Goal: Task Accomplishment & Management: Complete application form

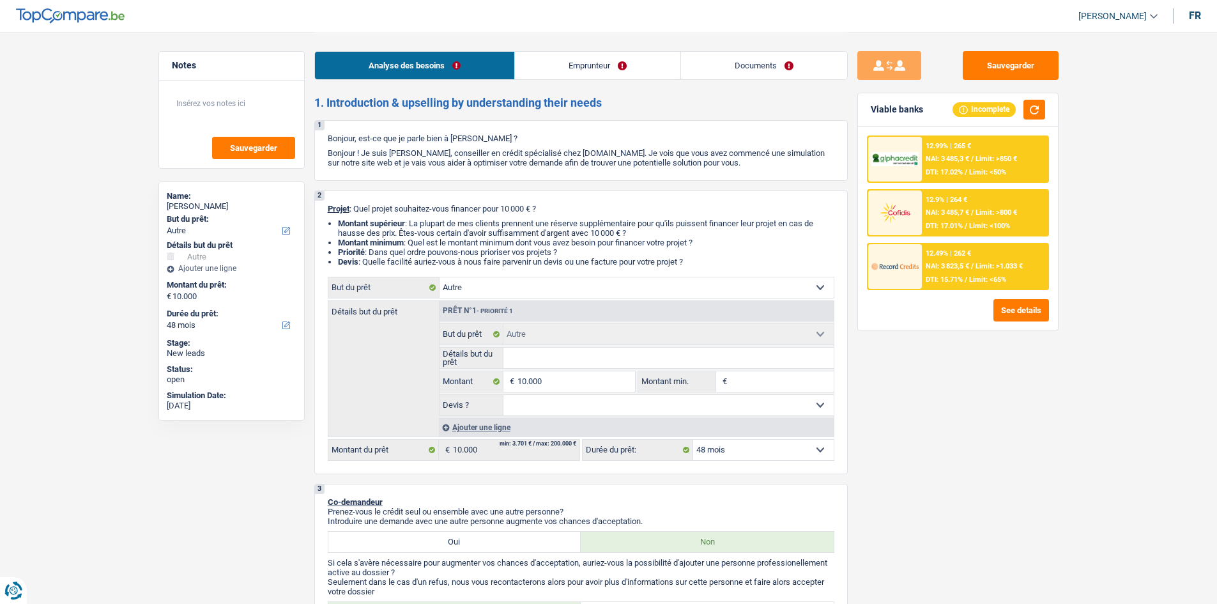
select select "other"
select select "48"
select select "other"
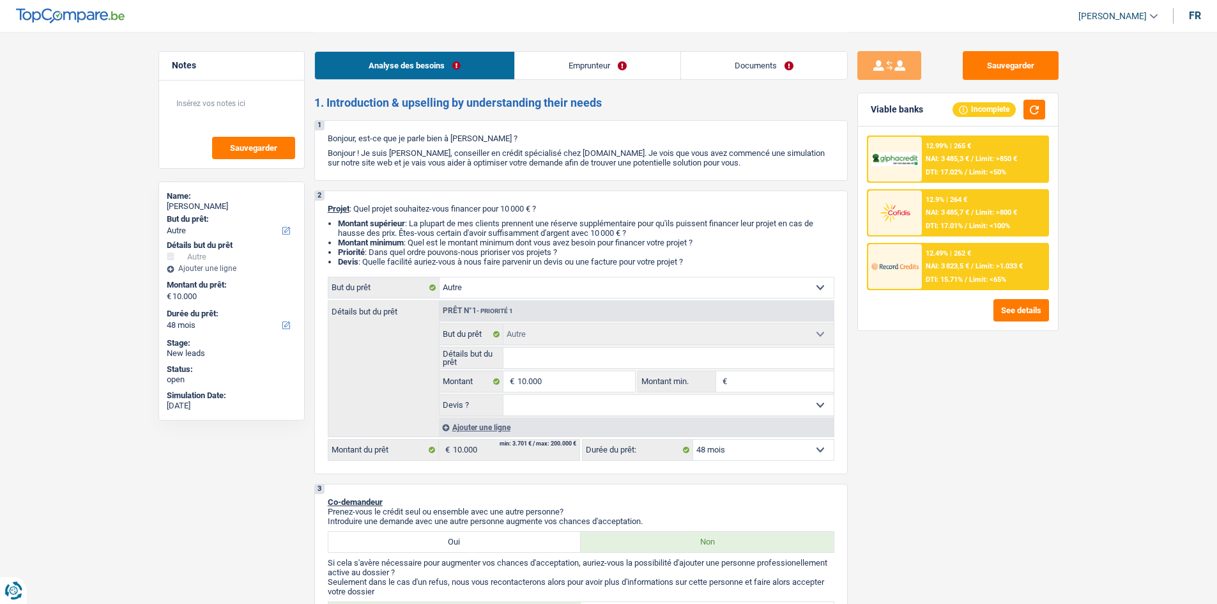
select select "48"
select select "publicEmployee"
select select "netSalary"
select select "mealVouchers"
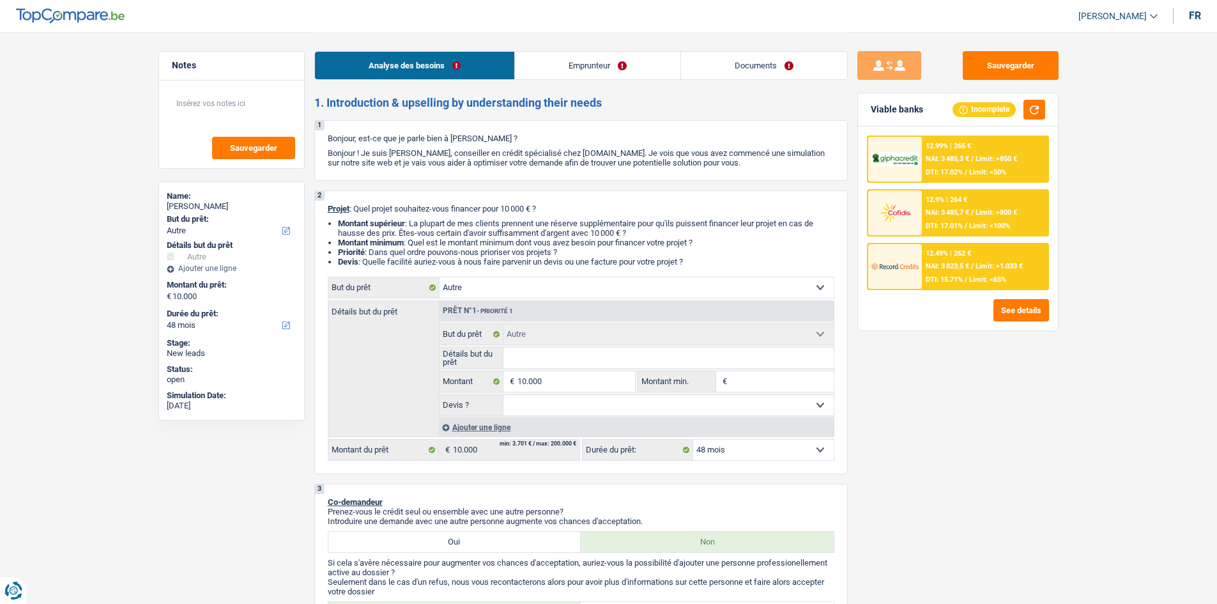
select select "rents"
select select "other"
select select "48"
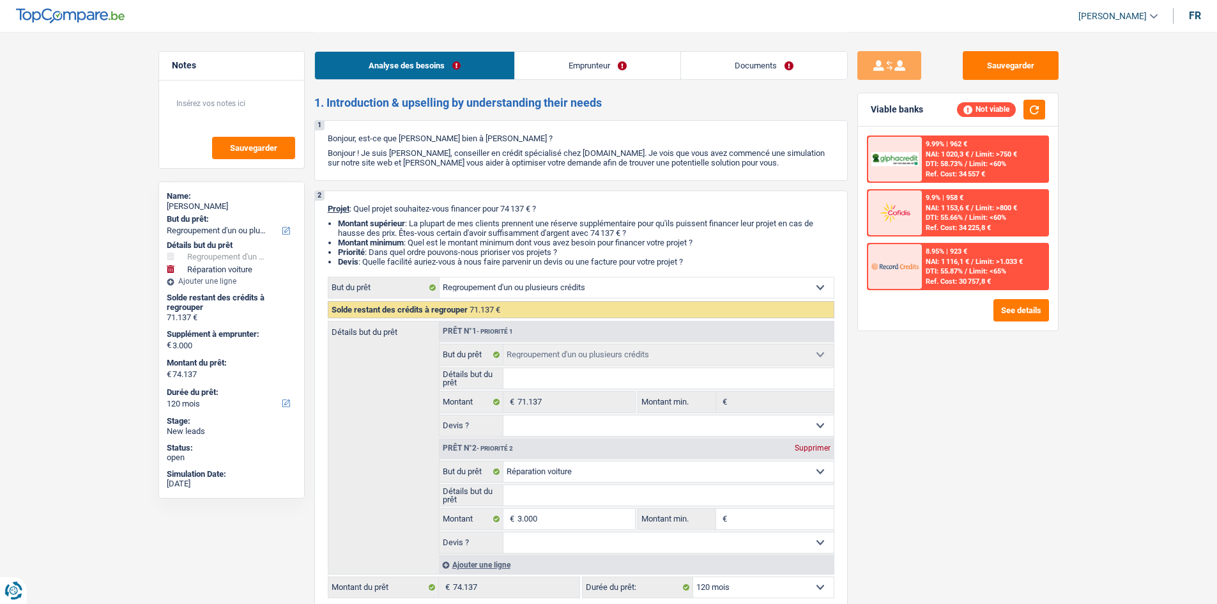
select select "refinancing"
select select "carRepair"
select select "120"
select select "refinancing"
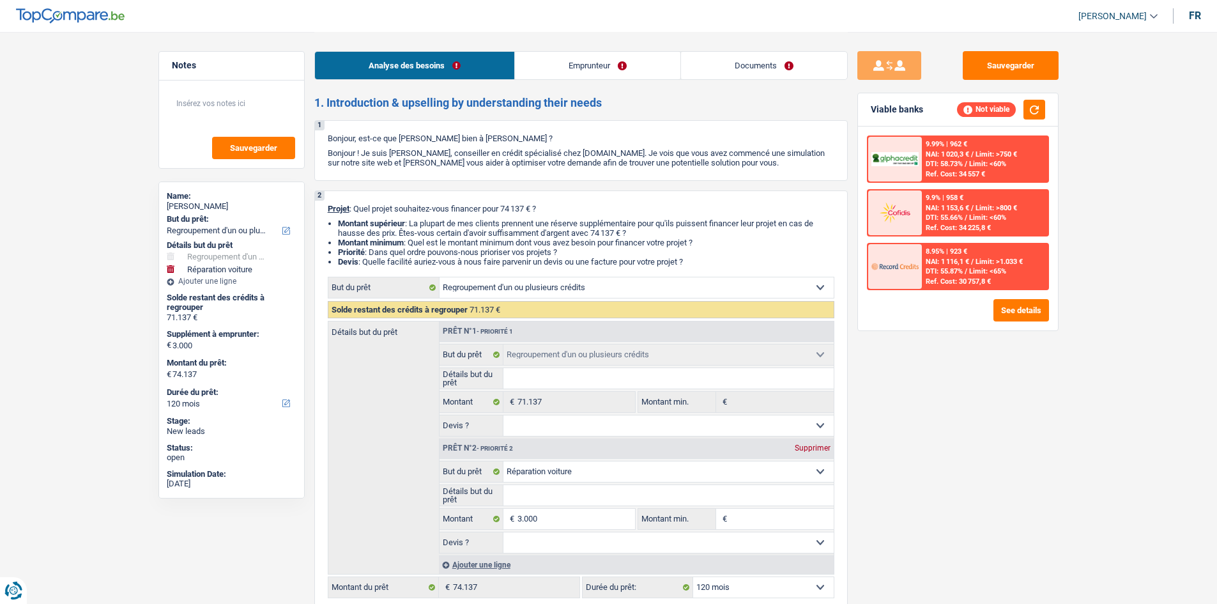
select select "refinancing"
select select "carRepair"
select select "120"
select select "worker"
select select "familyAllowances"
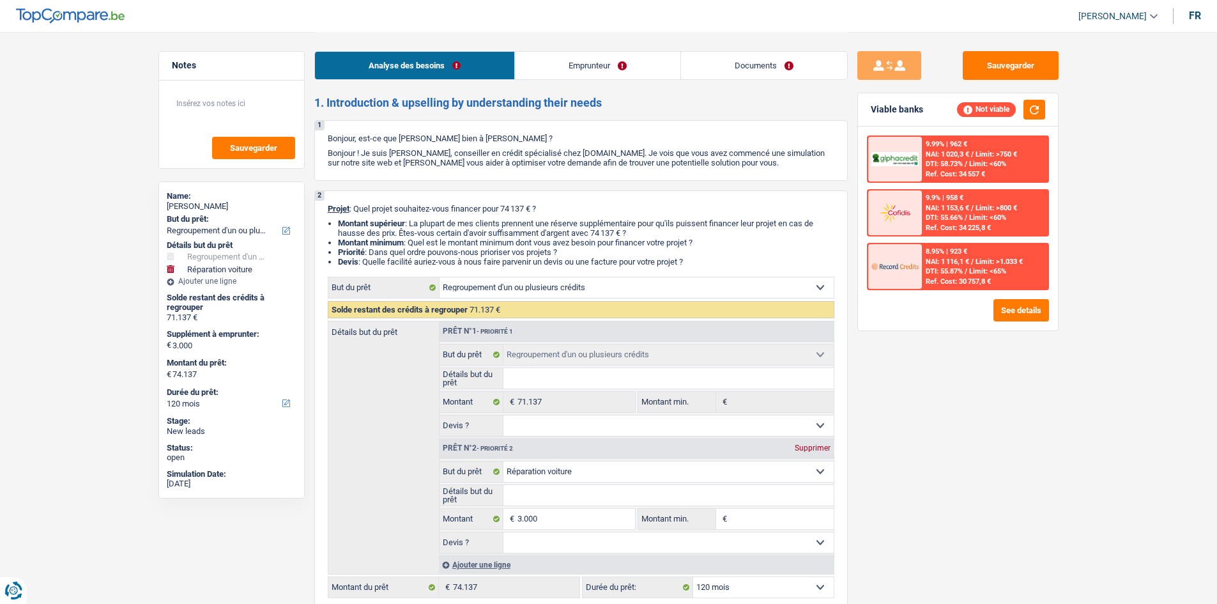
select select "netSalary"
select select "ownerWithMortgage"
select select "mortgage"
select select "360"
select select "personalLoan"
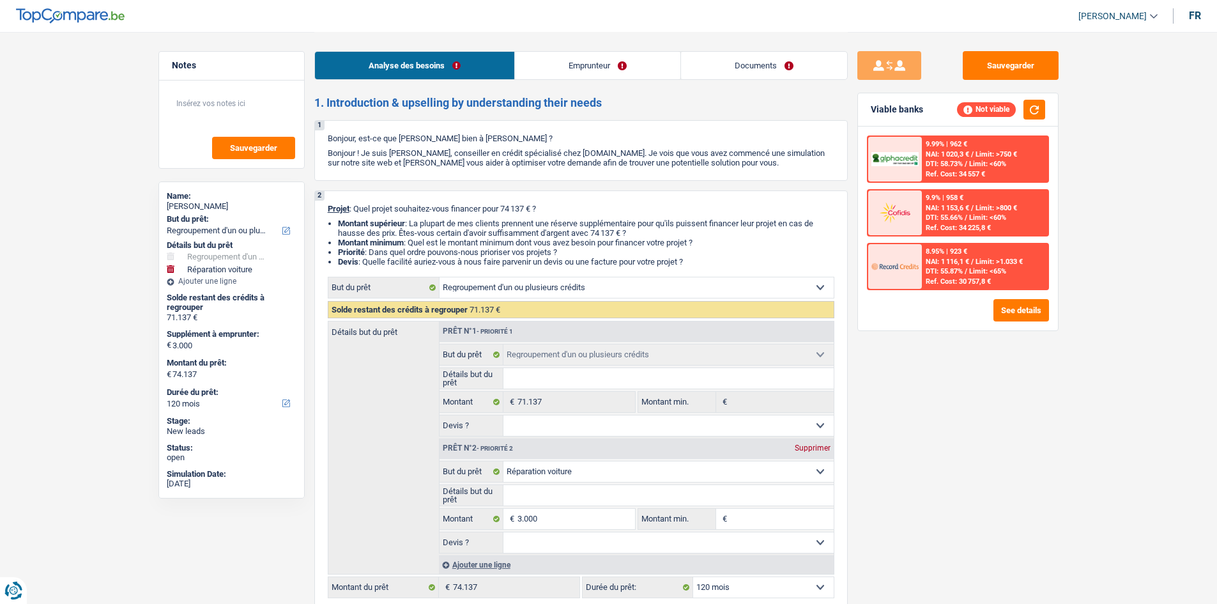
select select "loanRepayment"
select select "120"
select select "cardOrCredit"
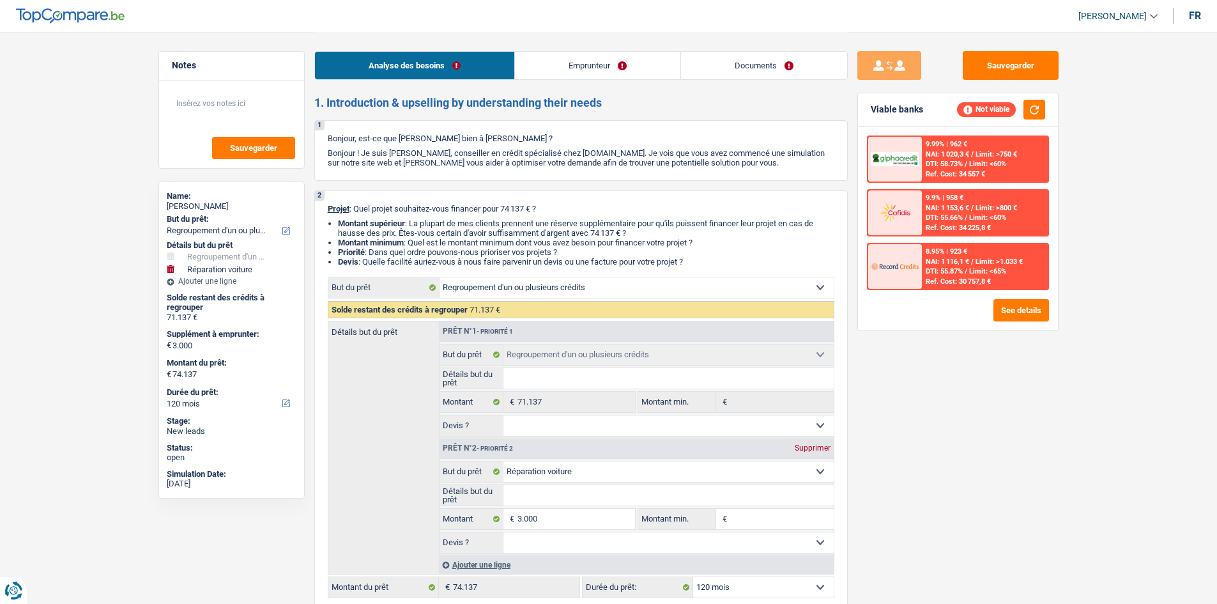
select select "refinancing"
select select "carRepair"
select select "120"
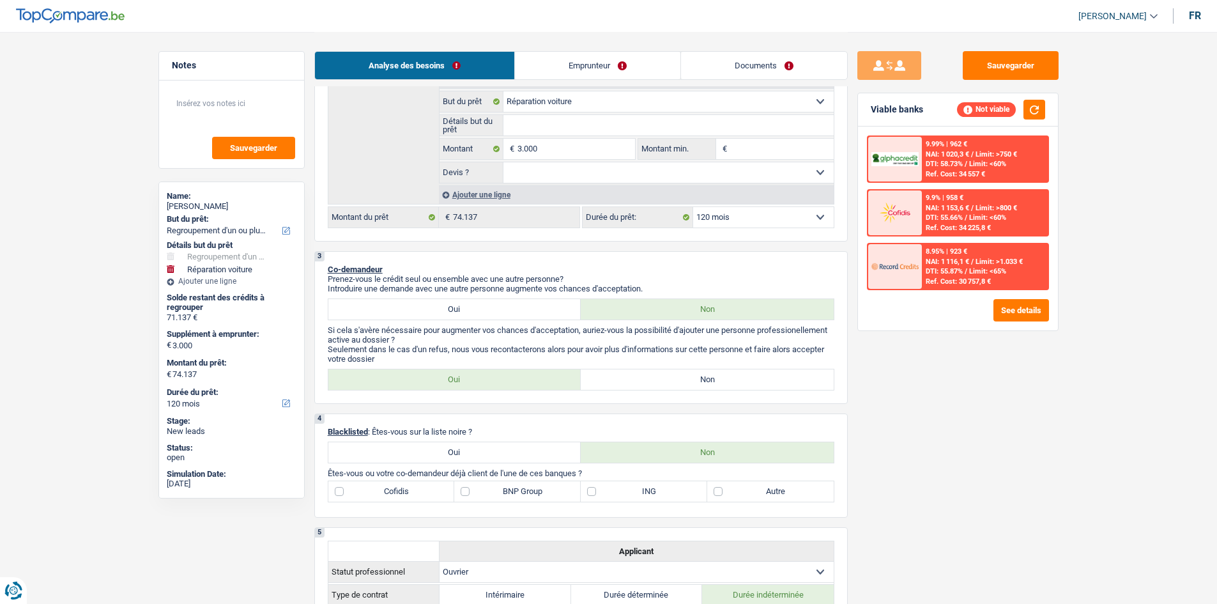
scroll to position [383, 0]
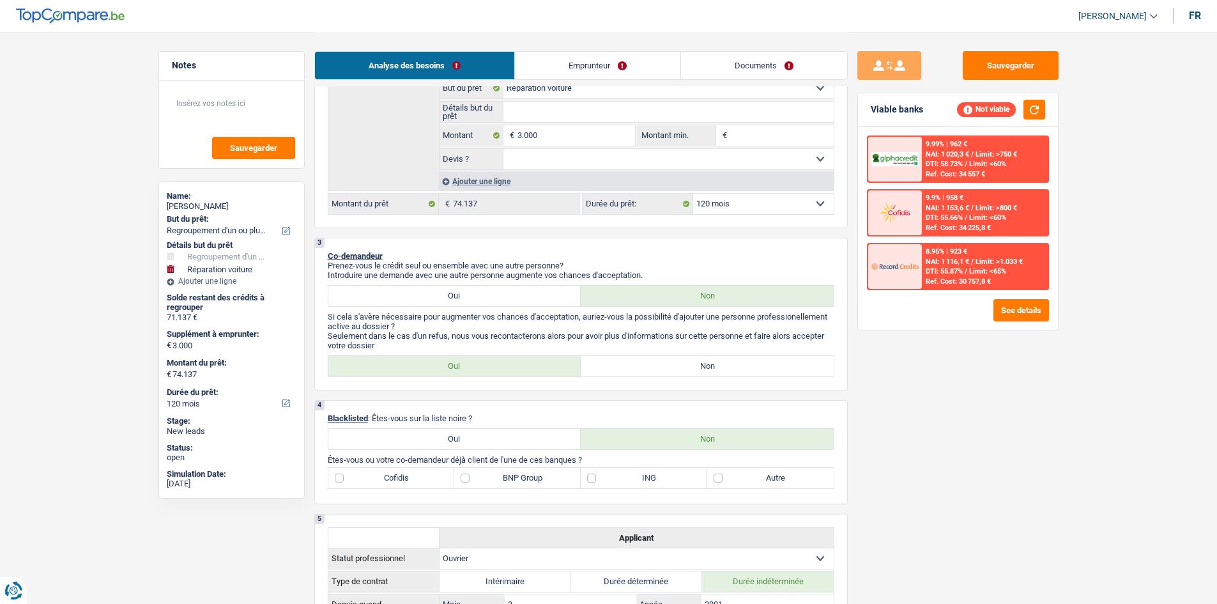
click at [663, 360] on label "Non" at bounding box center [707, 366] width 253 height 20
click at [663, 360] on input "Non" at bounding box center [707, 366] width 253 height 20
radio input "true"
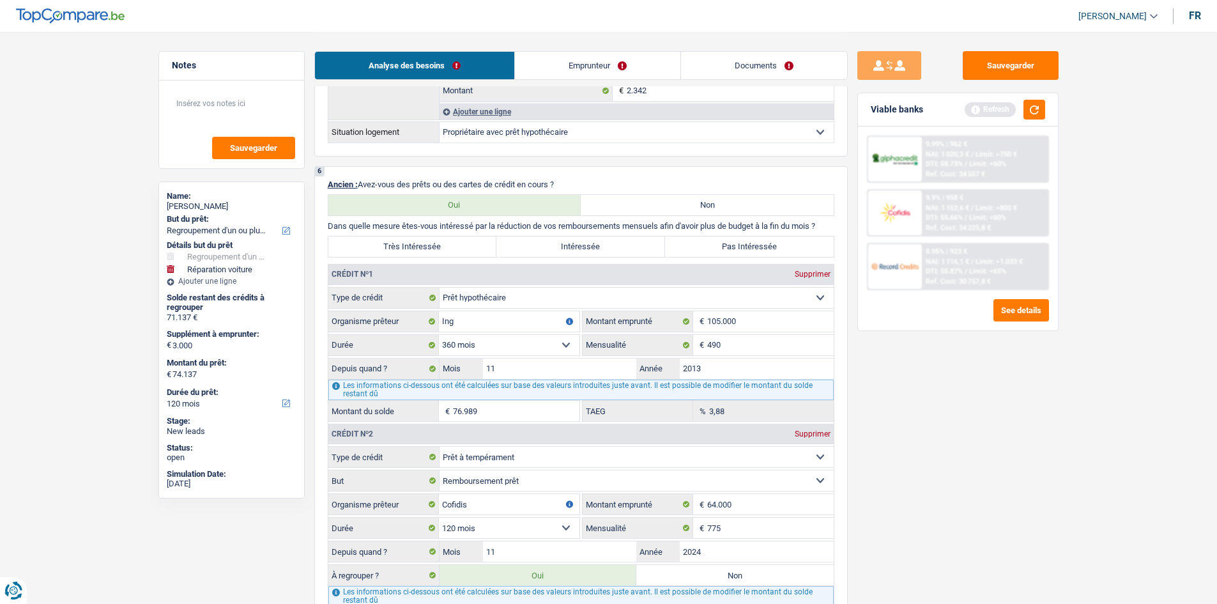
scroll to position [767, 0]
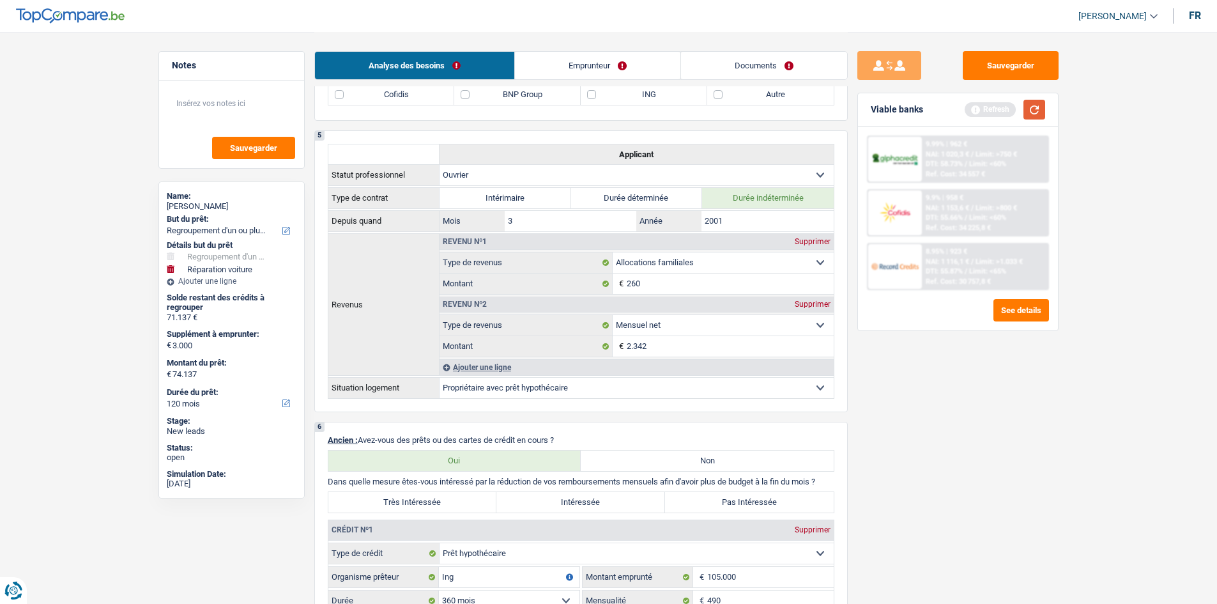
click at [1029, 114] on button "button" at bounding box center [1035, 110] width 22 height 20
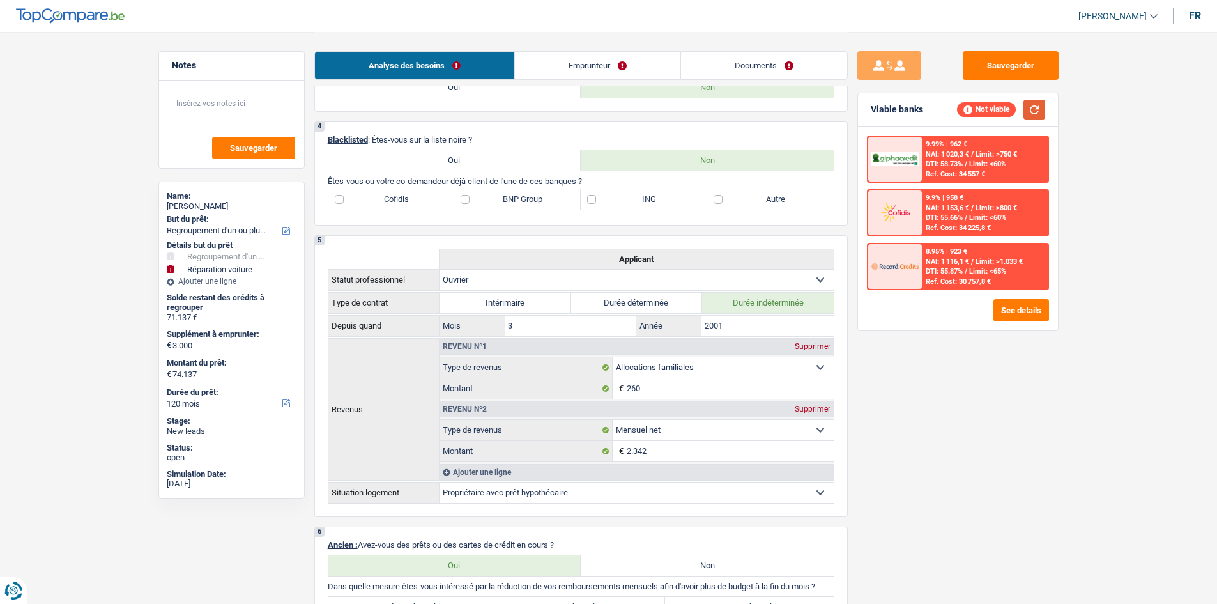
scroll to position [639, 0]
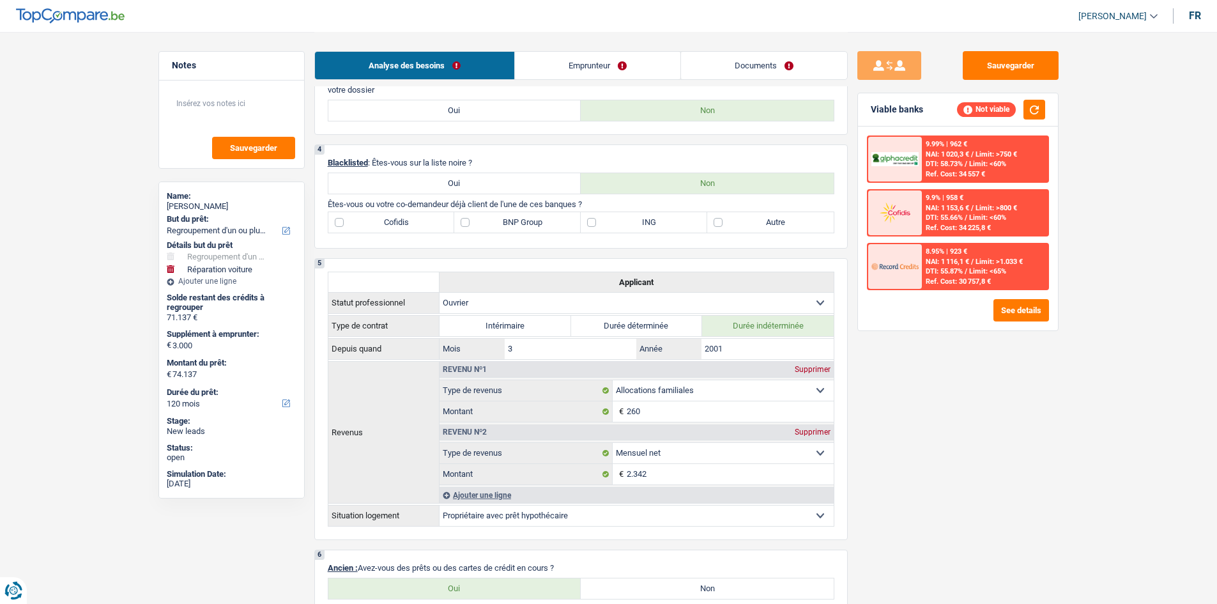
click at [337, 218] on label "Cofidis" at bounding box center [391, 222] width 127 height 20
click at [337, 218] on input "Cofidis" at bounding box center [391, 222] width 127 height 20
checkbox input "true"
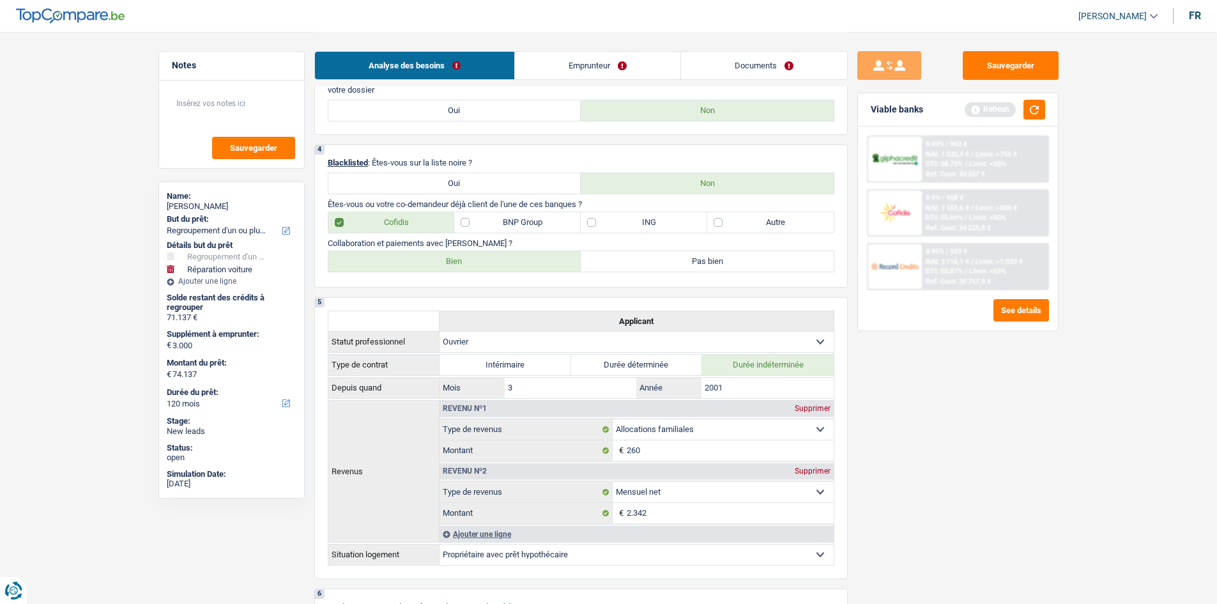
click at [595, 220] on label "ING" at bounding box center [644, 222] width 127 height 20
click at [595, 220] on input "ING" at bounding box center [644, 222] width 127 height 20
checkbox input "true"
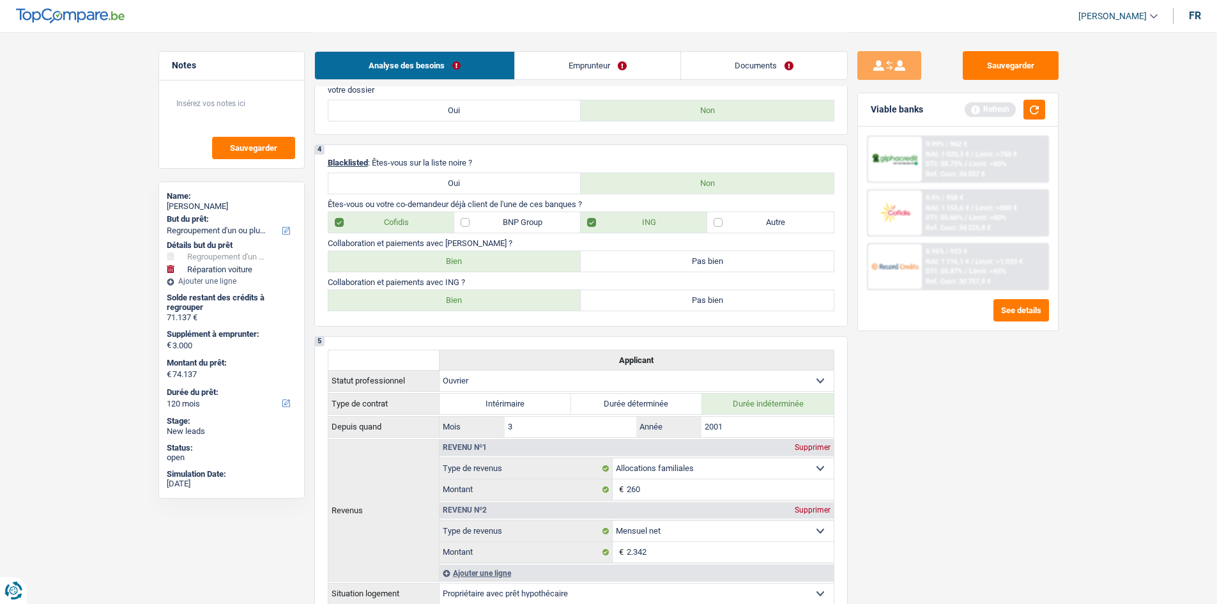
click at [539, 260] on label "Bien" at bounding box center [454, 261] width 253 height 20
click at [539, 260] on input "Bien" at bounding box center [454, 261] width 253 height 20
radio input "true"
click at [528, 300] on label "Bien" at bounding box center [454, 300] width 253 height 20
click at [528, 300] on input "Bien" at bounding box center [454, 300] width 253 height 20
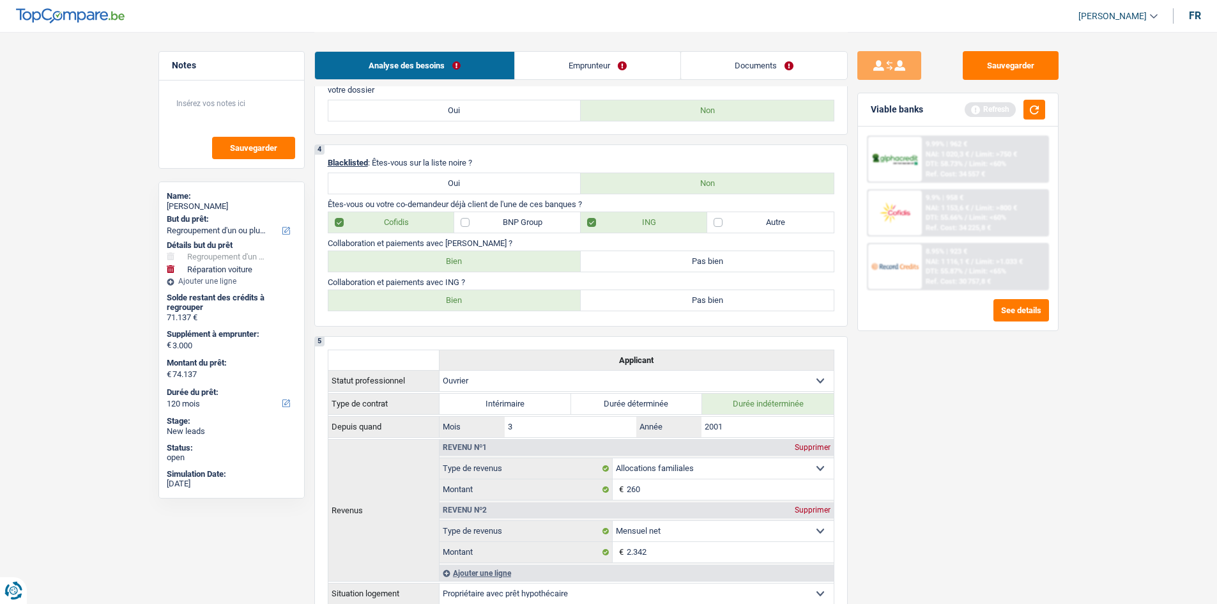
radio input "true"
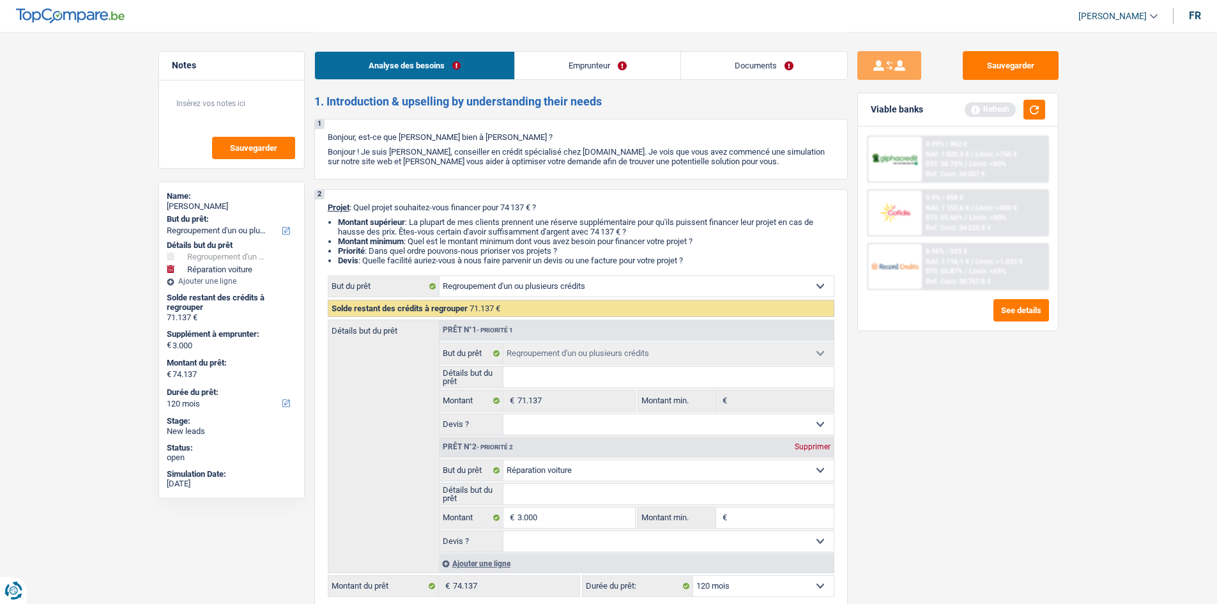
scroll to position [0, 0]
click at [553, 56] on link "Emprunteur" at bounding box center [597, 65] width 165 height 27
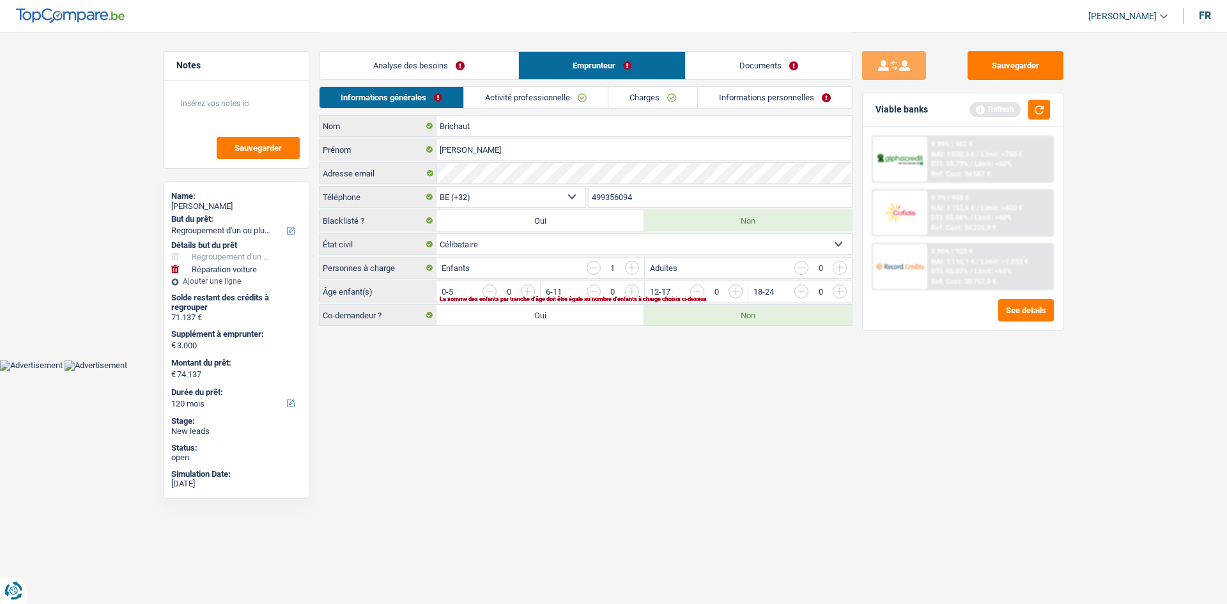
click at [838, 294] on input "button" at bounding box center [1099, 294] width 532 height 20
click at [531, 96] on link "Activité professionnelle" at bounding box center [537, 97] width 144 height 21
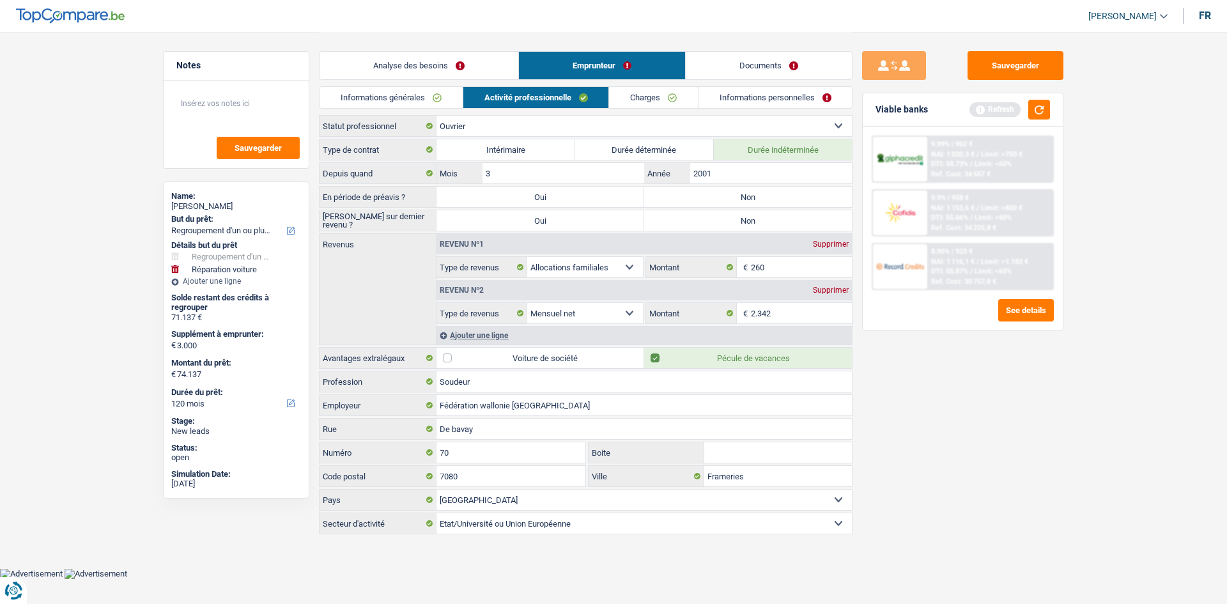
click at [712, 194] on label "Non" at bounding box center [748, 197] width 208 height 20
click at [712, 194] on input "Non" at bounding box center [748, 197] width 208 height 20
radio input "true"
click at [722, 220] on label "Non" at bounding box center [748, 220] width 208 height 20
click at [722, 220] on input "Non" at bounding box center [748, 220] width 208 height 20
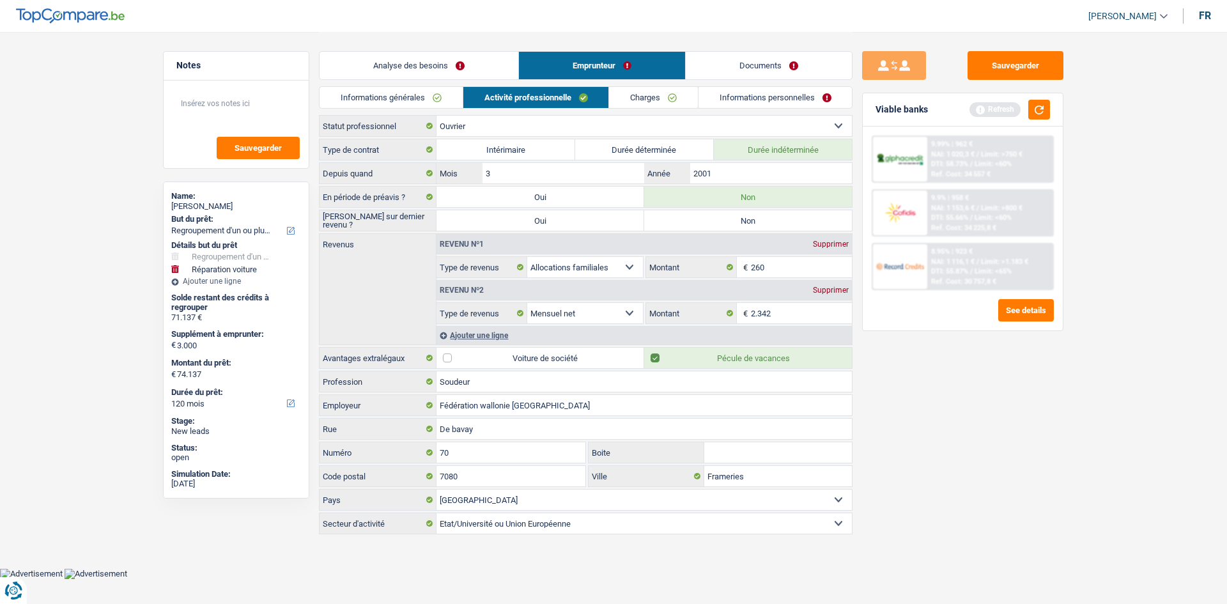
radio input "true"
click at [646, 98] on link "Charges" at bounding box center [653, 97] width 89 height 21
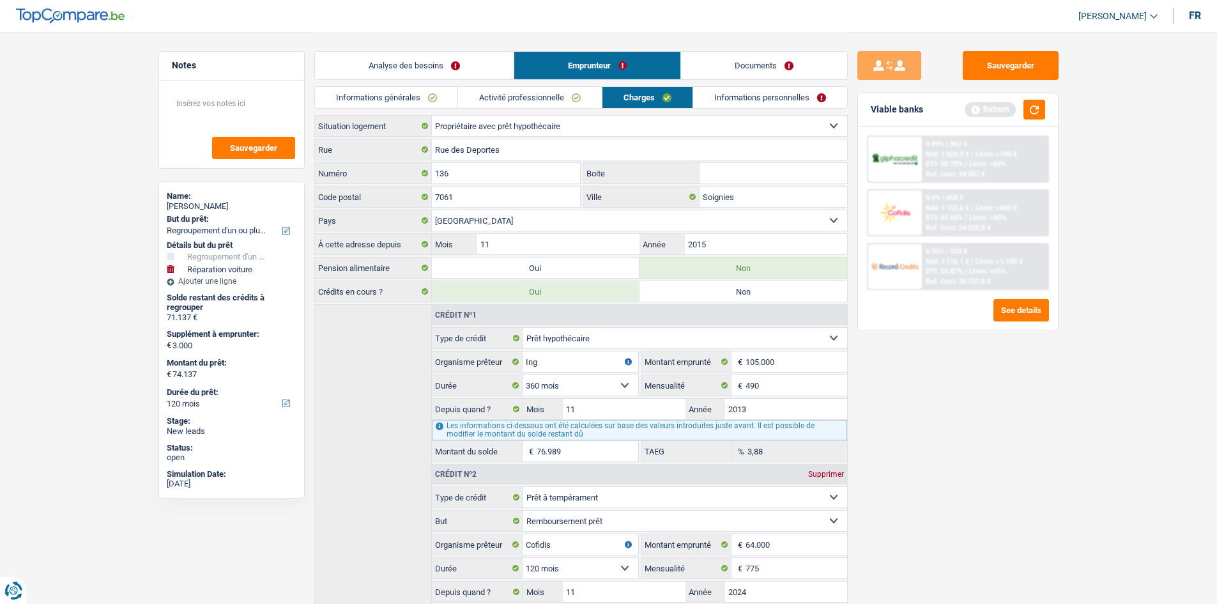
click at [747, 98] on link "Informations personnelles" at bounding box center [770, 97] width 154 height 21
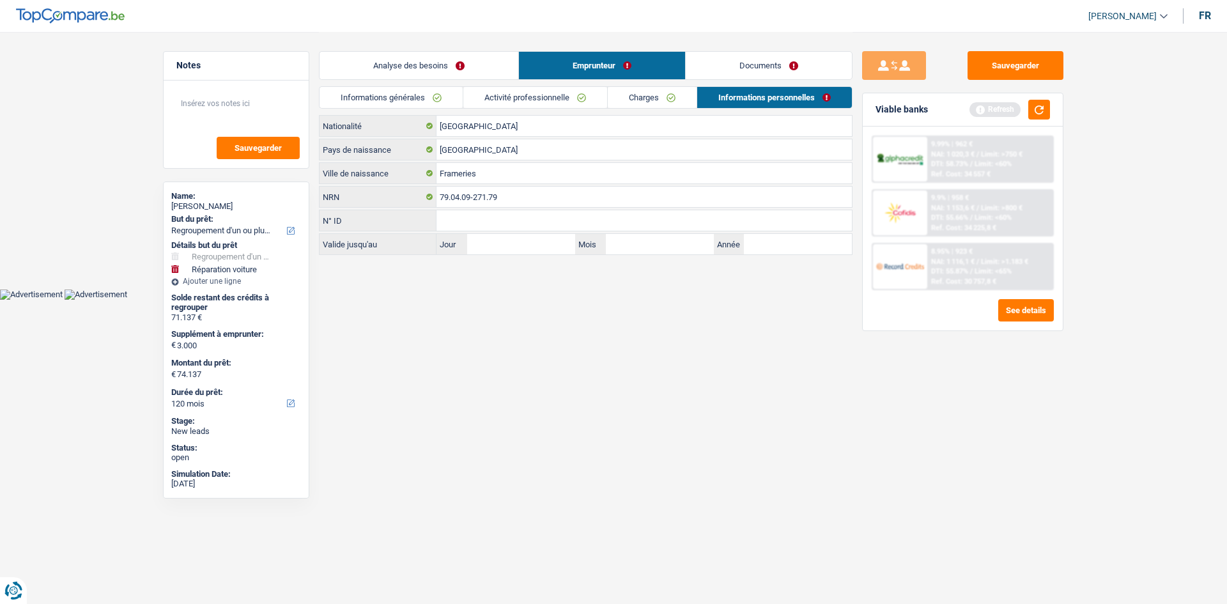
click at [678, 66] on link "Emprunteur" at bounding box center [602, 65] width 166 height 27
click at [730, 66] on link "Documents" at bounding box center [769, 65] width 166 height 27
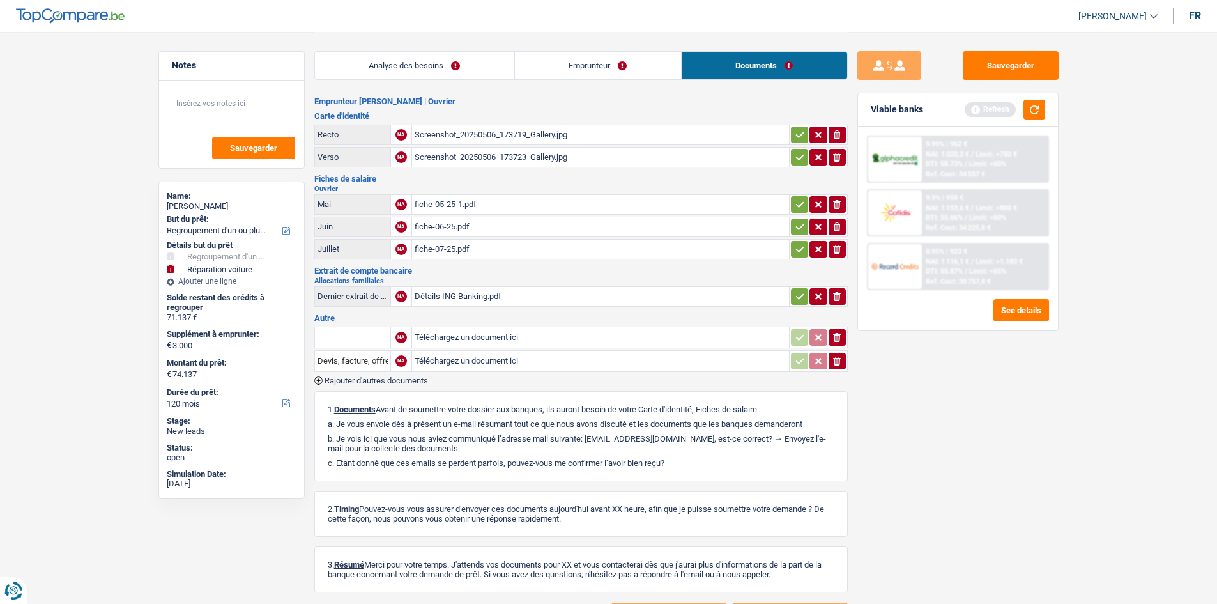
click at [497, 135] on div "Screenshot_20250506_173719_Gallery.jpg" at bounding box center [601, 134] width 372 height 19
click at [452, 151] on div "Screenshot_20250506_173723_Gallery.jpg" at bounding box center [601, 157] width 372 height 19
click at [440, 206] on div "fiche-05-25-1.pdf" at bounding box center [601, 204] width 372 height 19
click at [1042, 109] on button "button" at bounding box center [1035, 110] width 22 height 20
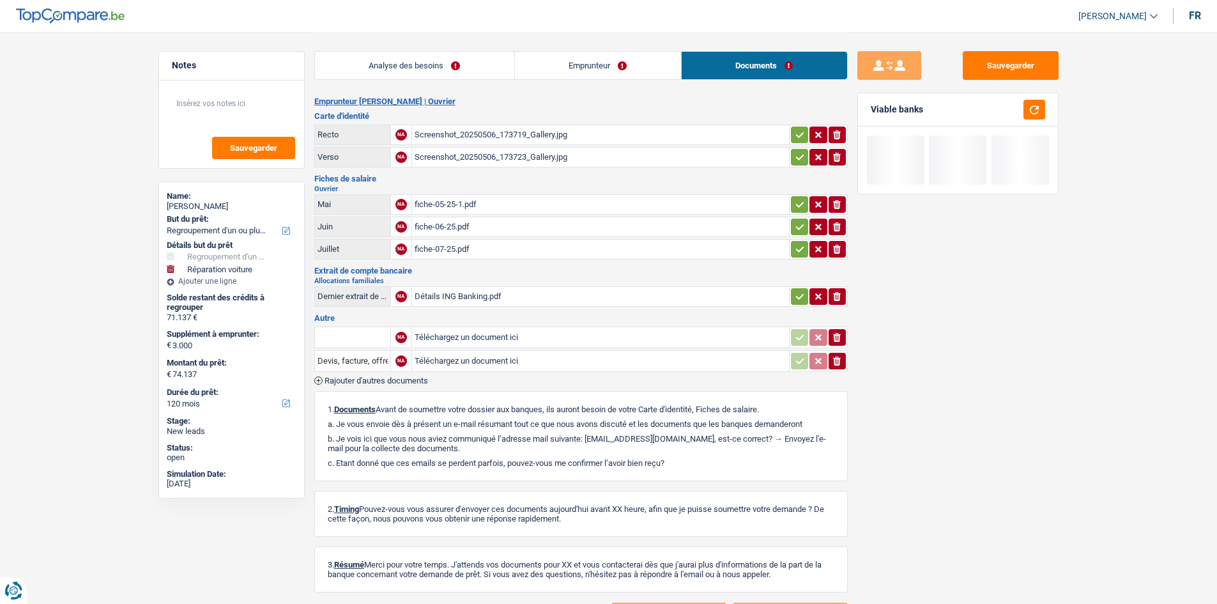
click at [437, 73] on link "Analyse des besoins" at bounding box center [414, 65] width 199 height 27
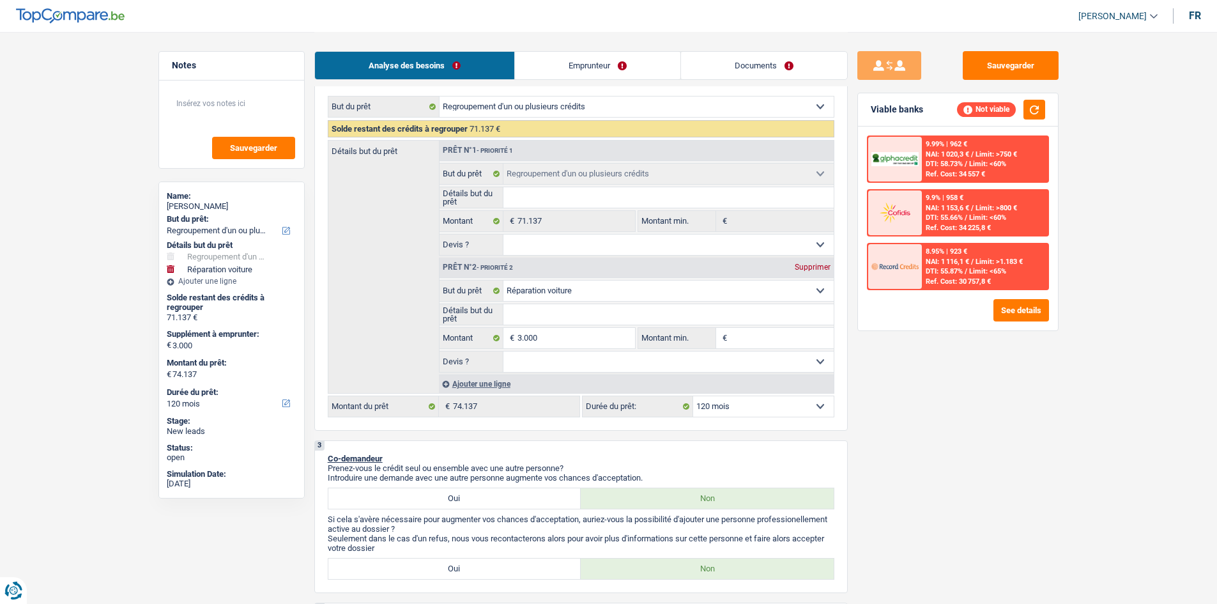
scroll to position [192, 0]
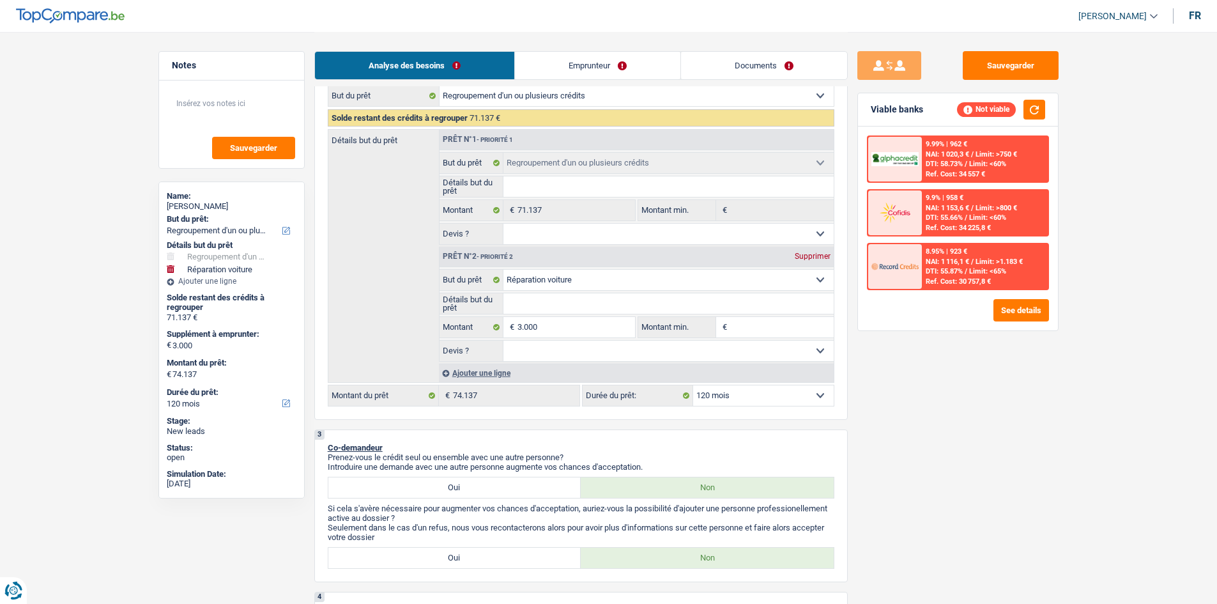
click at [786, 387] on select "12 mois 18 mois 24 mois 30 mois 36 mois 42 mois 48 mois 60 mois 72 mois 84 mois…" at bounding box center [763, 395] width 141 height 20
select select "144"
click at [693, 385] on select "12 mois 18 mois 24 mois 30 mois 36 mois 42 mois 48 mois 60 mois 72 mois 84 mois…" at bounding box center [763, 395] width 141 height 20
select select "144"
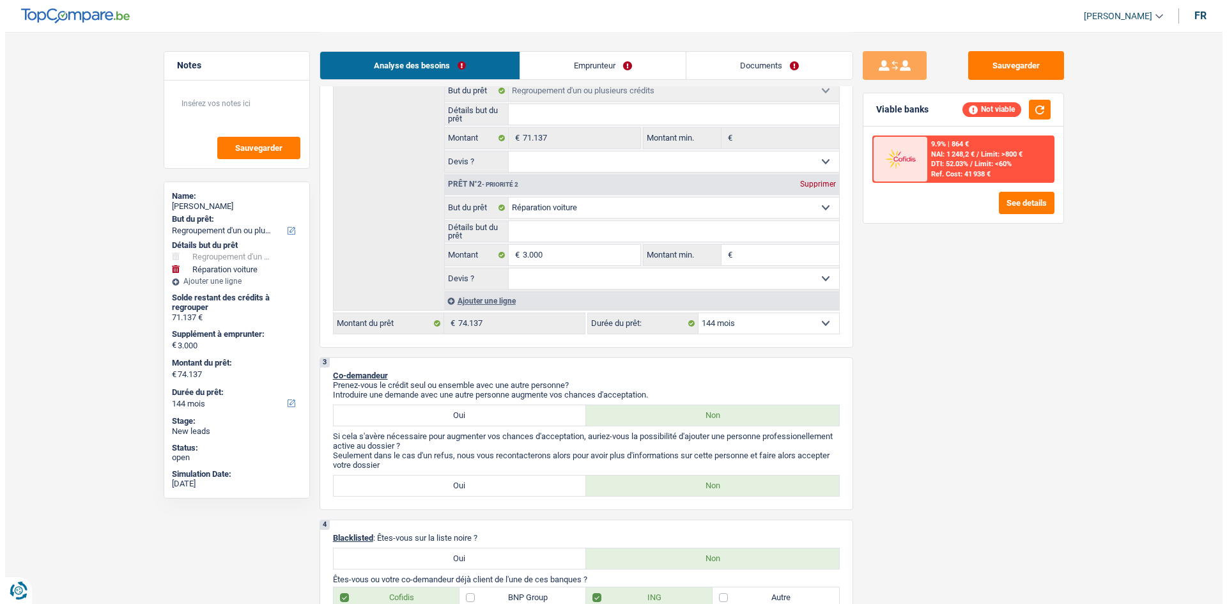
scroll to position [447, 0]
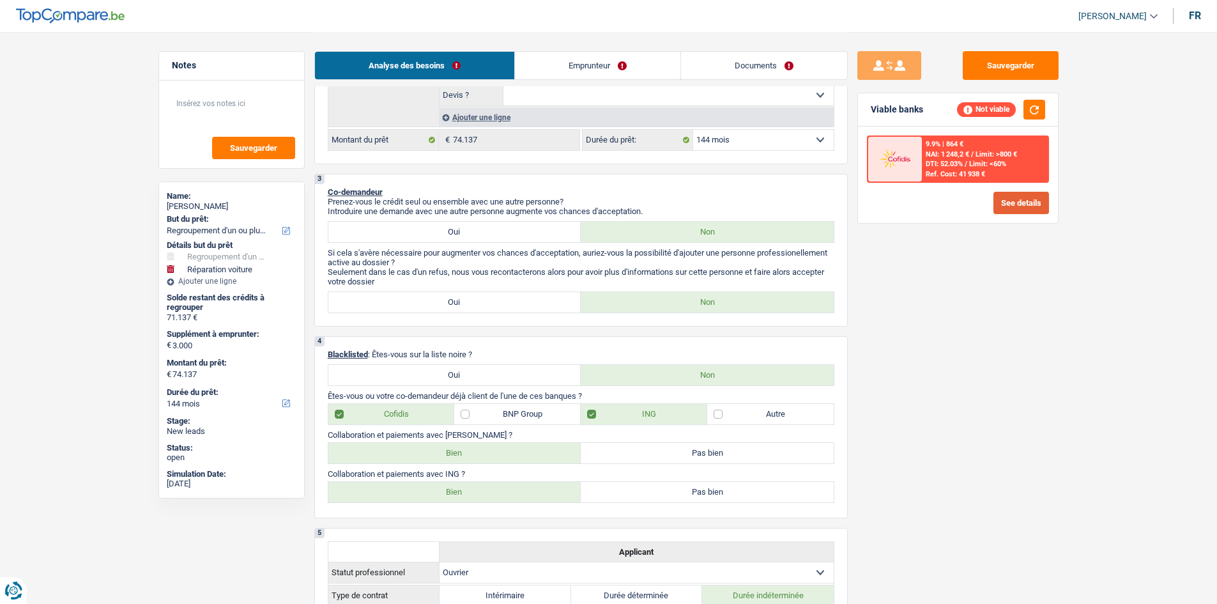
click at [1014, 203] on button "See details" at bounding box center [1022, 203] width 56 height 22
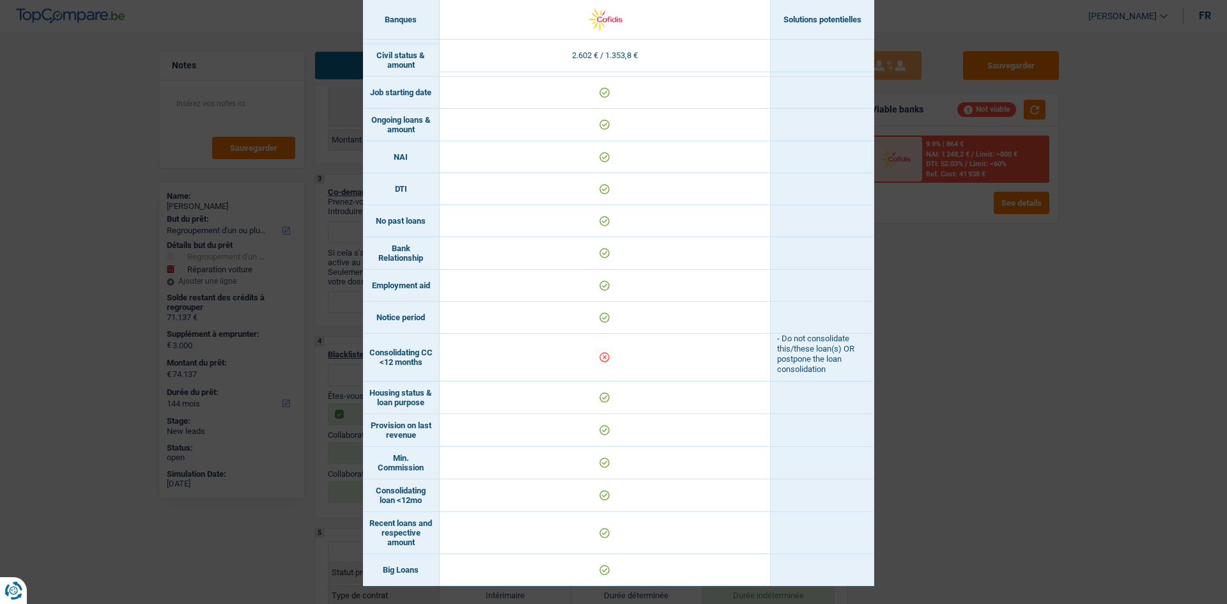
scroll to position [457, 0]
click at [908, 321] on div "Banks conditions × Banques Solutions potentielles Revenus / Charges 2.602 € / 1…" at bounding box center [613, 302] width 1227 height 604
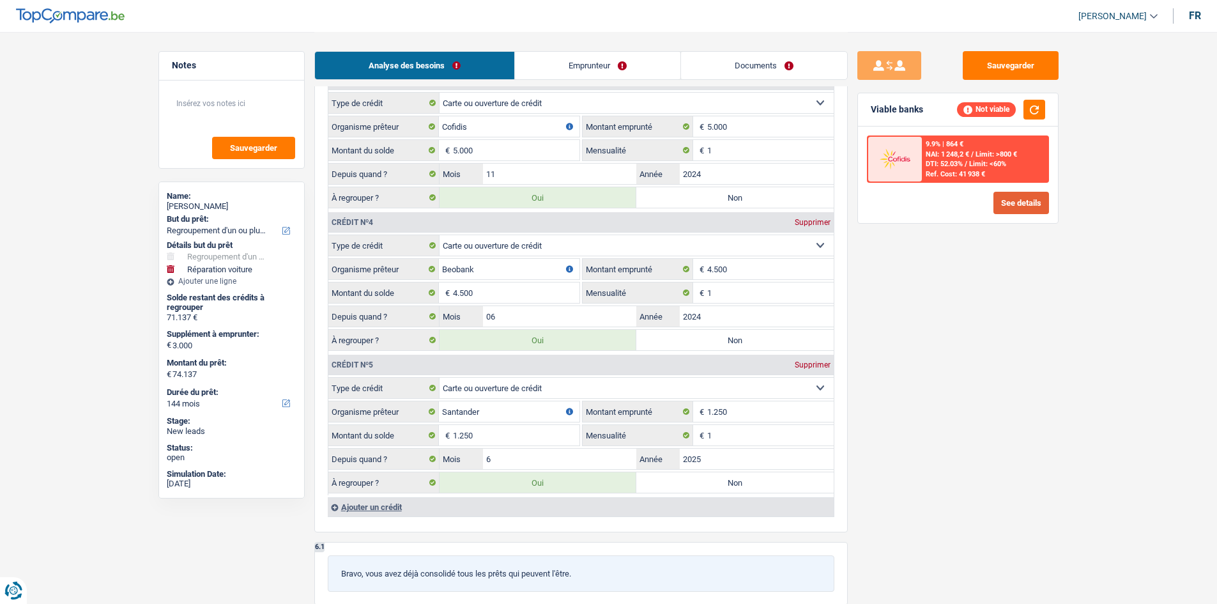
scroll to position [1661, 0]
click at [730, 482] on label "Non" at bounding box center [734, 482] width 197 height 20
click at [730, 482] on input "Non" at bounding box center [734, 482] width 197 height 20
radio input "true"
type input "72.887"
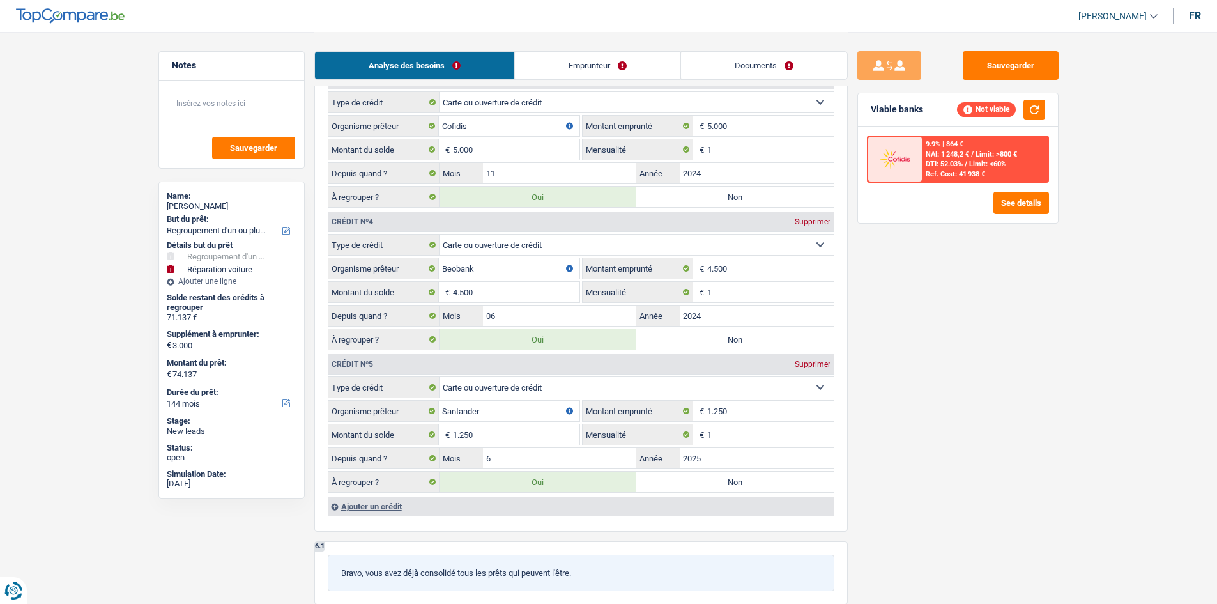
type input "69.887"
type input "72.887"
radio input "false"
type input "69.887"
type input "72.887"
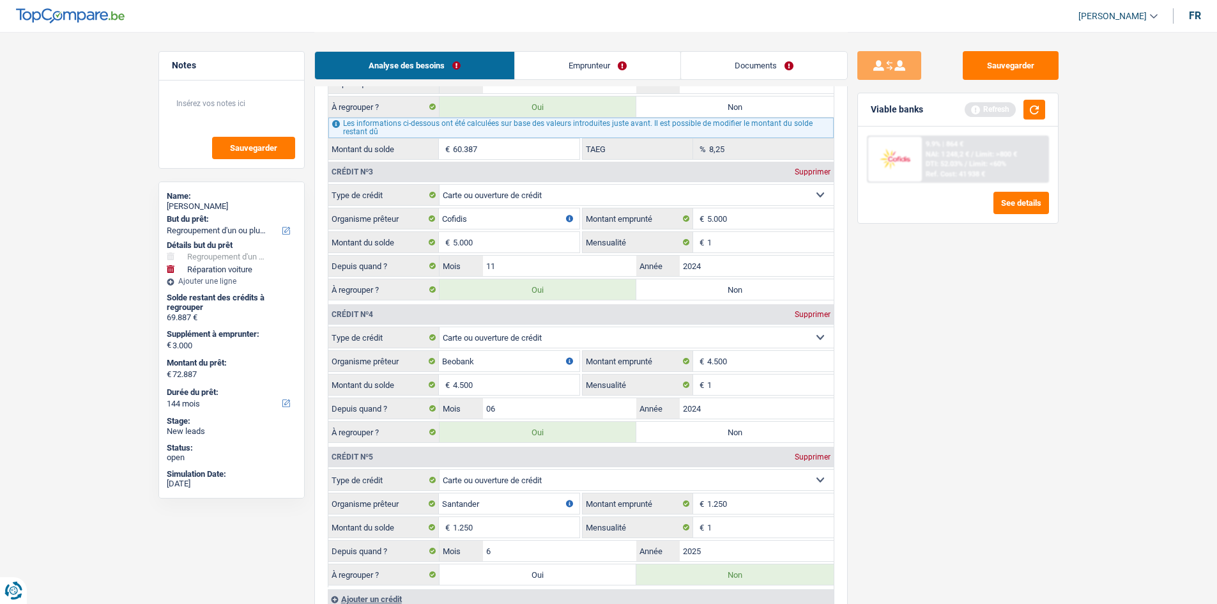
scroll to position [1406, 0]
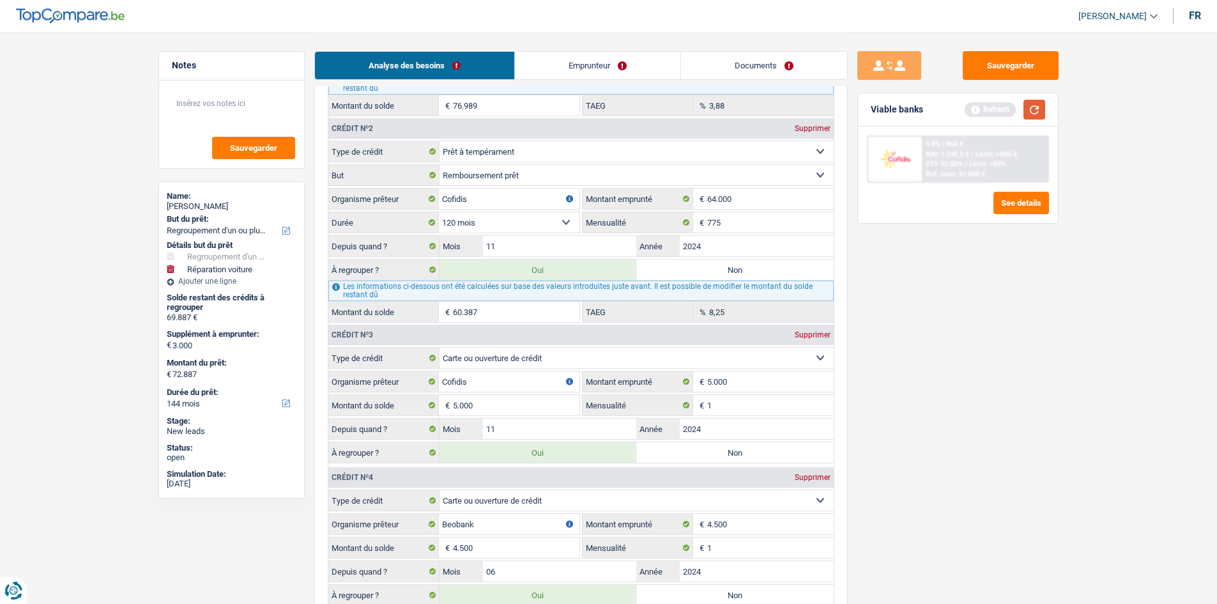
click at [1040, 113] on button "button" at bounding box center [1035, 110] width 22 height 20
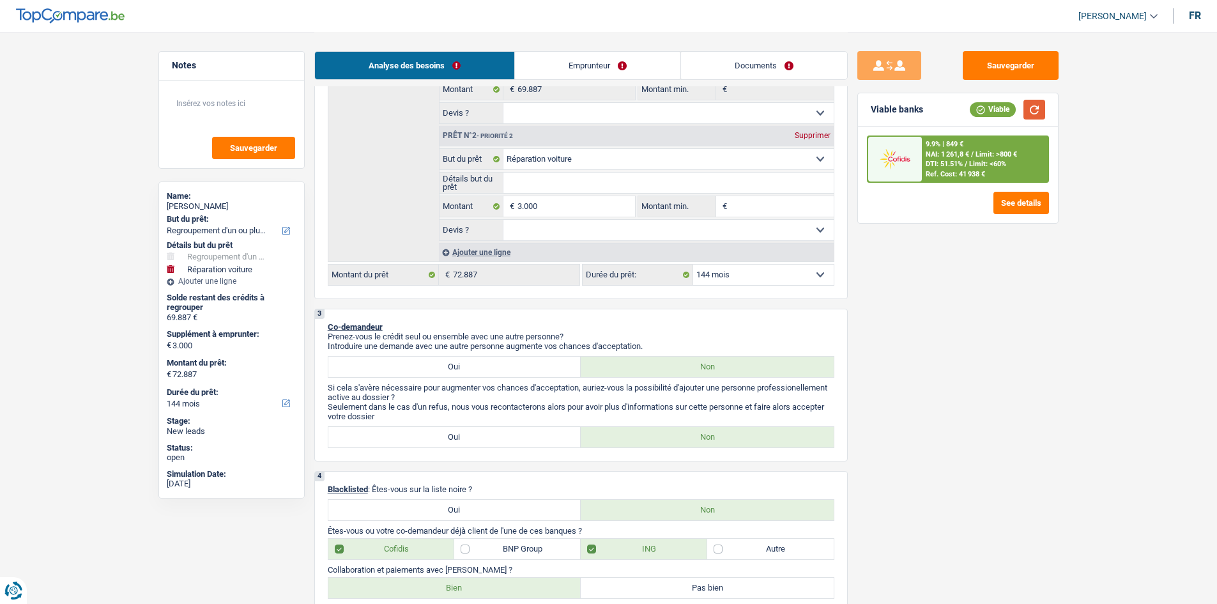
scroll to position [192, 0]
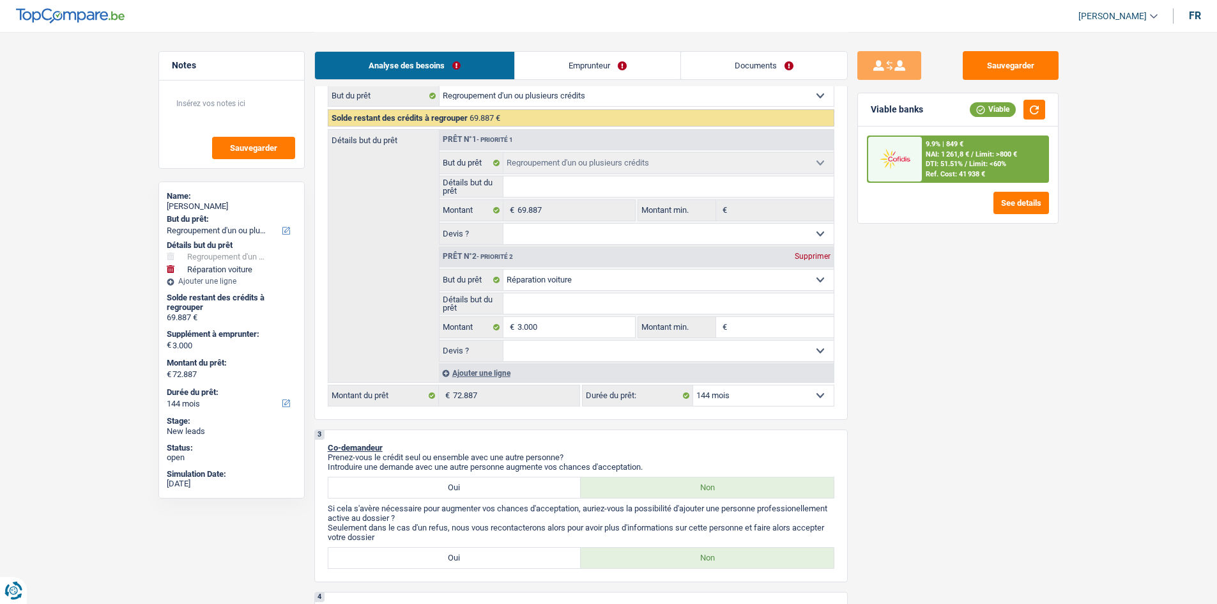
click at [747, 403] on select "12 mois 18 mois 24 mois 30 mois 36 mois 42 mois 48 mois 60 mois 72 mois 84 mois…" at bounding box center [763, 395] width 141 height 20
select select "120"
click at [693, 385] on select "12 mois 18 mois 24 mois 30 mois 36 mois 42 mois 48 mois 60 mois 72 mois 84 mois…" at bounding box center [763, 395] width 141 height 20
select select "120"
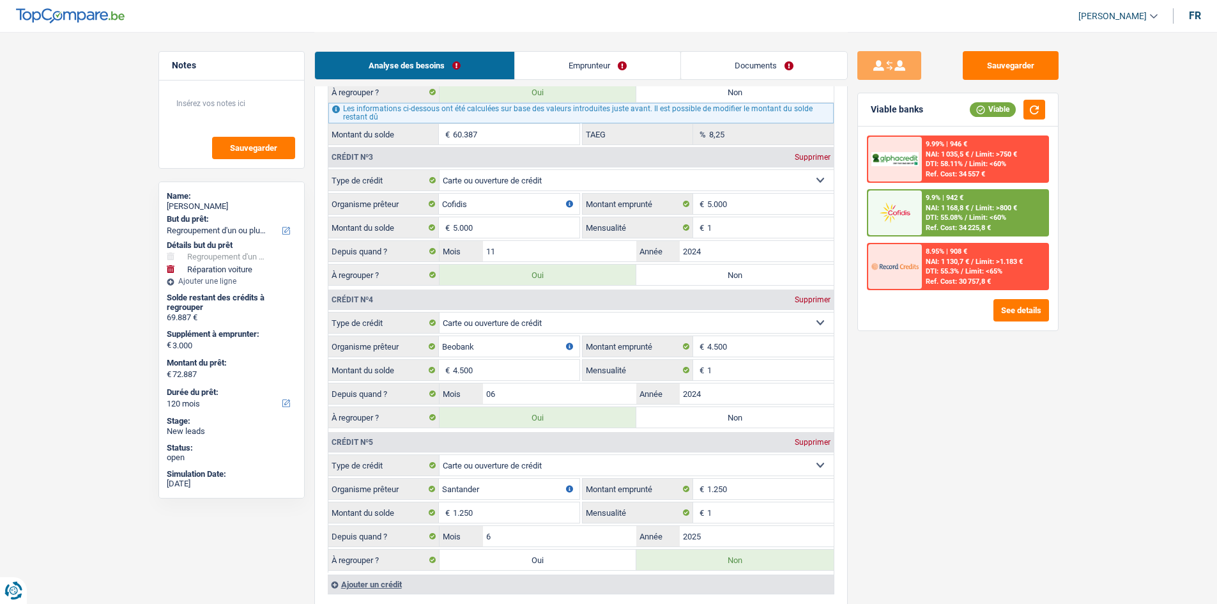
scroll to position [1597, 0]
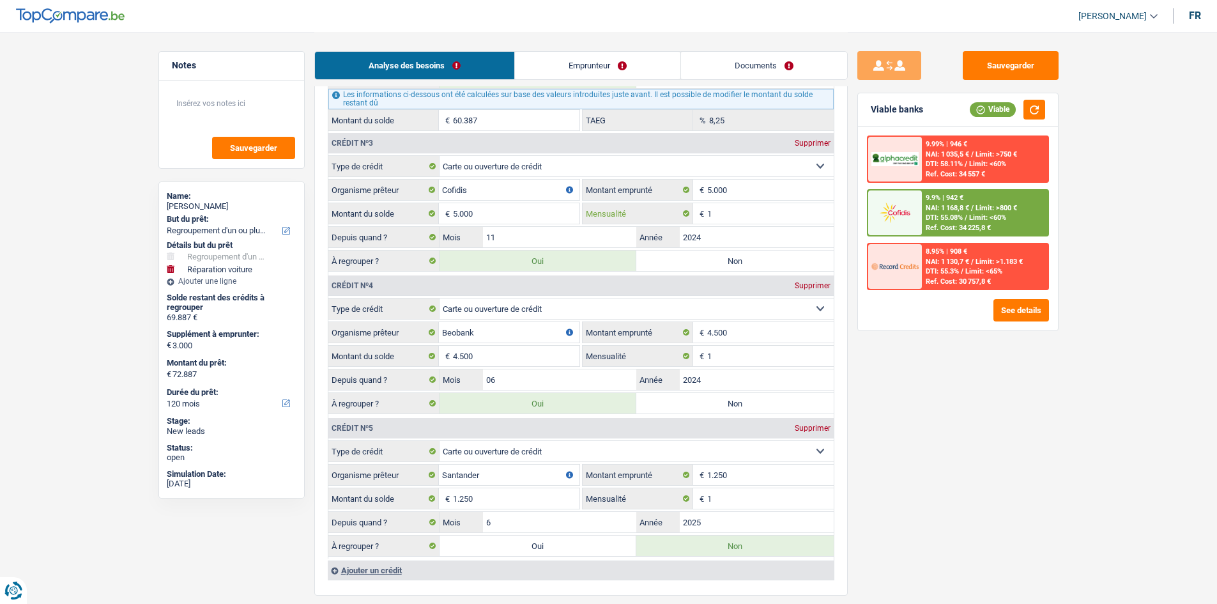
click at [732, 209] on input "1" at bounding box center [770, 213] width 127 height 20
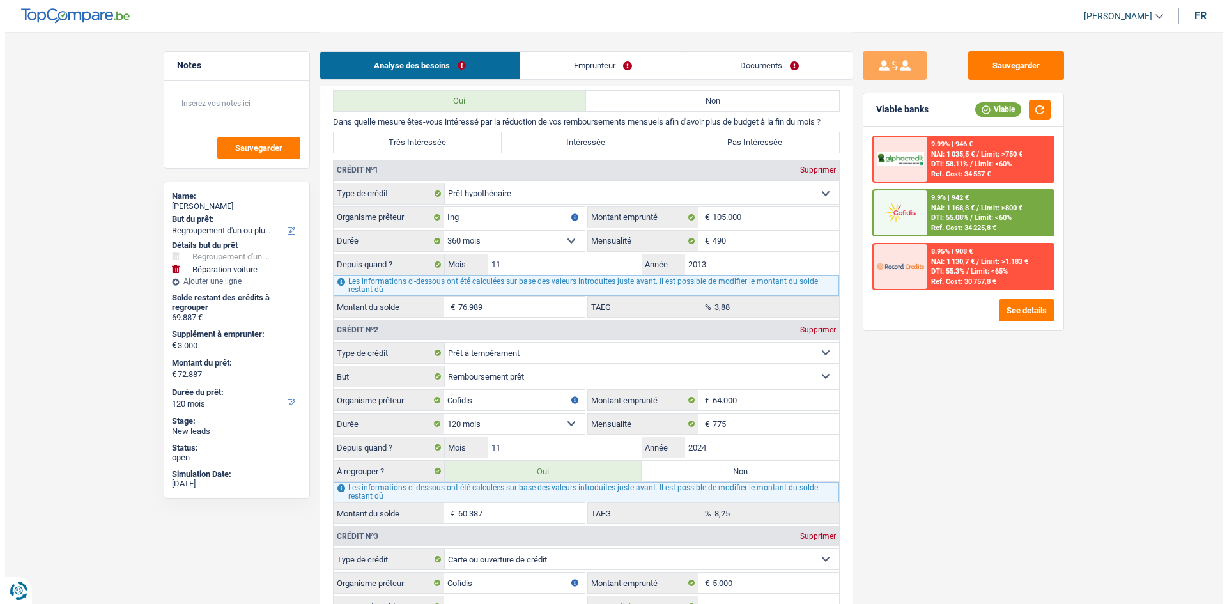
scroll to position [1214, 0]
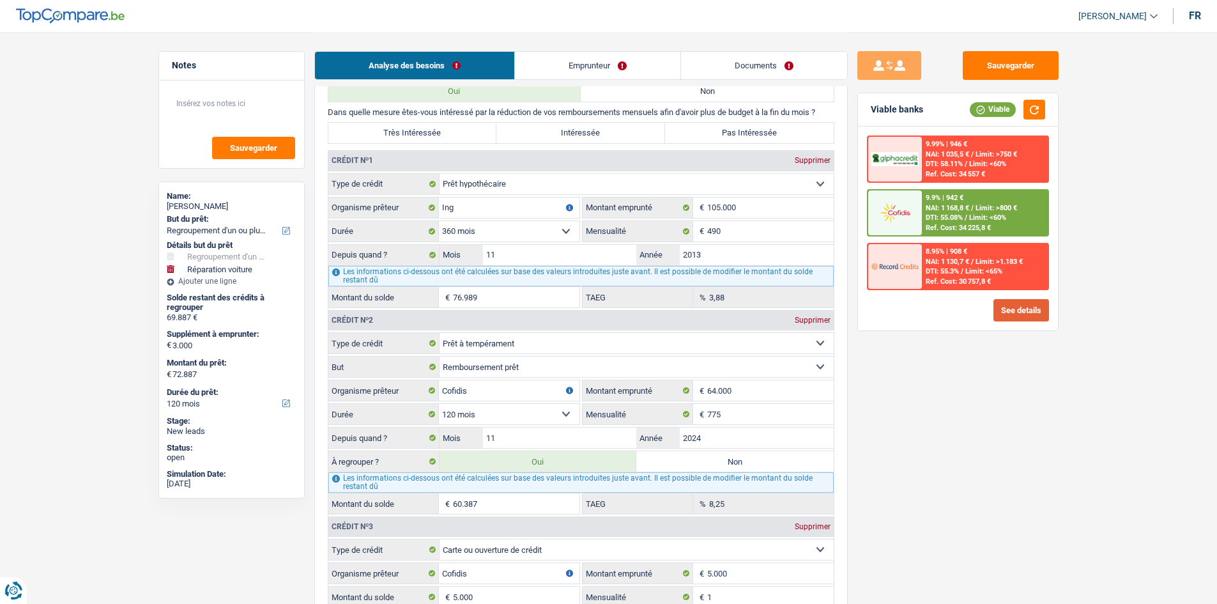
click at [996, 310] on button "See details" at bounding box center [1022, 310] width 56 height 22
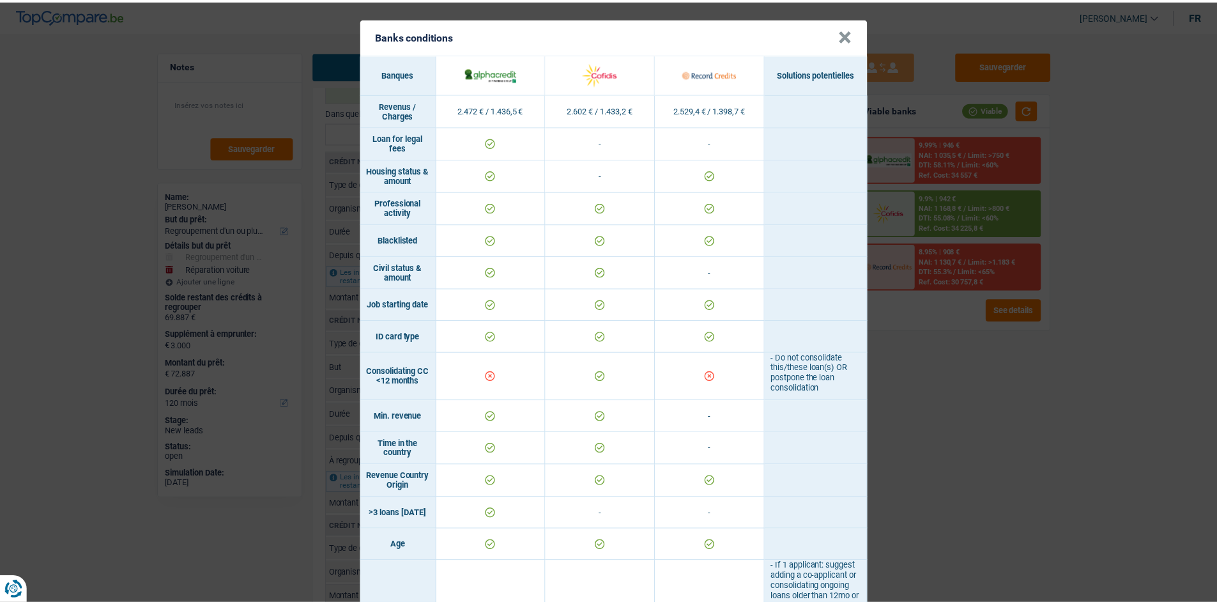
scroll to position [0, 0]
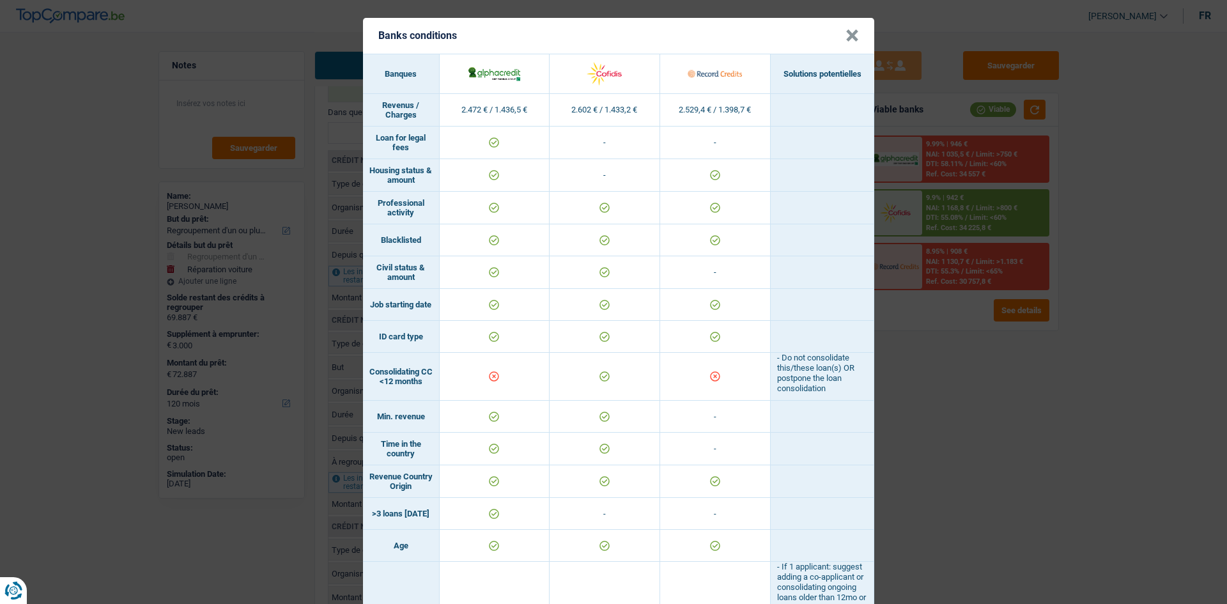
click at [847, 42] on button "×" at bounding box center [851, 35] width 13 height 13
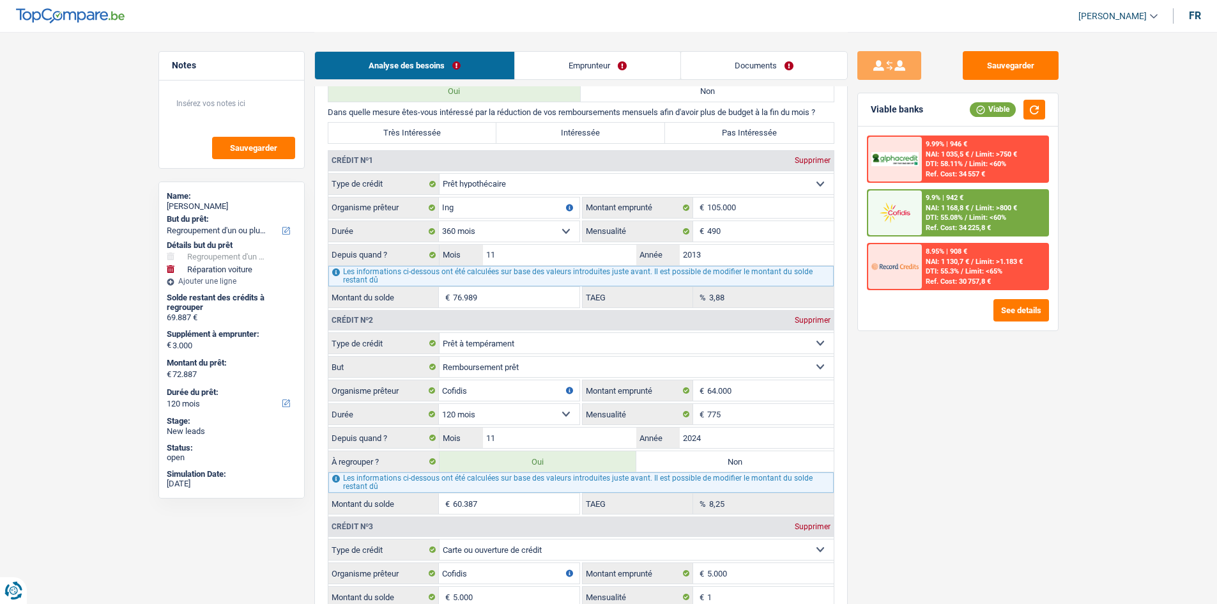
click at [983, 220] on span "Limit: <60%" at bounding box center [987, 217] width 37 height 8
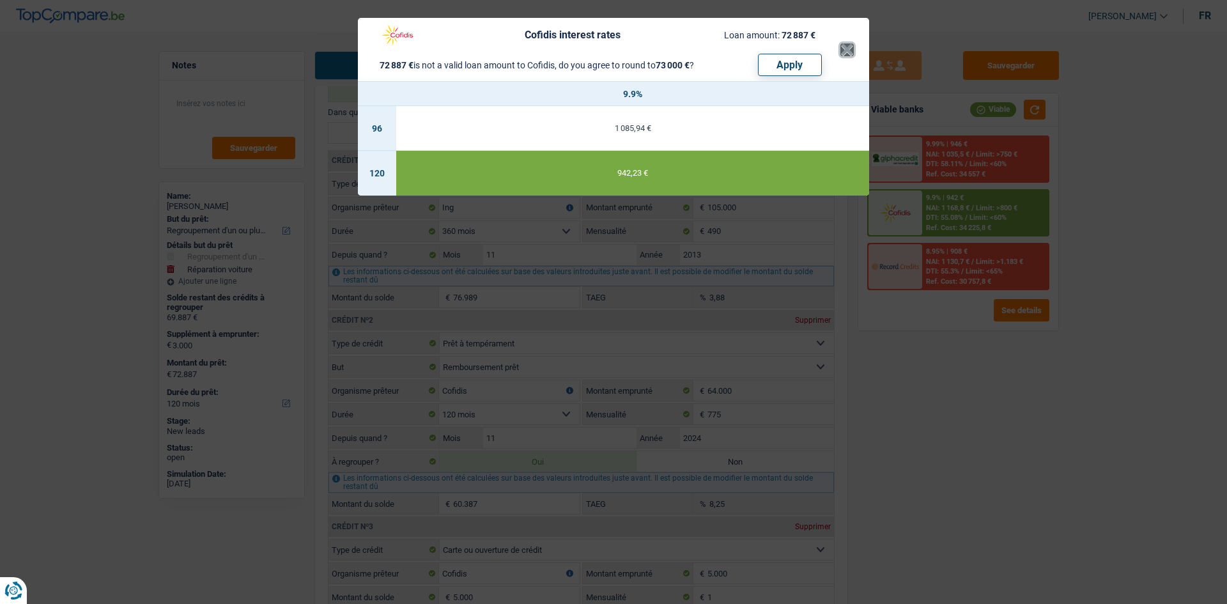
click at [849, 51] on button "×" at bounding box center [846, 49] width 13 height 13
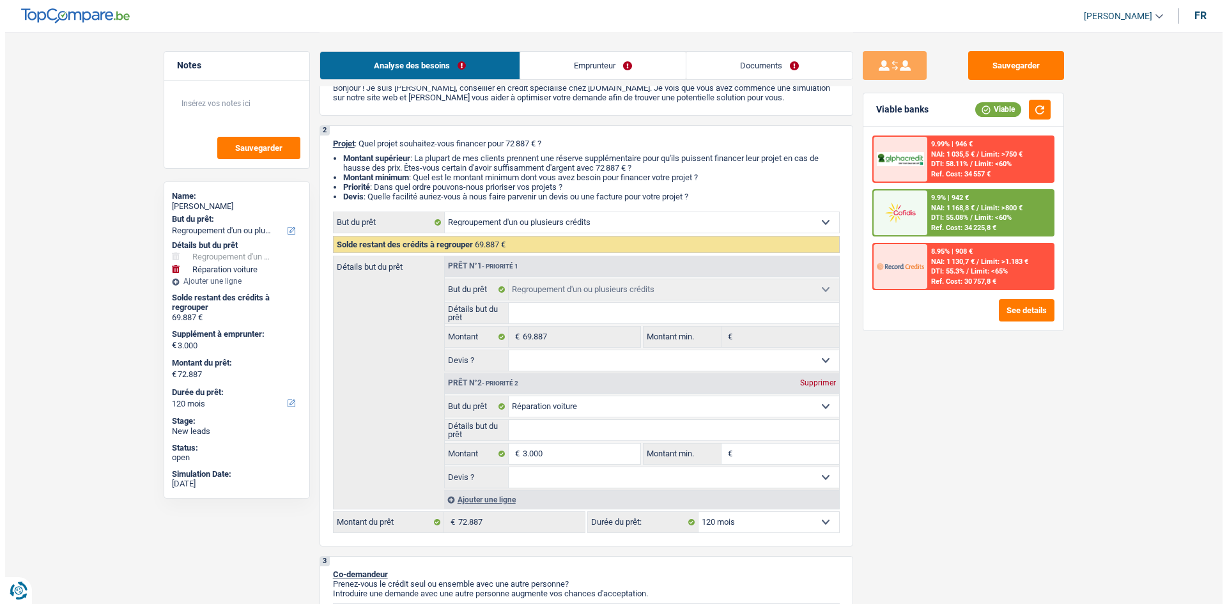
scroll to position [64, 0]
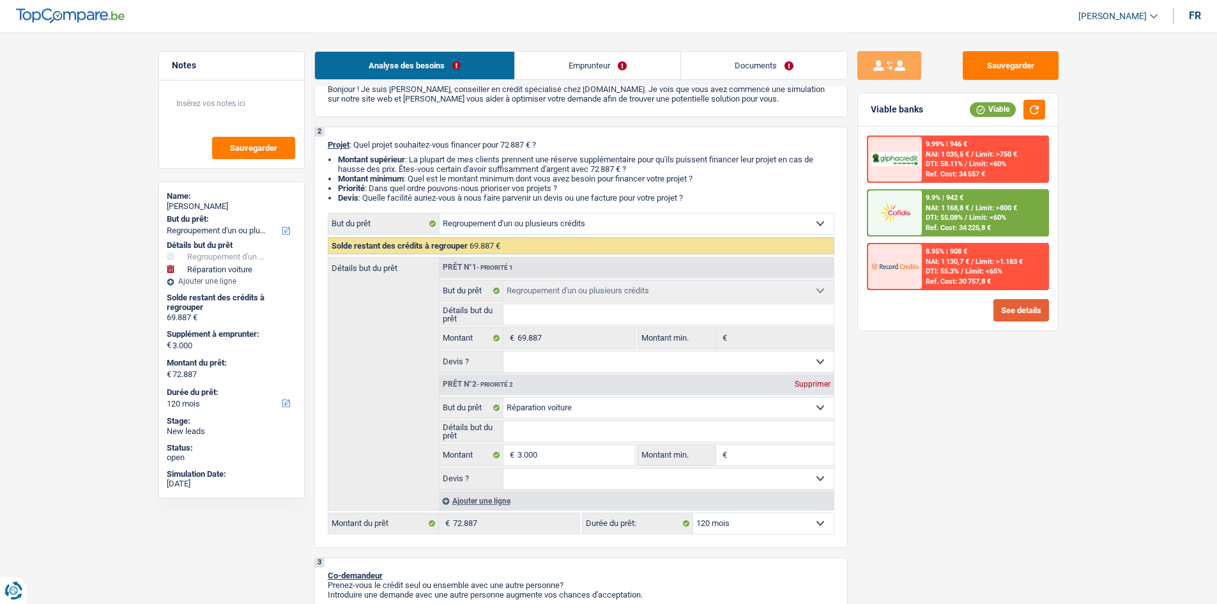
click at [1024, 316] on button "See details" at bounding box center [1022, 310] width 56 height 22
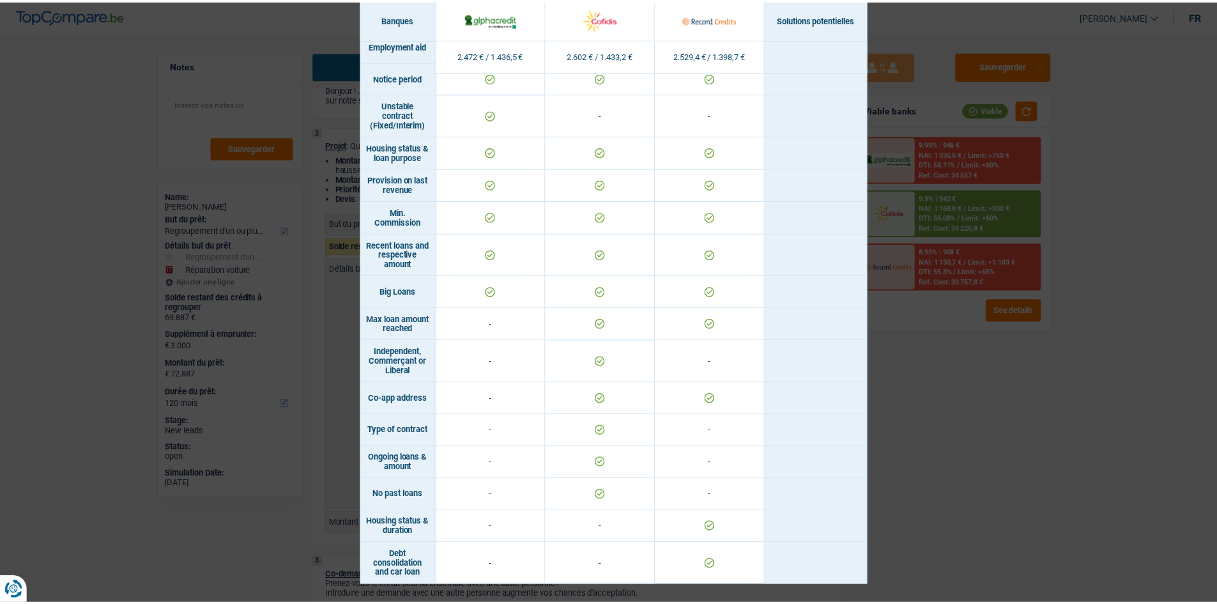
scroll to position [806, 0]
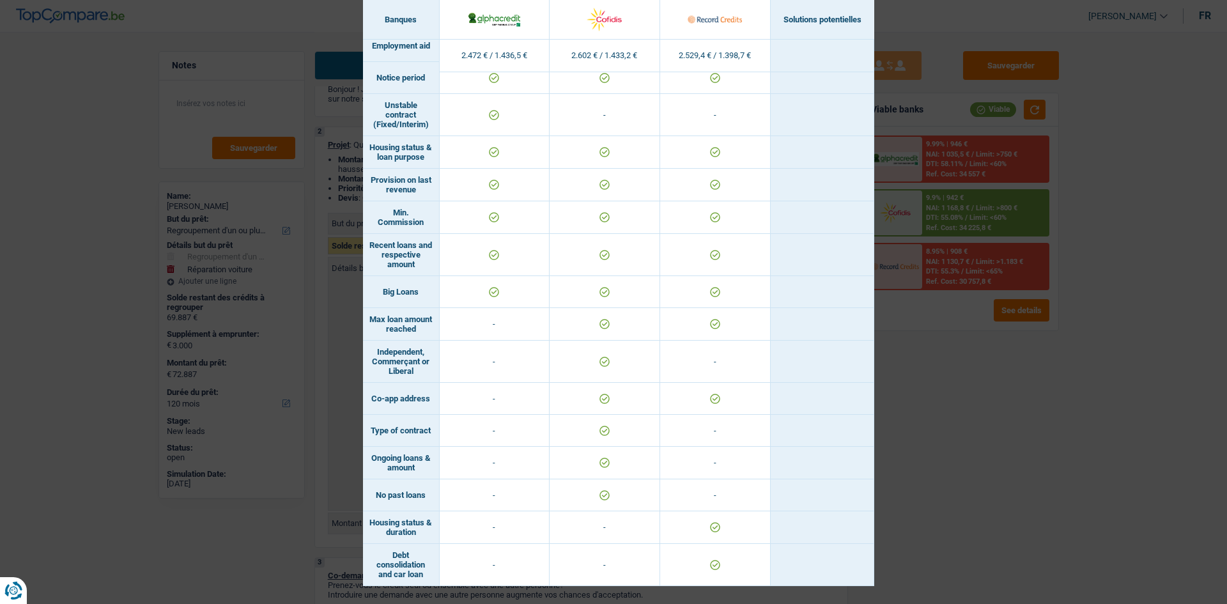
click at [967, 203] on div "Banks conditions × Banques Solutions potentielles Revenus / Charges 2.472 € / 1…" at bounding box center [613, 302] width 1227 height 604
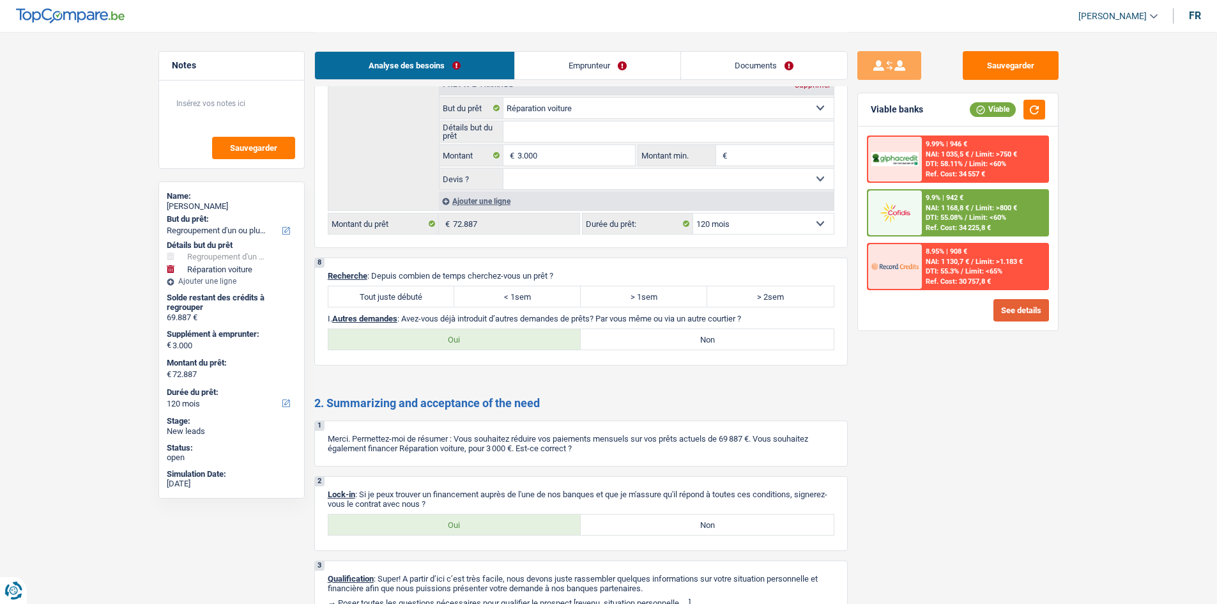
scroll to position [2428, 0]
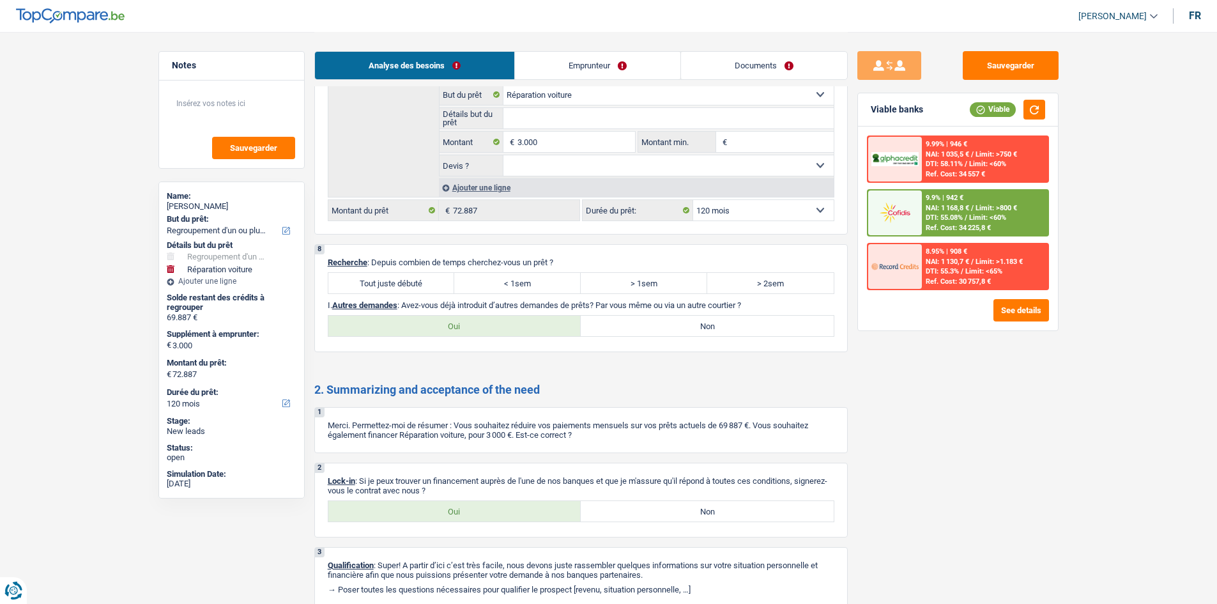
click at [402, 275] on label "Tout juste débuté" at bounding box center [391, 283] width 127 height 20
click at [402, 275] on input "Tout juste débuté" at bounding box center [391, 283] width 127 height 20
radio input "true"
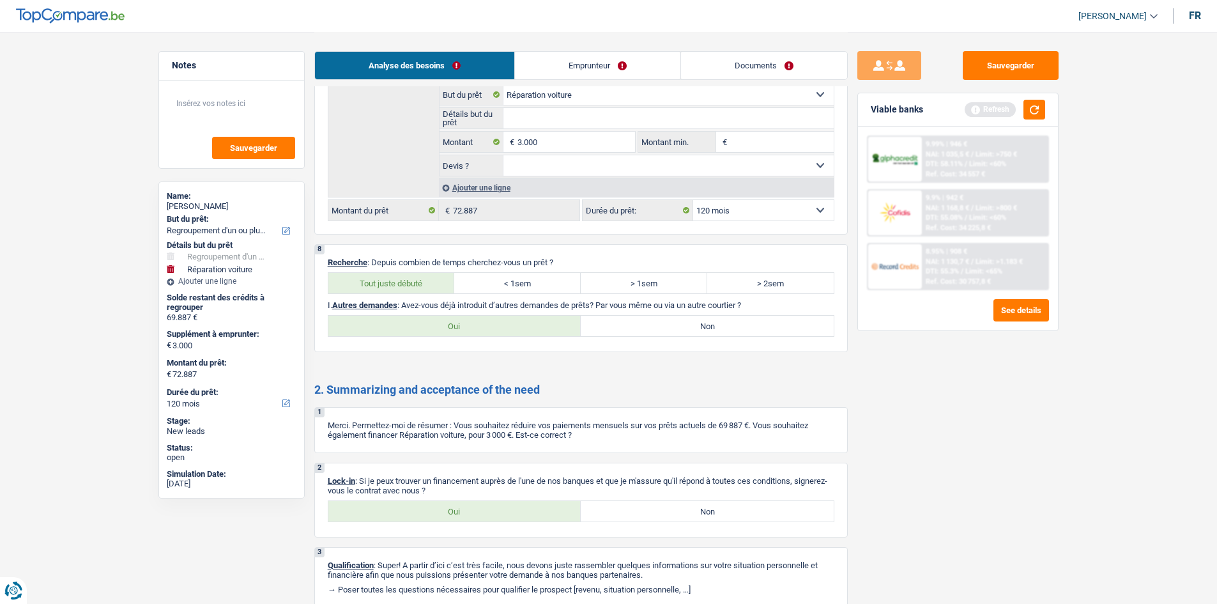
click at [637, 327] on label "Non" at bounding box center [707, 326] width 253 height 20
click at [637, 327] on input "Non" at bounding box center [707, 326] width 253 height 20
radio input "true"
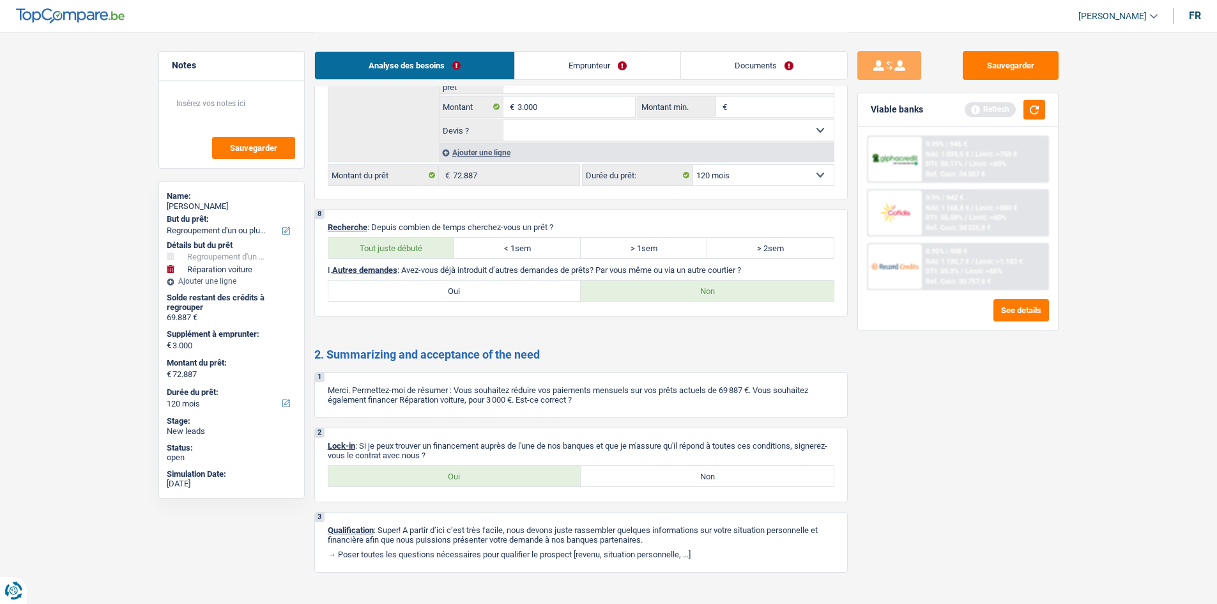
scroll to position [2483, 0]
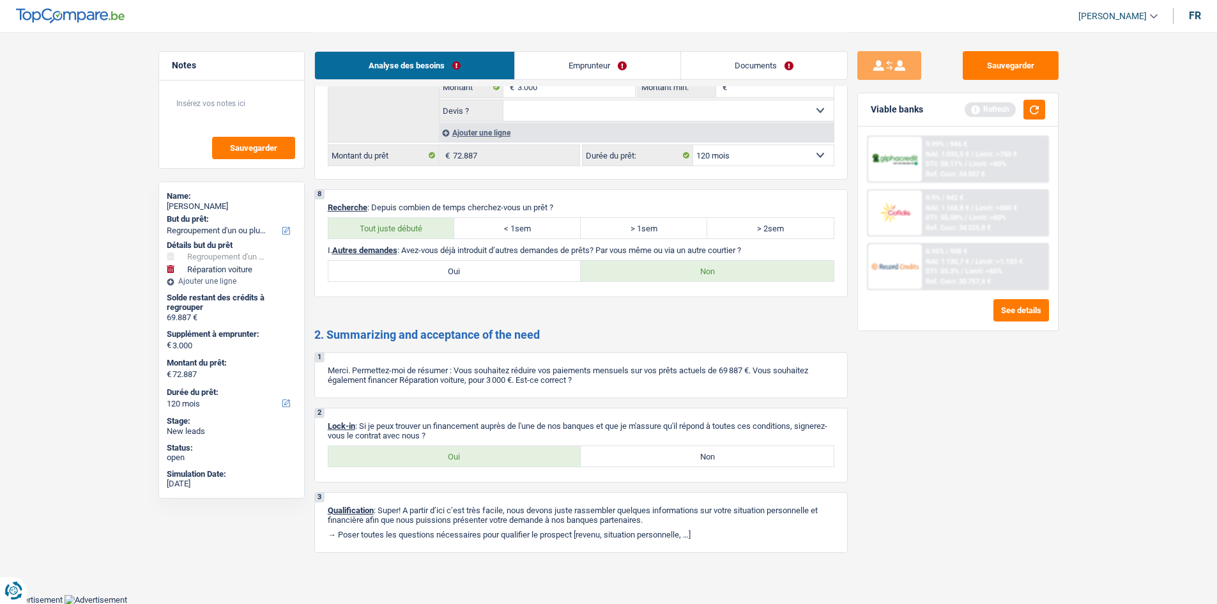
click at [433, 466] on label "Oui" at bounding box center [454, 456] width 253 height 20
click at [433, 466] on input "Oui" at bounding box center [454, 456] width 253 height 20
radio input "true"
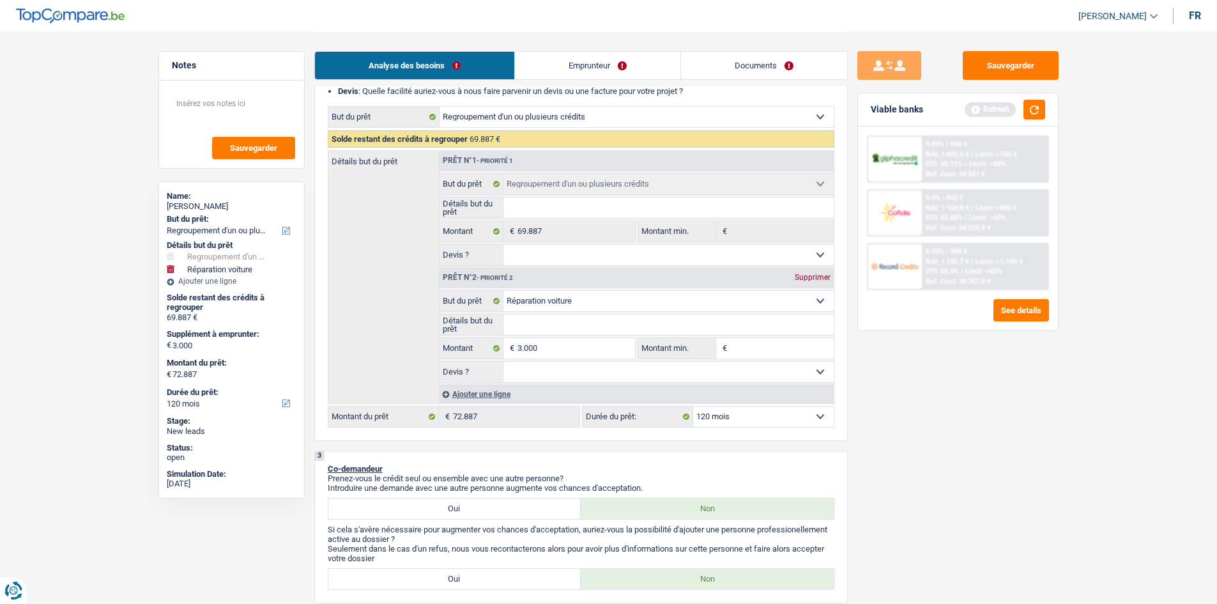
scroll to position [0, 0]
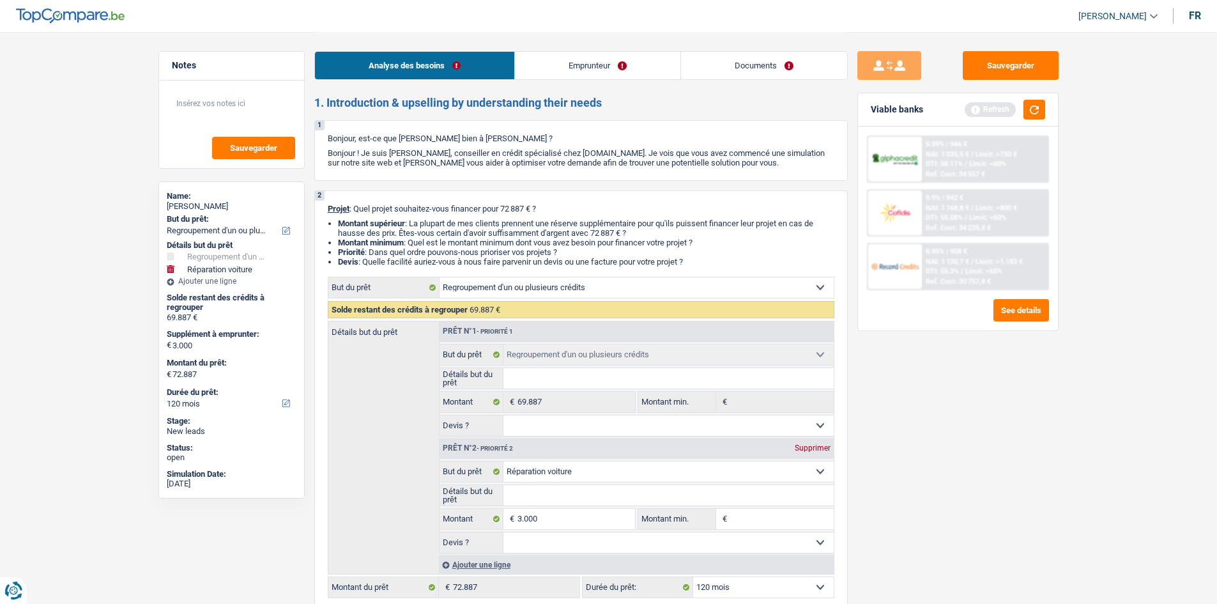
click at [605, 77] on link "Emprunteur" at bounding box center [597, 65] width 165 height 27
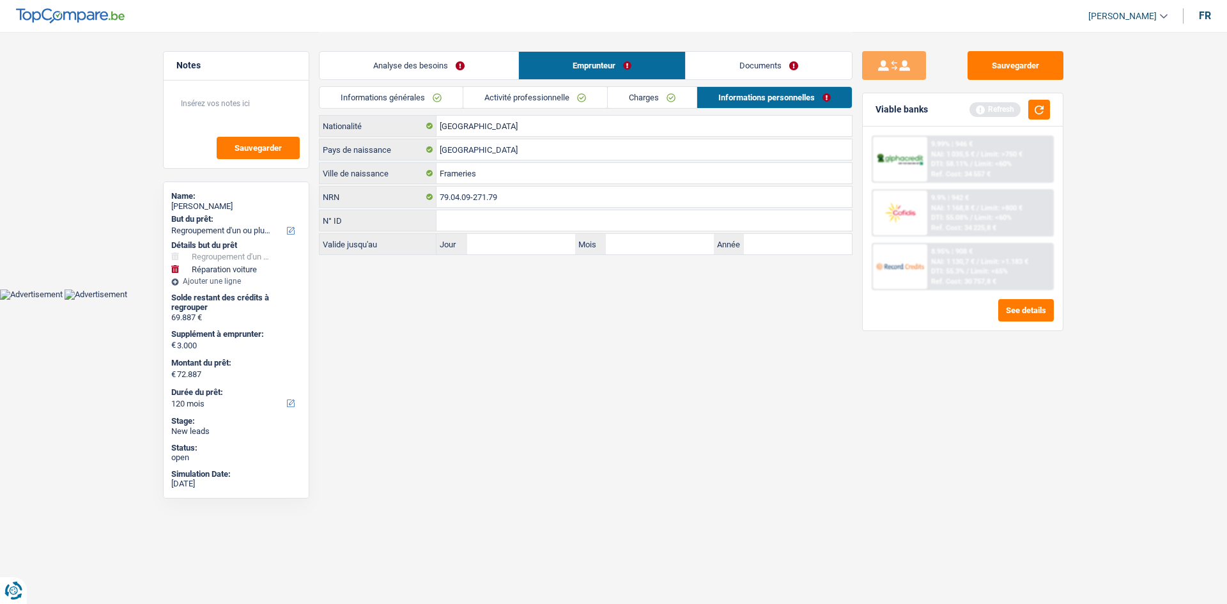
click at [774, 71] on link "Documents" at bounding box center [769, 65] width 166 height 27
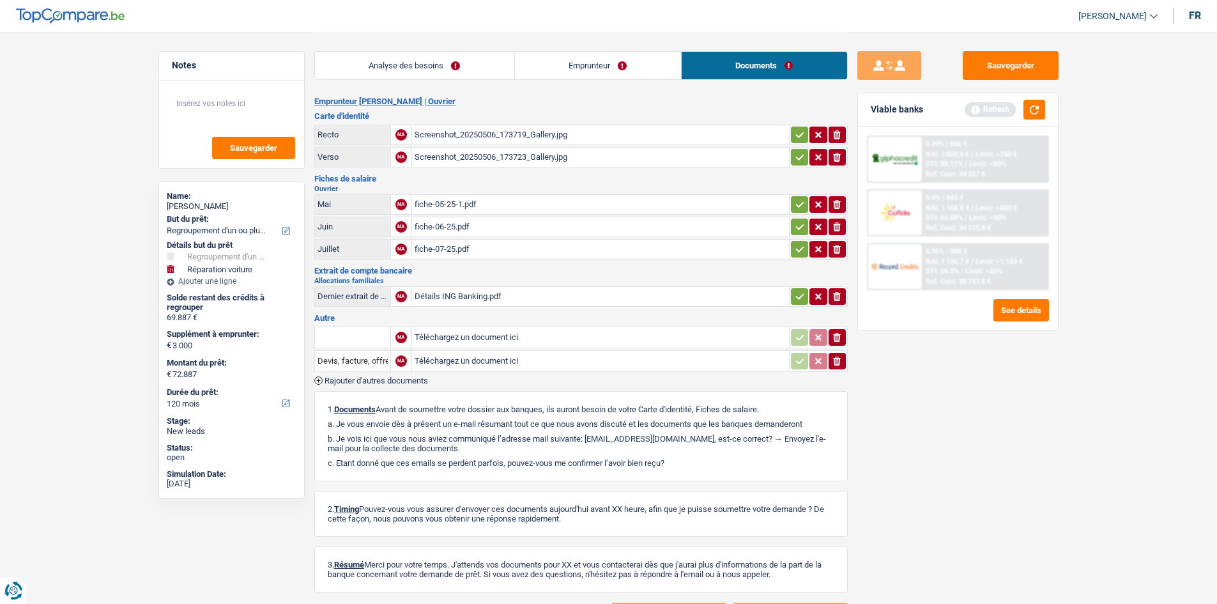
click at [471, 298] on div "Détails ING Banking.pdf" at bounding box center [601, 296] width 372 height 19
click at [191, 98] on textarea at bounding box center [231, 108] width 127 height 38
drag, startPoint x: 207, startPoint y: 118, endPoint x: 172, endPoint y: 99, distance: 40.0
click at [172, 99] on textarea "A encodé ses documents sur LQT" at bounding box center [231, 108] width 127 height 38
type textarea "A encodé ses documents sur LQT"
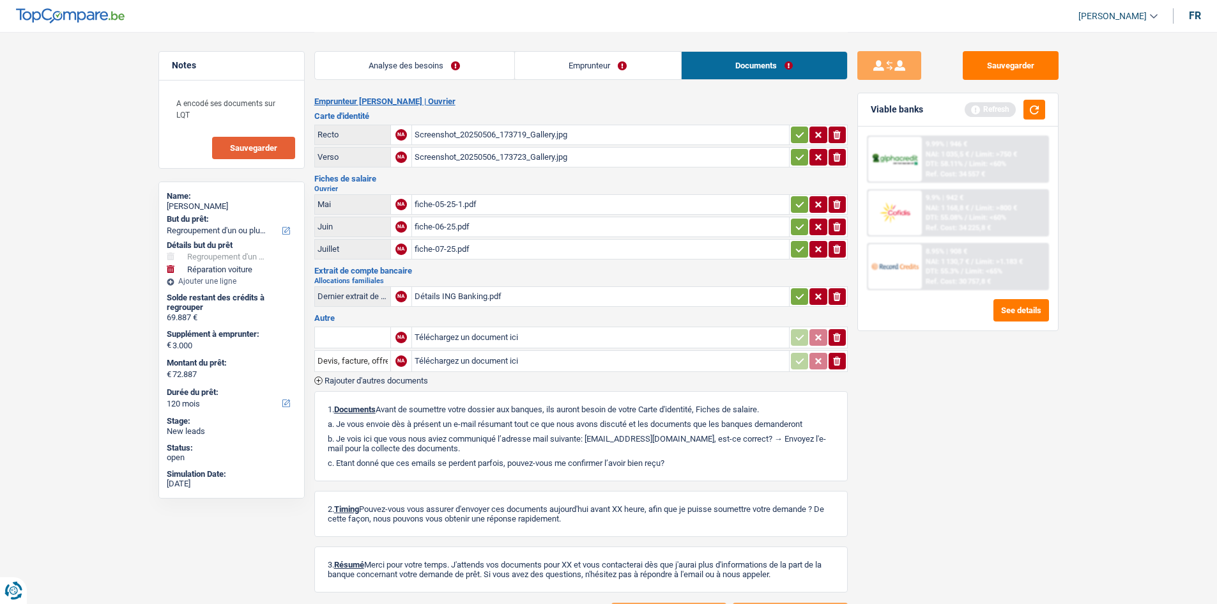
click at [268, 149] on span "Sauvegarder" at bounding box center [253, 148] width 47 height 8
click at [1004, 77] on button "Sauvegarder" at bounding box center [1011, 65] width 96 height 29
click at [1037, 81] on div "Sauvegarder Viable banks Refresh 9.99% | 946 € NAI: 1 035,5 € / Limit: >750 € D…" at bounding box center [958, 317] width 220 height 532
click at [1033, 72] on button "Sauvegarder" at bounding box center [1011, 65] width 96 height 29
click at [258, 144] on span "Sauvegarder" at bounding box center [253, 148] width 47 height 8
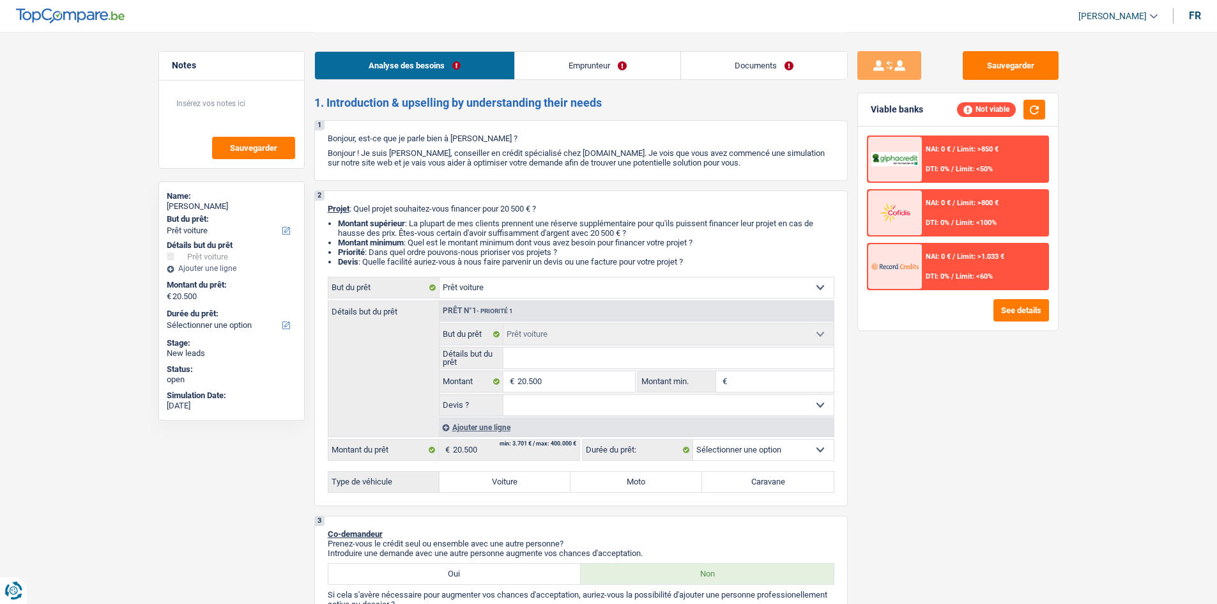
select select "car"
select select "privateEmployee"
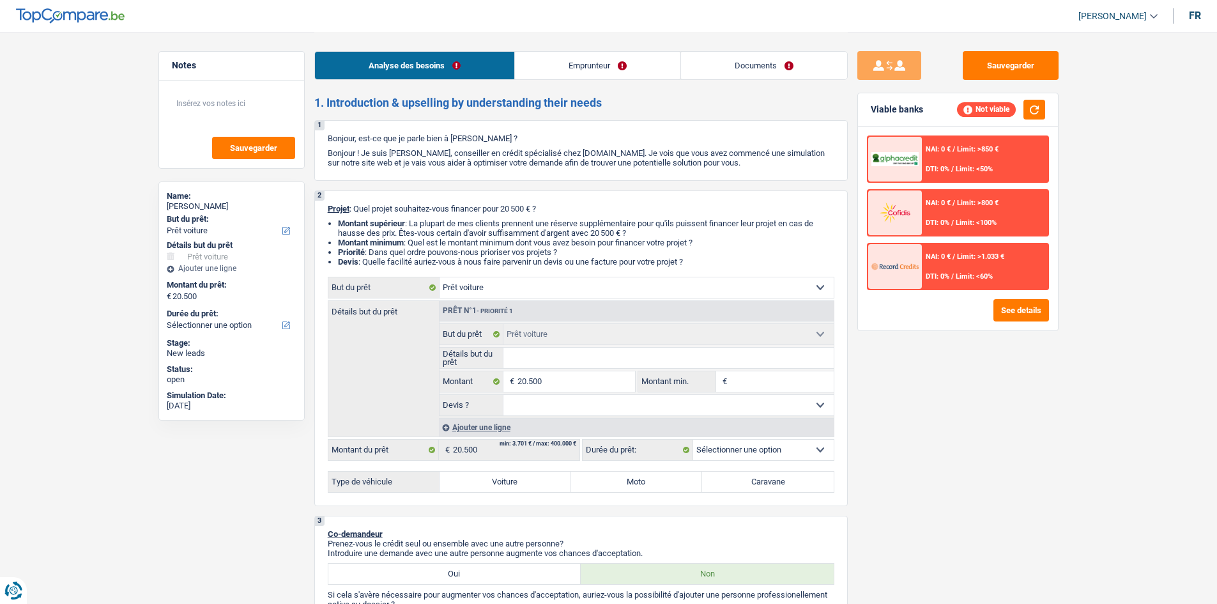
select select "netSalary"
select select "mealVouchers"
select select "car"
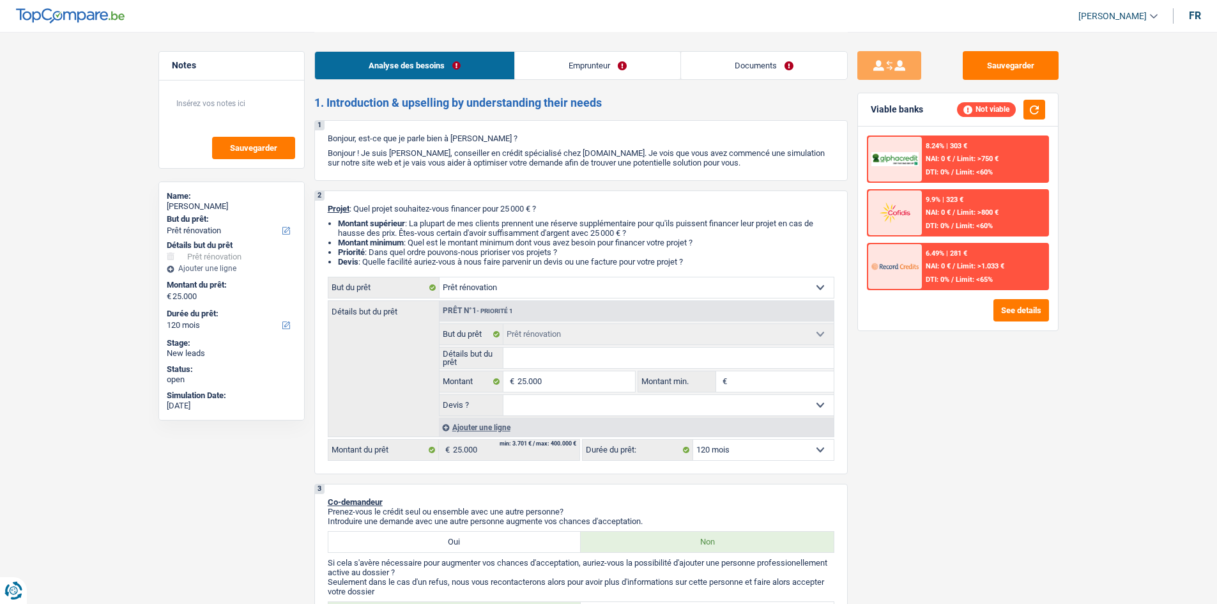
select select "renovation"
select select "120"
select select "renovation"
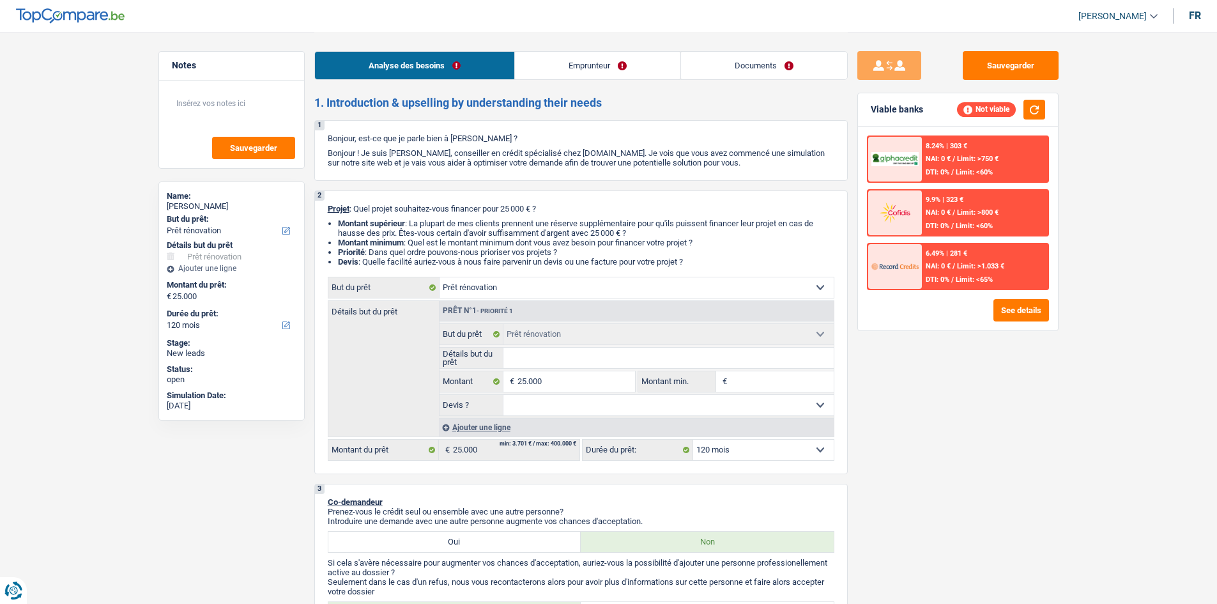
select select "120"
select select "privateEmployee"
select select "familyAllowances"
select select "netSalary"
select select "mealVouchers"
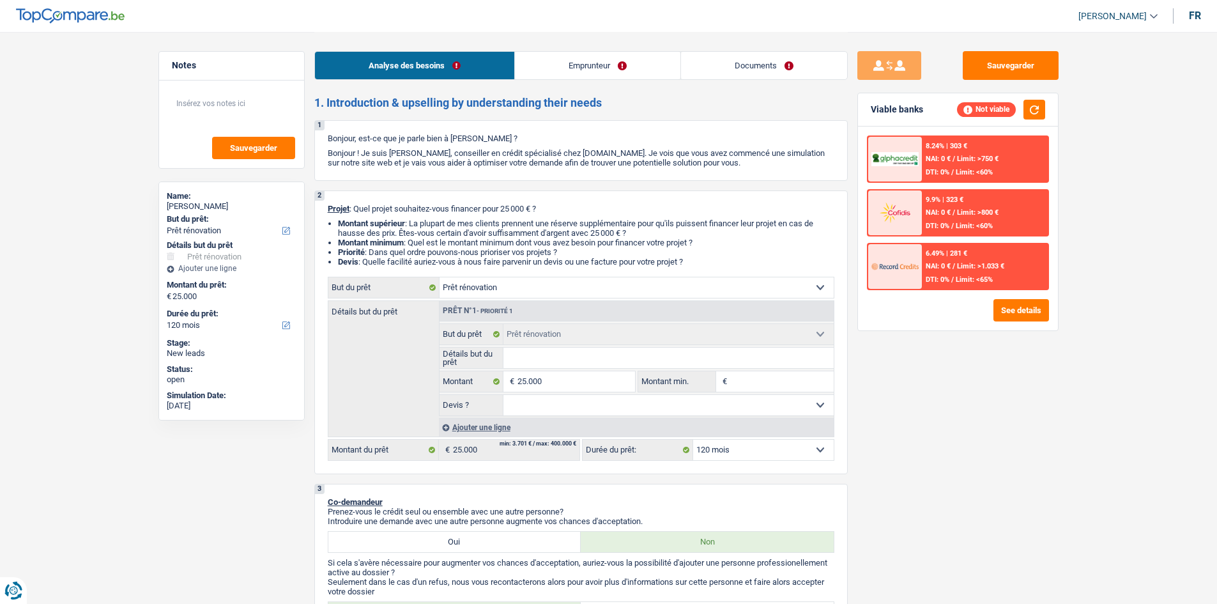
select select "ownerWithMortgage"
select select "mortgage"
select select "renovation"
select select "120"
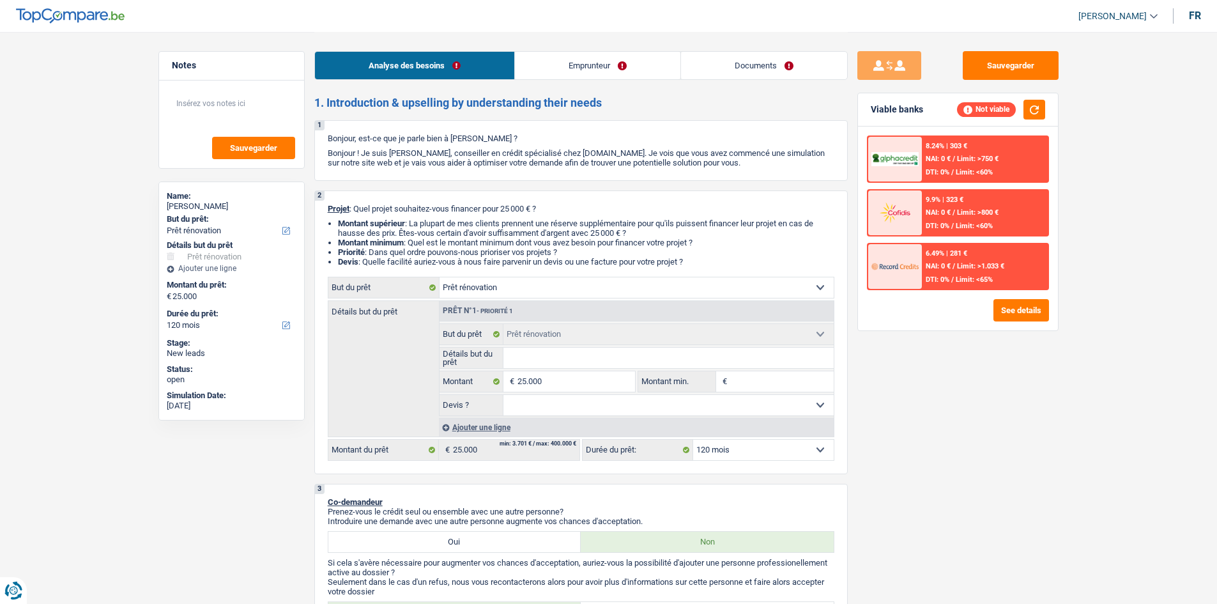
click at [620, 77] on link "Emprunteur" at bounding box center [597, 65] width 165 height 27
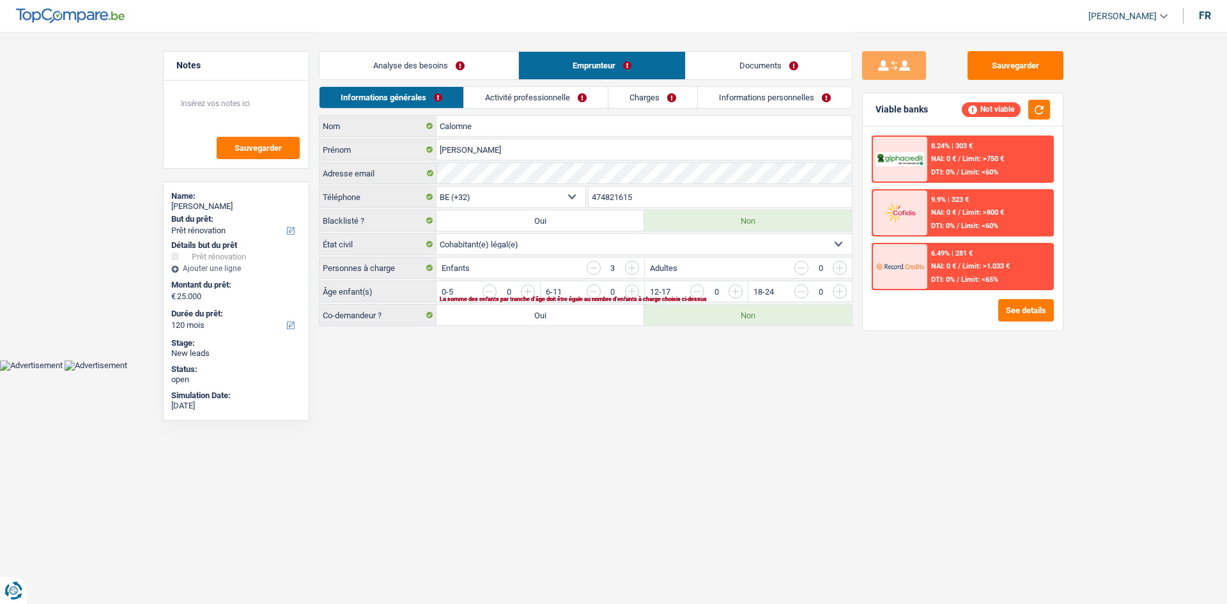
click at [757, 78] on link "Documents" at bounding box center [769, 65] width 166 height 27
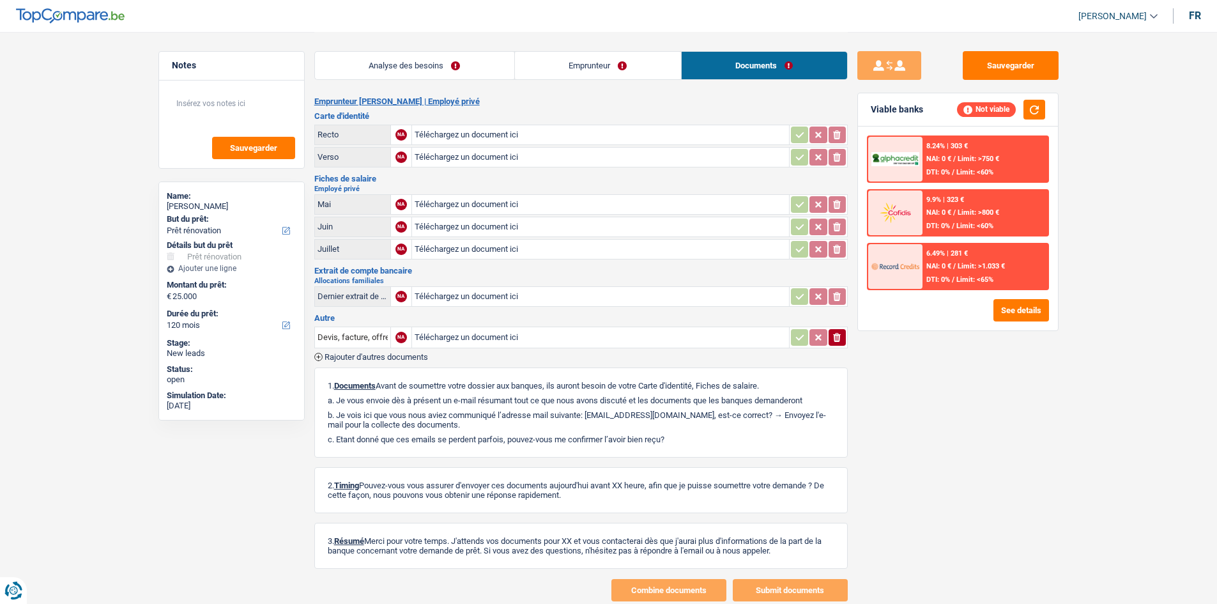
click at [615, 71] on link "Emprunteur" at bounding box center [598, 65] width 166 height 27
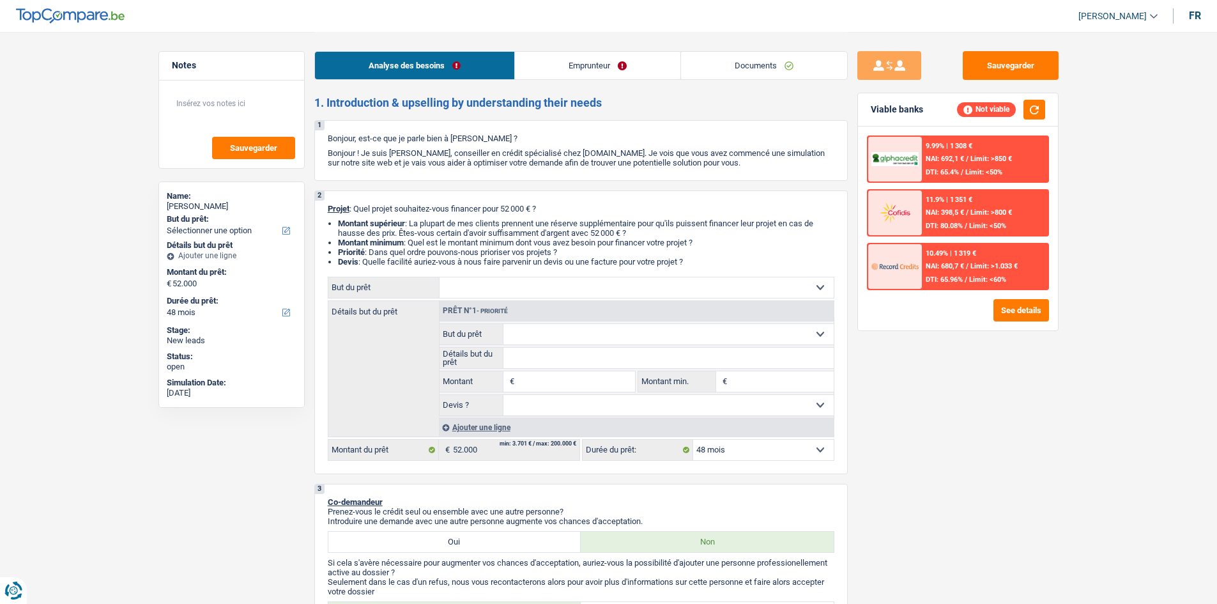
select select "48"
select select "student"
select select "other"
select select "liveWithParents"
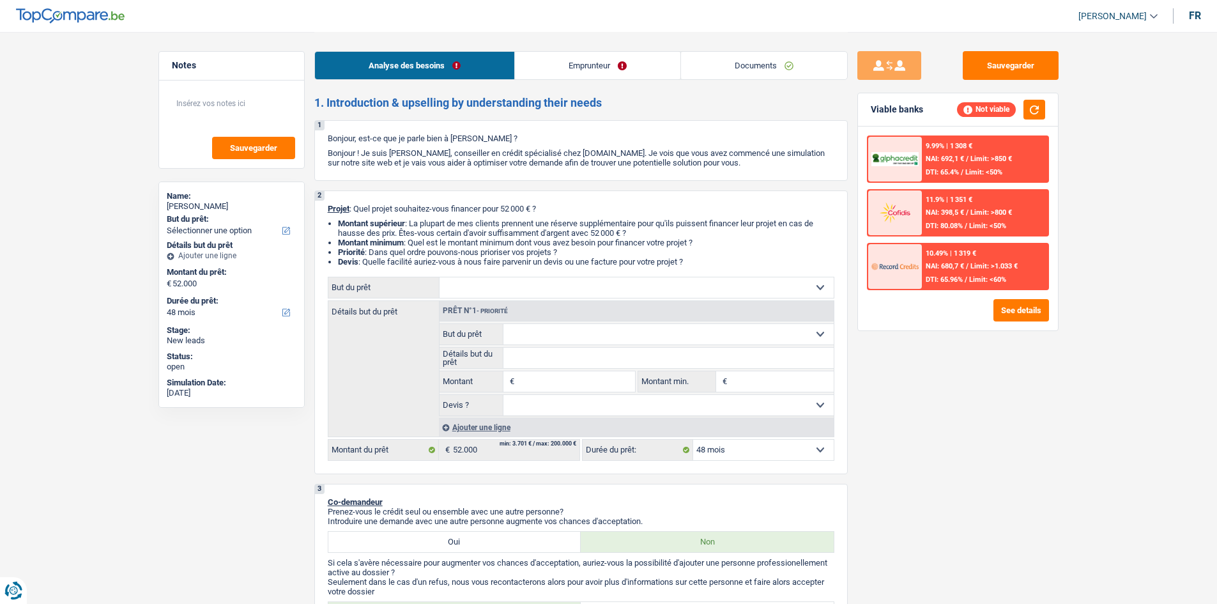
select select "48"
click at [594, 286] on select "Confort maison: meubles, textile, peinture, électroménager, outillage non-profe…" at bounding box center [637, 287] width 394 height 20
click at [887, 404] on div "Sauvegarder Viable banks Not viable 9.99% | 1 308 € NAI: 692,1 € / Limit: >850 …" at bounding box center [958, 317] width 220 height 532
click at [1004, 310] on button "See details" at bounding box center [1022, 310] width 56 height 22
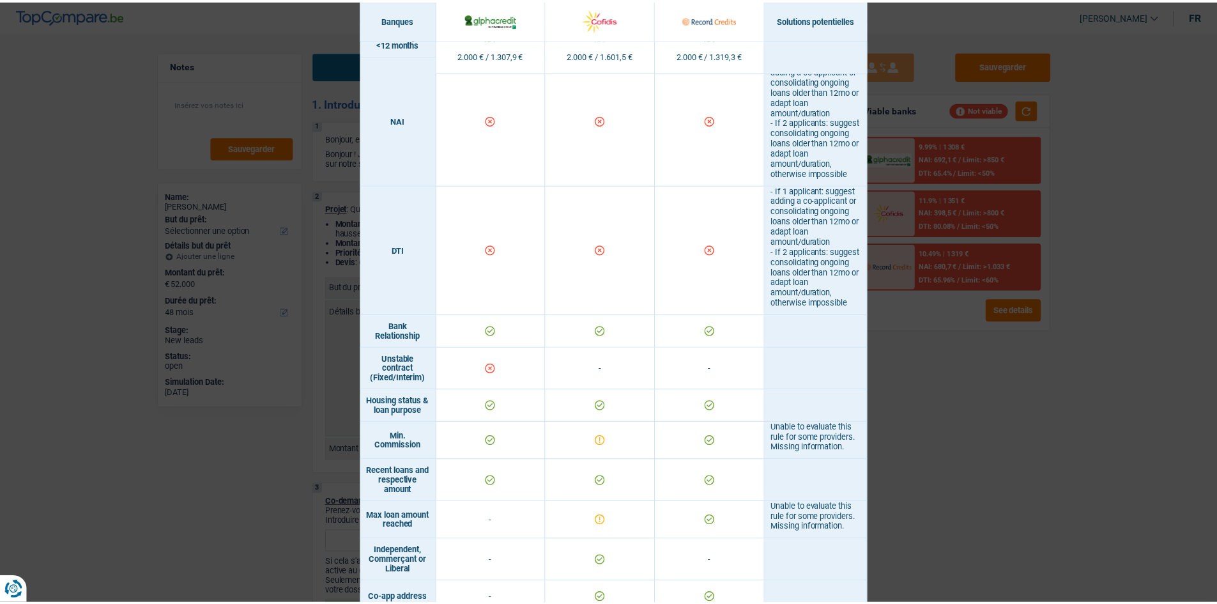
scroll to position [703, 0]
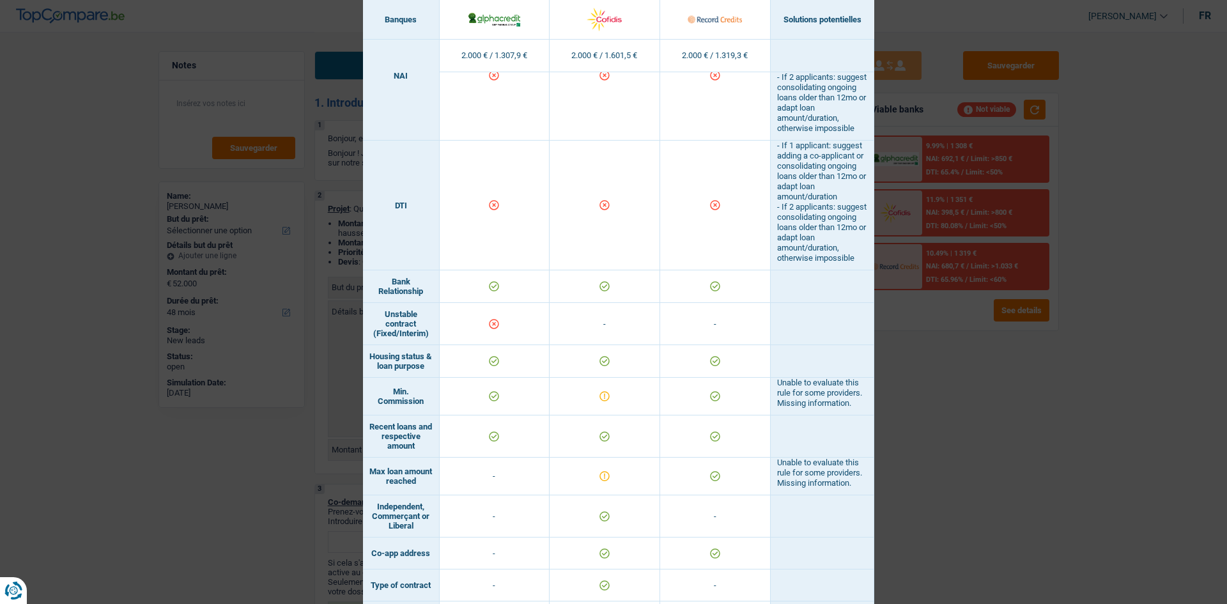
click at [879, 254] on div "Banks conditions × Banques Solutions potentielles Revenus / Charges 2.000 € / 1…" at bounding box center [613, 302] width 1227 height 604
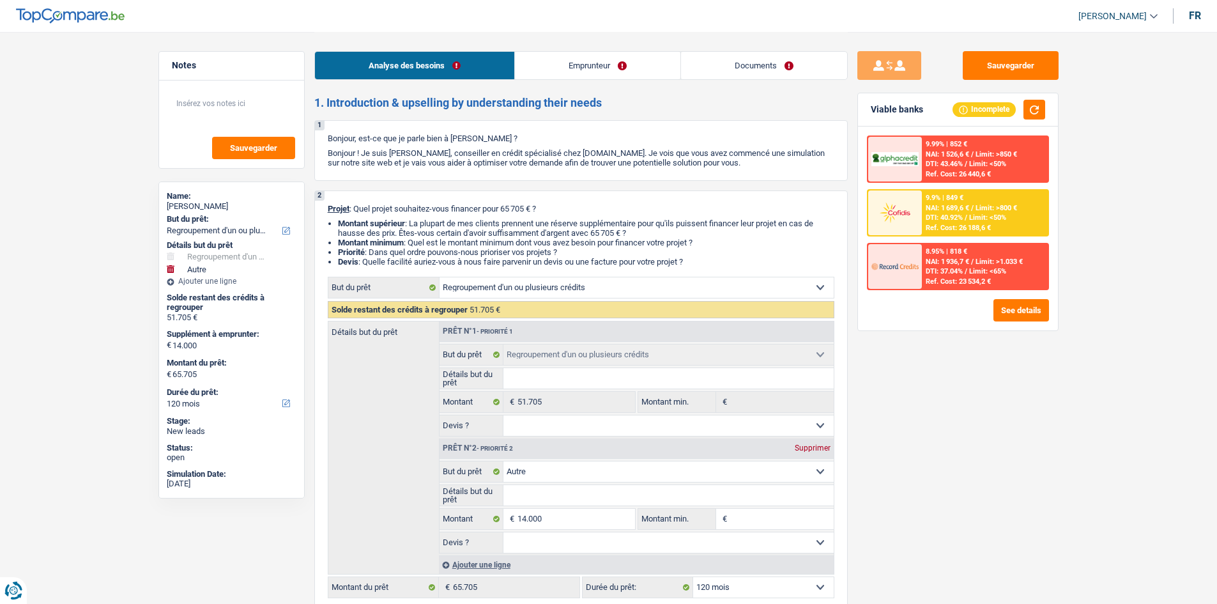
select select "refinancing"
select select "other"
select select "120"
select select "refinancing"
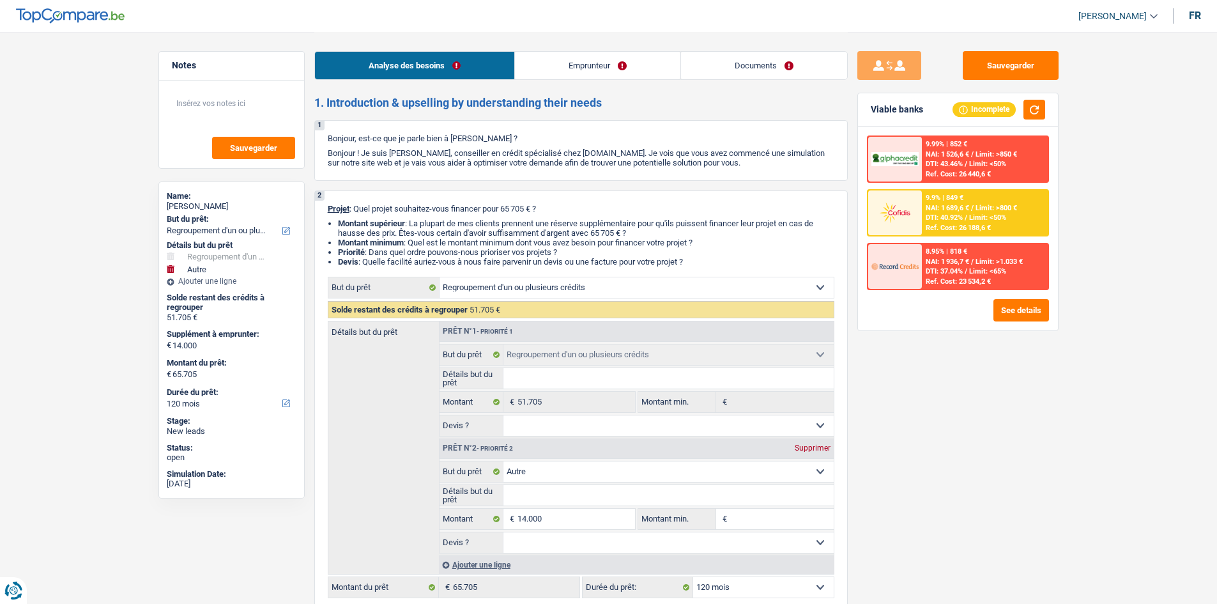
select select "refinancing"
select select "other"
select select "120"
select select "publicEmployee"
select select "netSalary"
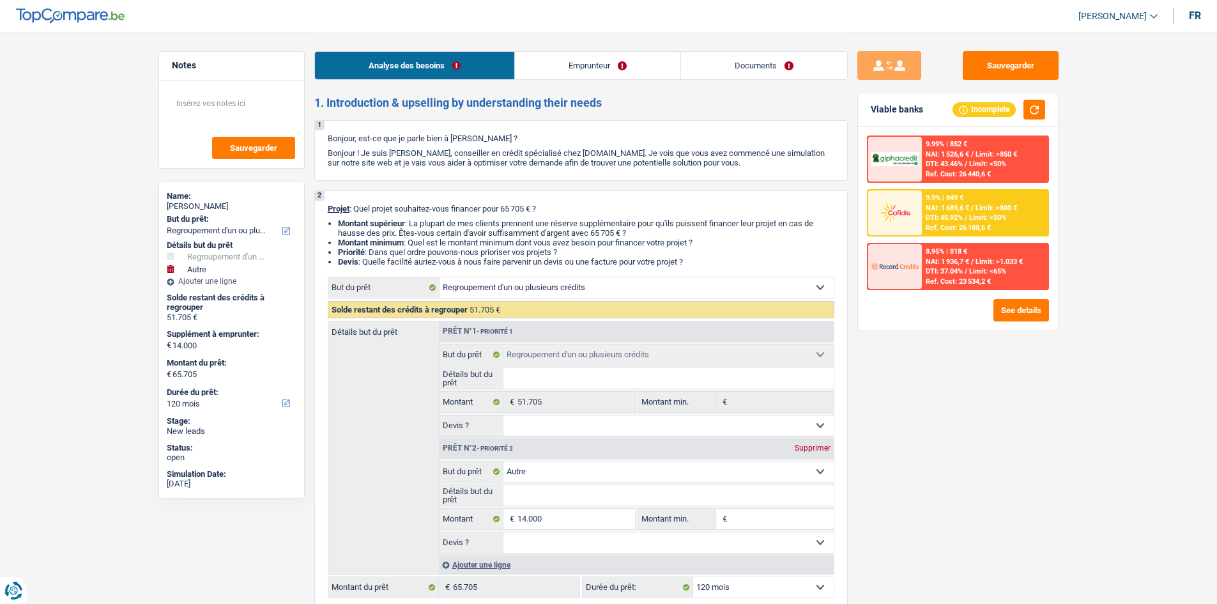
select select "mealVouchers"
select select "rents"
select select "cardOrCredit"
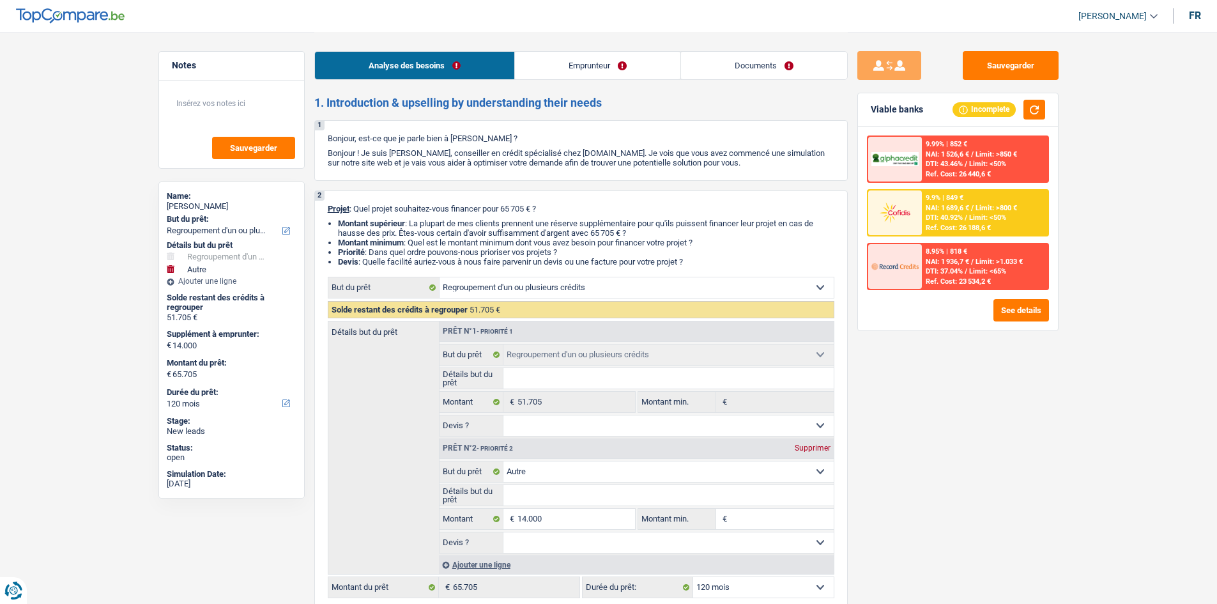
select select "personalLoan"
select select "loanRepayment"
select select "96"
select select "personalSale"
select select "42"
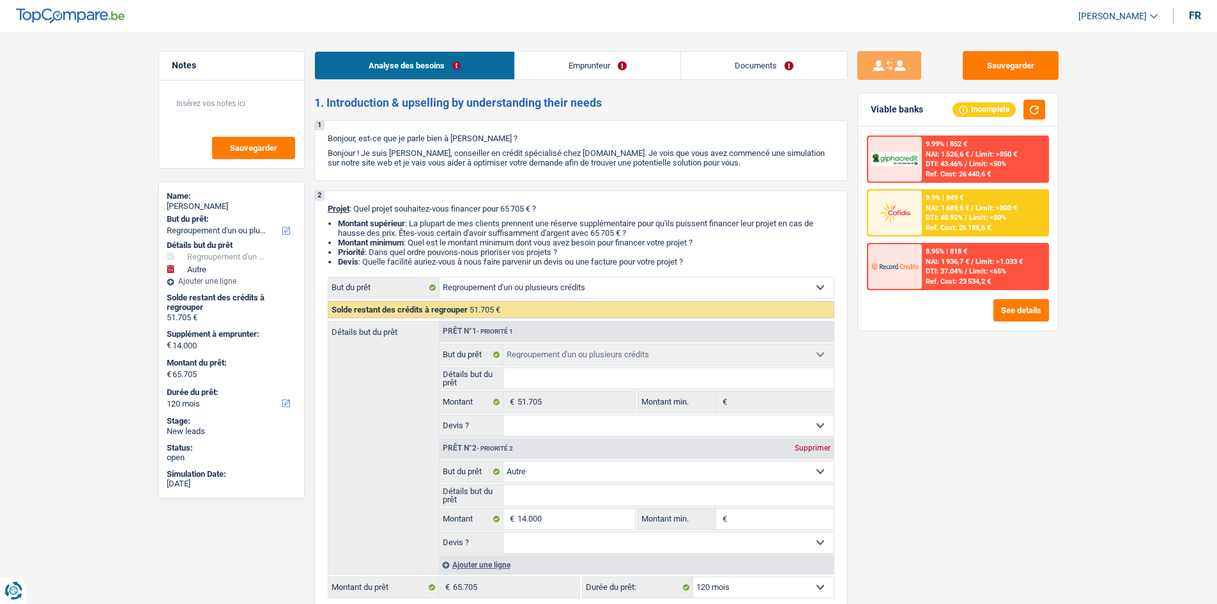
select select "refinancing"
select select "other"
select select "120"
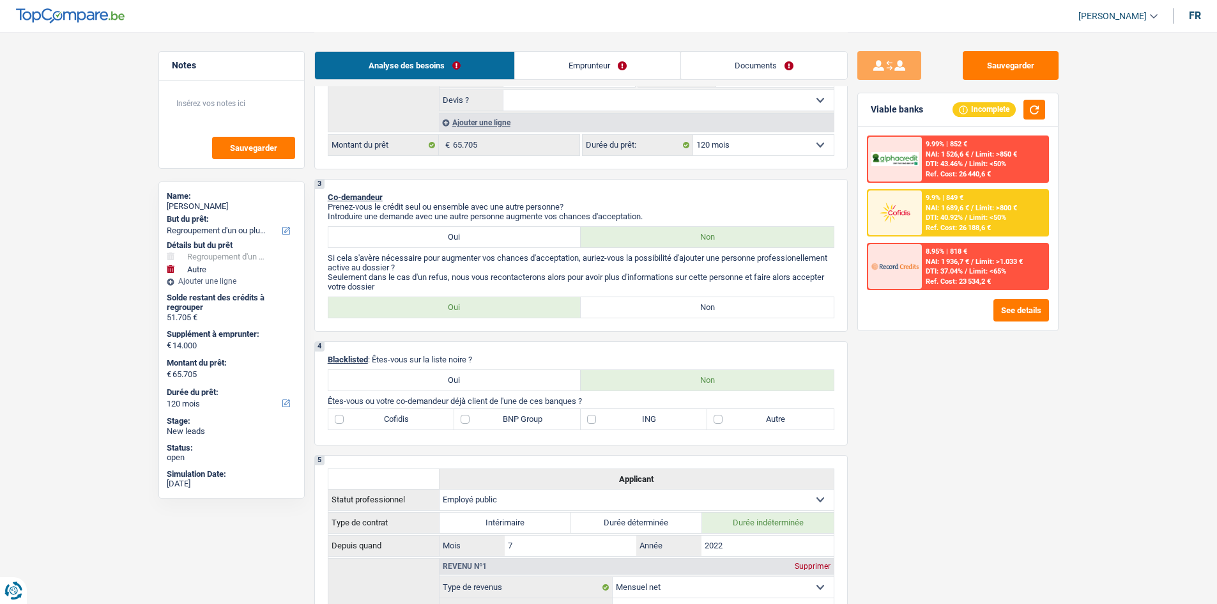
scroll to position [447, 0]
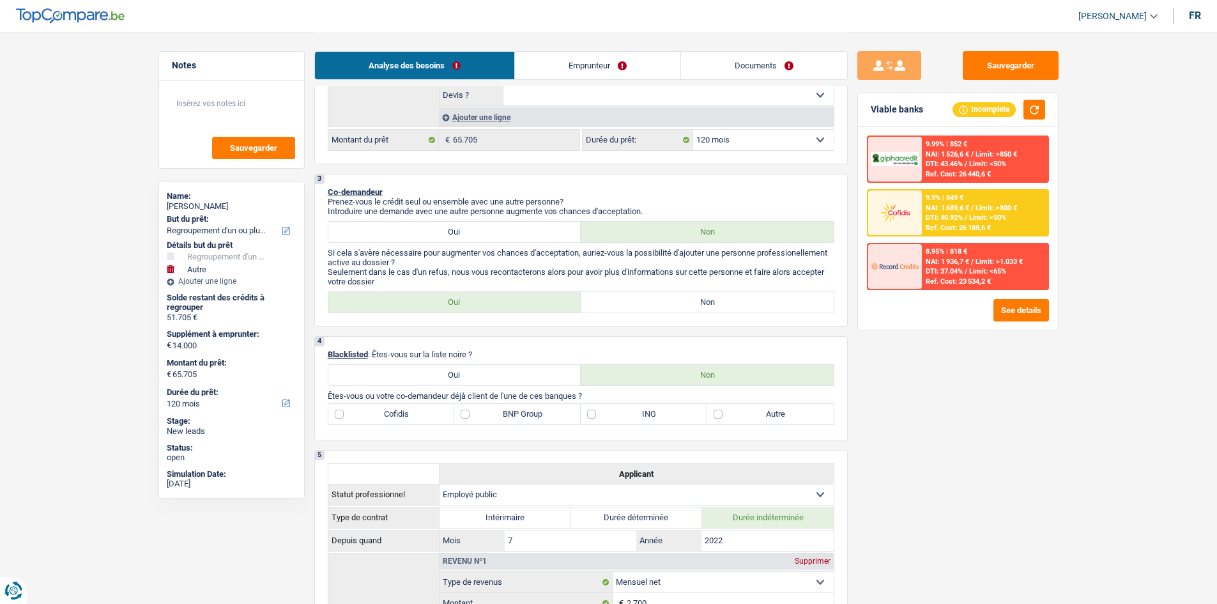
click at [641, 303] on label "Non" at bounding box center [707, 302] width 253 height 20
click at [641, 303] on input "Non" at bounding box center [707, 302] width 253 height 20
radio input "true"
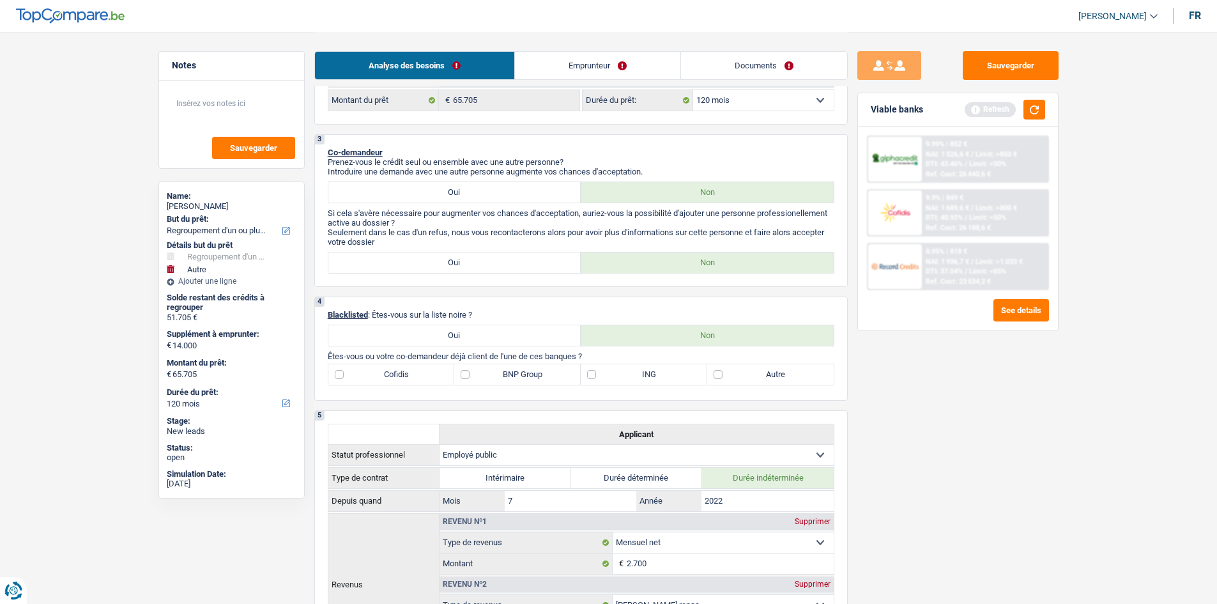
scroll to position [575, 0]
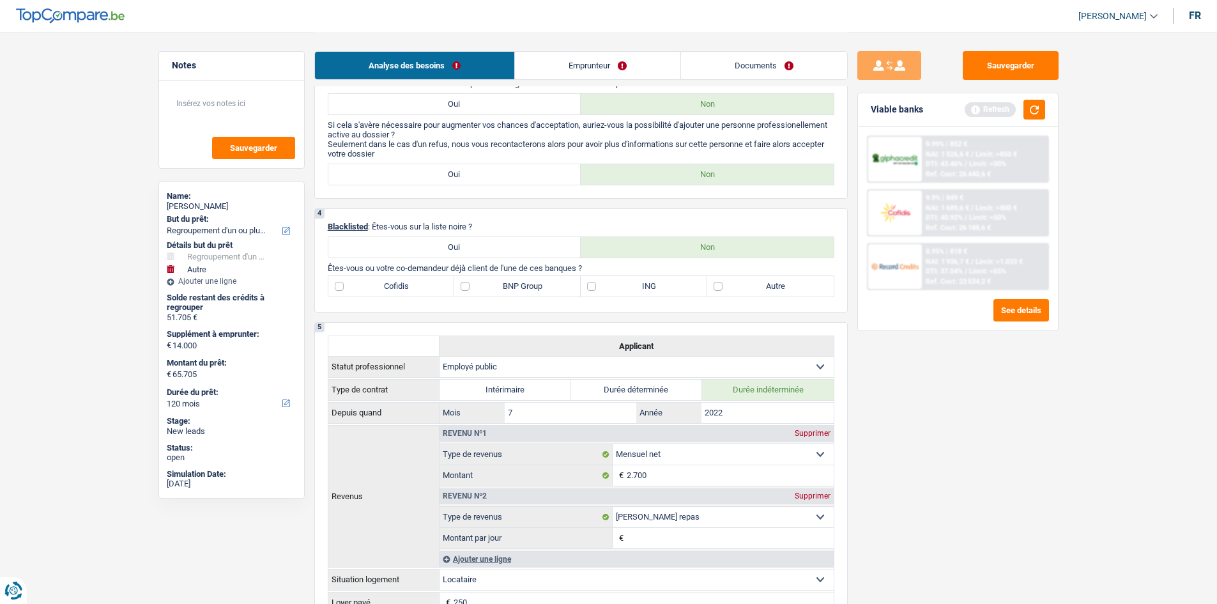
click at [717, 286] on label "Autre" at bounding box center [770, 286] width 127 height 20
click at [717, 286] on input "Autre" at bounding box center [770, 286] width 127 height 20
checkbox input "true"
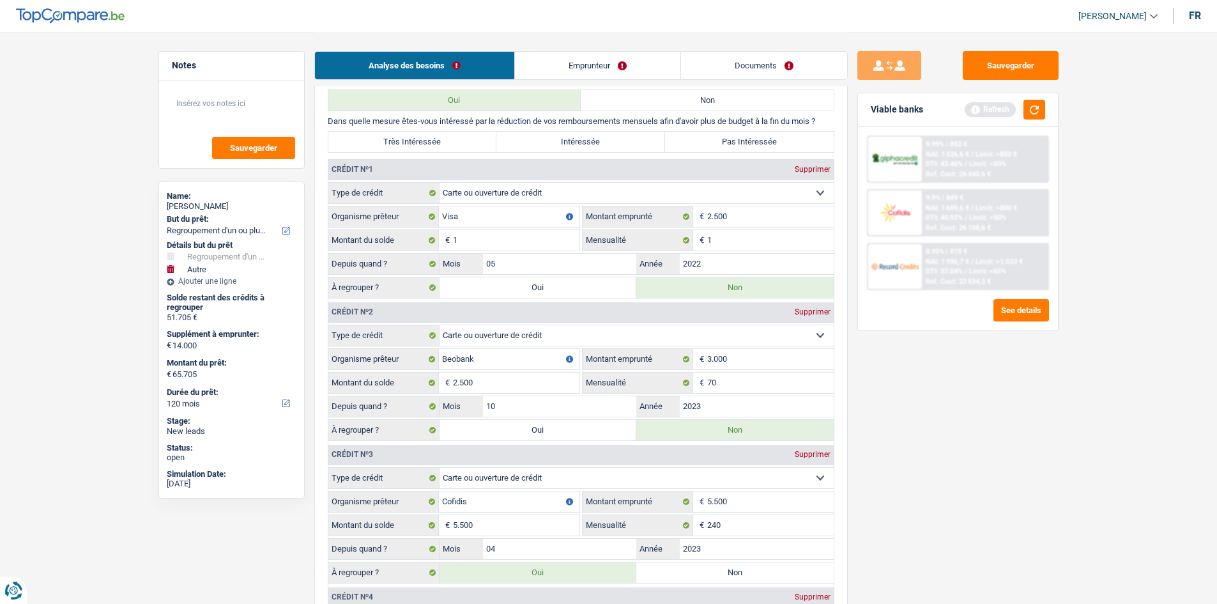
scroll to position [1022, 0]
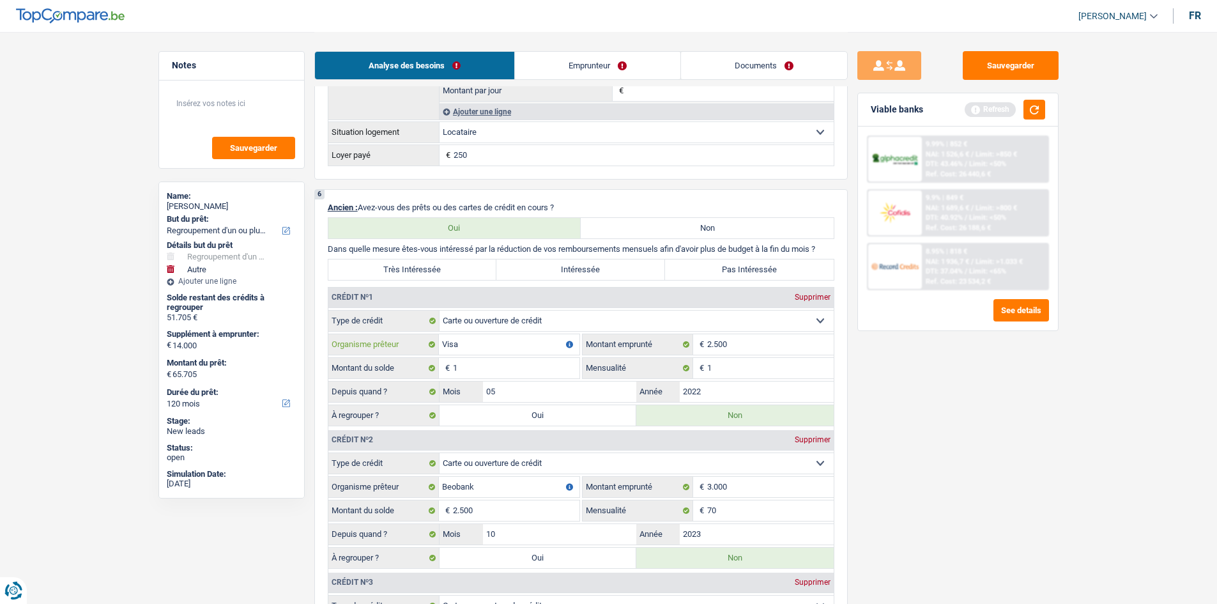
click at [511, 341] on input "Visa" at bounding box center [509, 344] width 141 height 20
type input "V"
type input "Crelan"
click at [501, 372] on input "1" at bounding box center [516, 368] width 127 height 20
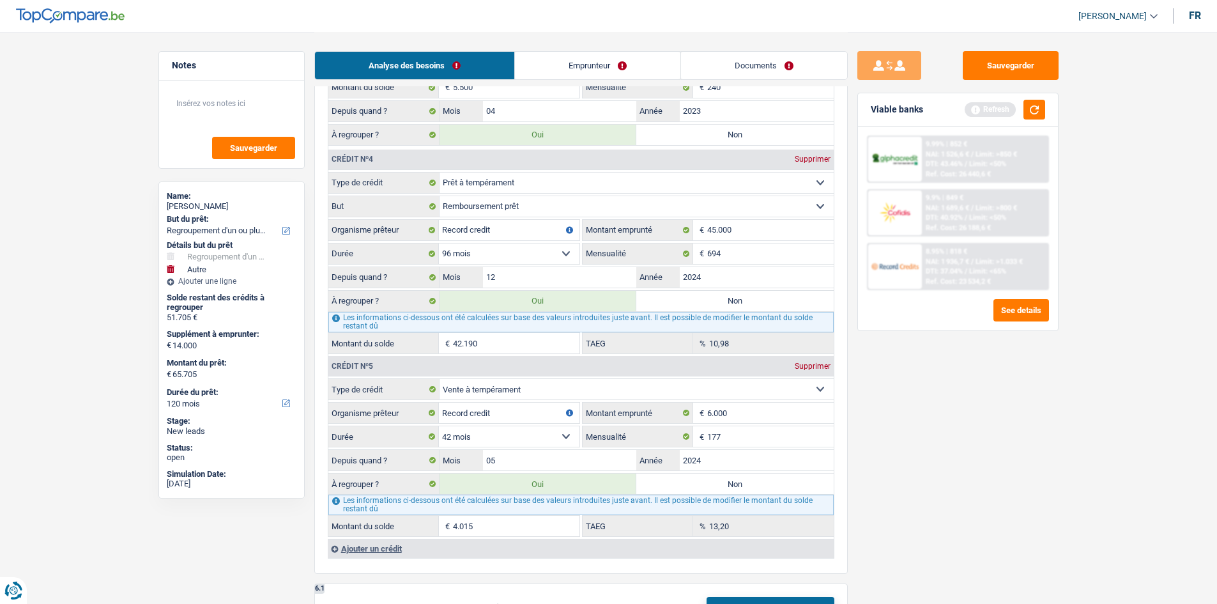
scroll to position [1661, 0]
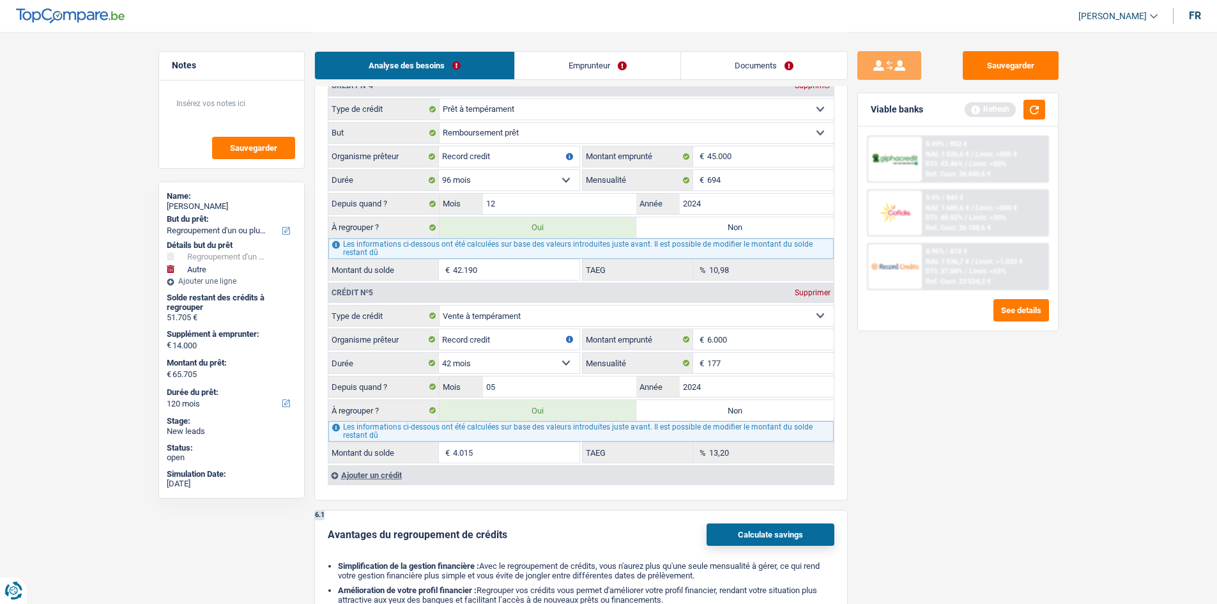
type input "2.500"
click at [772, 315] on select "Carte ou ouverture de crédit Prêt hypothécaire Vente à tempérament Prêt à tempé…" at bounding box center [637, 315] width 394 height 20
click at [744, 313] on select "Carte ou ouverture de crédit Prêt hypothécaire Vente à tempérament Prêt à tempé…" at bounding box center [637, 315] width 394 height 20
click at [440, 305] on select "Carte ou ouverture de crédit Prêt hypothécaire Vente à tempérament Prêt à tempé…" at bounding box center [637, 315] width 394 height 20
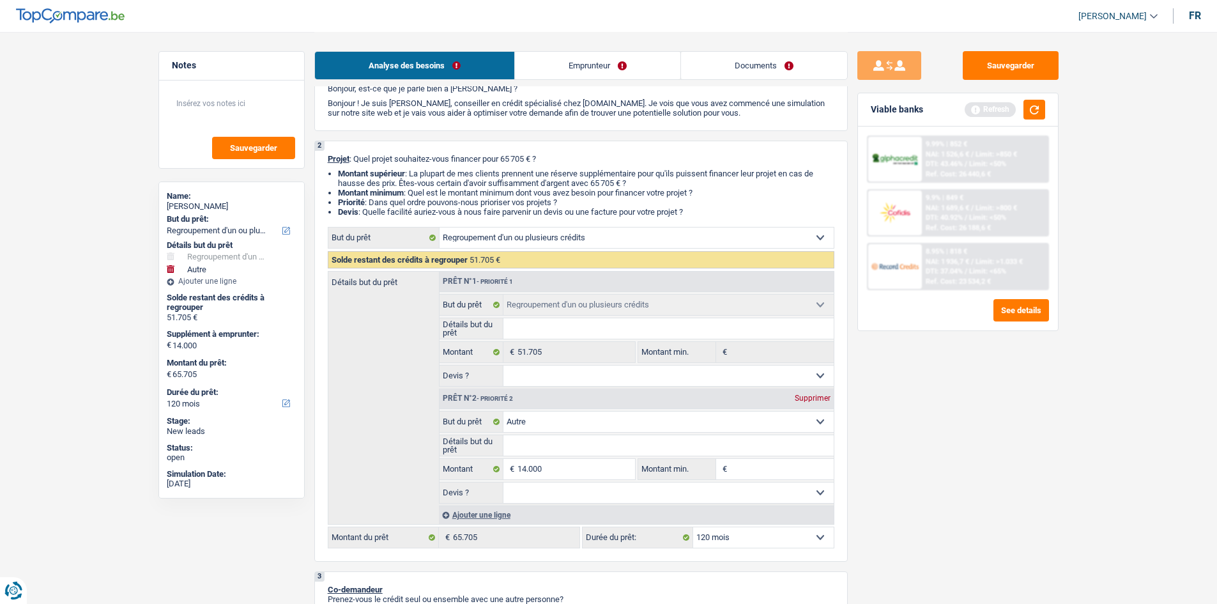
scroll to position [0, 0]
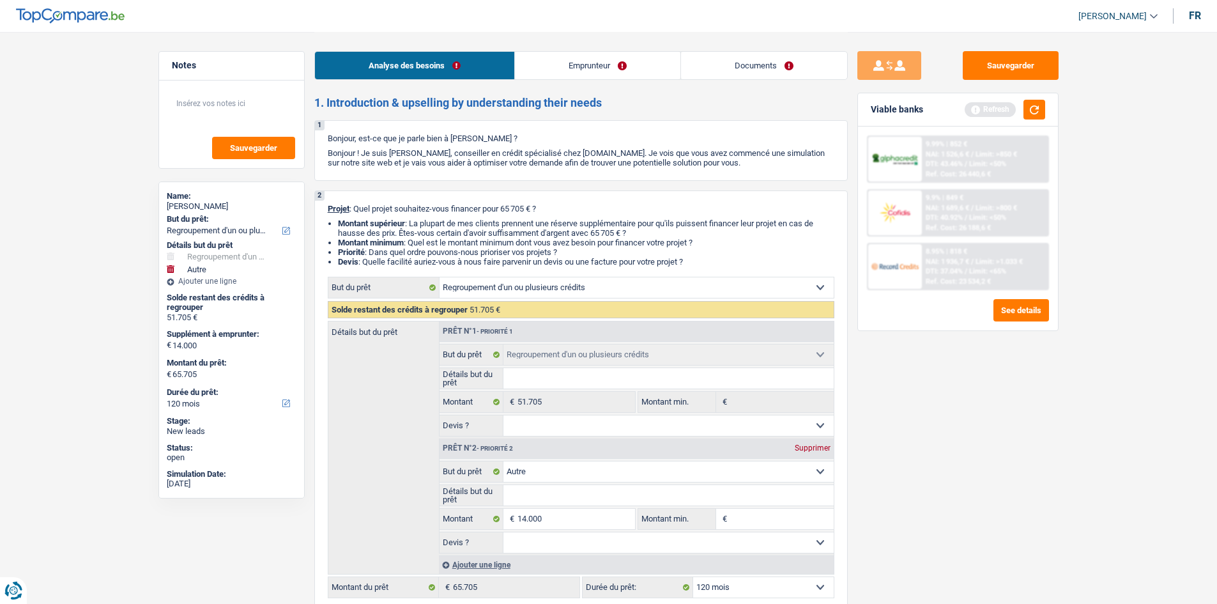
click at [611, 66] on link "Emprunteur" at bounding box center [597, 65] width 165 height 27
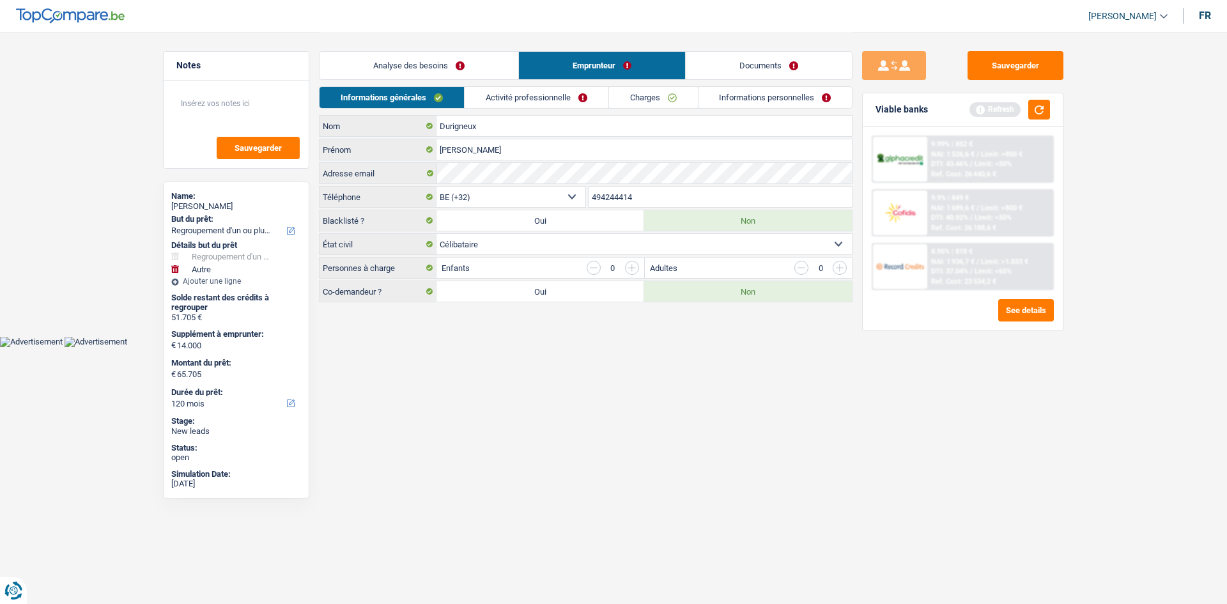
click at [535, 93] on link "Activité professionnelle" at bounding box center [537, 97] width 144 height 21
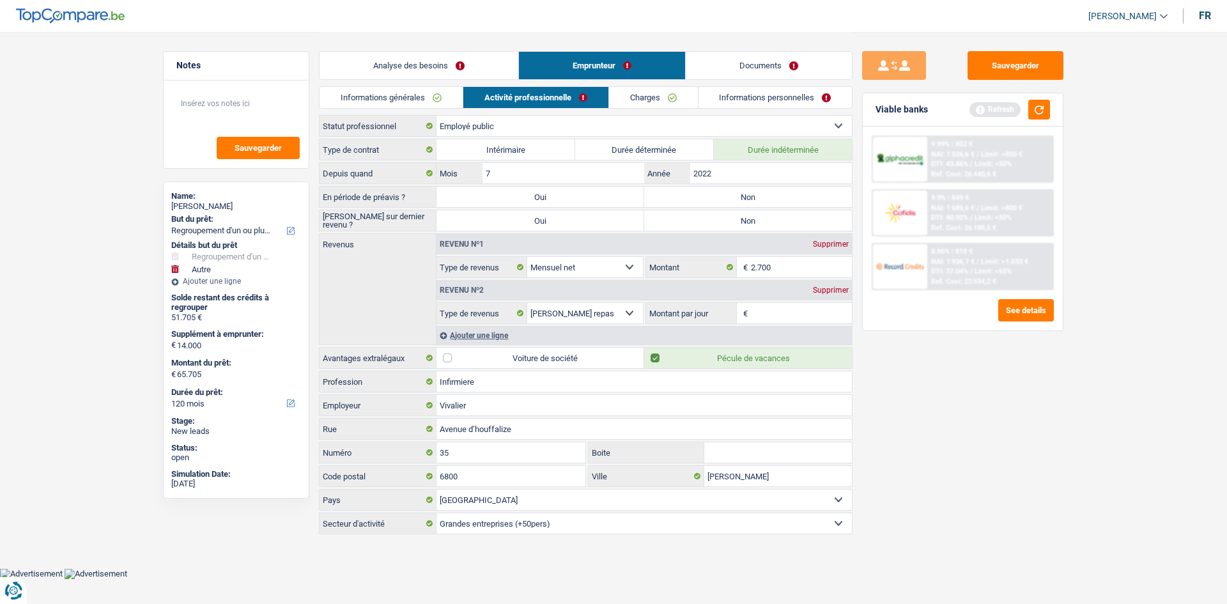
click at [721, 195] on label "Non" at bounding box center [748, 197] width 208 height 20
click at [721, 195] on input "Non" at bounding box center [748, 197] width 208 height 20
radio input "true"
click at [739, 223] on label "Non" at bounding box center [748, 220] width 208 height 20
click at [739, 223] on input "Non" at bounding box center [748, 220] width 208 height 20
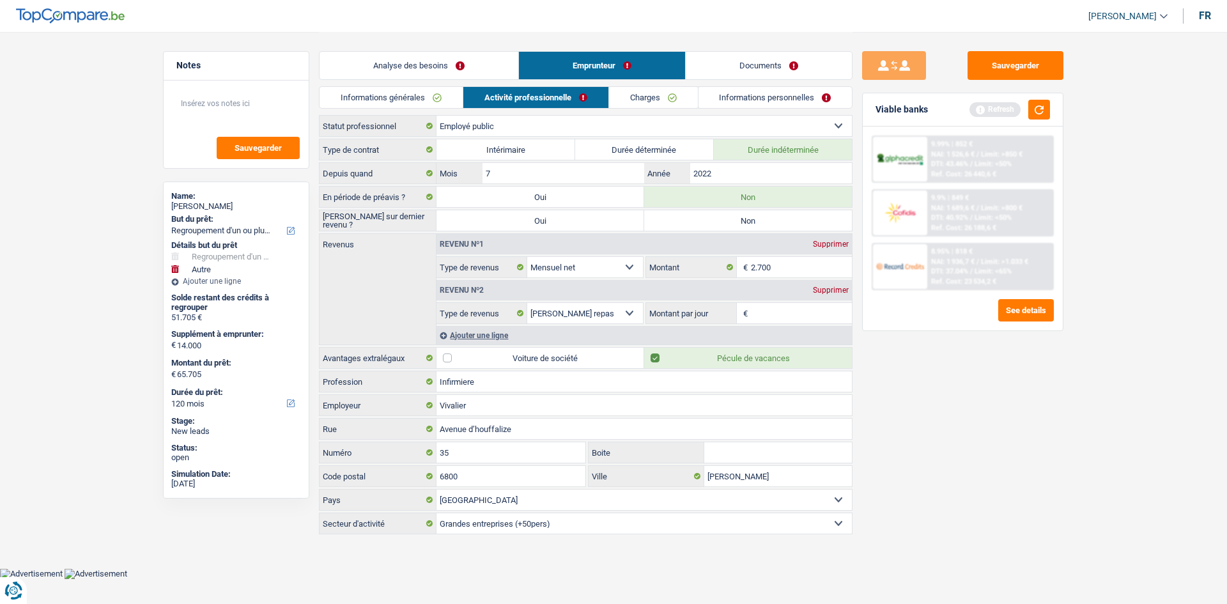
radio input "true"
click at [780, 311] on input "Montant par jour" at bounding box center [802, 313] width 102 height 20
type input "8,0"
click at [644, 103] on link "Charges" at bounding box center [653, 97] width 89 height 21
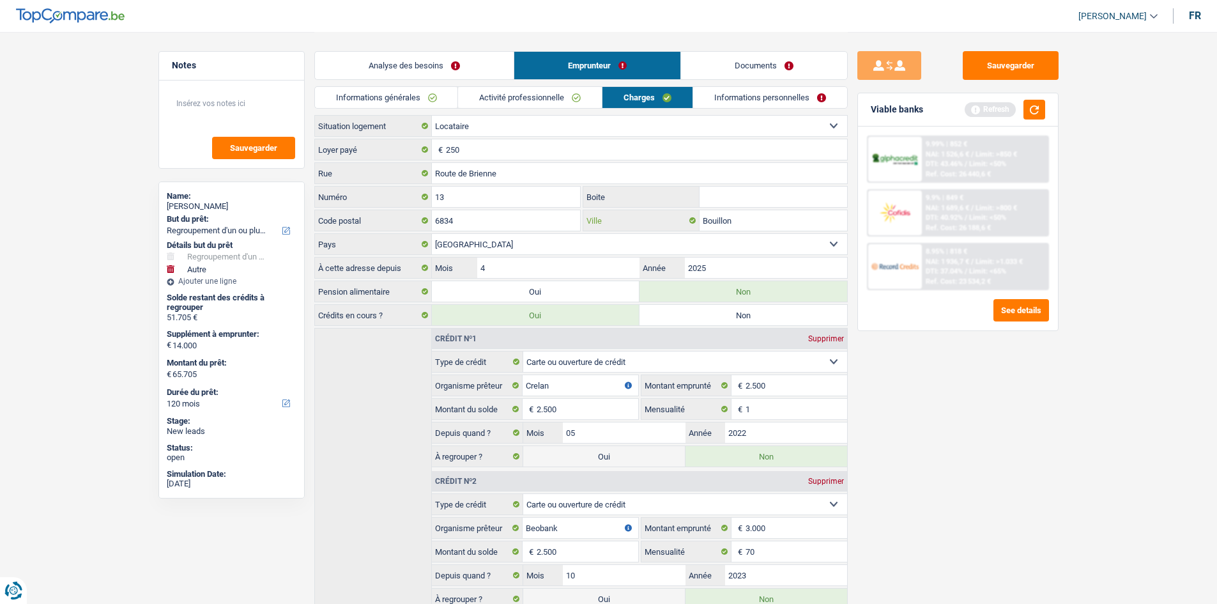
click at [742, 222] on input "Bouillon" at bounding box center [774, 220] width 148 height 20
type input "B"
type input "Bellevaux"
click at [739, 102] on link "Informations personnelles" at bounding box center [770, 97] width 154 height 21
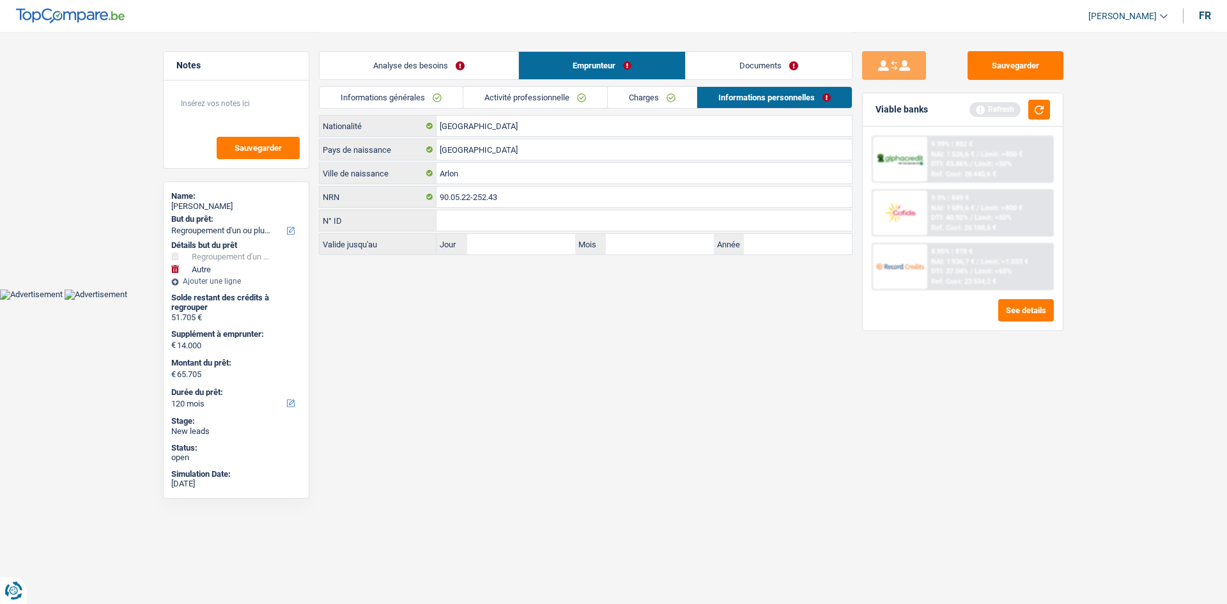
click at [735, 65] on link "Documents" at bounding box center [769, 65] width 166 height 27
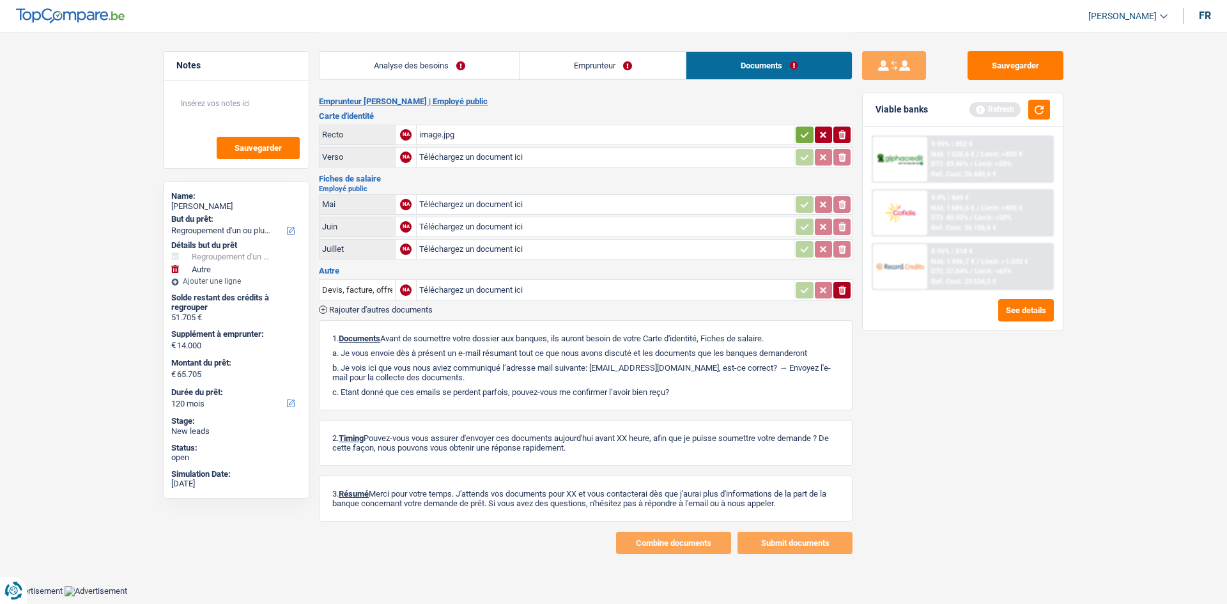
click at [440, 134] on div "image.jpg" at bounding box center [605, 134] width 372 height 19
click at [552, 73] on link "Emprunteur" at bounding box center [602, 65] width 166 height 27
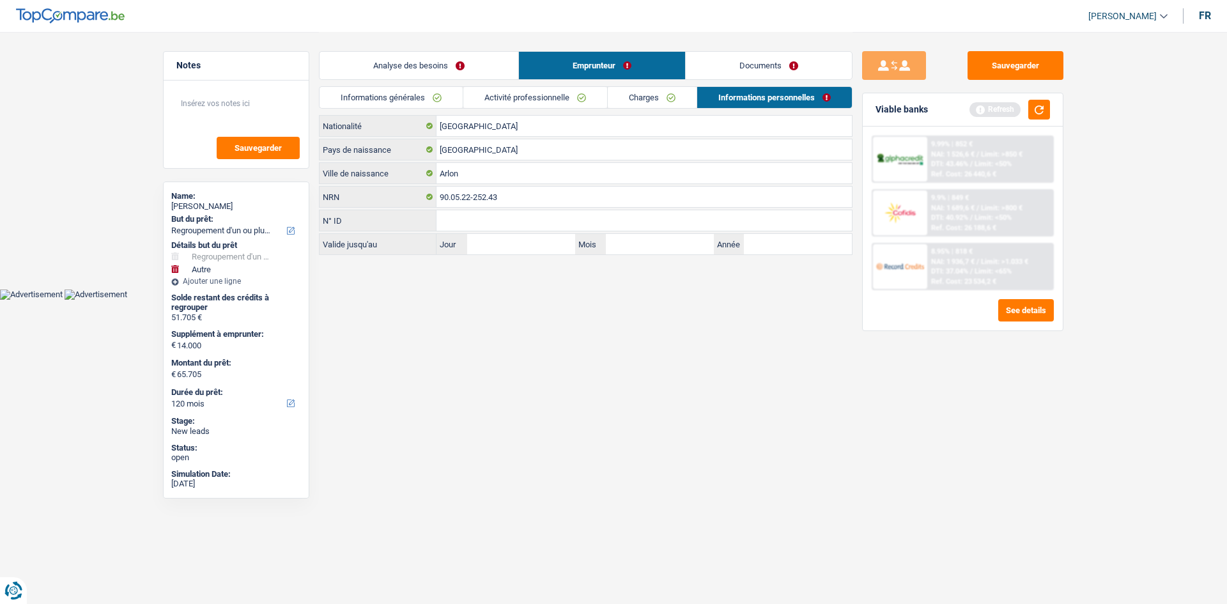
click at [479, 70] on link "Analyse des besoins" at bounding box center [418, 65] width 199 height 27
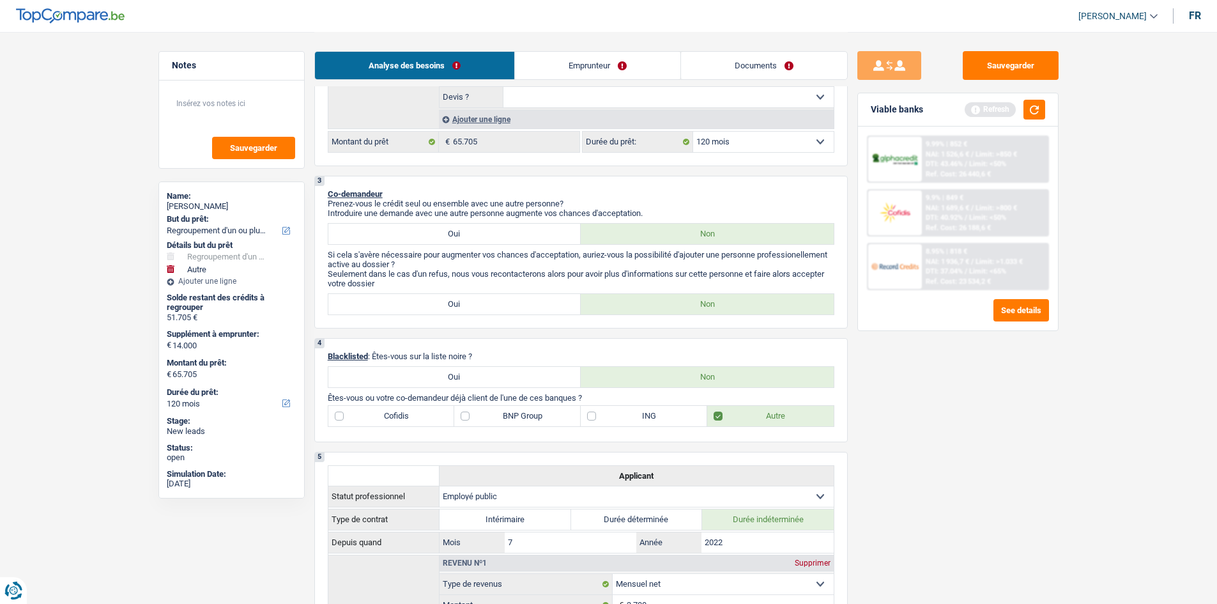
scroll to position [447, 0]
click at [1045, 111] on div "Viable banks Refresh" at bounding box center [958, 109] width 200 height 33
click at [1034, 111] on button "button" at bounding box center [1035, 110] width 22 height 20
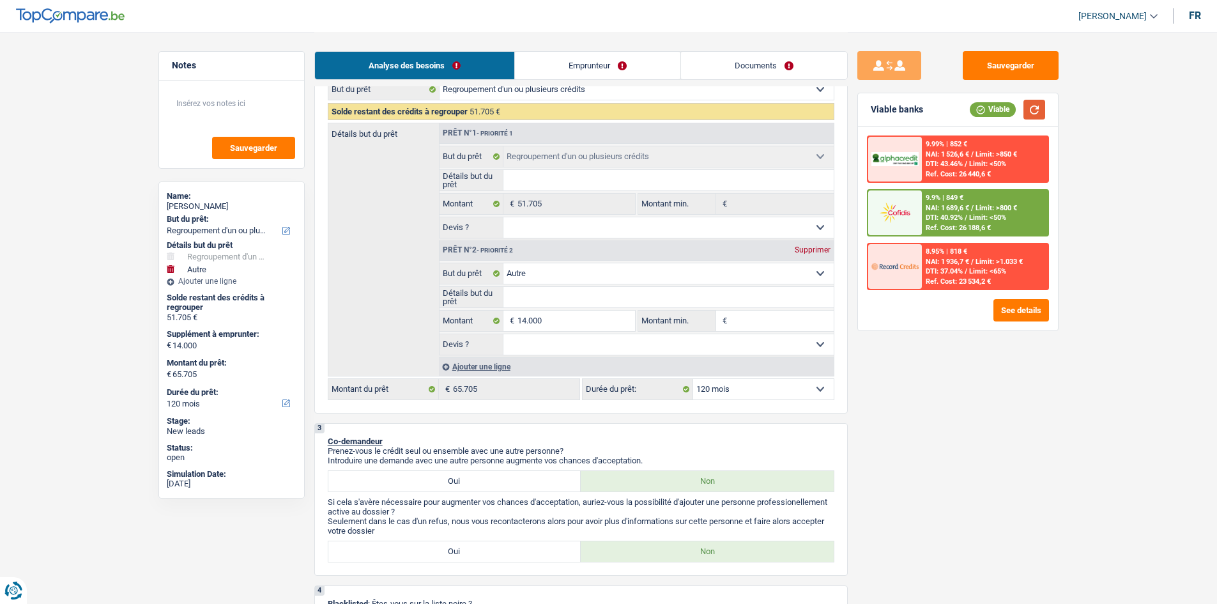
scroll to position [128, 0]
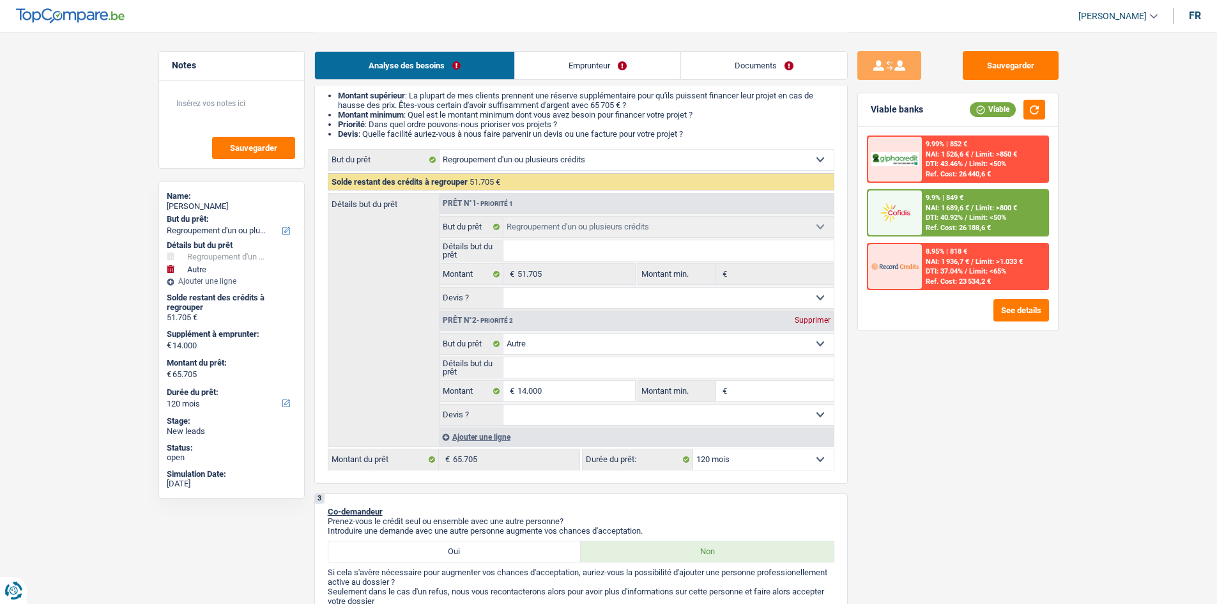
click at [564, 252] on input "Détails but du prêt" at bounding box center [668, 250] width 330 height 20
click at [627, 345] on select "Confort maison: meubles, textile, peinture, électroménager, outillage non-profe…" at bounding box center [668, 344] width 330 height 20
select select "household"
click at [503, 334] on select "Confort maison: meubles, textile, peinture, électroménager, outillage non-profe…" at bounding box center [668, 344] width 330 height 20
select select "household"
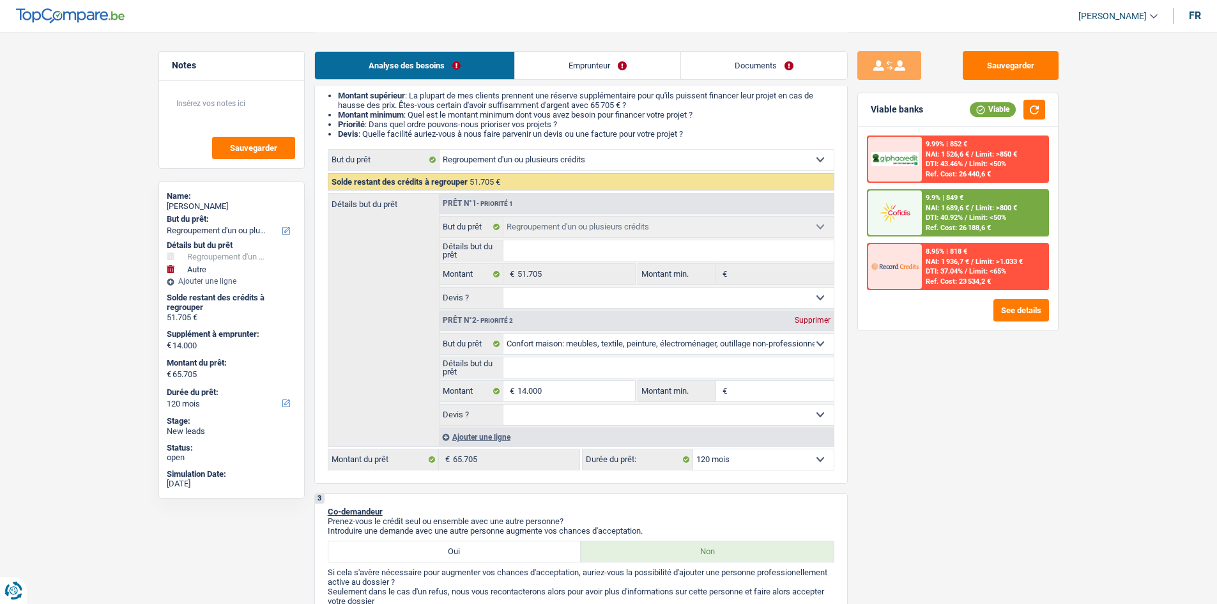
select select "household"
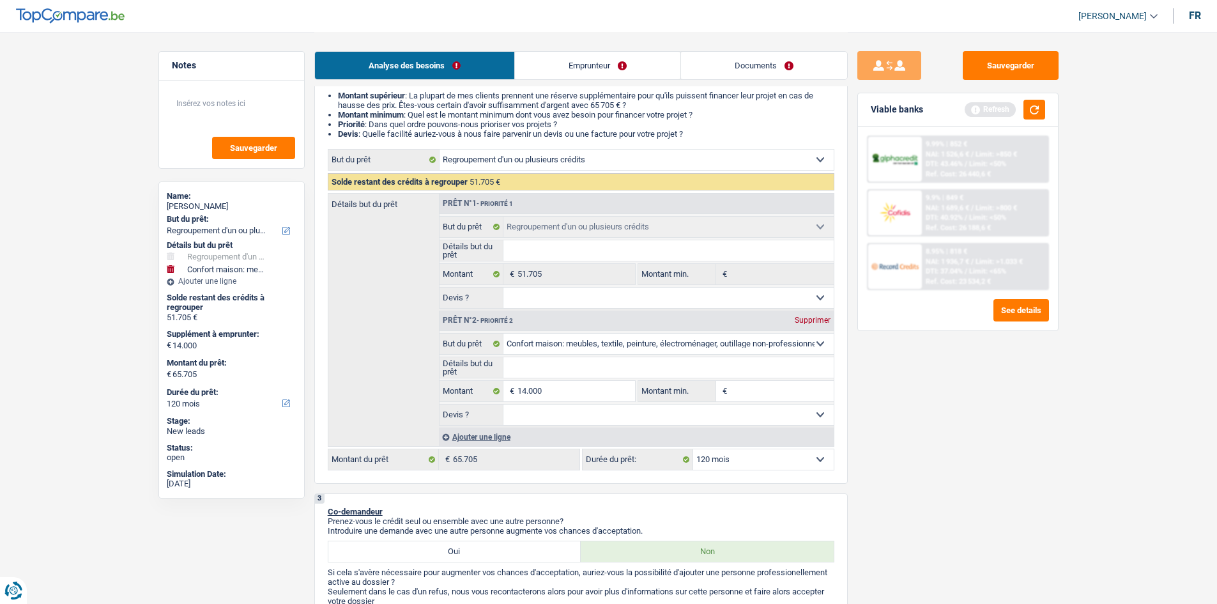
click at [564, 362] on input "Détails but du prêt" at bounding box center [668, 367] width 330 height 20
type input "R"
type input "Re"
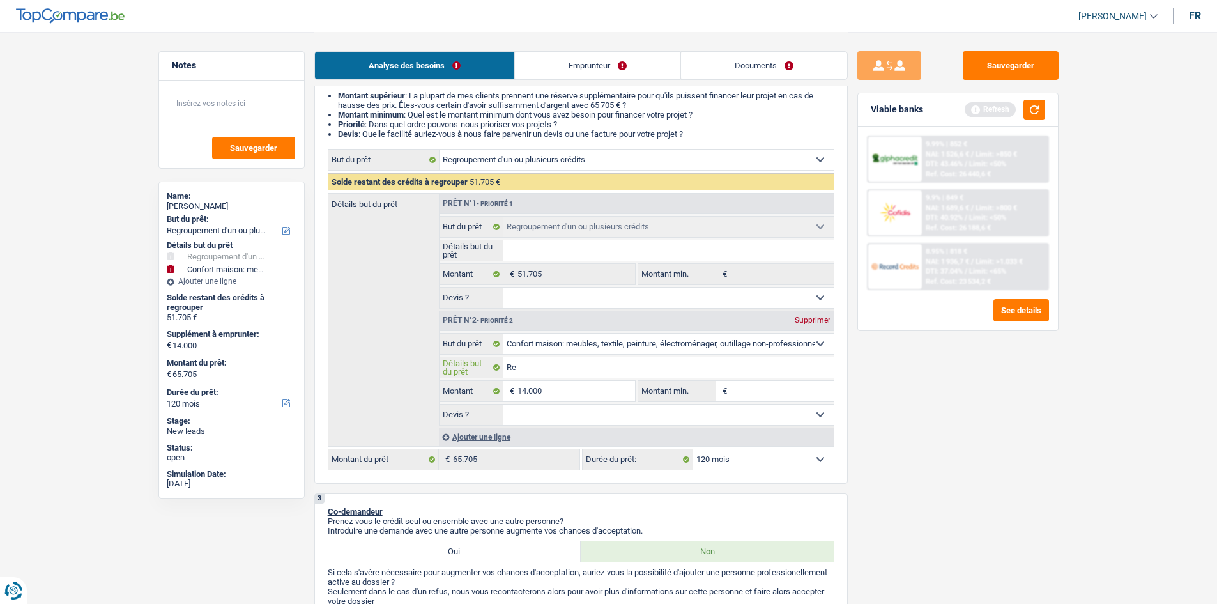
type input "Ref"
type input "Refa"
type input "Refai"
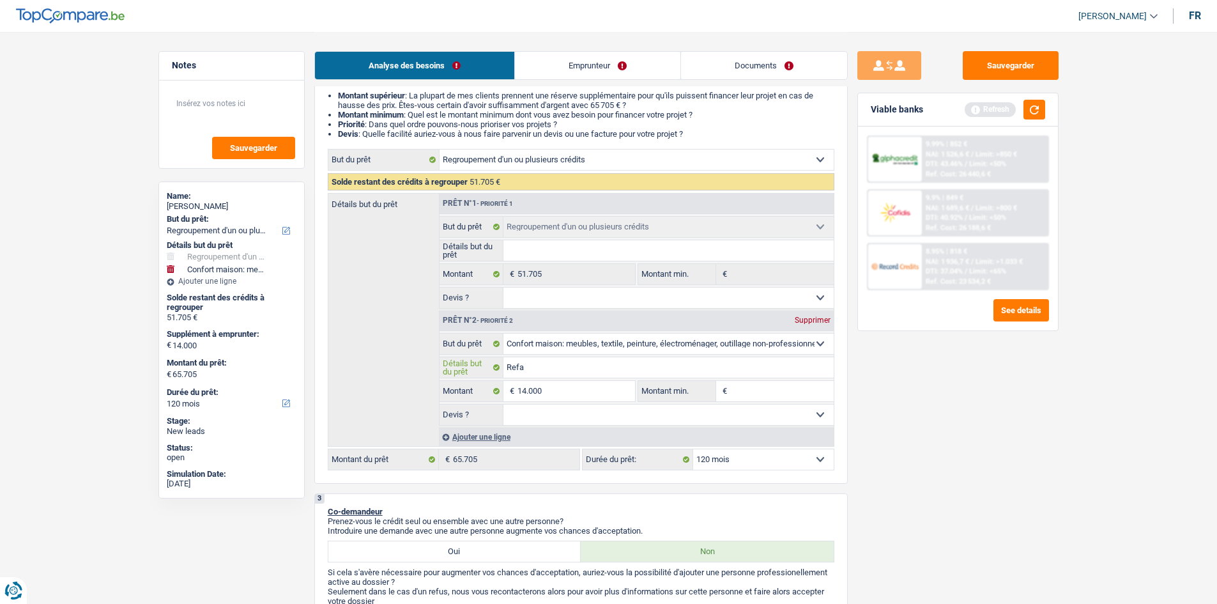
type input "Refai"
type input "Refair"
type input "Refaire"
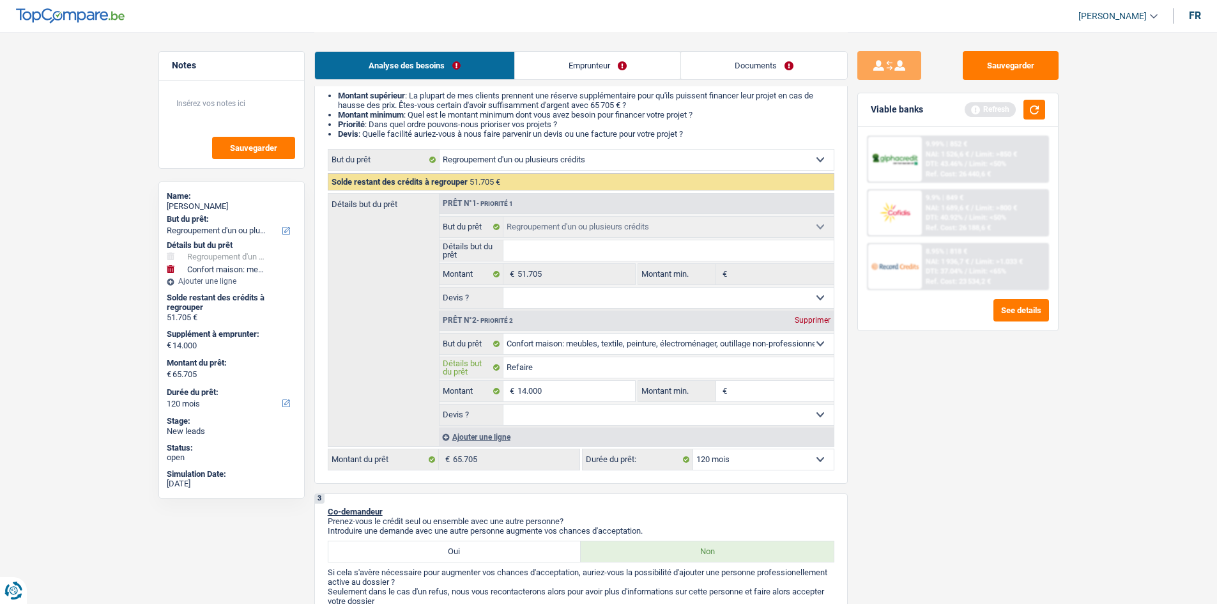
type input "Refaire"
type input "Refaire s"
type input "Refaire sa"
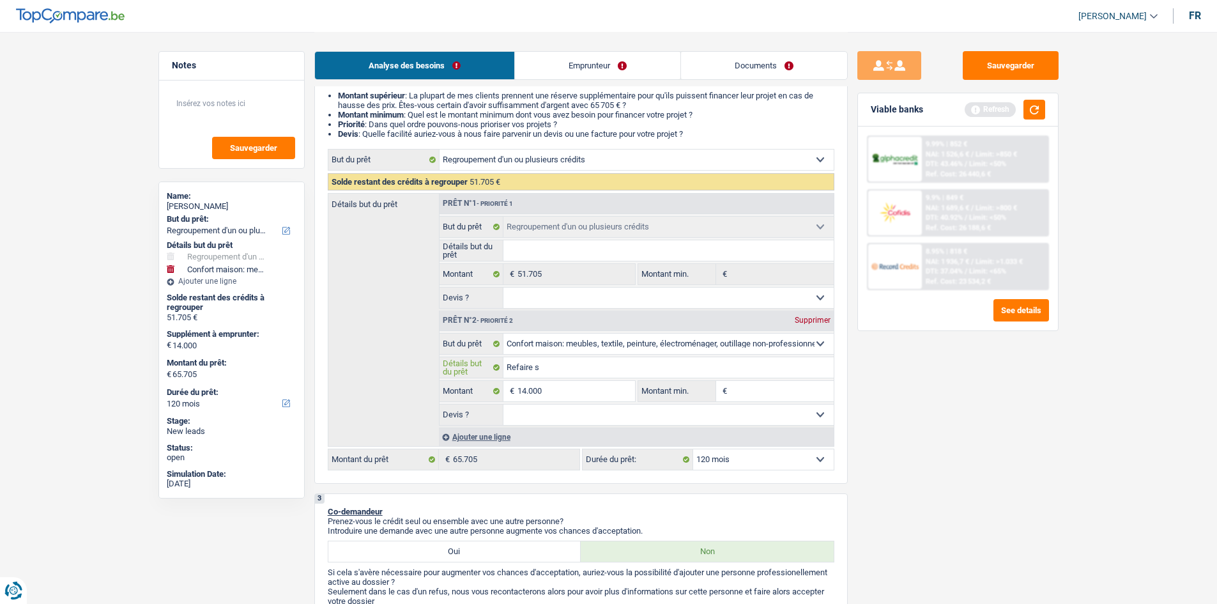
type input "Refaire sa"
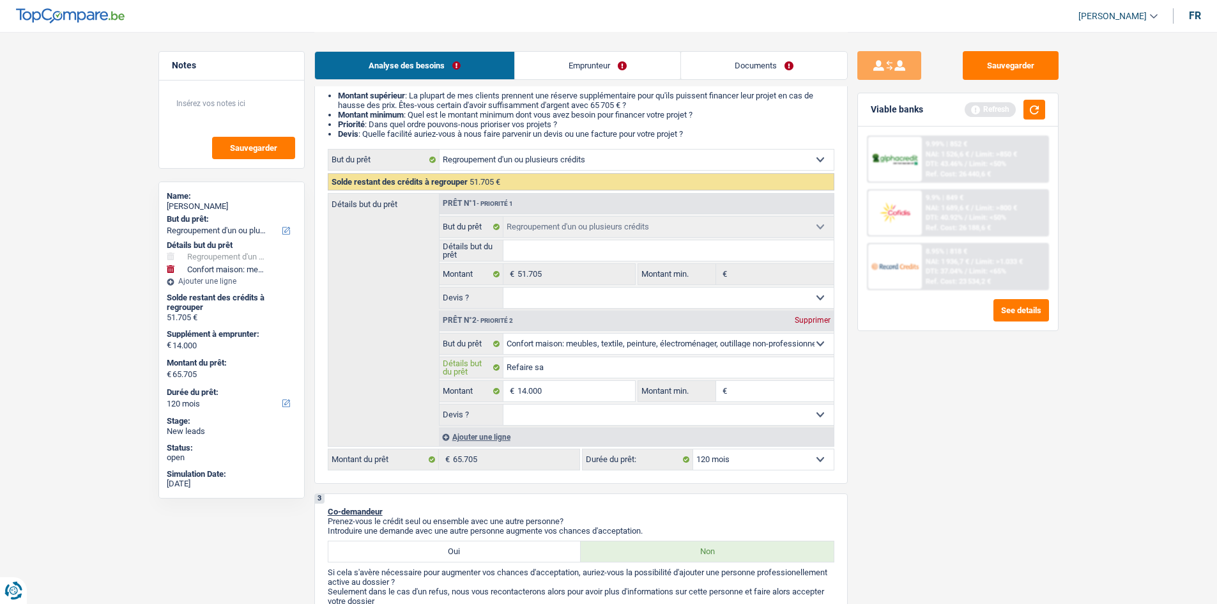
type input "Refaire s"
type input "Refaire"
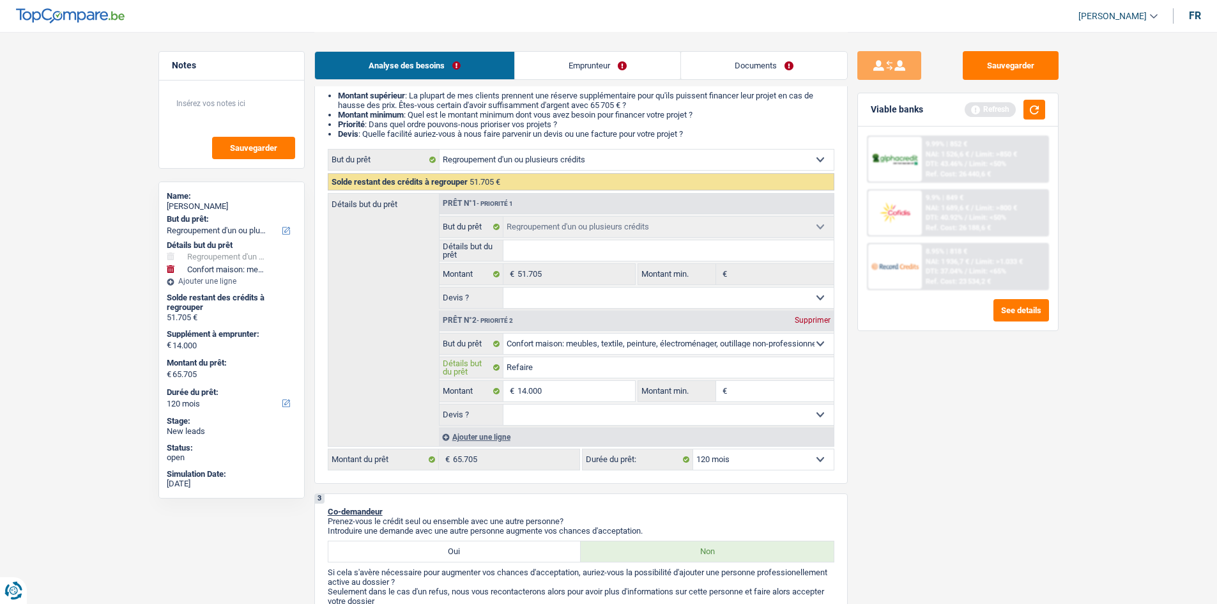
type input "Refaire"
type input "Refair"
type input "Refai"
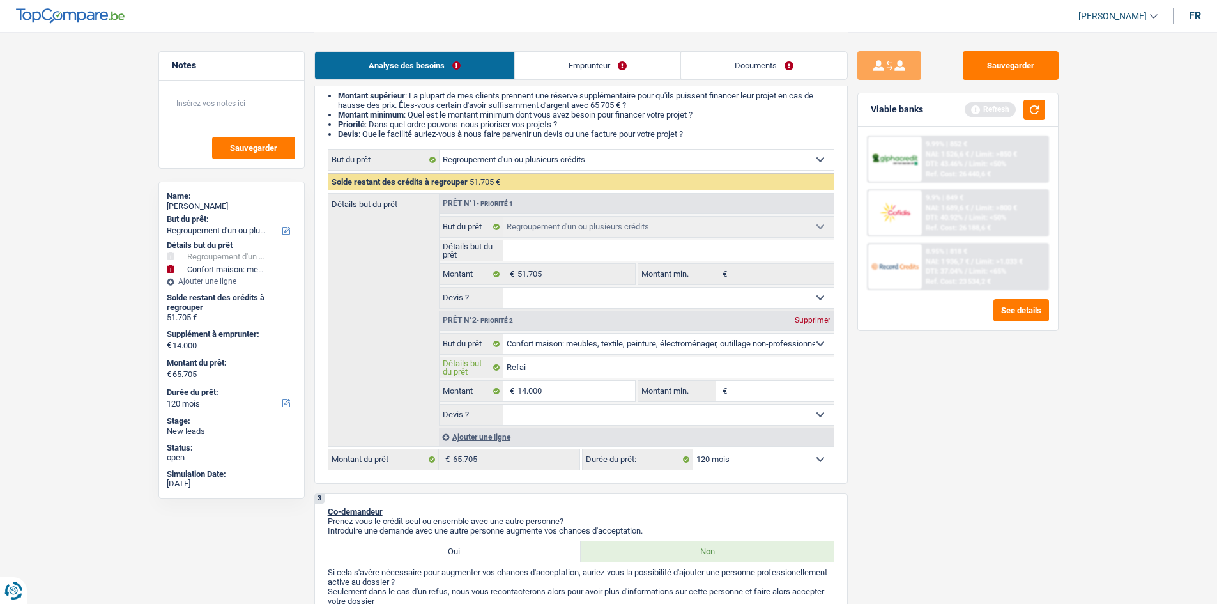
type input "Refa"
type input "Ref"
type input "Re"
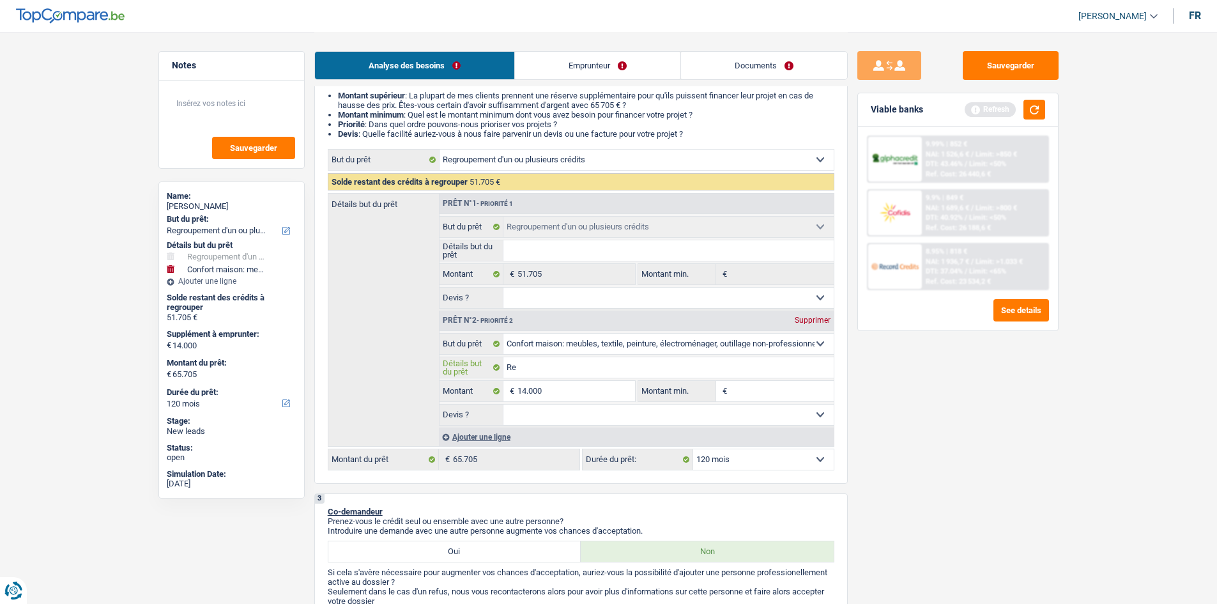
type input "Re"
type input "R"
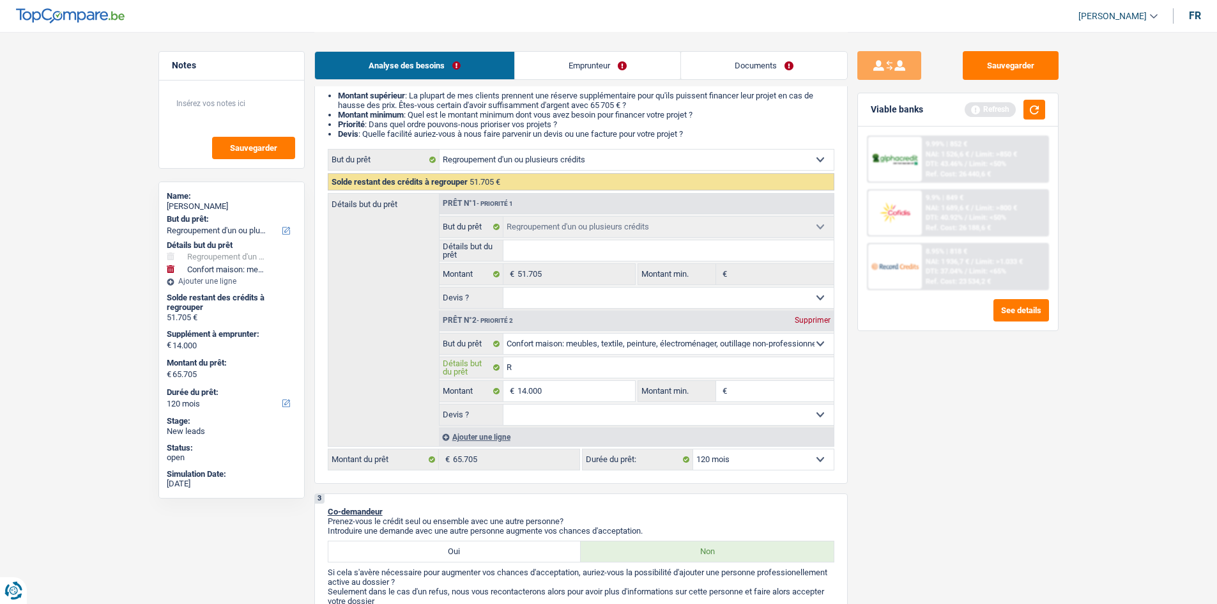
type input "Ra"
type input "Rac"
type input "Rach"
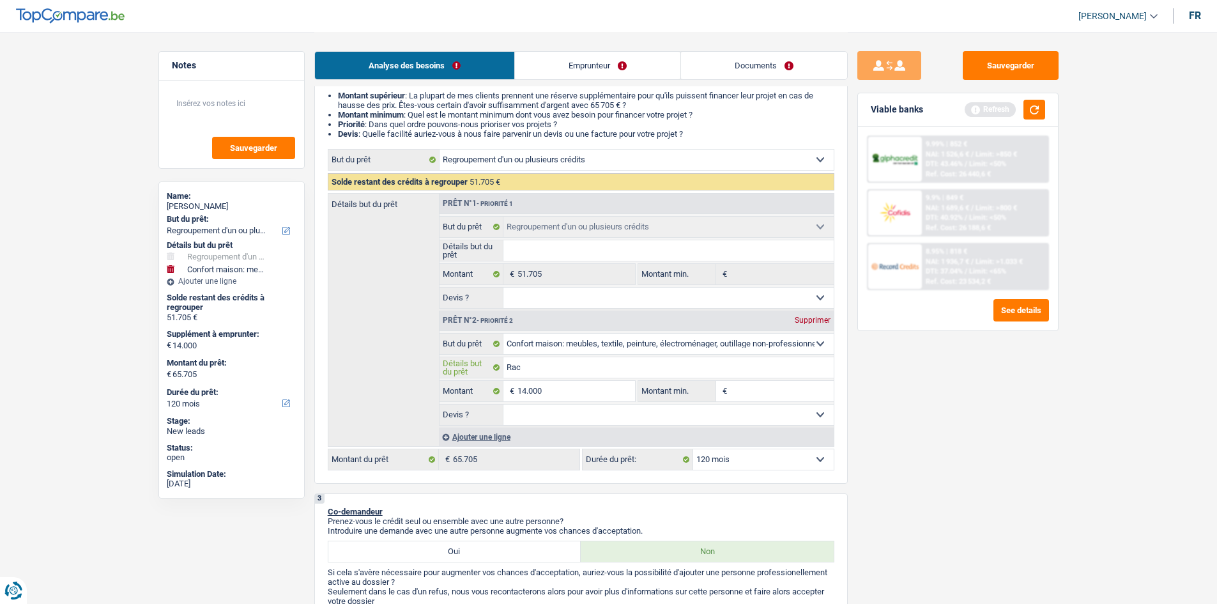
type input "Rach"
type input "Rache"
type input "Rachete"
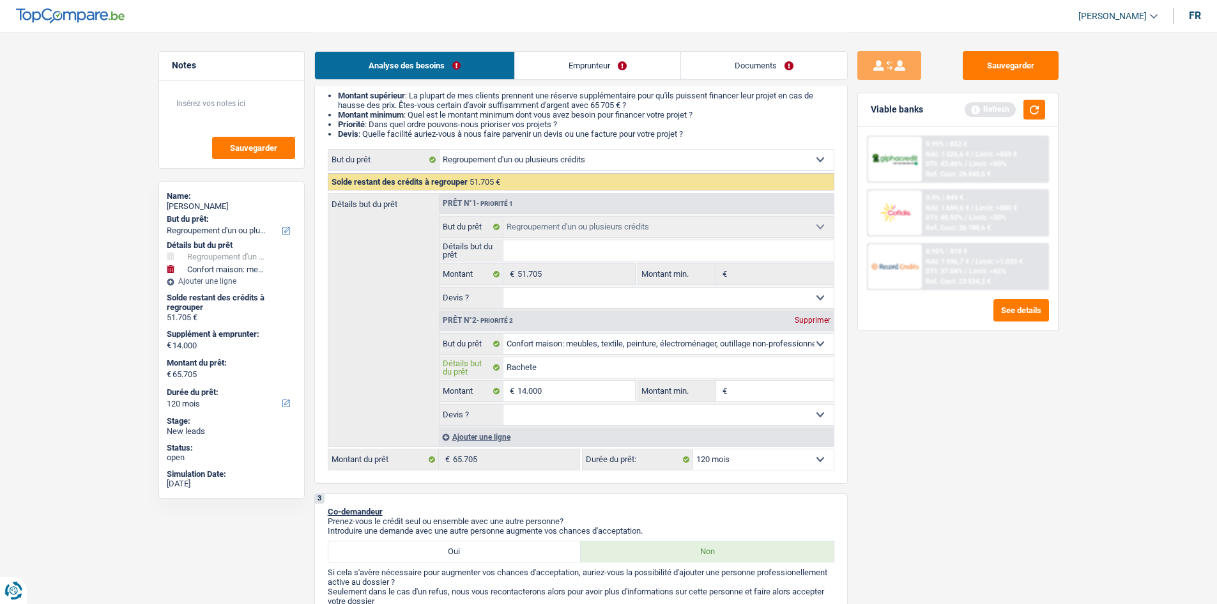
type input "Racheter"
type input "Racheter s"
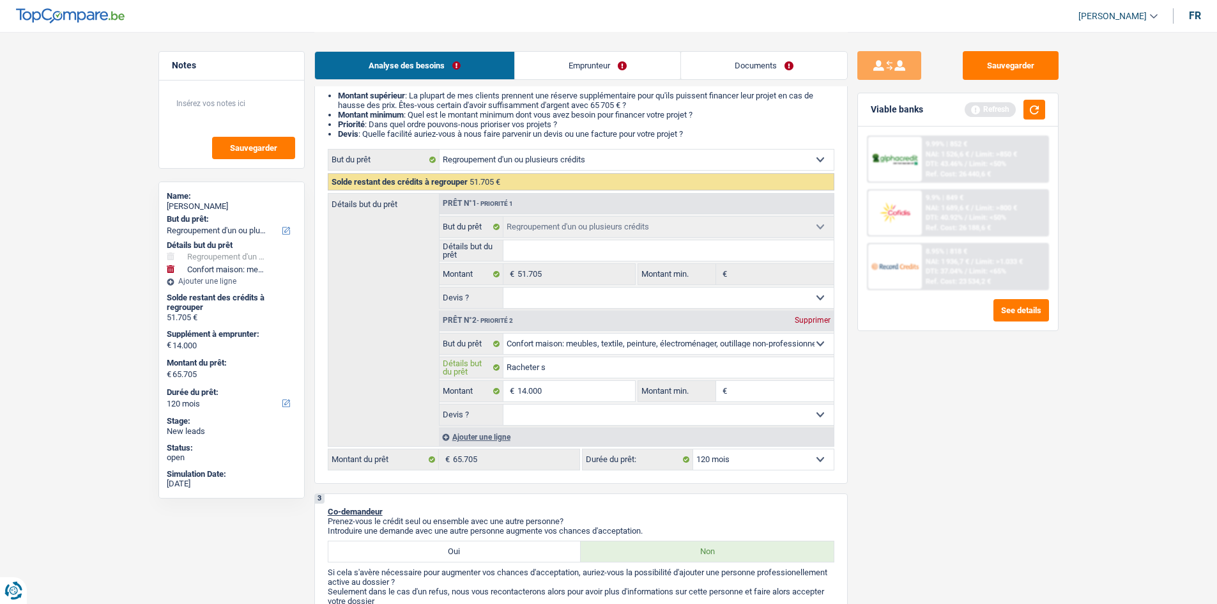
type input "Racheter s"
type input "Racheter"
type input "Racheter d"
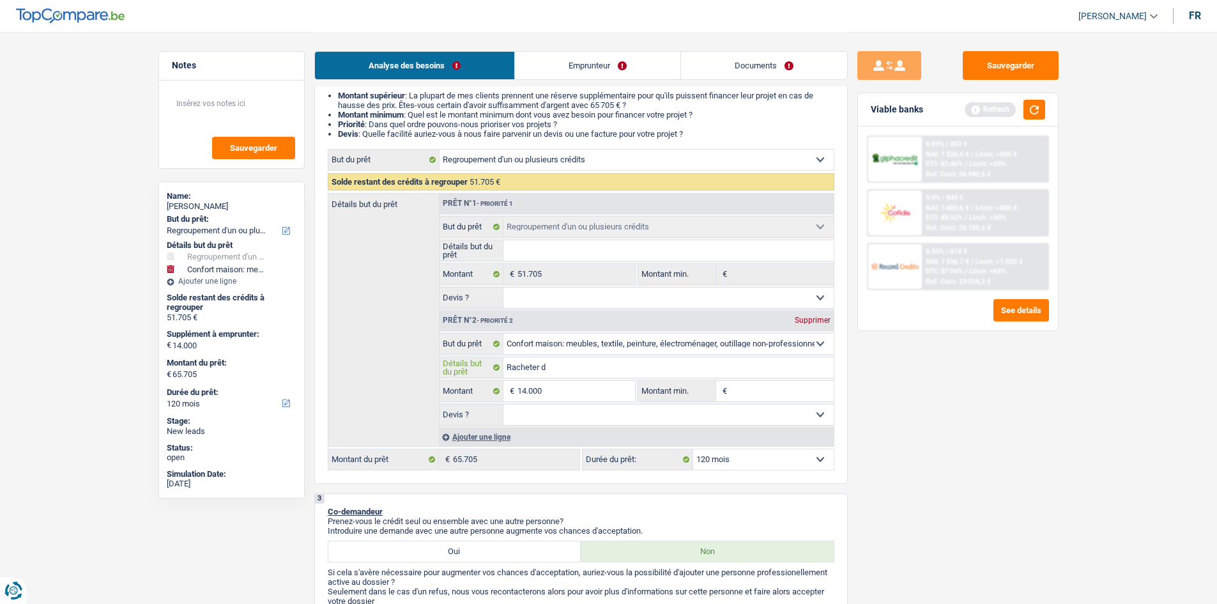
type input "Racheter de"
type input "Racheter des"
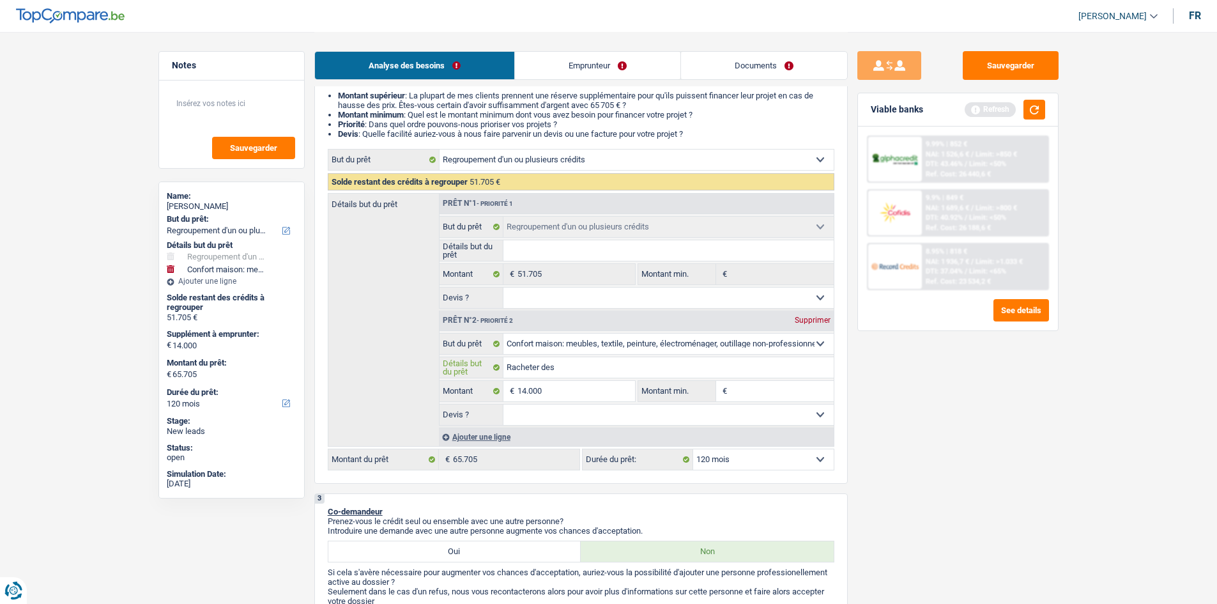
type input "Racheter des"
type input "Racheter des m"
type input "Racheter des me"
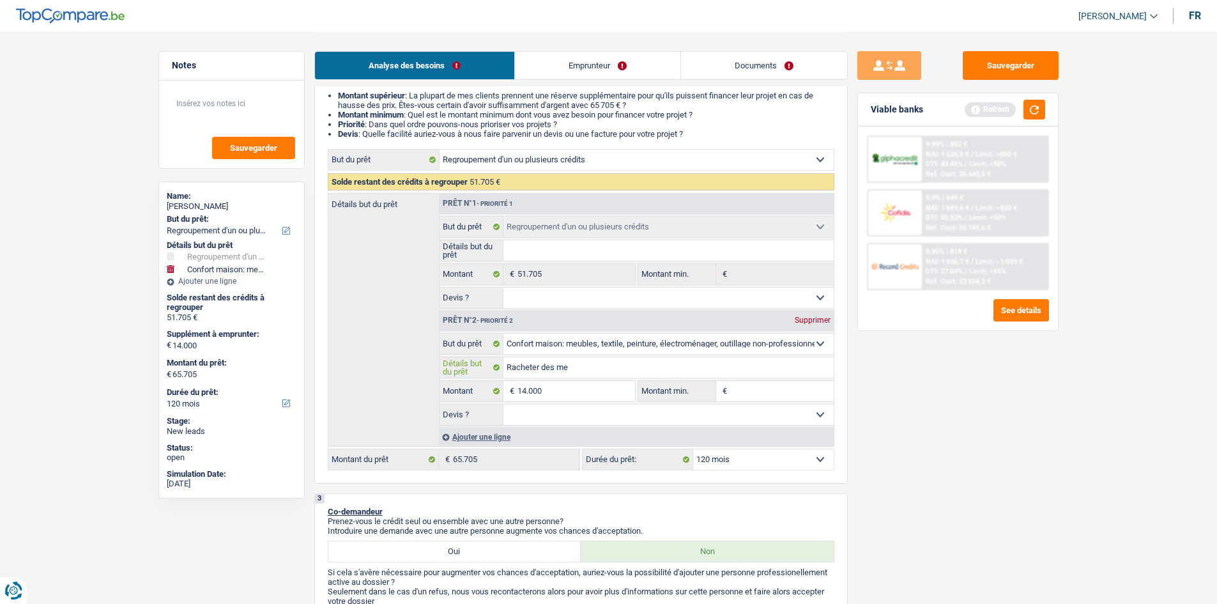
type input "Racheter des meu"
type input "Racheter des meub"
type input "Racheter des meuble"
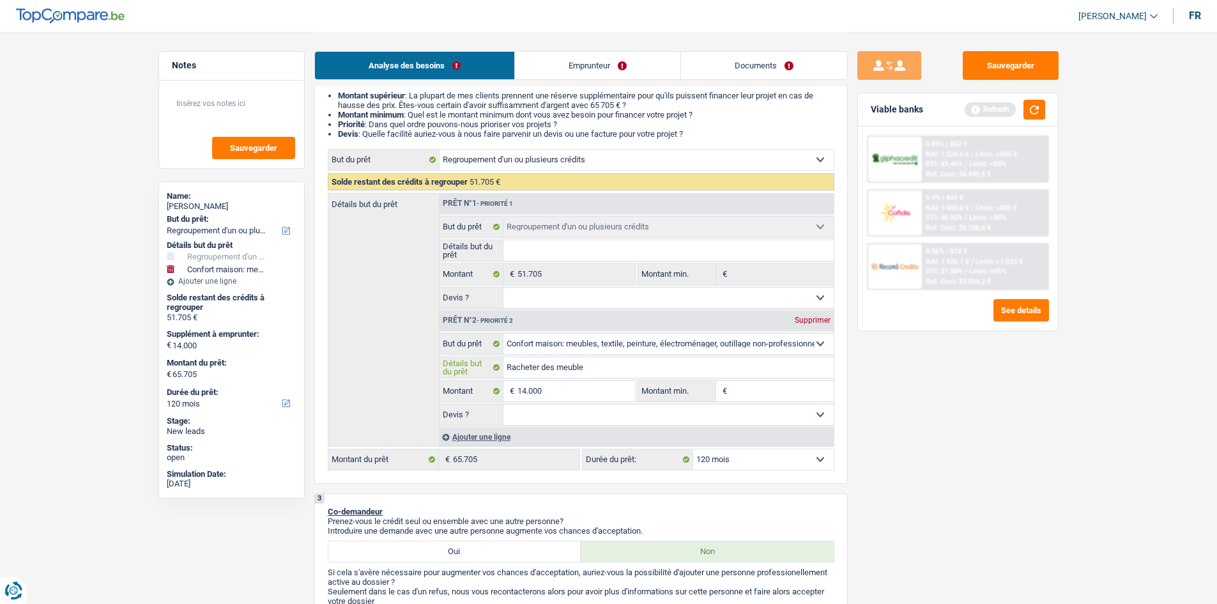
type input "Racheter des meuble"
type input "Racheter des meubles"
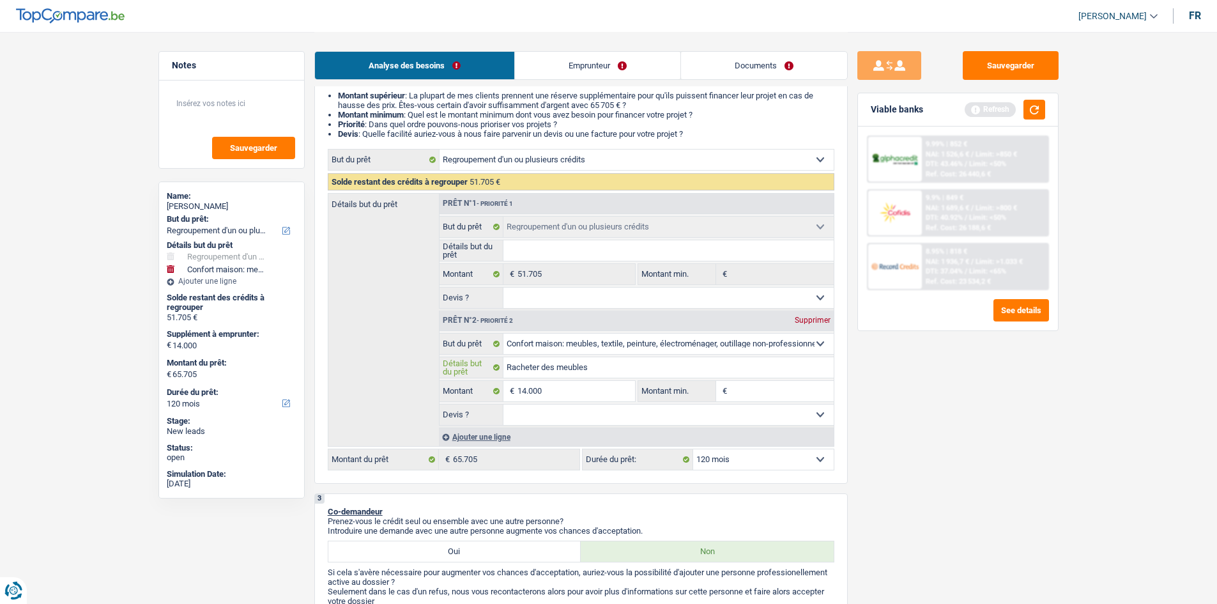
type input "Racheter des meubles"
click at [698, 409] on select "Oui Non Non répondu Sélectionner une option" at bounding box center [668, 414] width 330 height 20
select select "false"
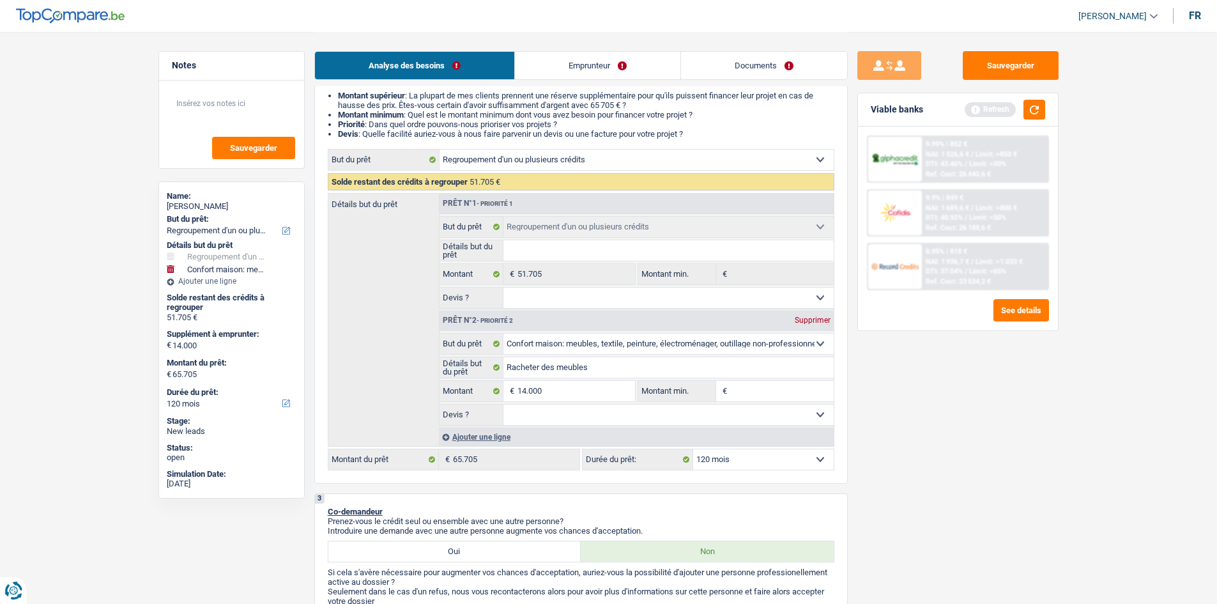
click at [503, 404] on select "Oui Non Non répondu Sélectionner une option" at bounding box center [668, 414] width 330 height 20
select select "false"
click at [769, 389] on input "Montant min." at bounding box center [782, 391] width 104 height 20
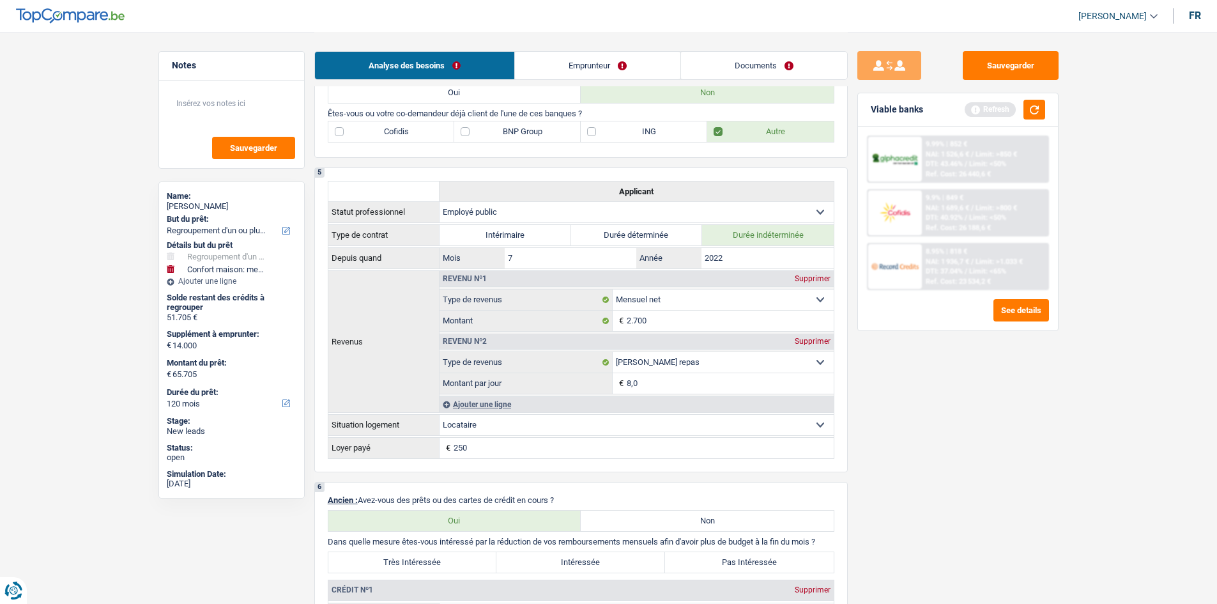
scroll to position [703, 0]
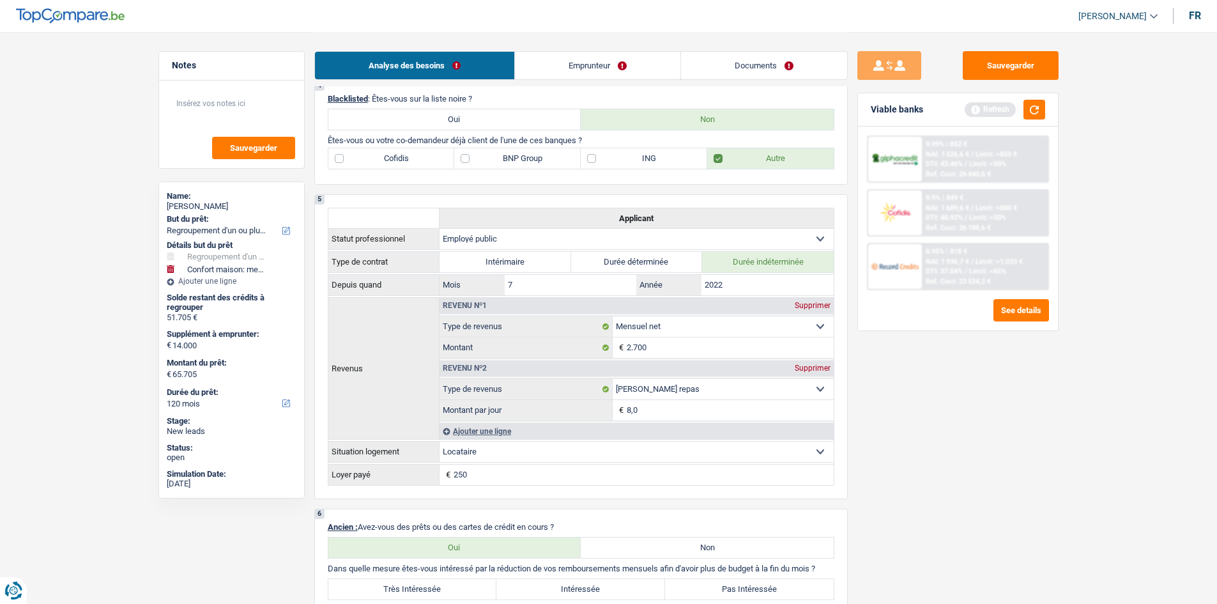
click at [591, 165] on label "ING" at bounding box center [644, 158] width 127 height 20
click at [591, 165] on input "ING" at bounding box center [644, 158] width 127 height 20
checkbox input "true"
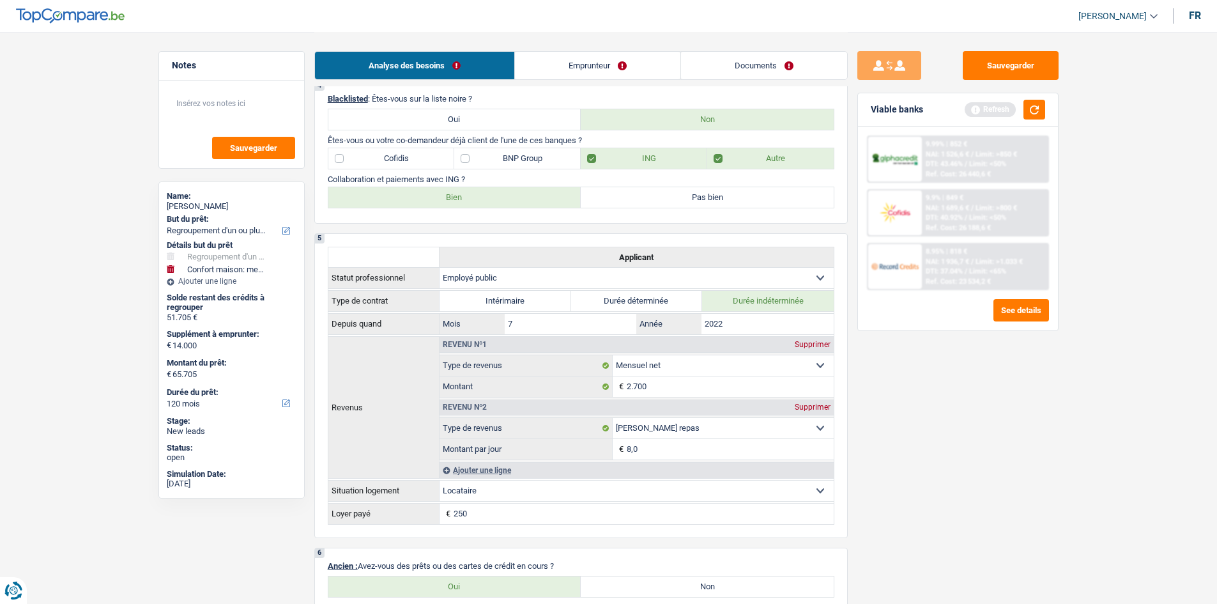
click at [495, 199] on label "Bien" at bounding box center [454, 197] width 253 height 20
click at [495, 199] on input "Bien" at bounding box center [454, 197] width 253 height 20
radio input "true"
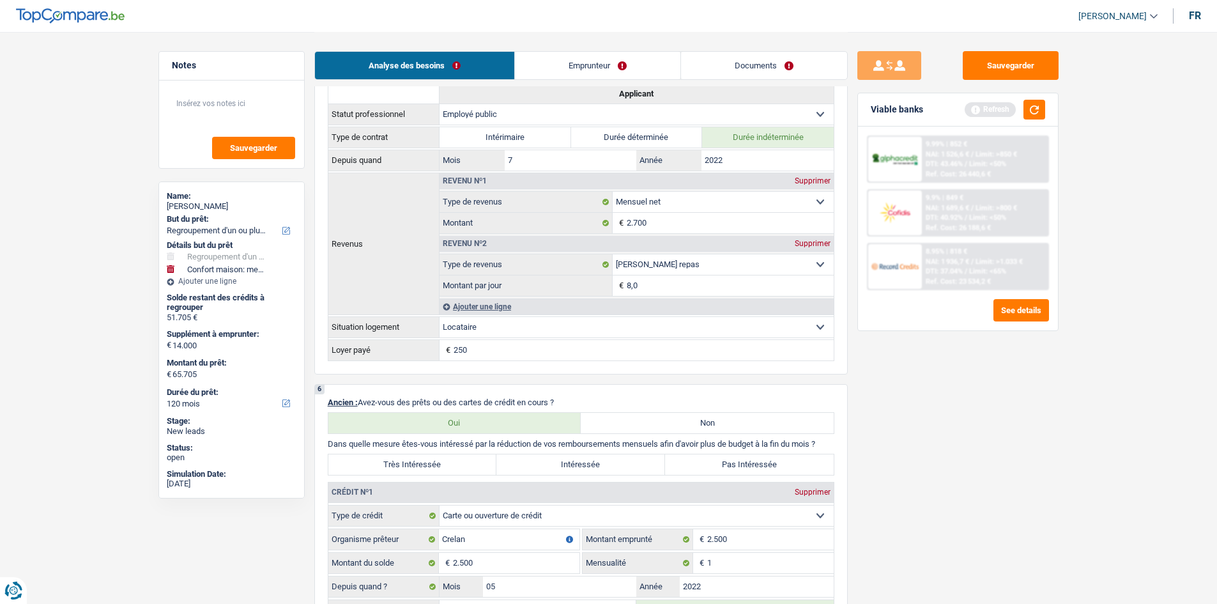
scroll to position [895, 0]
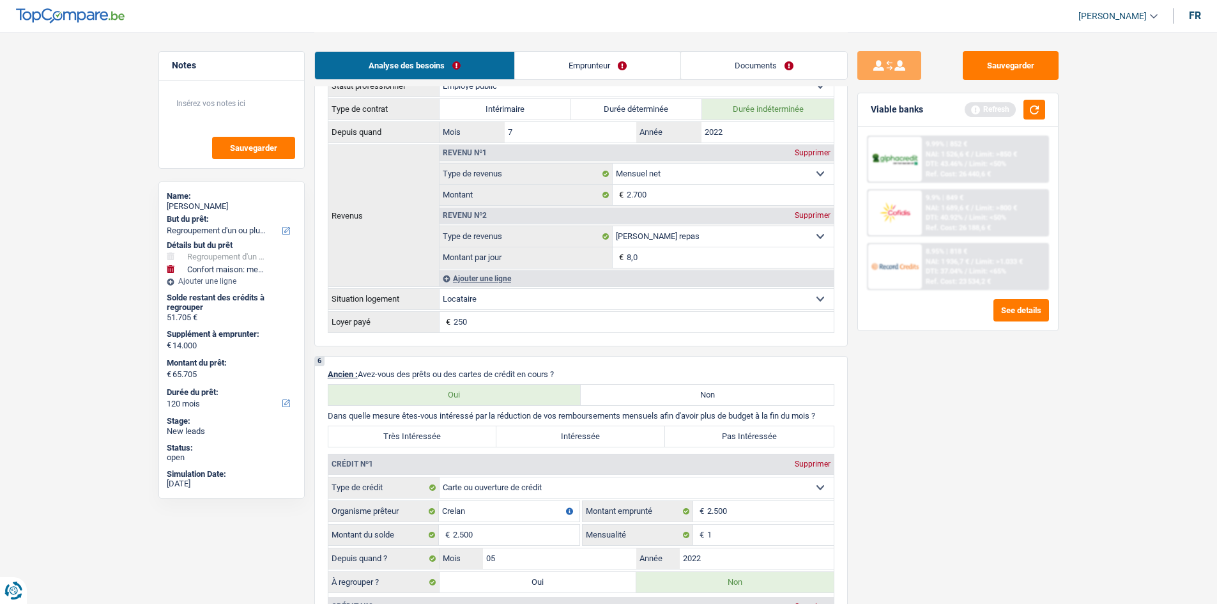
click at [438, 436] on label "Très Intéressée" at bounding box center [412, 436] width 169 height 20
click at [438, 436] on input "Très Intéressée" at bounding box center [412, 436] width 169 height 20
radio input "true"
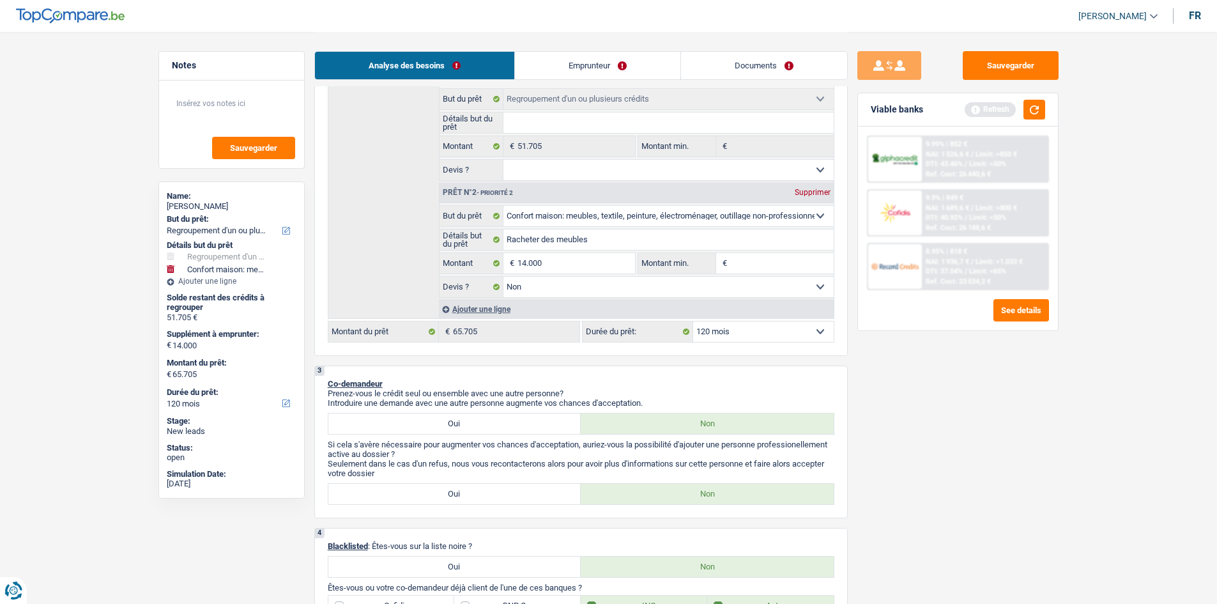
scroll to position [64, 0]
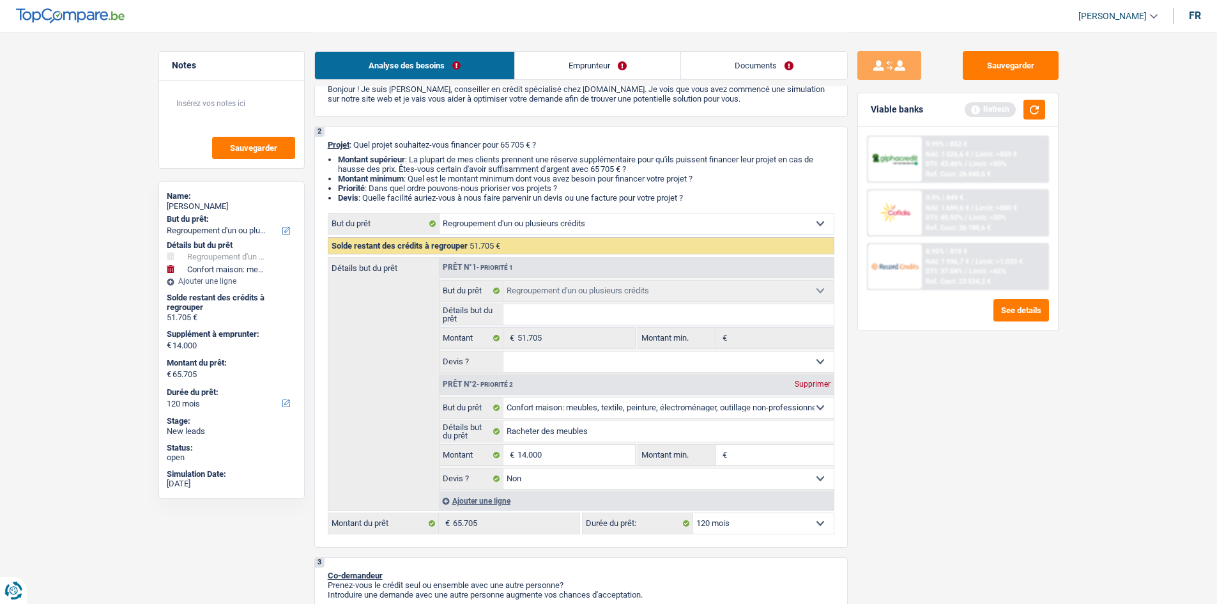
click at [597, 313] on input "Détails but du prêt" at bounding box center [668, 314] width 330 height 20
type input "R"
type input "Re"
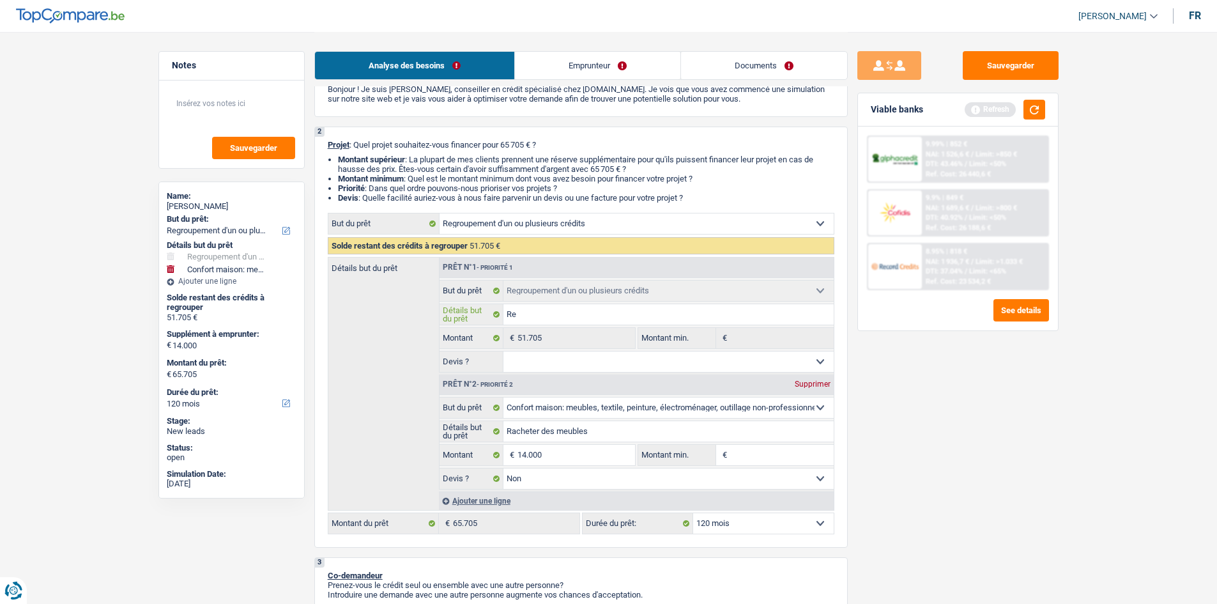
type input "Reg"
type input "Regr"
type input "Regro"
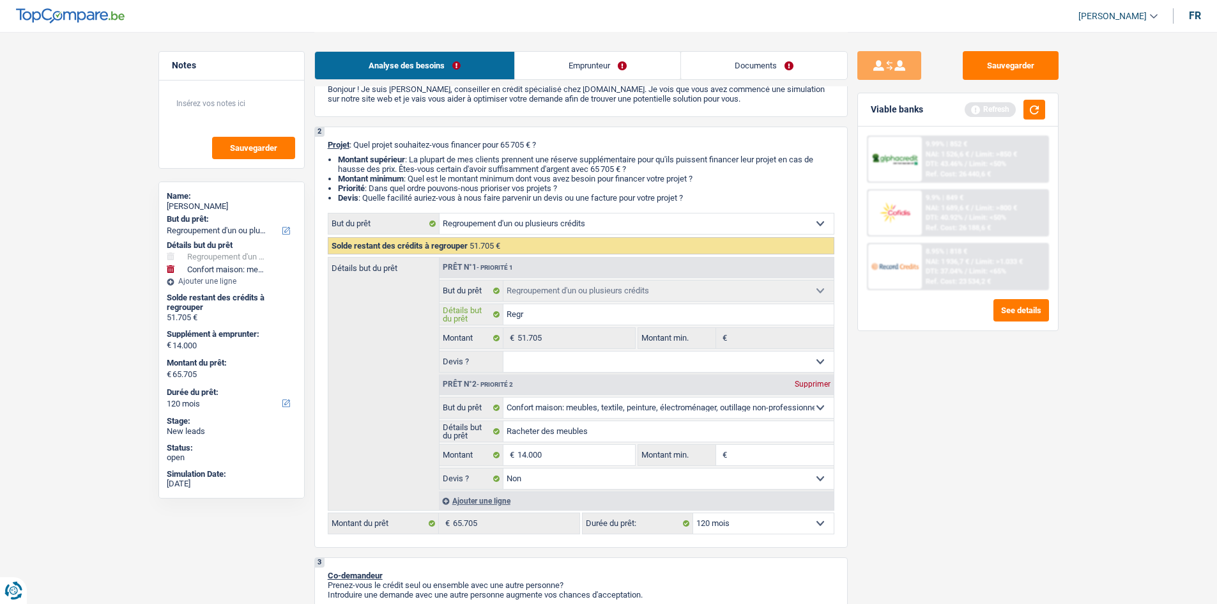
type input "Regro"
type input "Regrou"
type input "Regroupe"
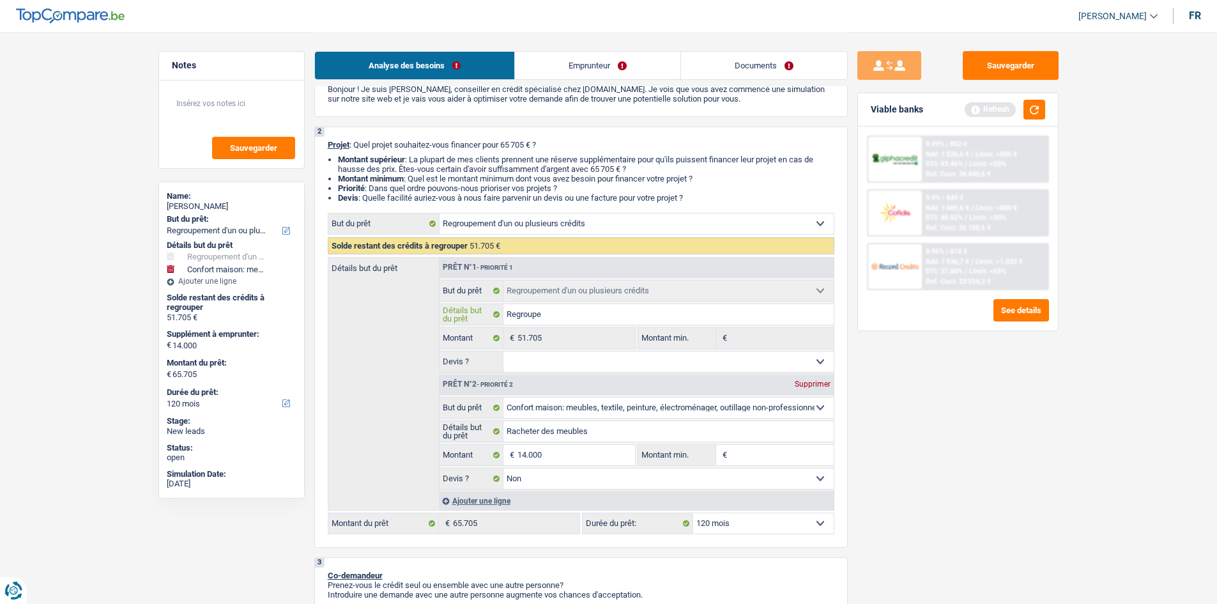
type input "Regrouper"
type input "Regrouper p"
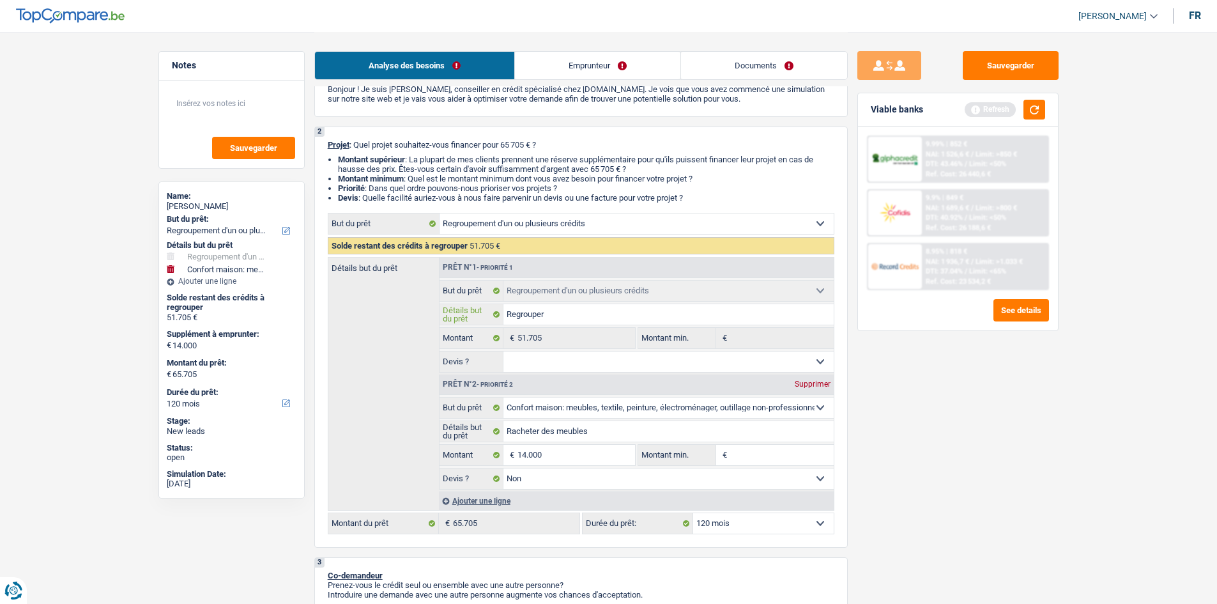
type input "Regrouper p"
type input "Regrouper pr"
type input "Regrouper prê"
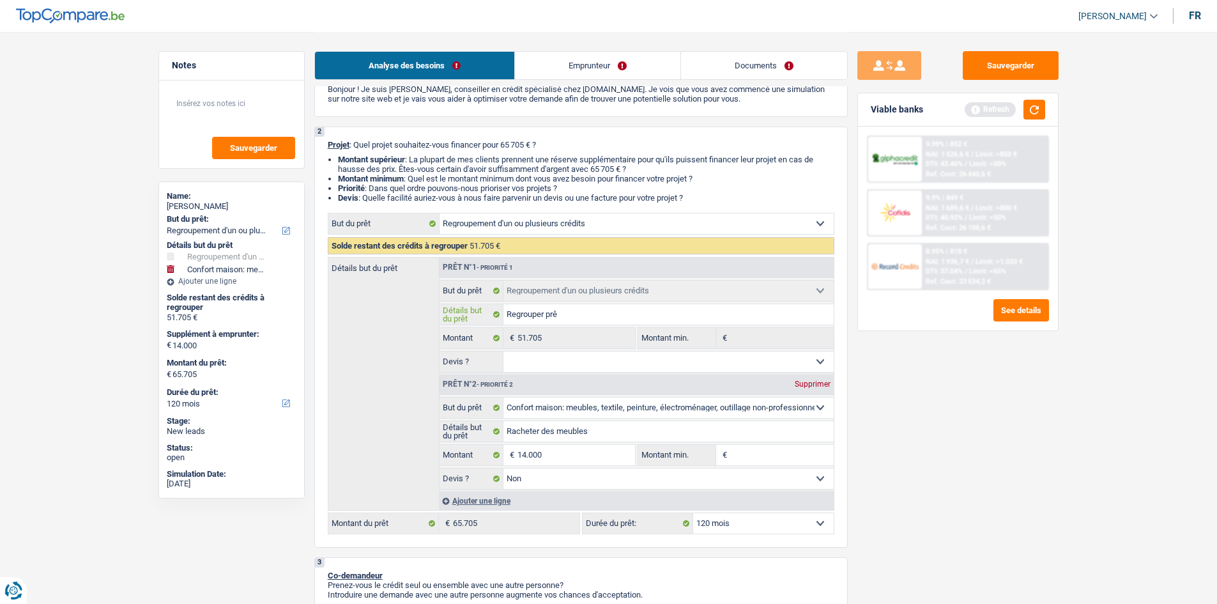
type input "Regrouper prêt"
type input "Regrouper prêts"
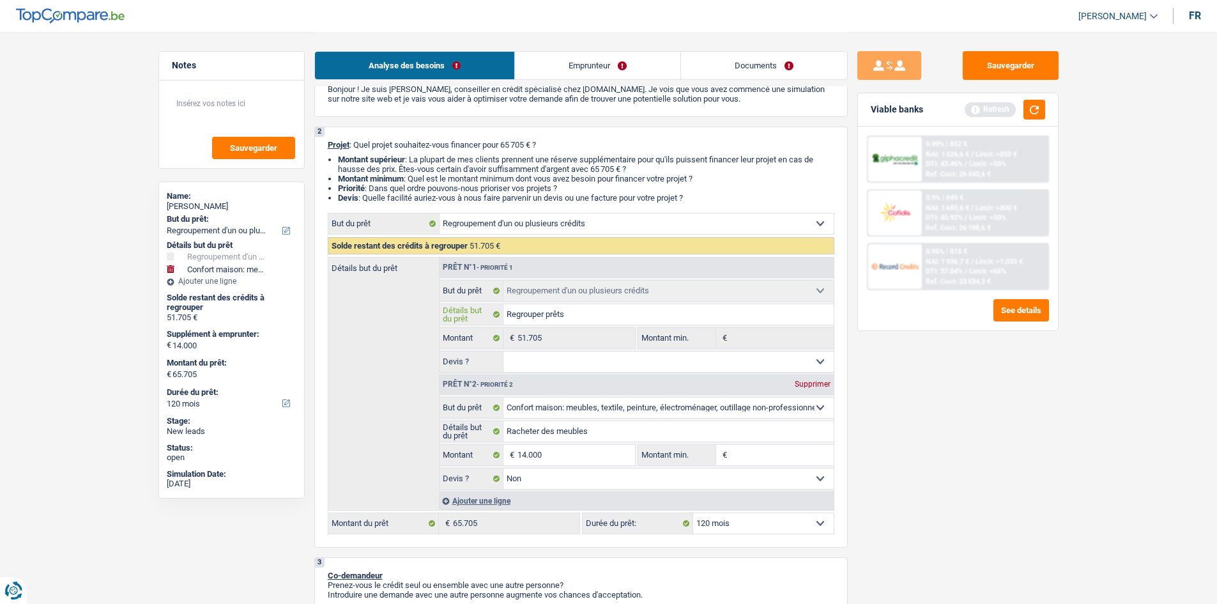
type input "Regrouper prêts"
type input "Regrouper prêts R"
type input "Regrouper prêts Re"
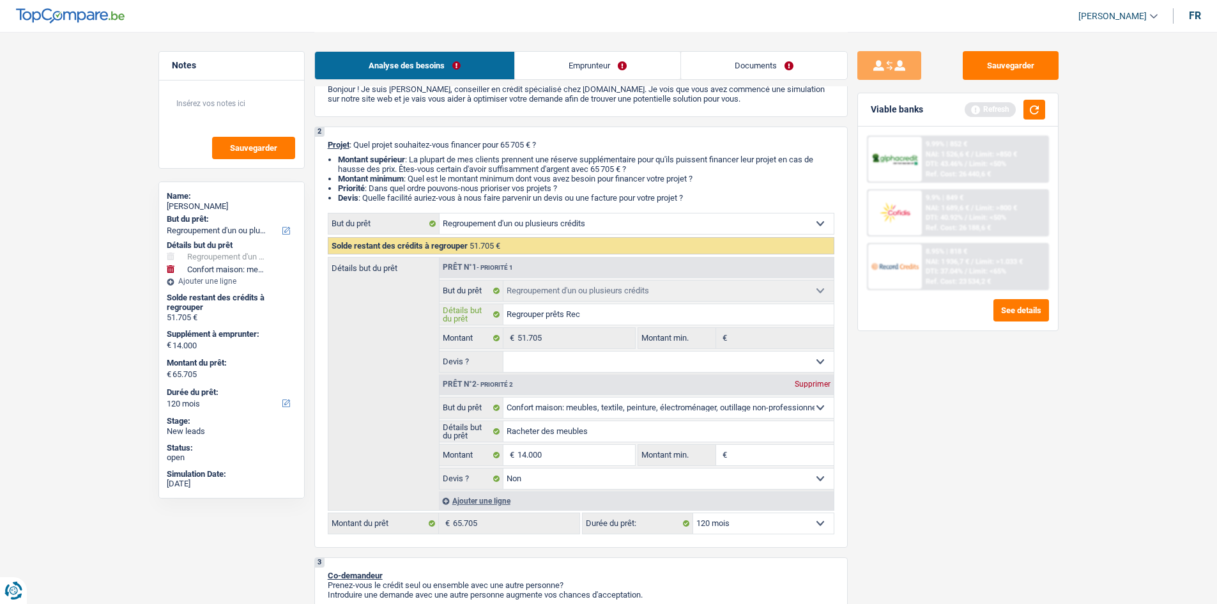
type input "Regrouper prêts Recv"
type input "Regrouper prêts Recvr"
type input "Regrouper prêts Recvrd"
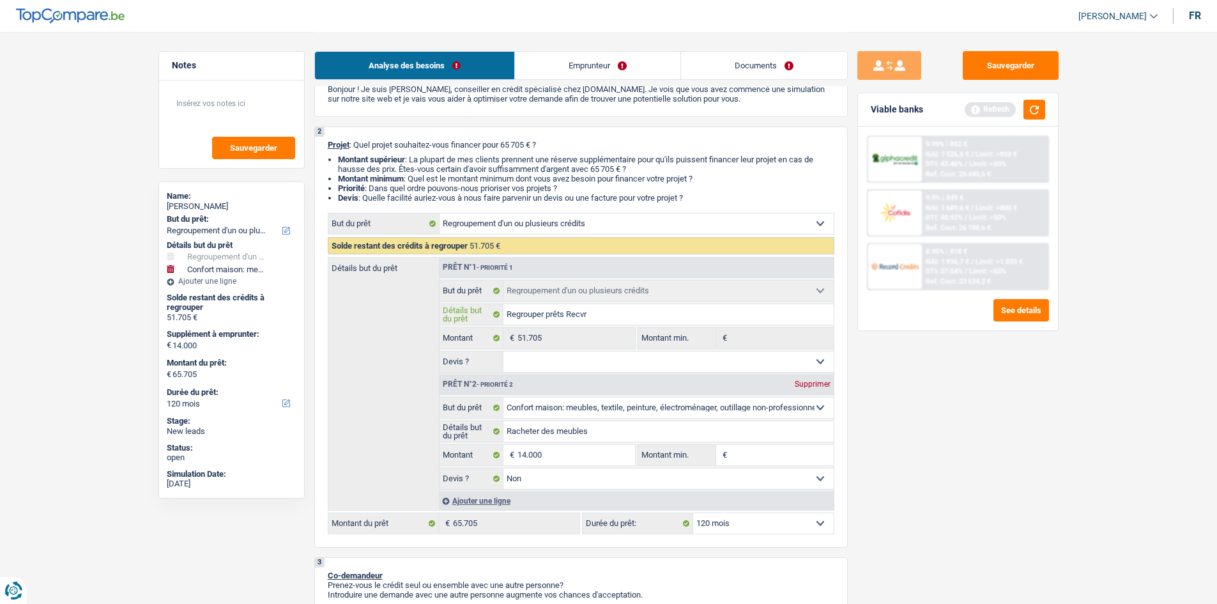
type input "Regrouper prêts Recvrd"
type input "Regrouper prêts Recvr"
type input "Regrouper prêts Recv"
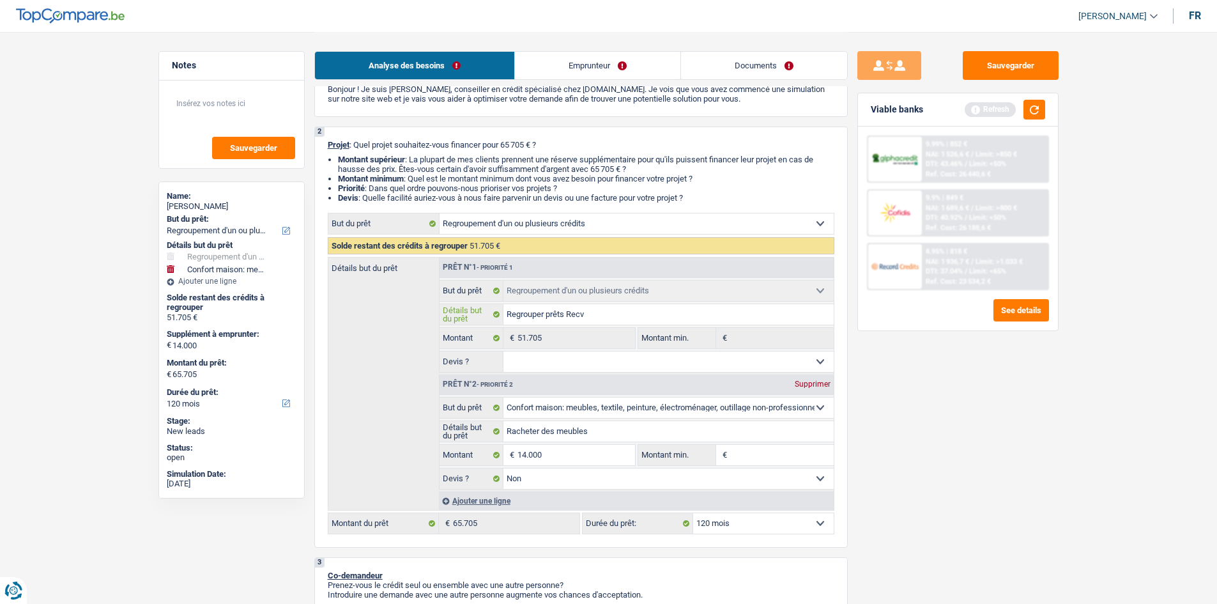
type input "Regrouper prêts Rec"
type input "Regrouper prêts Recor"
type input "Regrouper prêts Record"
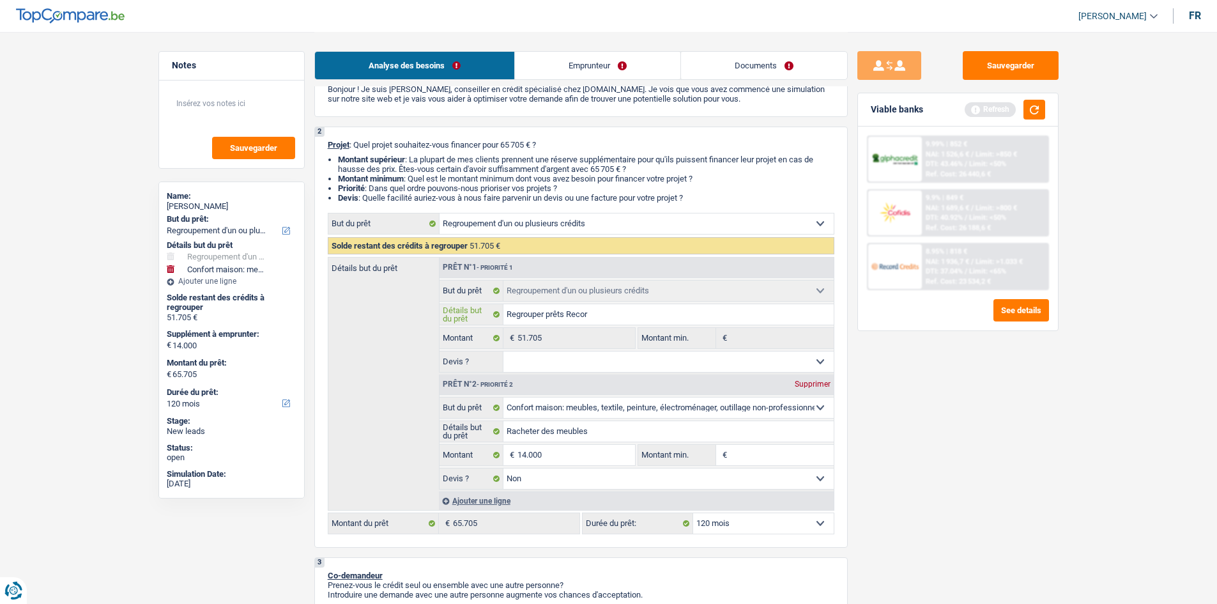
type input "Regrouper prêts Record"
type input "Regrouper prêts Record +"
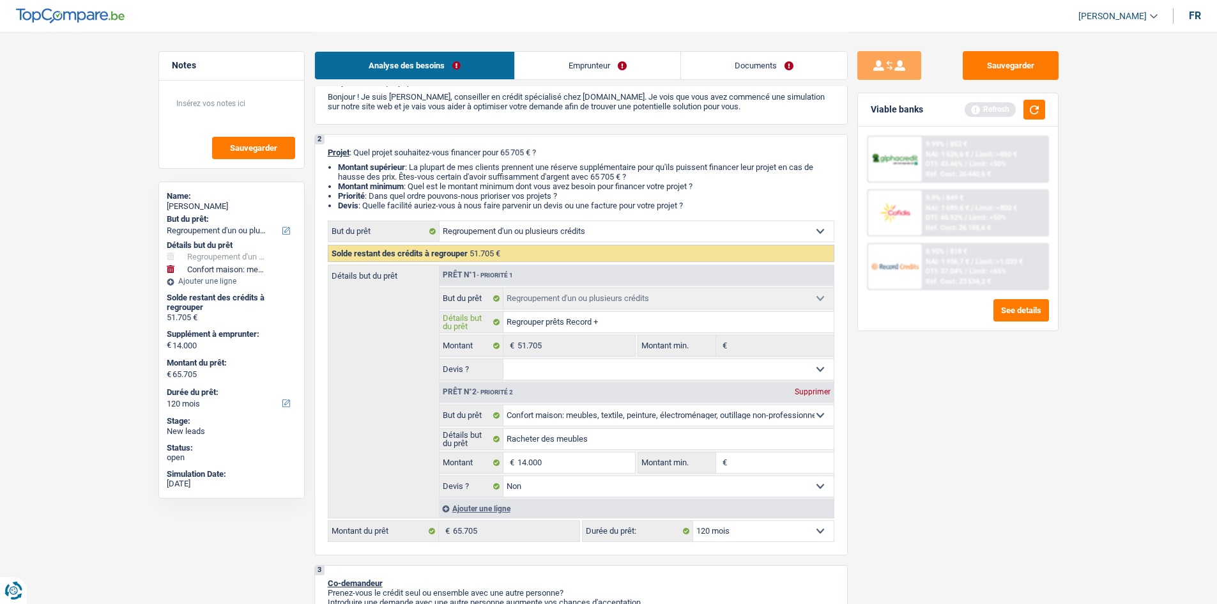
scroll to position [0, 0]
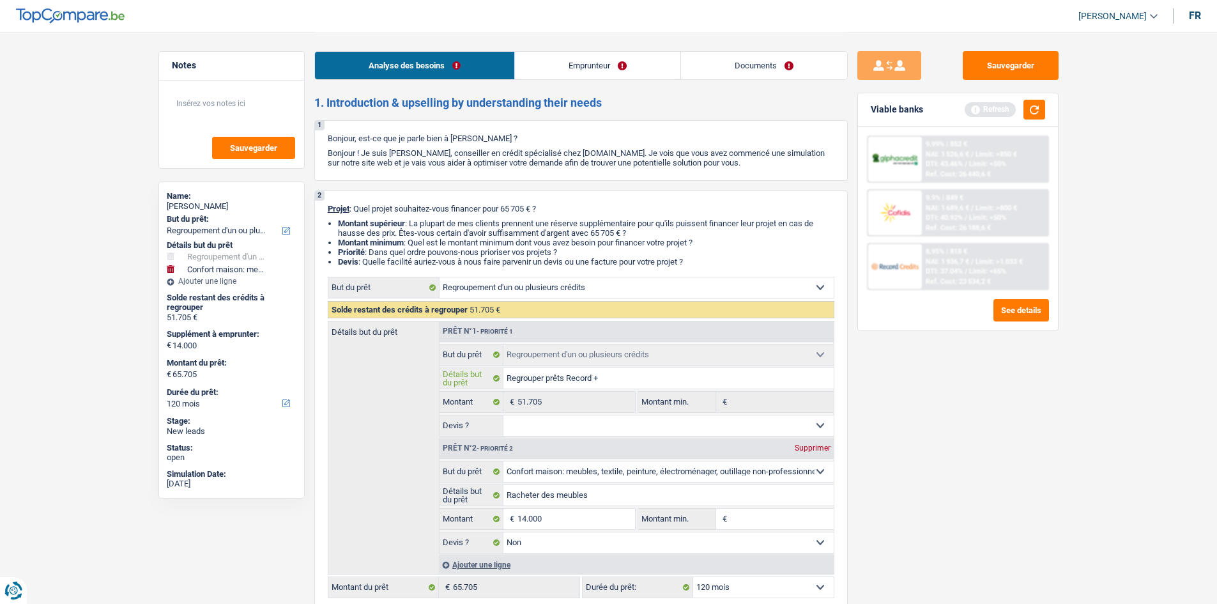
type input "Regrouper prêts Record +"
type input "Regrouper prêts Record + c"
type input "Regrouper prêts Record + ca"
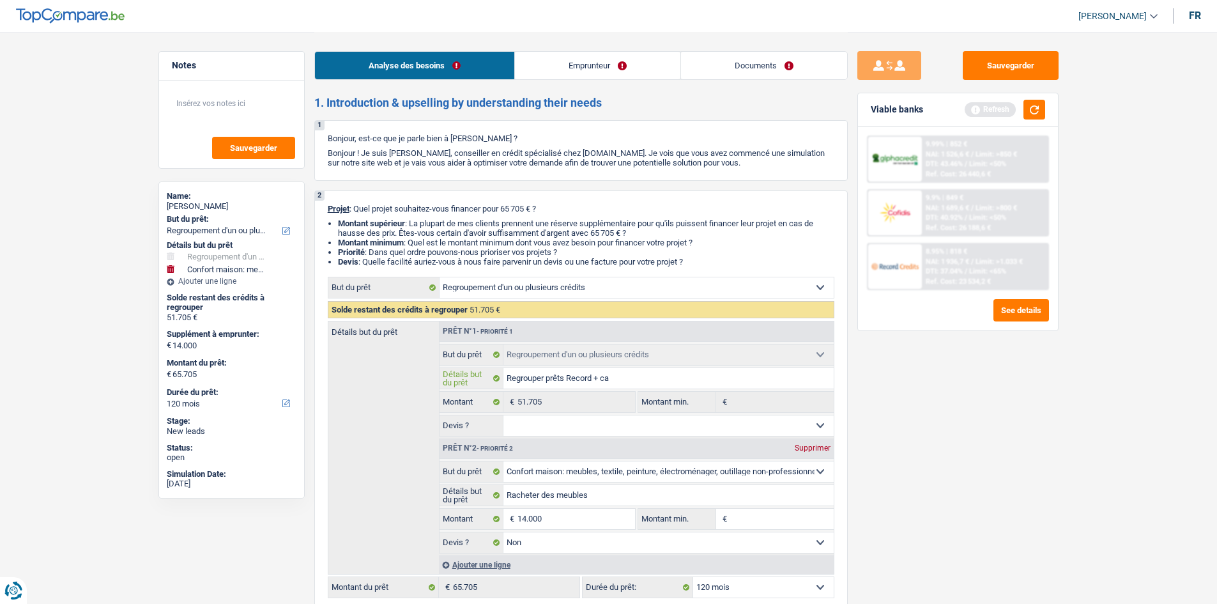
type input "Regrouper prêts Record + ca"
type input "Regrouper prêts Record + car"
type input "Regrouper prêts Record + carte"
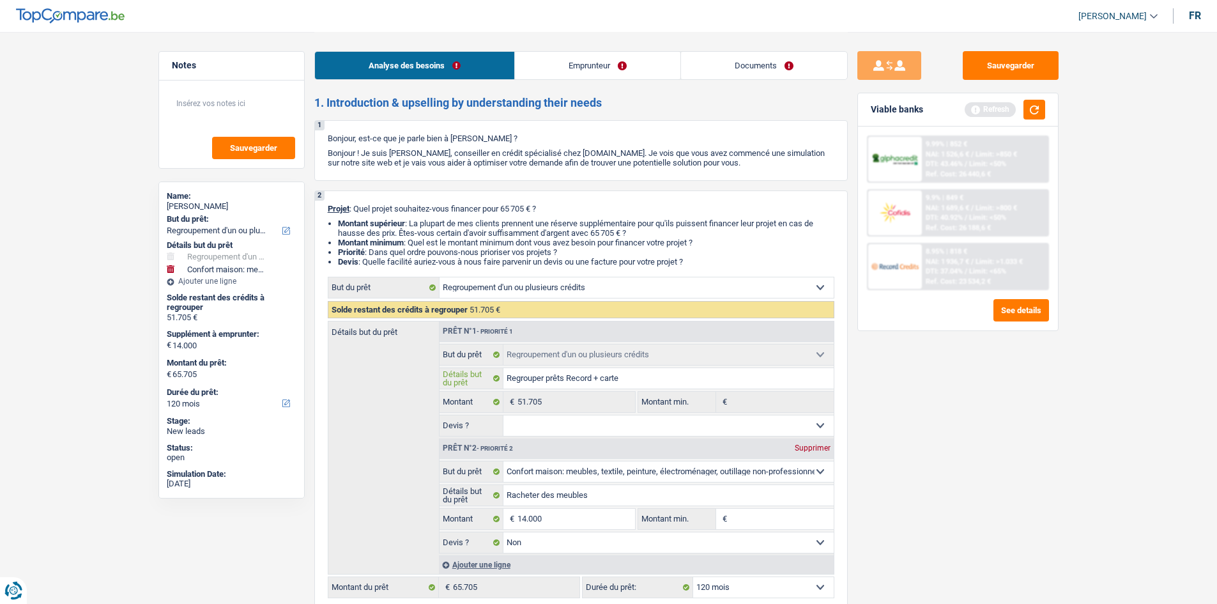
type input "Regrouper prêts Record + carte"
type input "Regrouper prêts Record + carte c"
type input "Regrouper prêts Record + carte co"
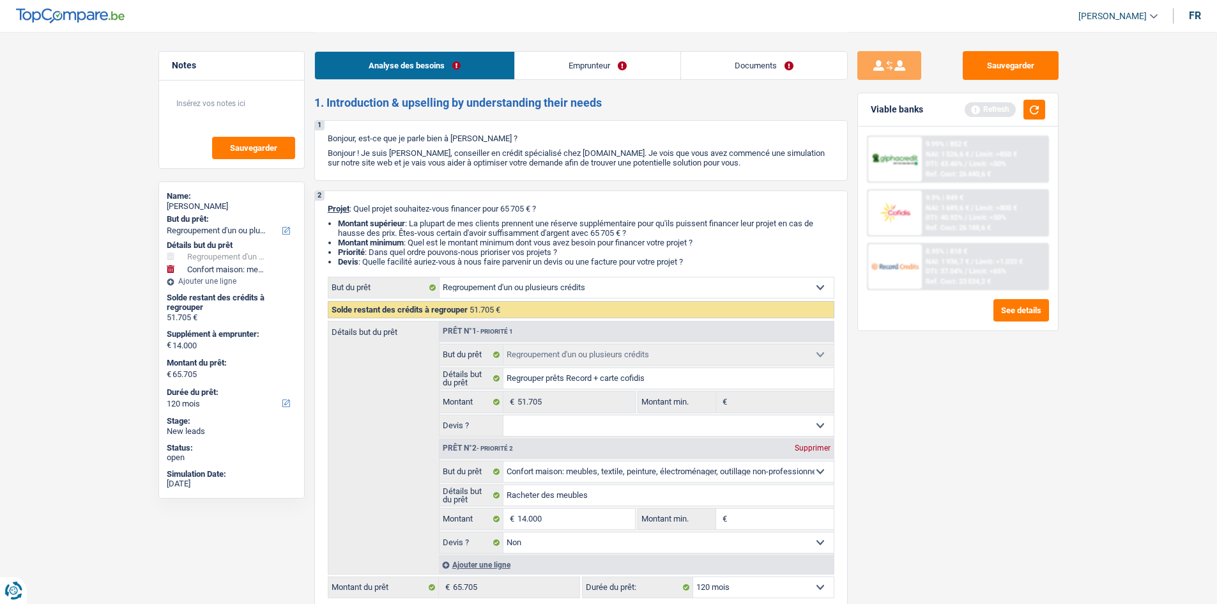
click at [703, 421] on select "Oui Non Non répondu Sélectionner une option" at bounding box center [668, 425] width 330 height 20
click at [503, 415] on select "Oui Non Non répondu Sélectionner une option" at bounding box center [668, 425] width 330 height 20
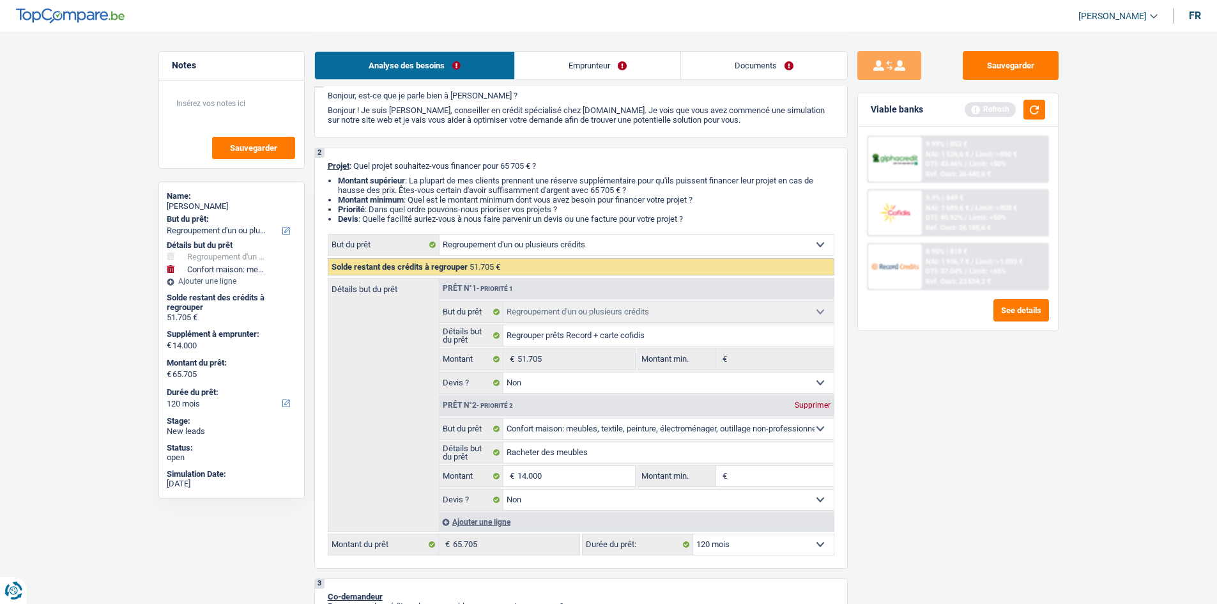
scroll to position [64, 0]
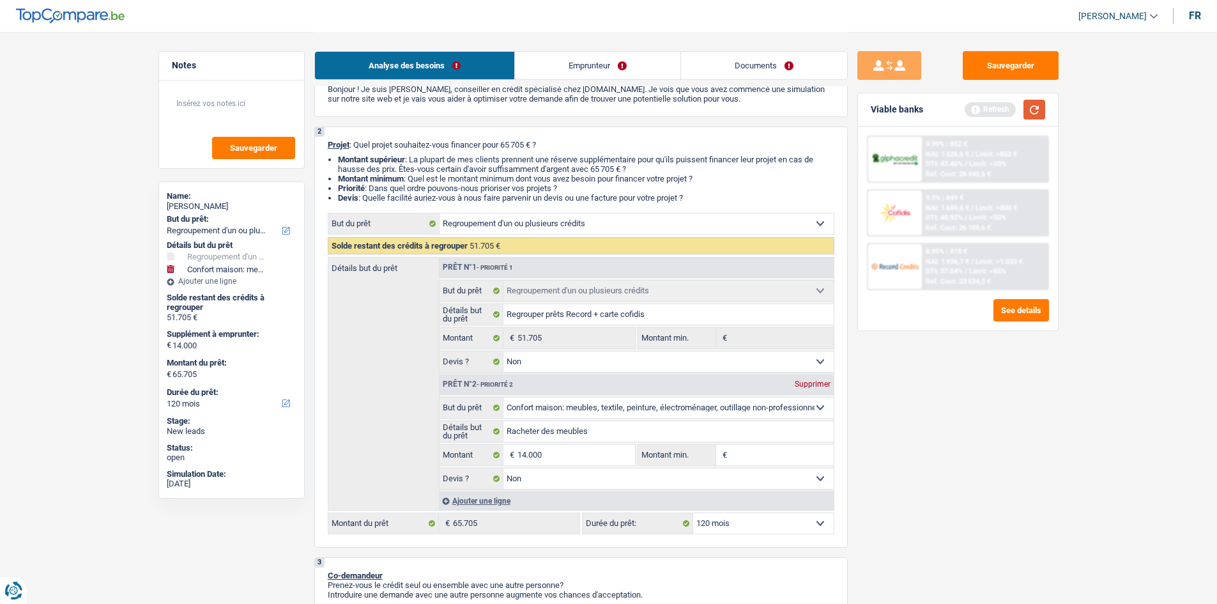
click at [1044, 117] on button "button" at bounding box center [1035, 110] width 22 height 20
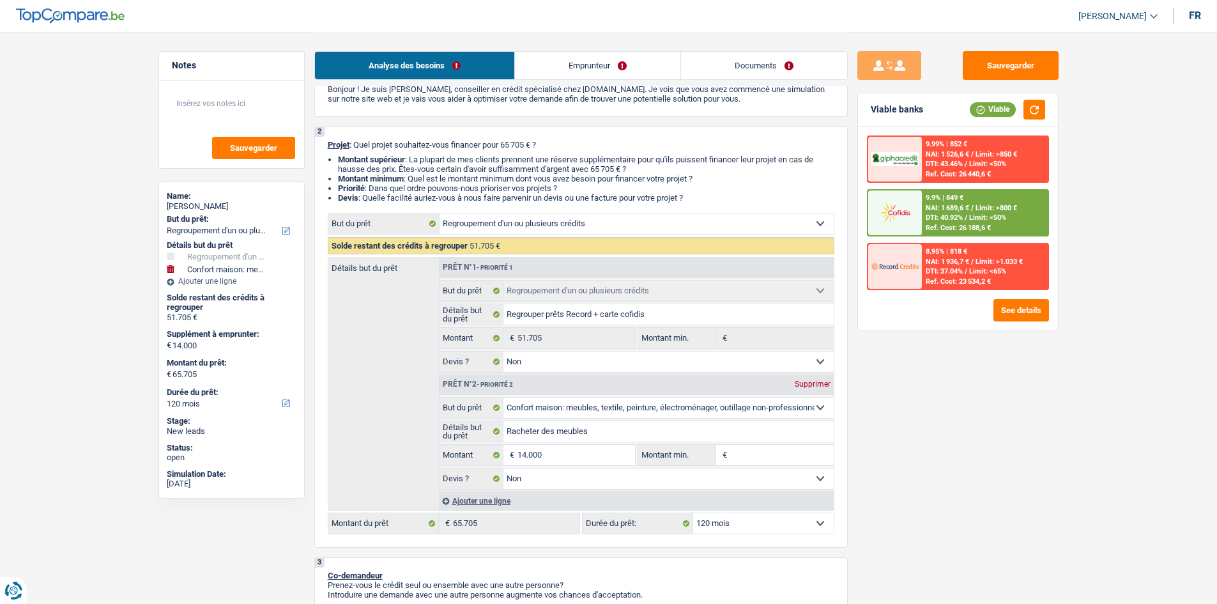
click at [771, 525] on select "12 mois 18 mois 24 mois 30 mois 36 mois 42 mois 48 mois 60 mois 72 mois 84 mois…" at bounding box center [763, 523] width 141 height 20
click at [693, 513] on select "12 mois 18 mois 24 mois 30 mois 36 mois 42 mois 48 mois 60 mois 72 mois 84 mois…" at bounding box center [763, 523] width 141 height 20
click at [760, 525] on select "12 mois 18 mois 24 mois 30 mois 36 mois 42 mois 48 mois 60 mois 72 mois 84 mois…" at bounding box center [763, 523] width 141 height 20
click at [693, 513] on select "12 mois 18 mois 24 mois 30 mois 36 mois 42 mois 48 mois 60 mois 72 mois 84 mois…" at bounding box center [763, 523] width 141 height 20
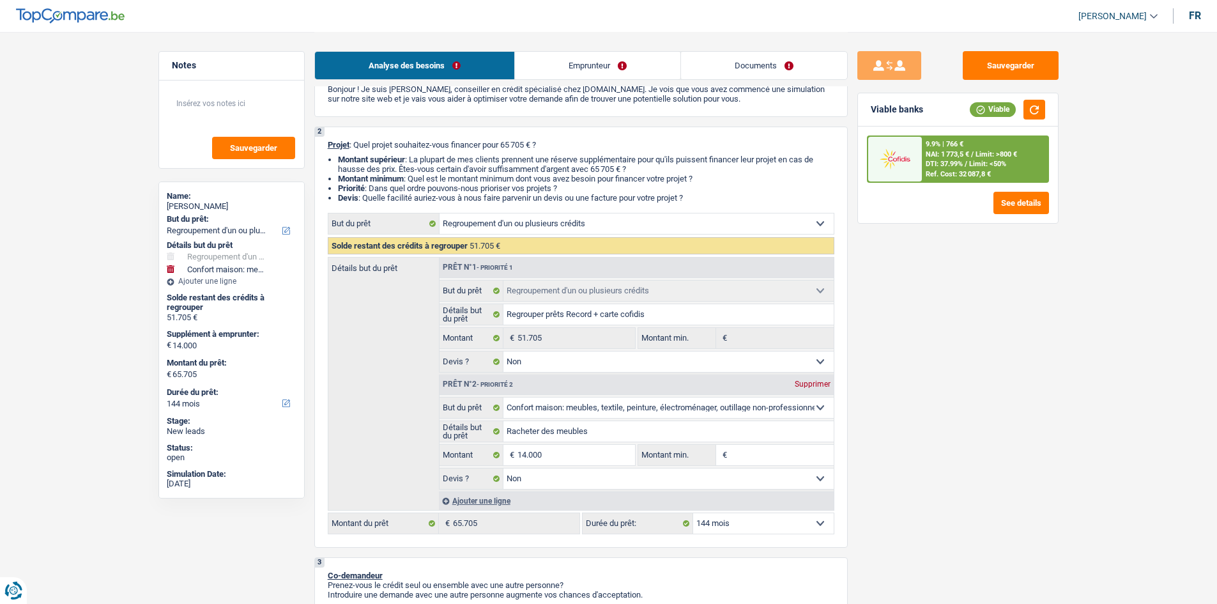
click at [758, 524] on select "12 mois 18 mois 24 mois 30 mois 36 mois 42 mois 48 mois 60 mois 72 mois 84 mois…" at bounding box center [763, 523] width 141 height 20
click at [962, 472] on div "Sauvegarder Viable banks Viable 9.9% | 766 € NAI: 1 773,5 € / Limit: >800 € DTI…" at bounding box center [958, 317] width 220 height 532
click at [958, 164] on span "DTI: 37.99%" at bounding box center [944, 164] width 37 height 8
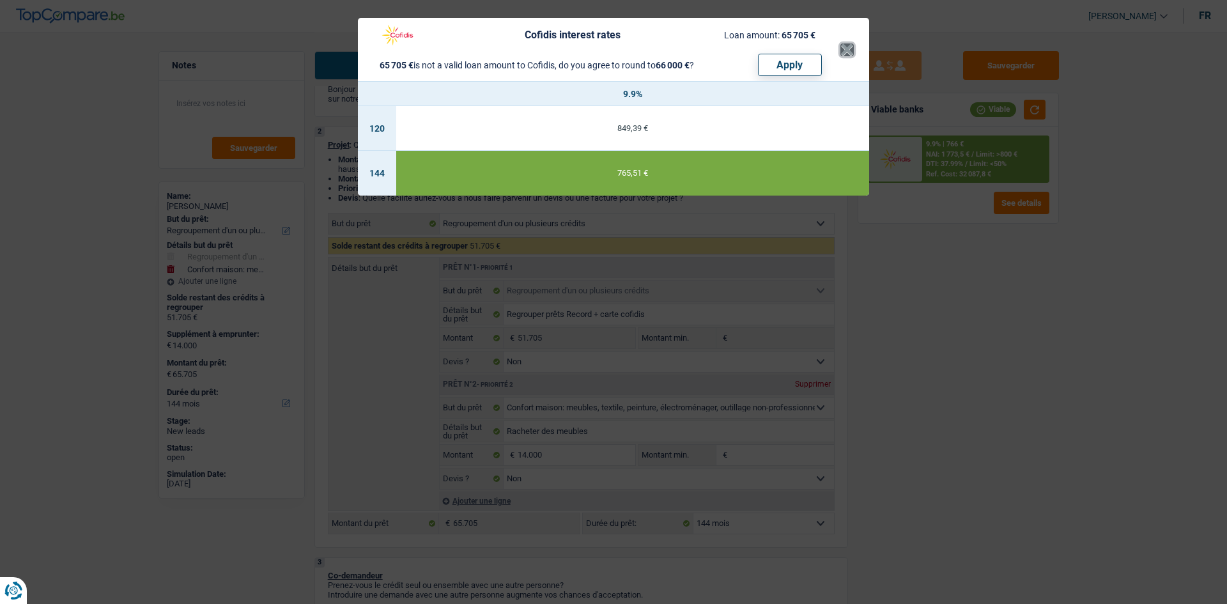
click at [847, 54] on button "×" at bounding box center [846, 49] width 13 height 13
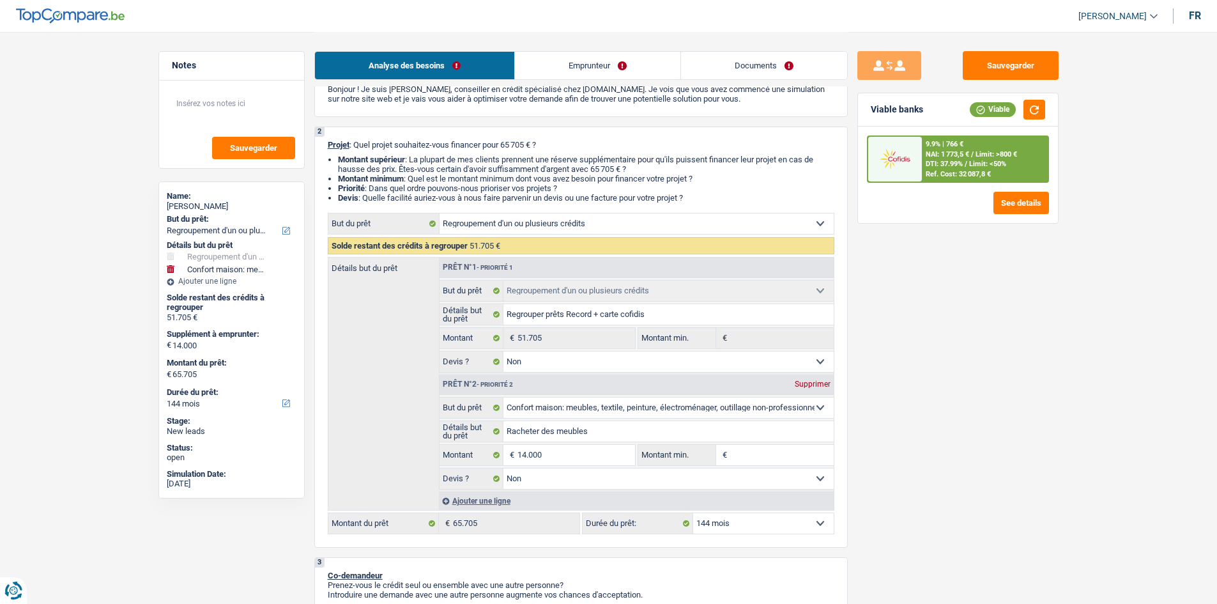
click at [767, 514] on select "12 mois 18 mois 24 mois 30 mois 36 mois 42 mois 48 mois 60 mois 72 mois 84 mois…" at bounding box center [763, 523] width 141 height 20
click at [693, 513] on select "12 mois 18 mois 24 mois 30 mois 36 mois 42 mois 48 mois 60 mois 72 mois 84 mois…" at bounding box center [763, 523] width 141 height 20
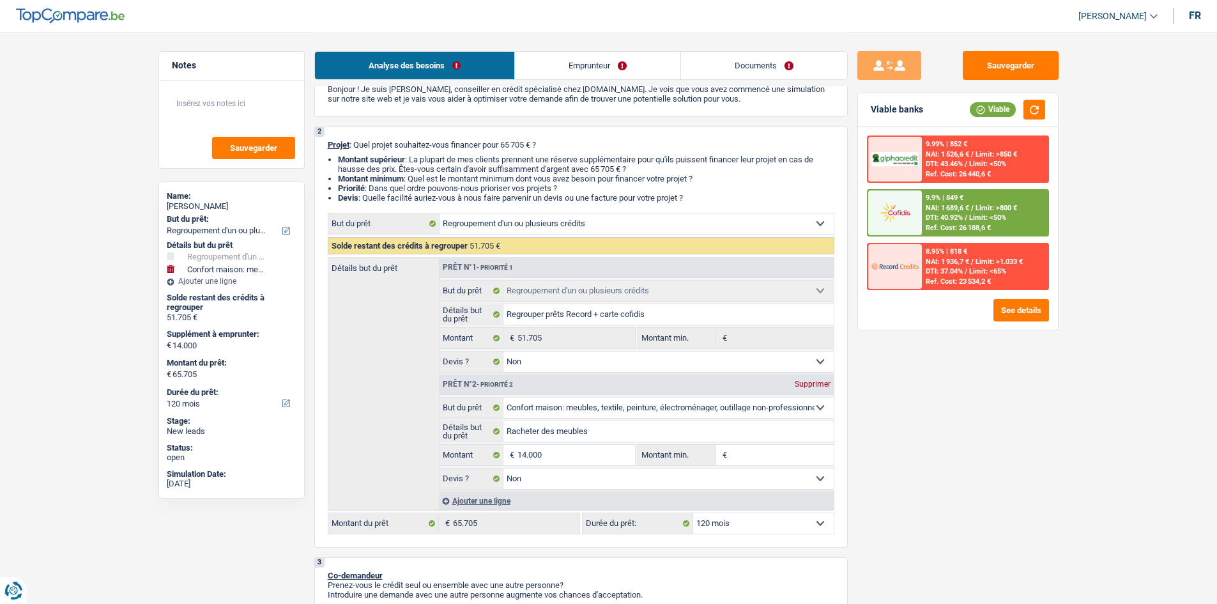
click at [806, 523] on select "12 mois 18 mois 24 mois 30 mois 36 mois 42 mois 48 mois 60 mois 72 mois 84 mois…" at bounding box center [763, 523] width 141 height 20
click at [693, 513] on select "12 mois 18 mois 24 mois 30 mois 36 mois 42 mois 48 mois 60 mois 72 mois 84 mois…" at bounding box center [763, 523] width 141 height 20
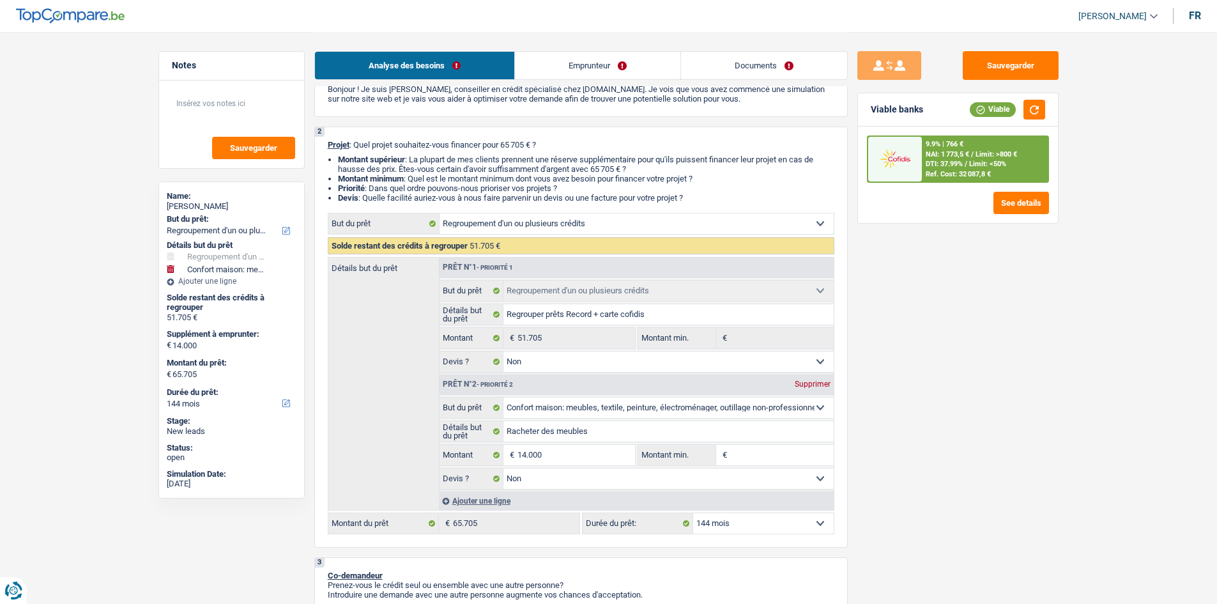
click at [744, 523] on select "12 mois 18 mois 24 mois 30 mois 36 mois 42 mois 48 mois 60 mois 72 mois 84 mois…" at bounding box center [763, 523] width 141 height 20
click at [693, 513] on select "12 mois 18 mois 24 mois 30 mois 36 mois 42 mois 48 mois 60 mois 72 mois 84 mois…" at bounding box center [763, 523] width 141 height 20
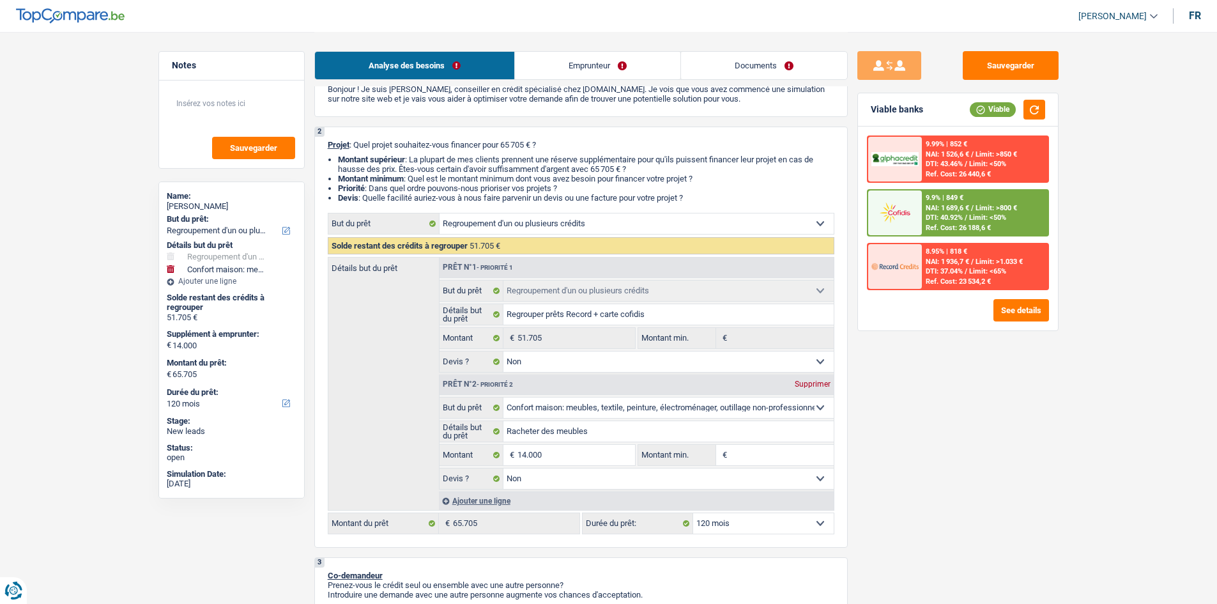
click at [974, 213] on span "Limit: <50%" at bounding box center [987, 217] width 37 height 8
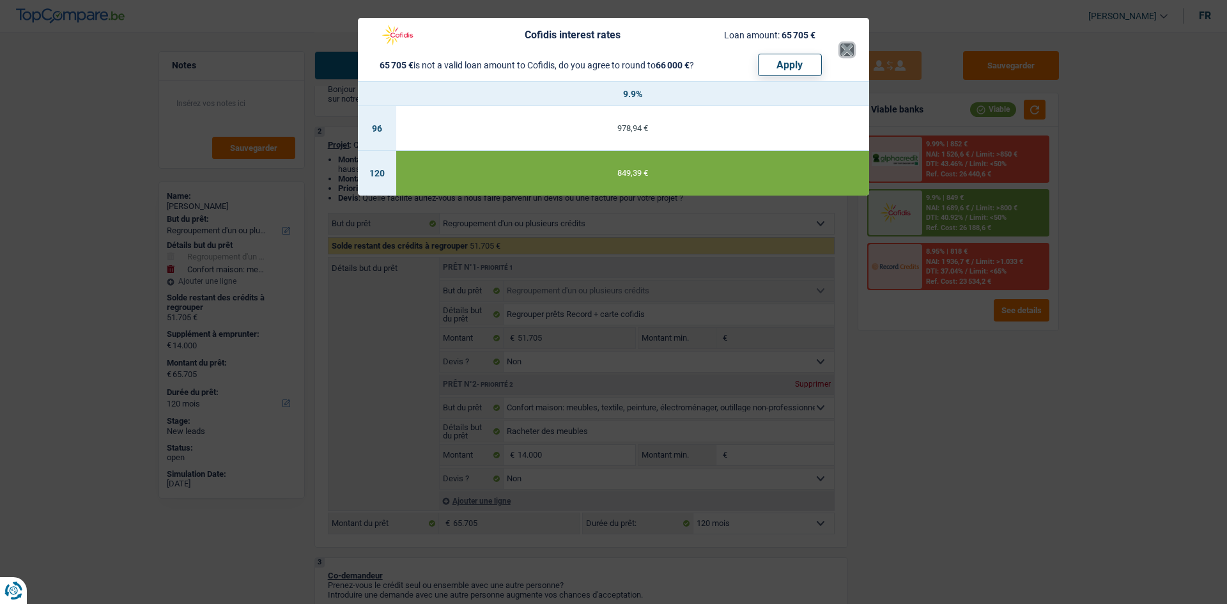
click at [852, 50] on button "×" at bounding box center [846, 49] width 13 height 13
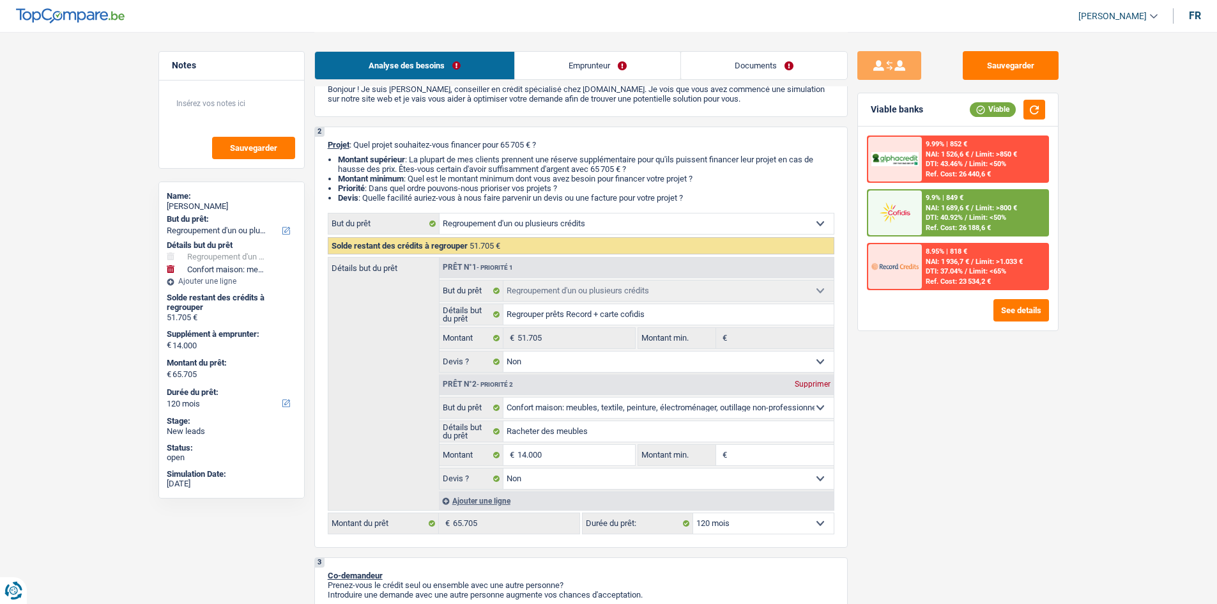
click at [707, 518] on select "12 mois 18 mois 24 mois 30 mois 36 mois 42 mois 48 mois 60 mois 72 mois 84 mois…" at bounding box center [763, 523] width 141 height 20
click at [693, 513] on select "12 mois 18 mois 24 mois 30 mois 36 mois 42 mois 48 mois 60 mois 72 mois 84 mois…" at bounding box center [763, 523] width 141 height 20
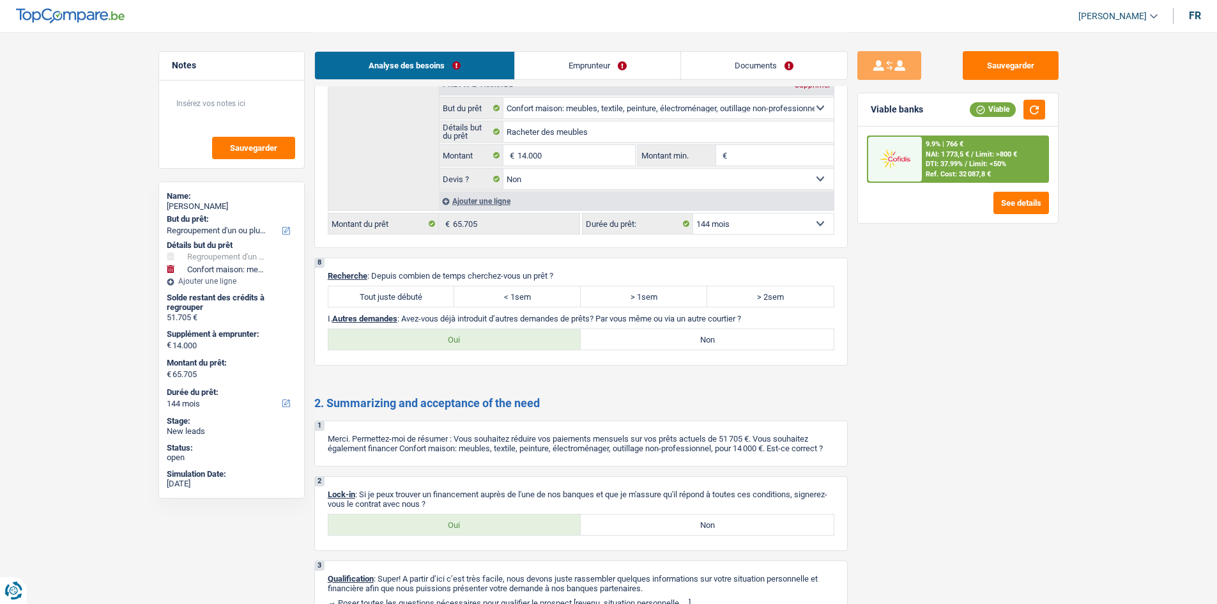
scroll to position [2505, 0]
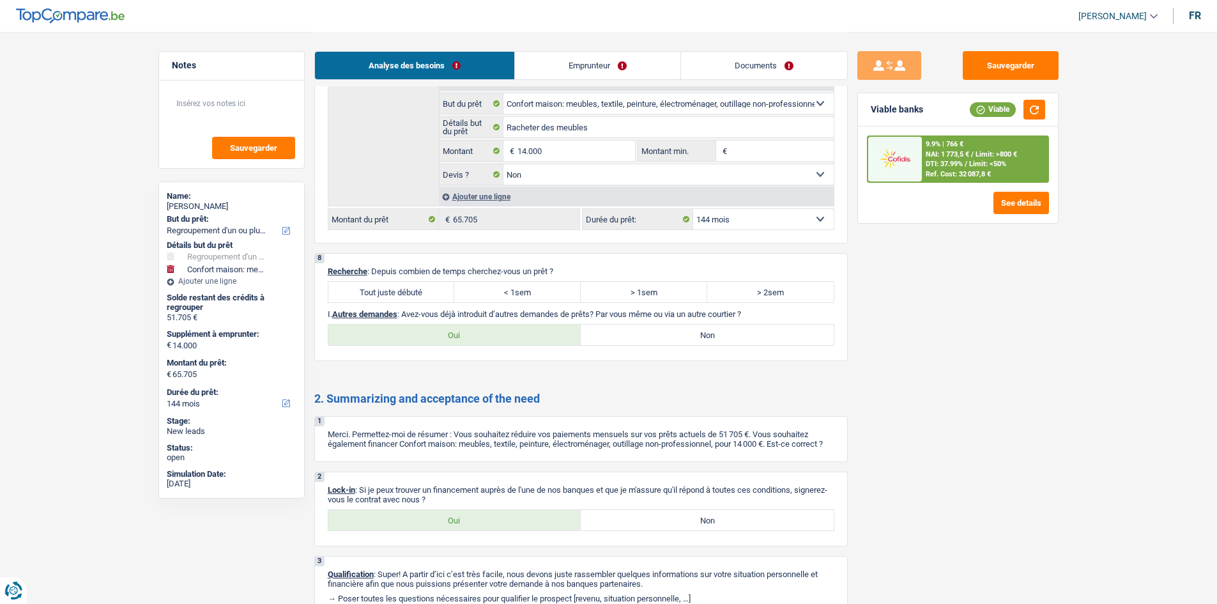
click at [402, 289] on label "Tout juste débuté" at bounding box center [391, 292] width 127 height 20
click at [402, 289] on input "Tout juste débuté" at bounding box center [391, 292] width 127 height 20
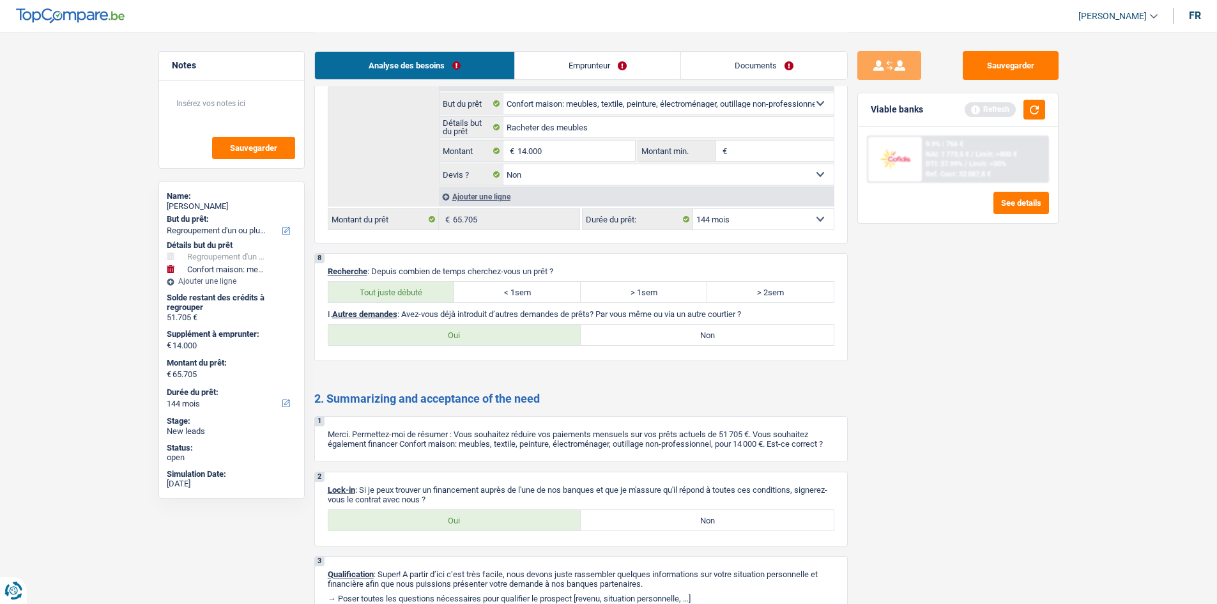
click at [625, 335] on label "Non" at bounding box center [707, 335] width 253 height 20
click at [625, 335] on input "Non" at bounding box center [707, 335] width 253 height 20
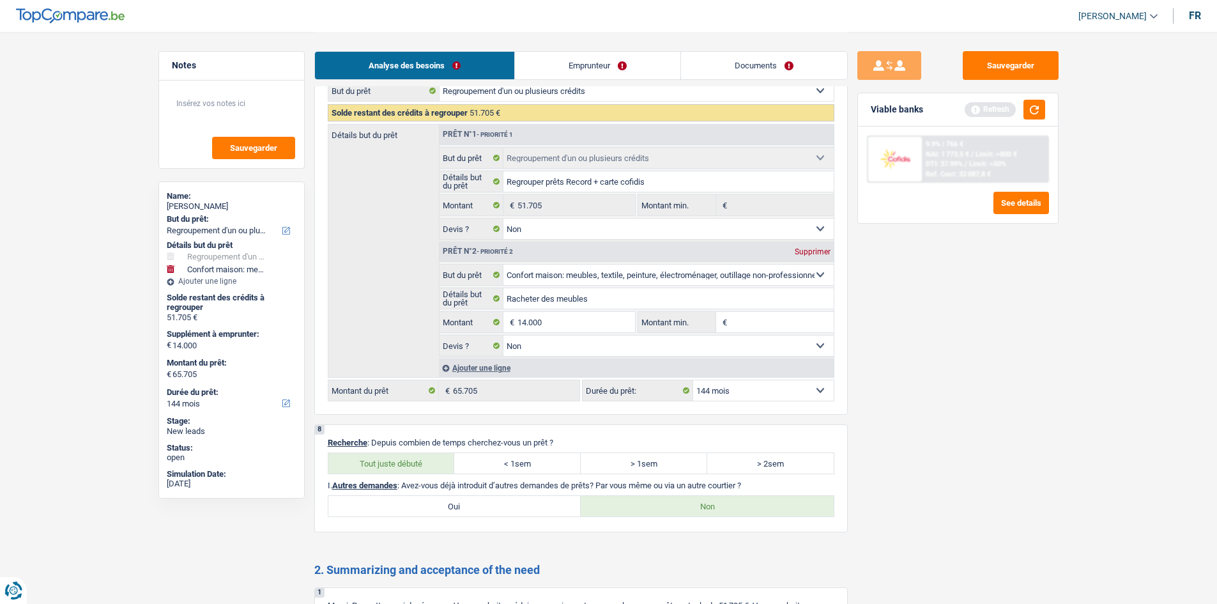
scroll to position [2569, 0]
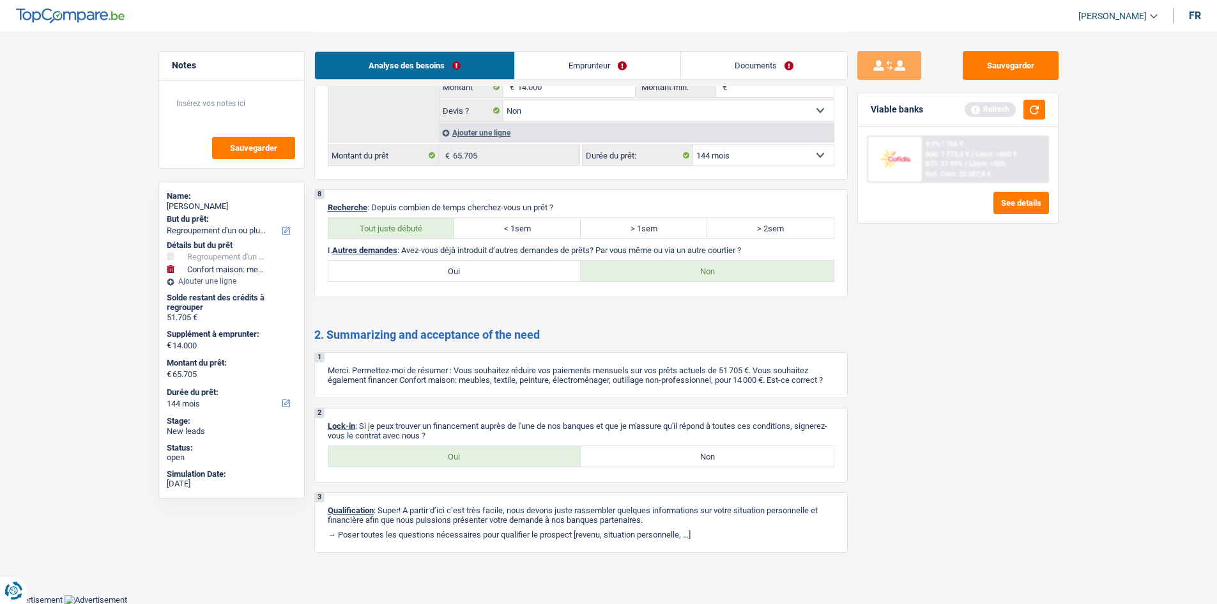
click at [467, 457] on label "Oui" at bounding box center [454, 456] width 253 height 20
click at [467, 457] on input "Oui" at bounding box center [454, 456] width 253 height 20
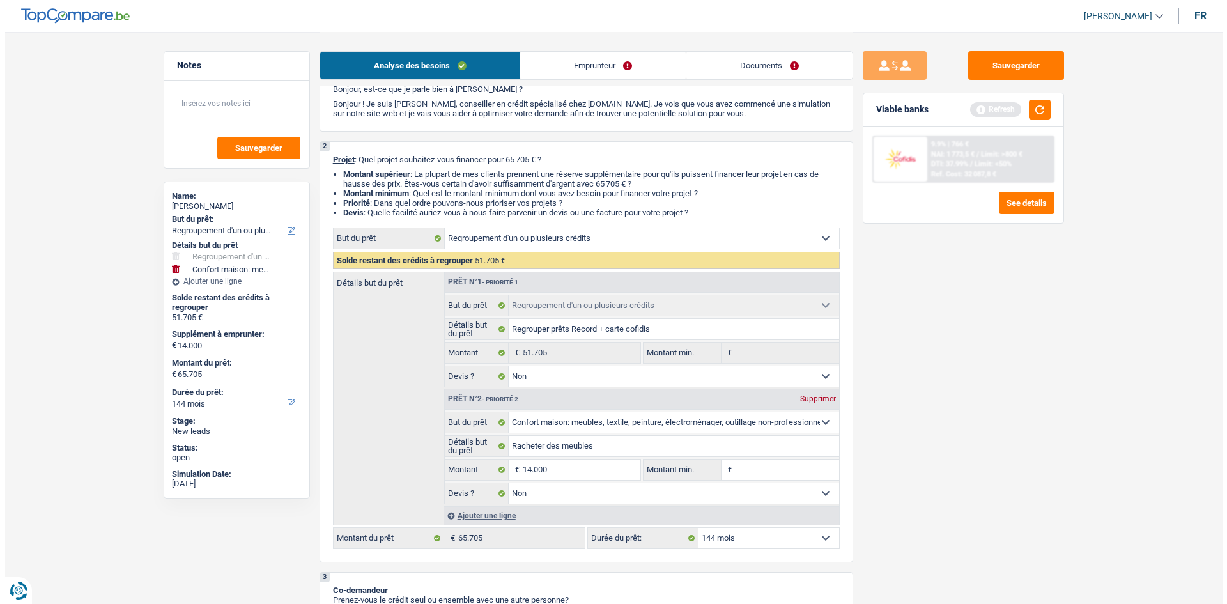
scroll to position [0, 0]
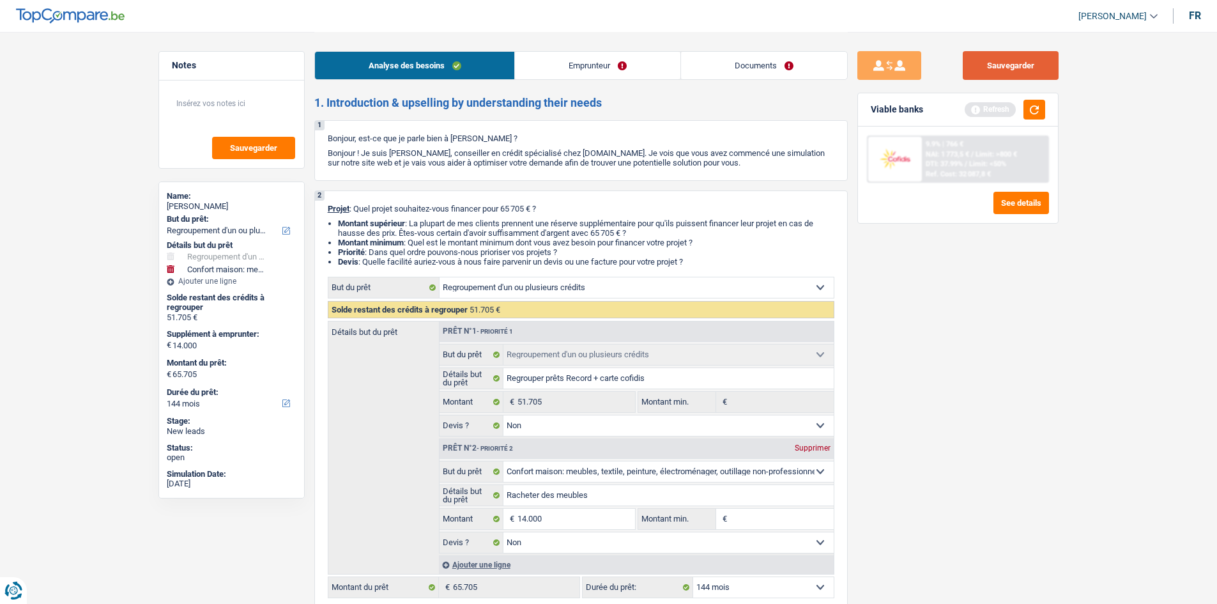
click at [988, 71] on button "Sauvegarder" at bounding box center [1011, 65] width 96 height 29
click at [574, 54] on link "Emprunteur" at bounding box center [597, 65] width 165 height 27
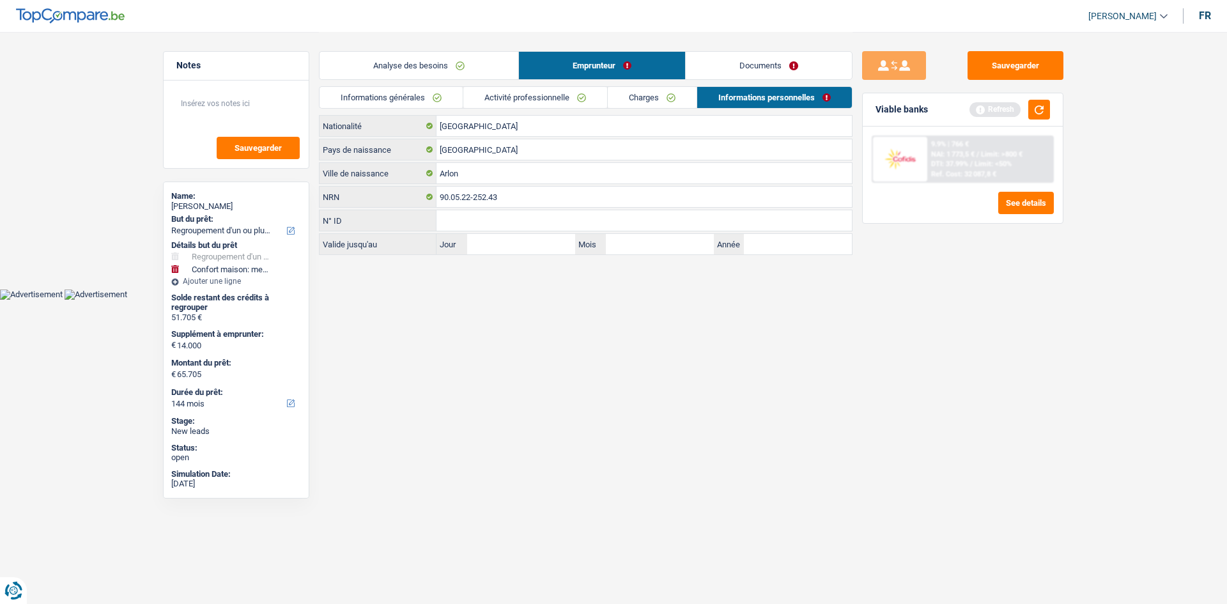
click at [728, 69] on link "Documents" at bounding box center [769, 65] width 166 height 27
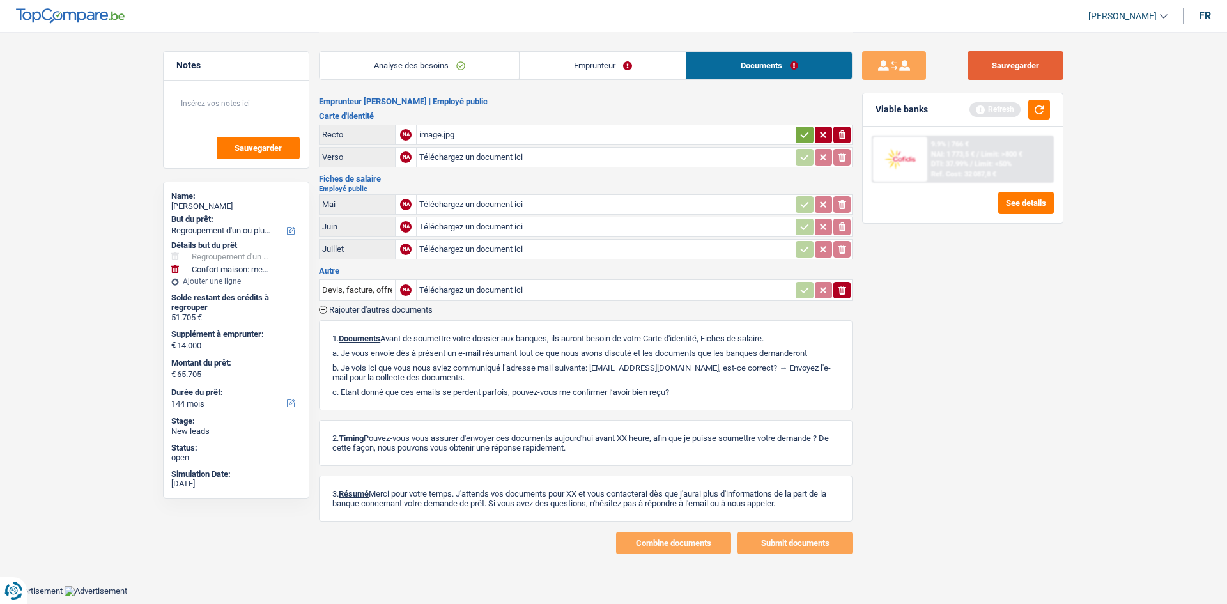
click at [1011, 74] on button "Sauvegarder" at bounding box center [1015, 65] width 96 height 29
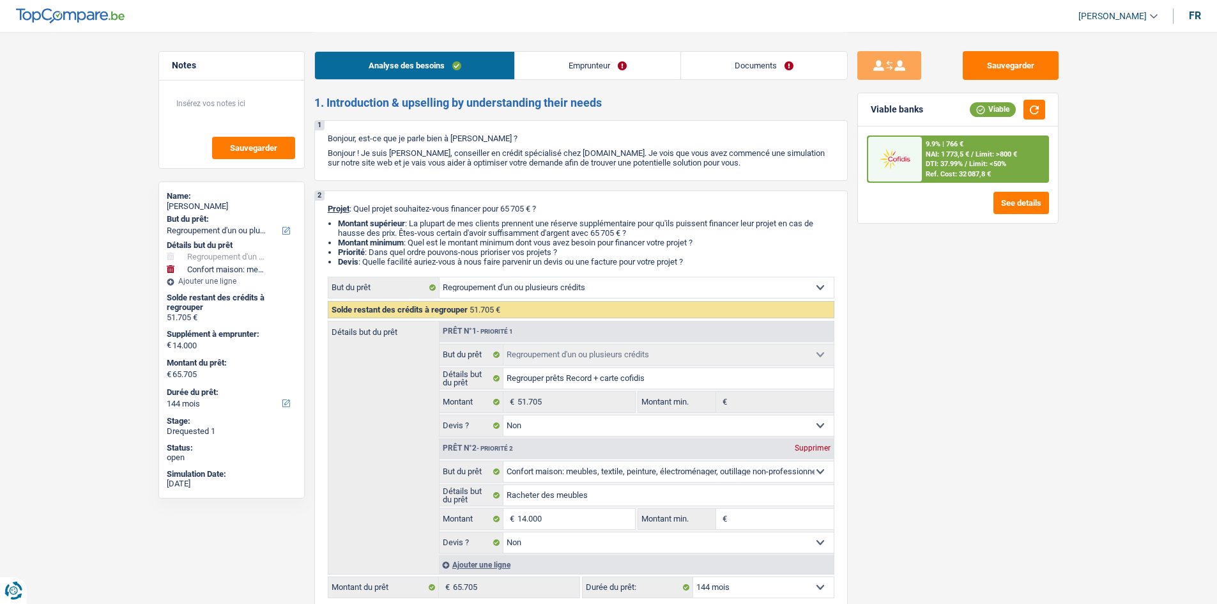
select select "refinancing"
select select "household"
select select "144"
select select "refinancing"
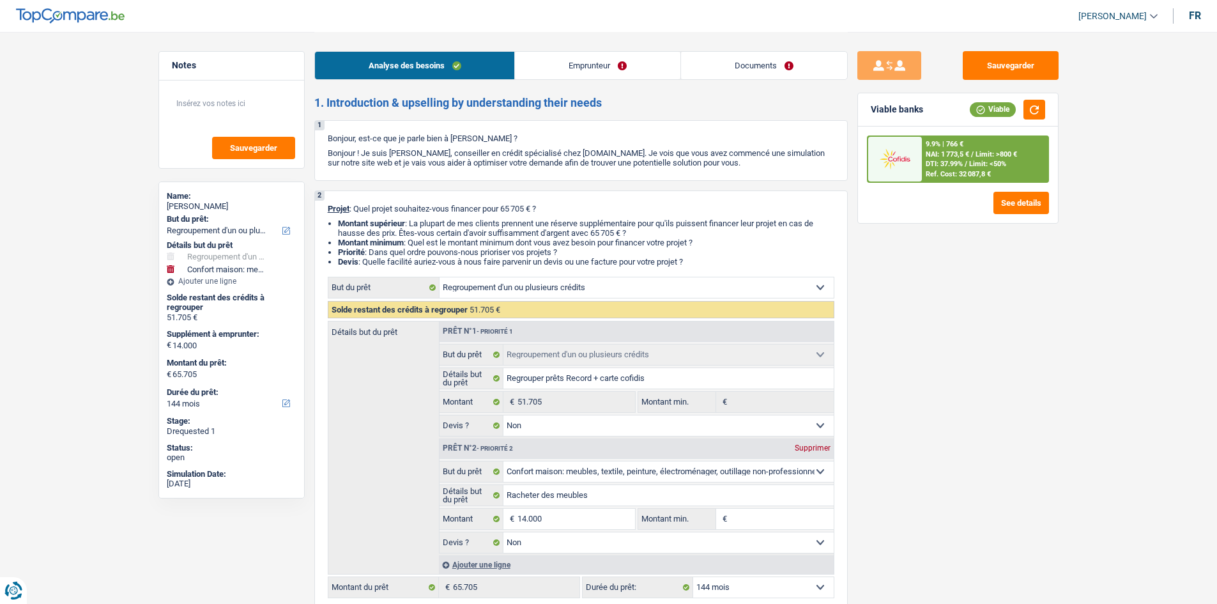
select select "refinancing"
select select "false"
select select "household"
select select "false"
select select "144"
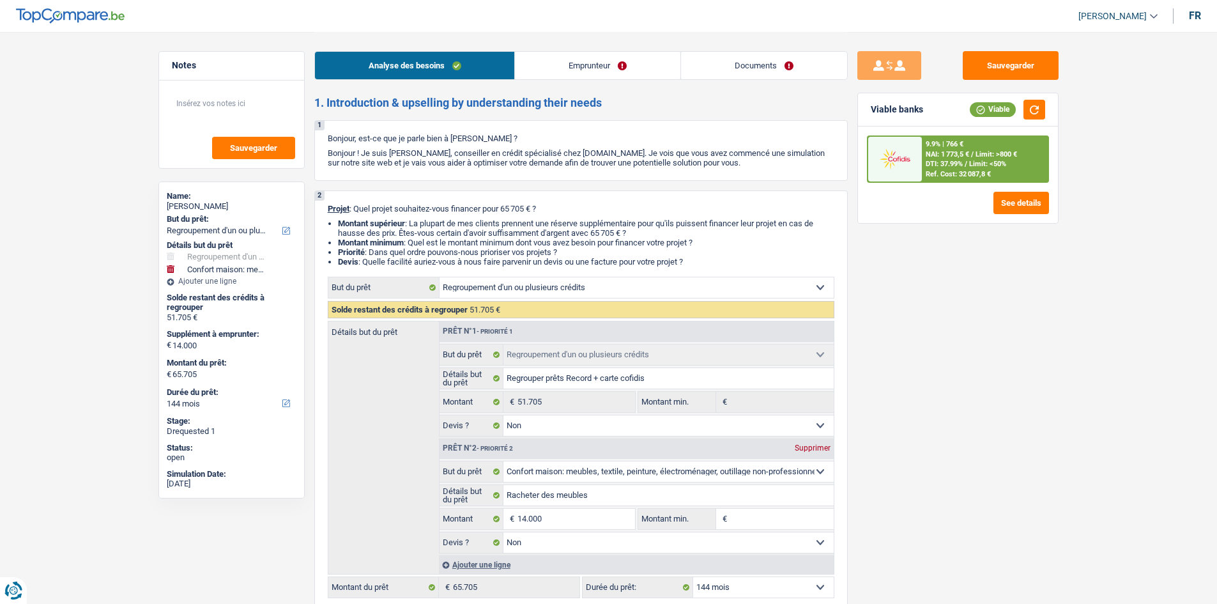
select select "publicEmployee"
select select "netSalary"
select select "mealVouchers"
select select "rents"
select select "cardOrCredit"
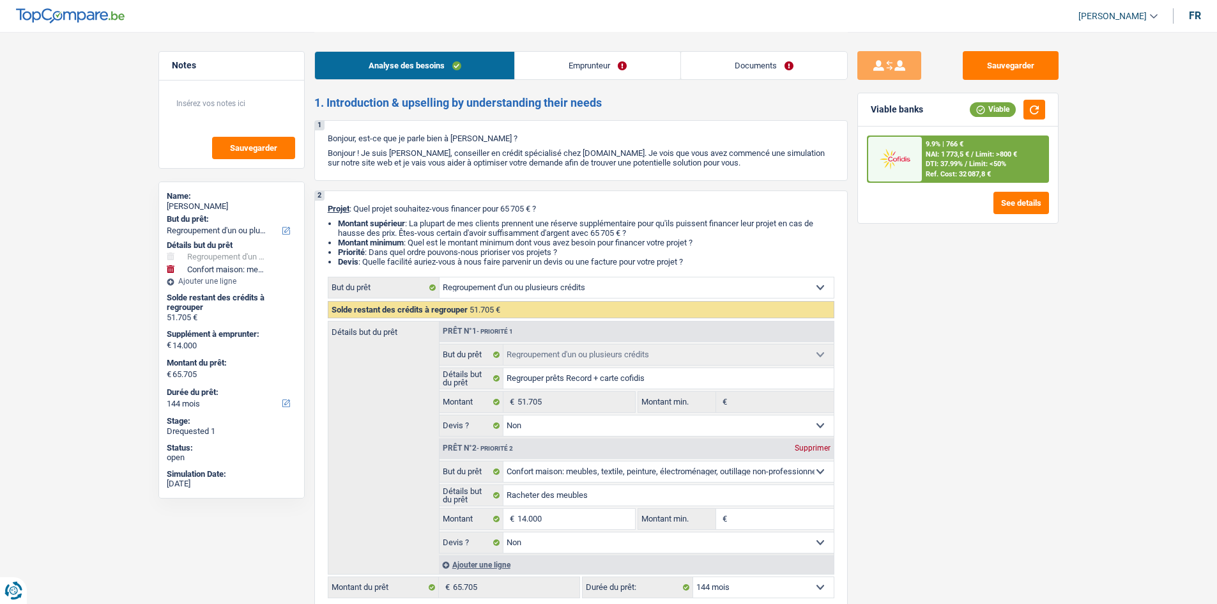
select select "cardOrCredit"
select select "personalLoan"
select select "loanRepayment"
select select "96"
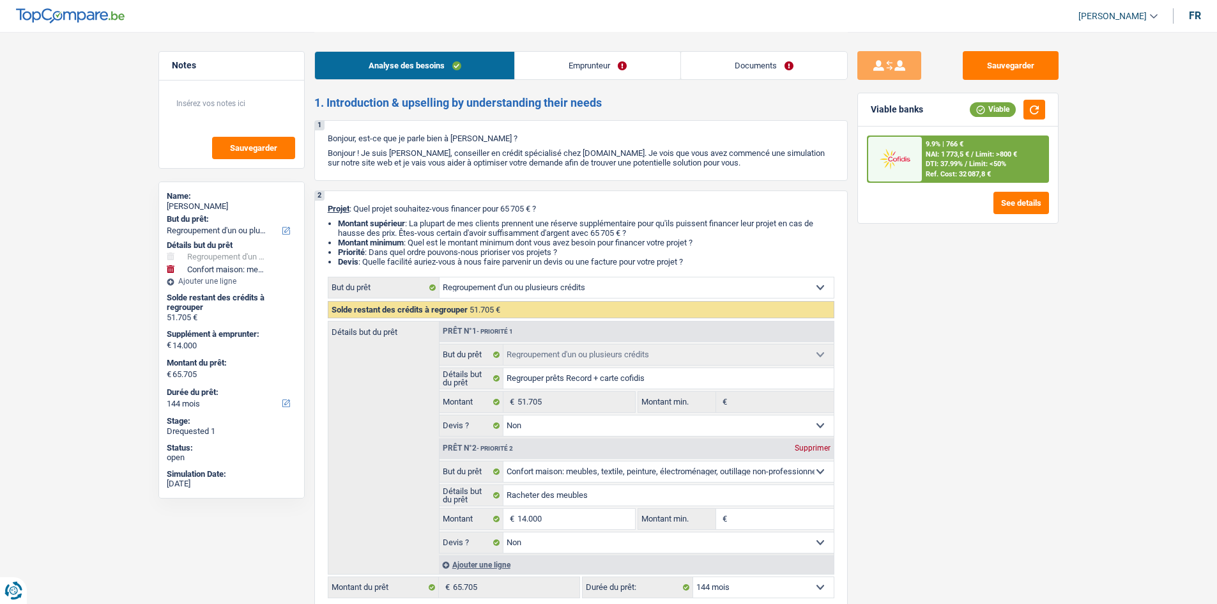
select select "personalSale"
select select "42"
select select "refinancing"
select select "false"
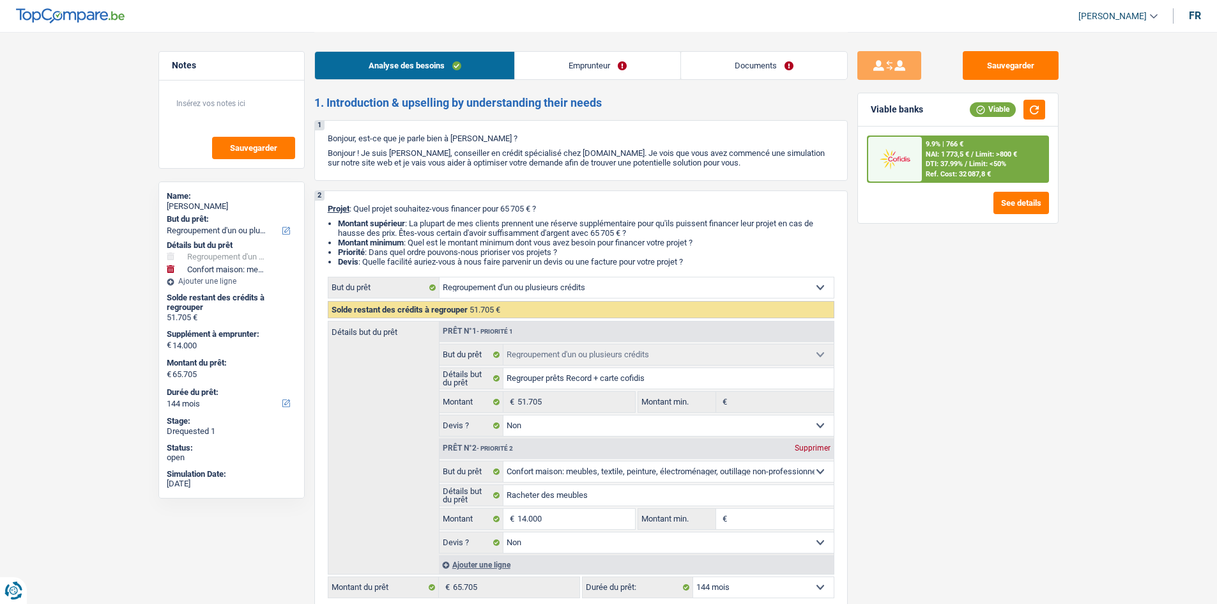
select select "household"
select select "false"
select select "144"
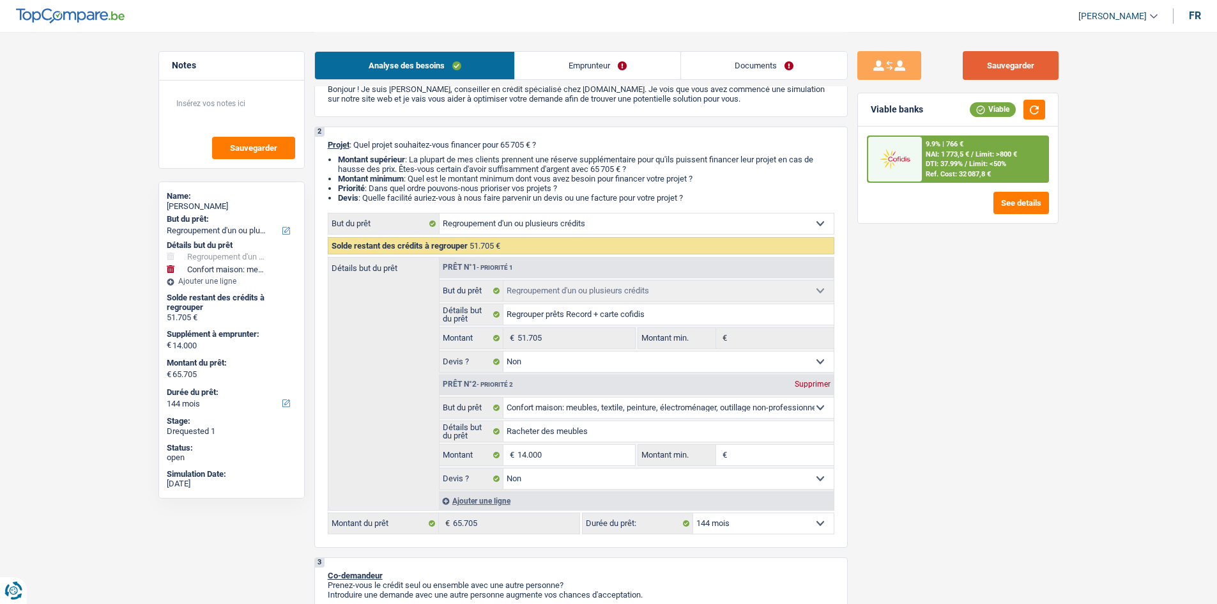
click at [1013, 75] on button "Sauvegarder" at bounding box center [1011, 65] width 96 height 29
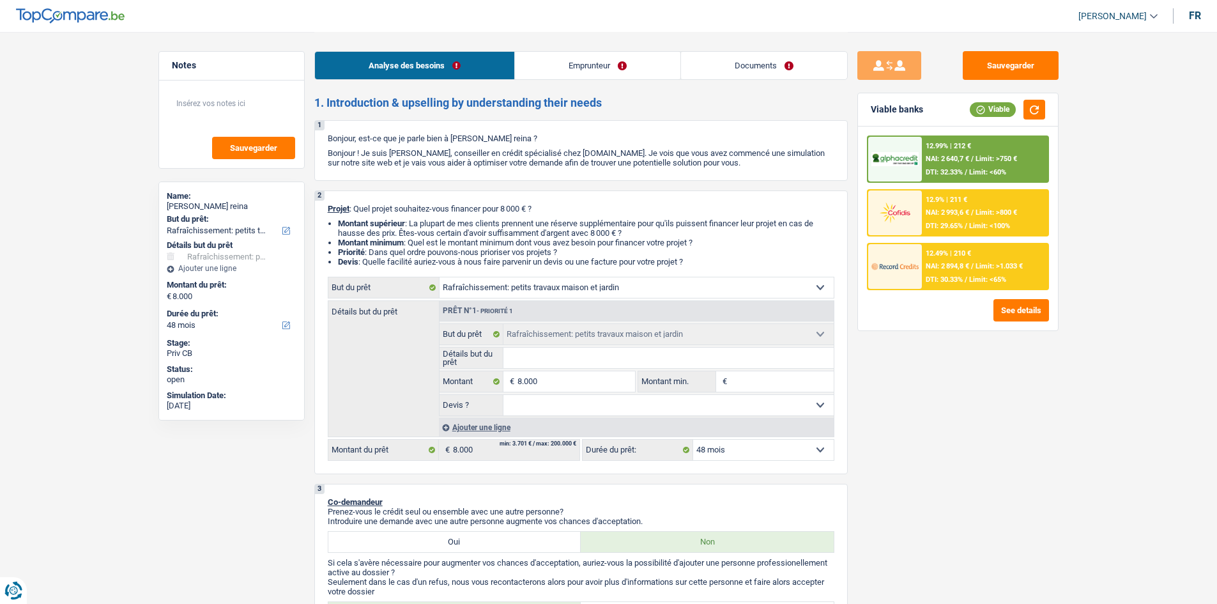
select select "houseOrGarden"
select select "48"
select select "houseOrGarden"
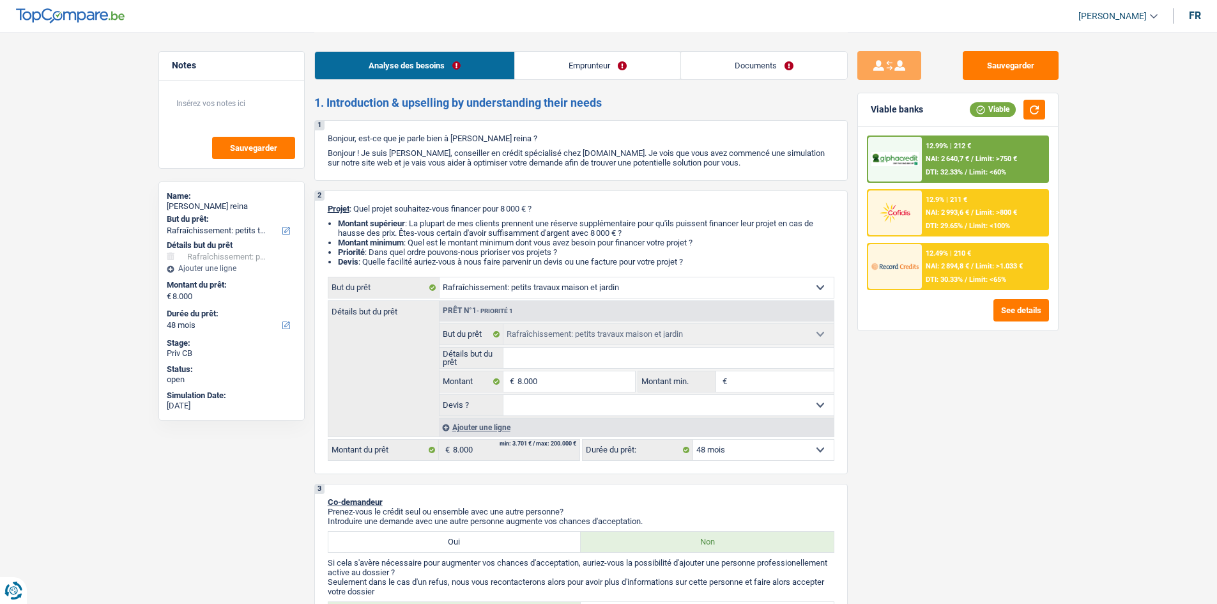
select select "48"
select select "privateEmployee"
select select "netSalary"
select select "familyAllowances"
select select "mealVouchers"
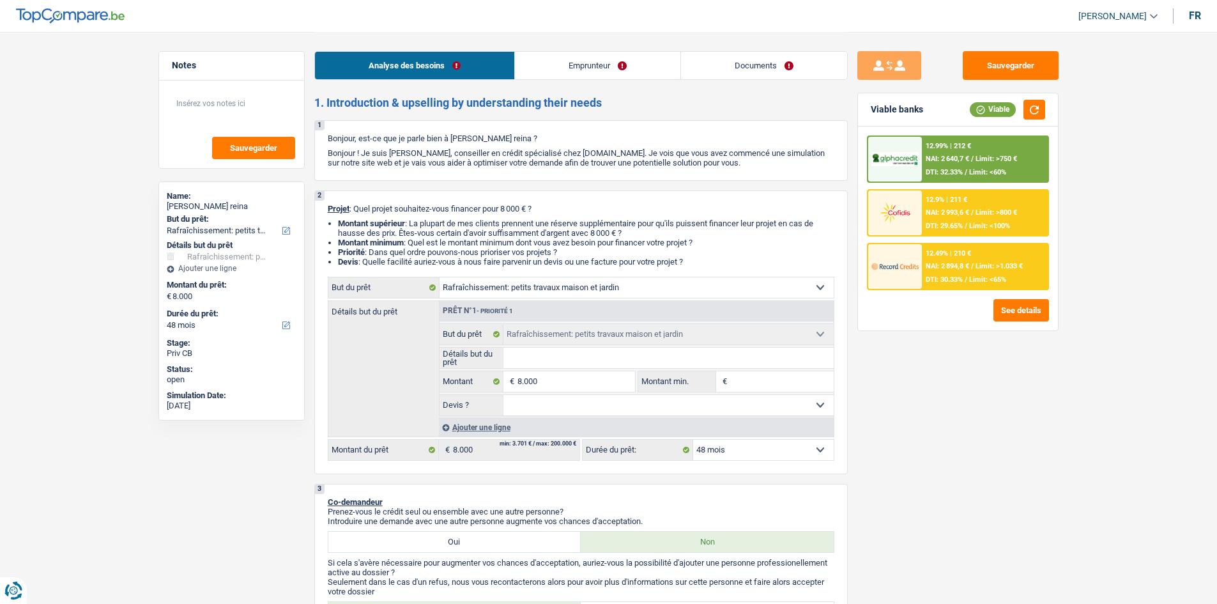
select select "other"
select select "ownerWithMortgage"
select select "mortgage"
select select "240"
select select "houseOrGarden"
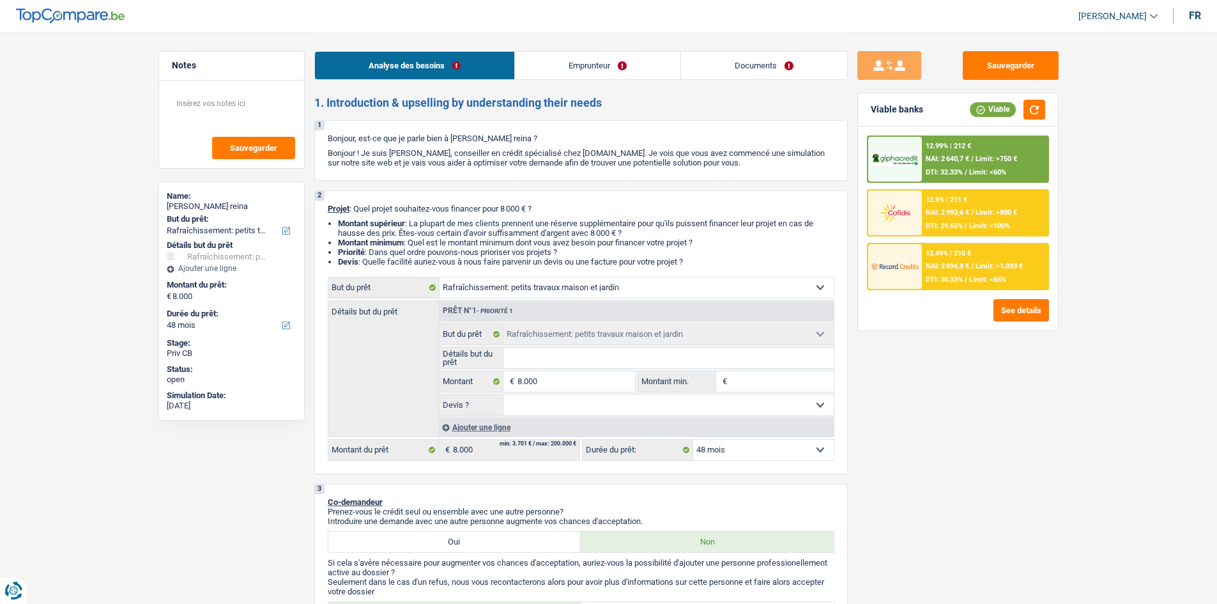
select select "houseOrGarden"
select select "48"
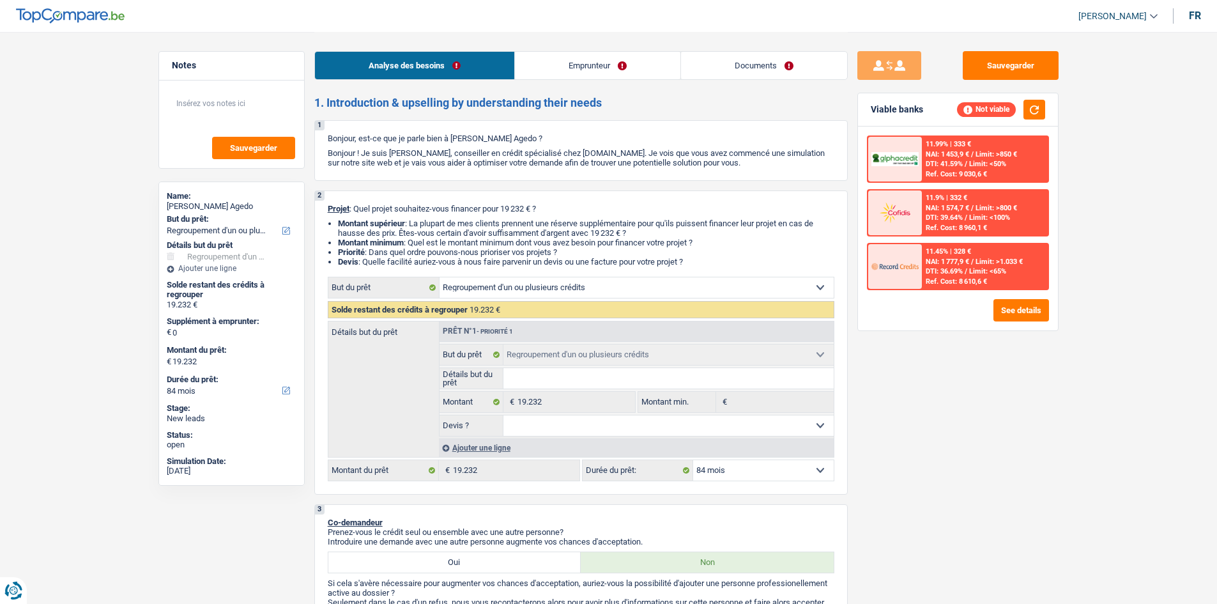
select select "refinancing"
select select "84"
select select "refinancing"
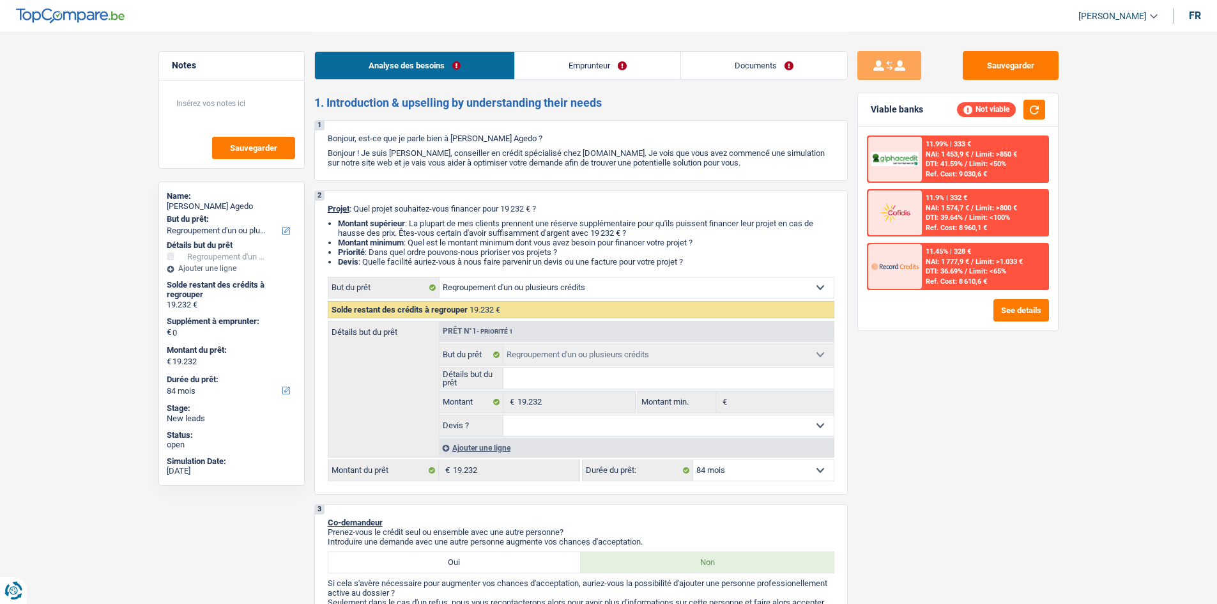
select select "84"
select select "privateEmployee"
select select "netSalary"
select select "mealVouchers"
select select "rents"
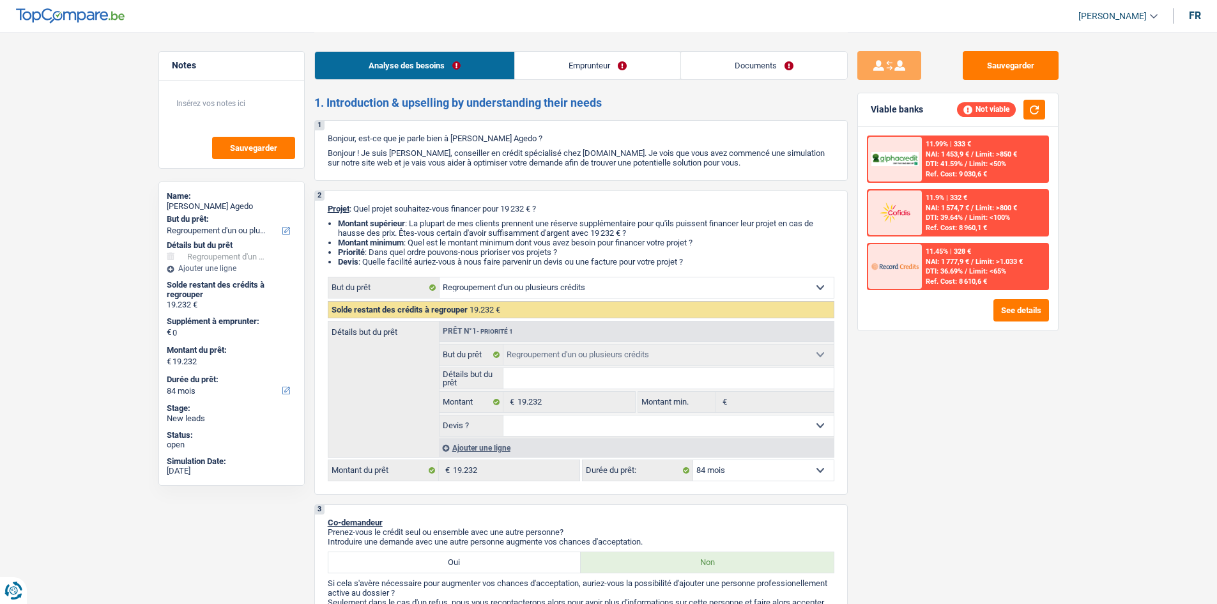
select select "personalLoan"
select select "familyEvent"
select select "84"
select select "personalLoan"
select select "hobbies"
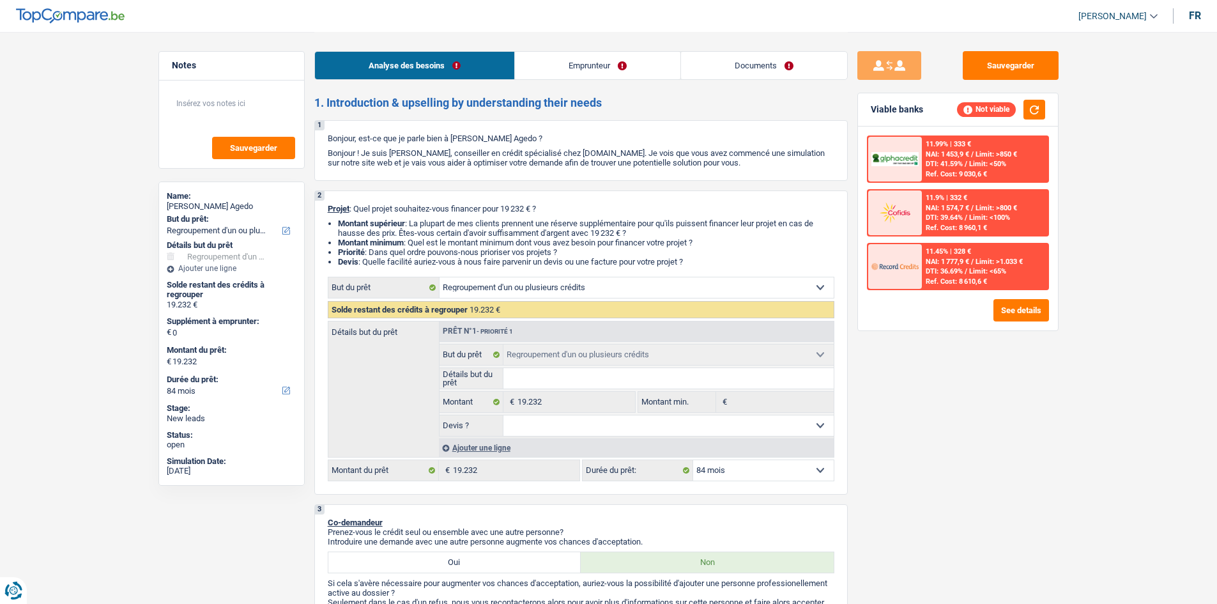
select select "36"
select select "refinancing"
select select "84"
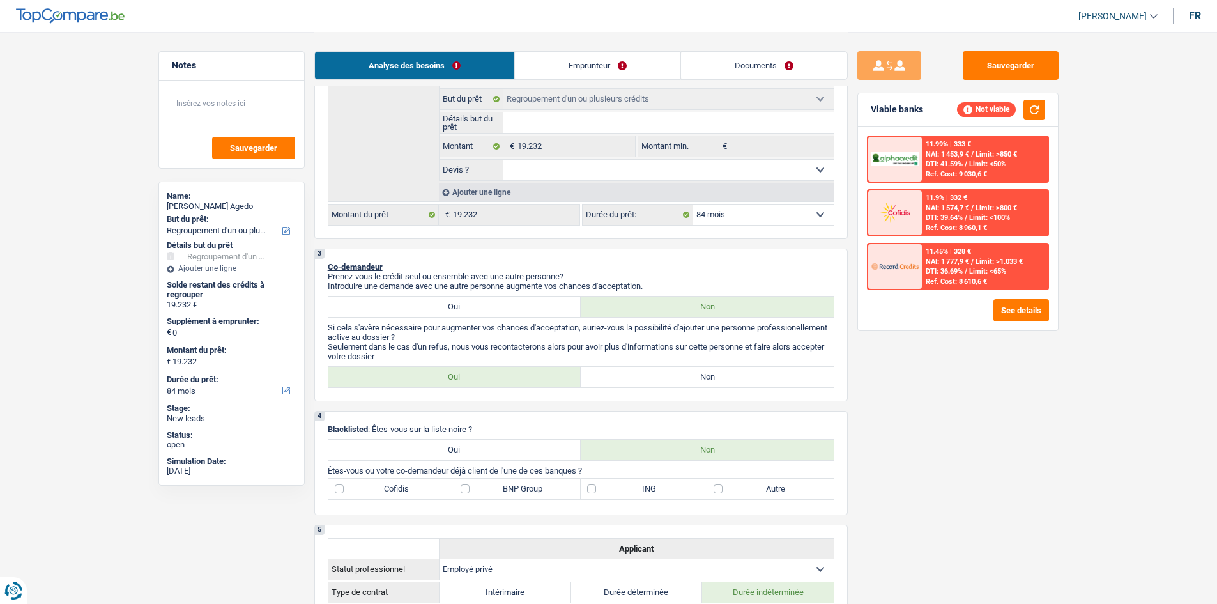
scroll to position [319, 0]
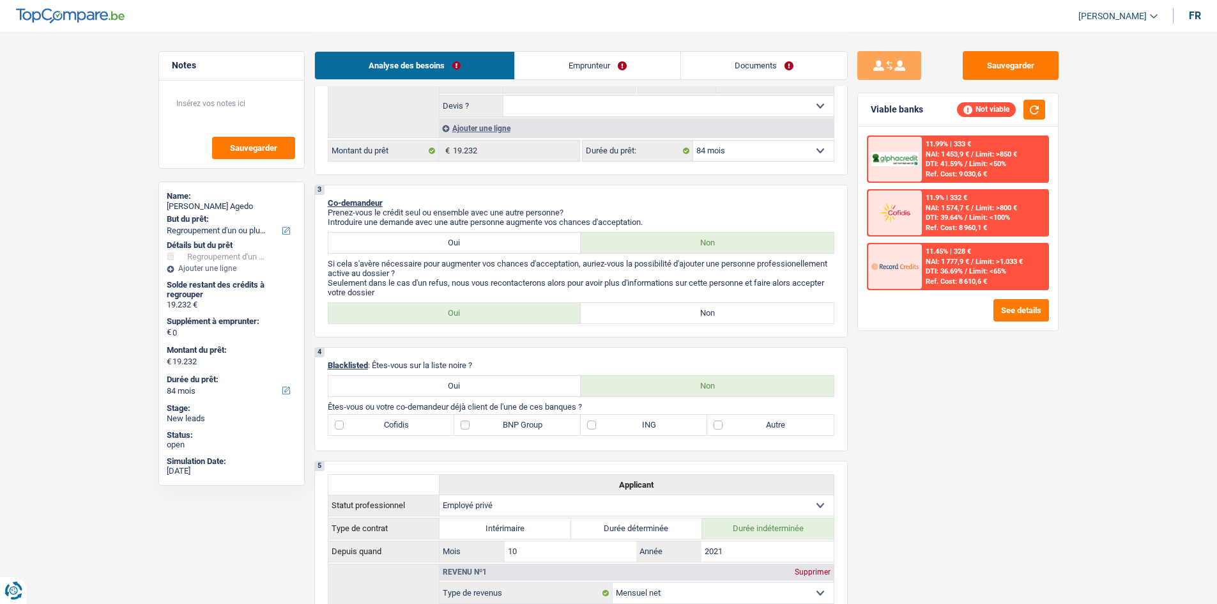
click at [656, 306] on label "Non" at bounding box center [707, 313] width 253 height 20
click at [656, 306] on input "Non" at bounding box center [707, 313] width 253 height 20
radio input "true"
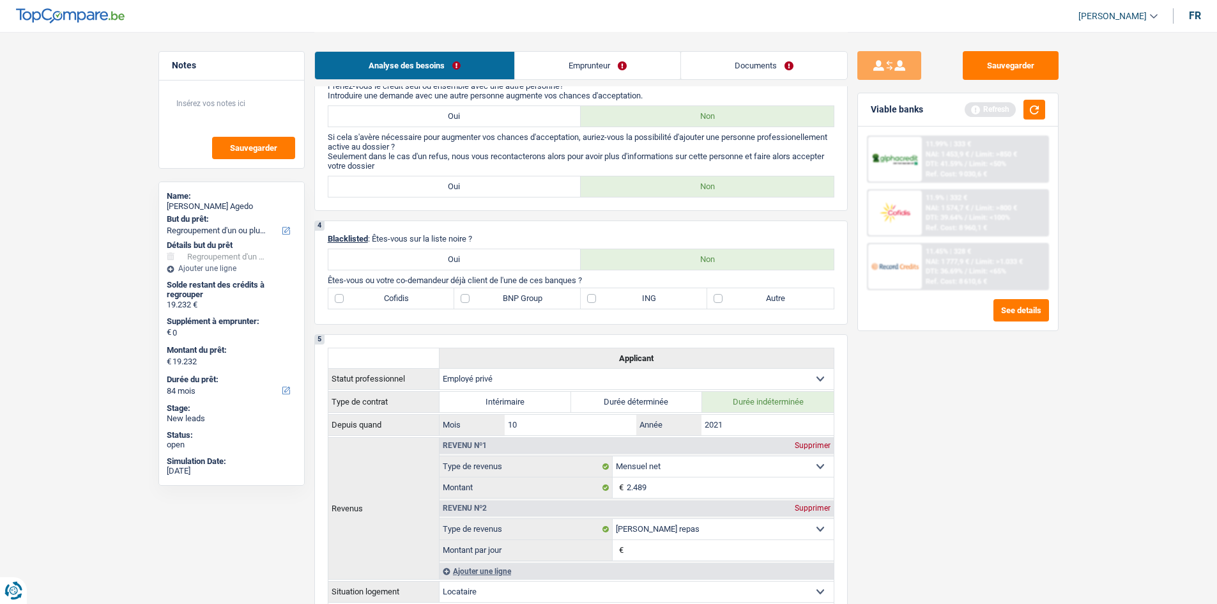
scroll to position [447, 0]
click at [594, 300] on label "ING" at bounding box center [644, 297] width 127 height 20
click at [594, 300] on input "ING" at bounding box center [644, 297] width 127 height 20
checkbox input "true"
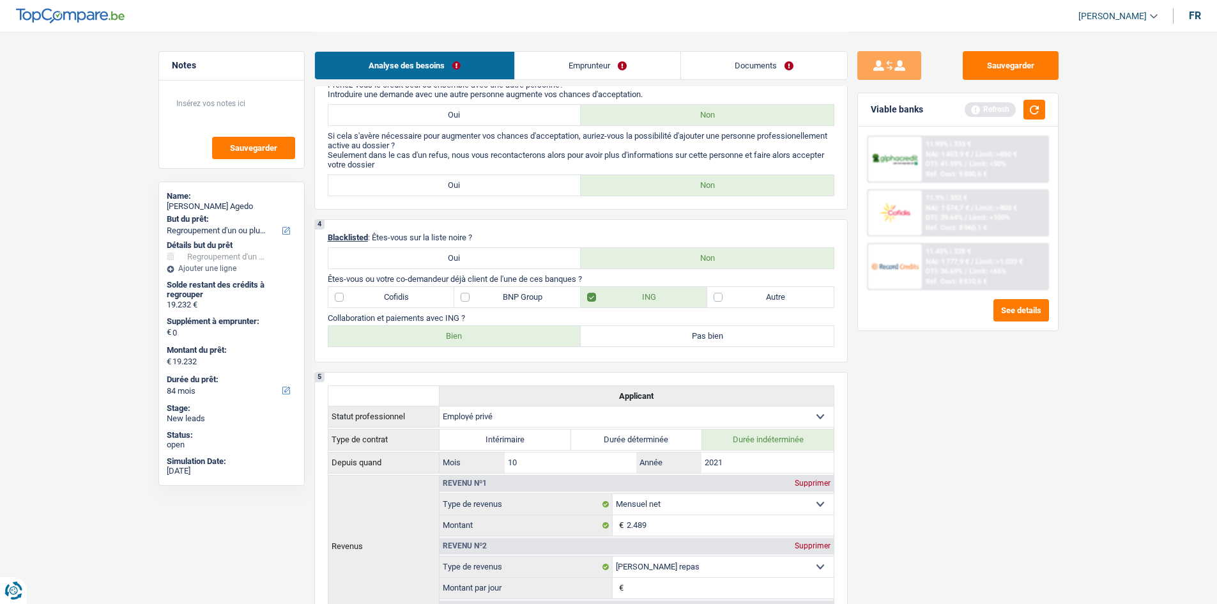
click at [500, 331] on label "Bien" at bounding box center [454, 336] width 253 height 20
click at [500, 331] on input "Bien" at bounding box center [454, 336] width 253 height 20
radio input "true"
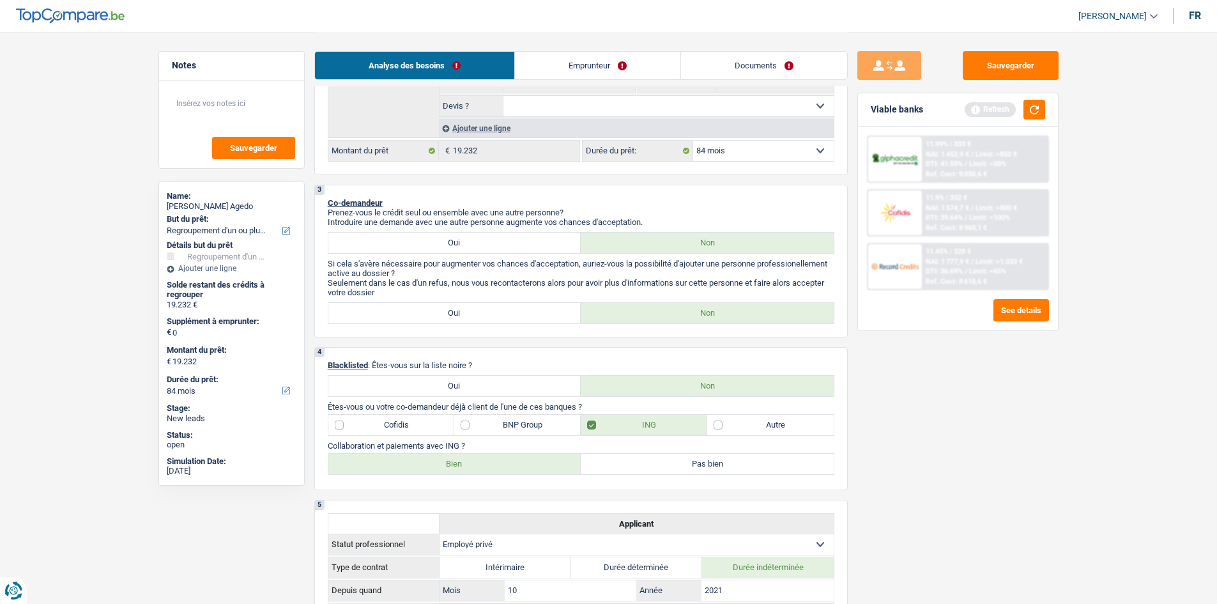
scroll to position [0, 0]
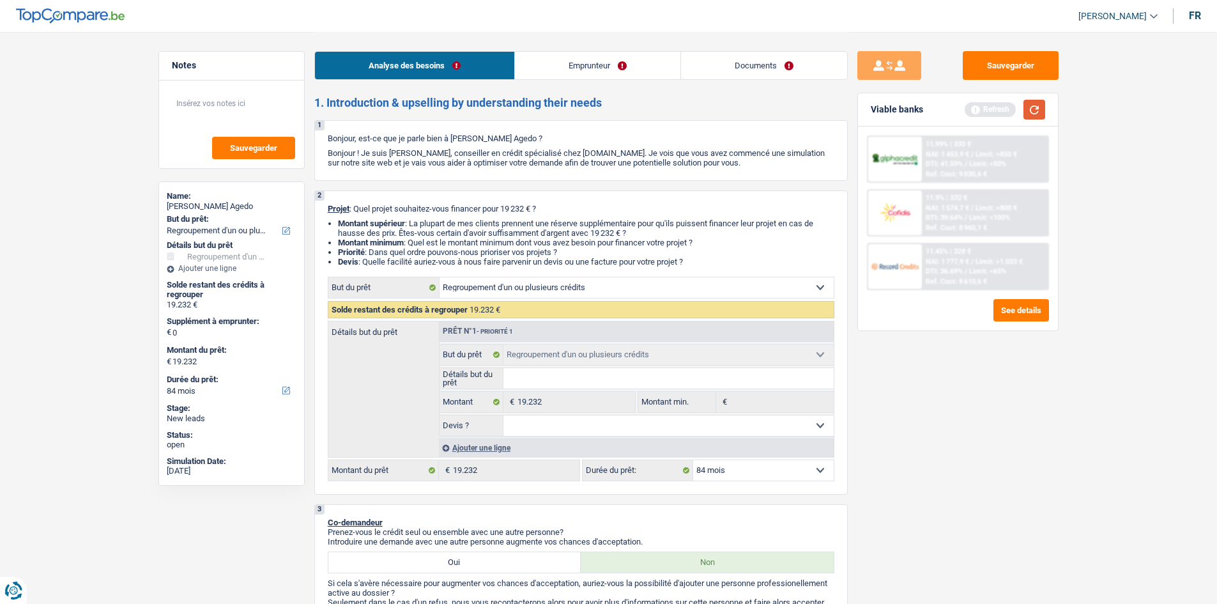
click at [1040, 107] on button "button" at bounding box center [1035, 110] width 22 height 20
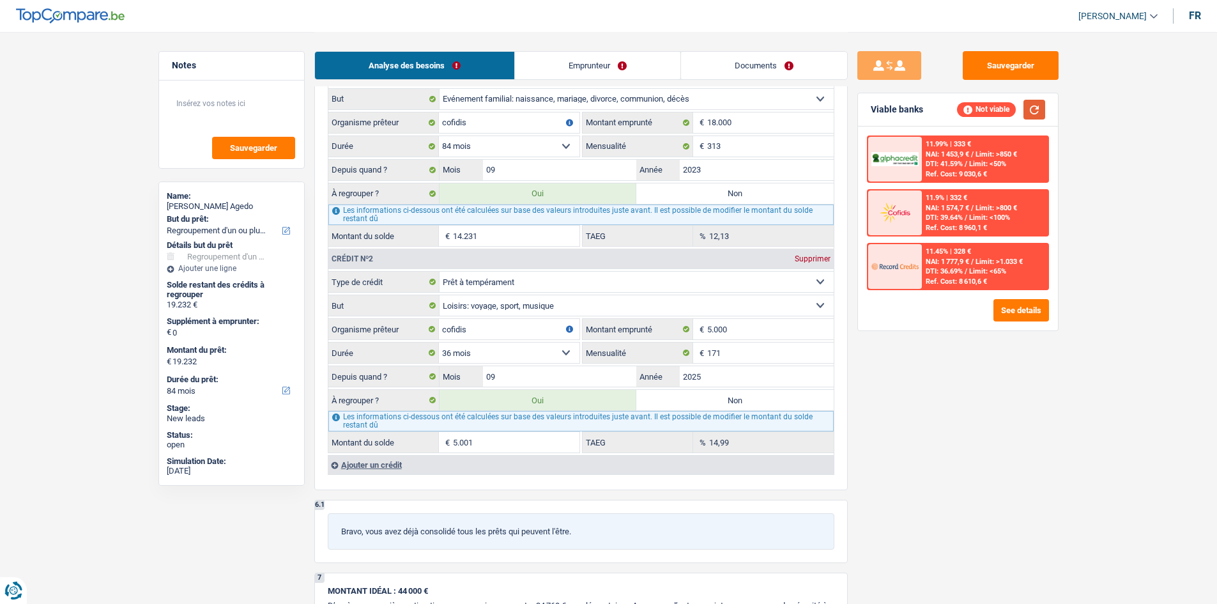
scroll to position [1214, 0]
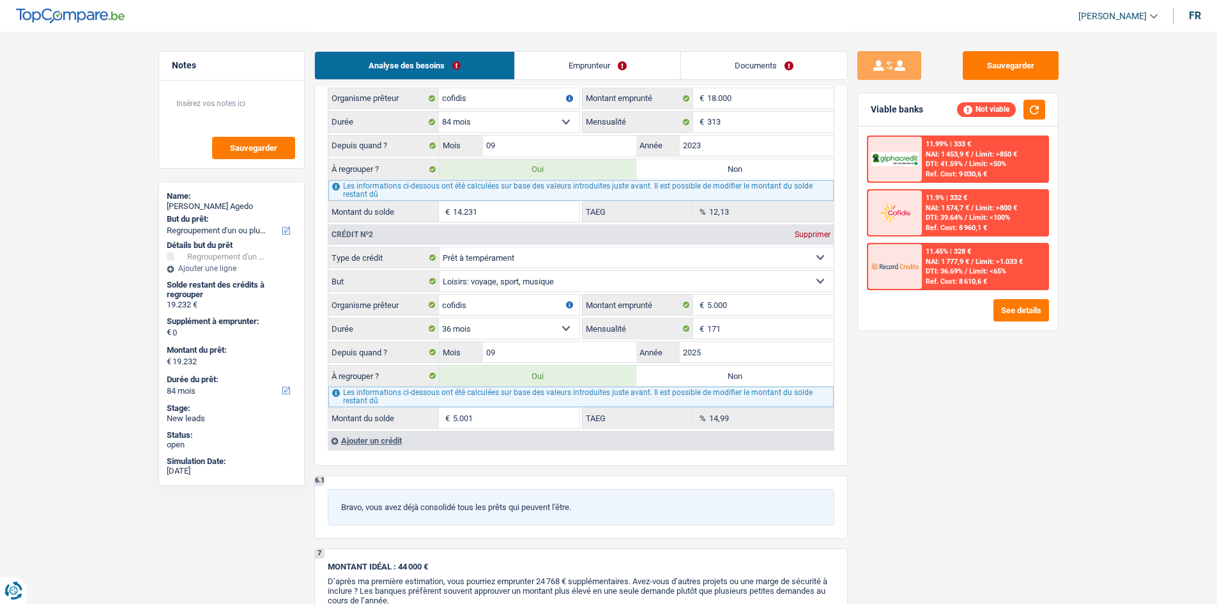
click at [714, 381] on label "Non" at bounding box center [734, 375] width 197 height 20
click at [714, 381] on input "Non" at bounding box center [734, 375] width 197 height 20
radio input "true"
type input "14.231"
select select "60"
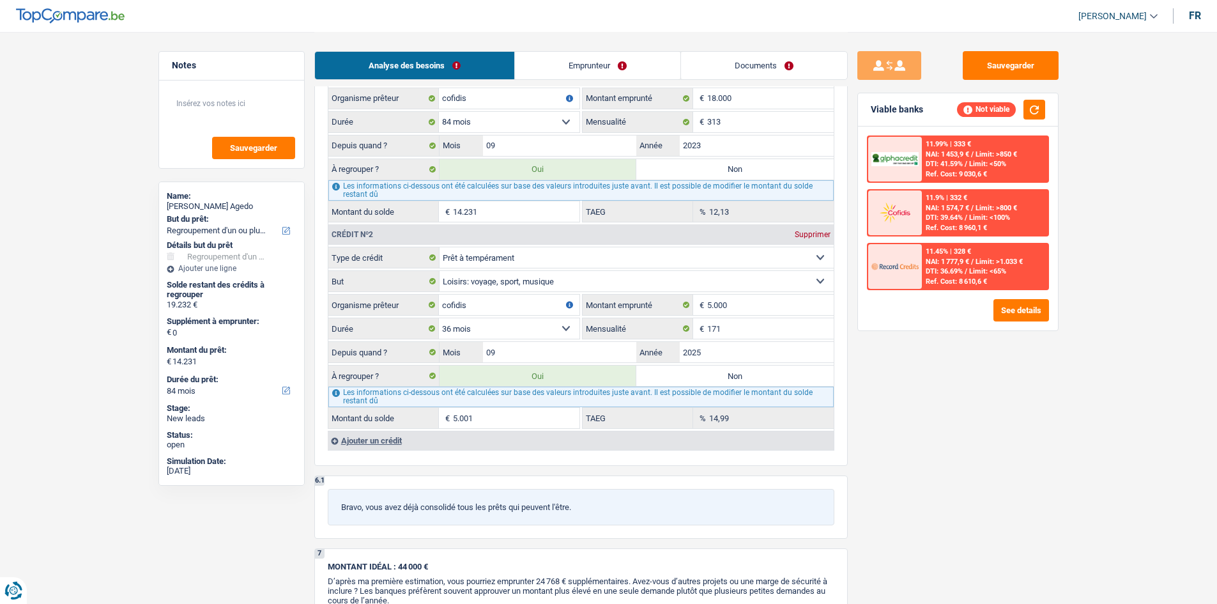
type input "14.231"
select select "60"
radio input "false"
type input "14.231"
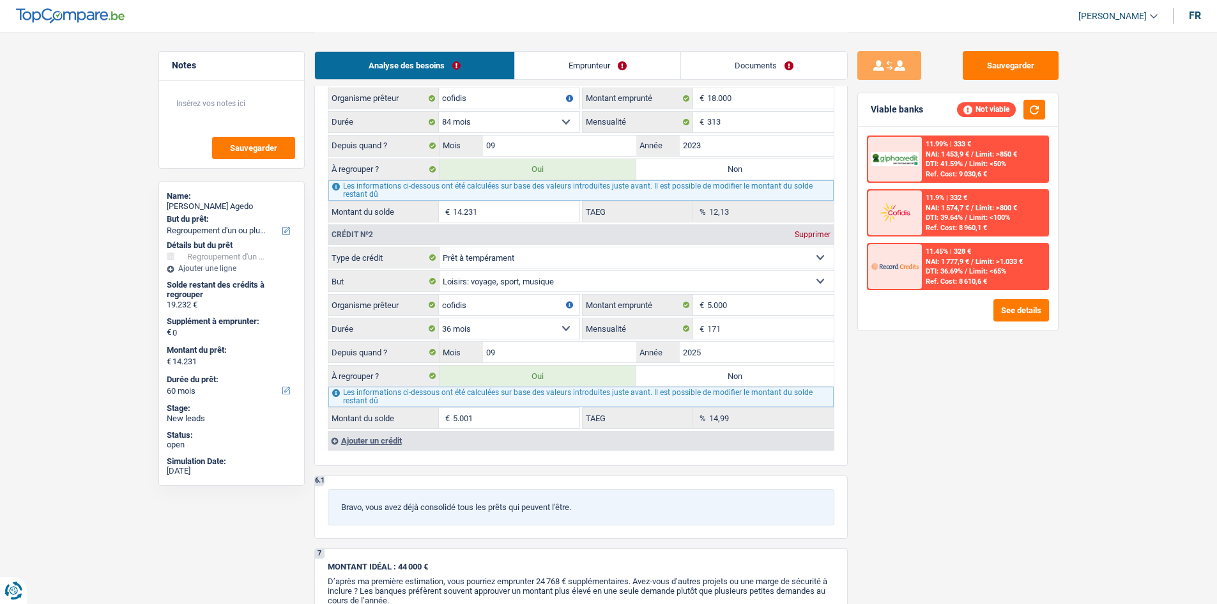
type input "14.231"
select select "60"
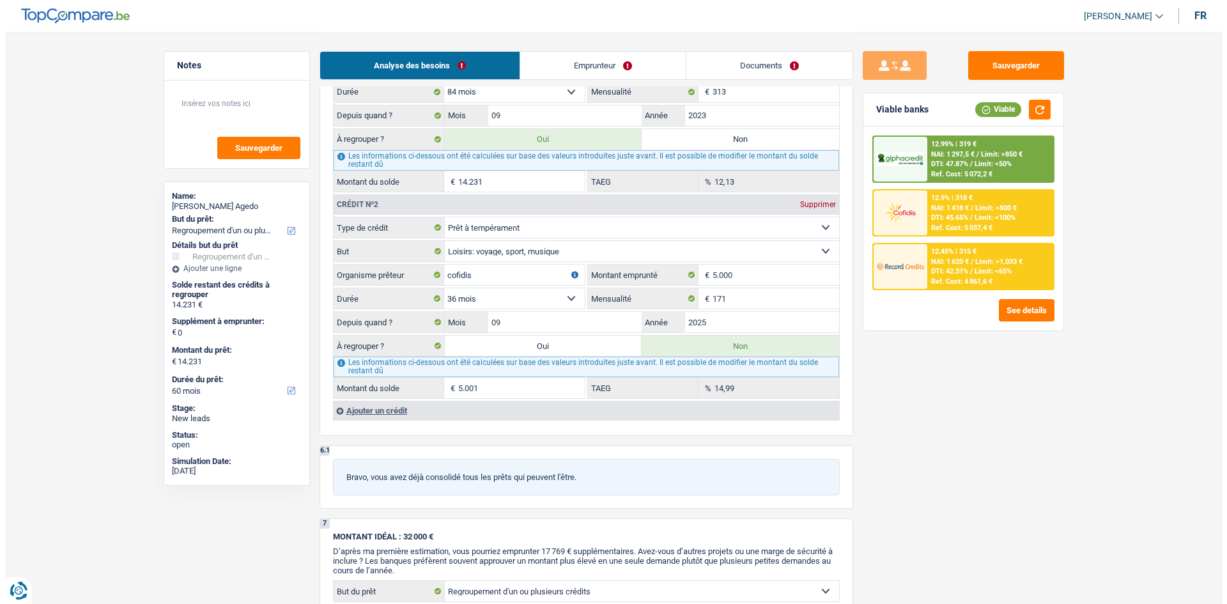
scroll to position [1406, 0]
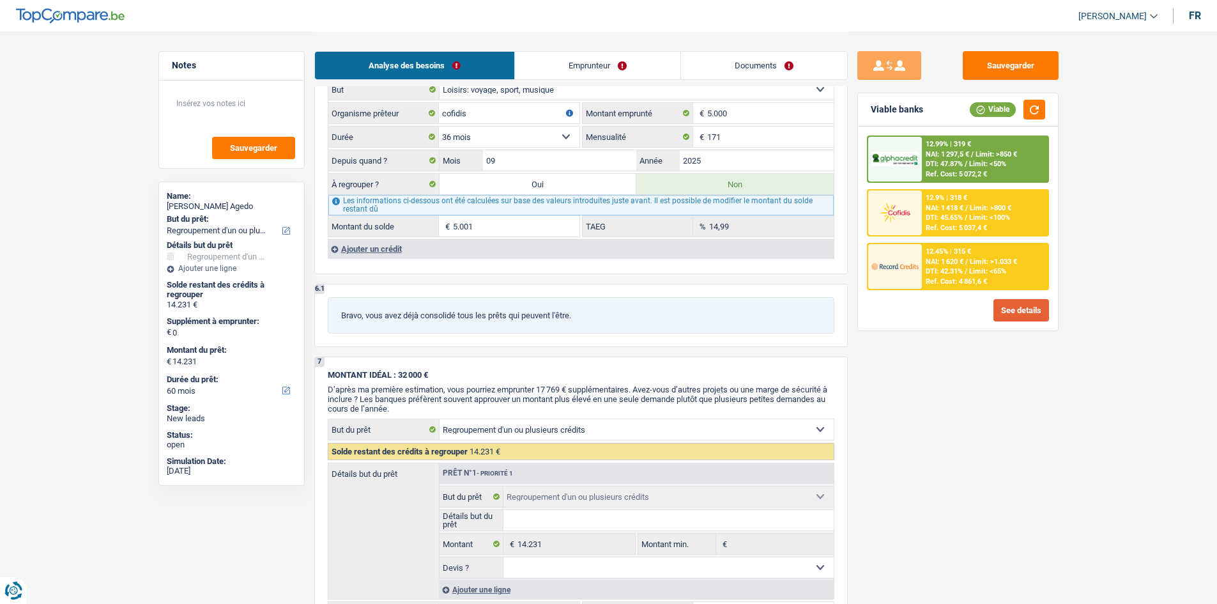
click at [1007, 314] on button "See details" at bounding box center [1022, 310] width 56 height 22
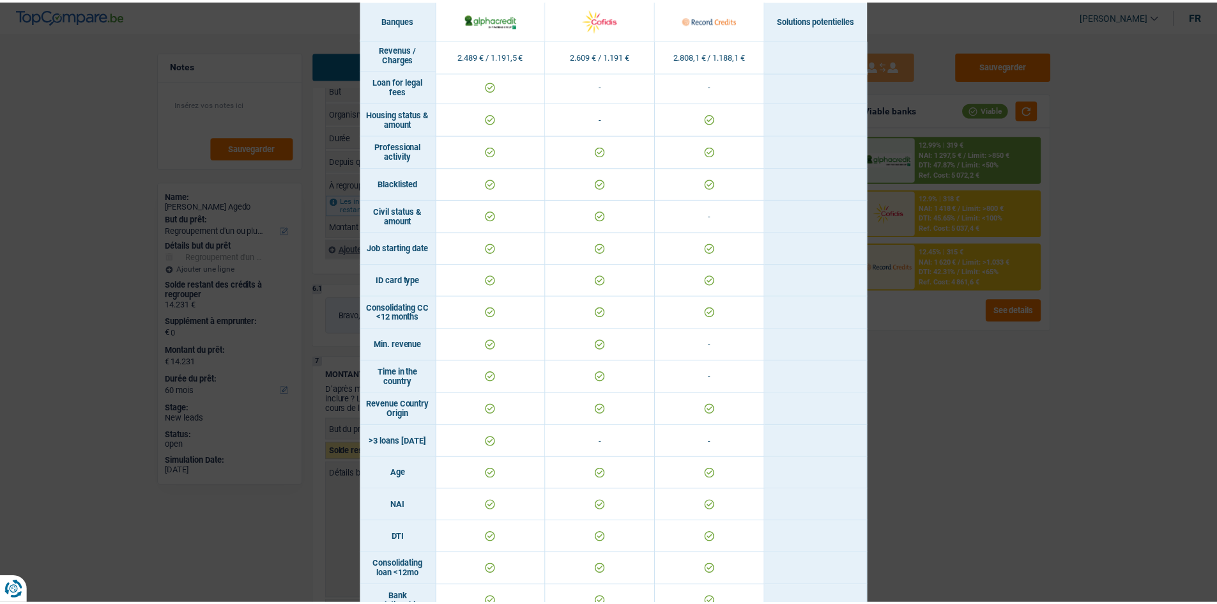
scroll to position [0, 0]
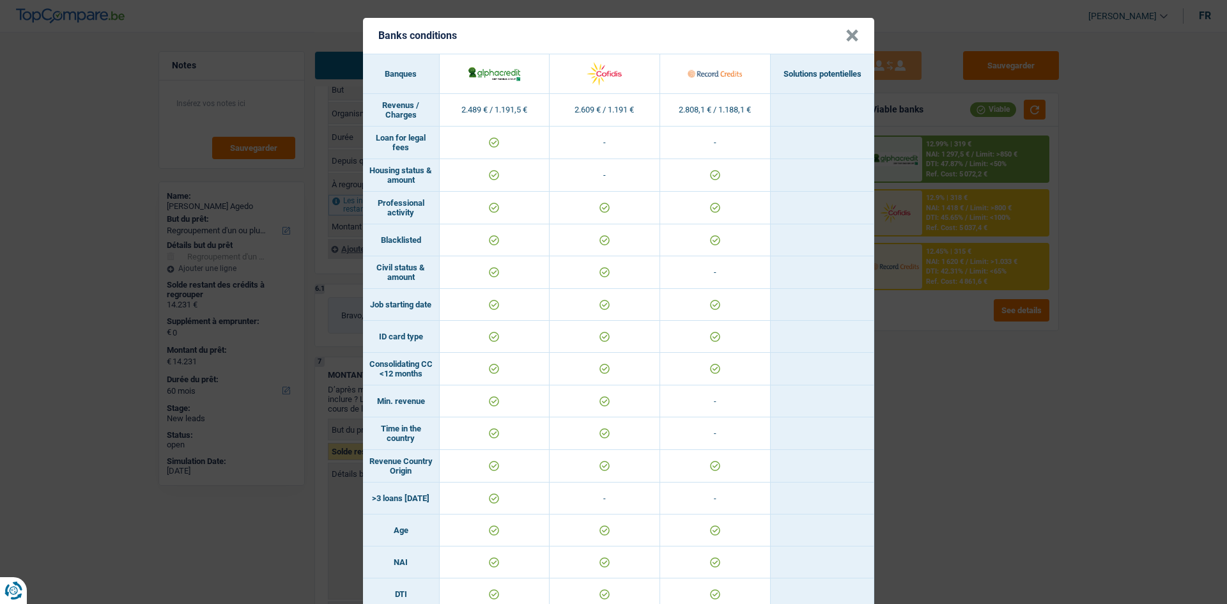
click at [852, 40] on button "×" at bounding box center [851, 35] width 13 height 13
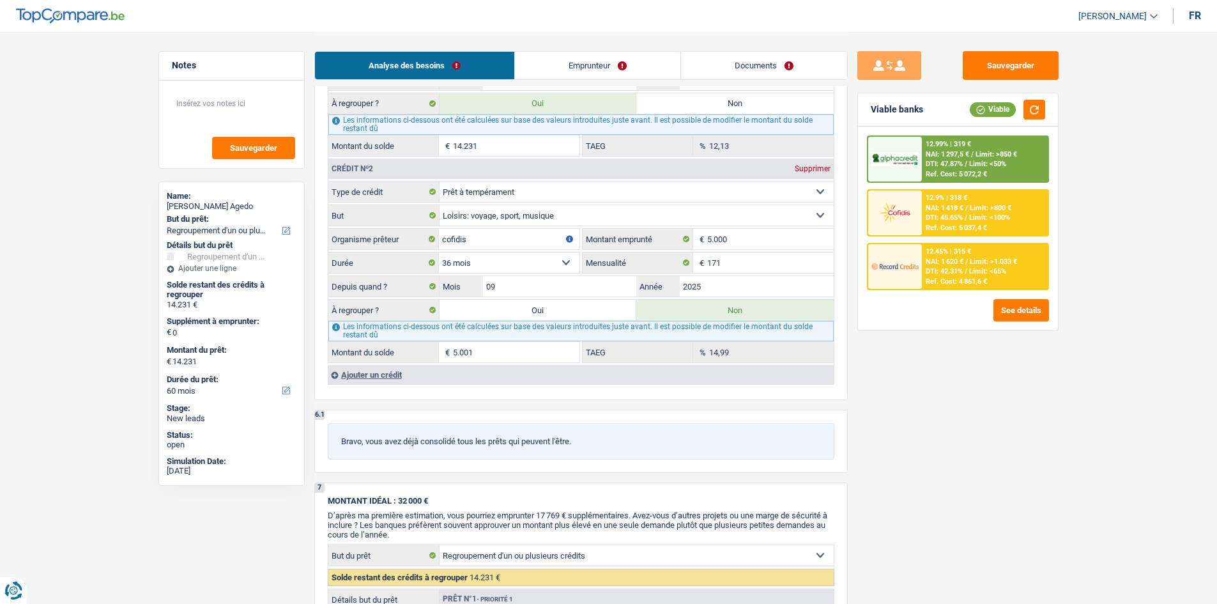
scroll to position [1287, 0]
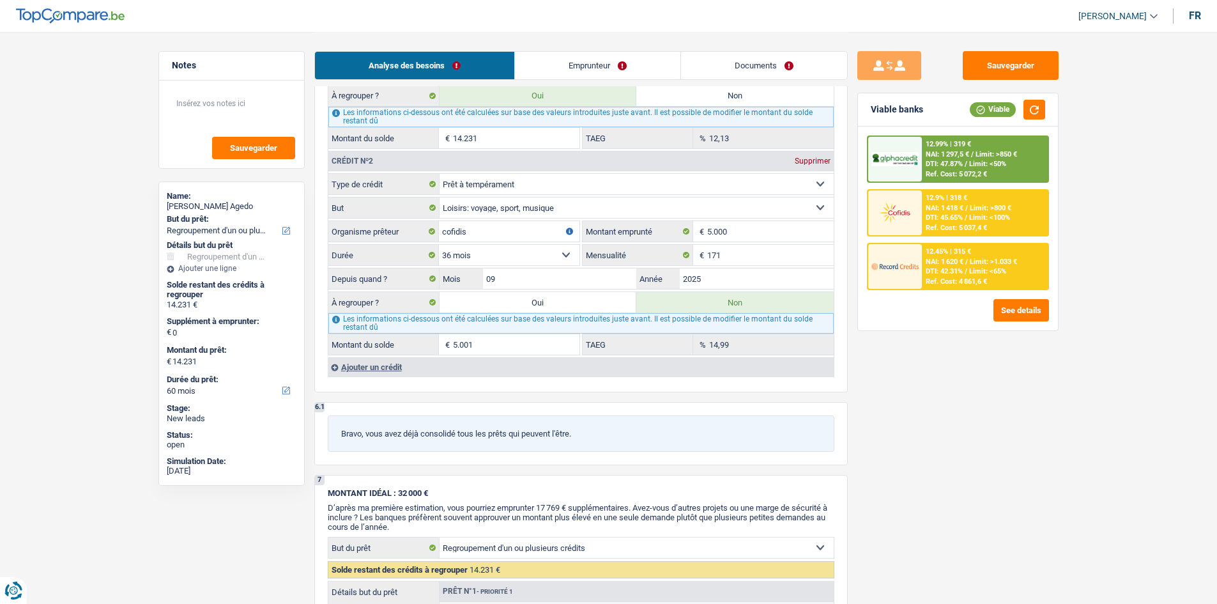
click at [518, 301] on label "Oui" at bounding box center [538, 302] width 197 height 20
click at [518, 301] on input "Oui" at bounding box center [538, 302] width 197 height 20
radio input "true"
type input "19.232"
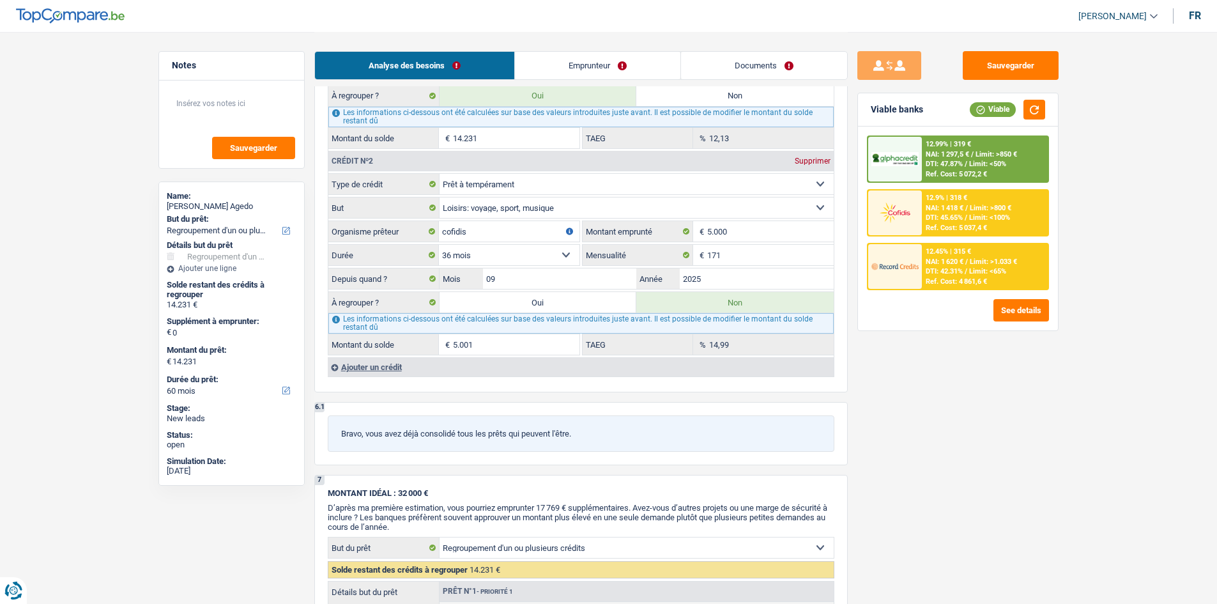
type input "19.232"
radio input "false"
type input "19.232"
select select "84"
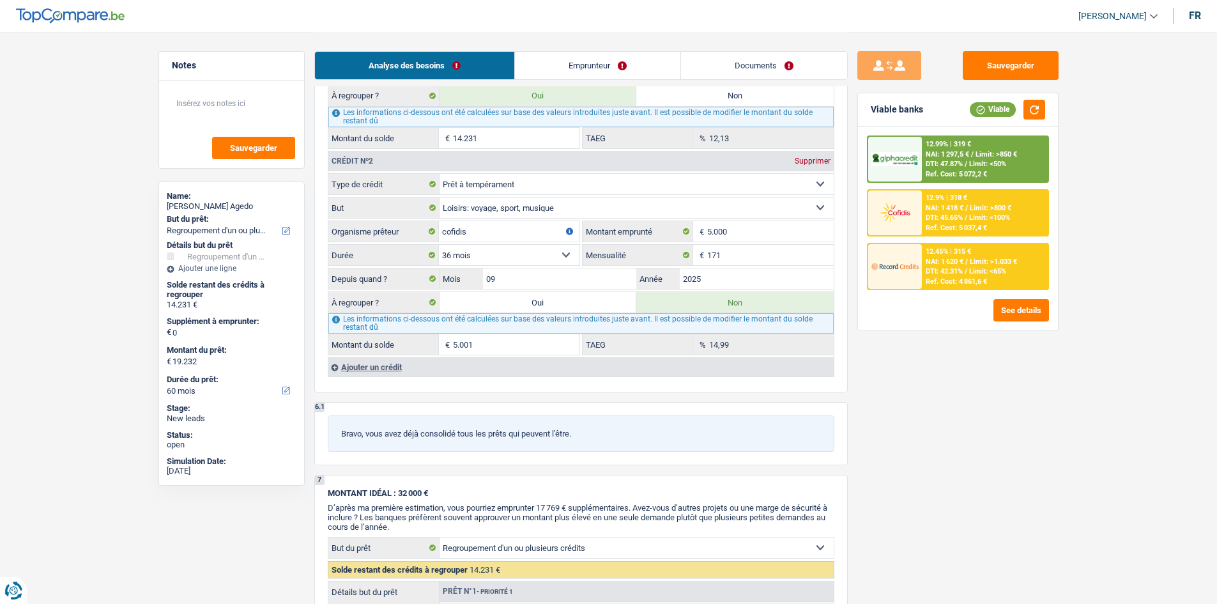
select select "84"
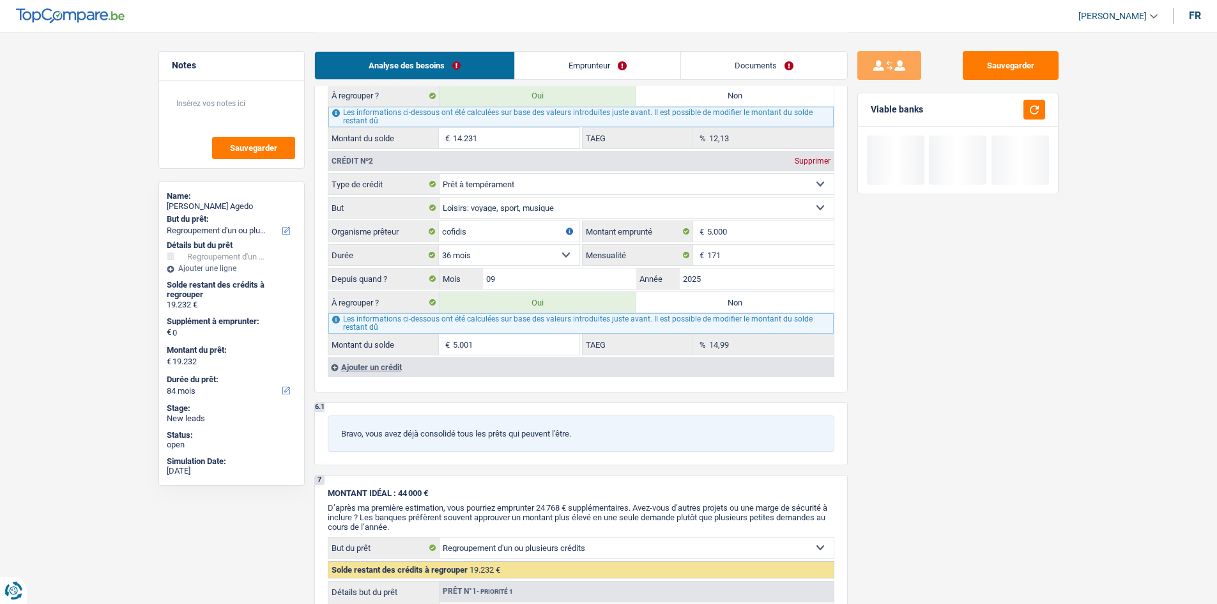
click at [653, 306] on label "Non" at bounding box center [734, 302] width 197 height 20
click at [653, 306] on input "Non" at bounding box center [734, 302] width 197 height 20
radio input "true"
type input "14.231"
select select "60"
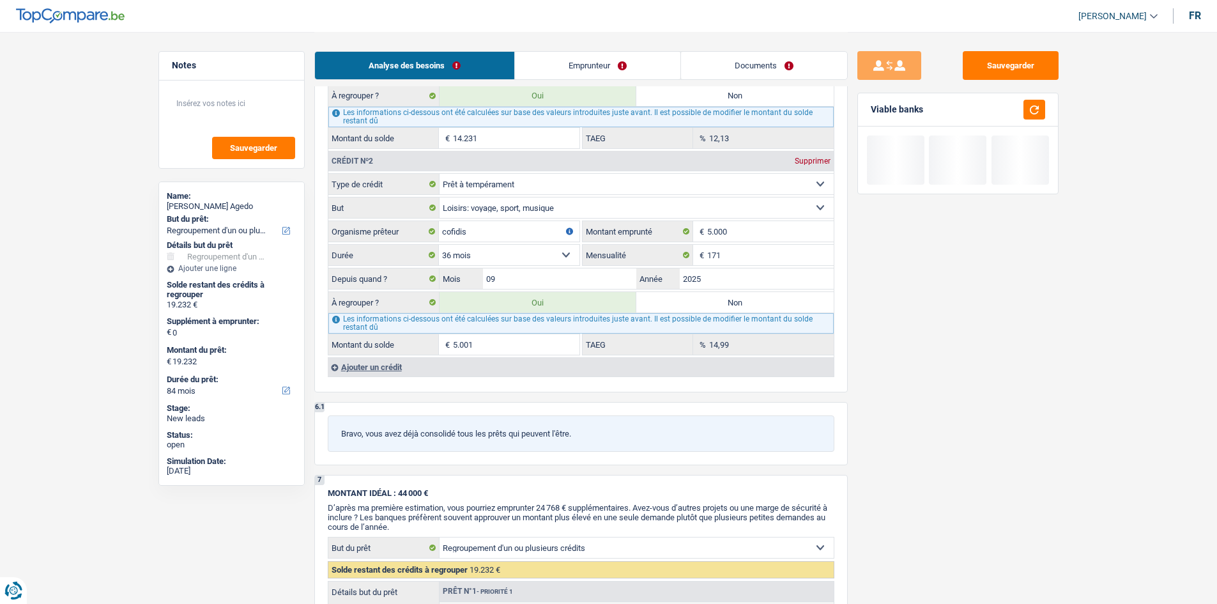
type input "14.231"
select select "60"
radio input "false"
type input "14.231"
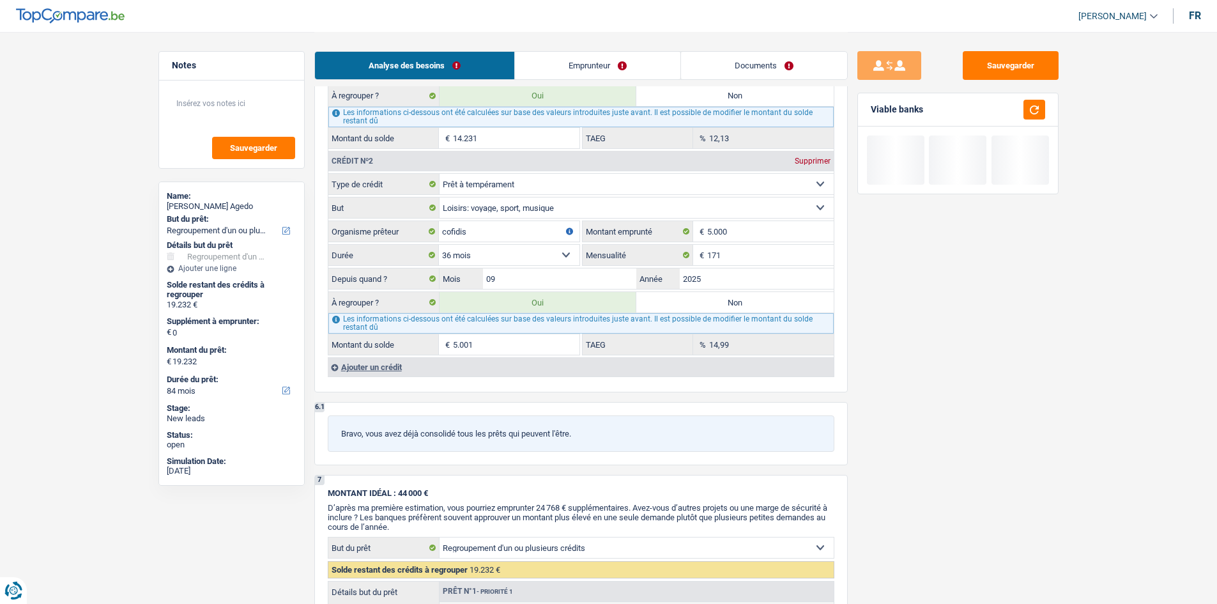
type input "14.231"
select select "60"
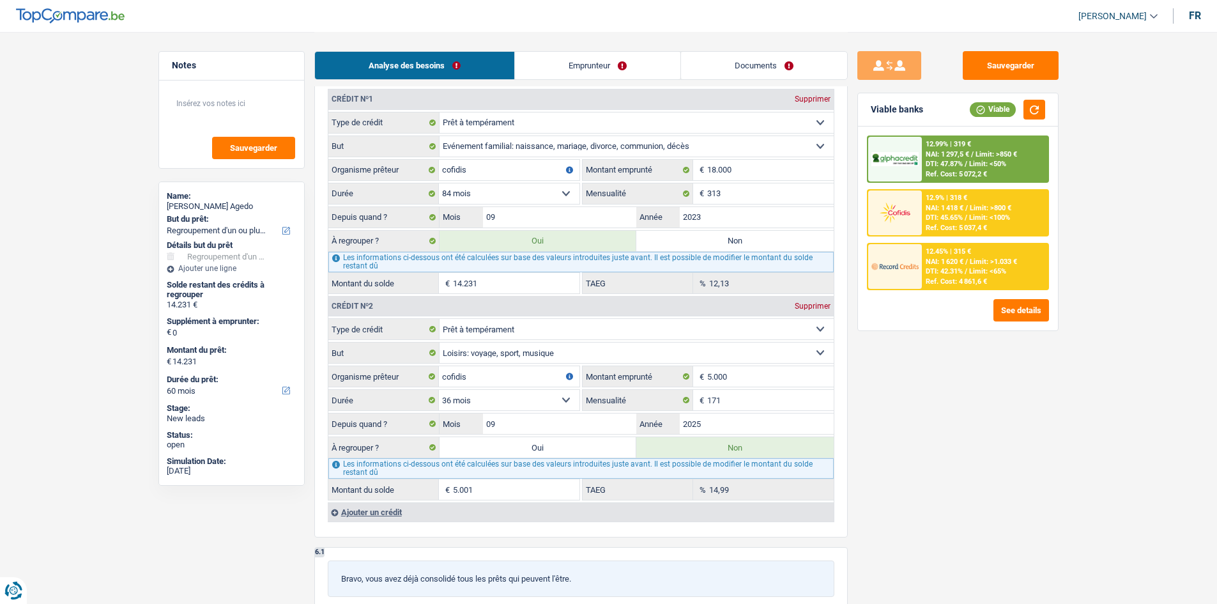
scroll to position [1150, 0]
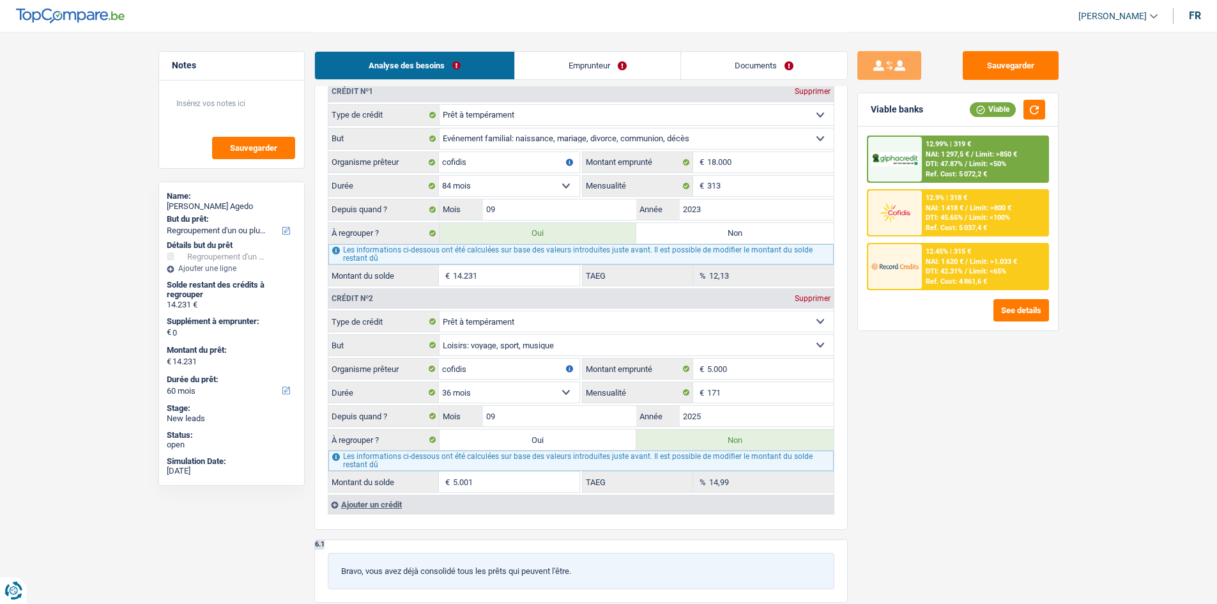
click at [532, 446] on label "Oui" at bounding box center [538, 439] width 197 height 20
click at [532, 446] on input "Oui" at bounding box center [538, 439] width 197 height 20
radio input "true"
type input "19.232"
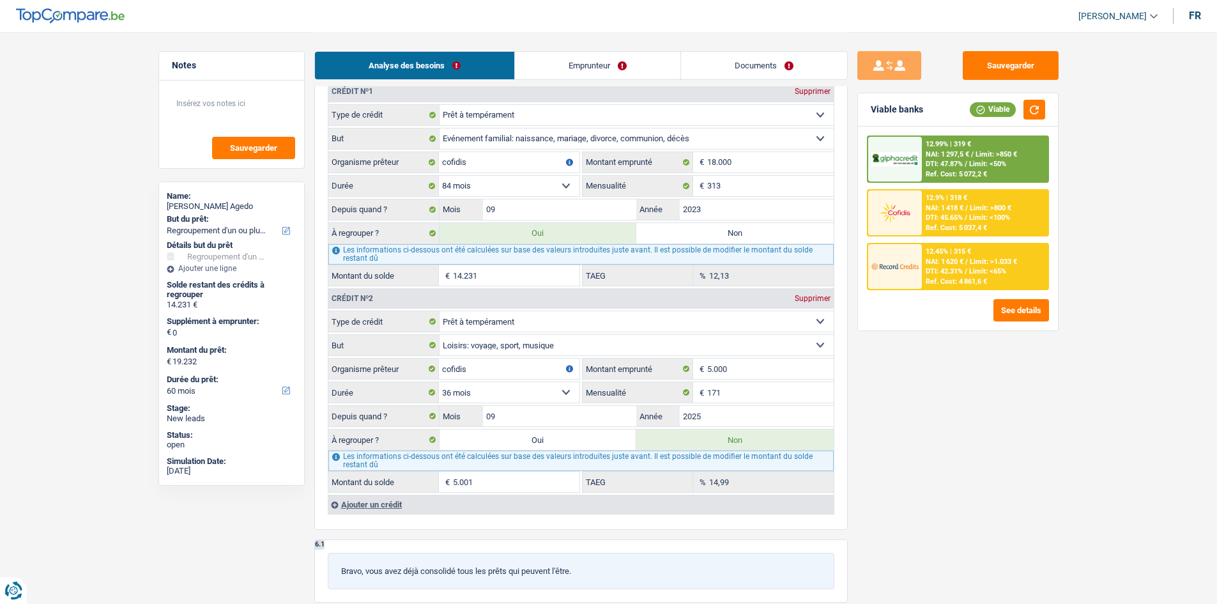
type input "19.232"
radio input "false"
type input "19.232"
select select "84"
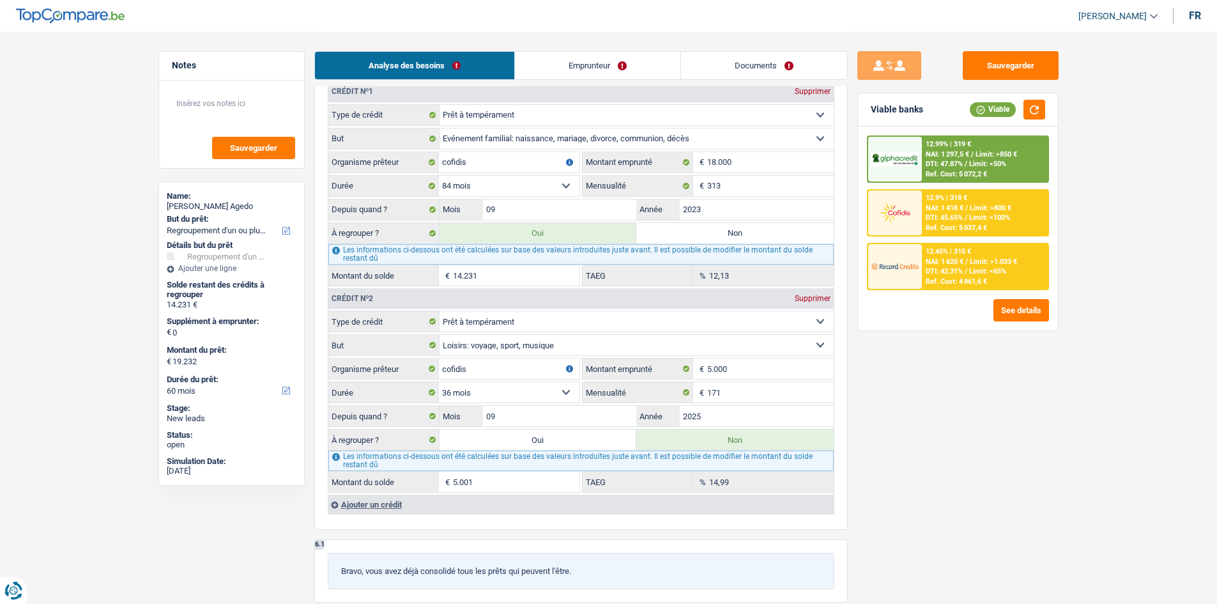
select select "84"
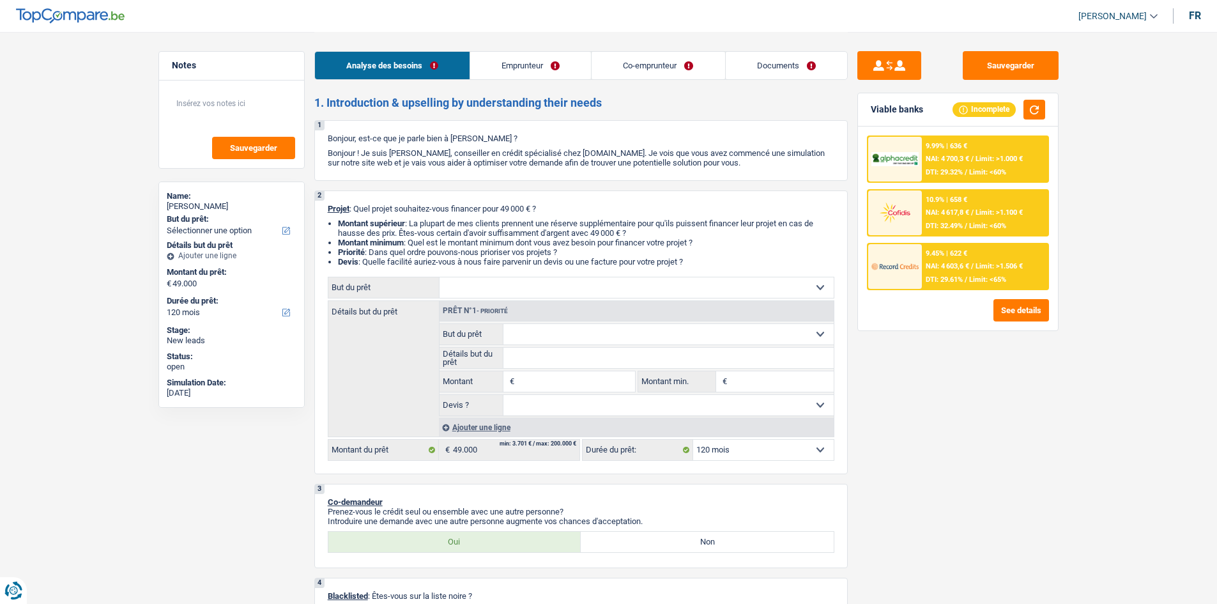
select select "120"
select select "privateEmployee"
select select "independent"
select select "familyAllowances"
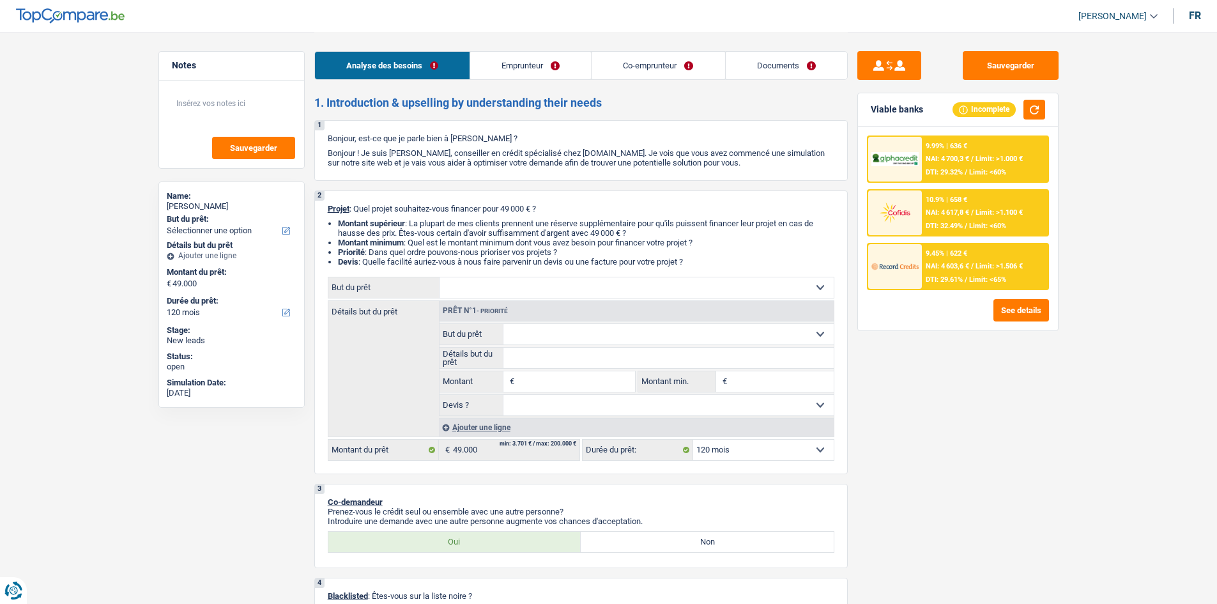
select select "netSalary"
select select "mealVouchers"
select select "netSalary"
select select "liveWithParents"
select select "mortgage"
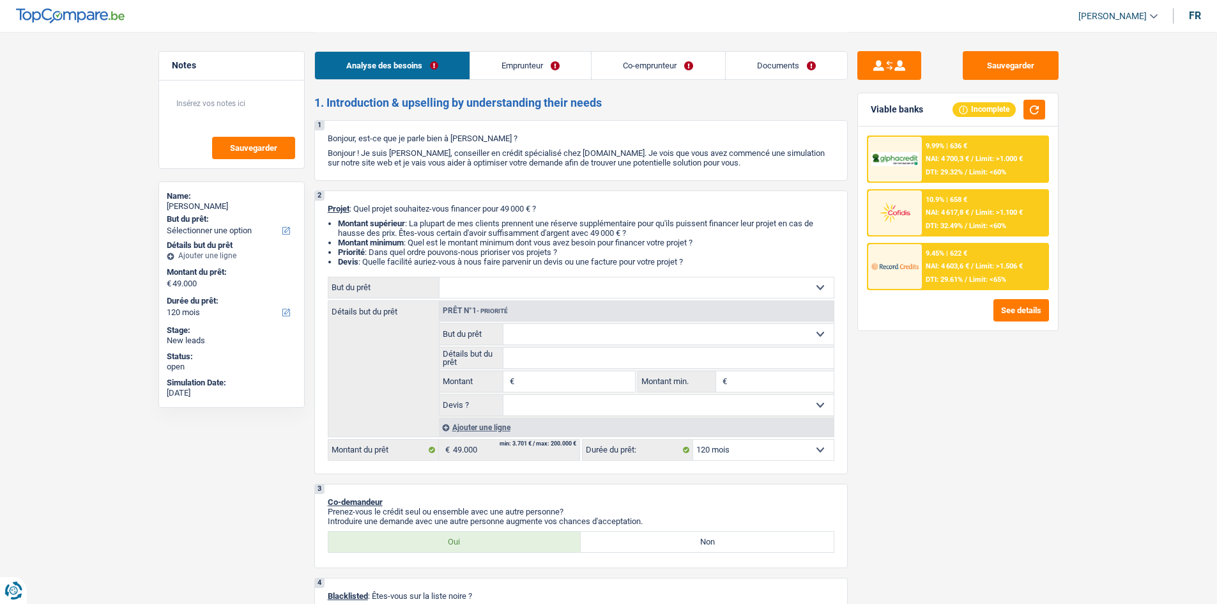
select select "120"
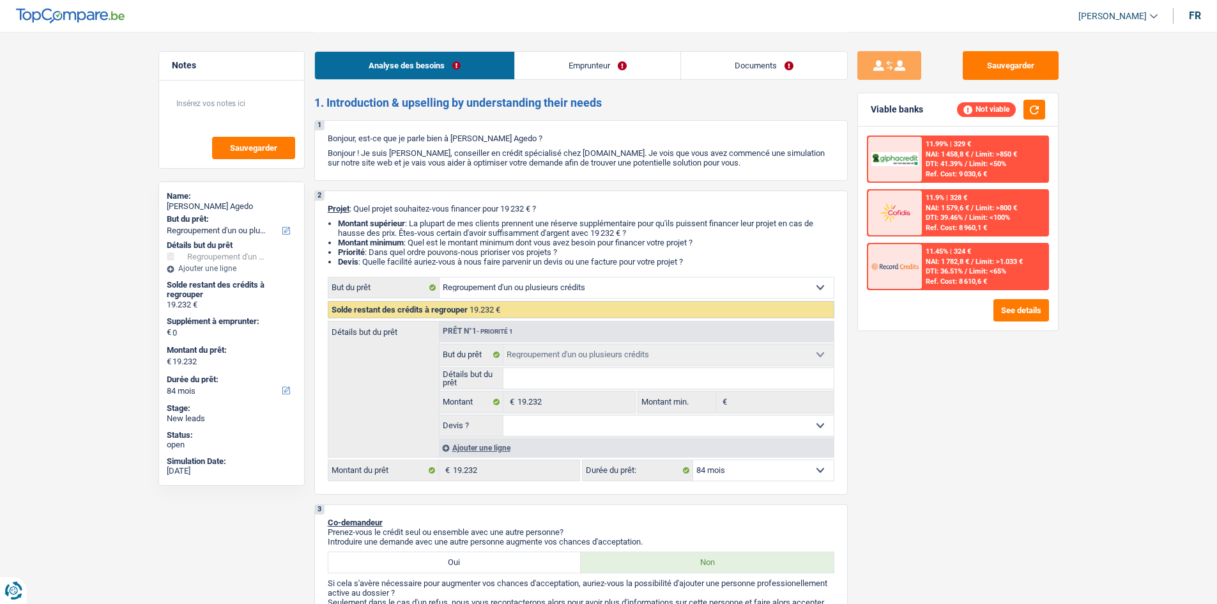
select select "refinancing"
select select "84"
select select "refinancing"
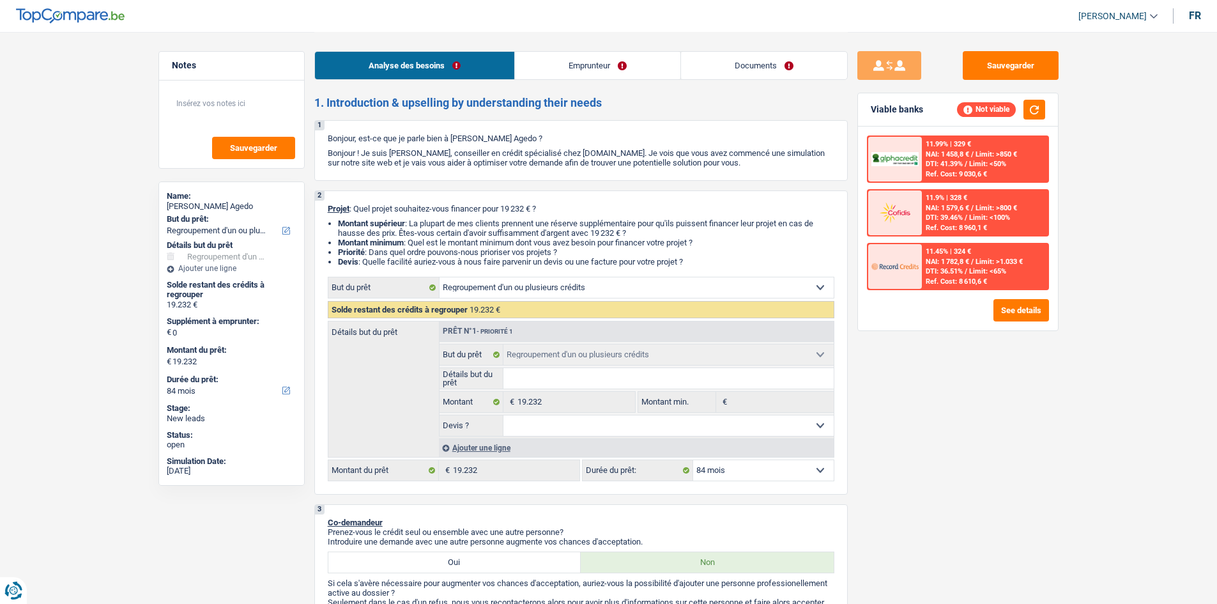
select select "84"
select select "privateEmployee"
select select "netSalary"
select select "mealVouchers"
select select "rents"
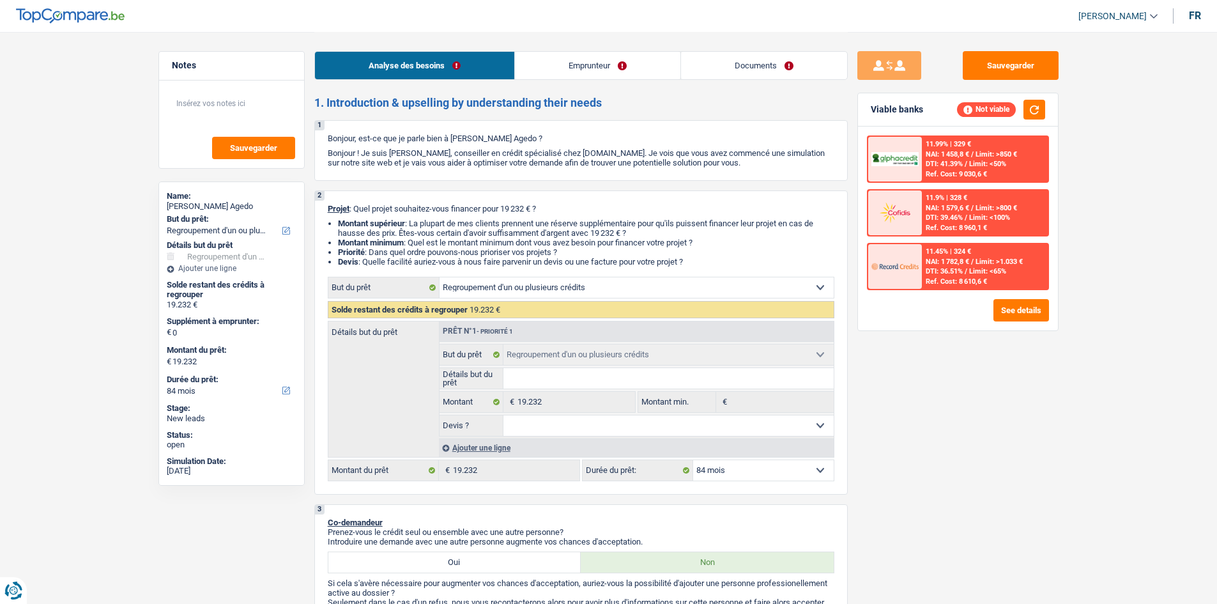
select select "personalLoan"
select select "familyEvent"
select select "84"
select select "personalLoan"
select select "hobbies"
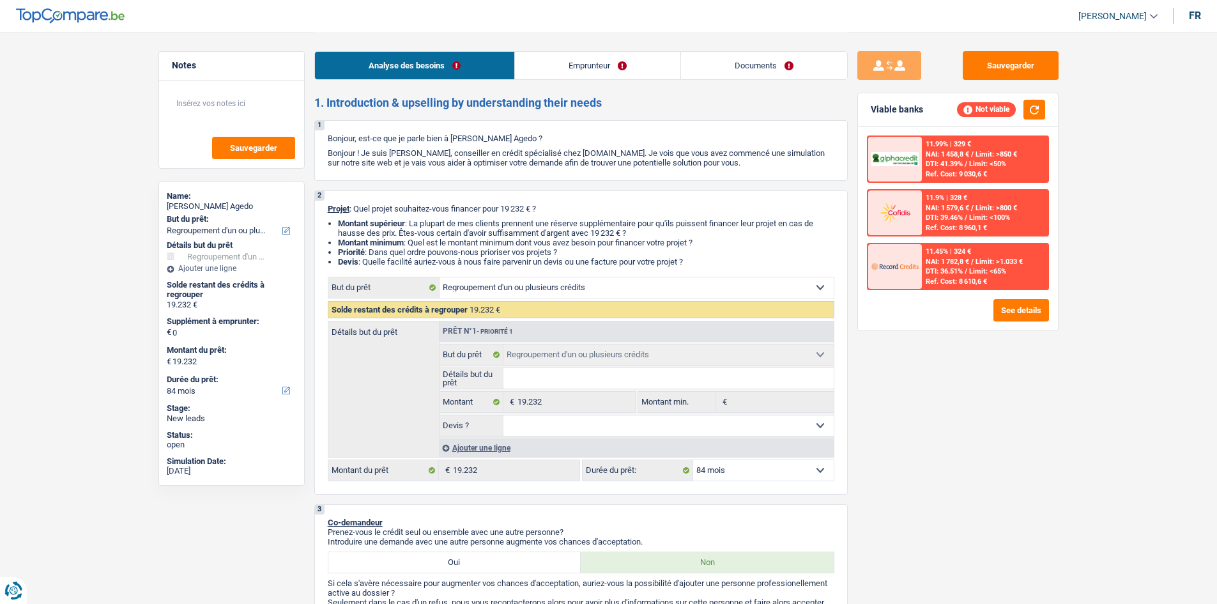
select select "36"
select select "refinancing"
select select "84"
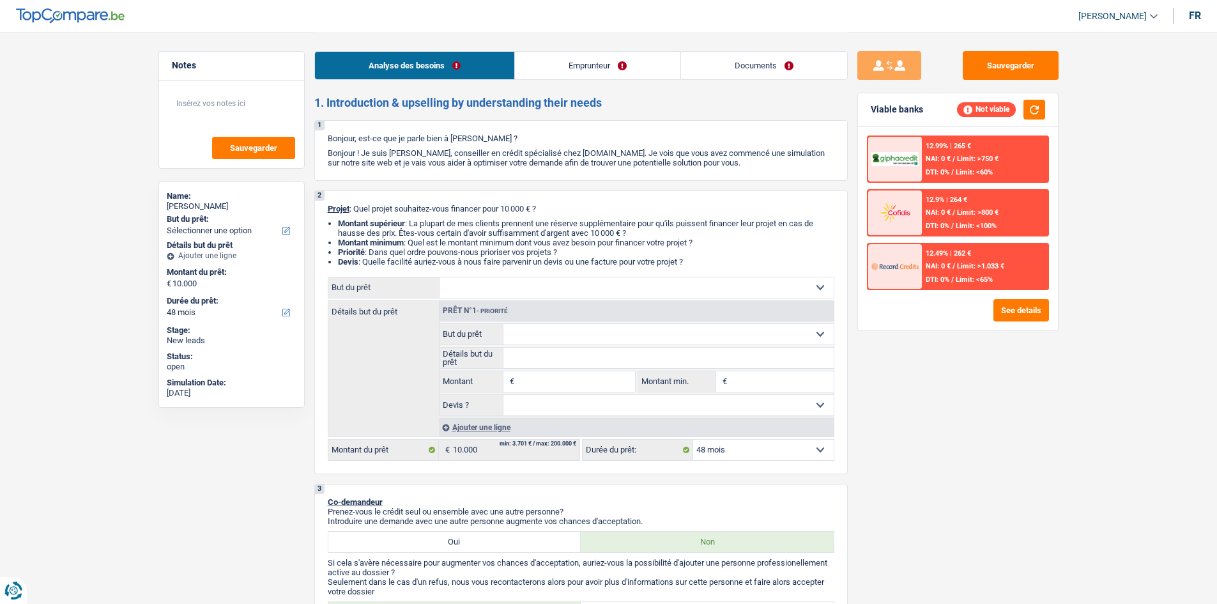
select select "48"
select select "retired"
select select "pension"
select select "ownerWithMortgage"
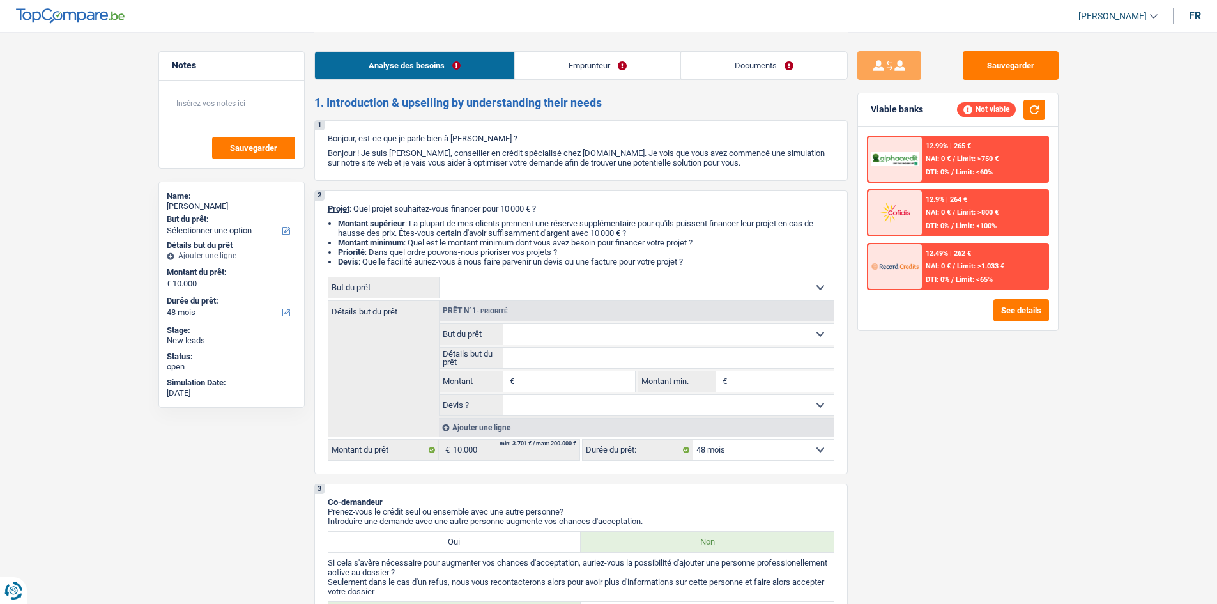
select select "mortgage"
select select "48"
click at [563, 293] on select "Confort maison: meubles, textile, peinture, électroménager, outillage non-profe…" at bounding box center [637, 287] width 394 height 20
select select "houseOrGarden"
click at [440, 277] on select "Confort maison: meubles, textile, peinture, électroménager, outillage non-profe…" at bounding box center [637, 287] width 394 height 20
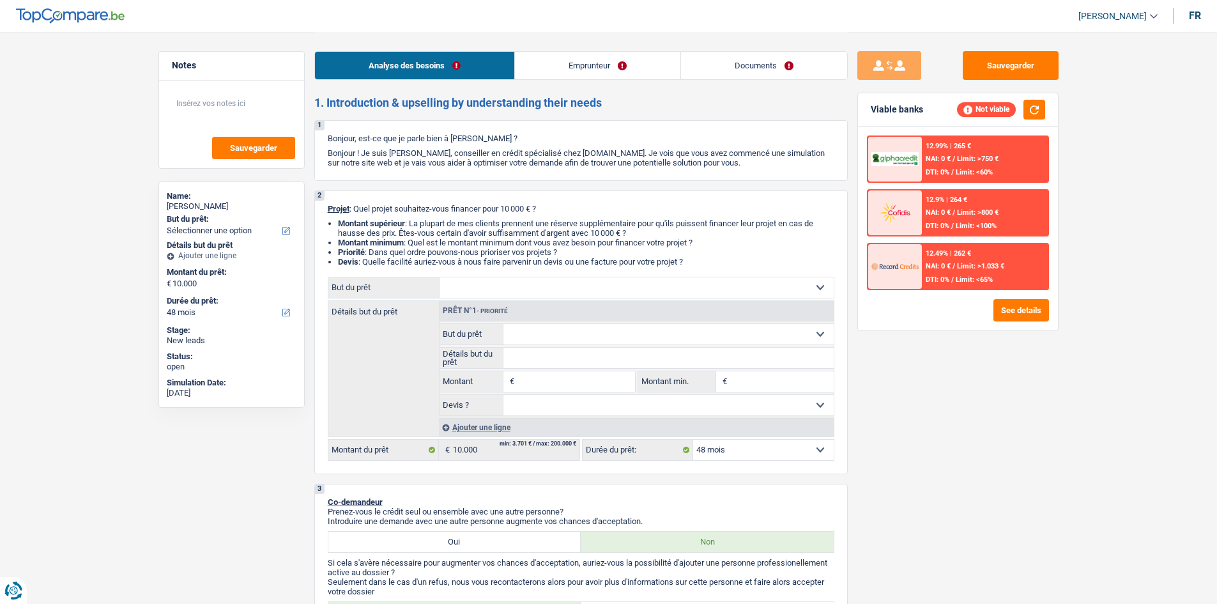
select select "houseOrGarden"
type input "10.000"
select select "houseOrGarden"
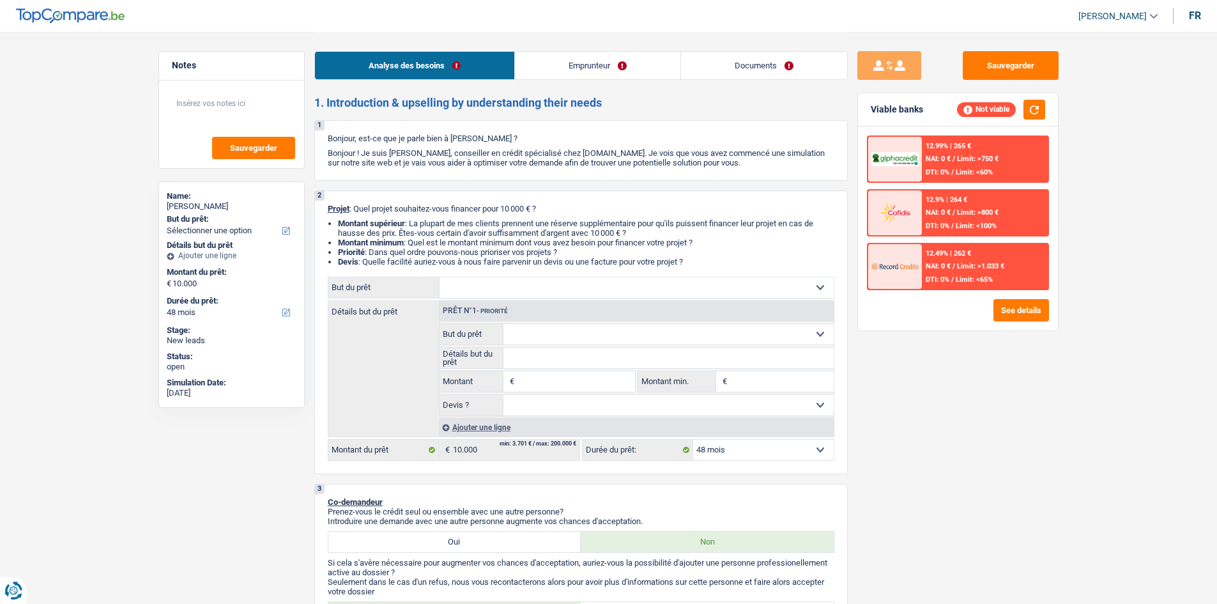
type input "10.000"
select select "houseOrGarden"
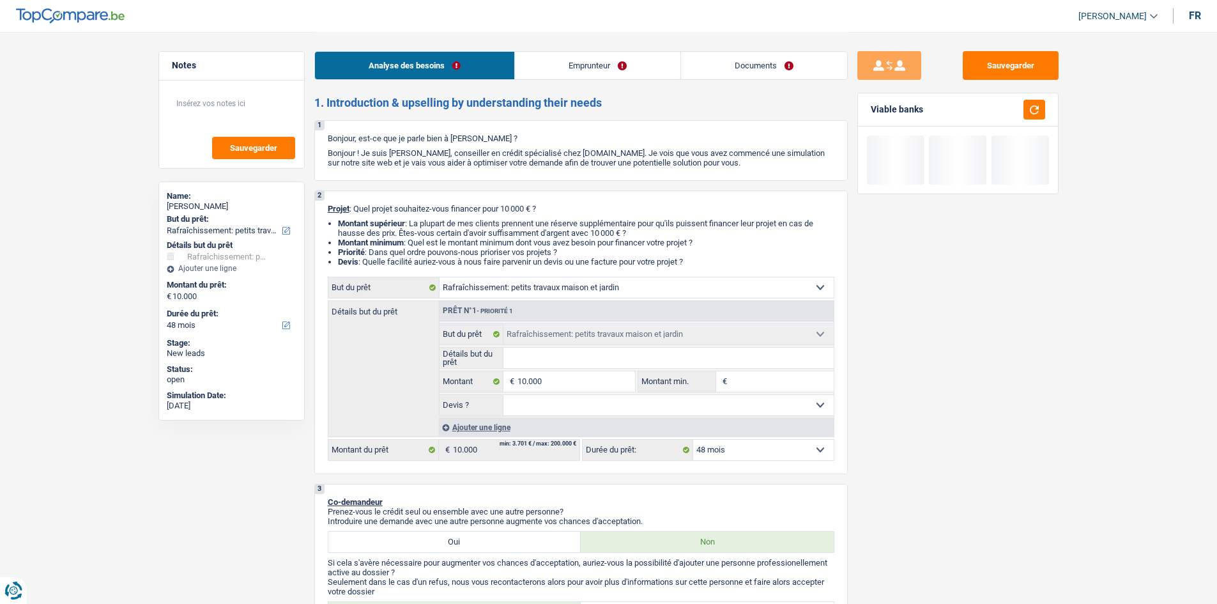
click at [576, 360] on input "Détails but du prêt" at bounding box center [668, 358] width 330 height 20
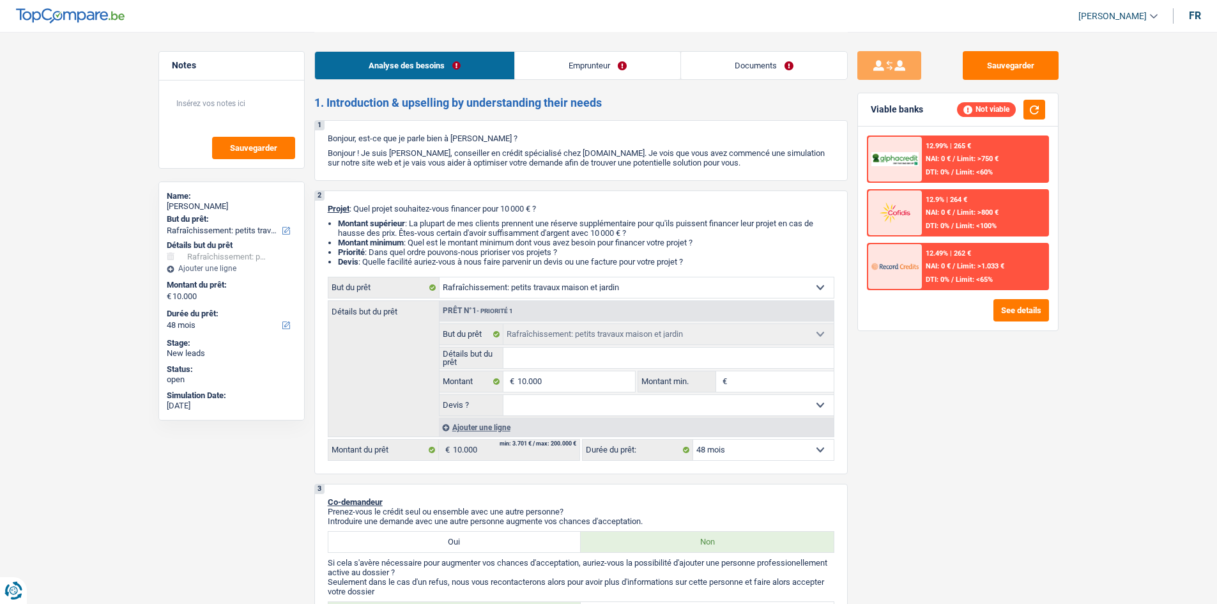
type input "P"
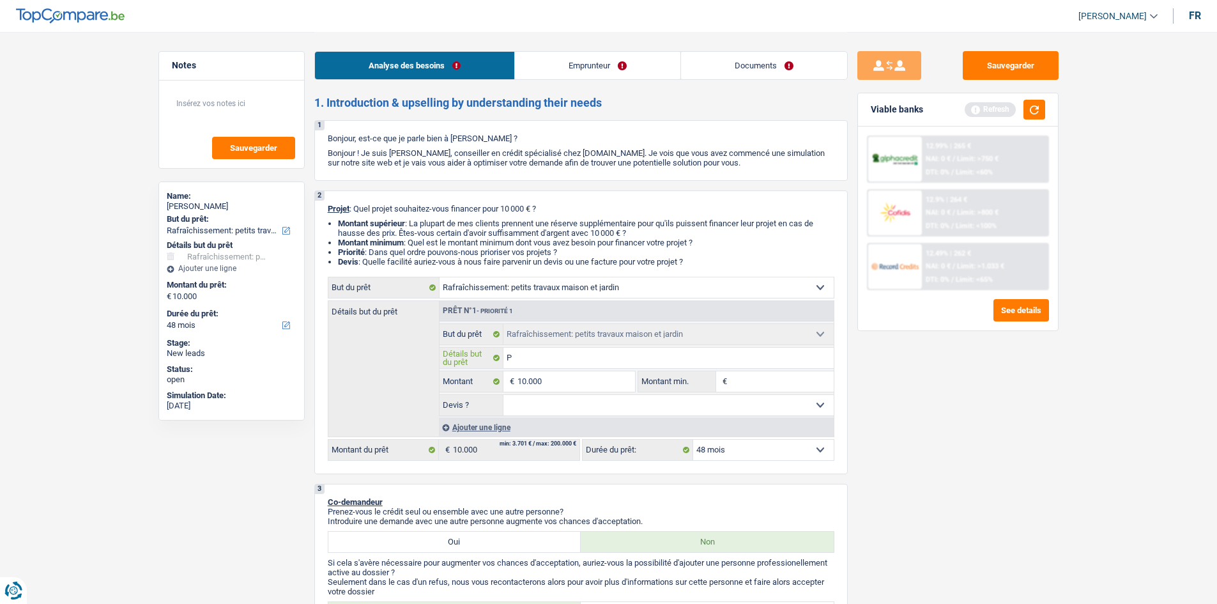
type input "Pl"
type input "Pla"
type input "Plac"
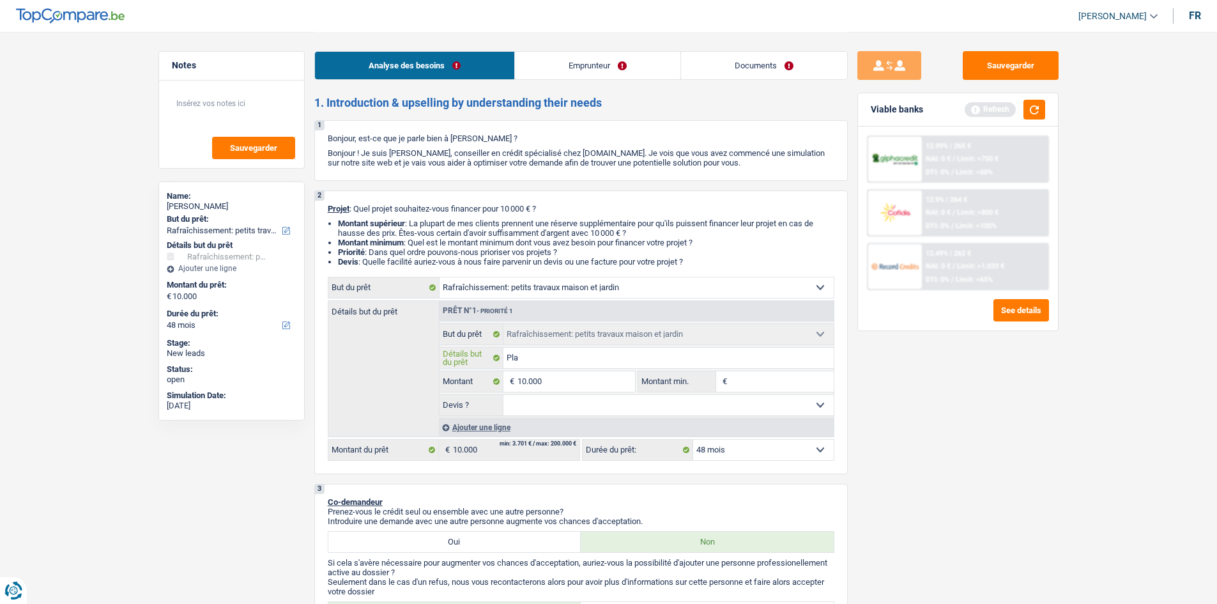
type input "Plac"
type input "Place"
type input "Placer"
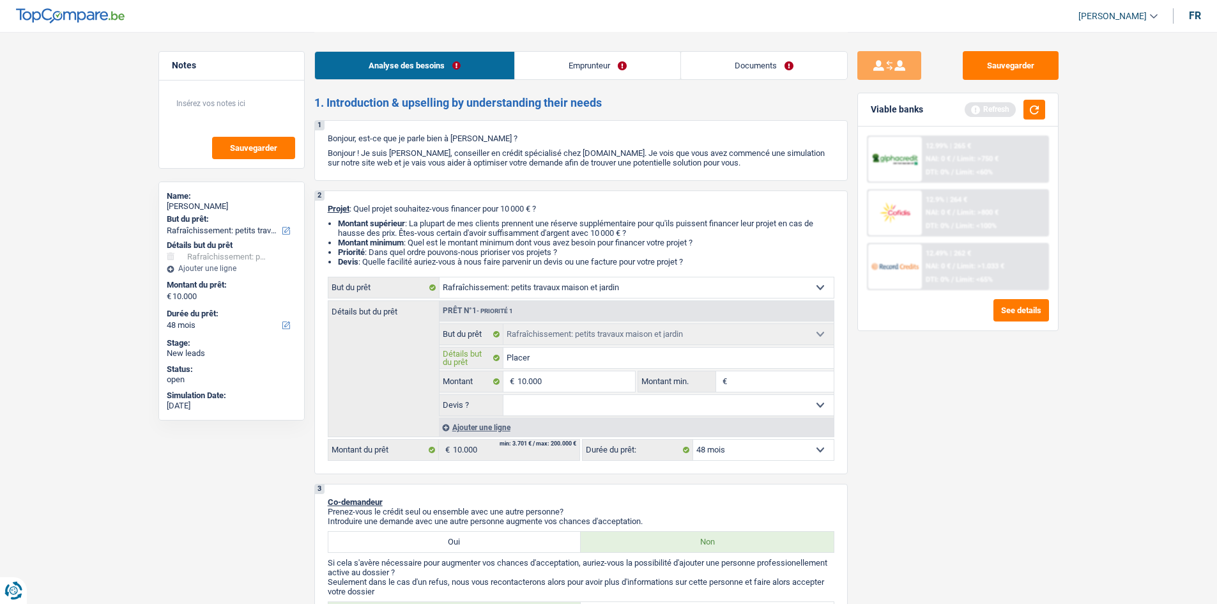
type input "Placer"
type input "Placer u"
type input "Placer un"
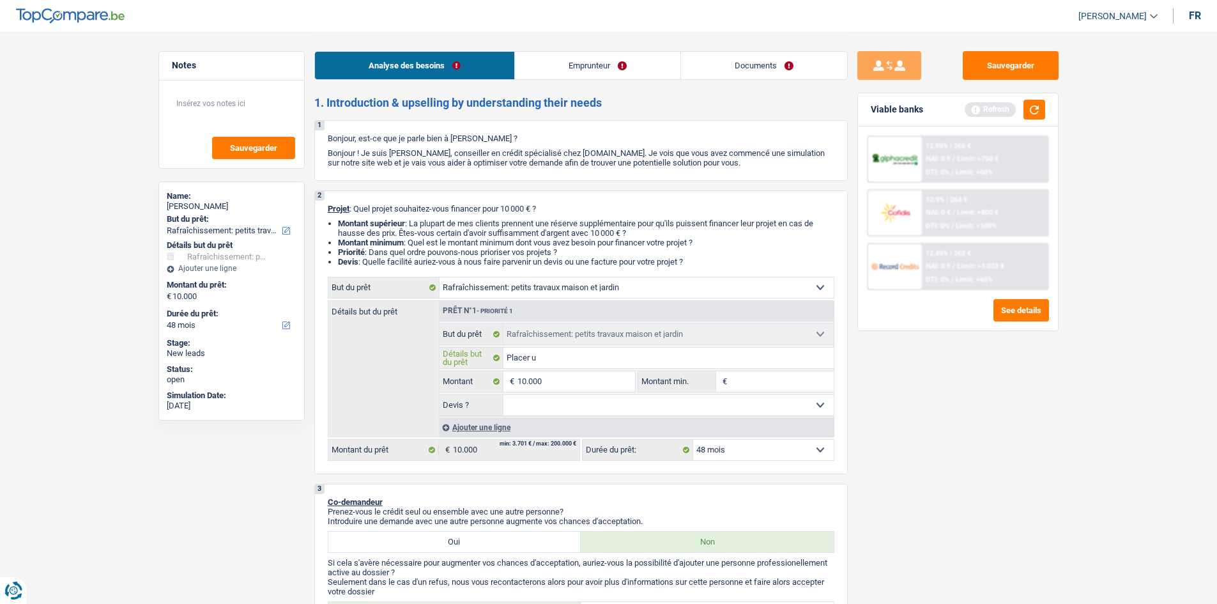
type input "Placer un"
type input "Placer un p"
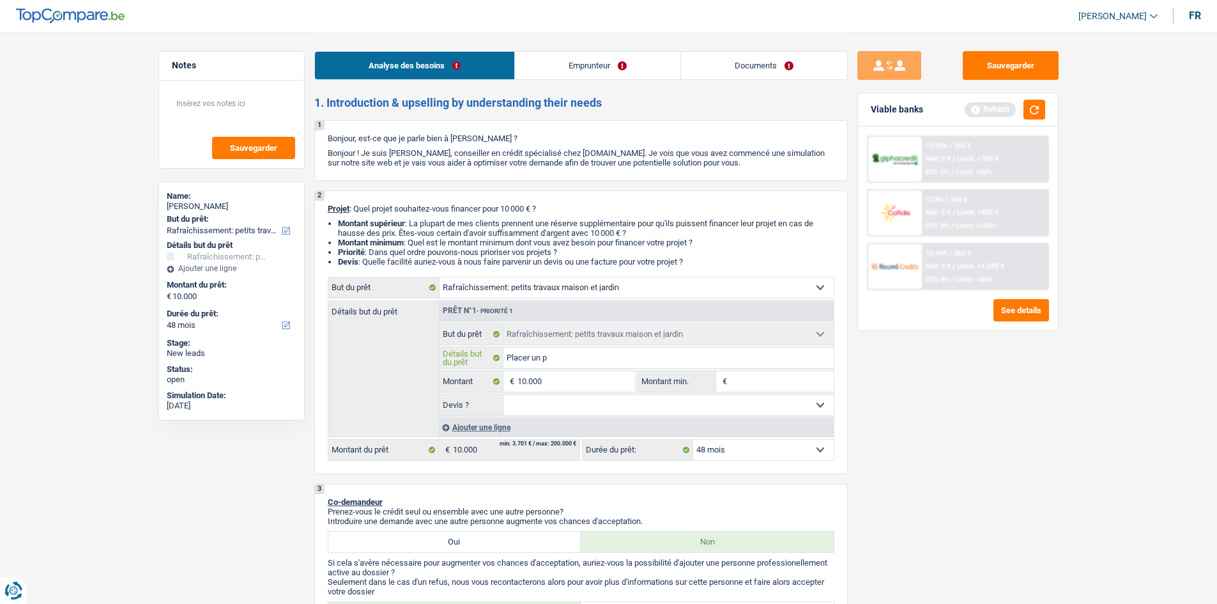
type input "Placer un po"
type input "Placer un poi"
type input "Placer un poil"
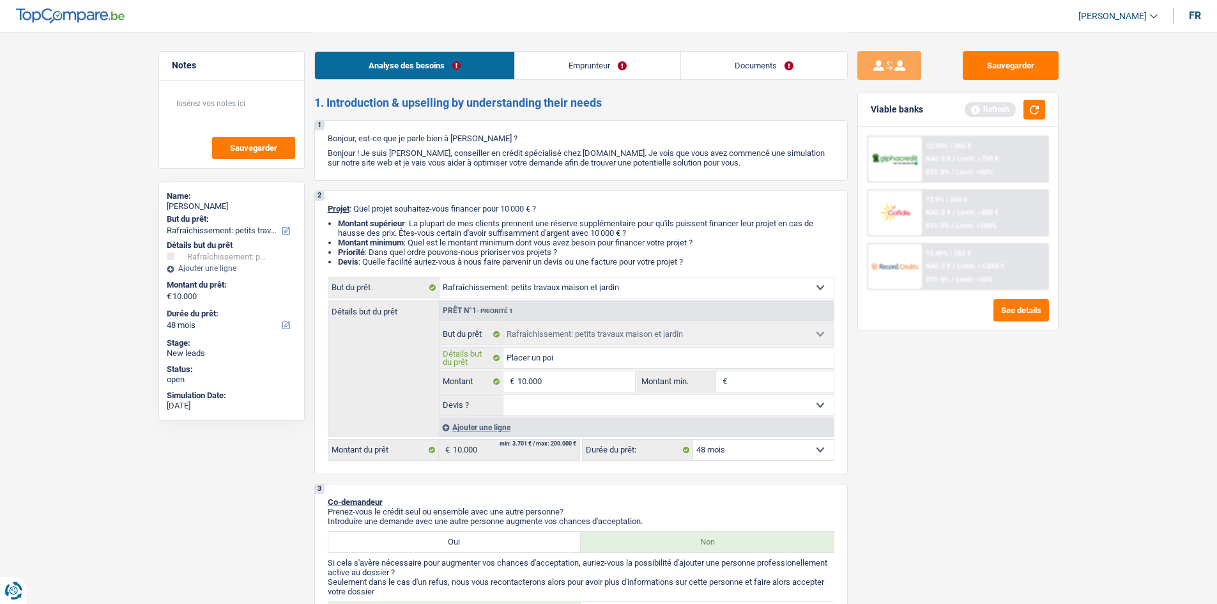
type input "Placer un poil"
type input "Placer un poil a"
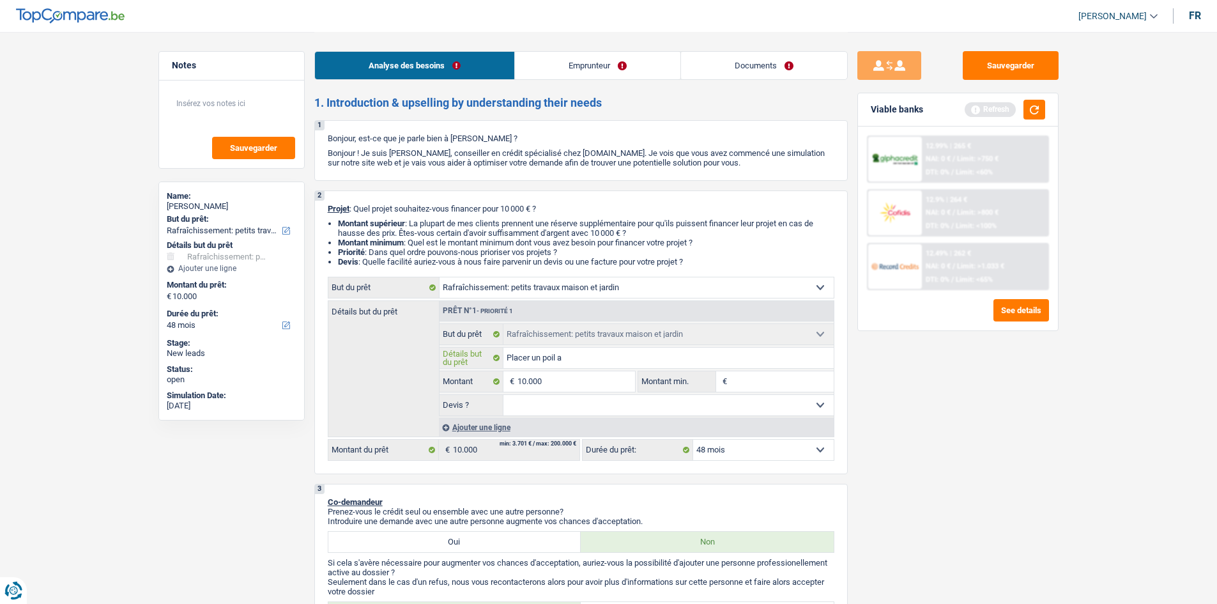
type input "Placer un poil a"
type input "Placer un poil a p"
type input "Placer un poil a pe"
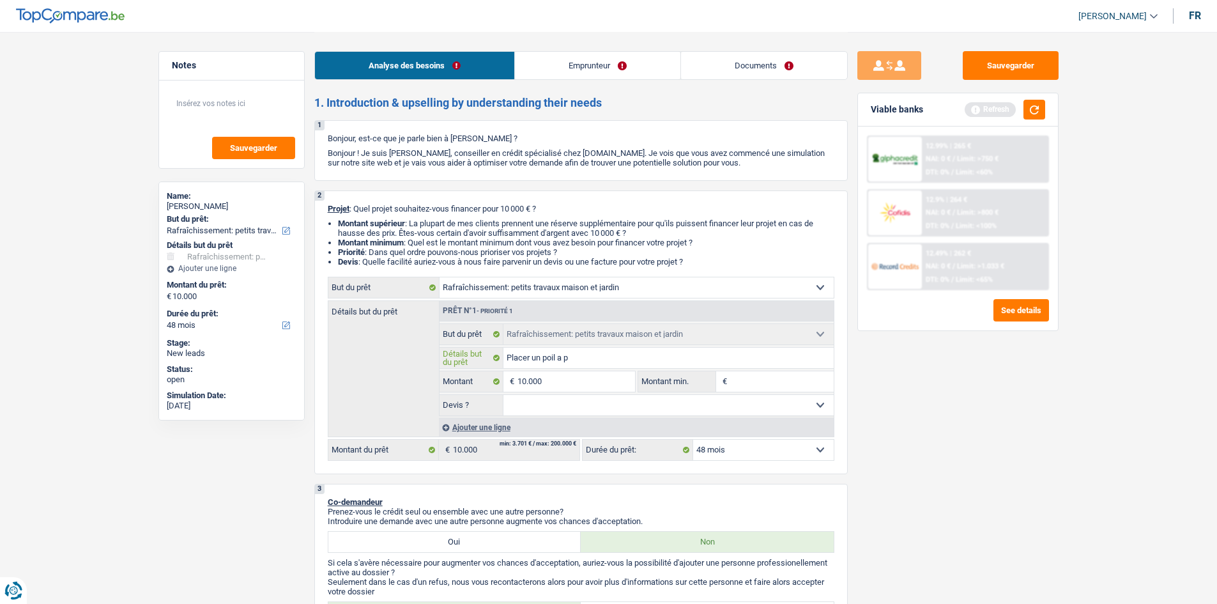
type input "Placer un poil a pe"
type input "Placer un poil a pel"
type input "Placer un poil a pele"
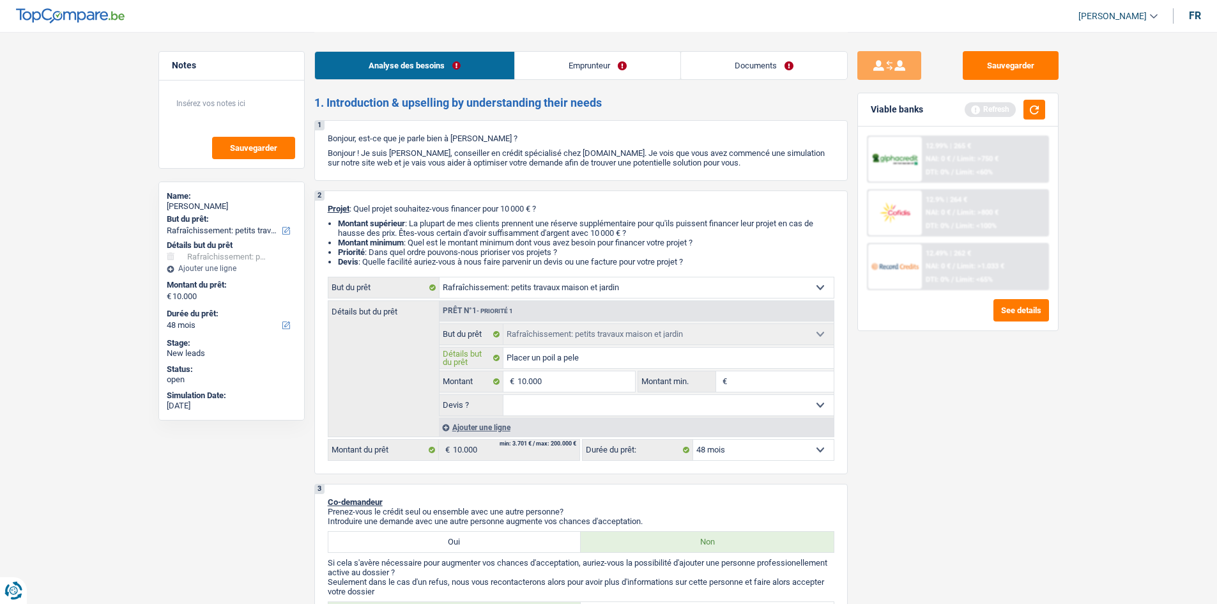
type input "Placer un poil a pelet"
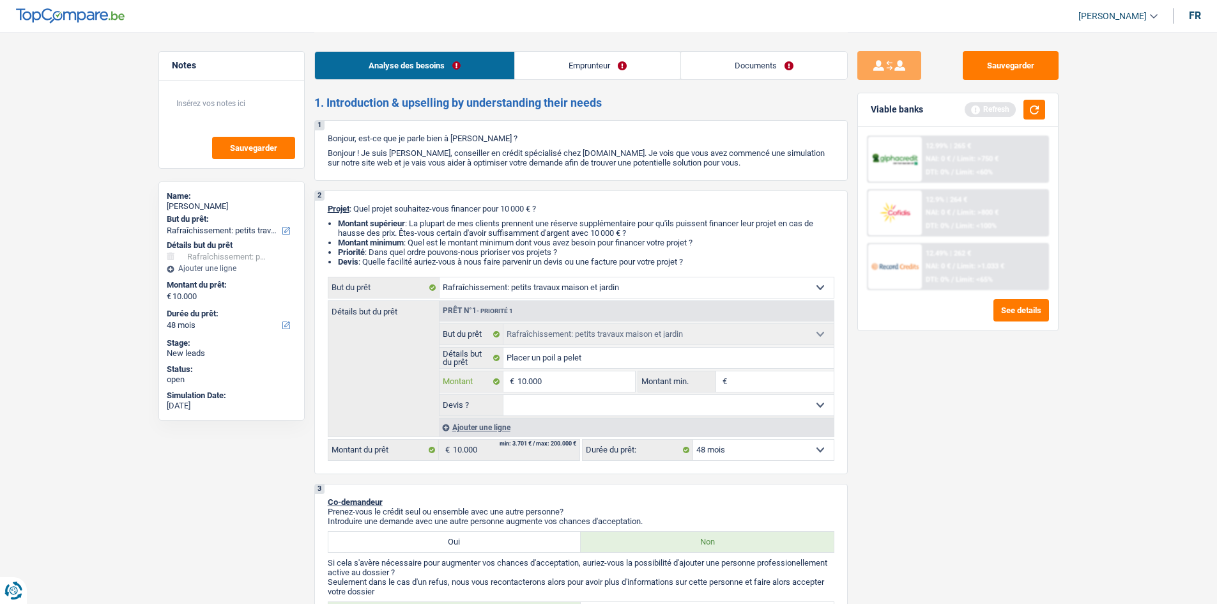
click at [590, 383] on input "10.000" at bounding box center [576, 381] width 117 height 20
type input "1.000"
type input "10.001"
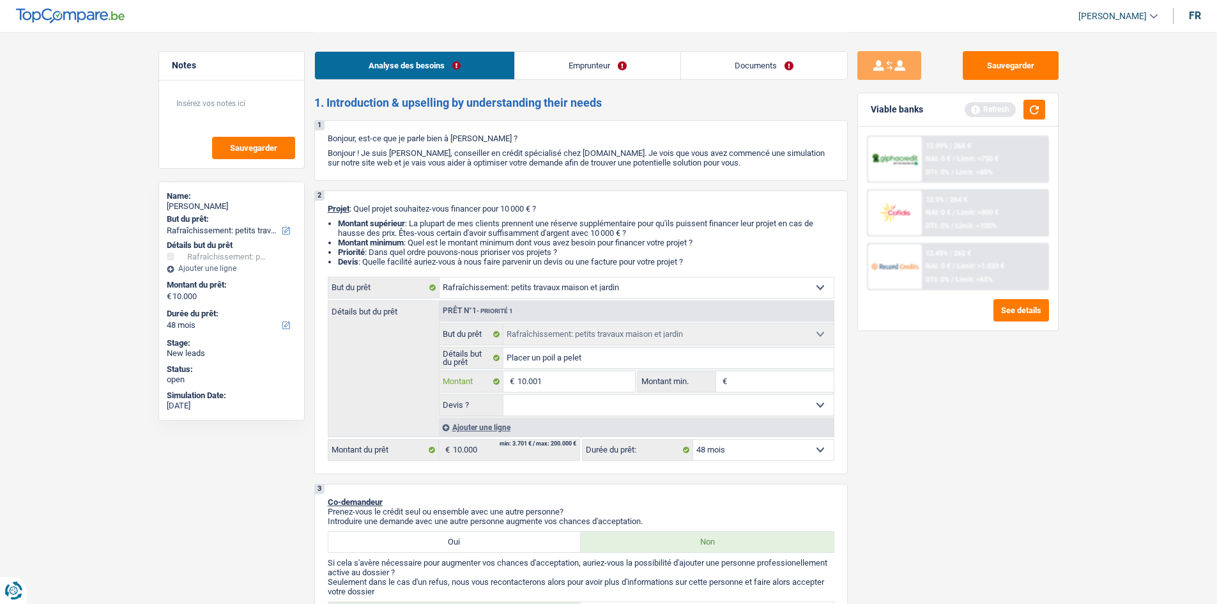
type input "10.001"
click at [757, 381] on input "Montant min." at bounding box center [782, 381] width 104 height 20
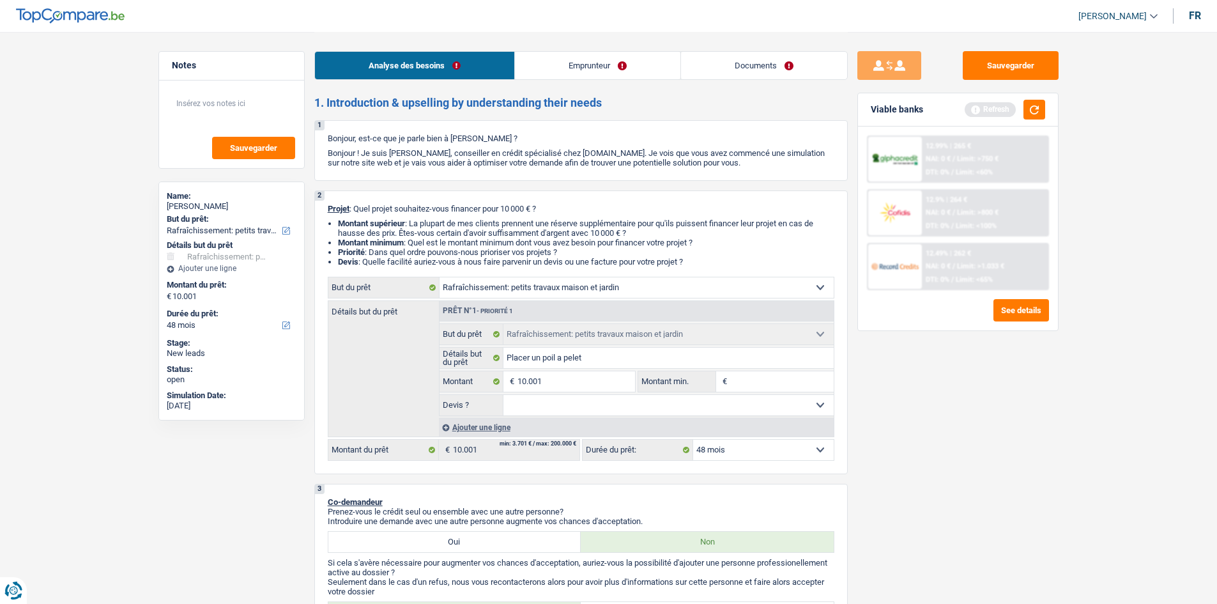
select select "60"
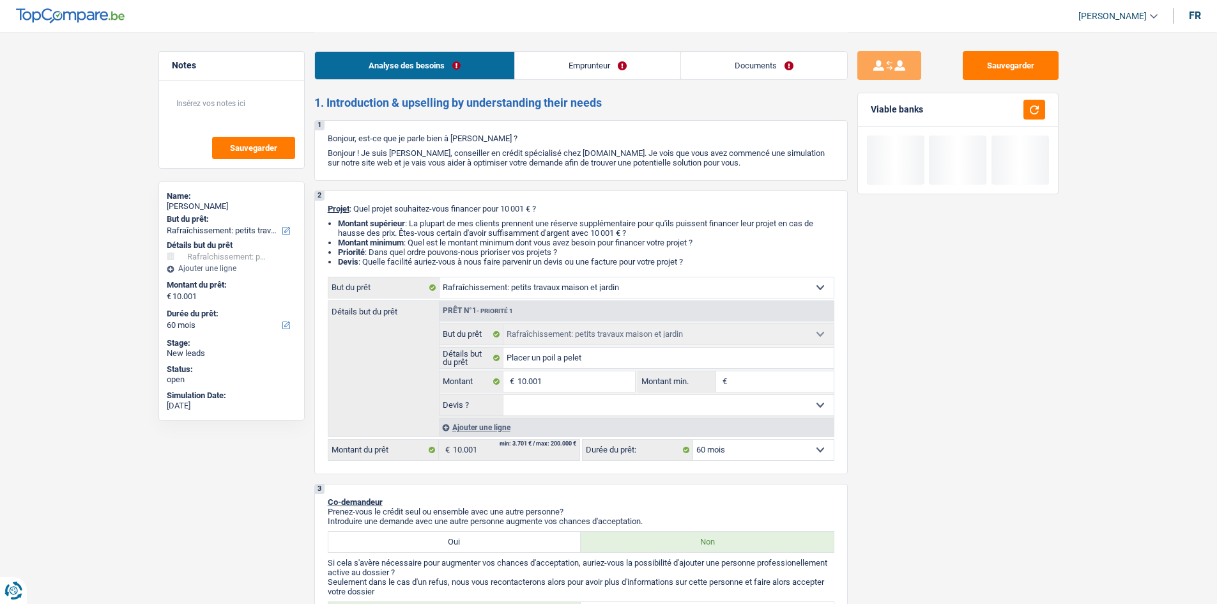
type input "7"
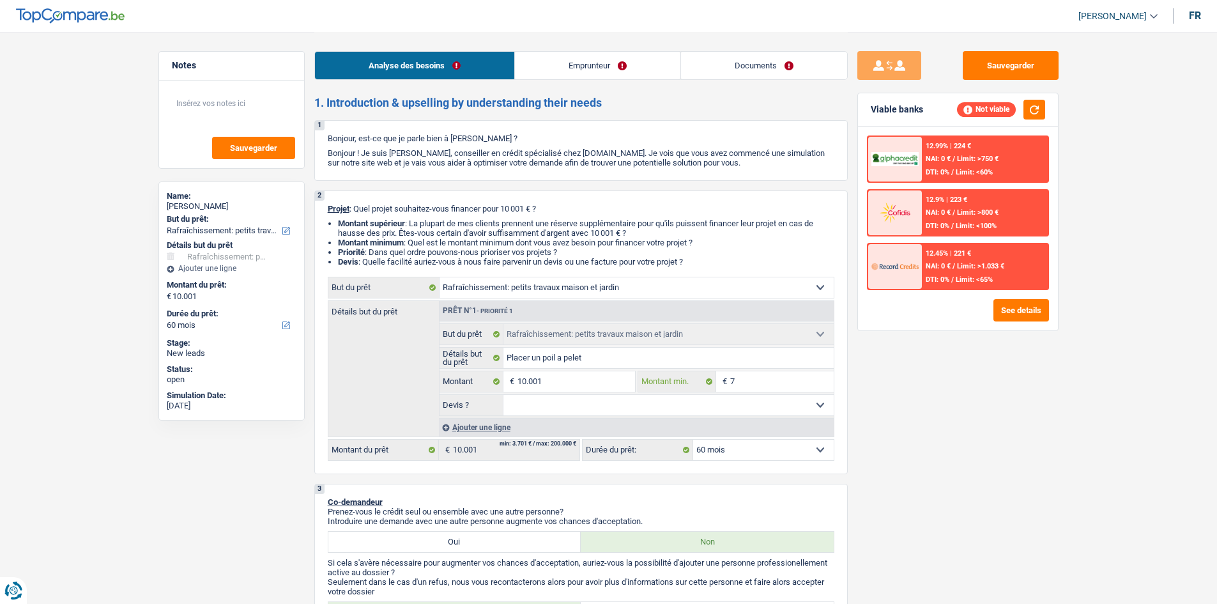
type input "75"
type input "750"
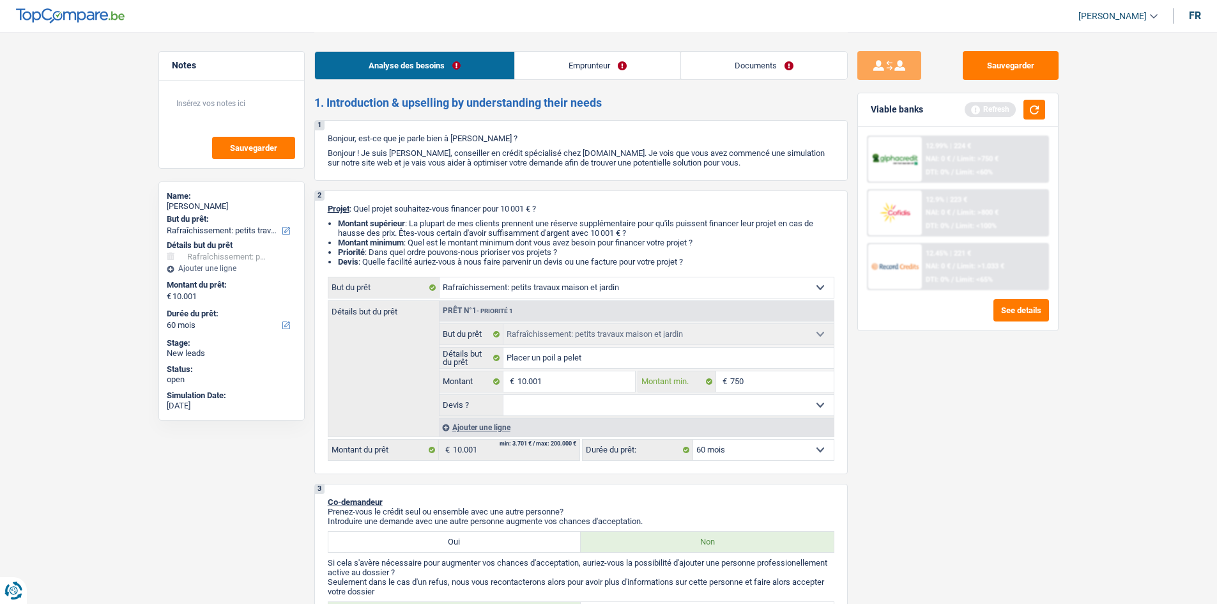
type input "7.500"
click at [726, 404] on select "Oui Non Non répondu Sélectionner une option" at bounding box center [668, 405] width 330 height 20
select select "yes"
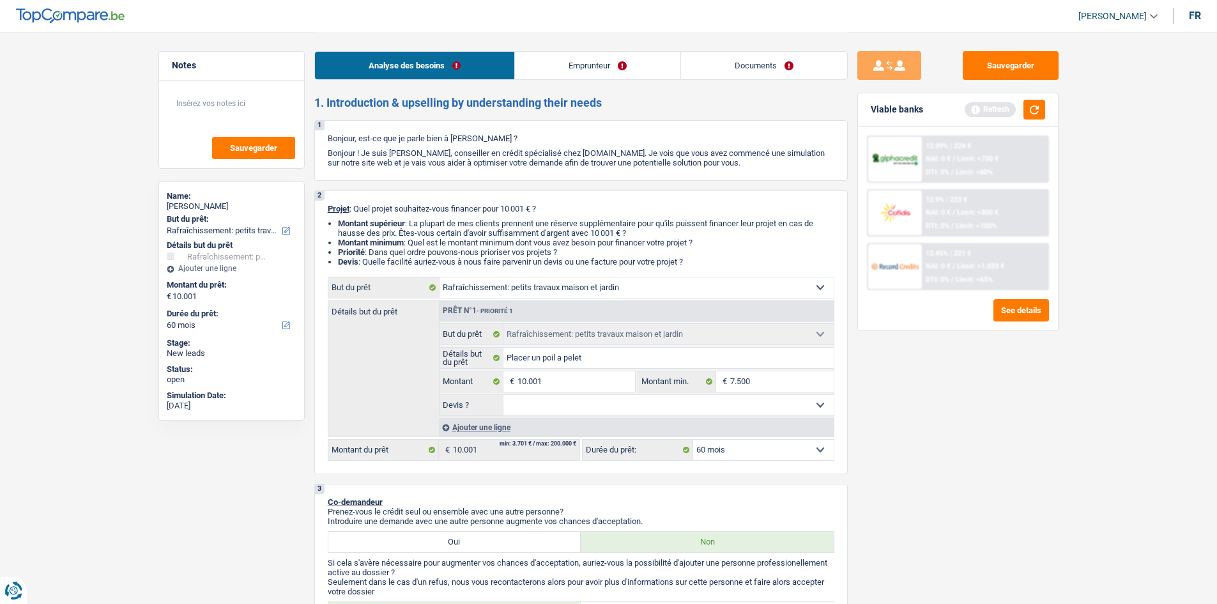
click at [503, 395] on select "Oui Non Non répondu Sélectionner une option" at bounding box center [668, 405] width 330 height 20
select select "yes"
click at [1027, 111] on button "button" at bounding box center [1035, 110] width 22 height 20
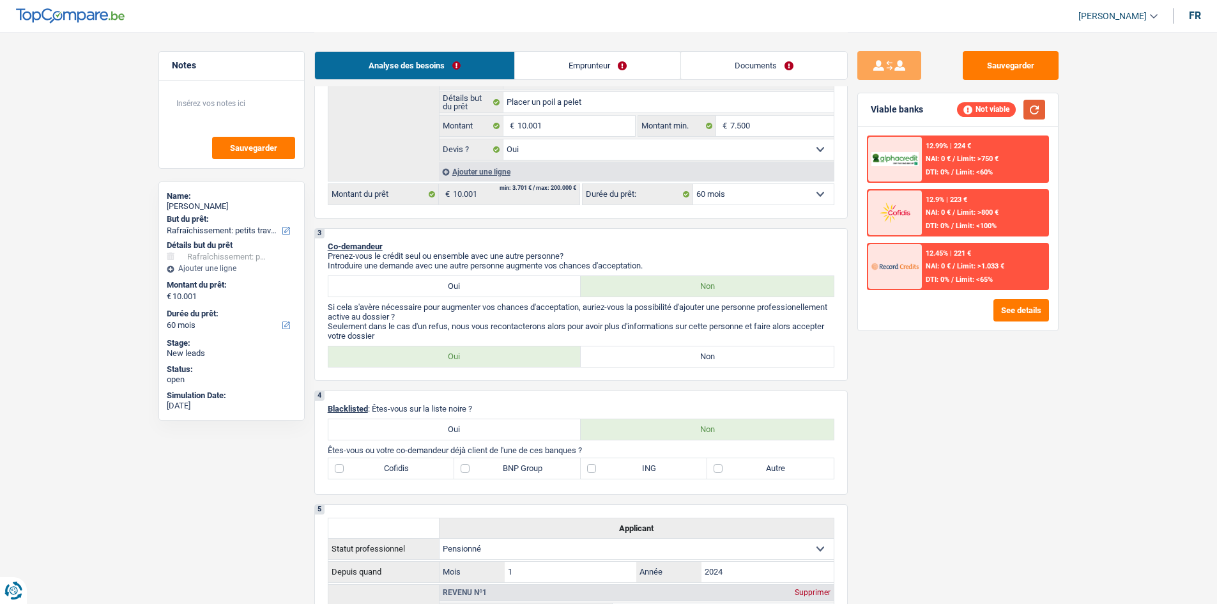
scroll to position [319, 0]
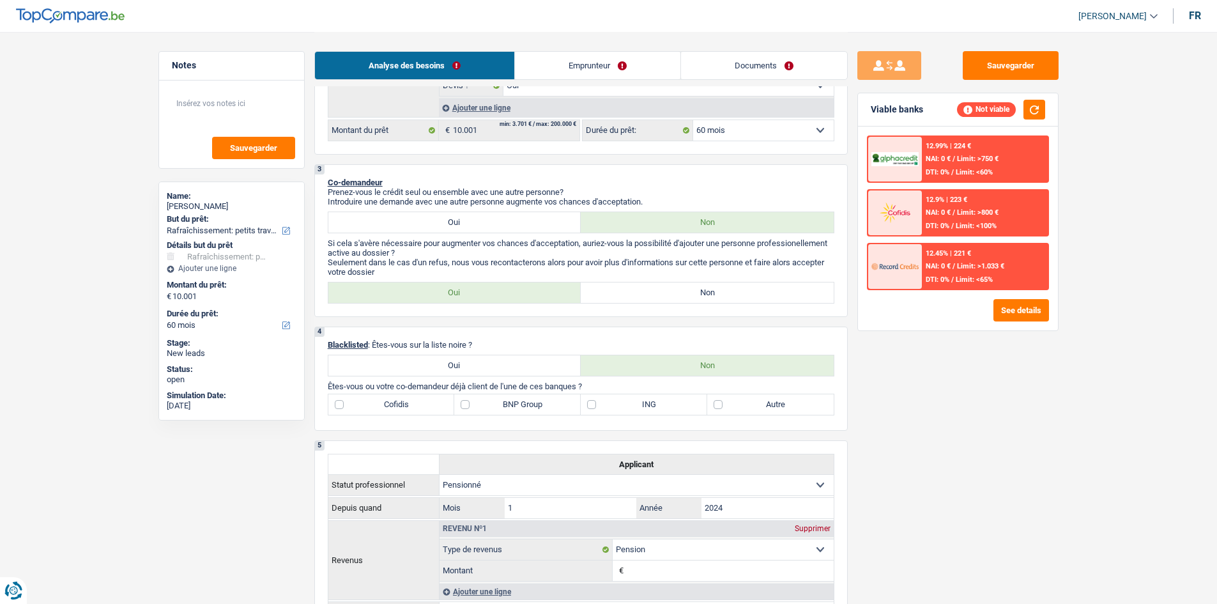
click at [617, 294] on label "Non" at bounding box center [707, 292] width 253 height 20
click at [617, 294] on input "Non" at bounding box center [707, 292] width 253 height 20
radio input "true"
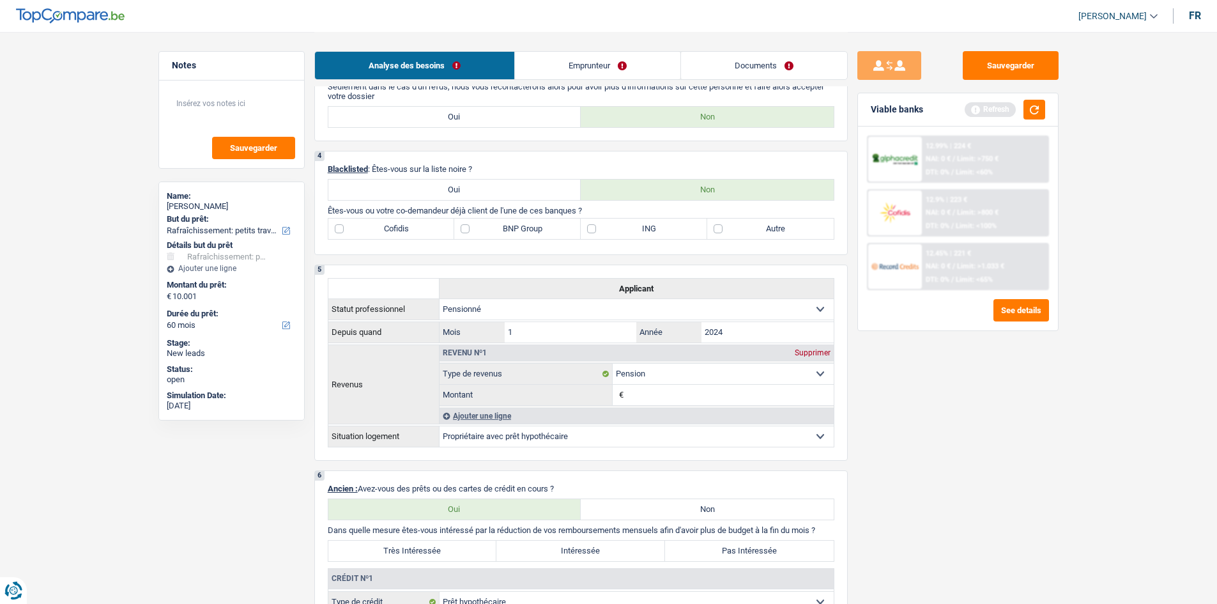
scroll to position [511, 0]
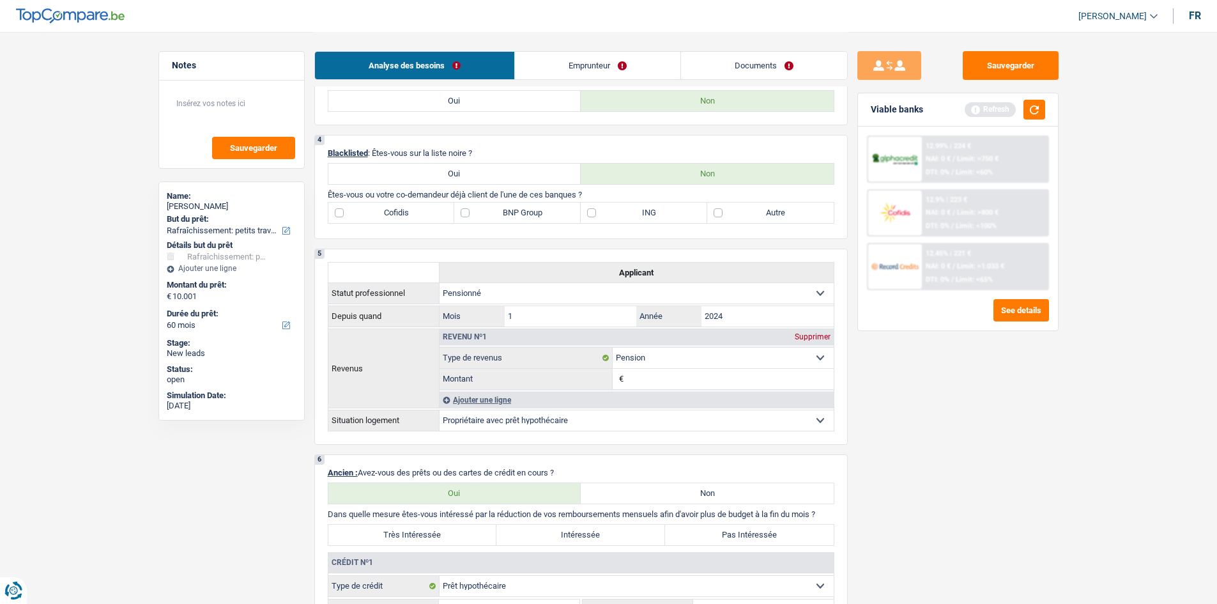
click at [721, 212] on label "Autre" at bounding box center [770, 213] width 127 height 20
click at [721, 212] on input "Autre" at bounding box center [770, 213] width 127 height 20
checkbox input "true"
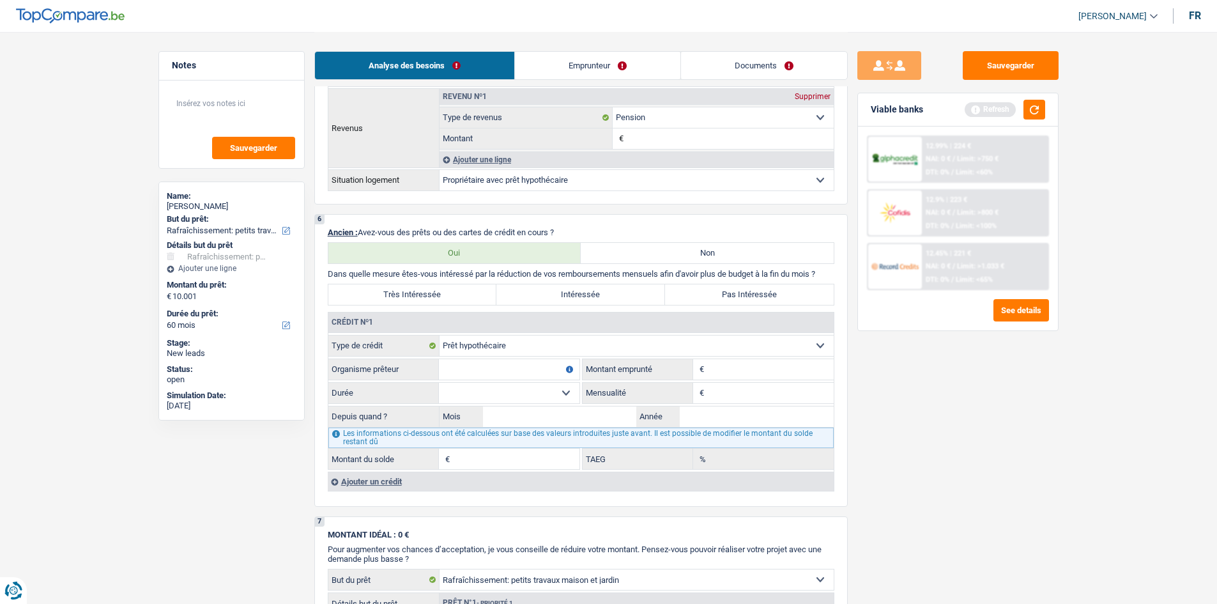
scroll to position [767, 0]
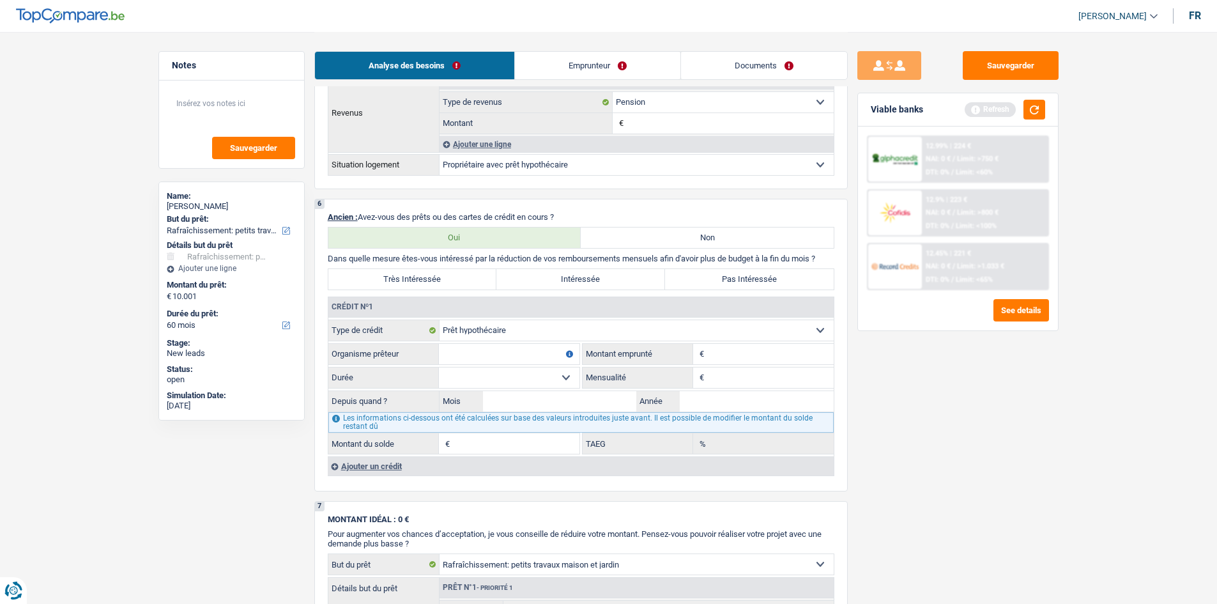
click at [543, 355] on input "Organisme prêteur" at bounding box center [509, 354] width 141 height 20
type input "BNP Paribas"
click at [561, 375] on select "120 mois 132 mois 144 mois 180 mois 240 mois 300 mois 360 mois 420 mois Sélecti…" at bounding box center [509, 377] width 141 height 20
click at [561, 376] on select "120 mois 132 mois 144 mois 180 mois 240 mois 300 mois 360 mois 420 mois Sélecti…" at bounding box center [509, 377] width 141 height 20
click at [717, 354] on input "Montant" at bounding box center [770, 354] width 127 height 20
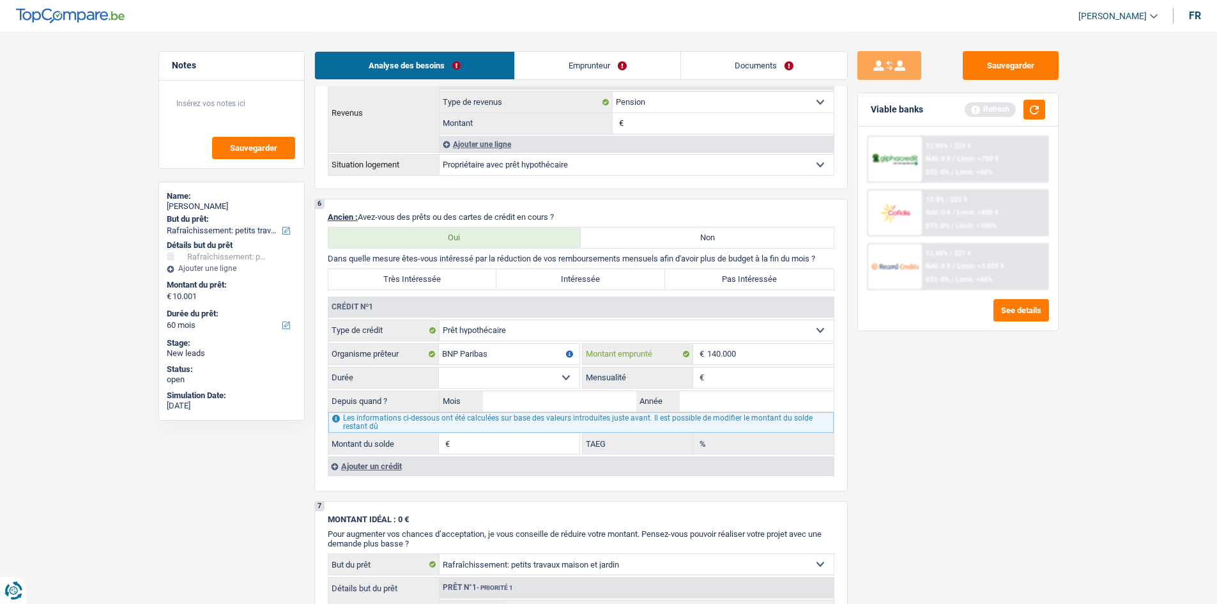
type input "140.000"
click at [560, 378] on select "120 mois 132 mois 144 mois 180 mois 240 mois 300 mois 360 mois 420 mois Sélecti…" at bounding box center [509, 377] width 141 height 20
select select "180"
click at [439, 367] on select "120 mois 132 mois 144 mois 180 mois 240 mois 300 mois 360 mois 420 mois Sélecti…" at bounding box center [509, 377] width 141 height 20
click at [725, 380] on input "Mensualité" at bounding box center [770, 377] width 127 height 20
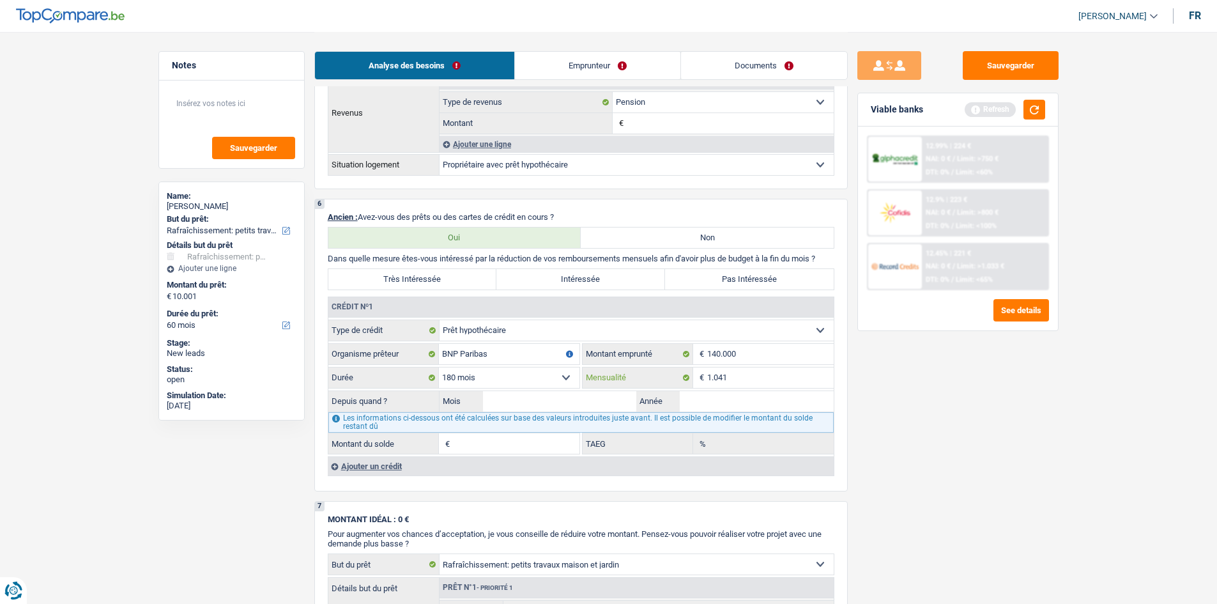
type input "1.041"
click at [538, 401] on input "Mois" at bounding box center [560, 401] width 154 height 20
type input "09"
type input "2023"
type input "125.890"
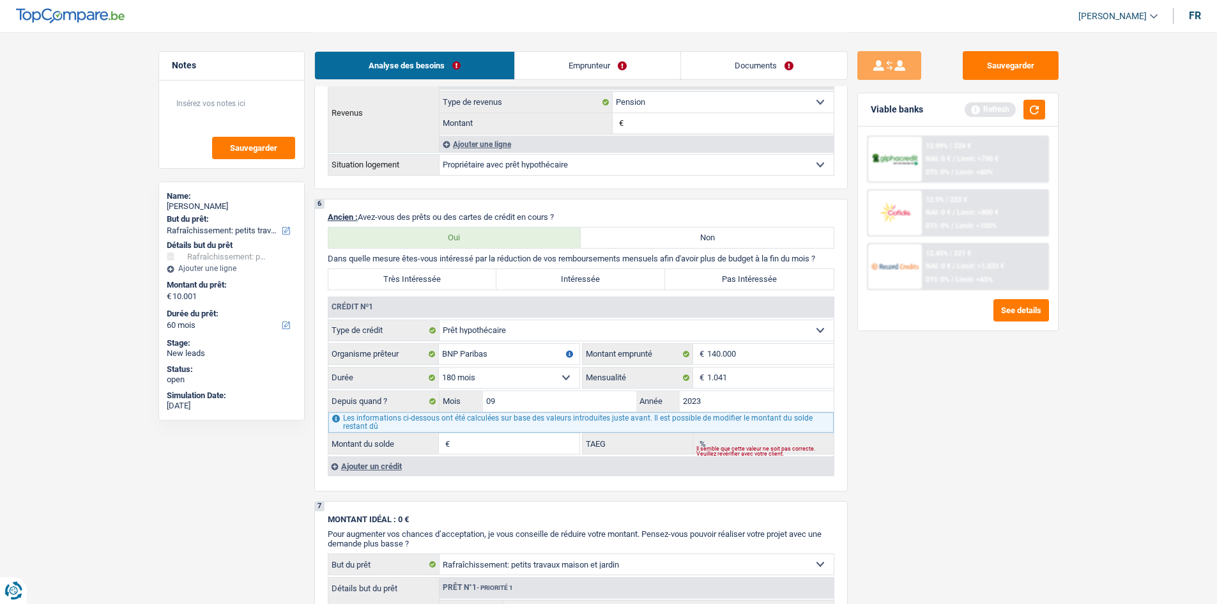
type input "4,15"
click at [729, 280] on label "Pas Intéressée" at bounding box center [749, 279] width 169 height 20
click at [729, 280] on input "Pas Intéressée" at bounding box center [749, 279] width 169 height 20
radio input "true"
click at [386, 463] on div "Ajouter un crédit" at bounding box center [581, 465] width 506 height 19
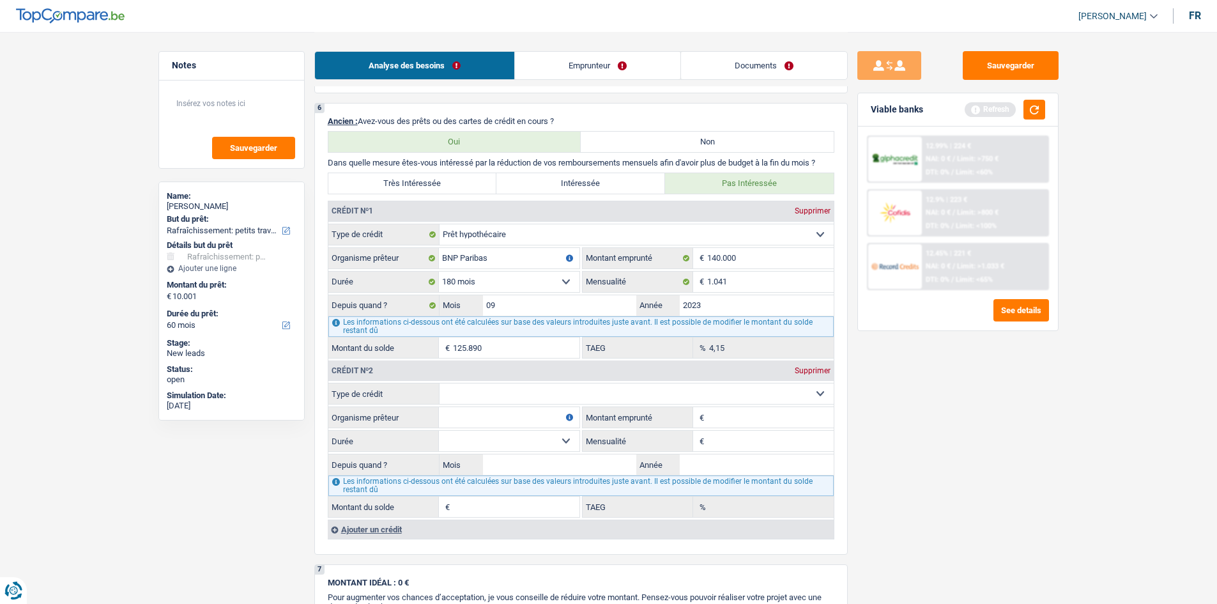
scroll to position [895, 0]
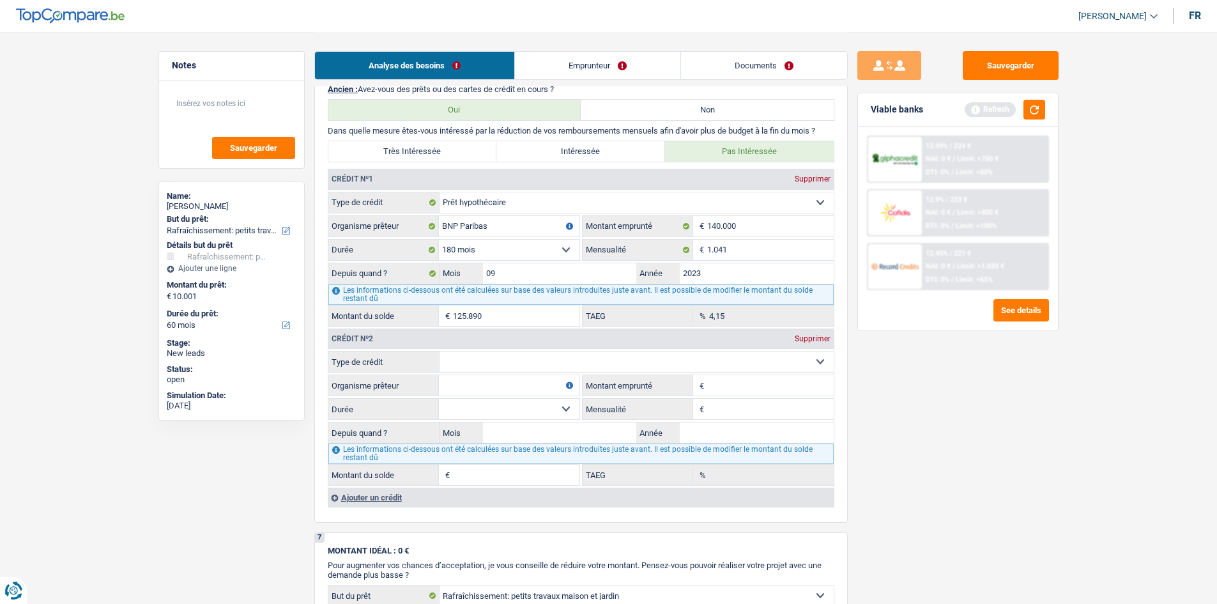
click at [647, 351] on select "Carte ou ouverture de crédit Prêt hypothécaire Vente à tempérament Prêt à tempé…" at bounding box center [637, 361] width 394 height 20
select select "cardOrCredit"
type input "0"
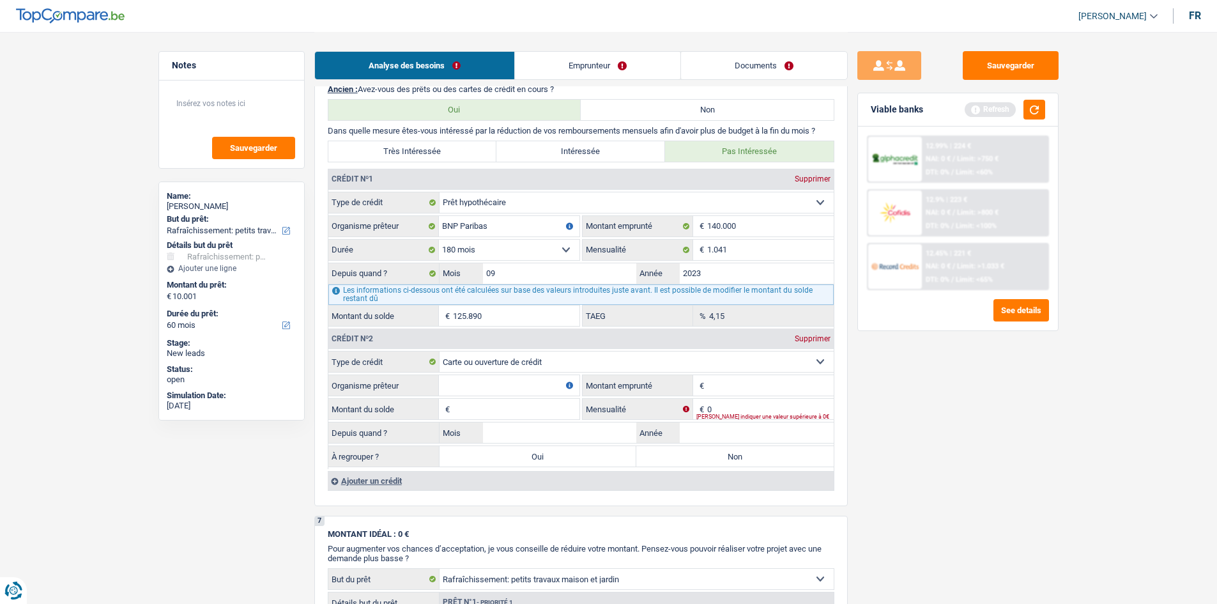
click at [525, 382] on input "Organisme prêteur" at bounding box center [509, 385] width 141 height 20
type input "Crefima"
click at [745, 381] on input "Montant emprunté" at bounding box center [770, 385] width 127 height 20
type input "3.000"
click at [535, 405] on input "Montant du solde" at bounding box center [516, 409] width 127 height 20
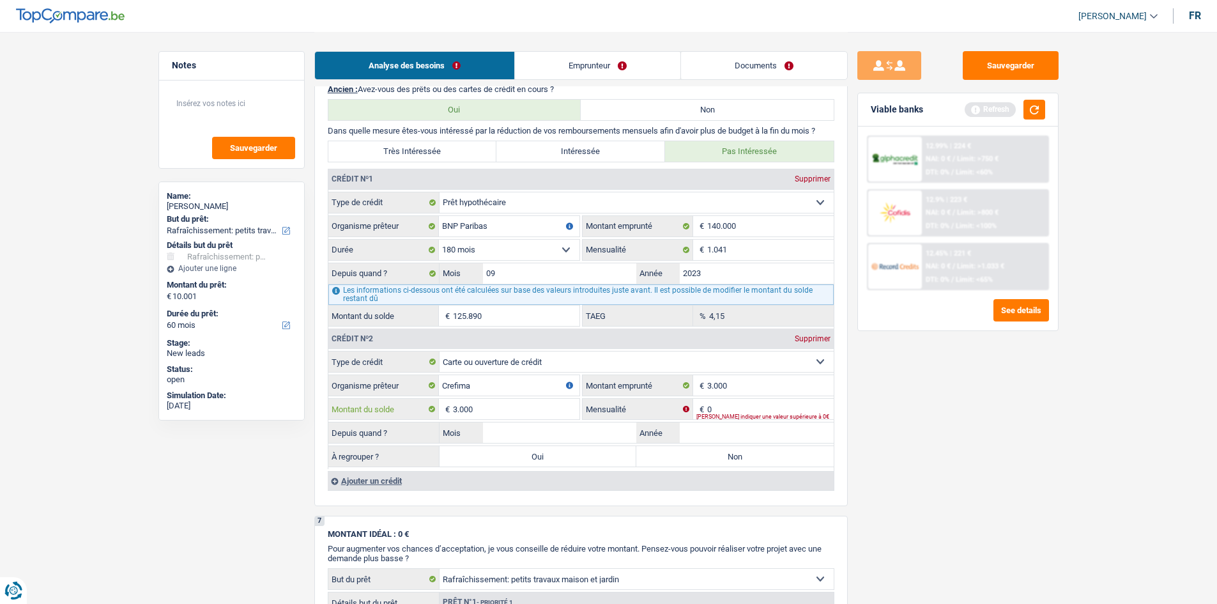
type input "3.000"
type input "160"
click at [606, 434] on input "Mois" at bounding box center [560, 432] width 154 height 20
type input "01"
type input "2015"
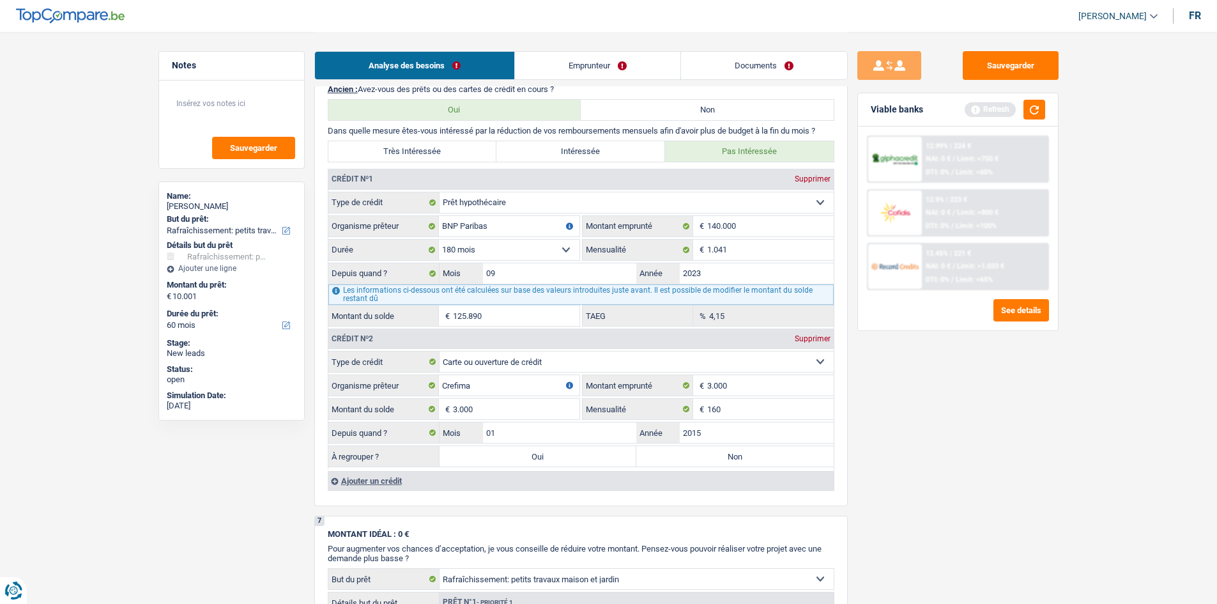
click at [684, 452] on label "Non" at bounding box center [734, 456] width 197 height 20
click at [684, 452] on input "Non" at bounding box center [734, 456] width 197 height 20
radio input "true"
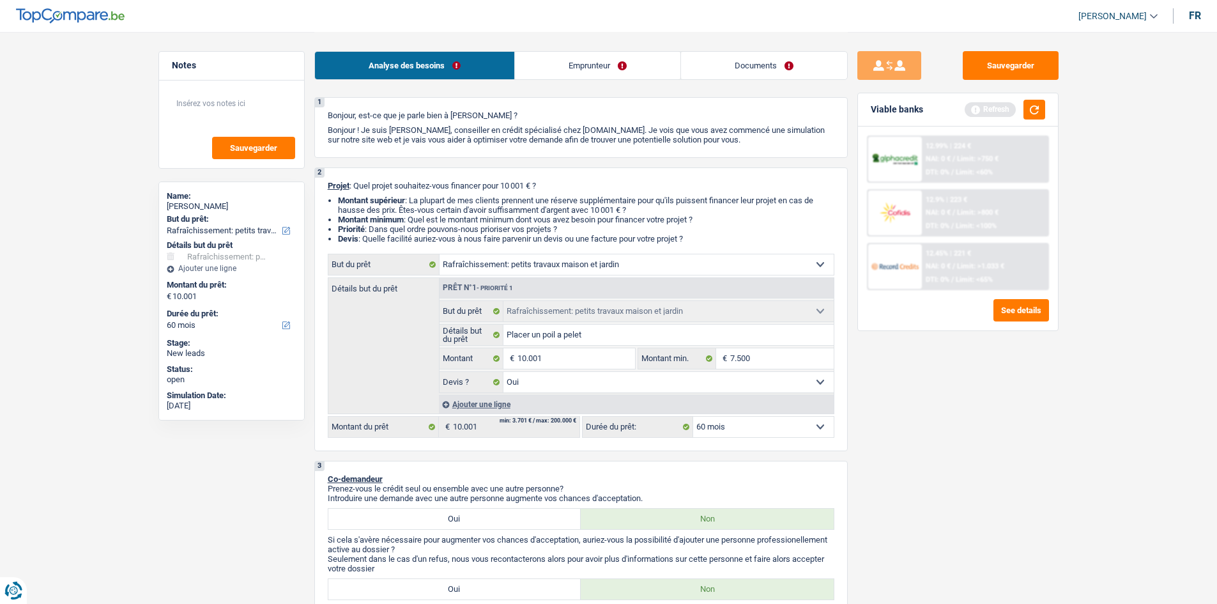
scroll to position [0, 0]
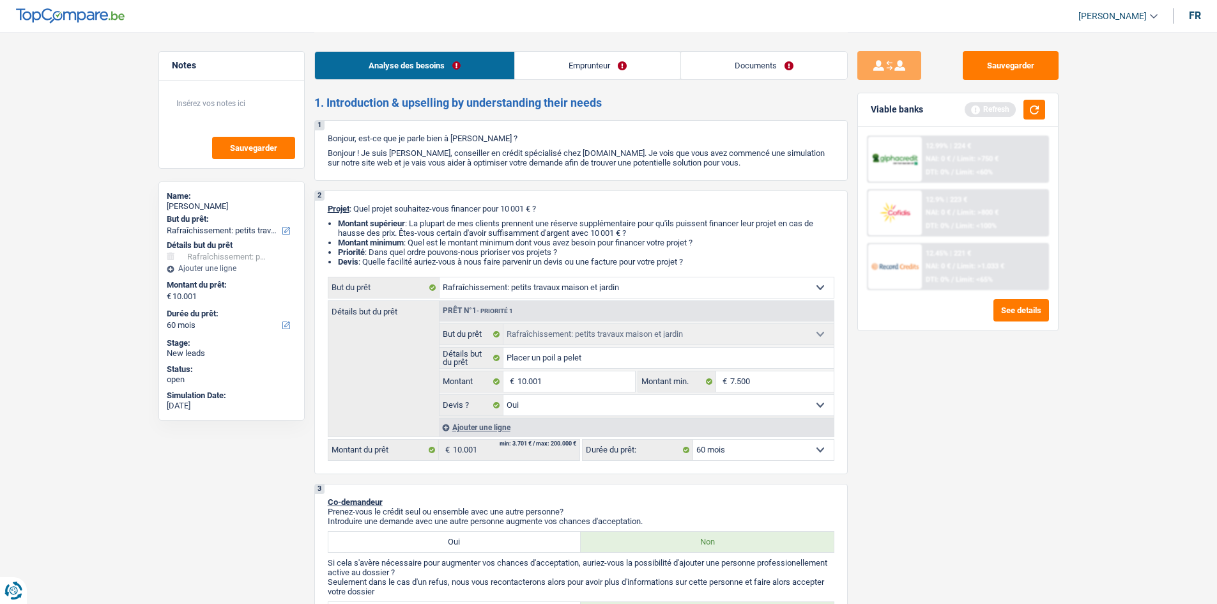
click at [601, 70] on link "Emprunteur" at bounding box center [597, 65] width 165 height 27
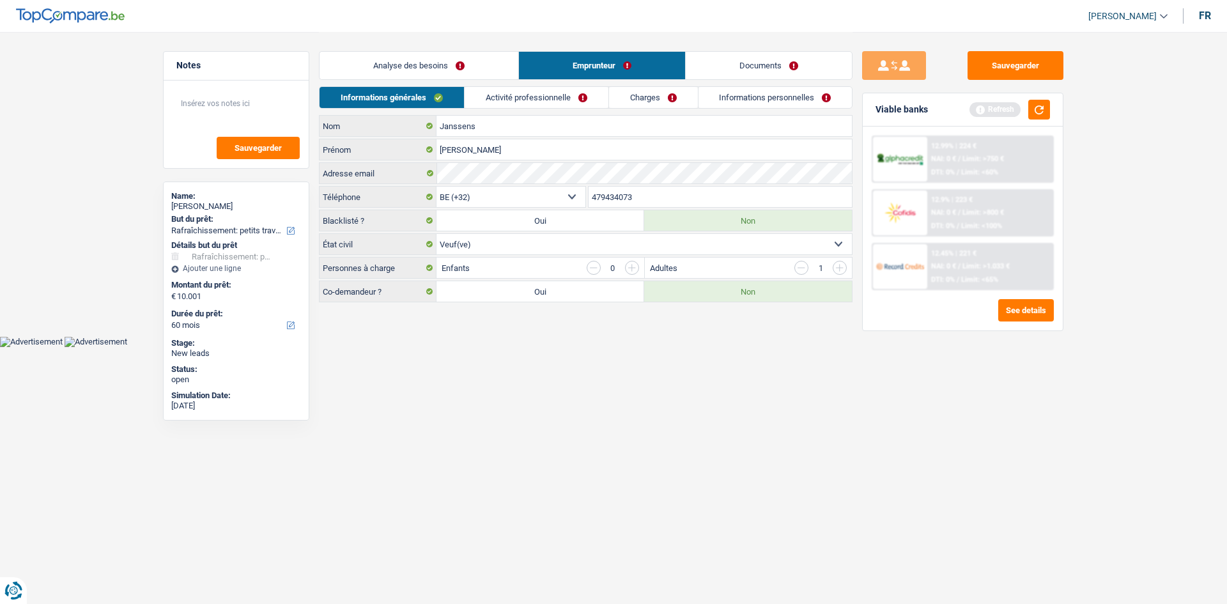
click at [803, 272] on input "button" at bounding box center [801, 268] width 14 height 14
click at [555, 100] on link "Activité professionnelle" at bounding box center [537, 97] width 144 height 21
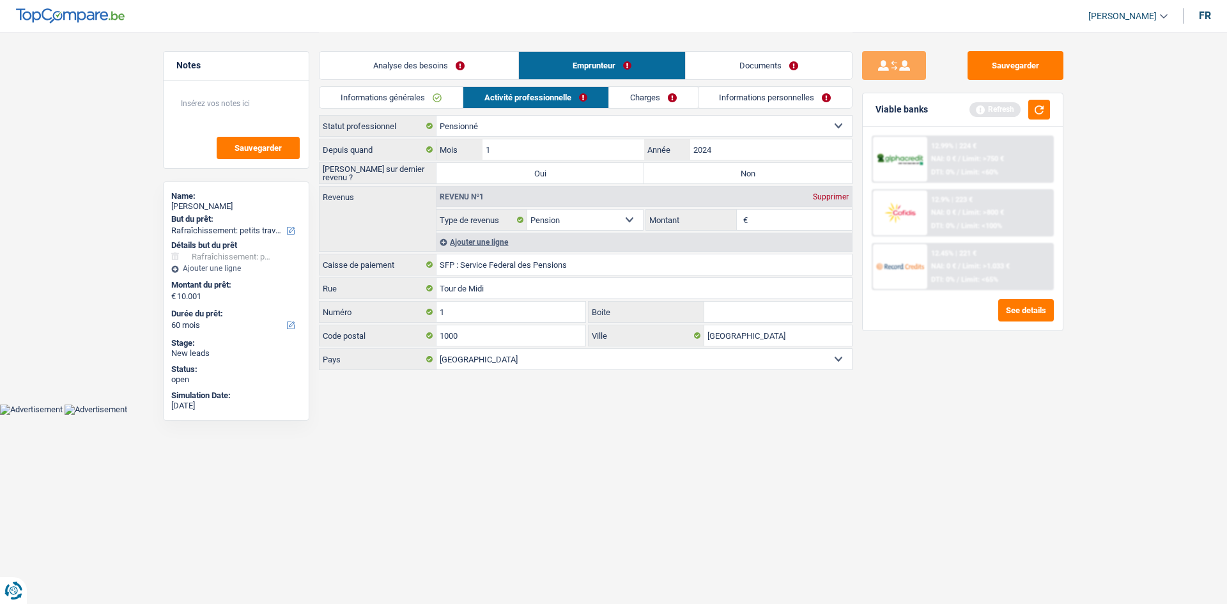
click at [686, 175] on label "Non" at bounding box center [748, 173] width 208 height 20
click at [686, 175] on input "Non" at bounding box center [748, 173] width 208 height 20
radio input "true"
click at [773, 219] on input "Montant" at bounding box center [802, 220] width 102 height 20
type input "2.500"
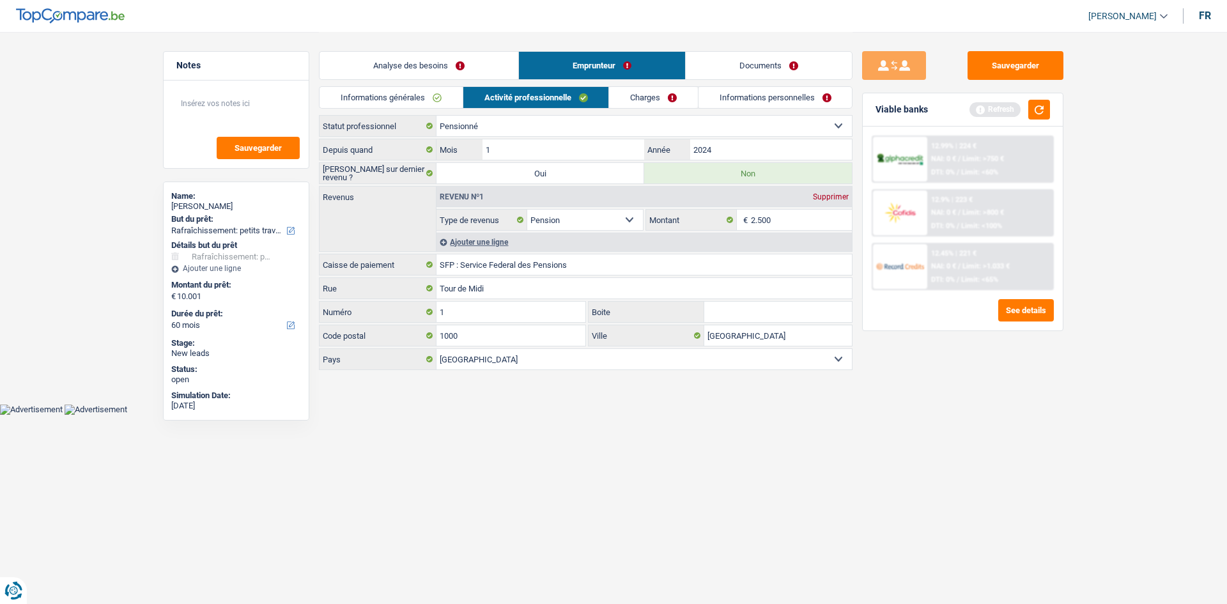
click at [654, 98] on link "Charges" at bounding box center [653, 97] width 89 height 21
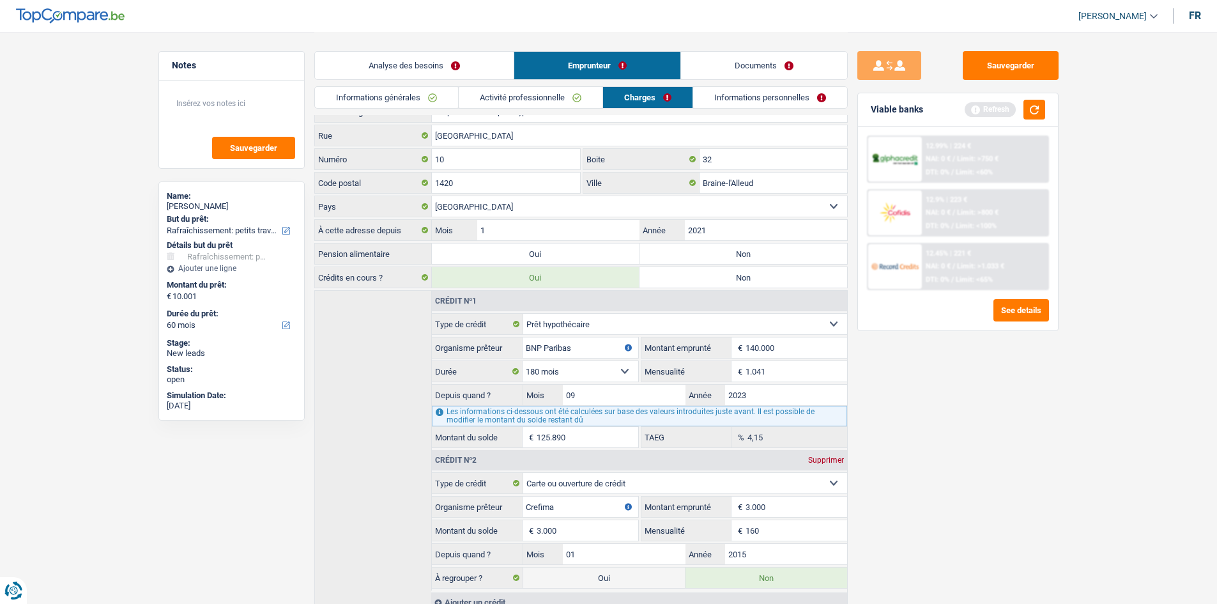
scroll to position [66, 0]
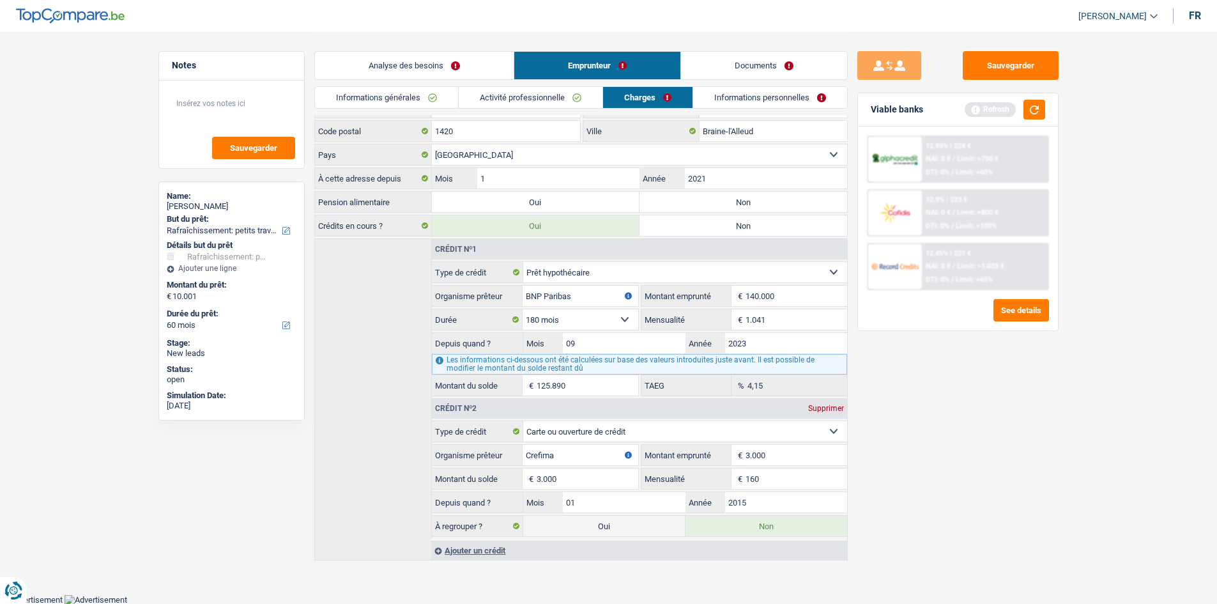
click at [755, 341] on input "2023" at bounding box center [786, 343] width 122 height 20
click at [679, 198] on label "Non" at bounding box center [744, 202] width 208 height 20
click at [679, 198] on input "Non" at bounding box center [744, 202] width 208 height 20
radio input "true"
click at [726, 104] on link "Informations personnelles" at bounding box center [770, 97] width 154 height 21
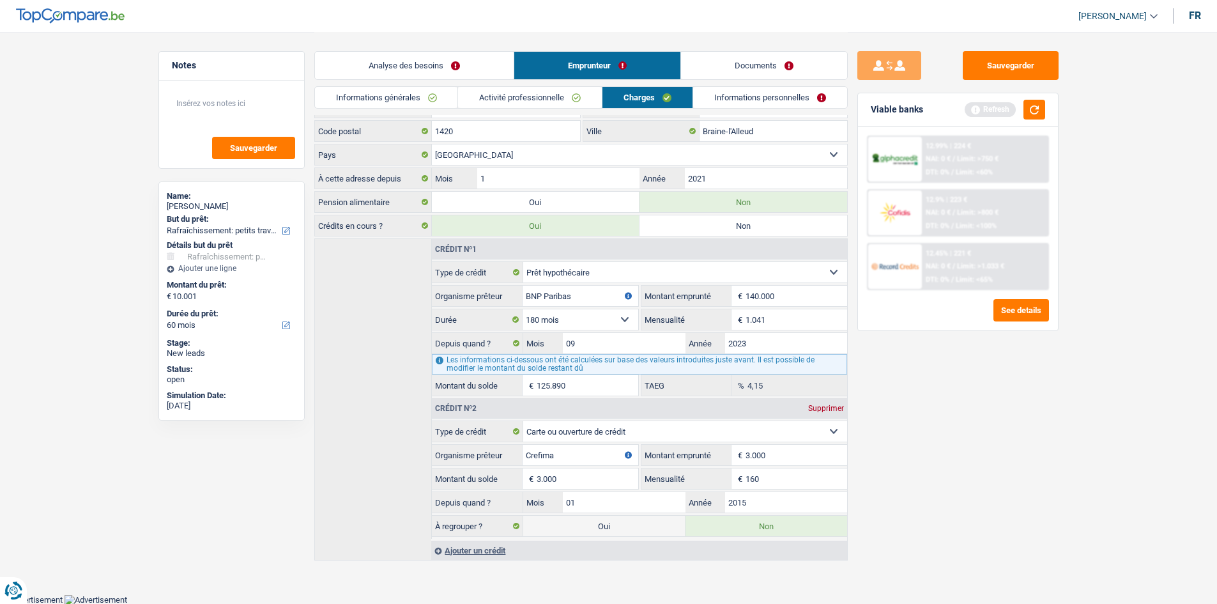
scroll to position [0, 0]
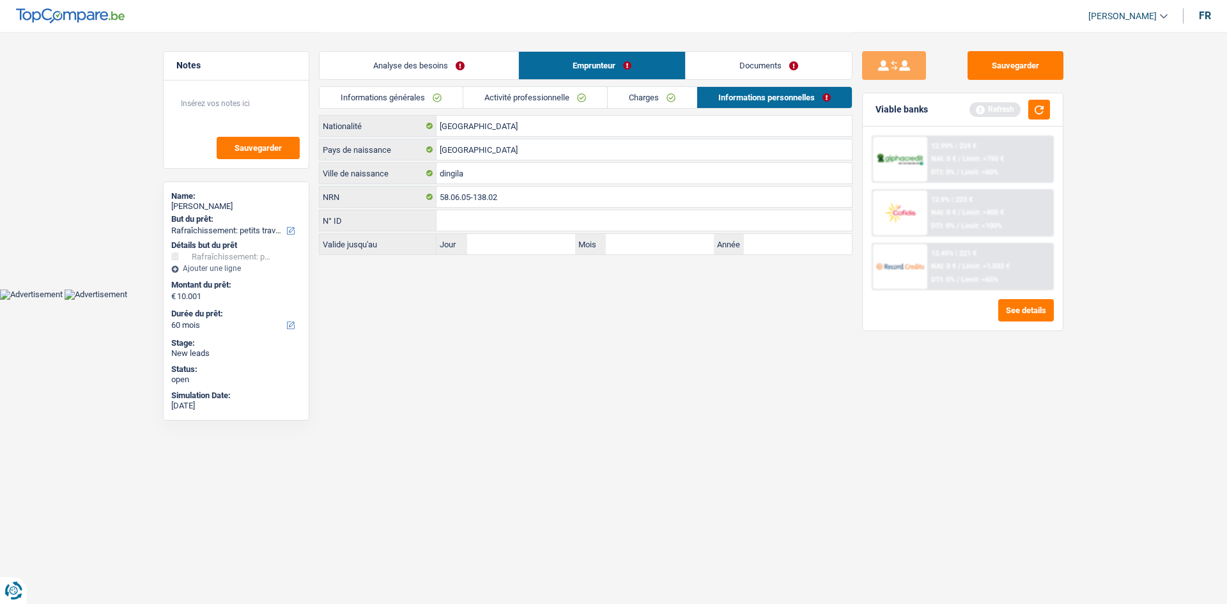
click at [529, 110] on div "Informations générales Activité professionnelle Charges Informations personnell…" at bounding box center [586, 100] width 534 height 29
click at [540, 105] on link "Activité professionnelle" at bounding box center [535, 97] width 144 height 21
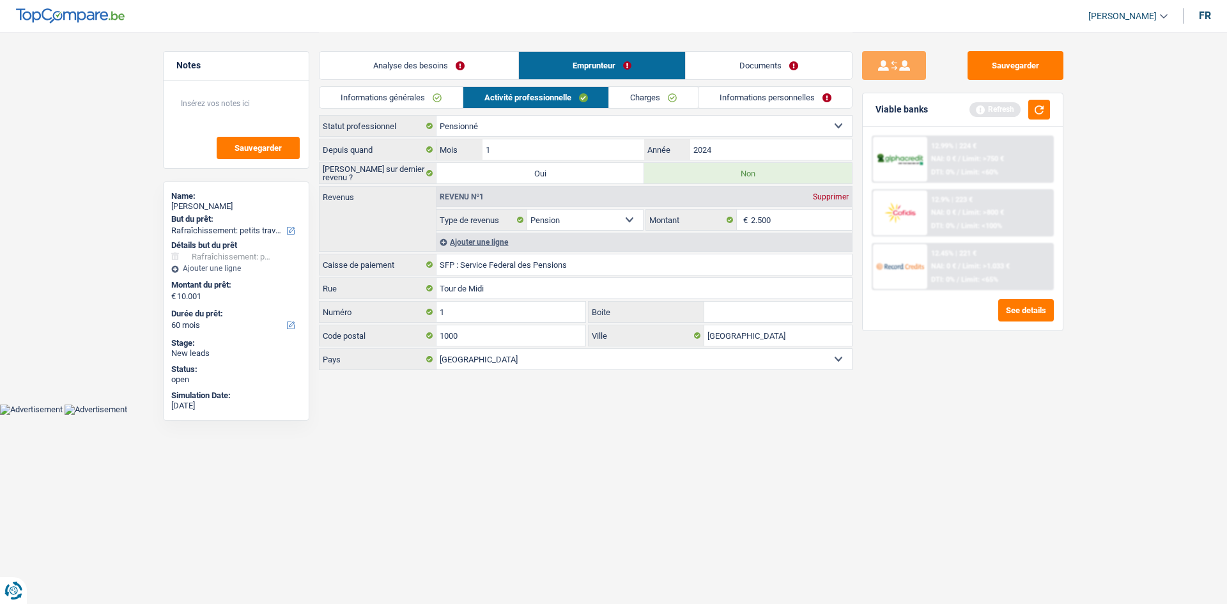
click at [634, 100] on link "Charges" at bounding box center [653, 97] width 89 height 21
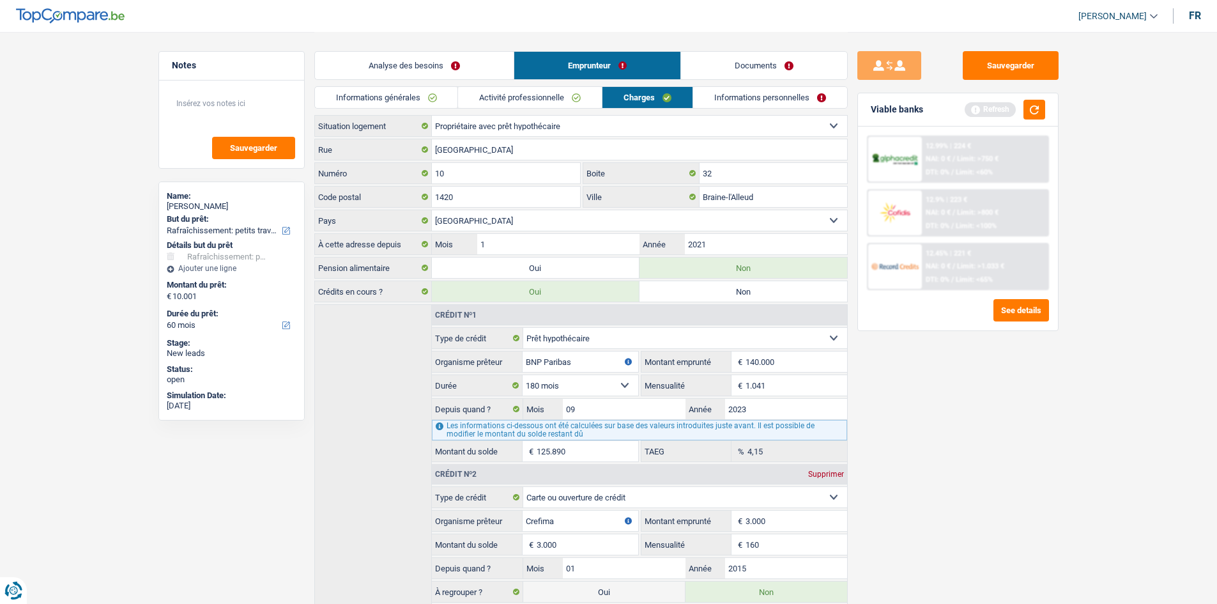
click at [717, 97] on link "Informations personnelles" at bounding box center [770, 97] width 154 height 21
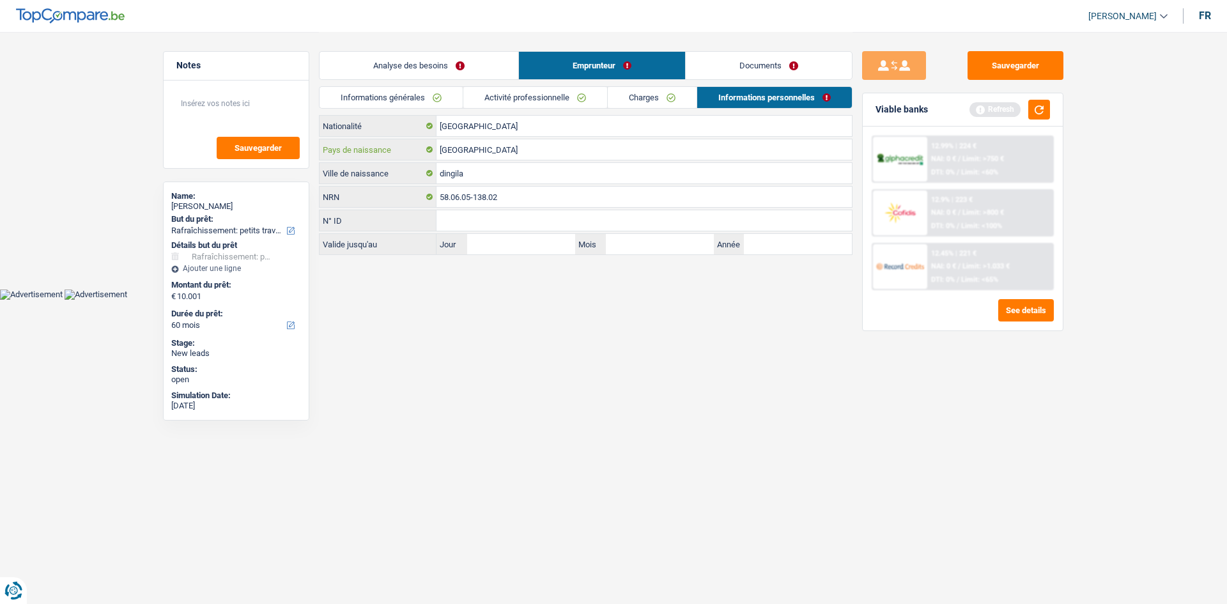
click at [484, 151] on input "[GEOGRAPHIC_DATA]" at bounding box center [643, 149] width 415 height 20
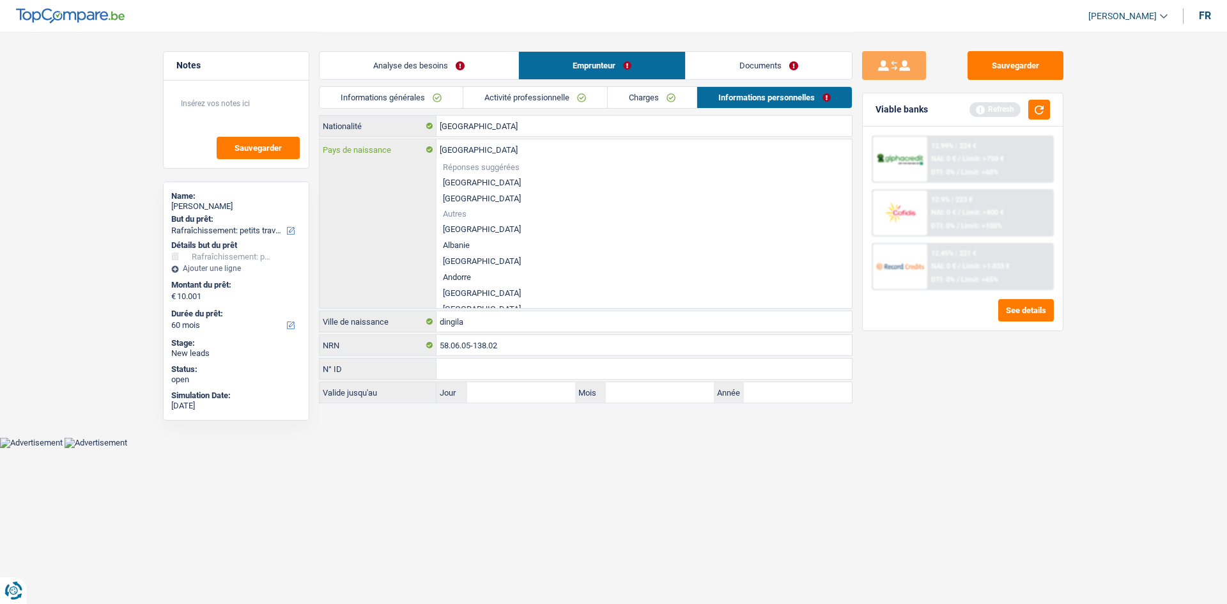
type input "Belgiqu"
type input "R"
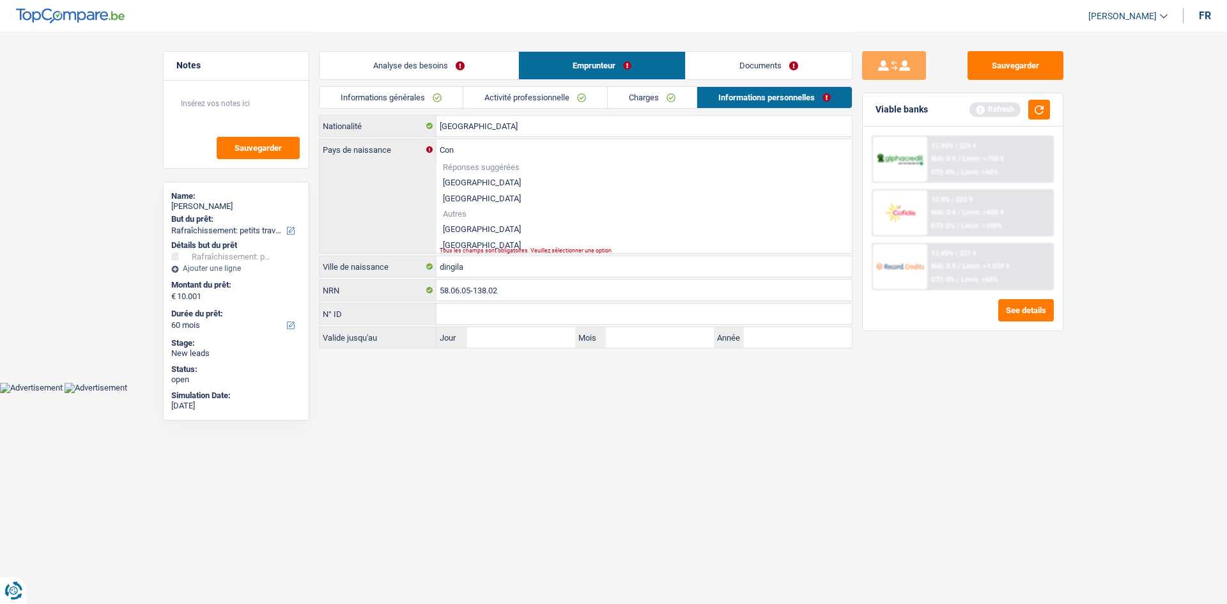
click at [560, 224] on li "[GEOGRAPHIC_DATA]" at bounding box center [643, 229] width 415 height 16
type input "[GEOGRAPHIC_DATA]"
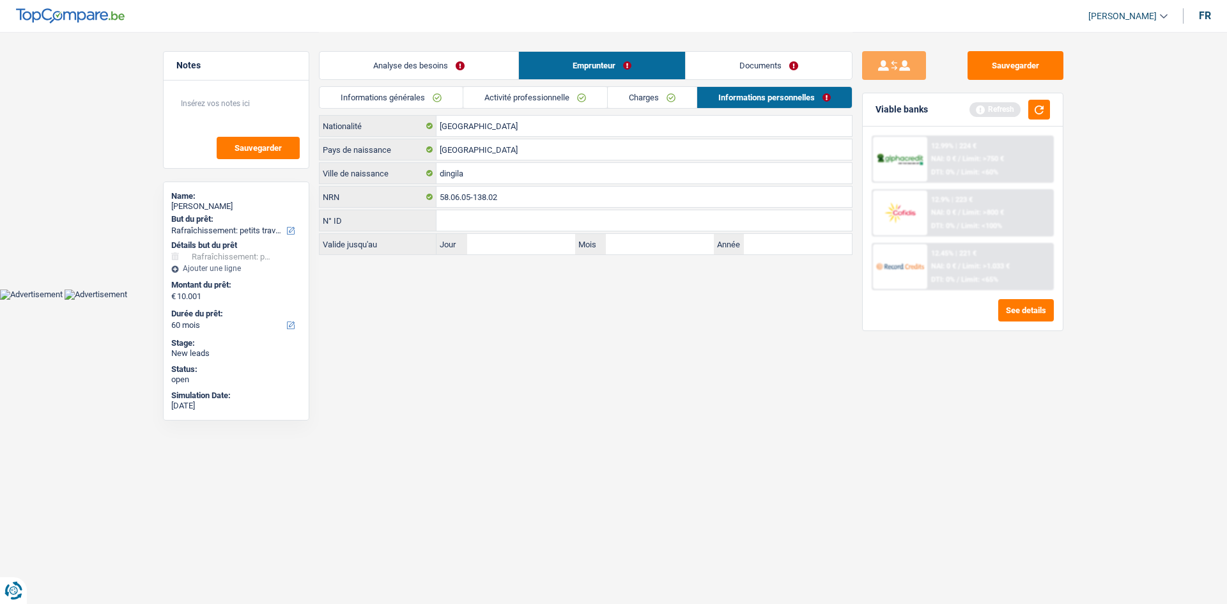
click at [715, 70] on link "Documents" at bounding box center [769, 65] width 166 height 27
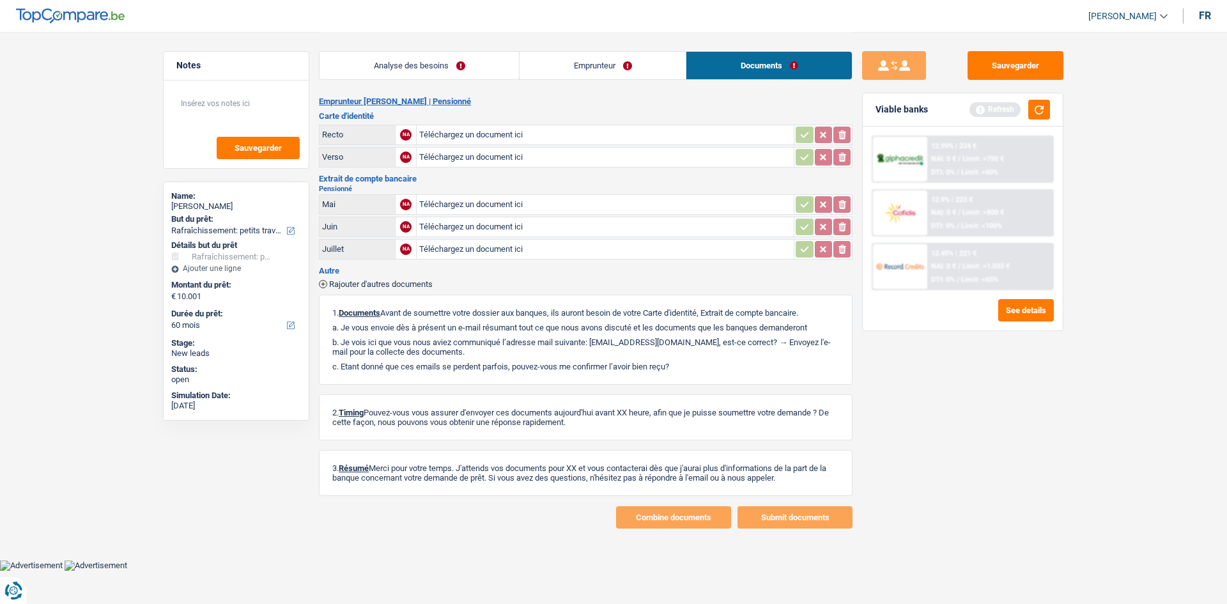
click at [421, 62] on link "Analyse des besoins" at bounding box center [418, 65] width 199 height 27
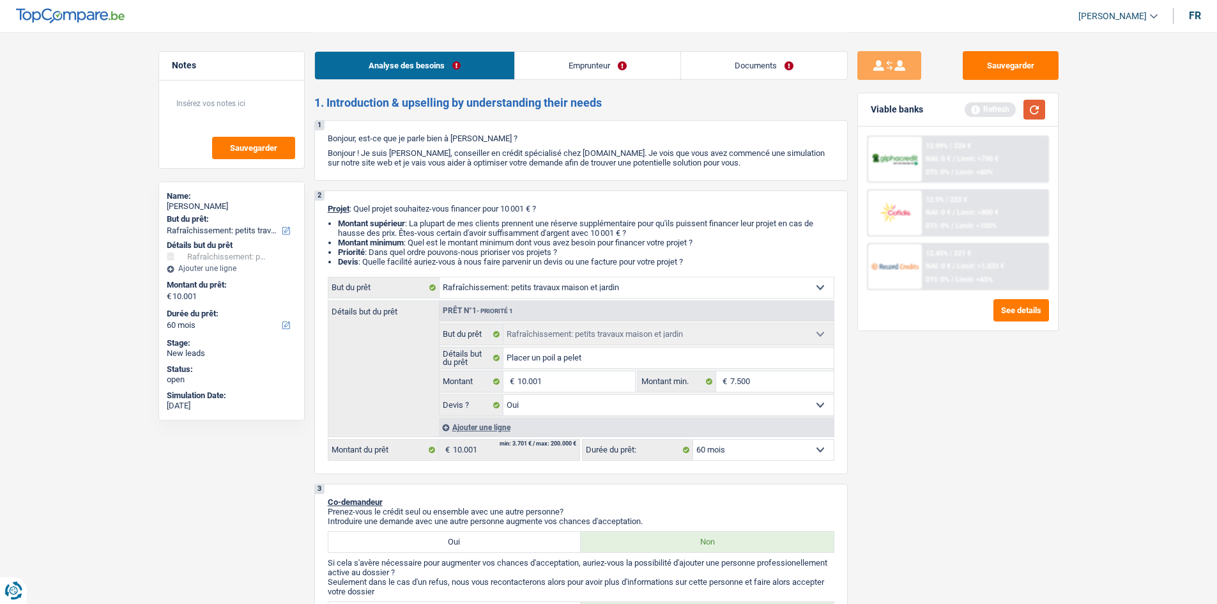
click at [1040, 111] on button "button" at bounding box center [1035, 110] width 22 height 20
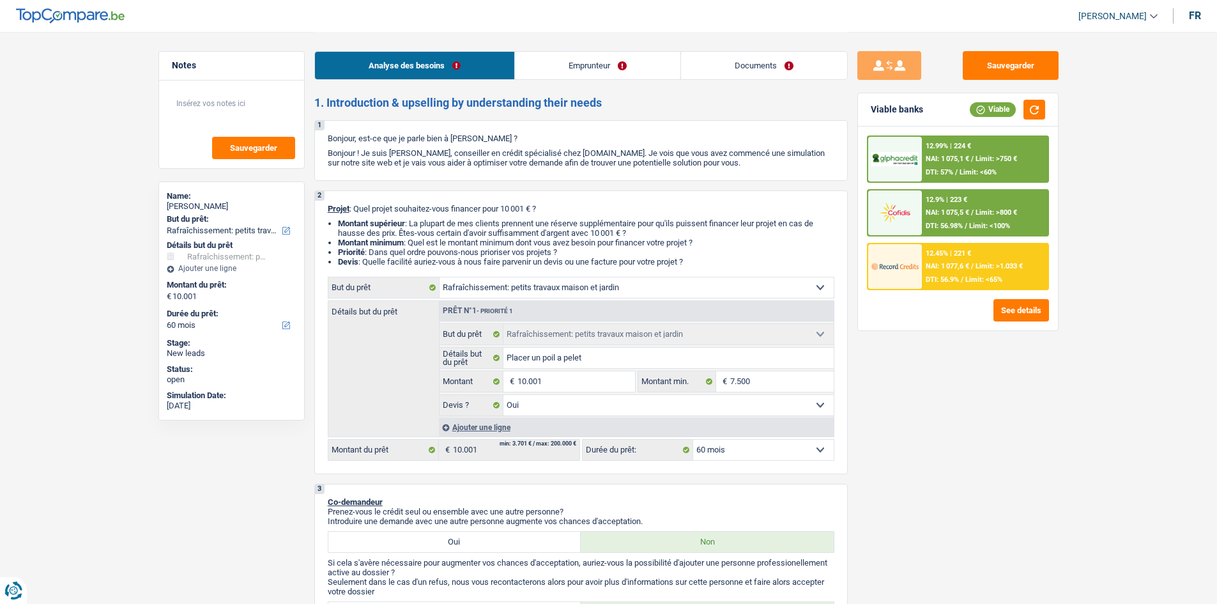
click at [772, 451] on select "12 mois 18 mois 24 mois 30 mois 36 mois 42 mois 48 mois 60 mois Sélectionner un…" at bounding box center [763, 450] width 141 height 20
click at [778, 446] on select "12 mois 18 mois 24 mois 30 mois 36 mois 42 mois 48 mois 60 mois Sélectionner un…" at bounding box center [763, 450] width 141 height 20
click at [809, 448] on select "12 mois 18 mois 24 mois 30 mois 36 mois 42 mois 48 mois 60 mois Sélectionner un…" at bounding box center [763, 450] width 141 height 20
click at [786, 449] on select "12 mois 18 mois 24 mois 30 mois 36 mois 42 mois 48 mois 60 mois Sélectionner un…" at bounding box center [763, 450] width 141 height 20
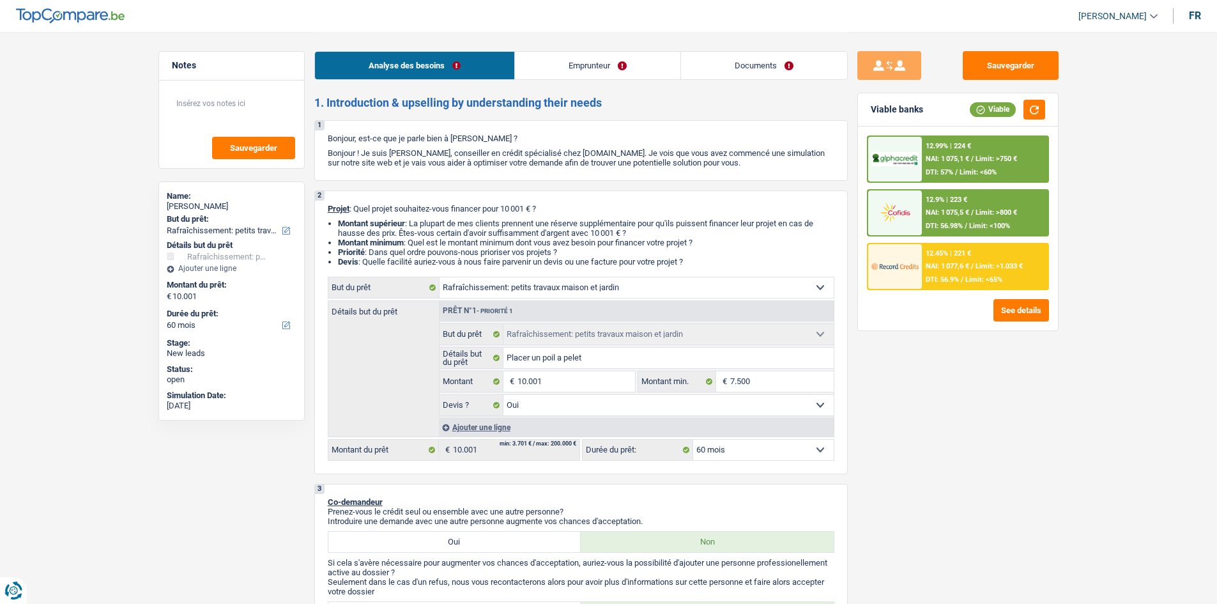
click at [786, 449] on select "12 mois 18 mois 24 mois 30 mois 36 mois 42 mois 48 mois 60 mois Sélectionner un…" at bounding box center [763, 450] width 141 height 20
click at [960, 273] on div "12.45% | 221 € NAI: 1 077,6 € / Limit: >1.033 € DTI: 56.9% / Limit: <65%" at bounding box center [985, 266] width 126 height 45
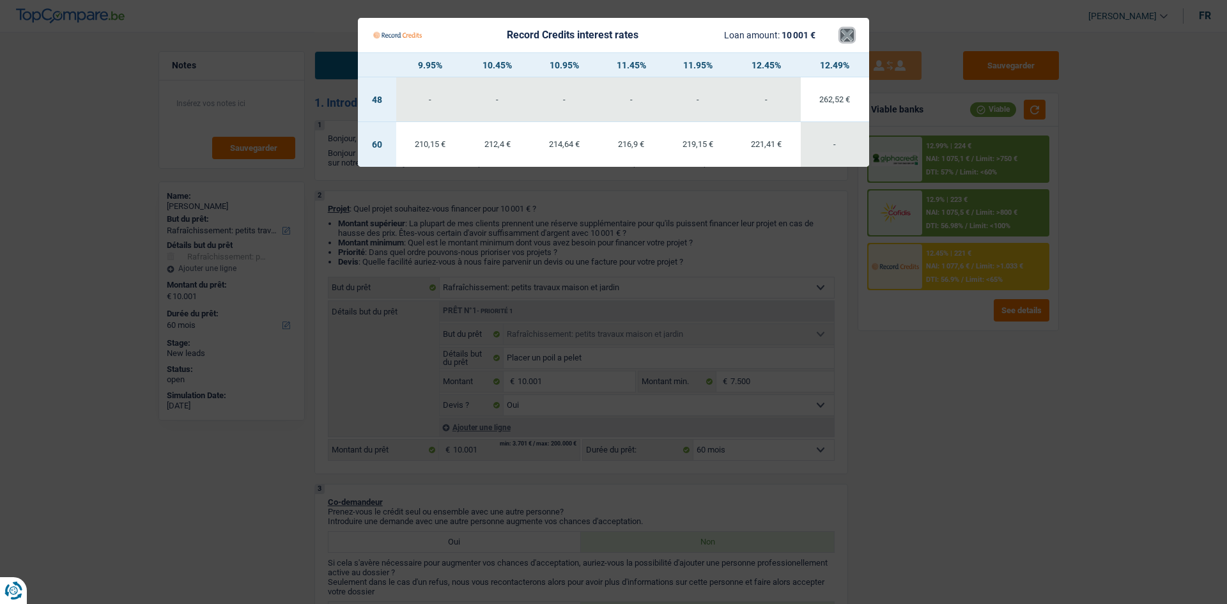
click at [850, 36] on button "×" at bounding box center [846, 35] width 13 height 13
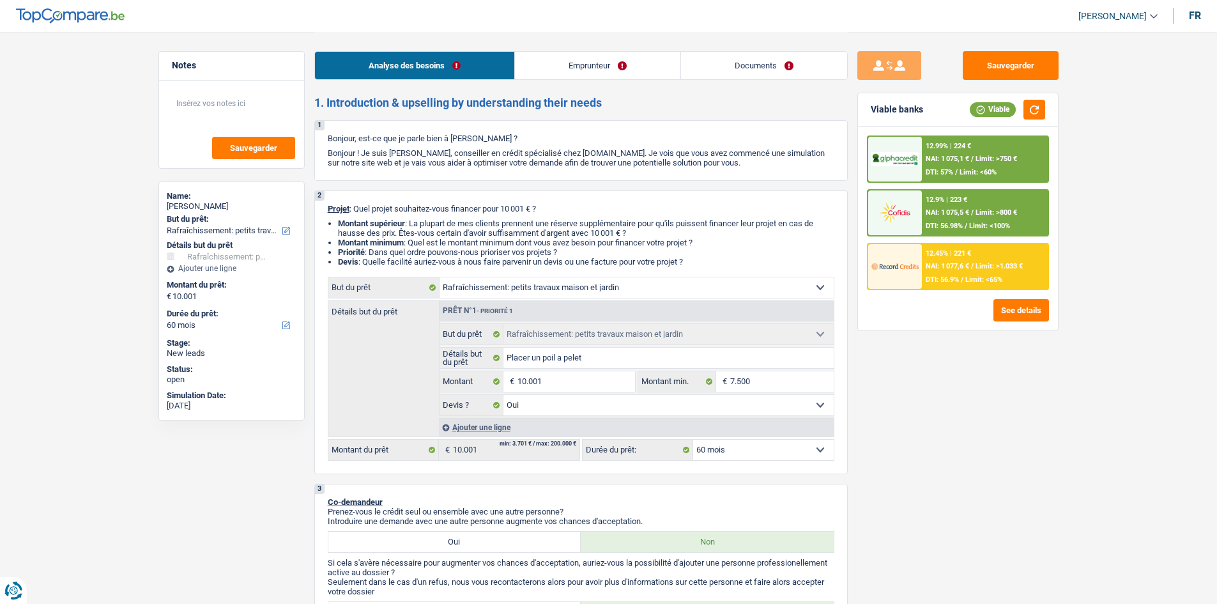
click at [948, 160] on span "NAI: 1 075,1 €" at bounding box center [947, 159] width 43 height 8
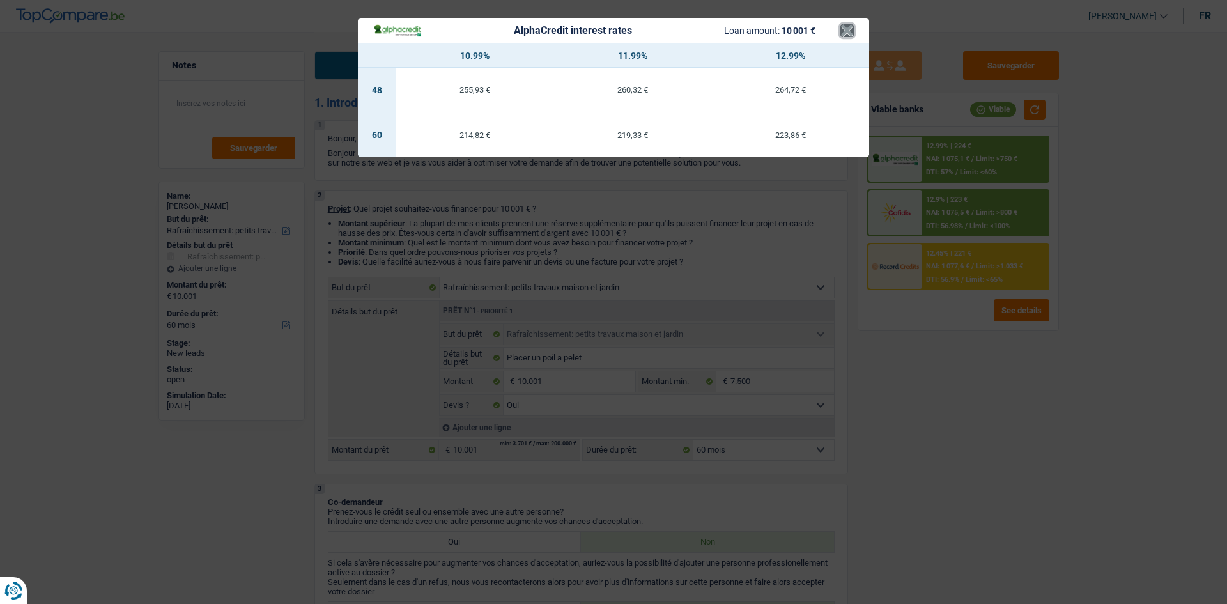
click at [848, 33] on button "×" at bounding box center [846, 30] width 13 height 13
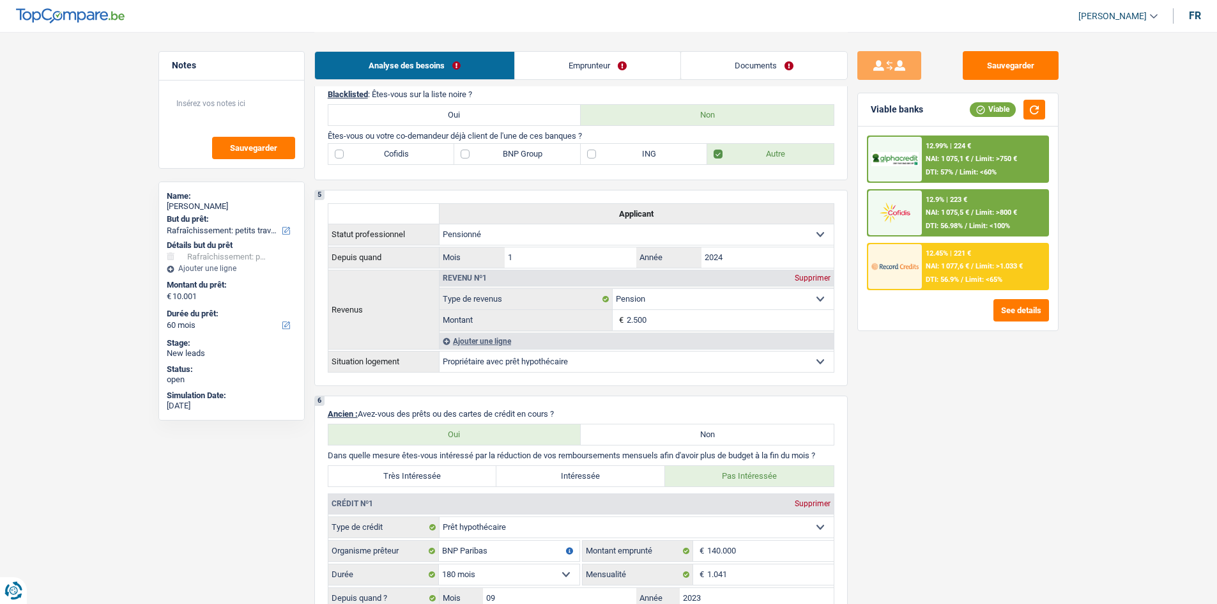
scroll to position [575, 0]
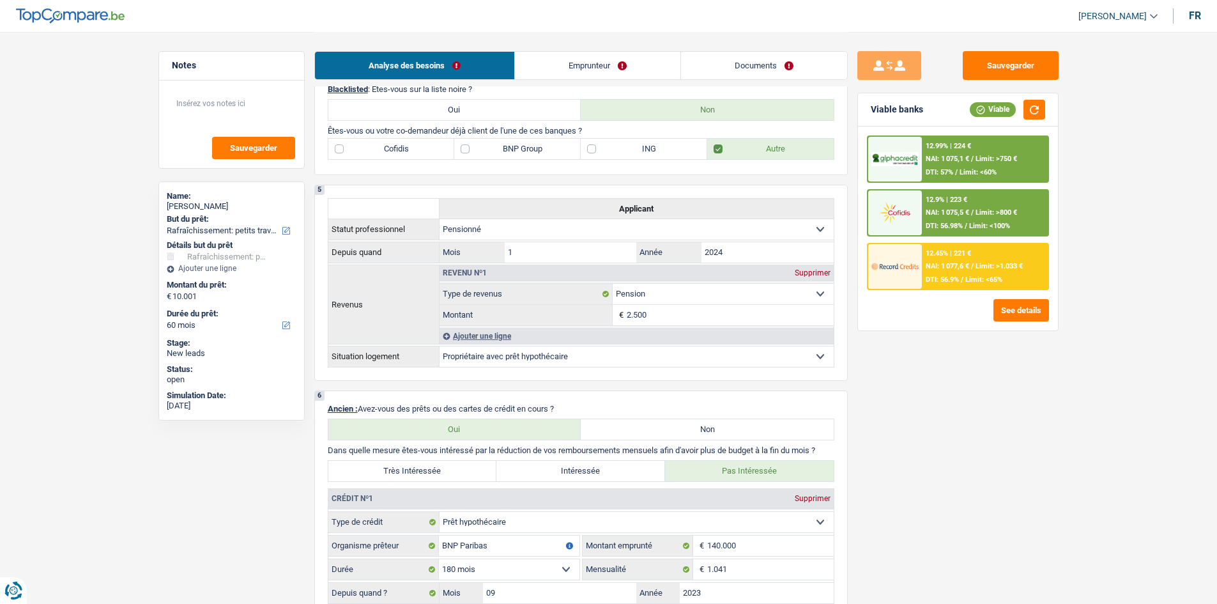
click at [942, 270] on span "NAI: 1 077,6 €" at bounding box center [947, 266] width 43 height 8
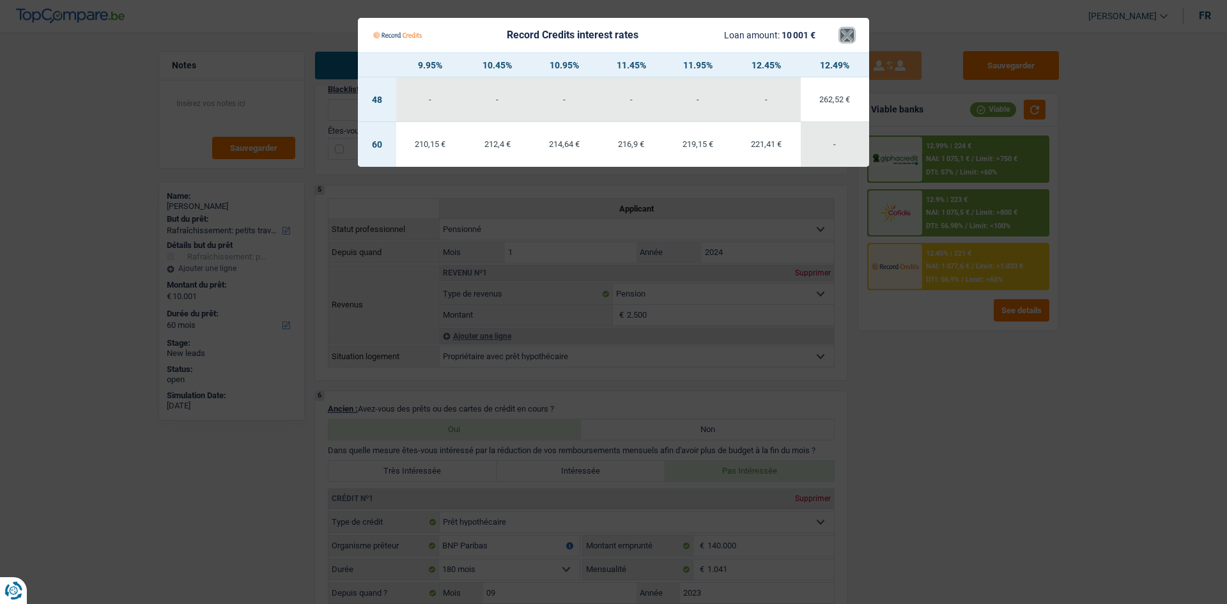
click at [848, 32] on button "×" at bounding box center [846, 35] width 13 height 13
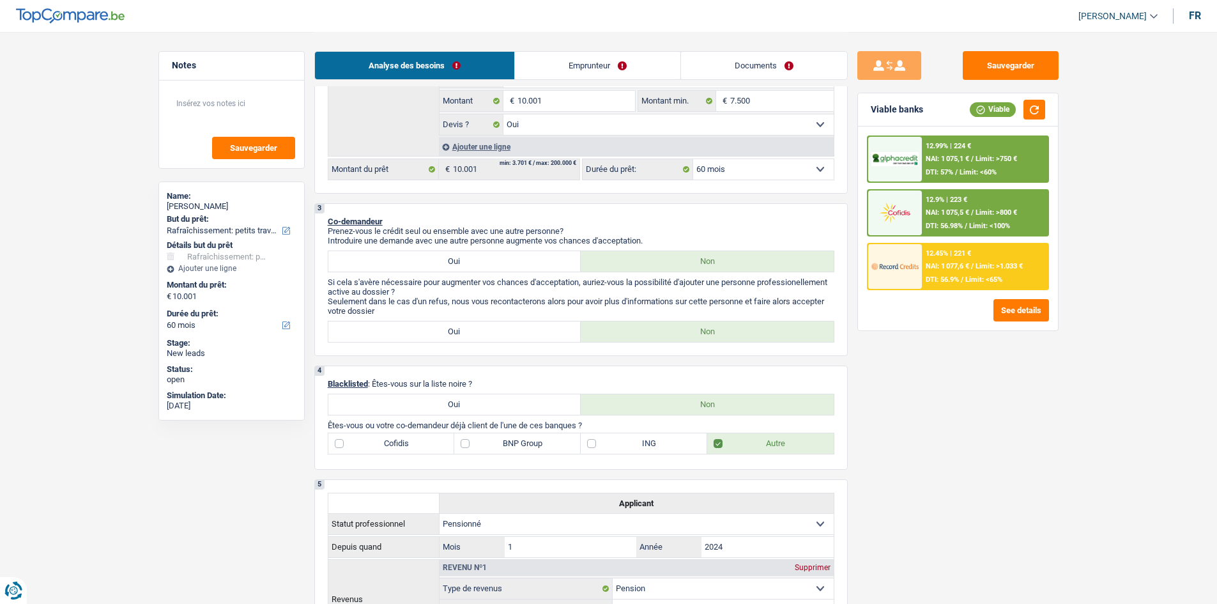
scroll to position [0, 0]
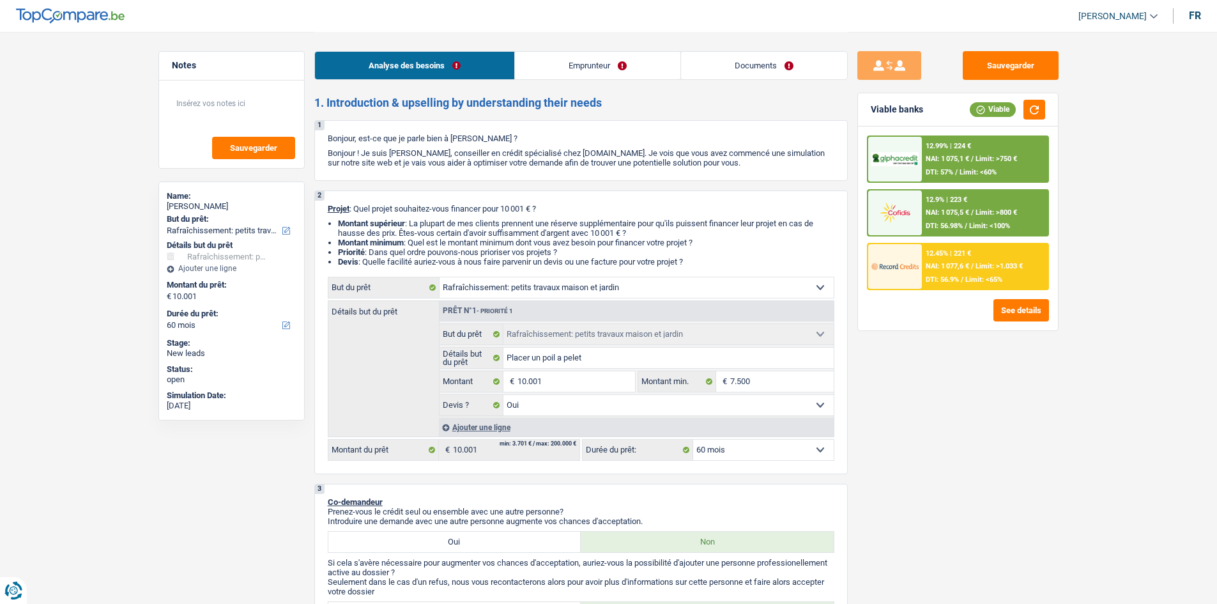
click at [741, 446] on select "12 mois 18 mois 24 mois 30 mois 36 mois 42 mois 48 mois 60 mois Sélectionner un…" at bounding box center [763, 450] width 141 height 20
click at [693, 440] on select "12 mois 18 mois 24 mois 30 mois 36 mois 42 mois 48 mois 60 mois Sélectionner un…" at bounding box center [763, 450] width 141 height 20
click at [596, 383] on input "10.001" at bounding box center [576, 381] width 117 height 20
type input "1.000"
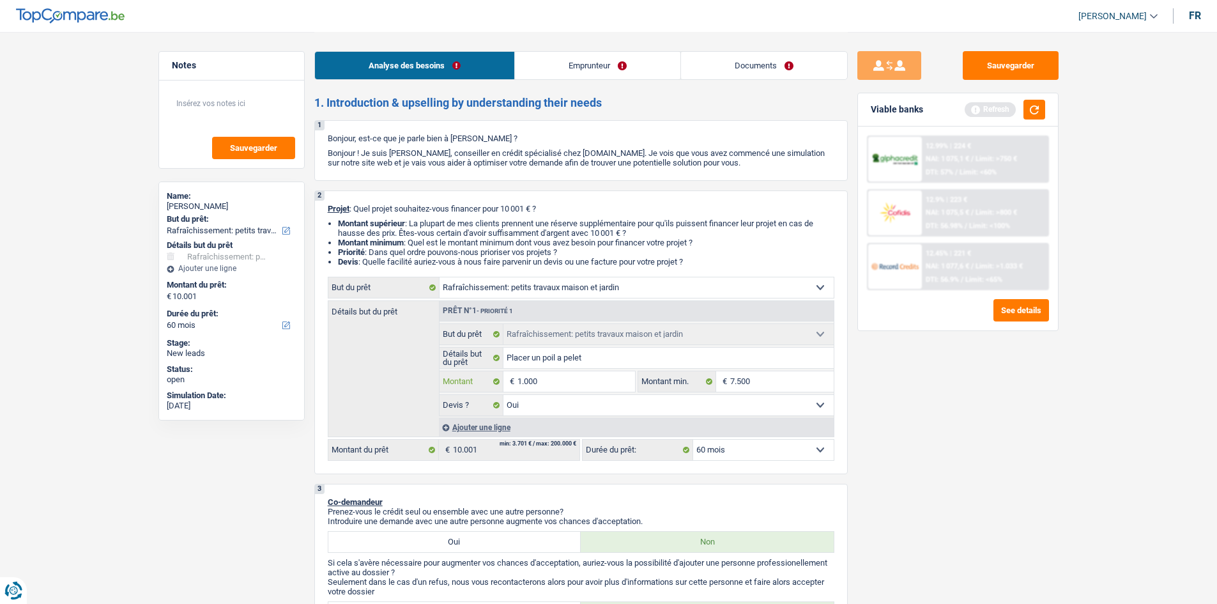
type input "100"
type input "10"
type input "1"
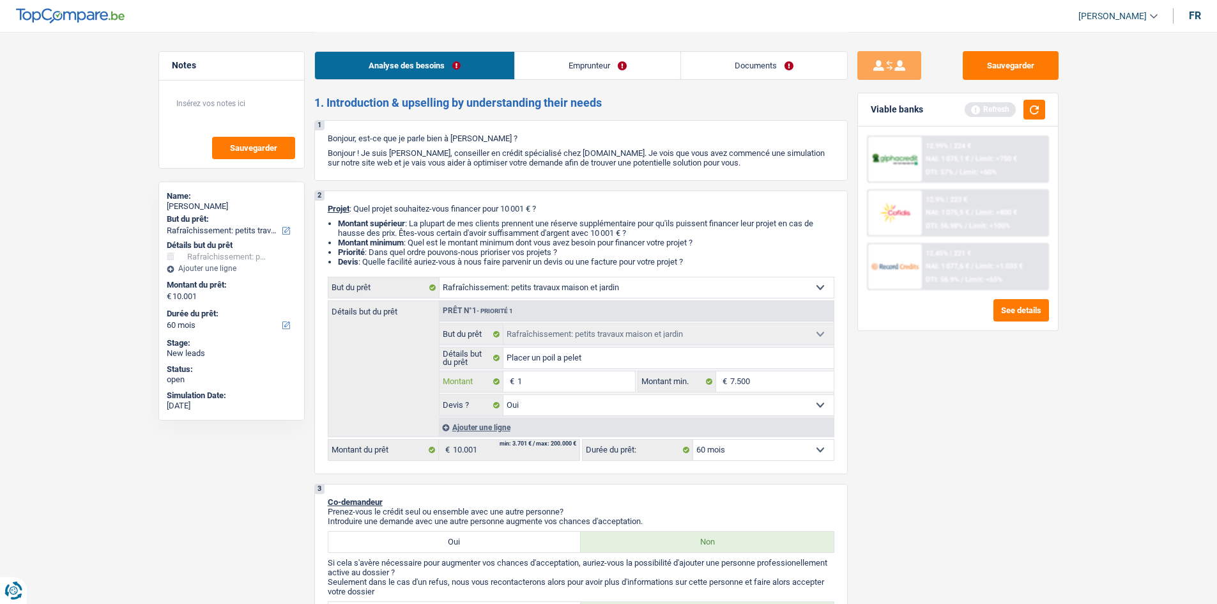
type input "1"
type input "7"
type input "75"
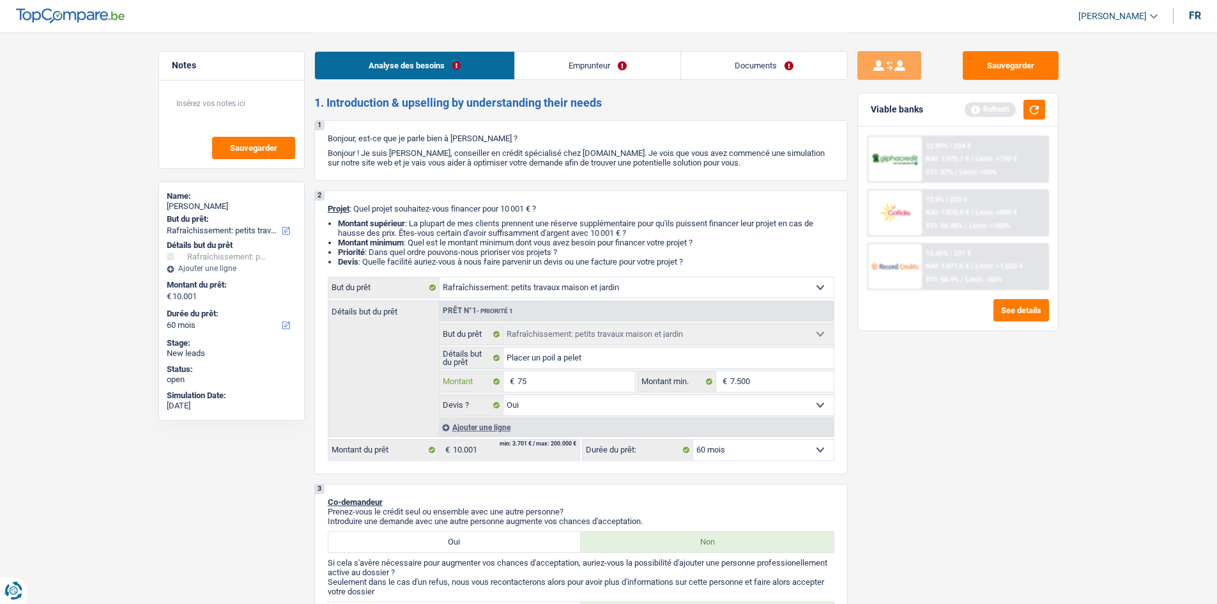
type input "750"
type input "7.500"
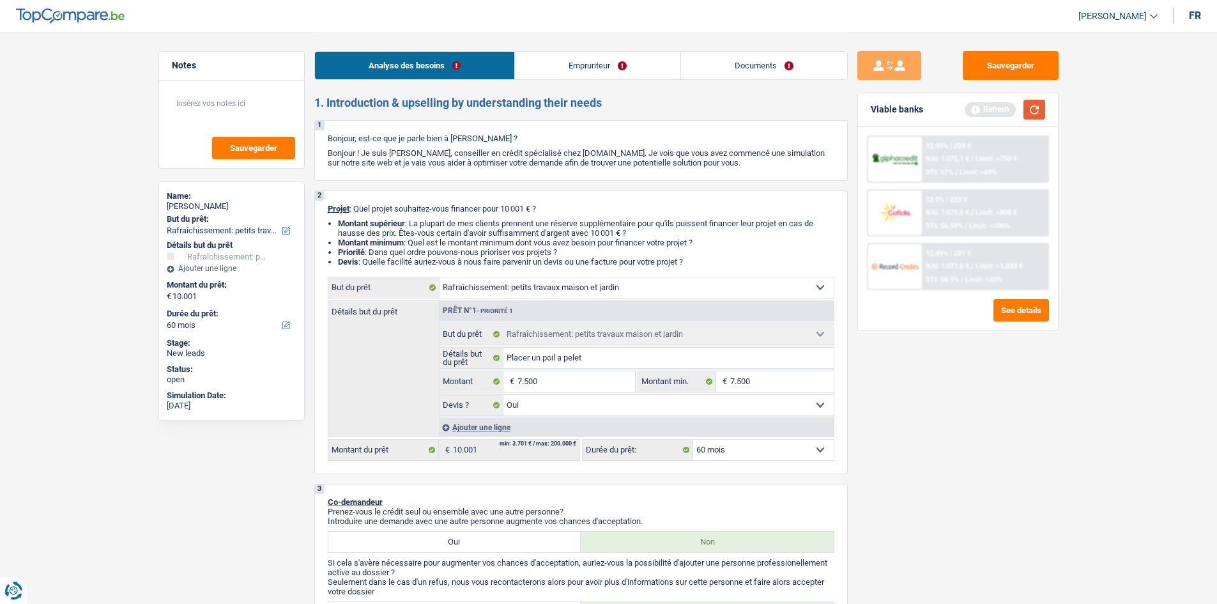
type input "7.500"
select select "42"
type input "7.500"
select select "42"
type input "7.500"
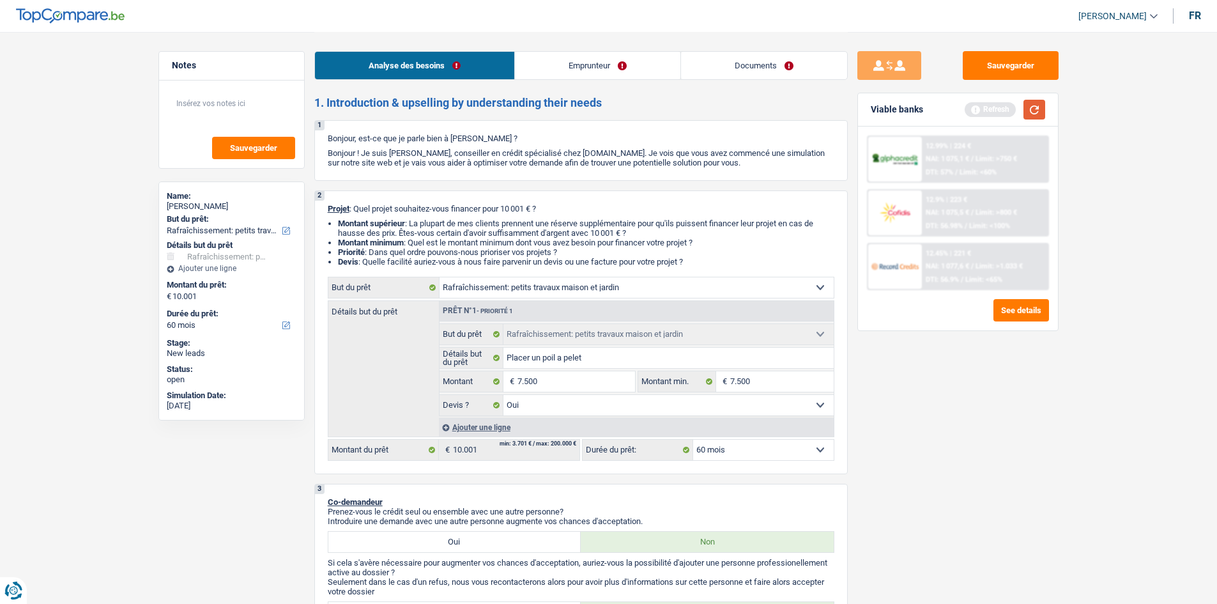
select select "42"
click at [1038, 111] on button "button" at bounding box center [1035, 110] width 22 height 20
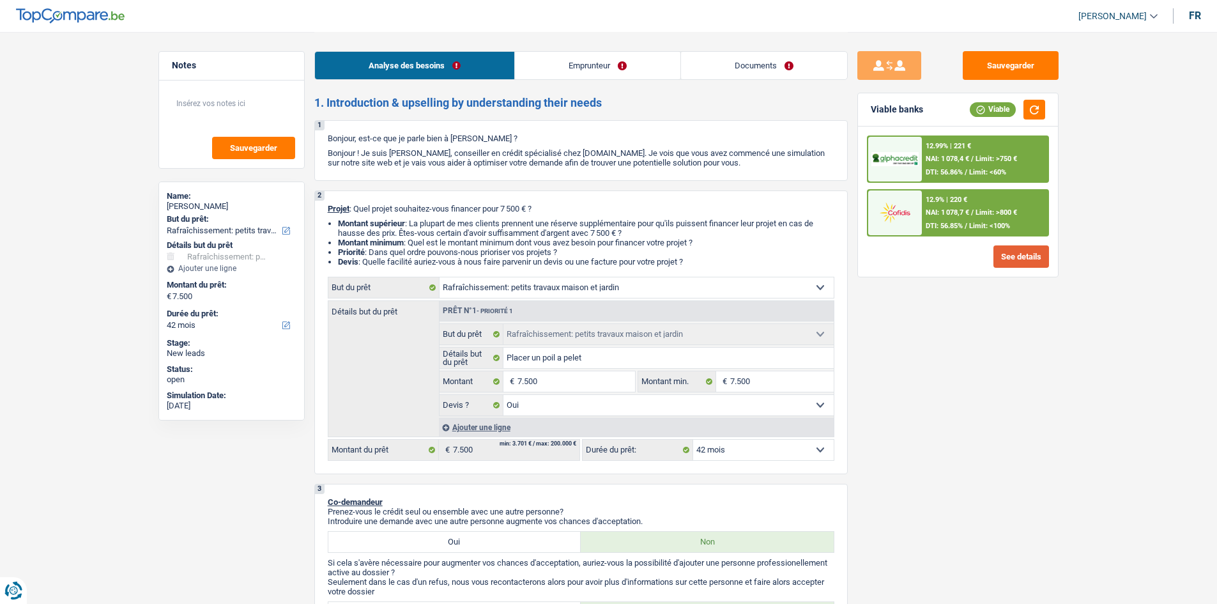
click at [1008, 253] on button "See details" at bounding box center [1022, 256] width 56 height 22
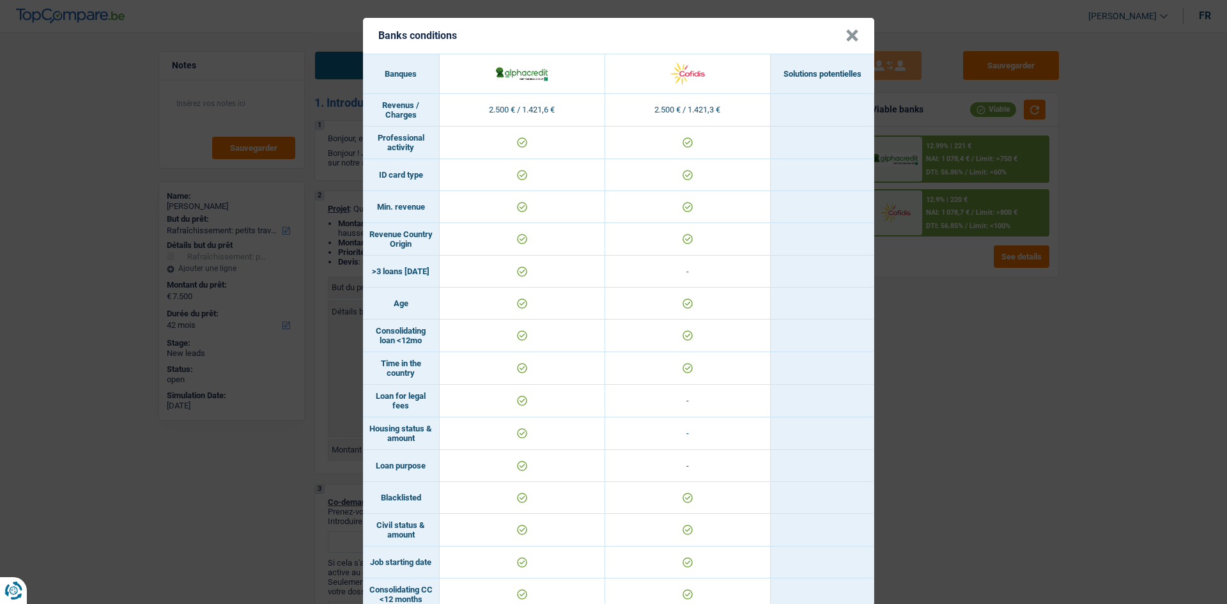
click at [847, 36] on button "×" at bounding box center [851, 35] width 13 height 13
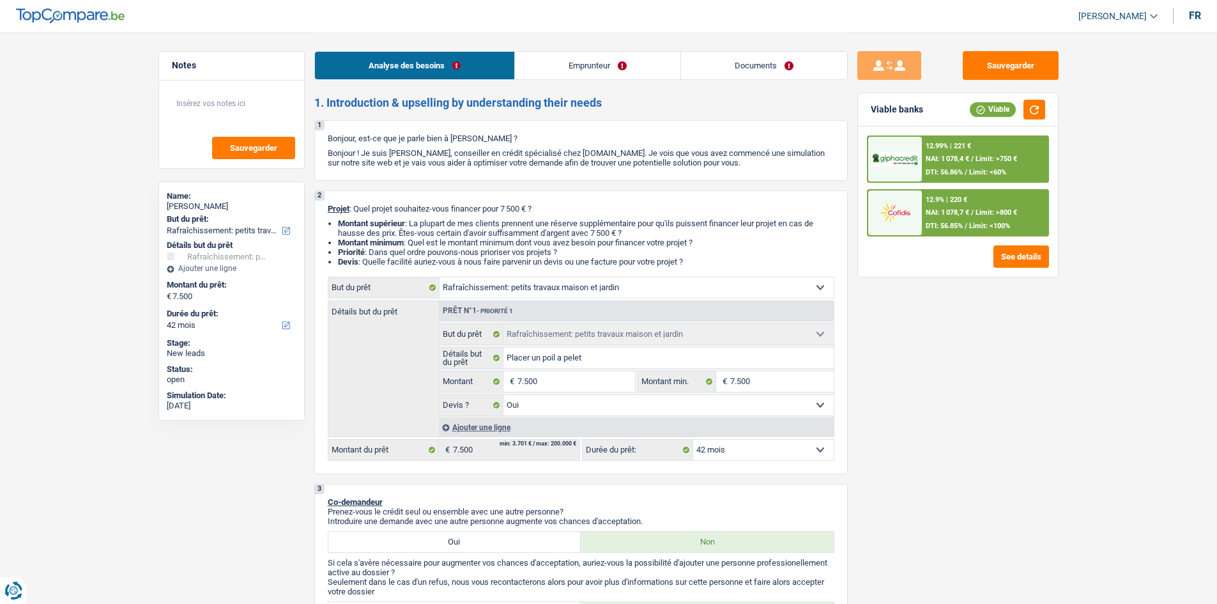
click at [924, 194] on div "12.9% | 220 € NAI: 1 078,7 € / Limit: >800 € DTI: 56.85% / Limit: <100%" at bounding box center [985, 212] width 126 height 45
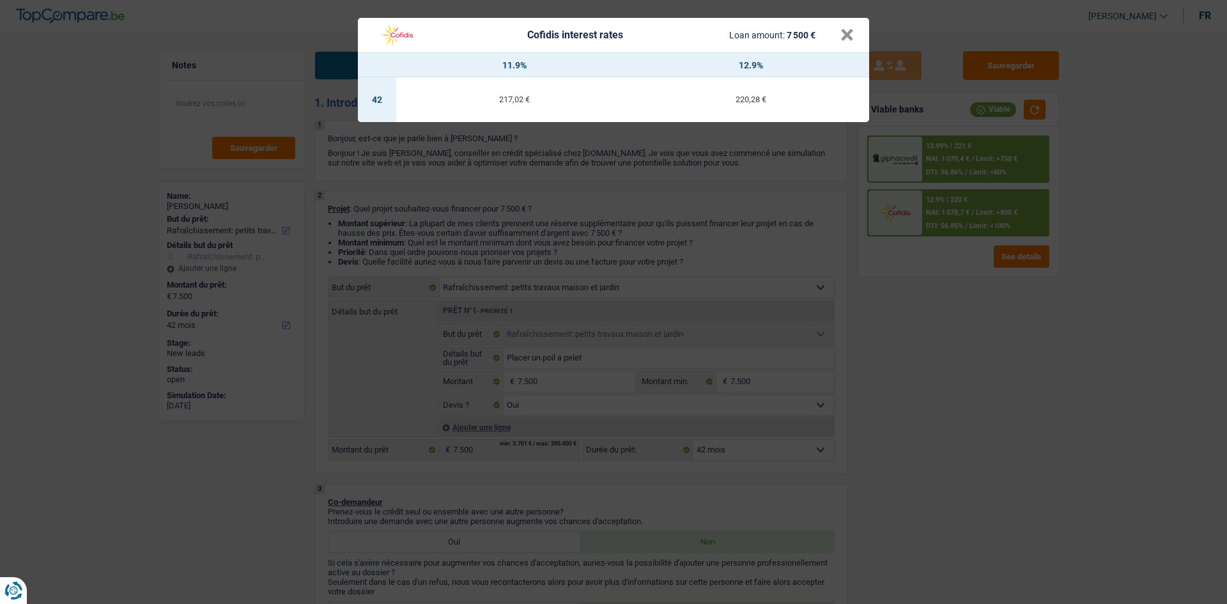
click at [840, 40] on div "Cofidis interest rates Loan amount: 7 500 €" at bounding box center [606, 35] width 467 height 24
click at [842, 39] on button "×" at bounding box center [846, 35] width 13 height 13
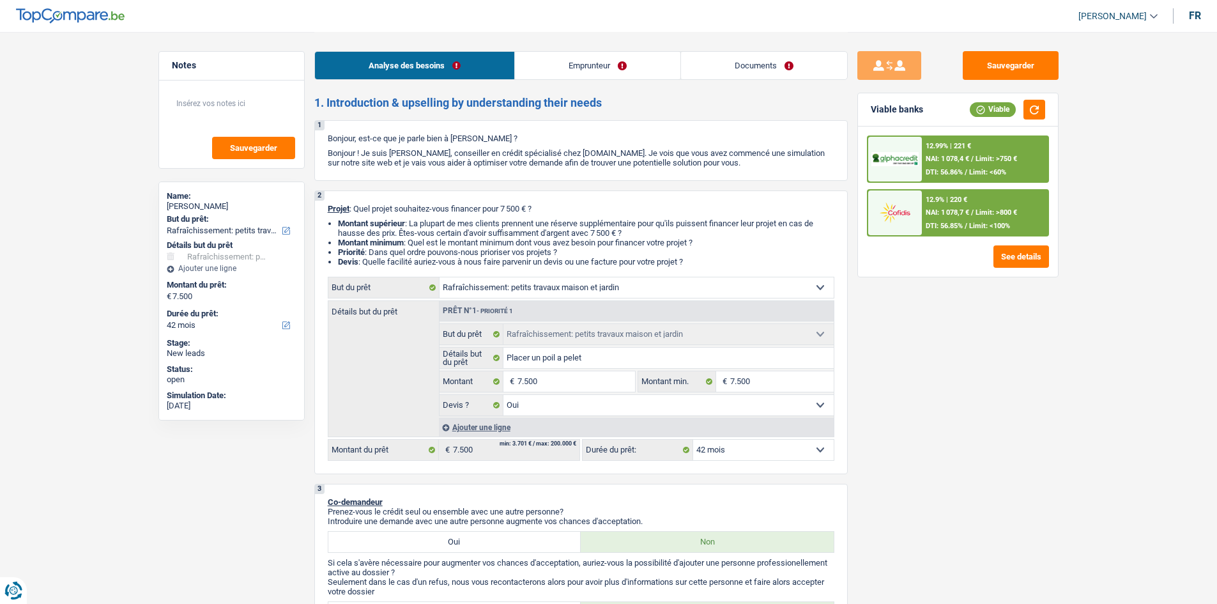
click at [740, 454] on select "12 mois 18 mois 24 mois 30 mois 36 mois 42 mois Sélectionner une option" at bounding box center [763, 450] width 141 height 20
click at [693, 440] on select "12 mois 18 mois 24 mois 30 mois 36 mois 42 mois Sélectionner une option" at bounding box center [763, 450] width 141 height 20
click at [785, 444] on select "12 mois 18 mois 24 mois 30 mois 36 mois 42 mois Sélectionner une option" at bounding box center [763, 450] width 141 height 20
click at [693, 440] on select "12 mois 18 mois 24 mois 30 mois 36 mois 42 mois Sélectionner une option" at bounding box center [763, 450] width 141 height 20
click at [1000, 153] on div "12.99% | 221 € NAI: 1 078,4 € / Limit: >750 € DTI: 56.86% / Limit: <60%" at bounding box center [985, 159] width 126 height 45
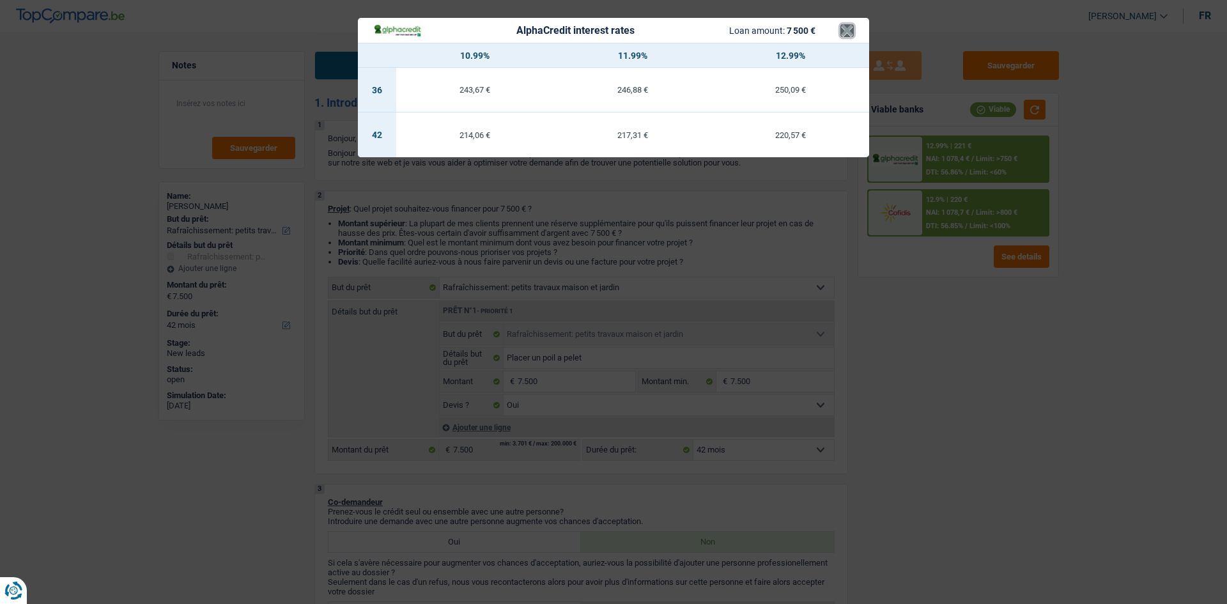
click at [847, 31] on button "×" at bounding box center [846, 30] width 13 height 13
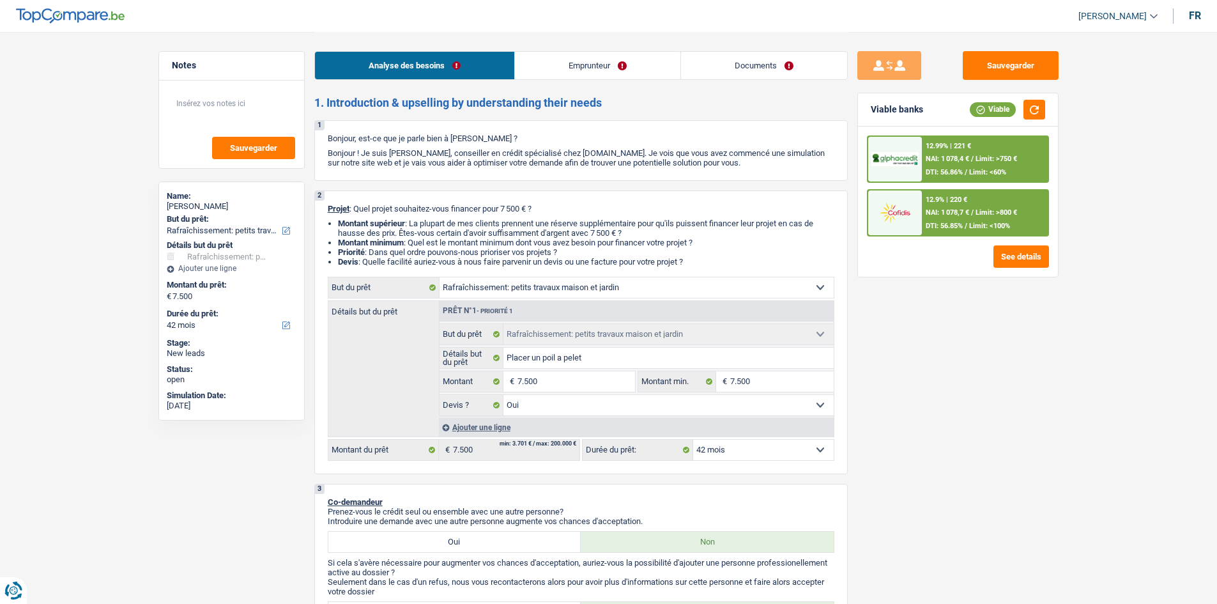
click at [956, 142] on div "12.99% | 221 €" at bounding box center [948, 146] width 45 height 8
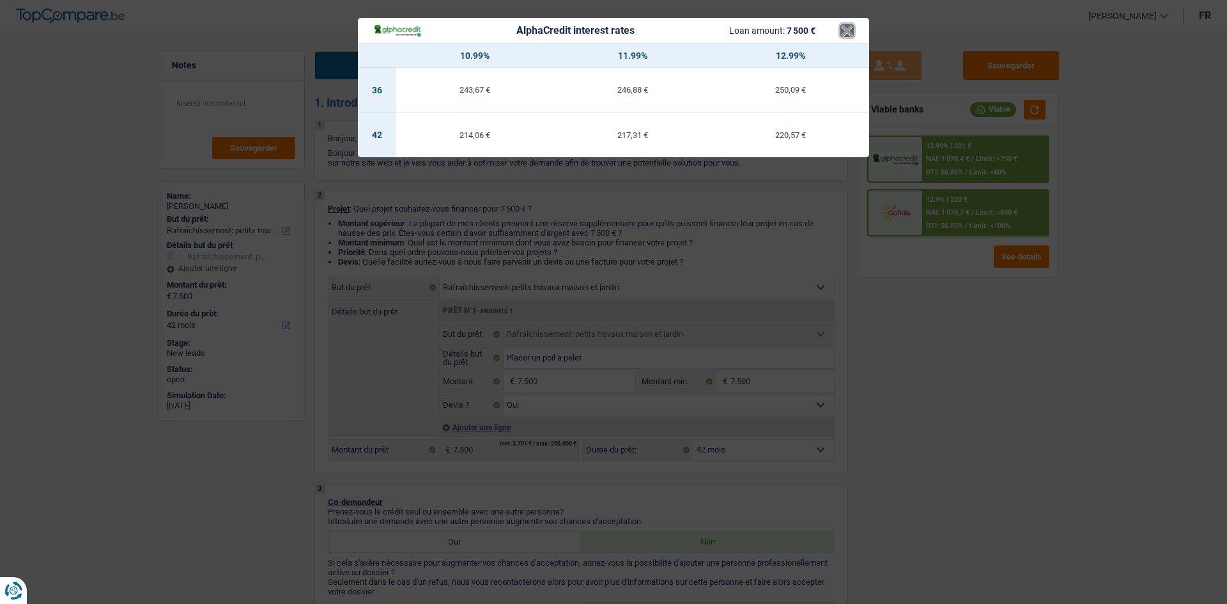
click at [843, 35] on button "×" at bounding box center [846, 30] width 13 height 13
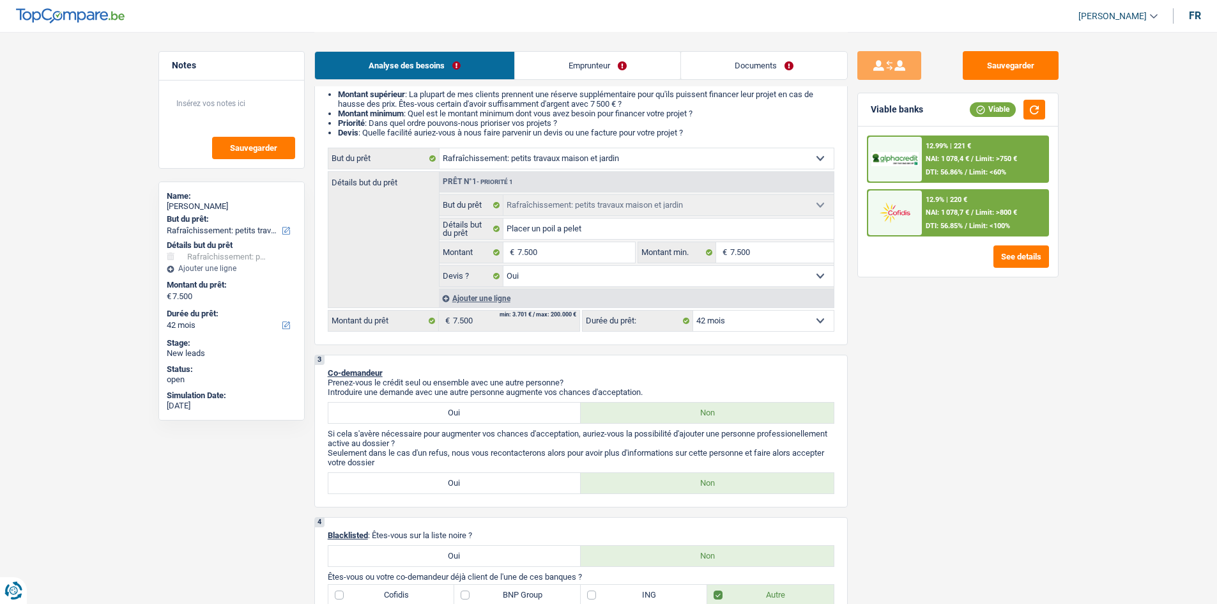
scroll to position [192, 0]
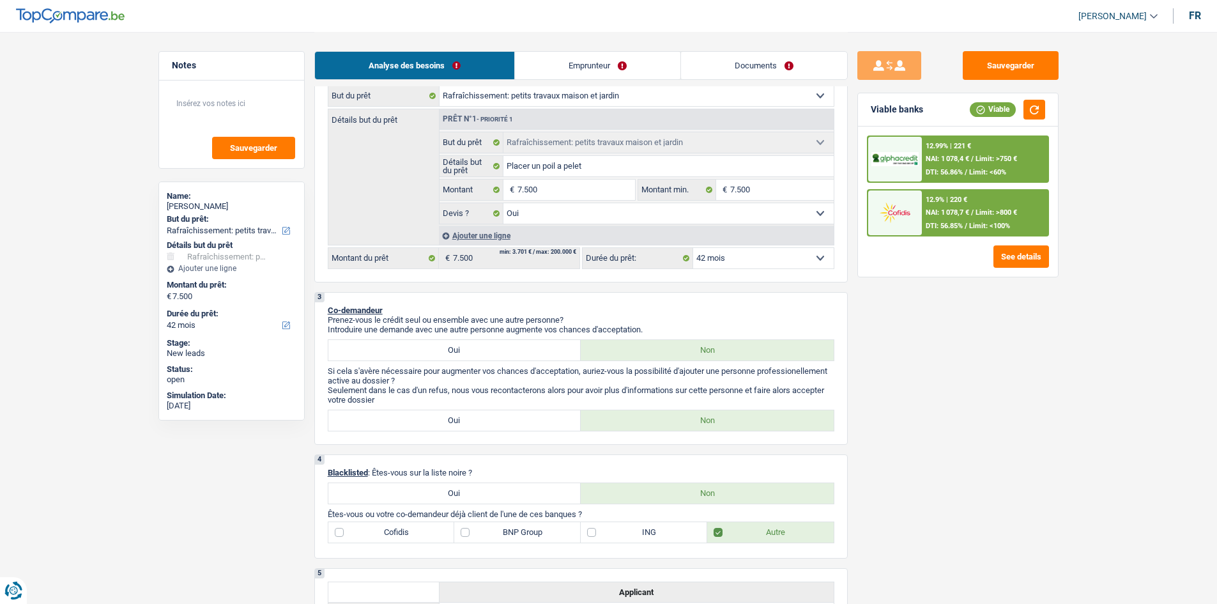
click at [721, 262] on select "12 mois 18 mois 24 mois 30 mois 36 mois 42 mois Sélectionner une option" at bounding box center [763, 258] width 141 height 20
click at [693, 248] on select "12 mois 18 mois 24 mois 30 mois 36 mois 42 mois Sélectionner une option" at bounding box center [763, 258] width 141 height 20
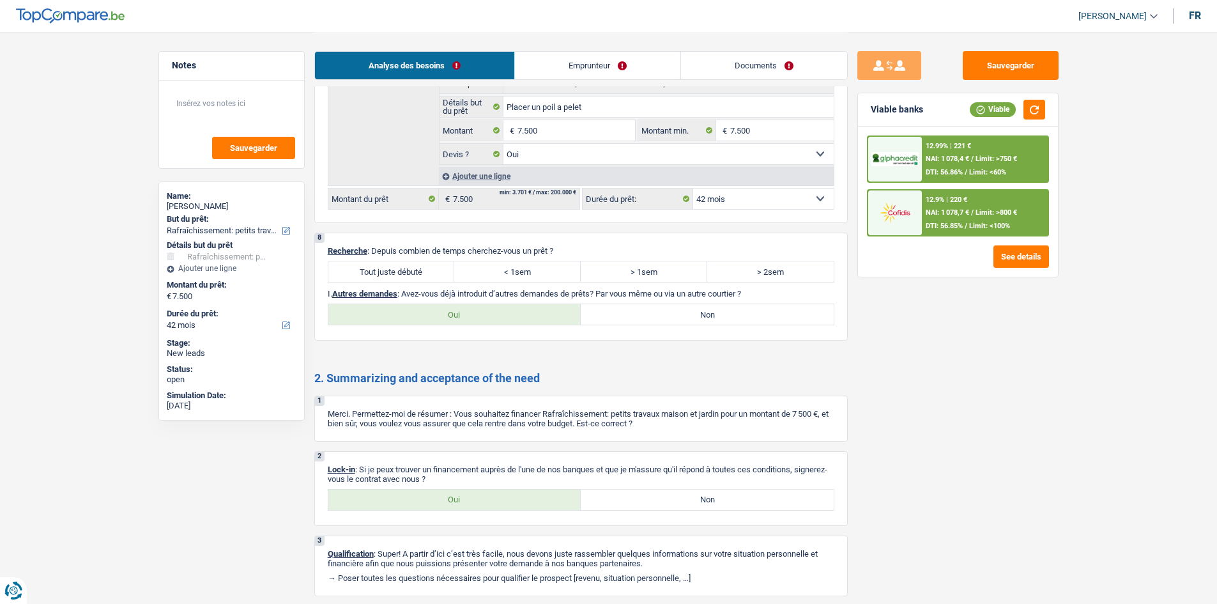
scroll to position [1622, 0]
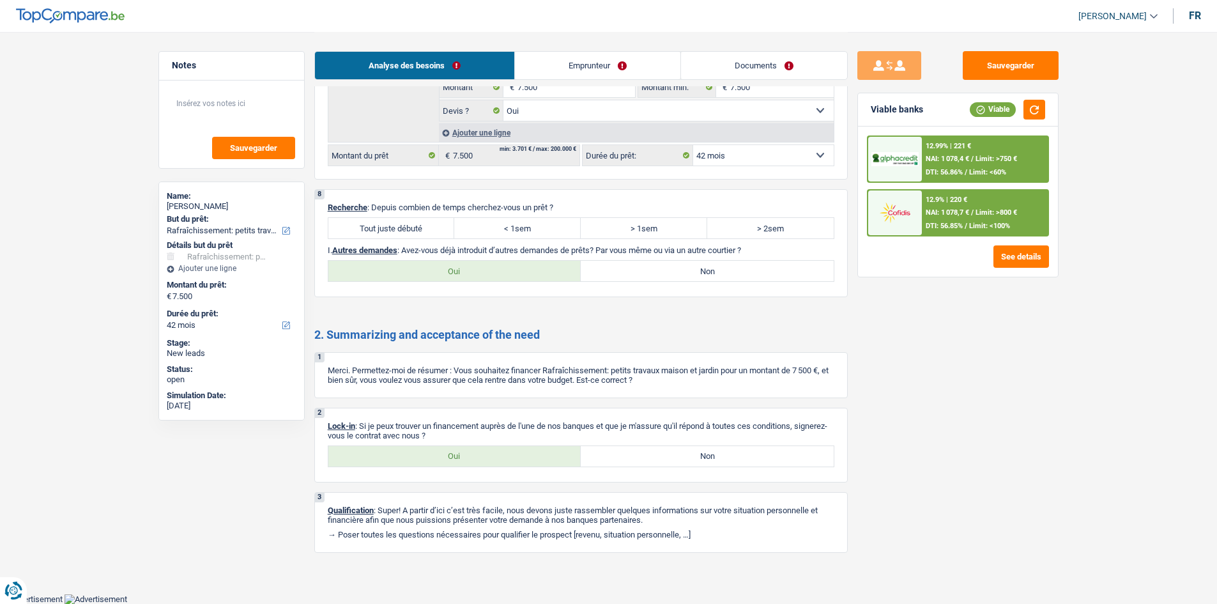
click at [404, 228] on label "Tout juste débuté" at bounding box center [391, 228] width 127 height 20
click at [404, 228] on input "Tout juste débuté" at bounding box center [391, 228] width 127 height 20
radio input "true"
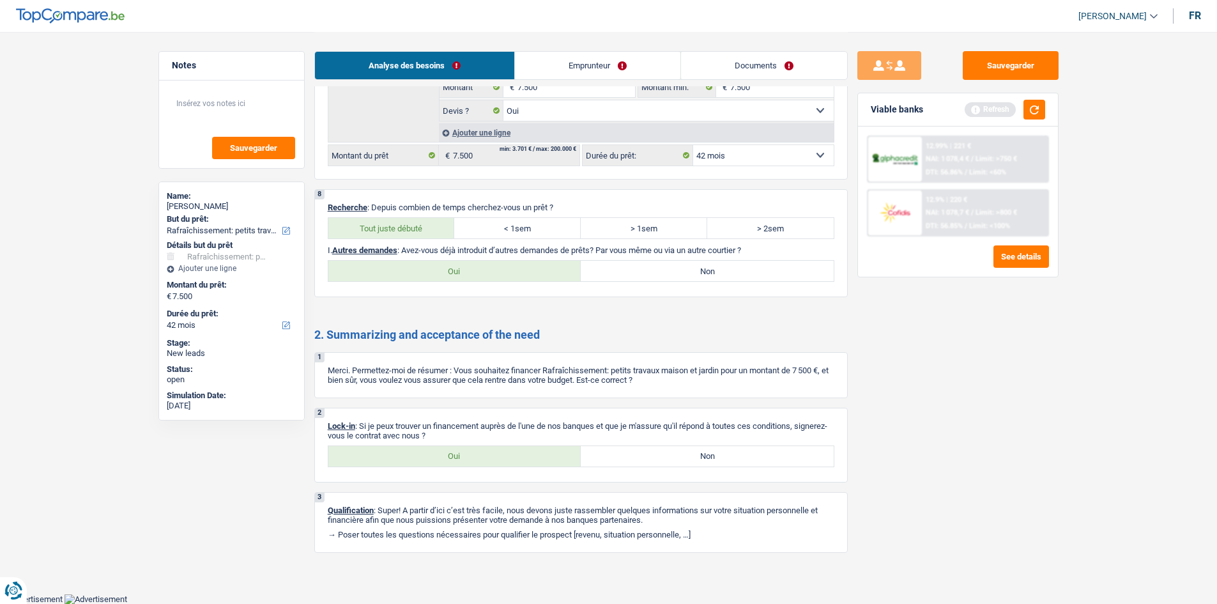
click at [641, 272] on label "Non" at bounding box center [707, 271] width 253 height 20
click at [641, 272] on input "Non" at bounding box center [707, 271] width 253 height 20
radio input "true"
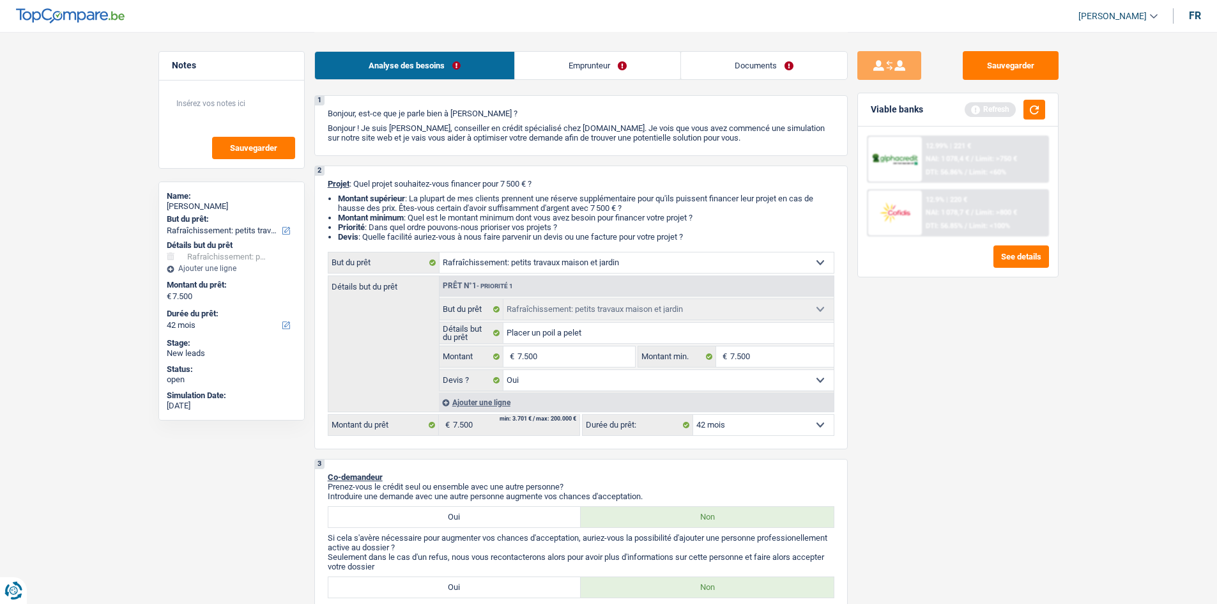
scroll to position [0, 0]
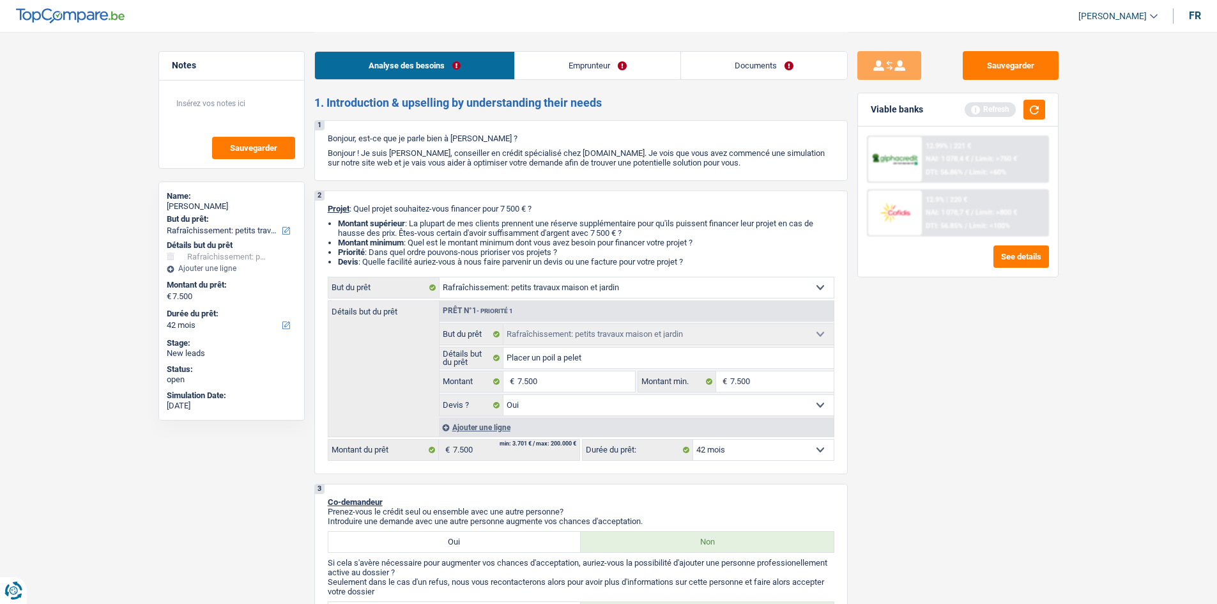
click at [583, 59] on link "Emprunteur" at bounding box center [597, 65] width 165 height 27
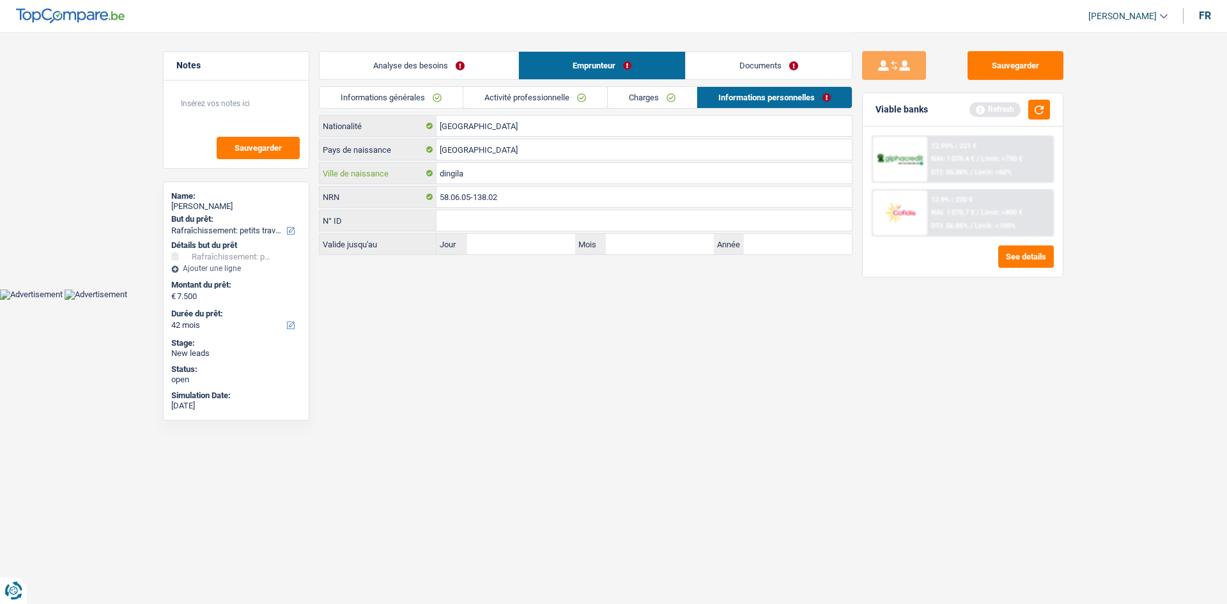
click at [444, 173] on input "dingila" at bounding box center [643, 173] width 415 height 20
type input "Dingila"
click at [421, 64] on link "Analyse des besoins" at bounding box center [418, 65] width 199 height 27
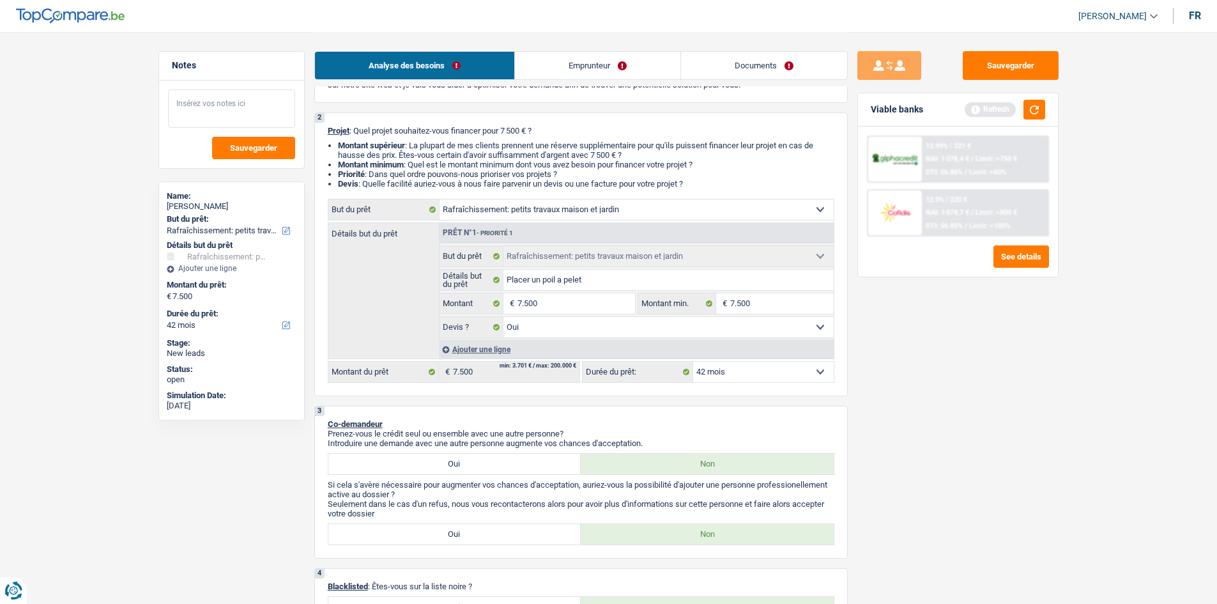
scroll to position [256, 0]
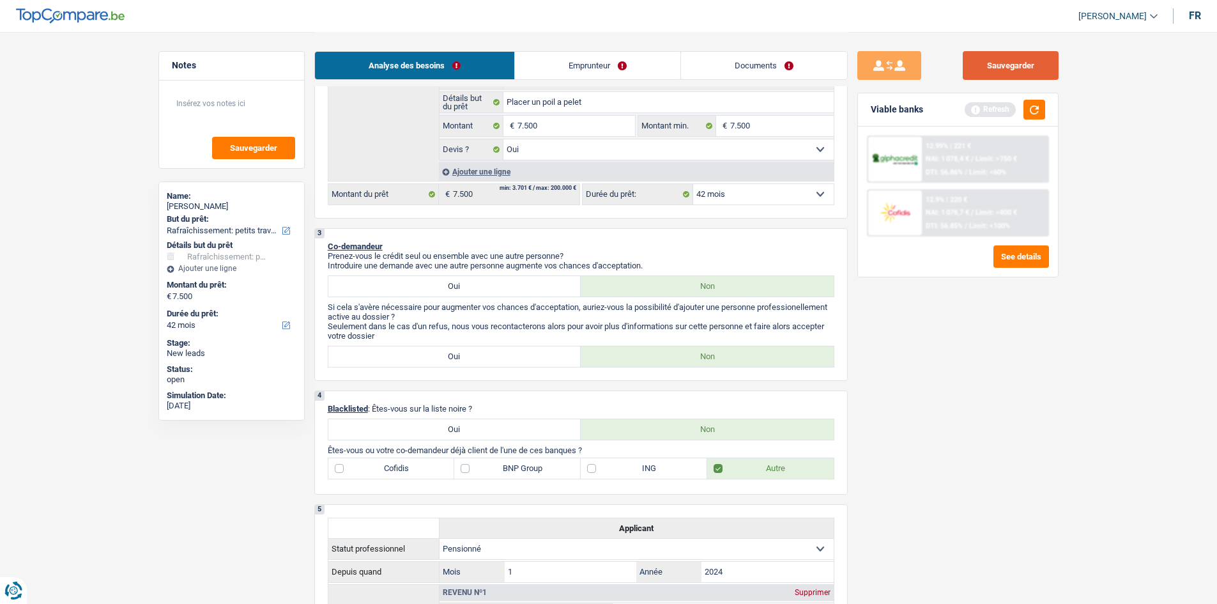
click at [1021, 60] on button "Sauvegarder" at bounding box center [1011, 65] width 96 height 29
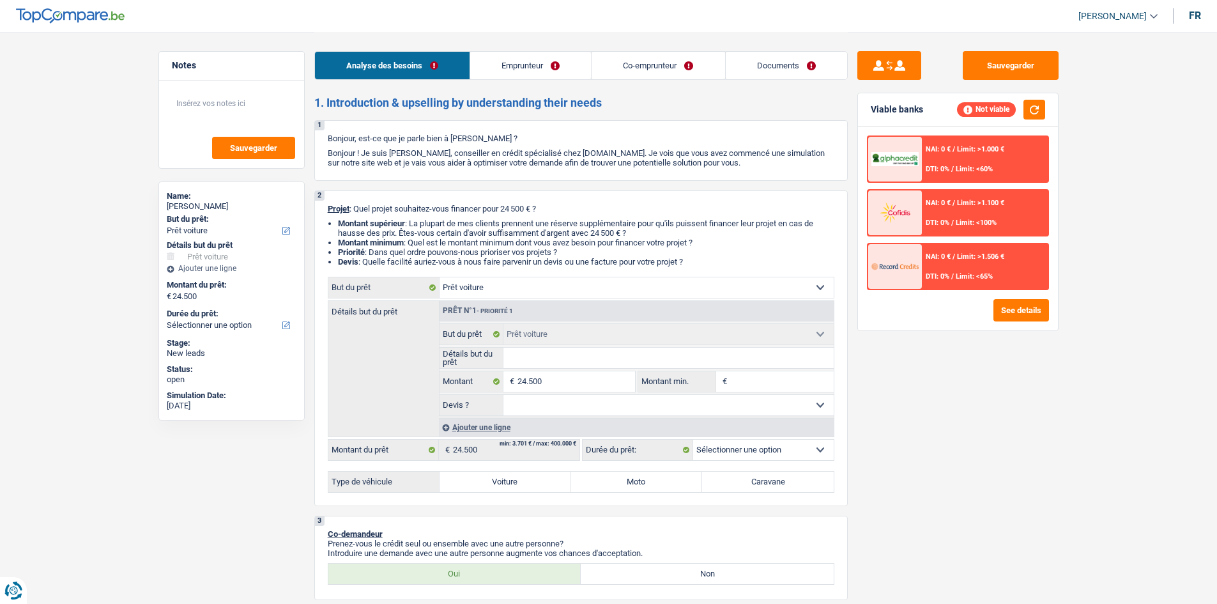
select select "car"
select select "publicEmployee"
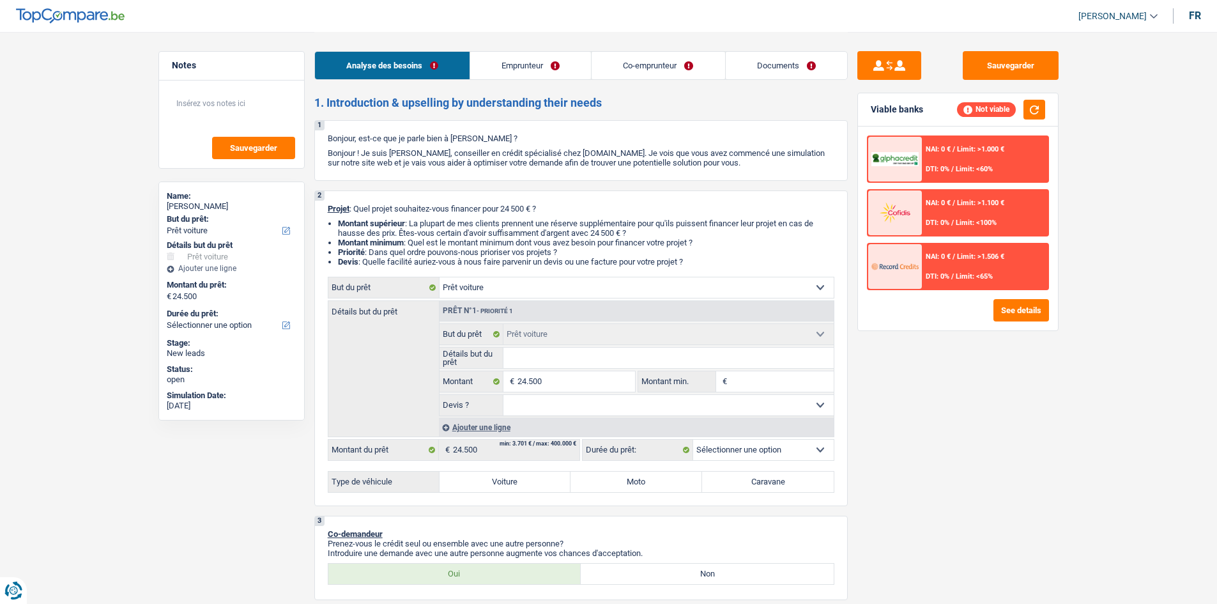
select select "netSalary"
select select "mealVouchers"
select select "ownerWithMortgage"
select select "mortgage"
select select "car"
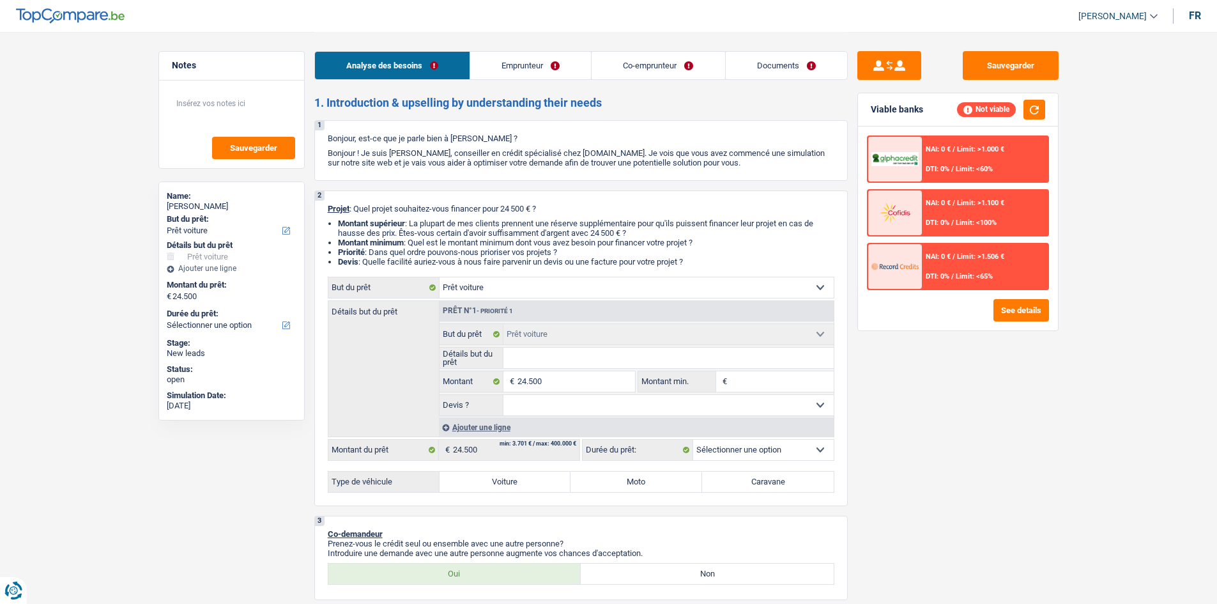
select select "car"
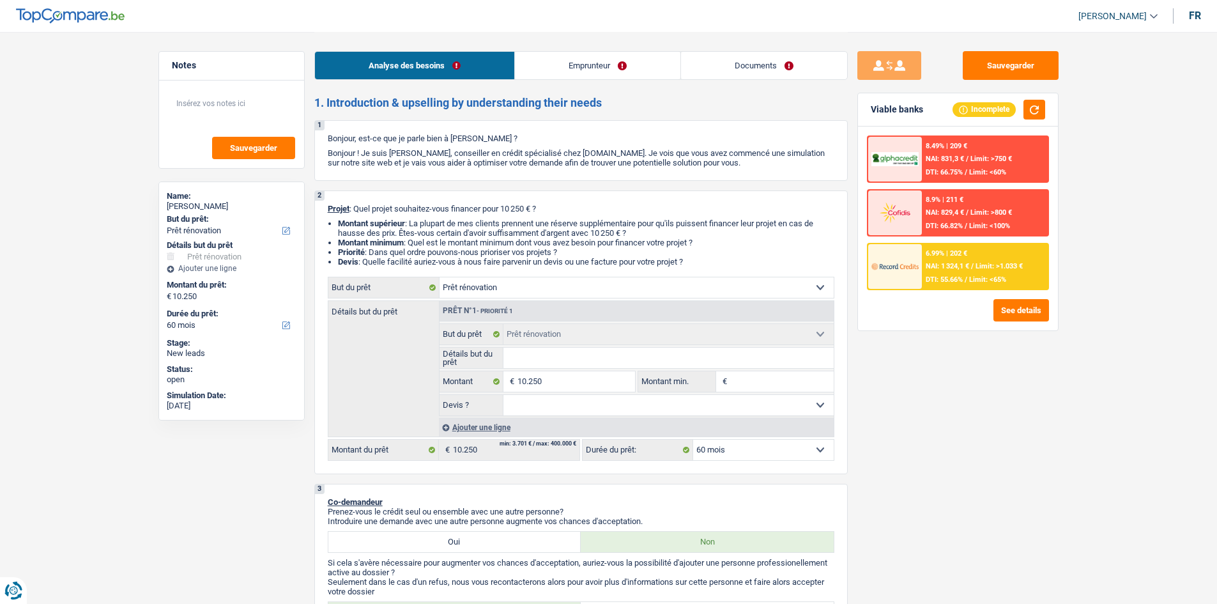
select select "renovation"
select select "60"
select select "renovation"
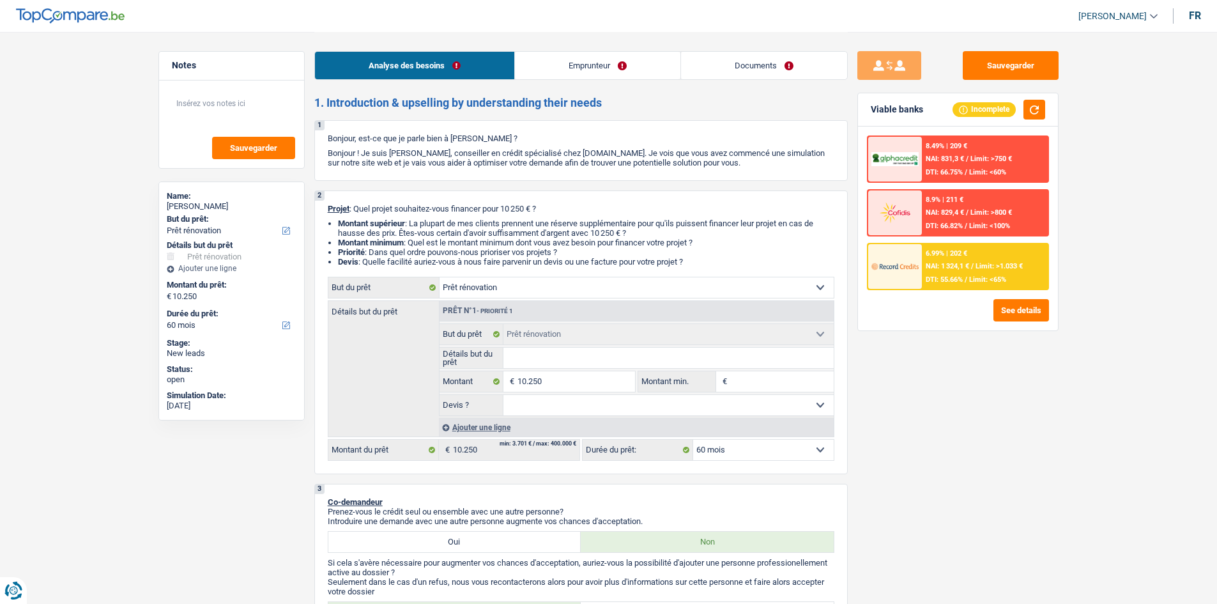
select select "60"
select select "worker"
select select "netSalary"
select select "ownerWithMortgage"
select select "mortgage"
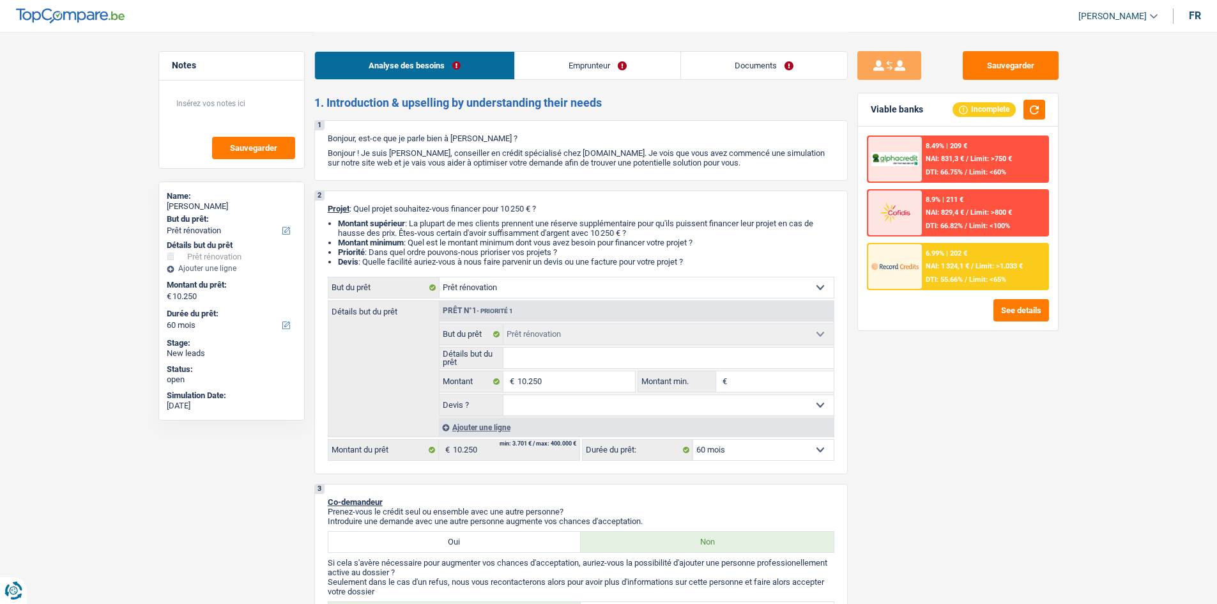
select select "300"
select select "renovation"
select select "60"
click at [518, 286] on select "Confort maison: meubles, textile, peinture, électroménager, outillage non-profe…" at bounding box center [637, 287] width 394 height 20
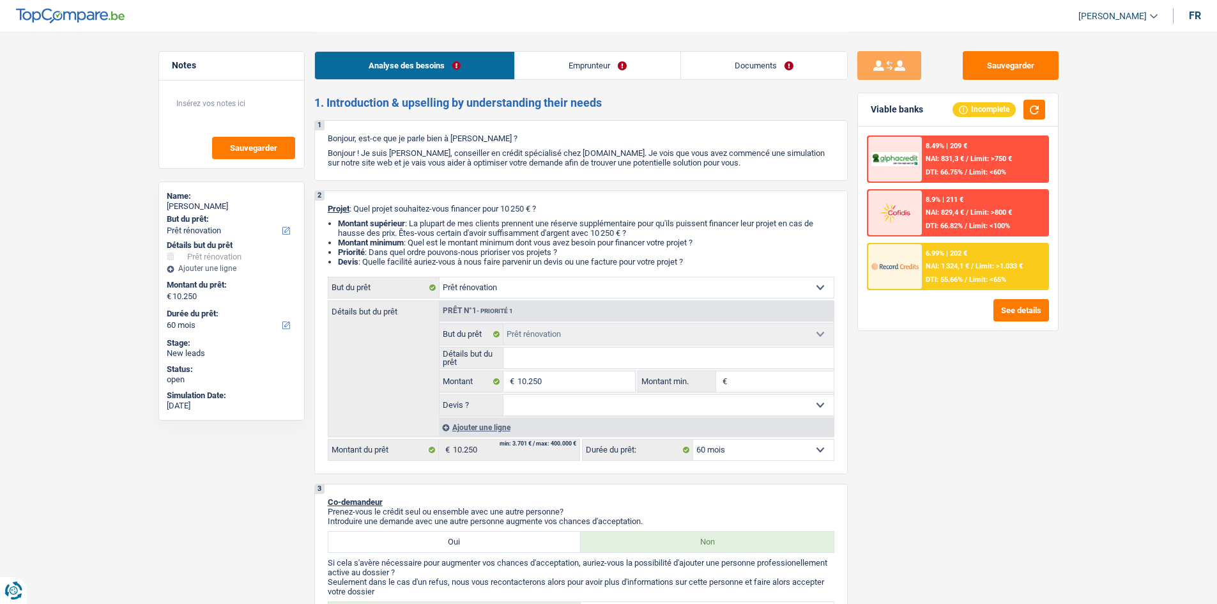
click at [533, 289] on select "Confort maison: meubles, textile, peinture, électroménager, outillage non-profe…" at bounding box center [637, 287] width 394 height 20
click at [440, 277] on select "Confort maison: meubles, textile, peinture, électroménager, outillage non-profe…" at bounding box center [637, 287] width 394 height 20
click at [564, 355] on input "Détails but du prêt" at bounding box center [668, 358] width 330 height 20
type input "R"
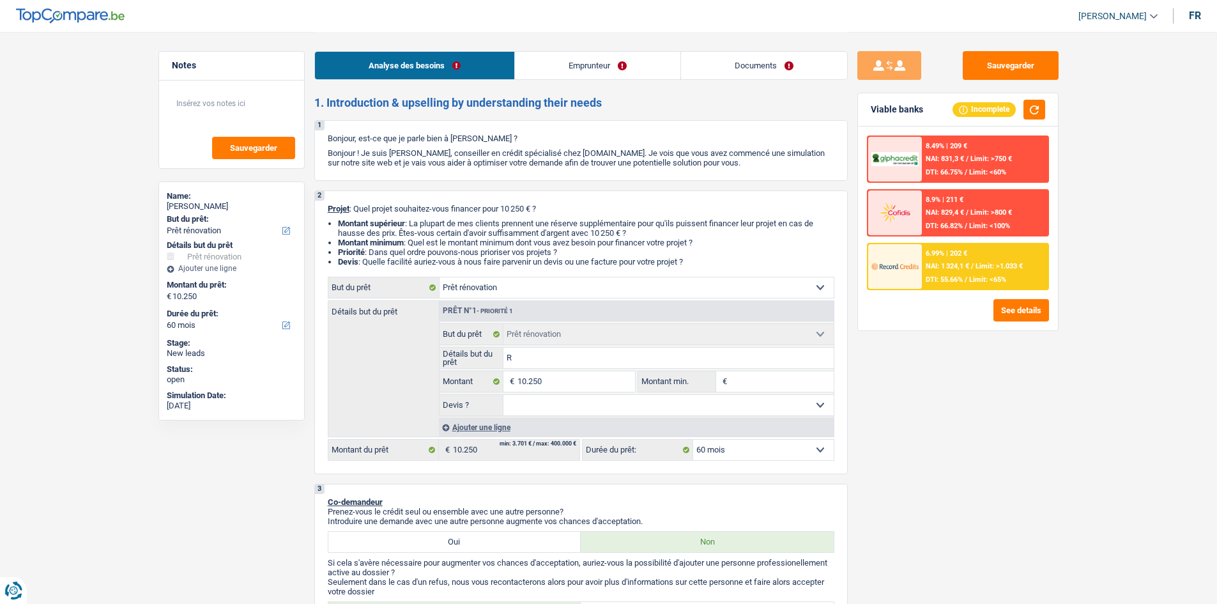
type input "R"
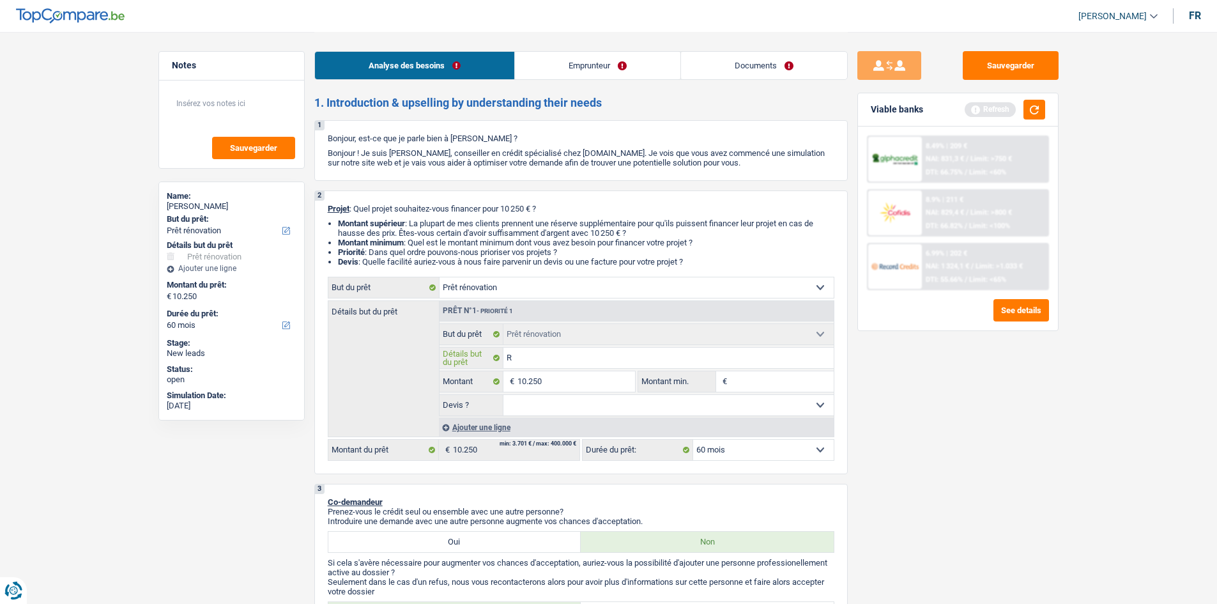
type input "Re"
type input "Rem"
type input "Reme"
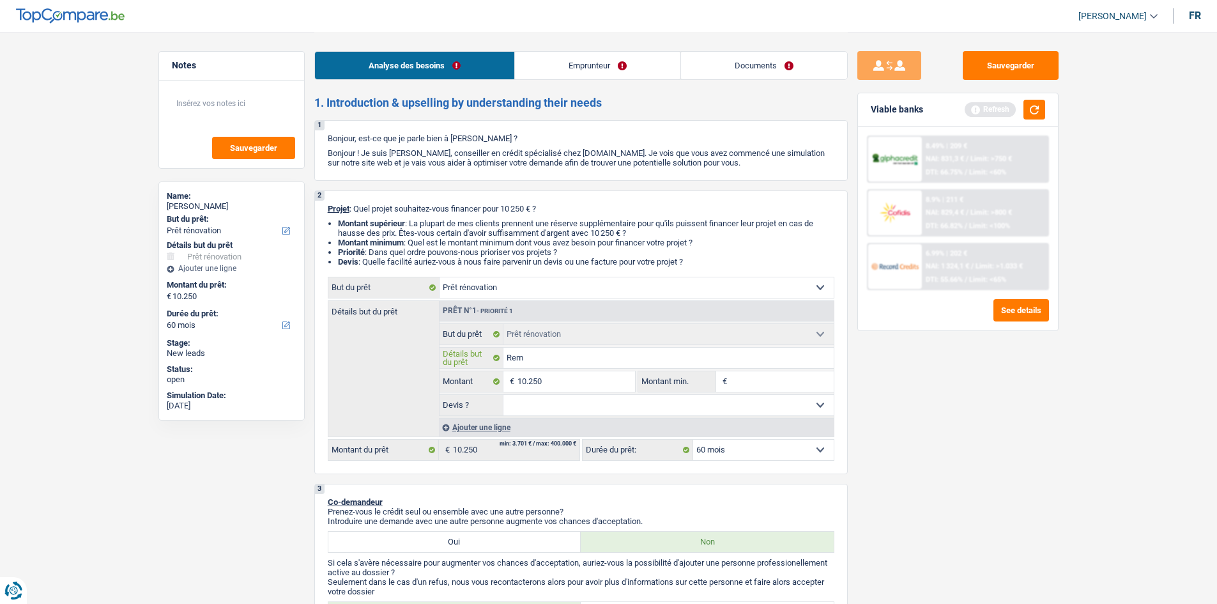
type input "Reme"
type input "Remet"
type input "Remett"
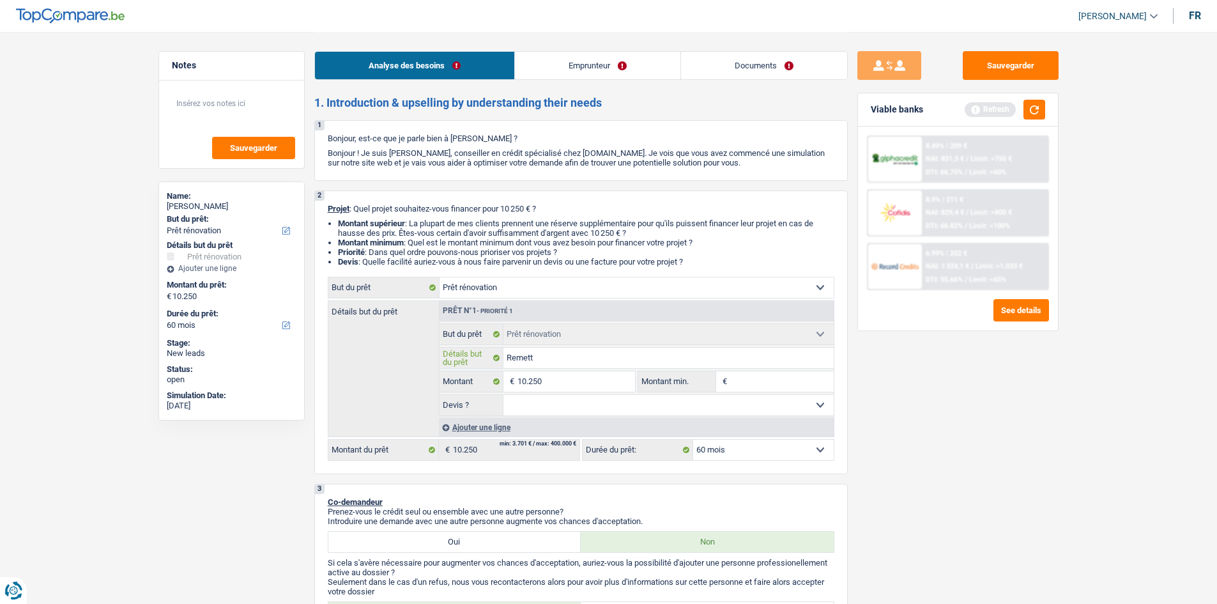
type input "Remettr"
type input "Remettre"
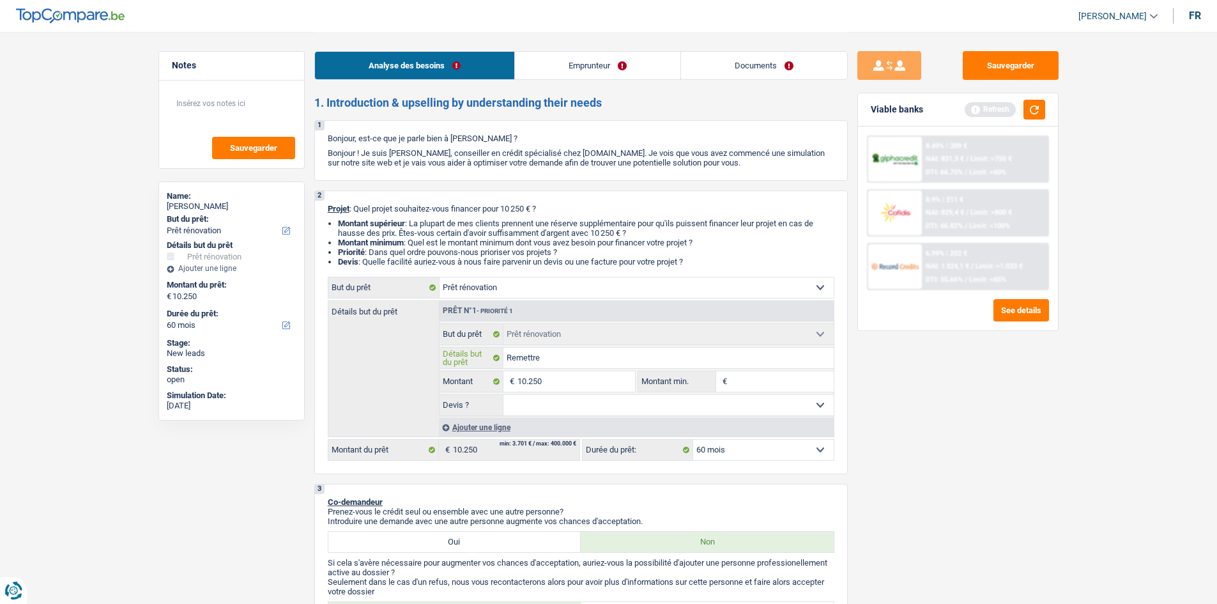
type input "Remettre"
type input "Remettre d"
type input "Remettre de"
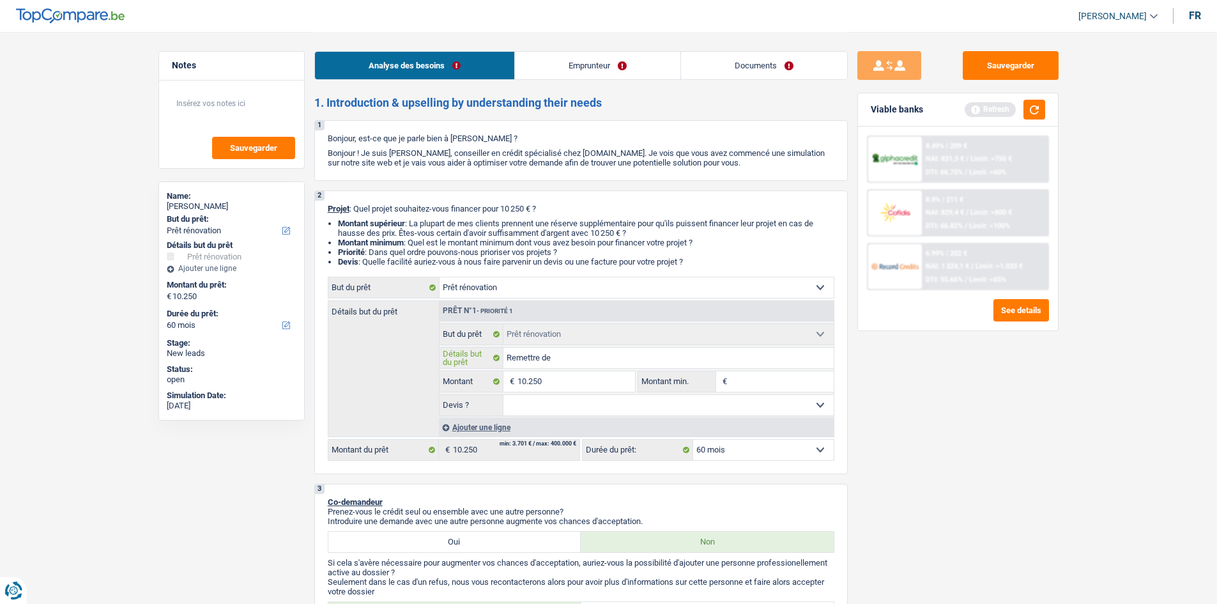
type input "Remettre des"
type input "Remettre des n"
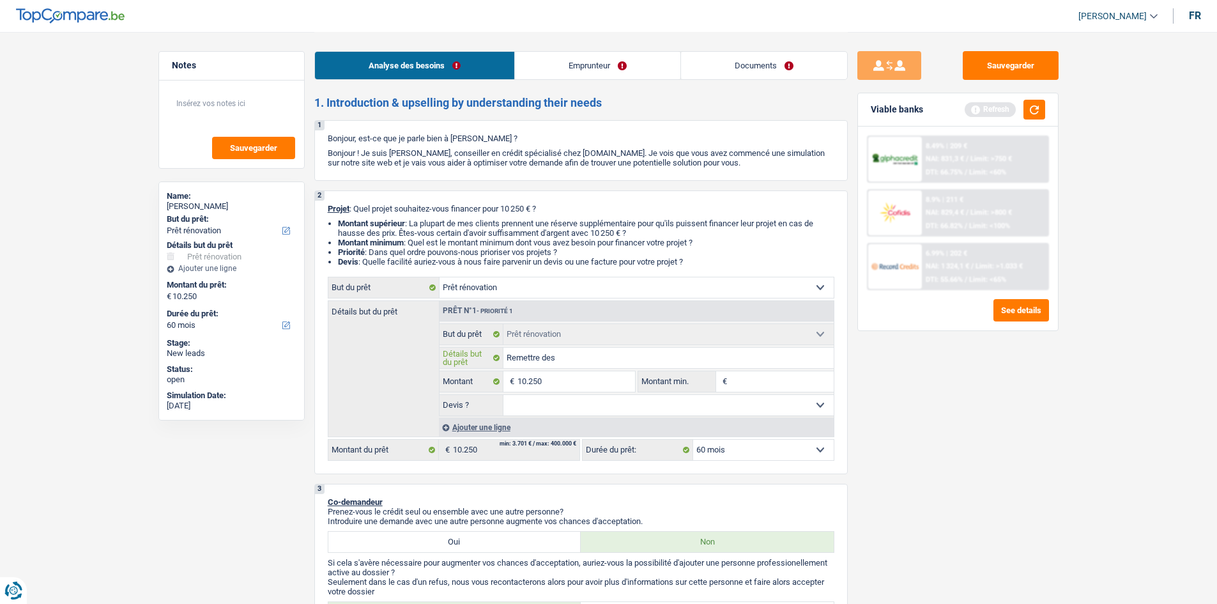
type input "Remettre des n"
type input "Remettre des no"
type input "Remettre des nou"
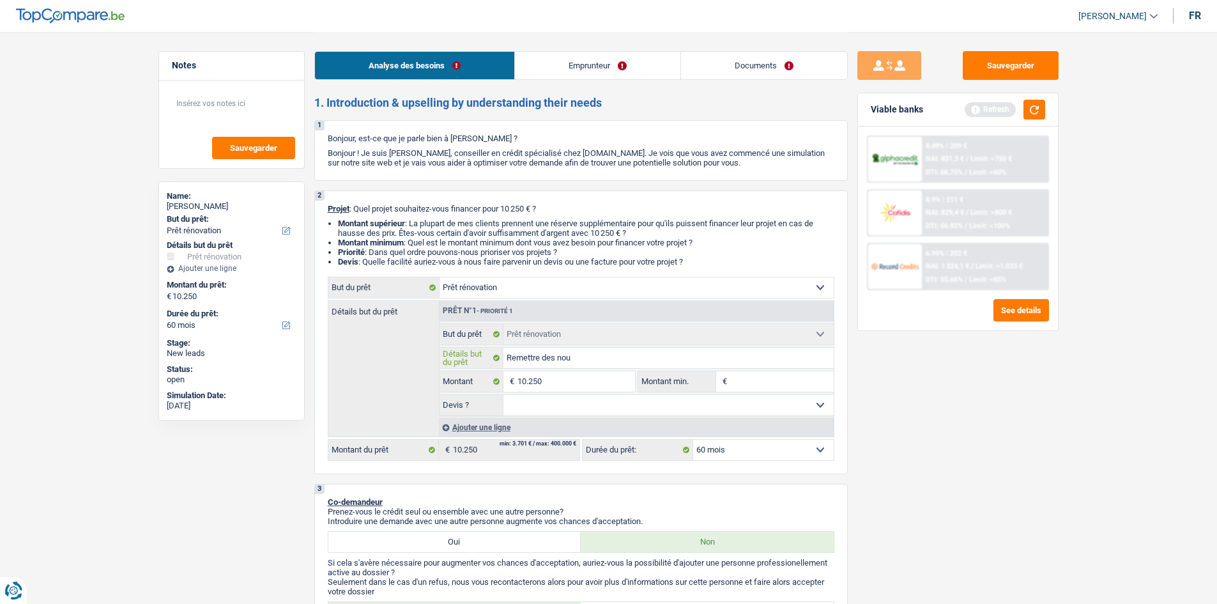
type input "Remettre des nouv"
type input "Remettre des nouve"
type input "Remettre des nouvea"
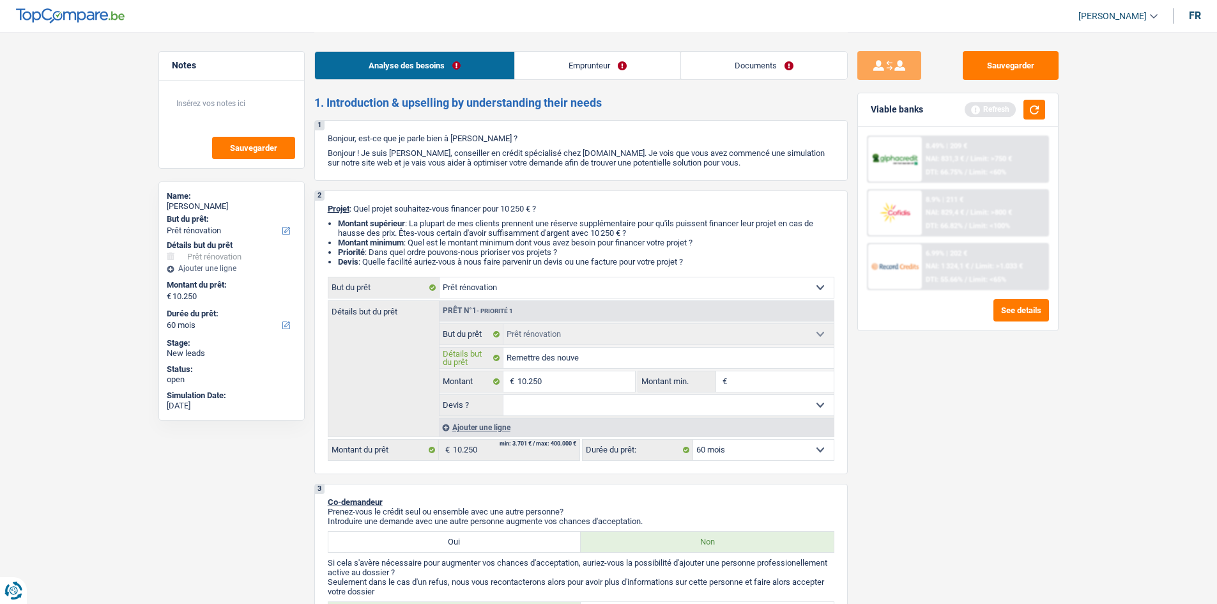
type input "Remettre des nouvea"
type input "Remettre des nouveau"
type input "Remettre des nouveaux"
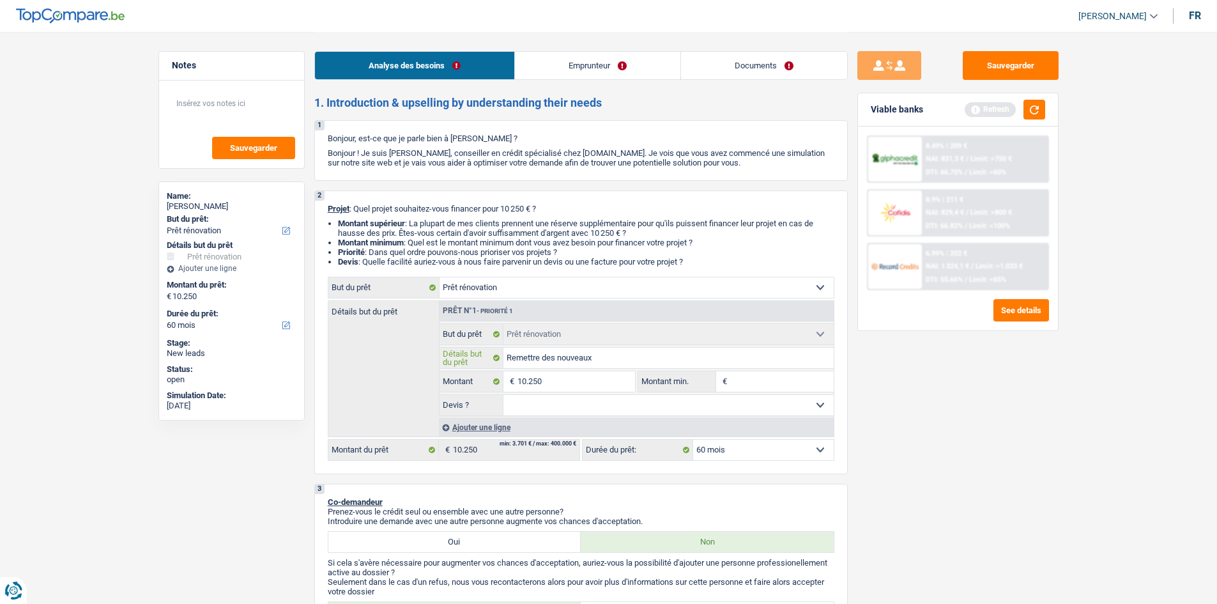
type input "Remettre des nouveaux"
type input "Remettre des nouveaux c"
type input "Remettre des nouveaux cg"
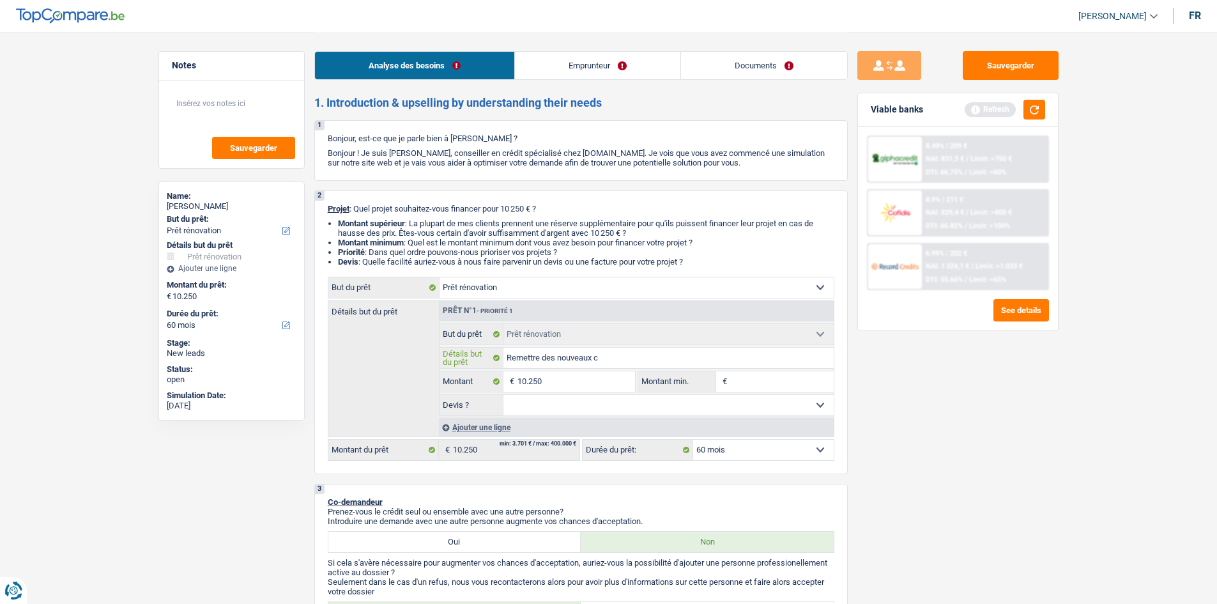
type input "Remettre des nouveaux cg"
type input "Remettre des nouveaux cga"
type input "Remettre des nouveaux cgas"
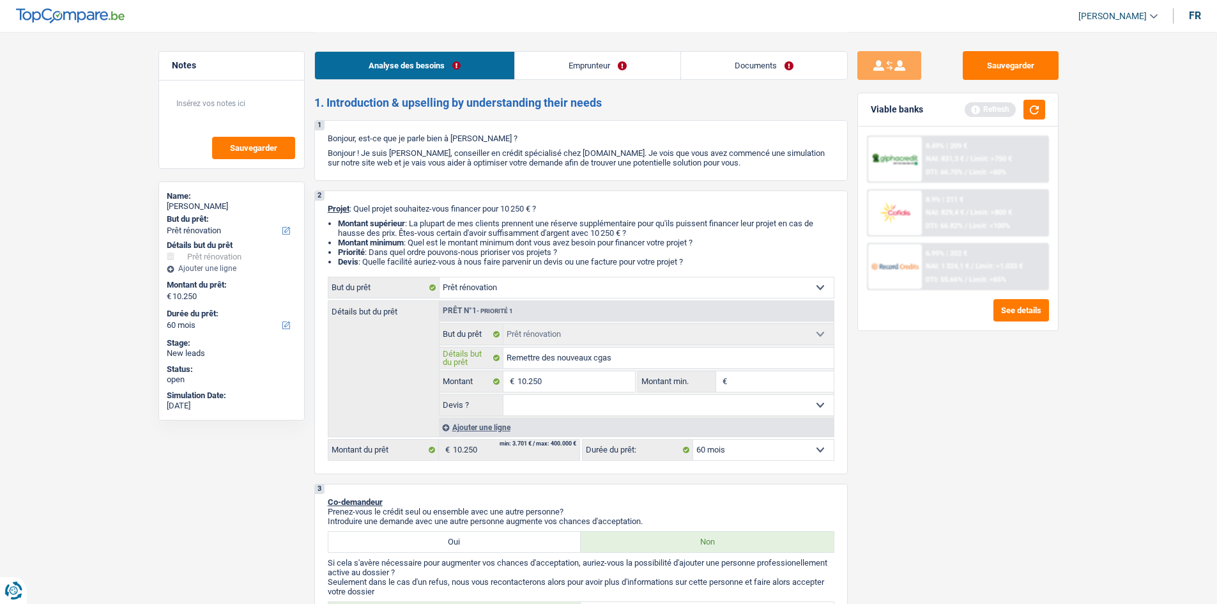
type input "Remettre des nouveaux cgass"
type input "Remettre des nouveaux cgassi"
type input "Remettre des nouveaux cgassis"
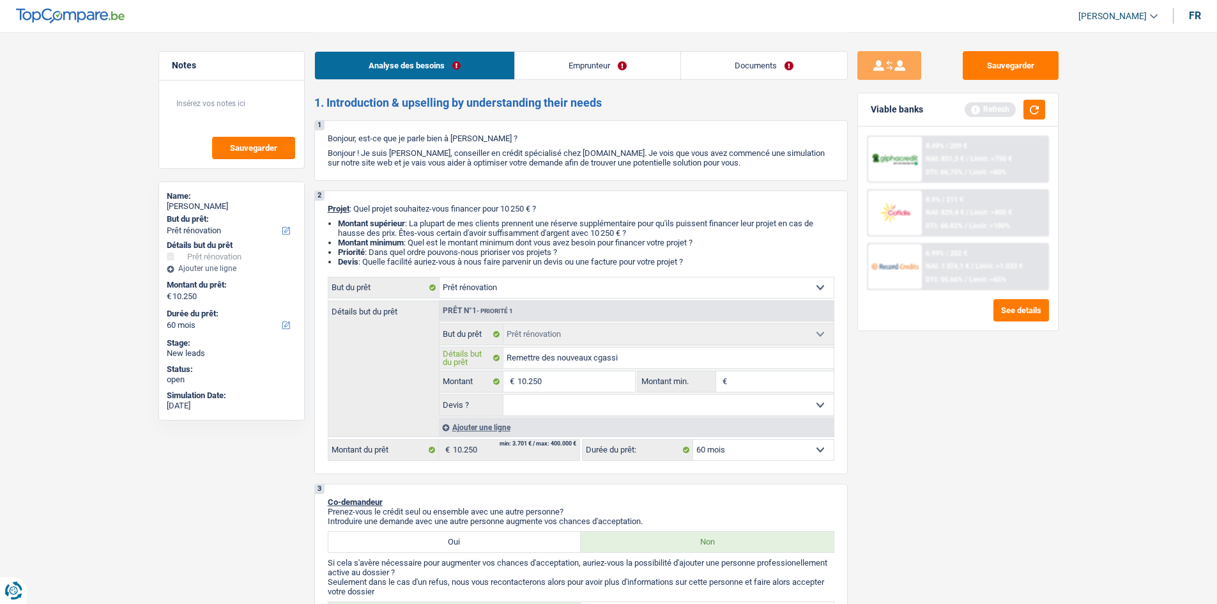
type input "Remettre des nouveaux cgassis"
type input "Remettre des nouveaux cassis"
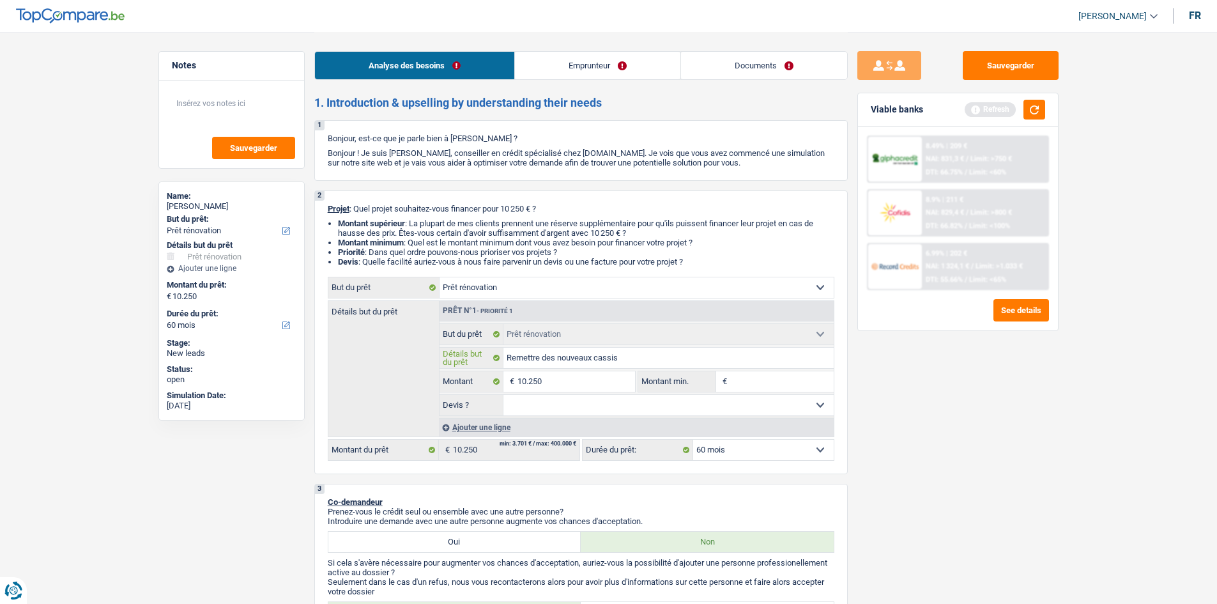
type input "Remettre des nouveaux chassis"
click at [664, 411] on select "Oui Non Non répondu Sélectionner une option" at bounding box center [668, 405] width 330 height 20
select select "yes"
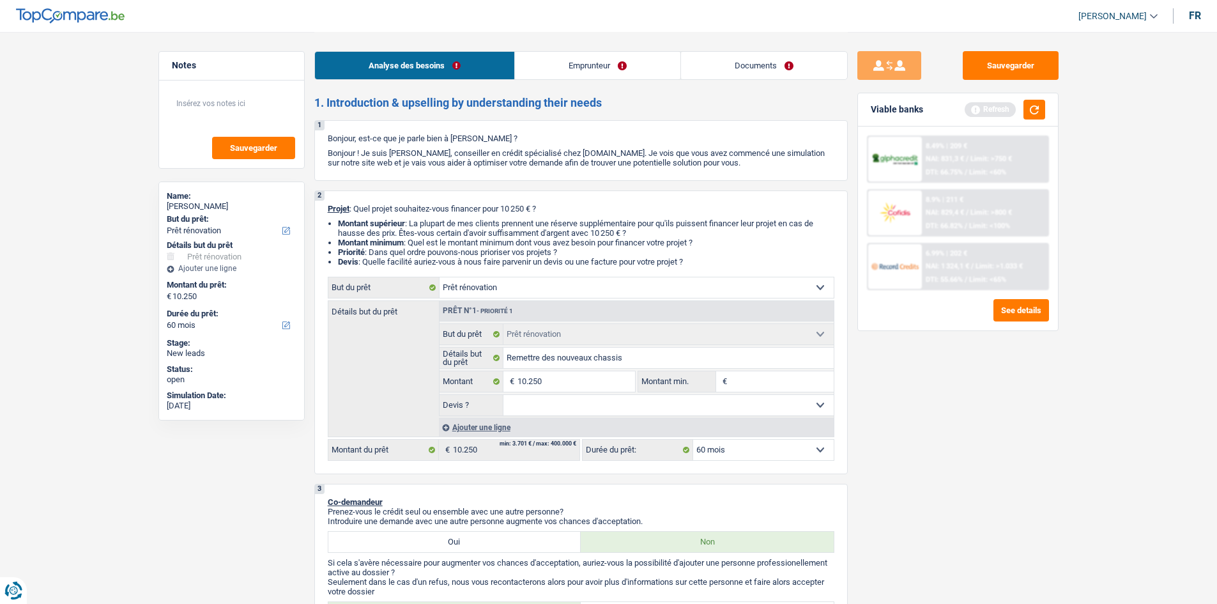
click at [503, 395] on select "Oui Non Non répondu Sélectionner une option" at bounding box center [668, 405] width 330 height 20
select select "yes"
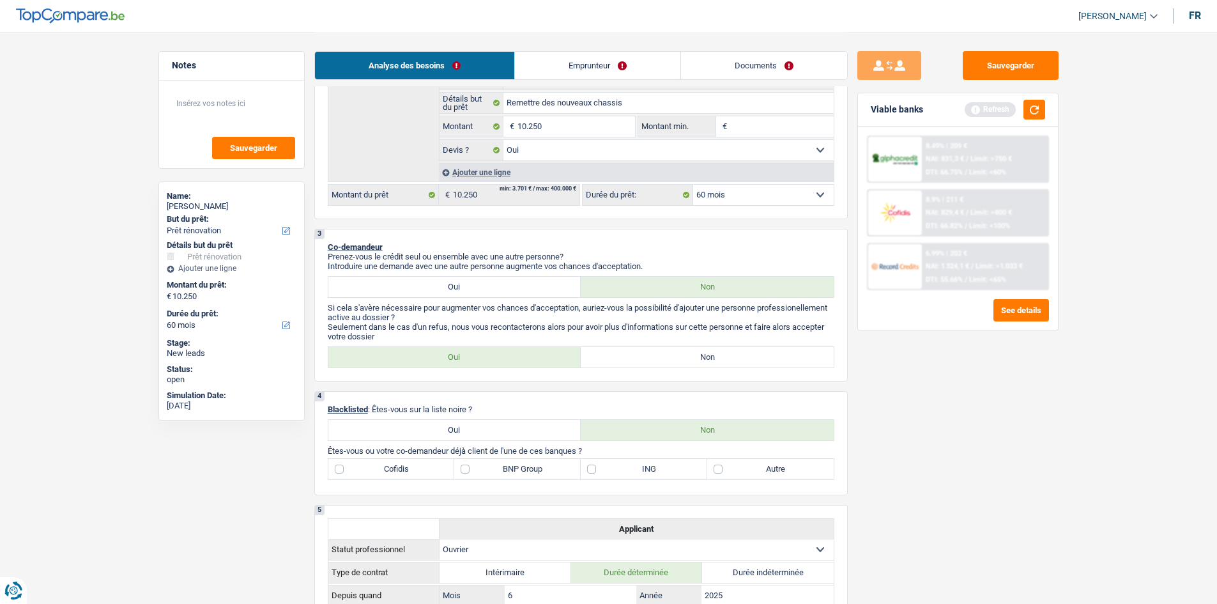
scroll to position [256, 0]
click at [677, 353] on label "Non" at bounding box center [707, 356] width 253 height 20
click at [677, 353] on input "Non" at bounding box center [707, 356] width 253 height 20
radio input "true"
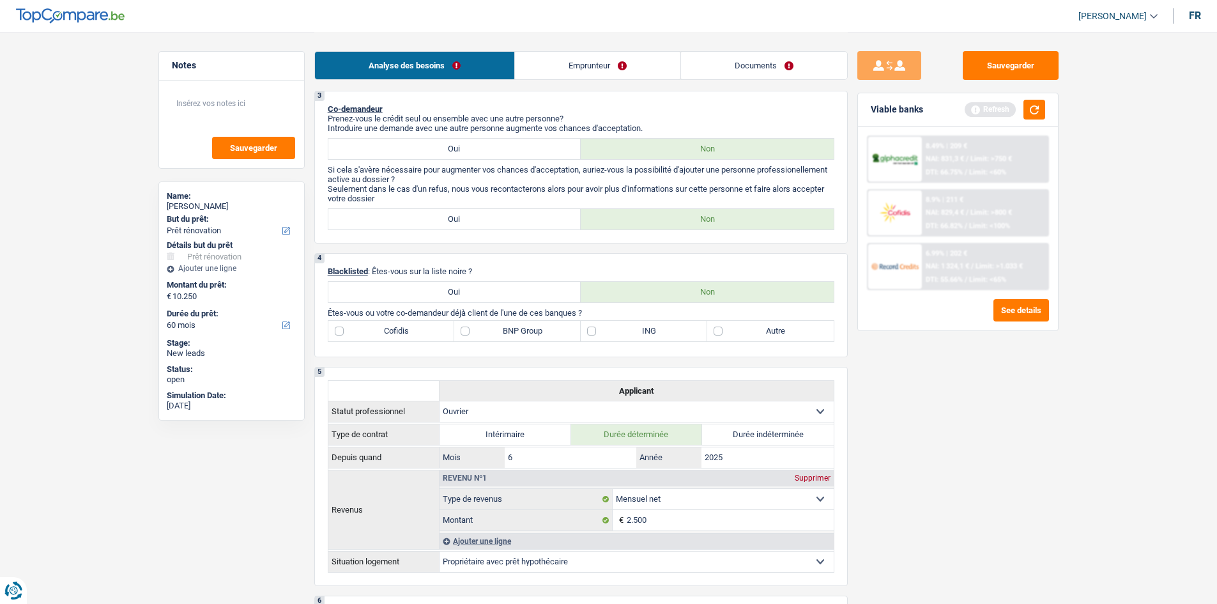
scroll to position [383, 0]
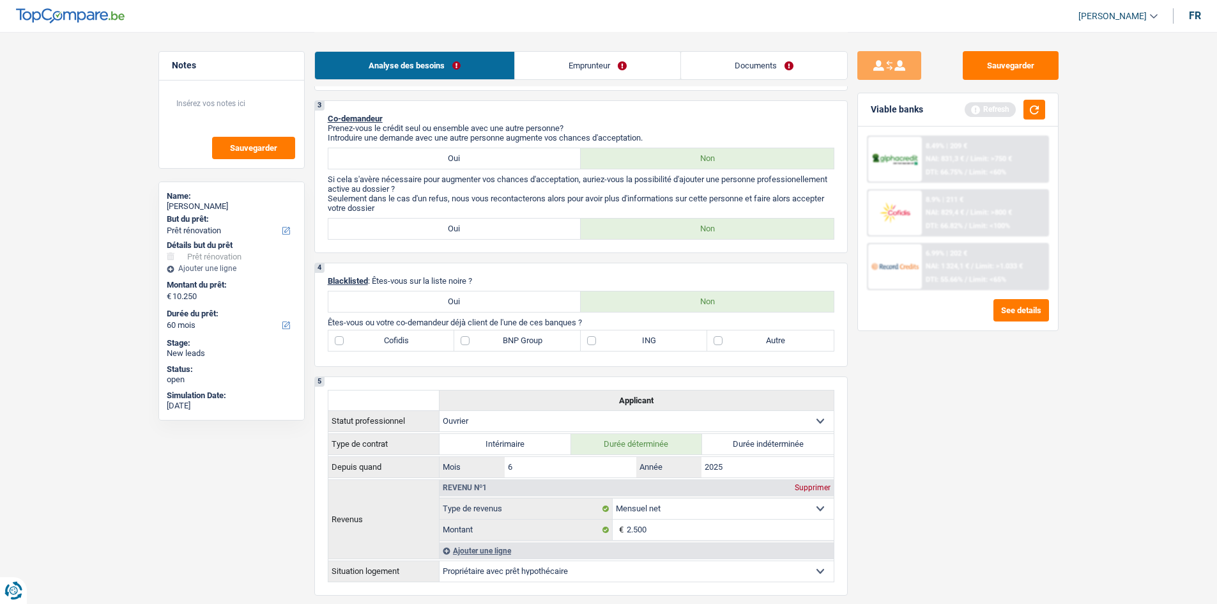
click at [468, 342] on label "BNP Group" at bounding box center [517, 340] width 127 height 20
click at [468, 342] on input "BNP Group" at bounding box center [517, 340] width 127 height 20
checkbox input "true"
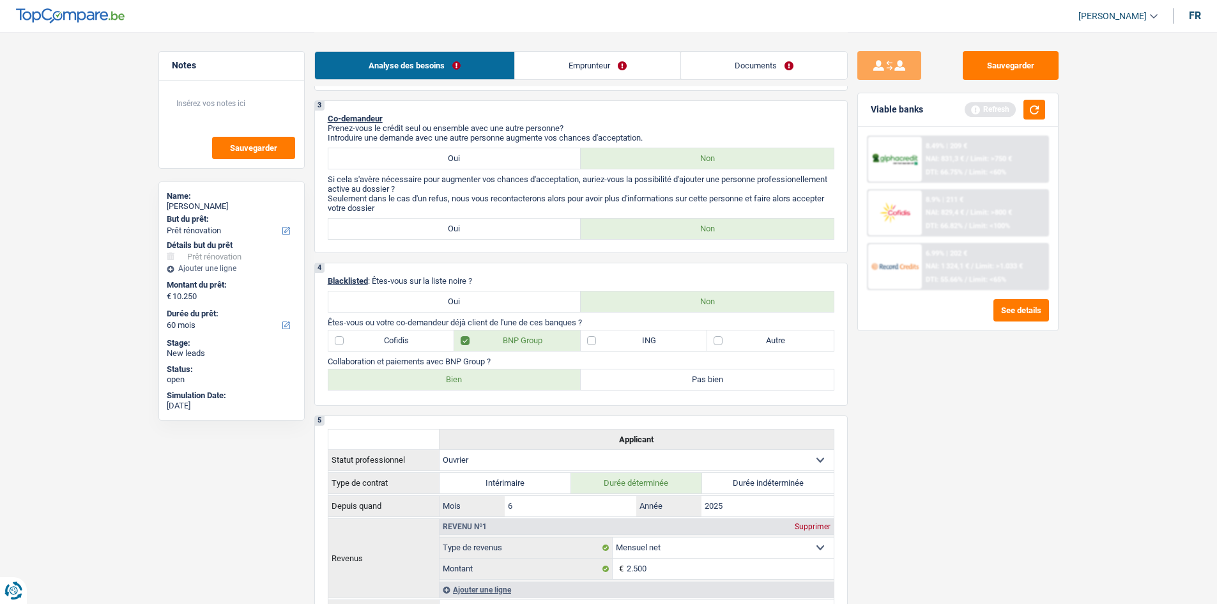
click at [490, 378] on label "Bien" at bounding box center [454, 379] width 253 height 20
click at [490, 378] on input "Bien" at bounding box center [454, 379] width 253 height 20
radio input "true"
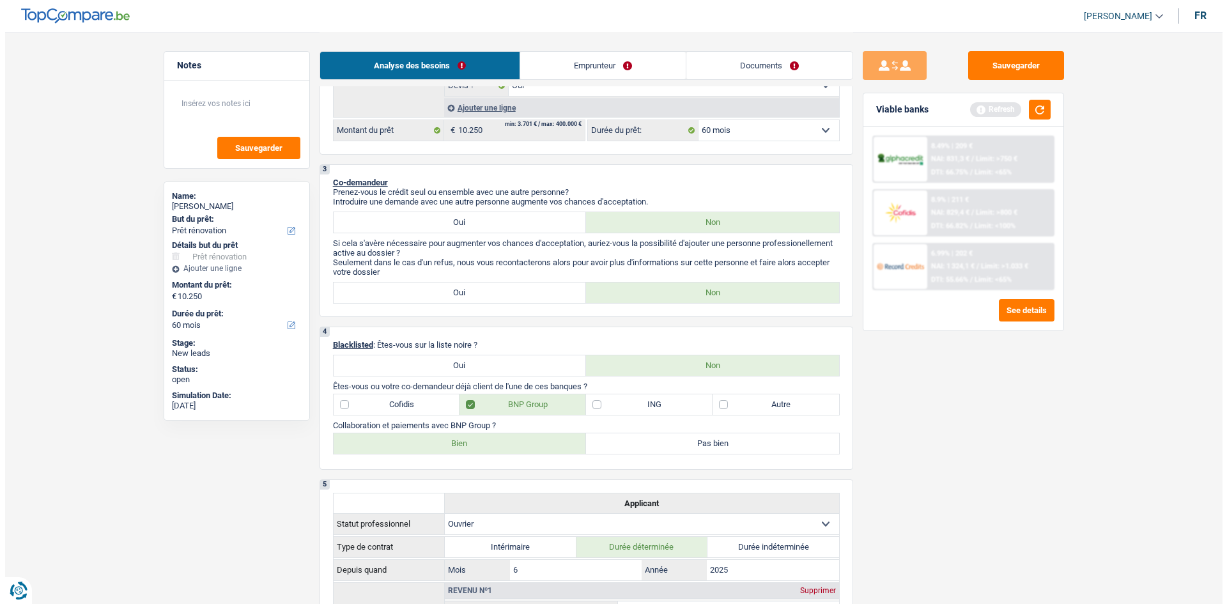
scroll to position [0, 0]
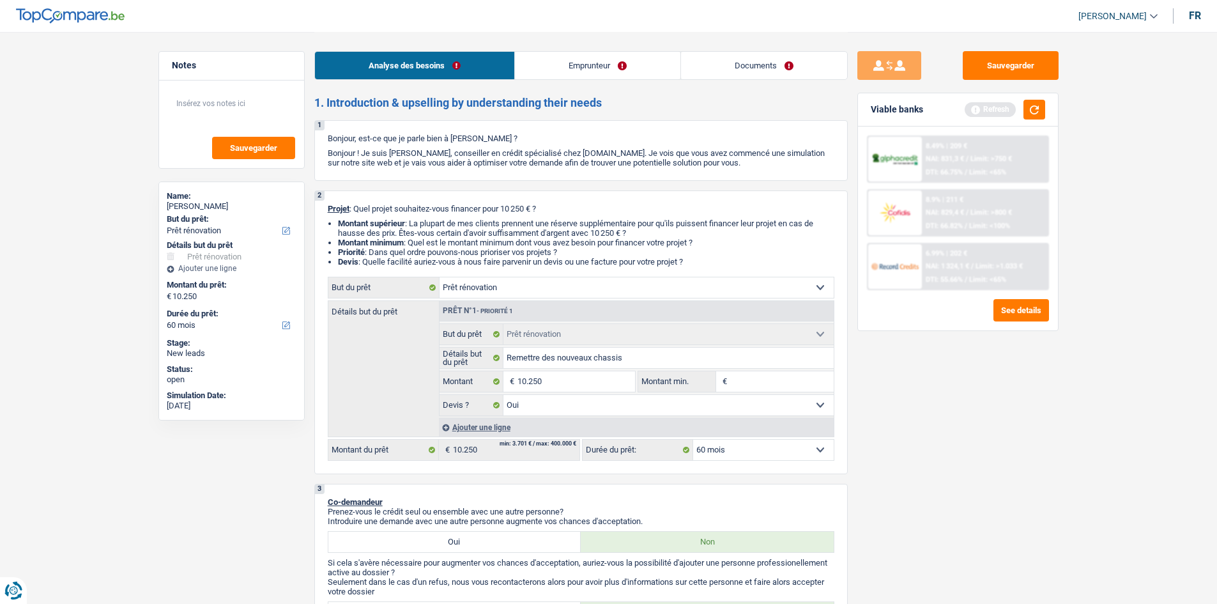
click at [611, 64] on link "Emprunteur" at bounding box center [597, 65] width 165 height 27
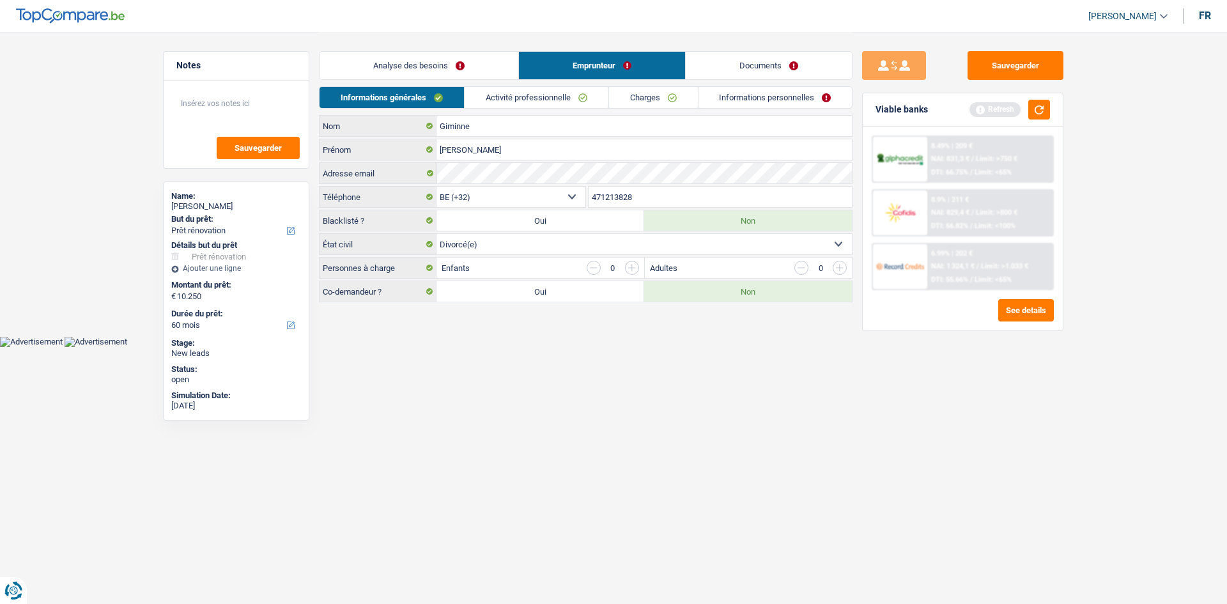
click at [545, 103] on link "Activité professionnelle" at bounding box center [537, 97] width 144 height 21
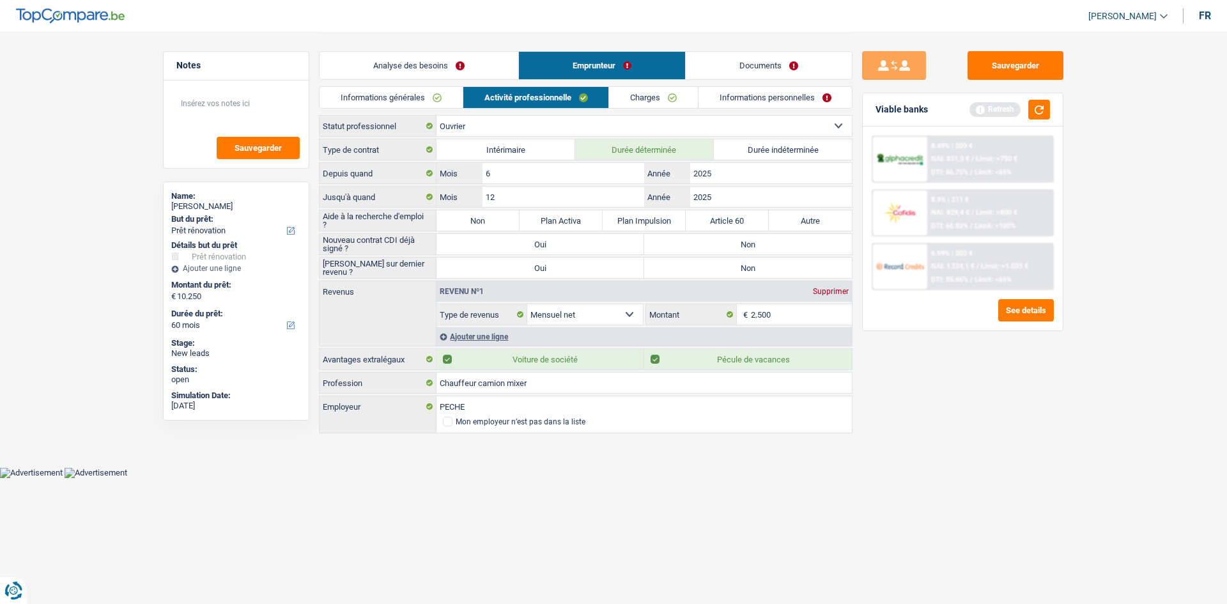
click at [537, 240] on label "Oui" at bounding box center [540, 244] width 208 height 20
click at [537, 240] on input "Oui" at bounding box center [540, 244] width 208 height 20
radio input "true"
click at [455, 220] on label "Non" at bounding box center [477, 220] width 83 height 20
click at [455, 220] on input "Non" at bounding box center [477, 220] width 83 height 20
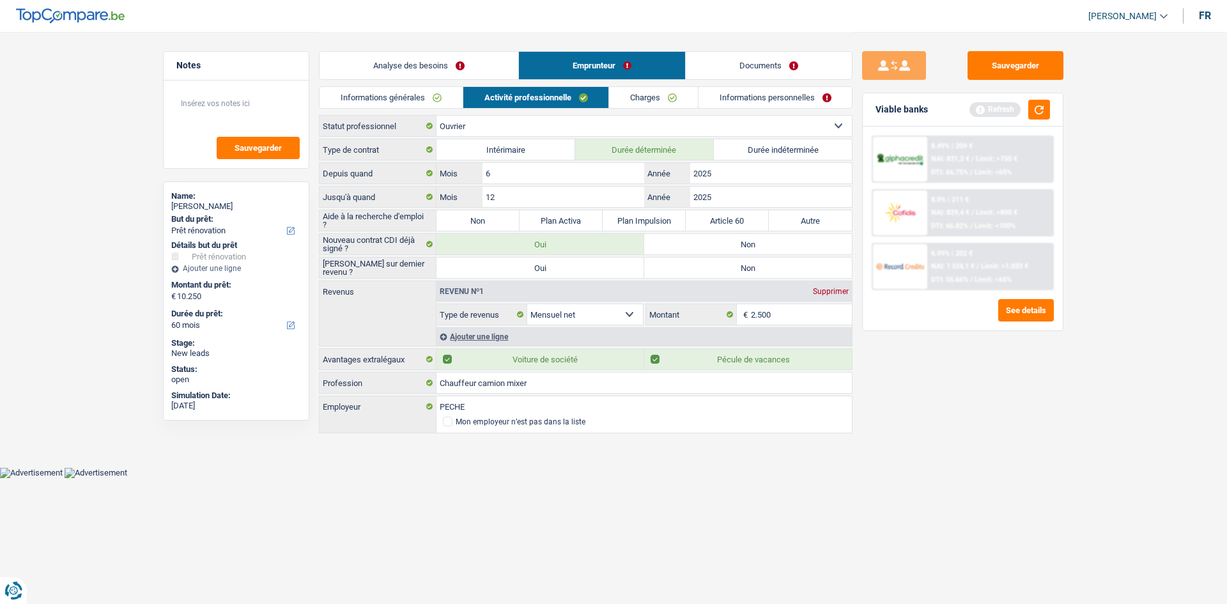
radio input "true"
click at [743, 270] on label "Non" at bounding box center [748, 267] width 208 height 20
click at [743, 270] on input "Non" at bounding box center [748, 267] width 208 height 20
radio input "true"
click at [652, 98] on link "Charges" at bounding box center [653, 97] width 89 height 21
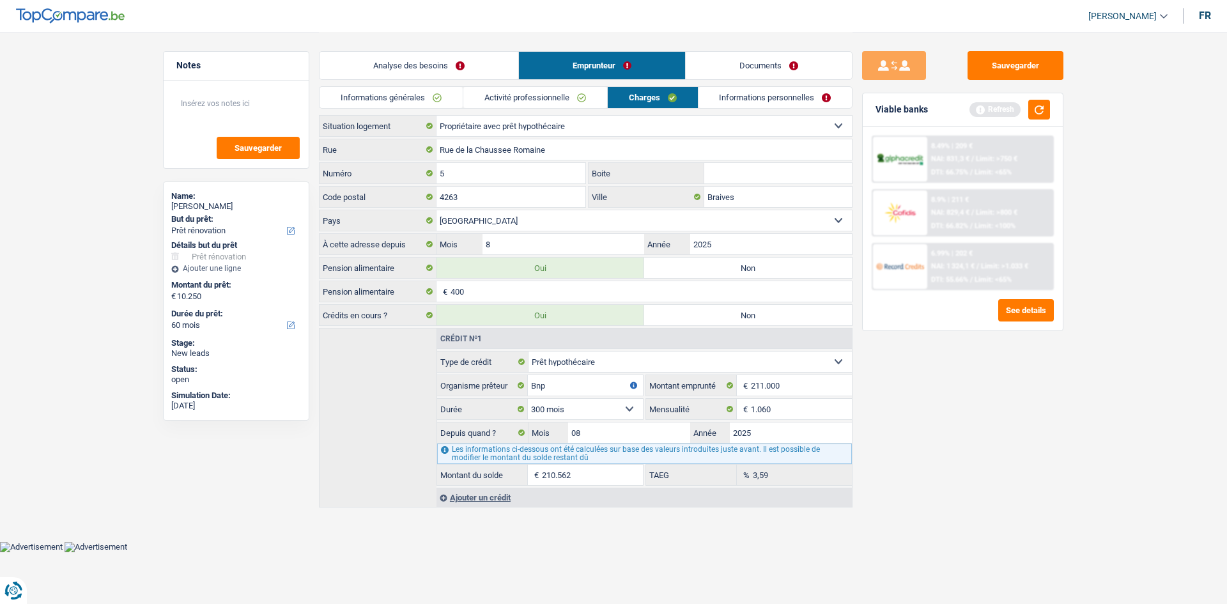
click at [745, 93] on link "Informations personnelles" at bounding box center [775, 97] width 154 height 21
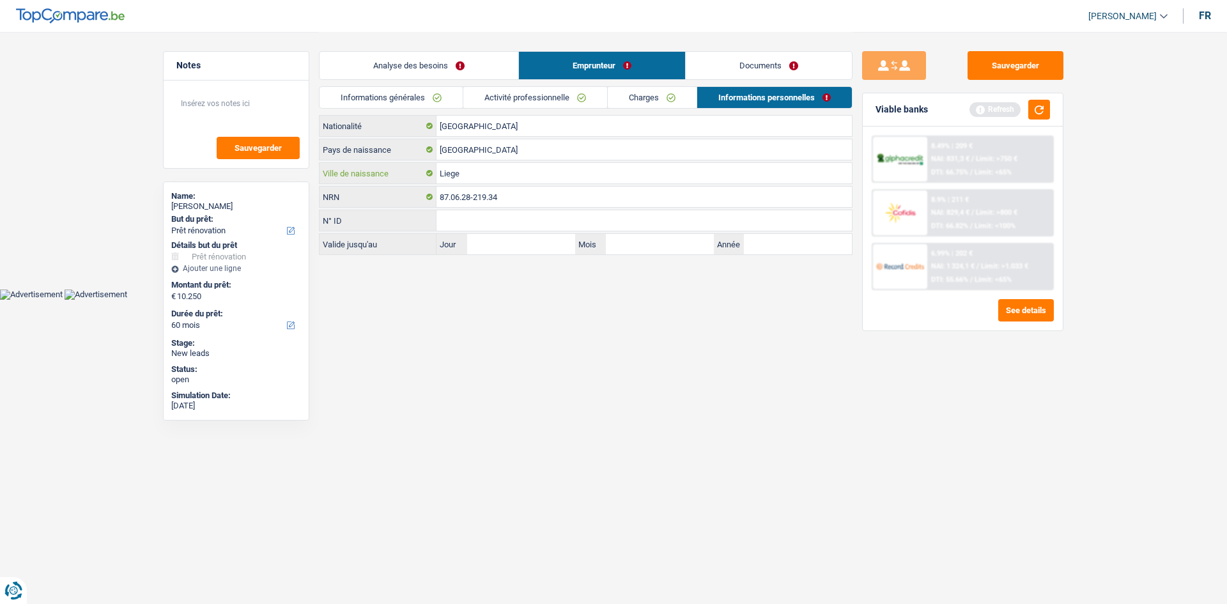
click at [488, 170] on input "Liege" at bounding box center [643, 173] width 415 height 20
drag, startPoint x: 449, startPoint y: 174, endPoint x: 450, endPoint y: 181, distance: 6.5
click at [450, 174] on input "Liege" at bounding box center [643, 173] width 415 height 20
type input "Liège"
click at [436, 59] on link "Analyse des besoins" at bounding box center [418, 65] width 199 height 27
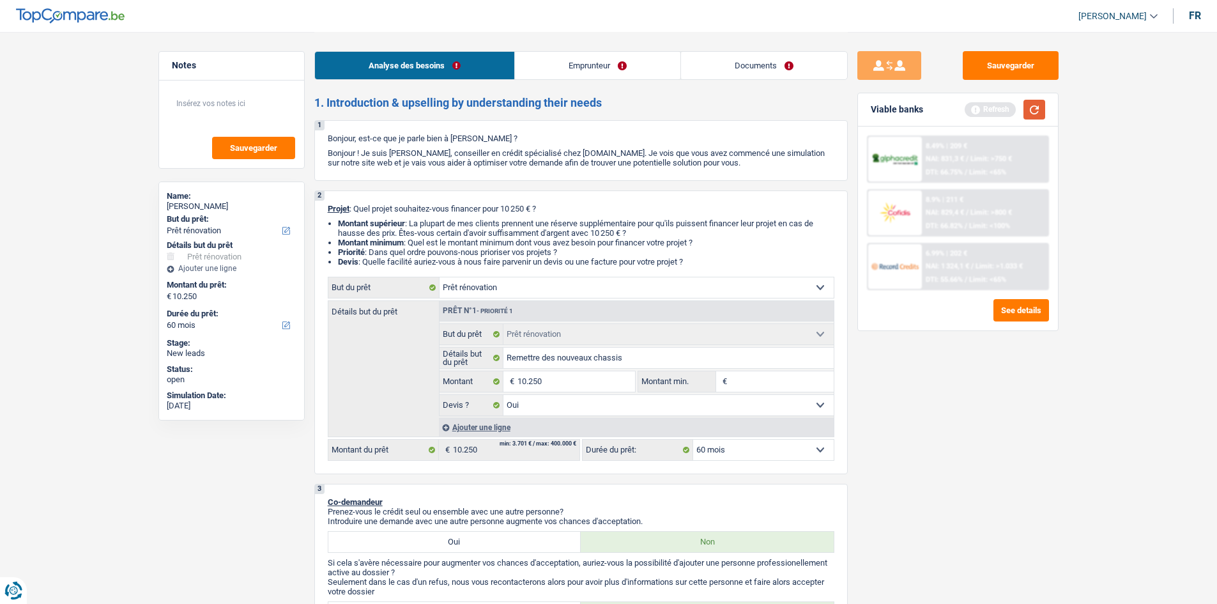
click at [1036, 111] on button "button" at bounding box center [1035, 110] width 22 height 20
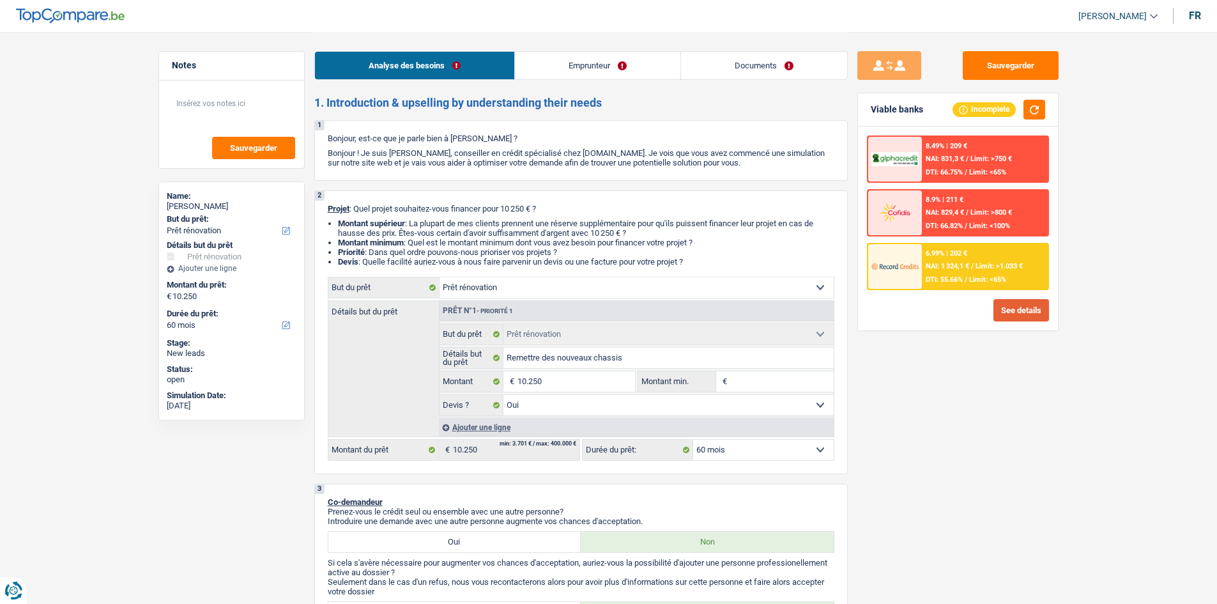
click at [1015, 316] on button "See details" at bounding box center [1022, 310] width 56 height 22
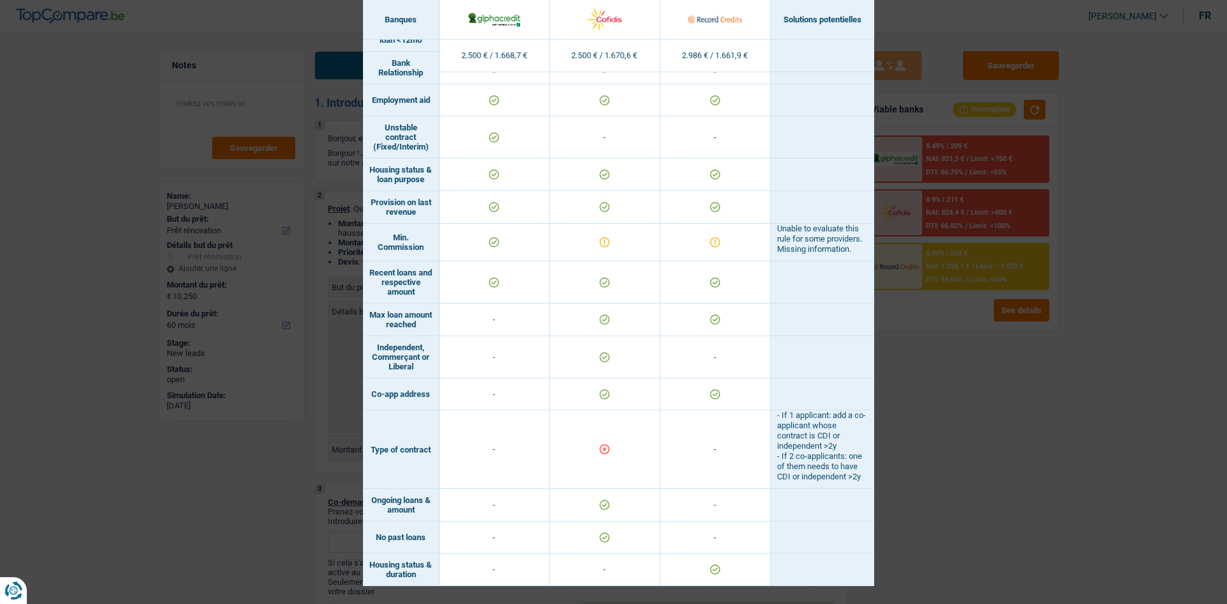
scroll to position [721, 0]
click at [1024, 441] on div "Banks conditions × Banques Solutions potentielles Revenus / Charges 2.500 € / 1…" at bounding box center [613, 302] width 1227 height 604
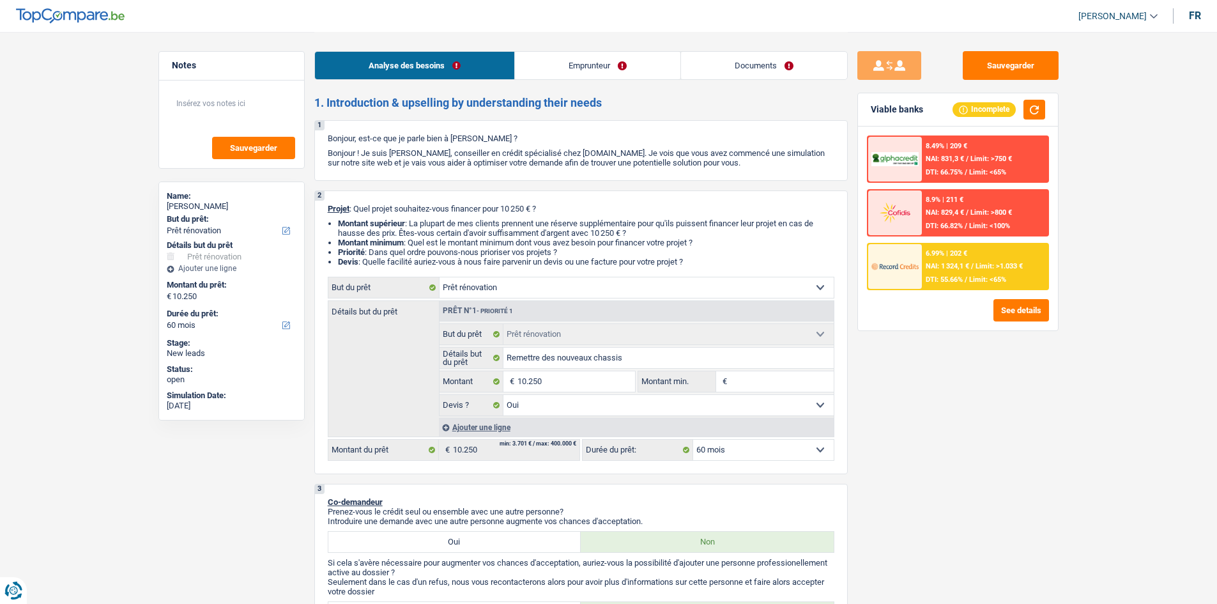
click at [768, 446] on select "12 mois 18 mois 24 mois 30 mois 36 mois 42 mois 48 mois 60 mois Sélectionner un…" at bounding box center [763, 450] width 141 height 20
click at [693, 440] on select "12 mois 18 mois 24 mois 30 mois 36 mois 42 mois 48 mois 60 mois Sélectionner un…" at bounding box center [763, 450] width 141 height 20
click at [913, 275] on img at bounding box center [895, 266] width 47 height 24
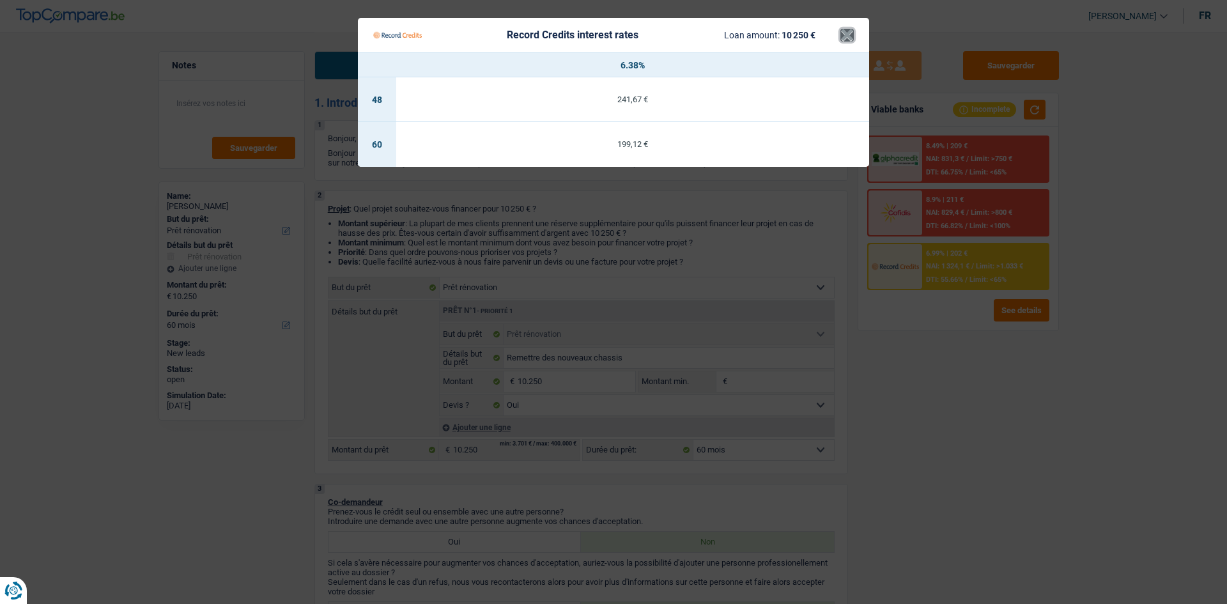
click at [846, 37] on button "×" at bounding box center [846, 35] width 13 height 13
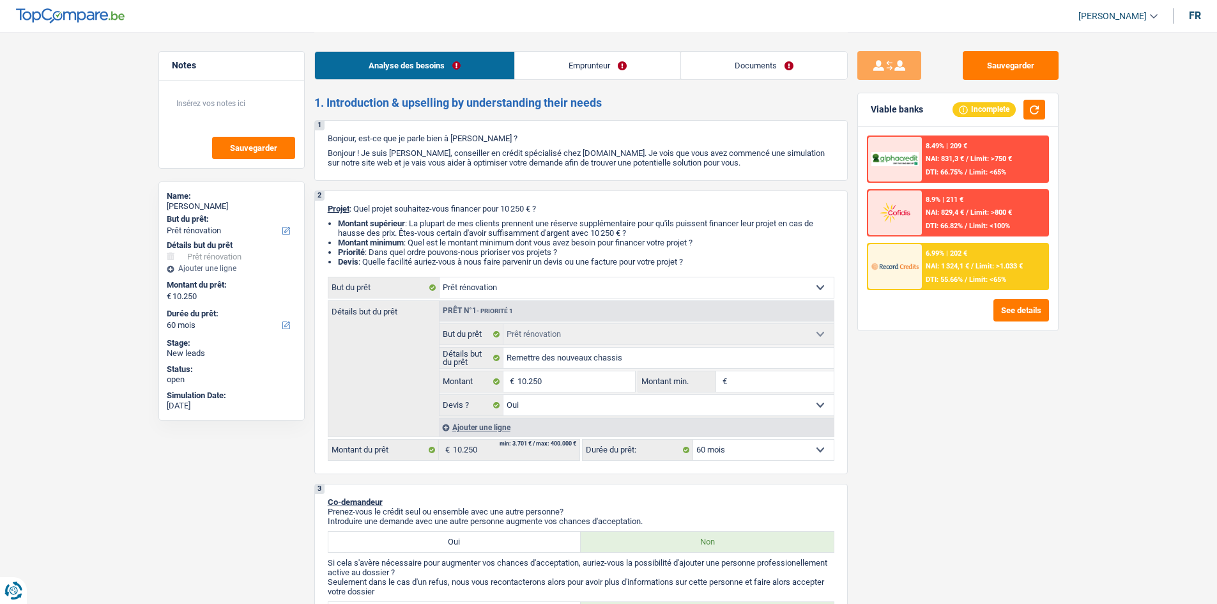
click at [711, 450] on select "12 mois 18 mois 24 mois 30 mois 36 mois 42 mois 48 mois 60 mois Sélectionner un…" at bounding box center [763, 450] width 141 height 20
click at [567, 381] on input "10.250" at bounding box center [576, 381] width 117 height 20
click at [769, 457] on select "12 mois 18 mois 24 mois 30 mois 36 mois 42 mois 48 mois 60 mois Sélectionner un…" at bounding box center [763, 450] width 141 height 20
click at [910, 470] on div "Sauvegarder Viable banks Incomplete 8.49% | 209 € NAI: 831,3 € / Limit: >750 € …" at bounding box center [958, 317] width 220 height 532
click at [949, 276] on span "DTI: 55.66%" at bounding box center [944, 279] width 37 height 8
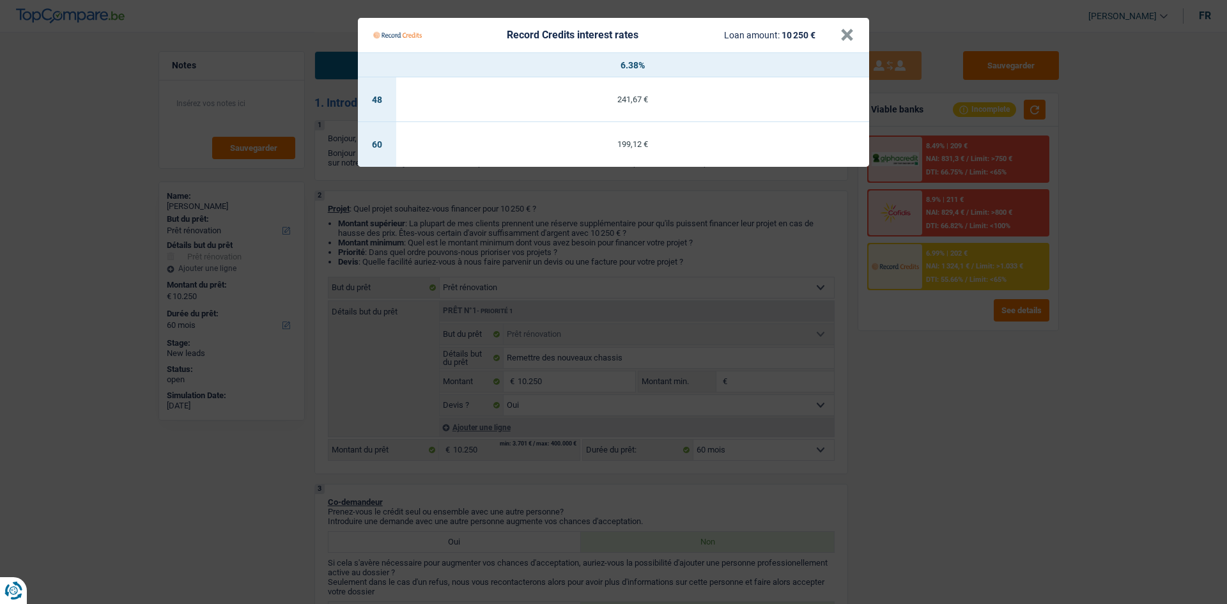
click at [856, 37] on Credits___BV_modal_header_ "Record Credits interest rates Loan amount: 10 250 € ×" at bounding box center [613, 35] width 511 height 35
click at [850, 37] on button "×" at bounding box center [846, 35] width 13 height 13
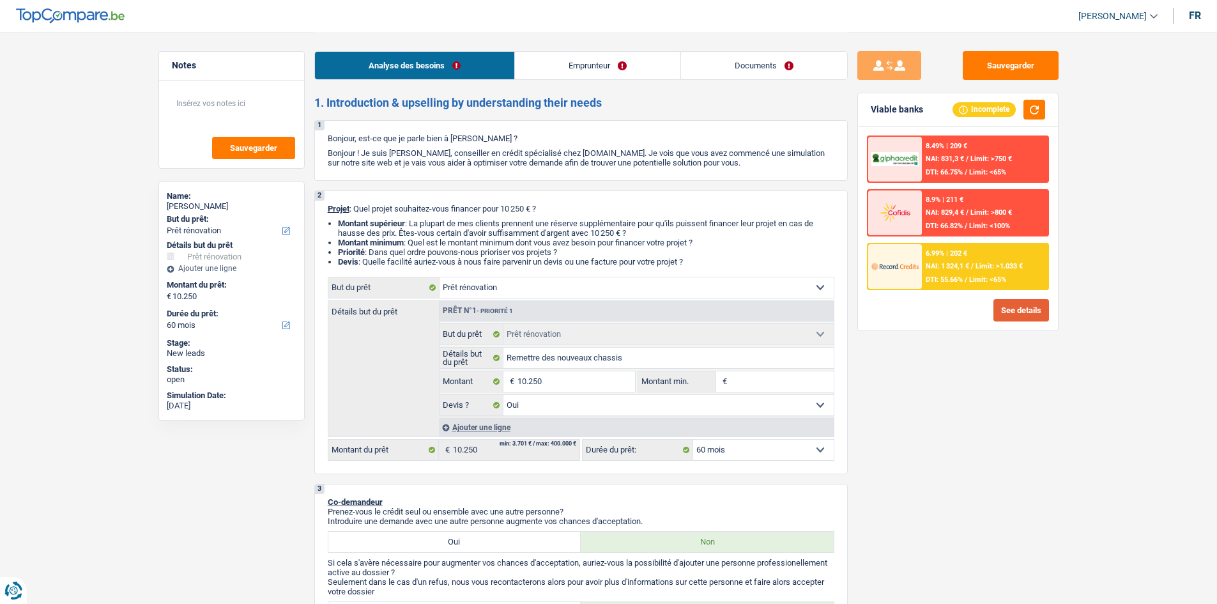
click at [1031, 314] on button "See details" at bounding box center [1022, 310] width 56 height 22
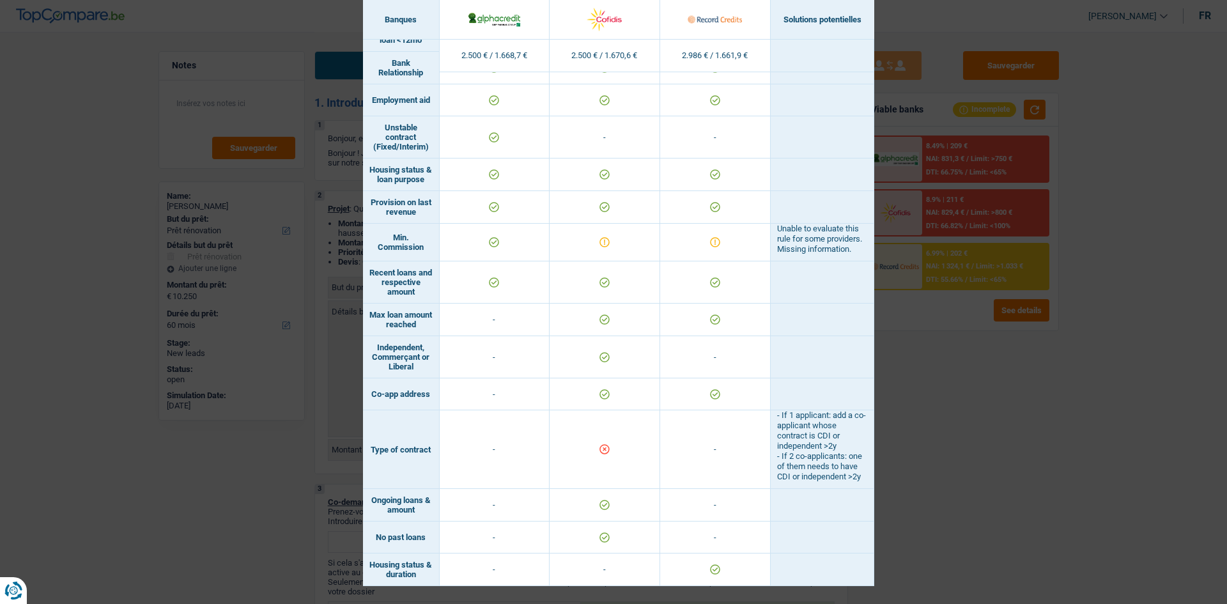
click at [969, 420] on div "Banks conditions × Banques Solutions potentielles Revenus / Charges 2.500 € / 1…" at bounding box center [613, 302] width 1227 height 604
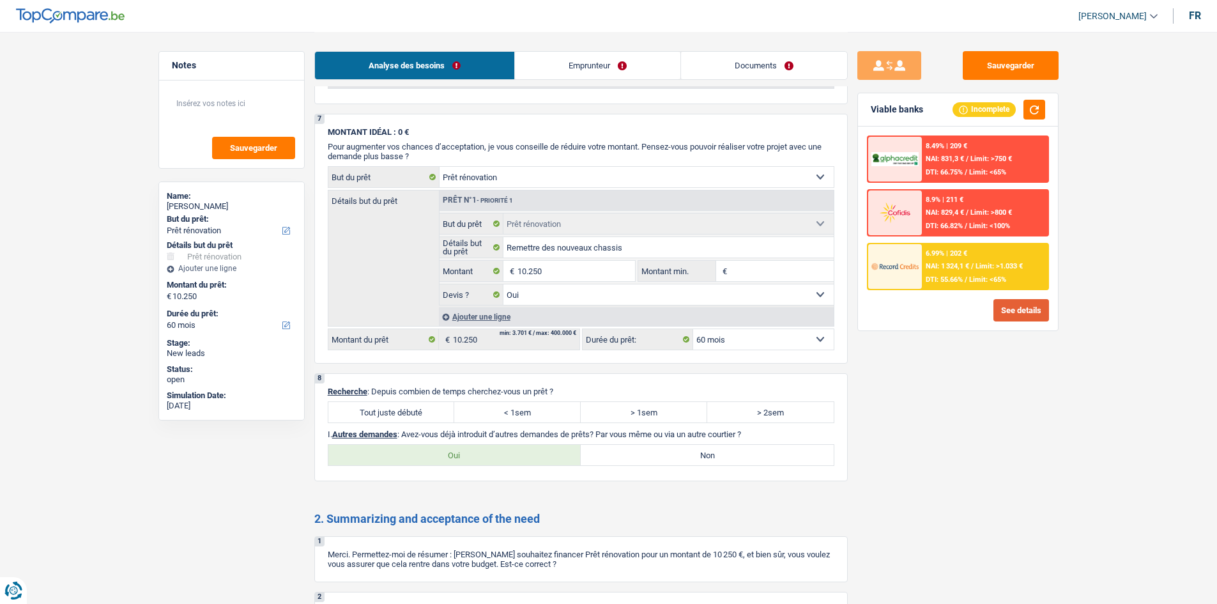
scroll to position [1208, 0]
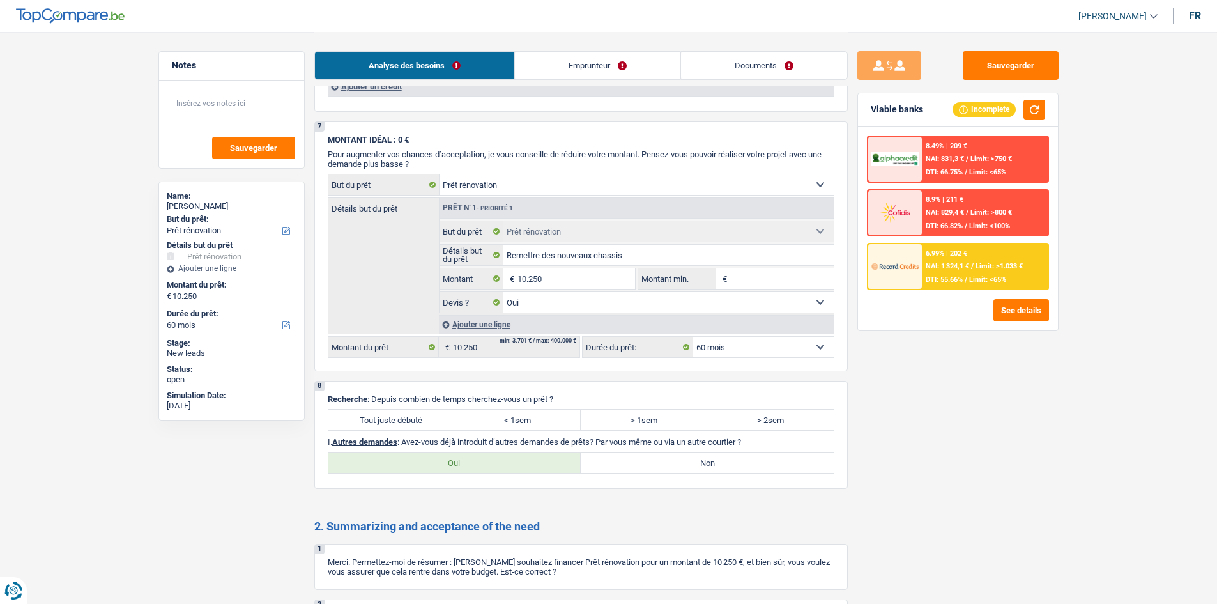
click at [427, 421] on label "Tout juste débuté" at bounding box center [391, 420] width 127 height 20
click at [427, 421] on input "Tout juste débuté" at bounding box center [391, 420] width 127 height 20
radio input "true"
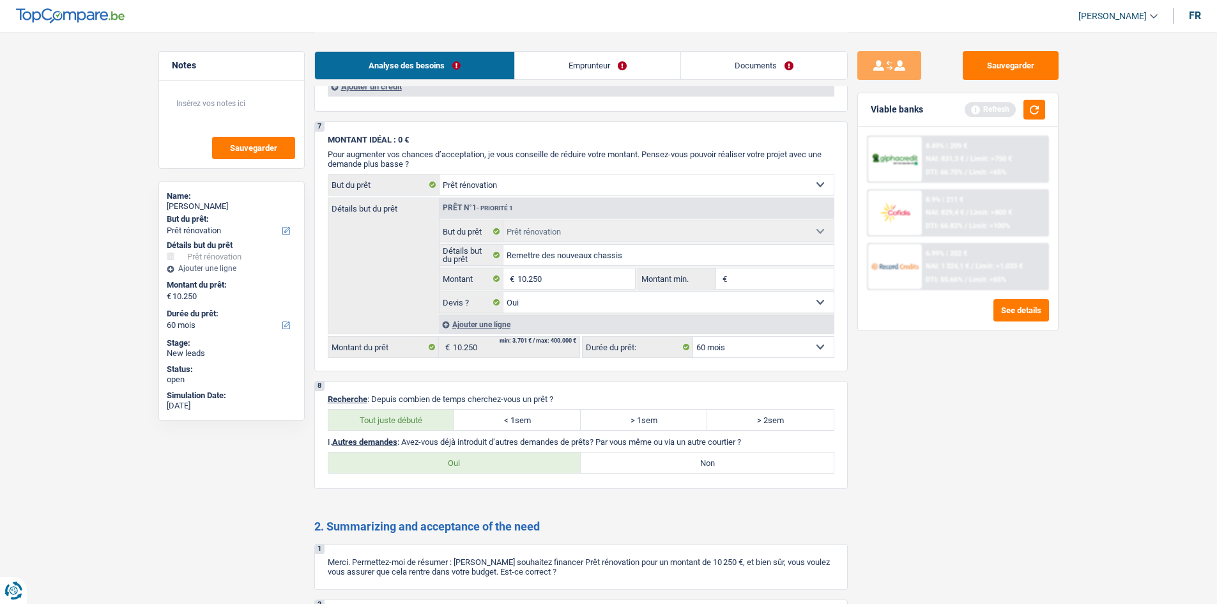
click at [696, 461] on label "Non" at bounding box center [707, 462] width 253 height 20
click at [696, 461] on input "Non" at bounding box center [707, 462] width 253 height 20
radio input "true"
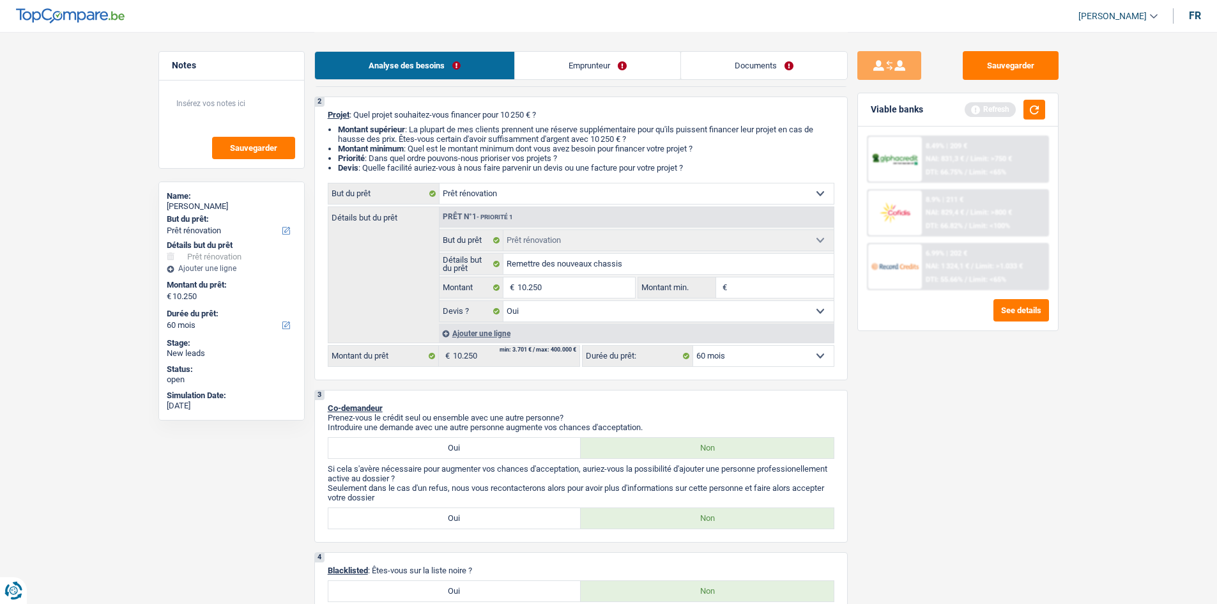
scroll to position [0, 0]
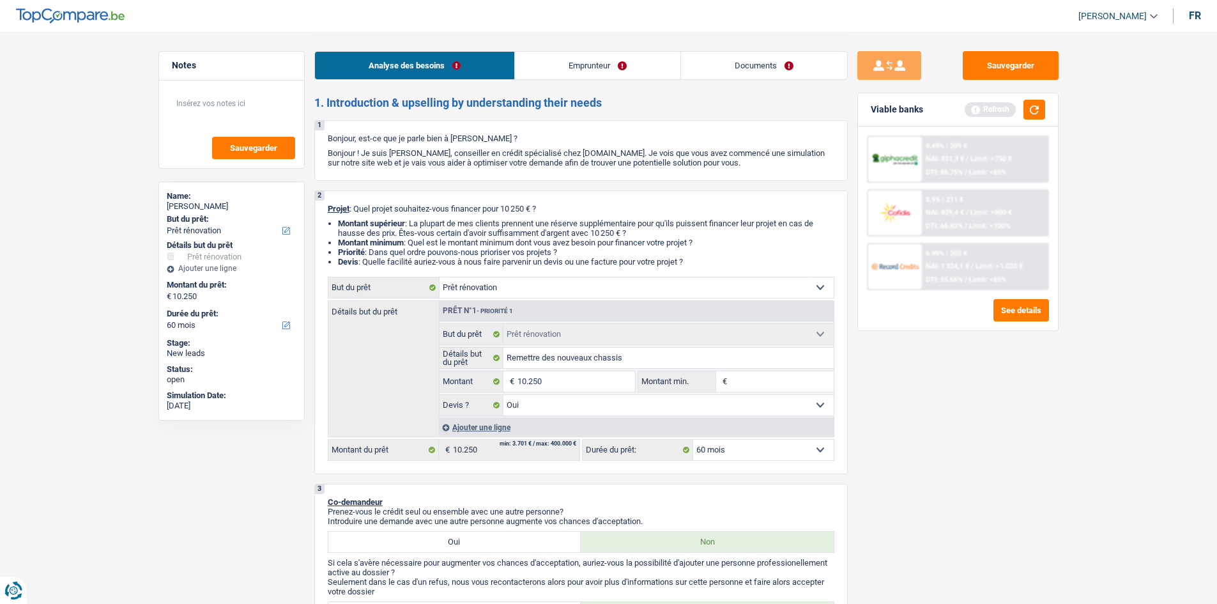
click at [627, 286] on select "Confort maison: meubles, textile, peinture, électroménager, outillage non-profe…" at bounding box center [637, 287] width 394 height 20
select select "energy"
click at [440, 277] on select "Confort maison: meubles, textile, peinture, électroménager, outillage non-profe…" at bounding box center [637, 287] width 394 height 20
select select "energy"
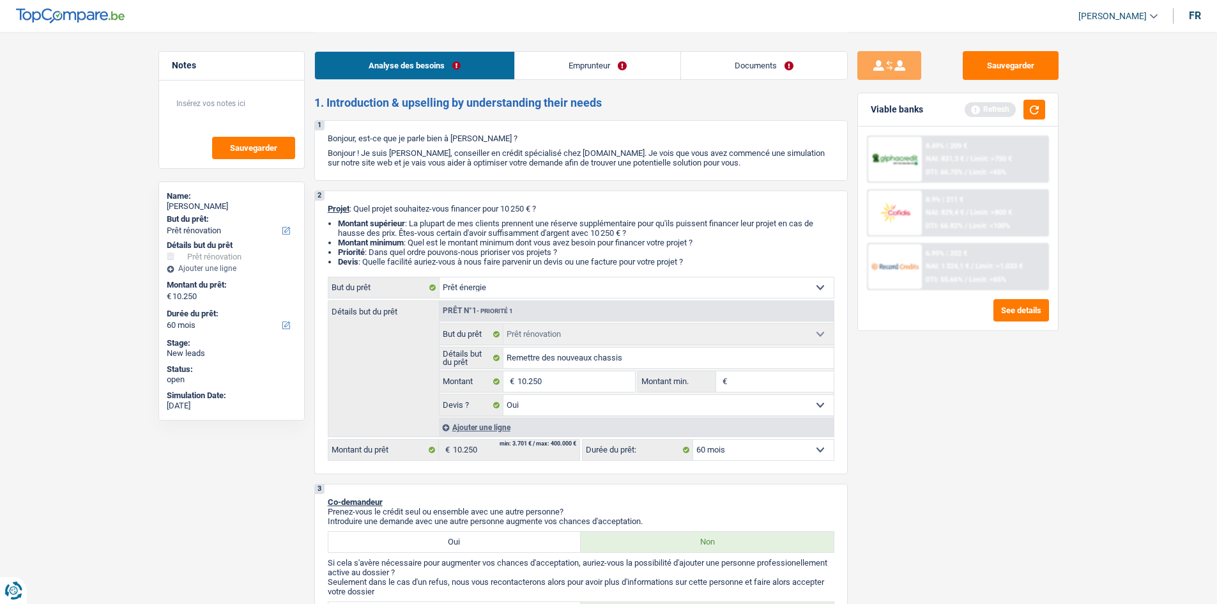
select select "energy"
select select
select select "energy"
select select
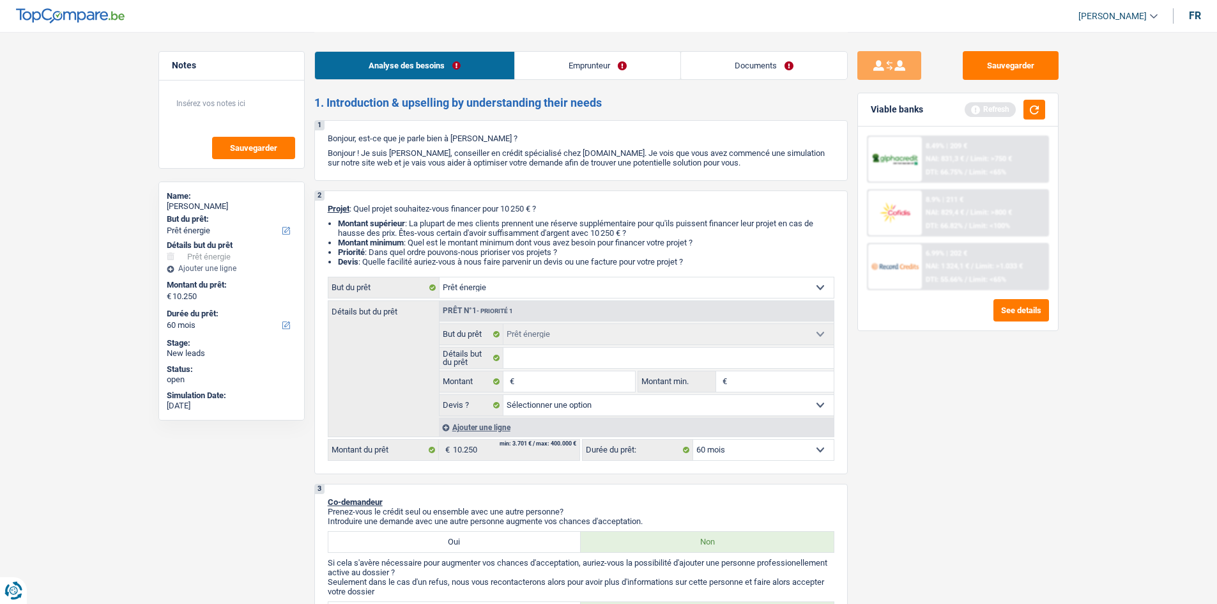
select select "renovation"
select select "yes"
select select "renovation"
select select "yes"
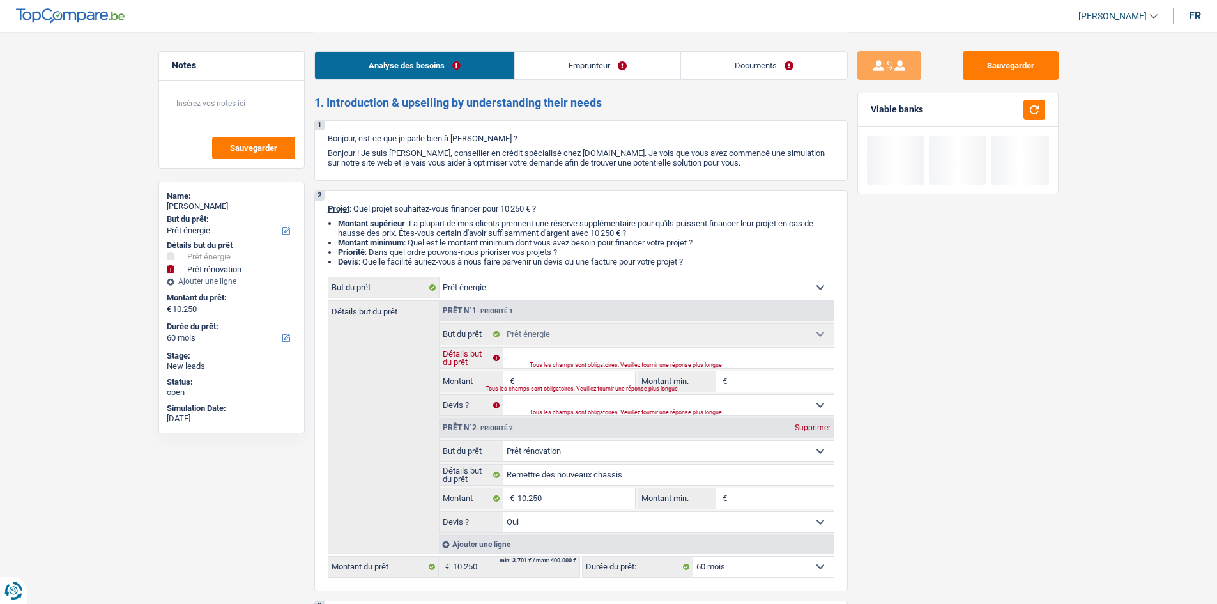
click at [578, 351] on input "Détails but du prêt" at bounding box center [668, 358] width 330 height 20
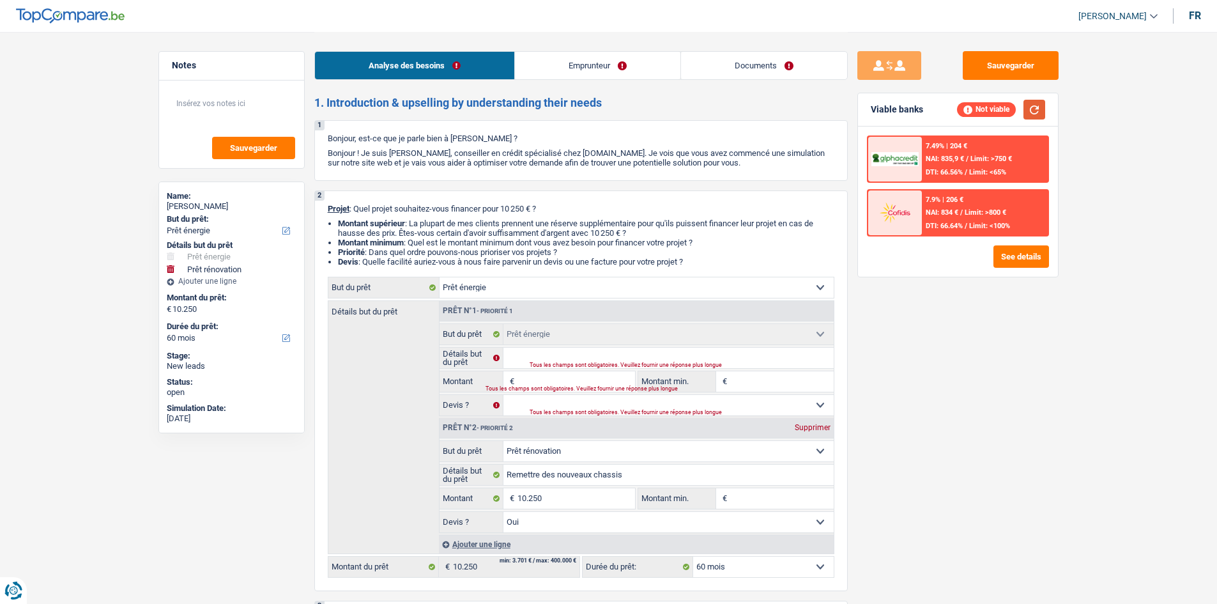
click at [1030, 106] on button "button" at bounding box center [1035, 110] width 22 height 20
click at [571, 356] on input "Détails but du prêt" at bounding box center [668, 358] width 330 height 20
type input "R"
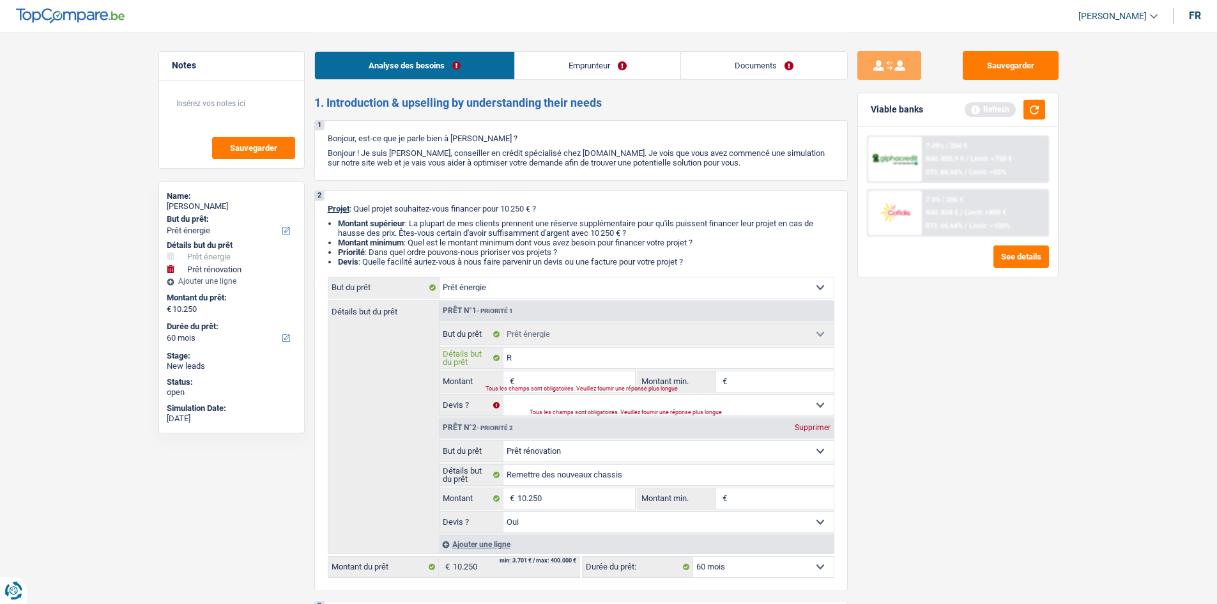
type input "Re"
type input "Rem"
type input "Reme"
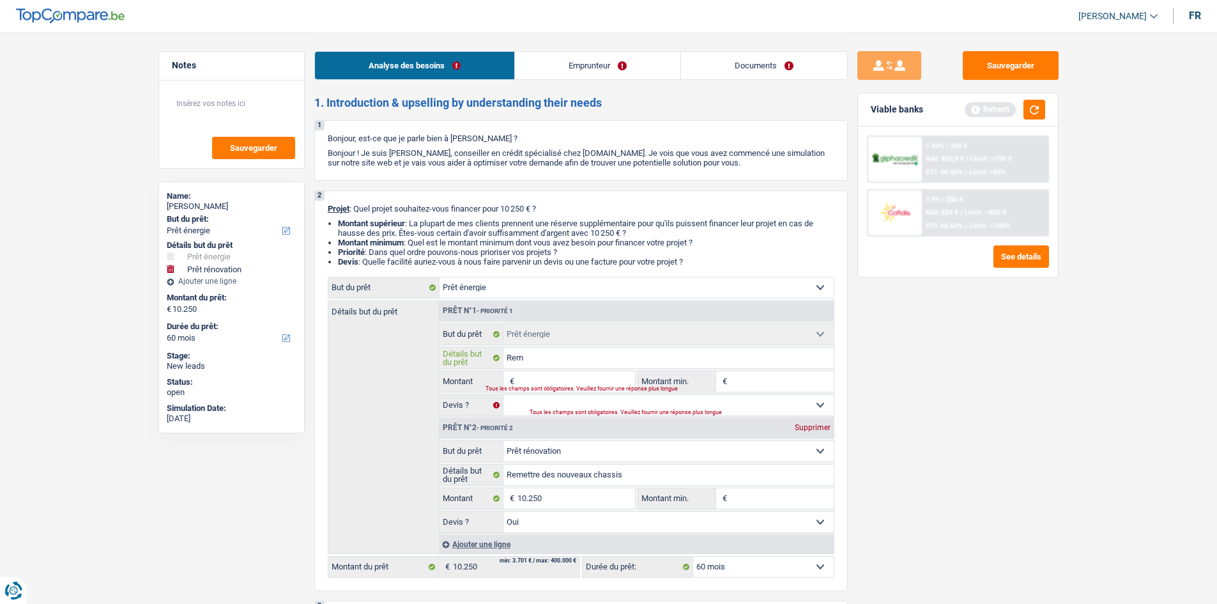
type input "Reme"
type input "Remet"
type input "Remett"
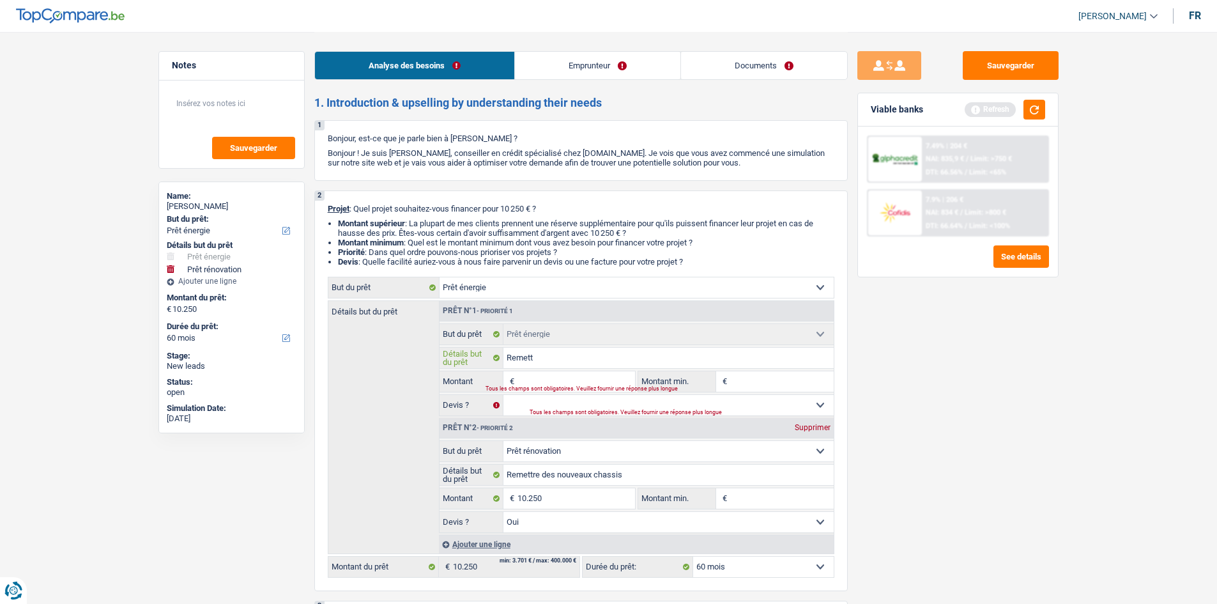
type input "Remet"
type input "Reme"
type input "Rem"
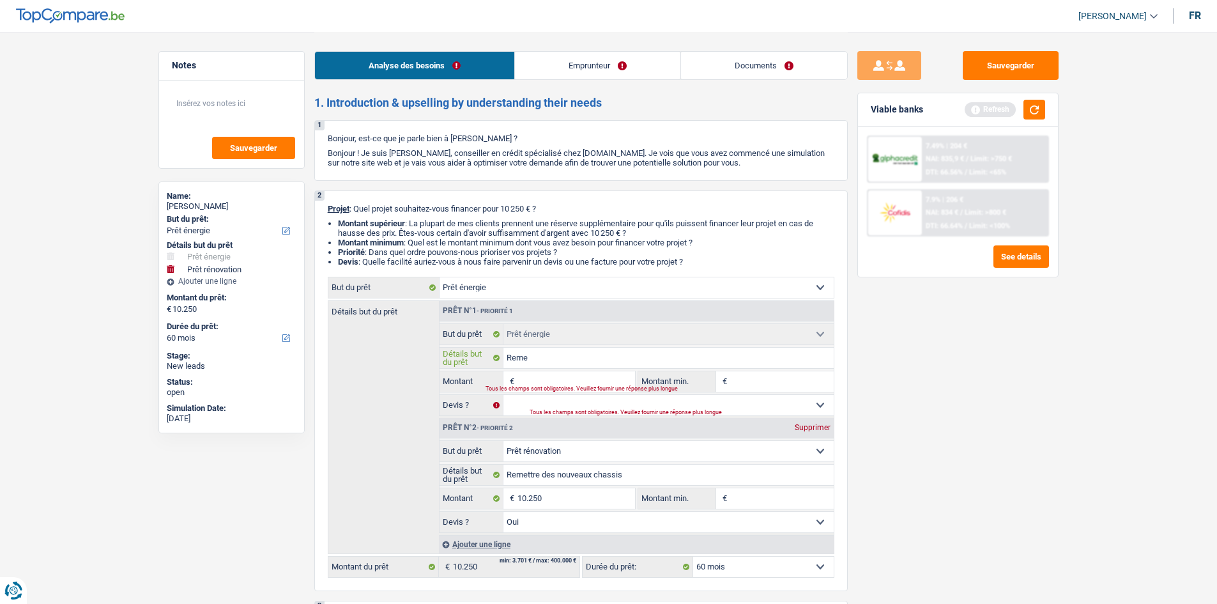
type input "Rem"
type input "Re"
type input "R"
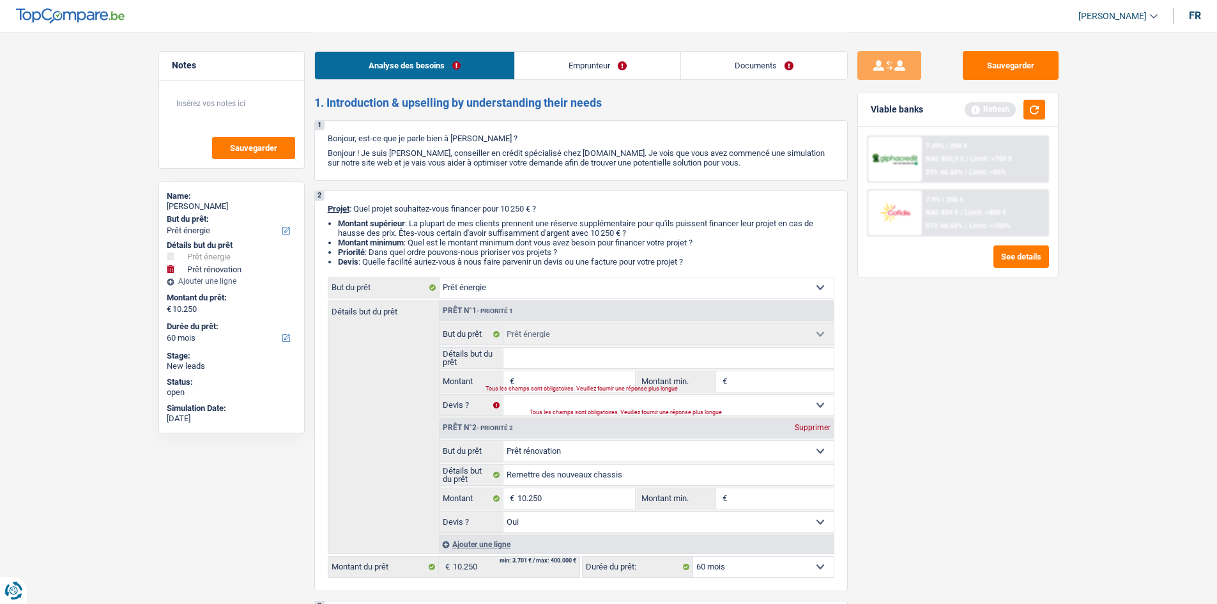
type input "i"
type input "is"
type input "iso"
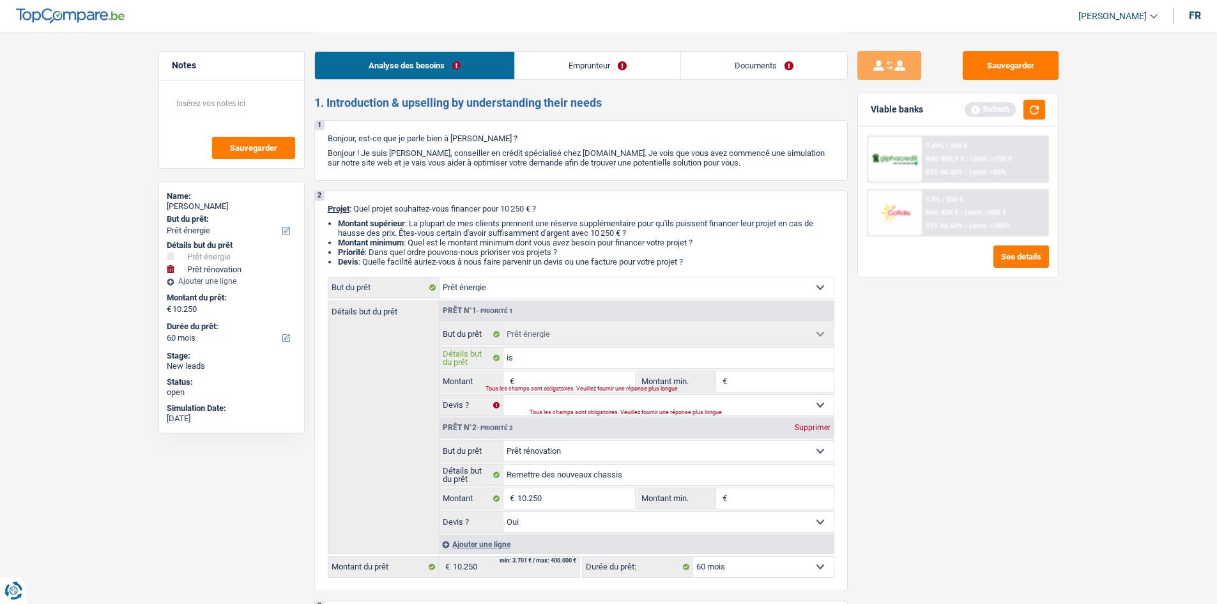
type input "iso"
type input "isol"
type input "isola"
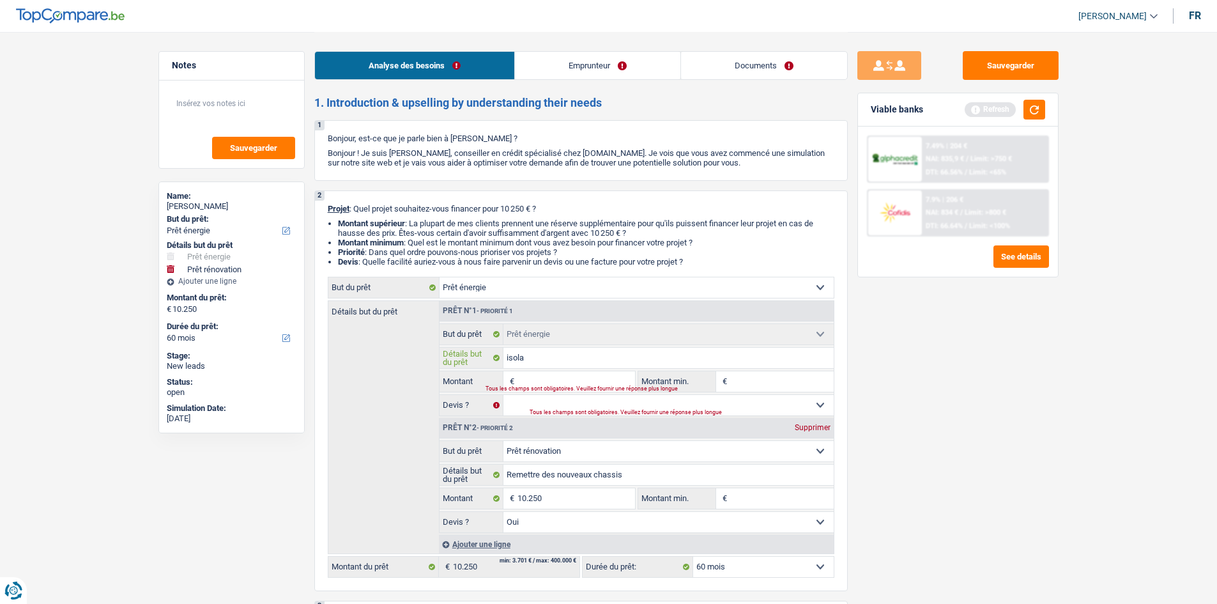
type input "isolat"
type input "isolati"
type input "isolatio"
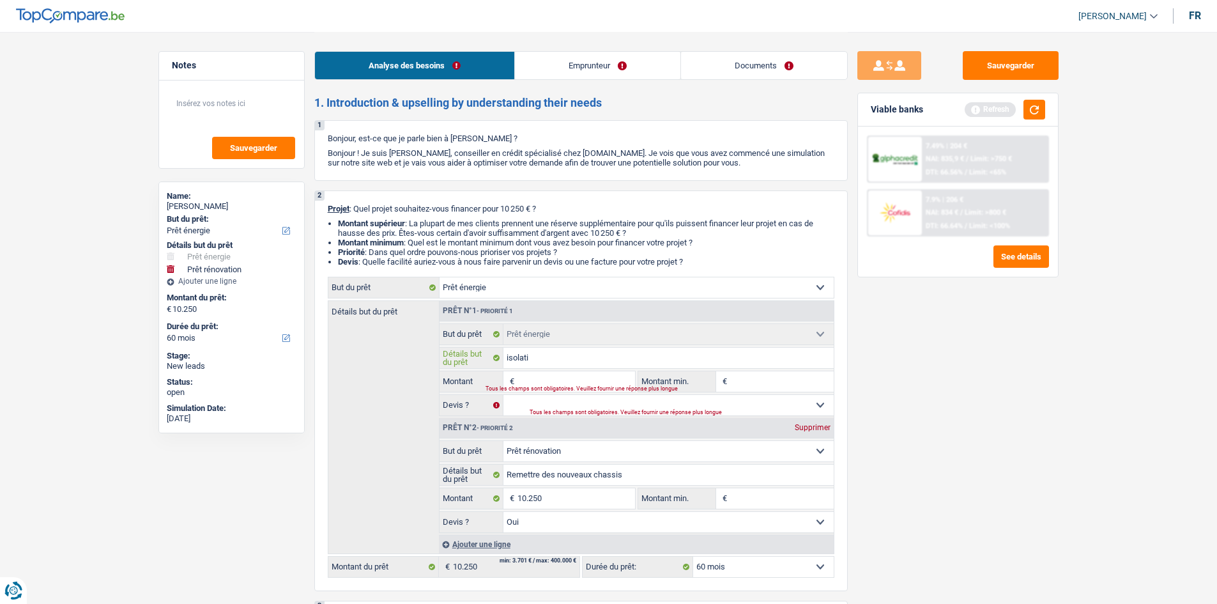
type input "isolatio"
type input "isolation"
type input "isolatio"
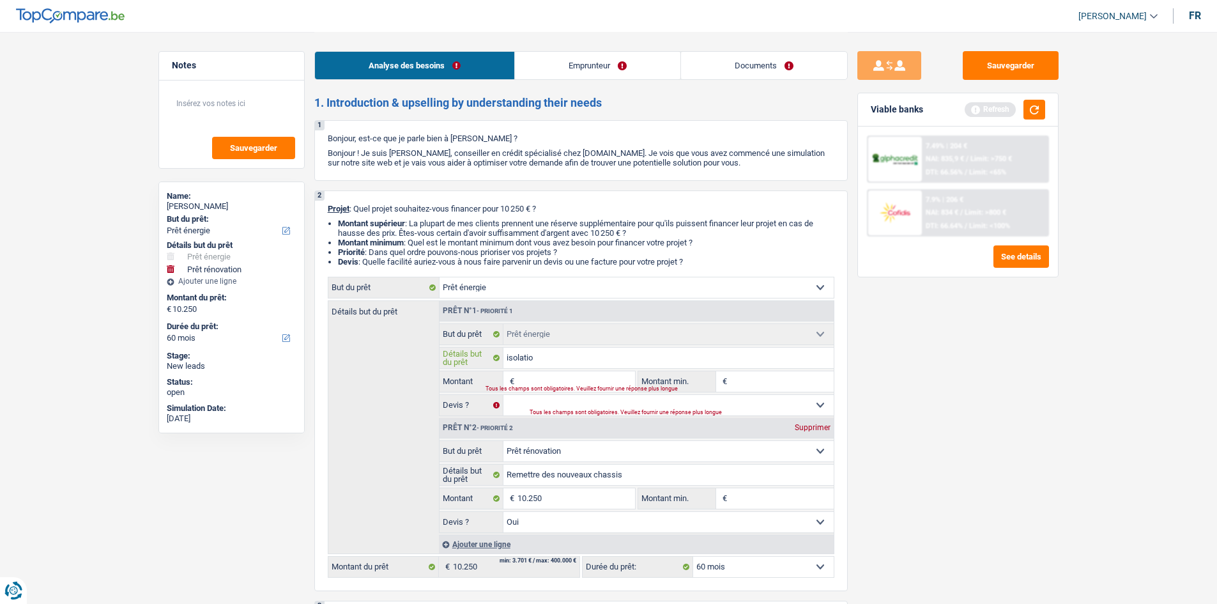
type input "isolati"
type input "isolat"
type input "isola"
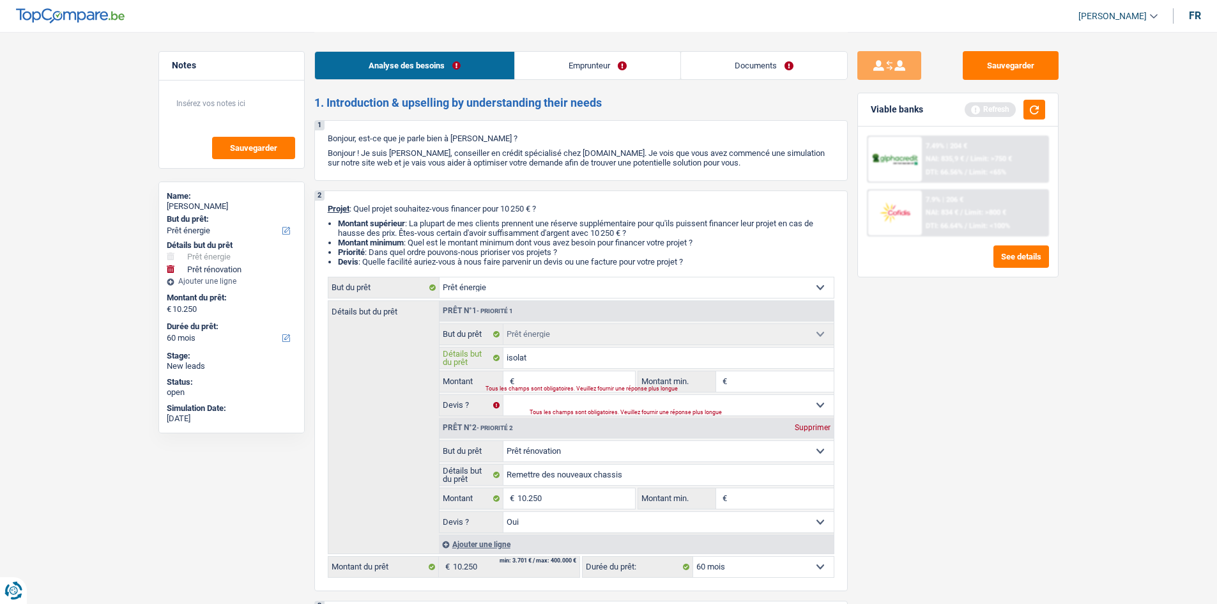
type input "isola"
type input "isol"
type input "iso"
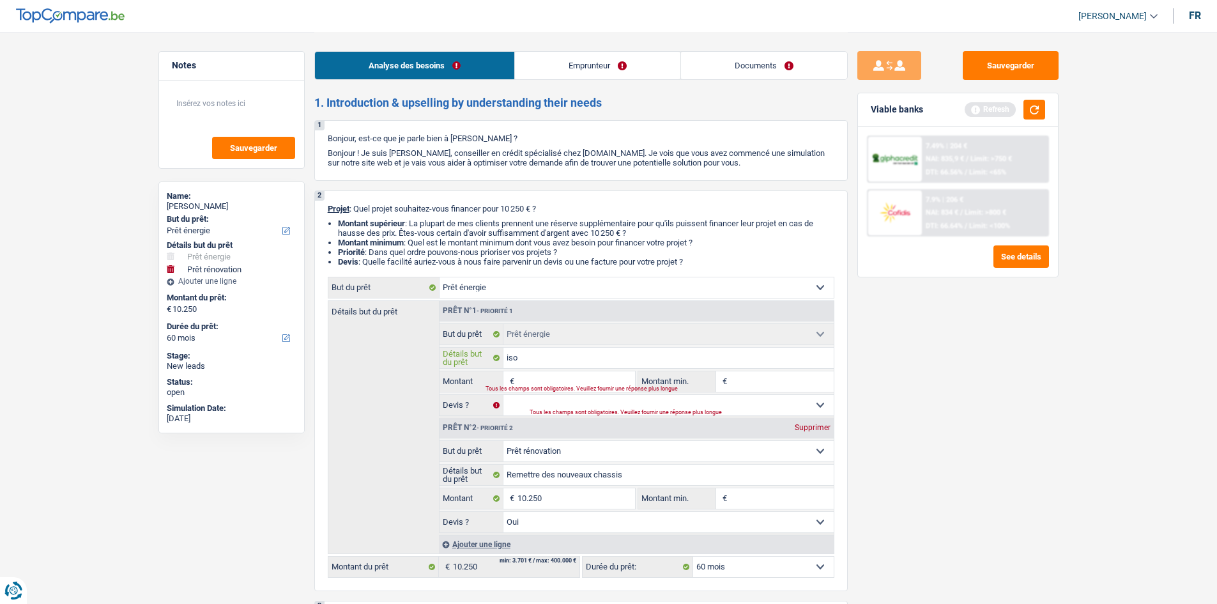
type input "is"
type input "i"
click at [806, 428] on div "Supprimer" at bounding box center [813, 428] width 42 height 8
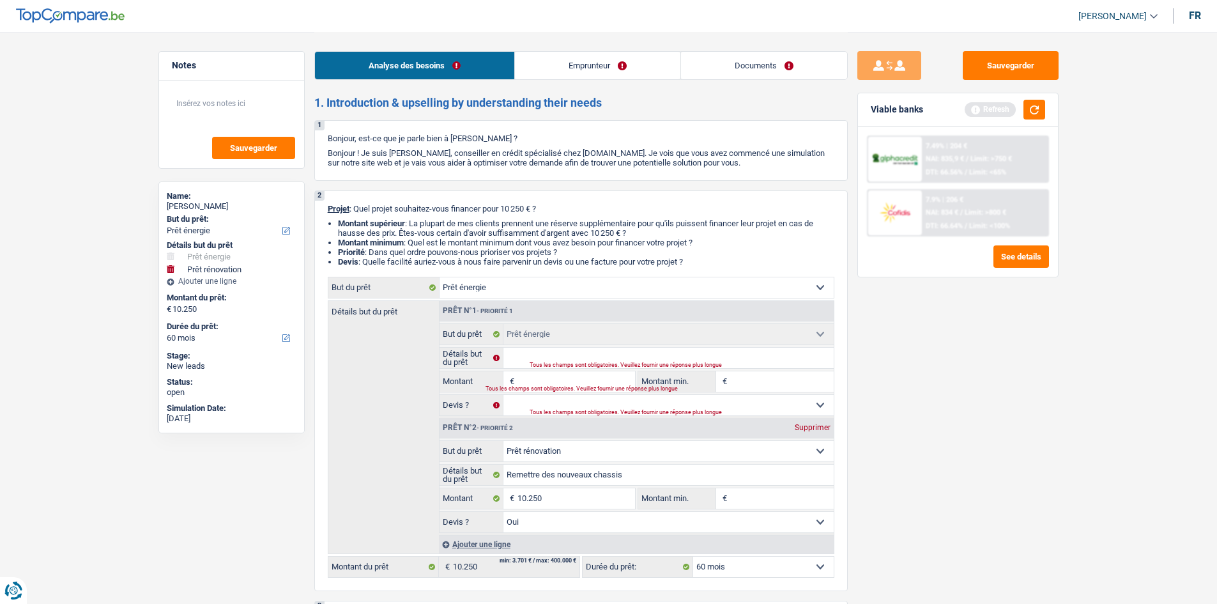
type input "0"
select select
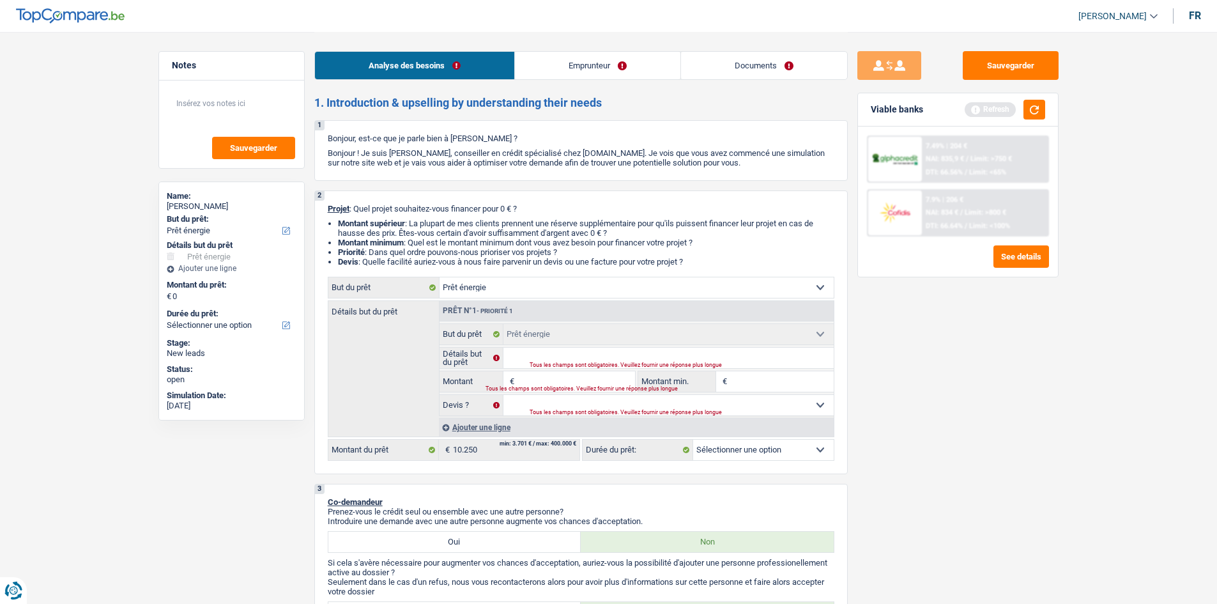
click at [727, 293] on select "Confort maison: meubles, textile, peinture, électroménager, outillage non-profe…" at bounding box center [637, 287] width 394 height 20
select select "renovation"
click at [440, 277] on select "Confort maison: meubles, textile, peinture, électroménager, outillage non-profe…" at bounding box center [637, 287] width 394 height 20
select select "renovation"
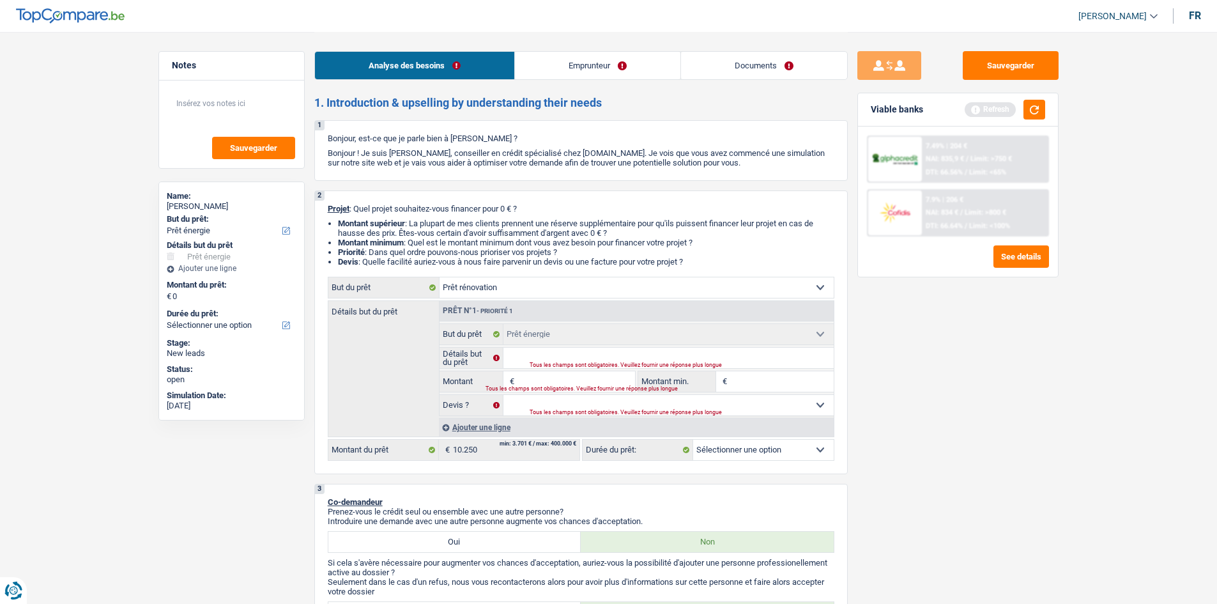
select select
select select "renovation"
select select
select select "renovation"
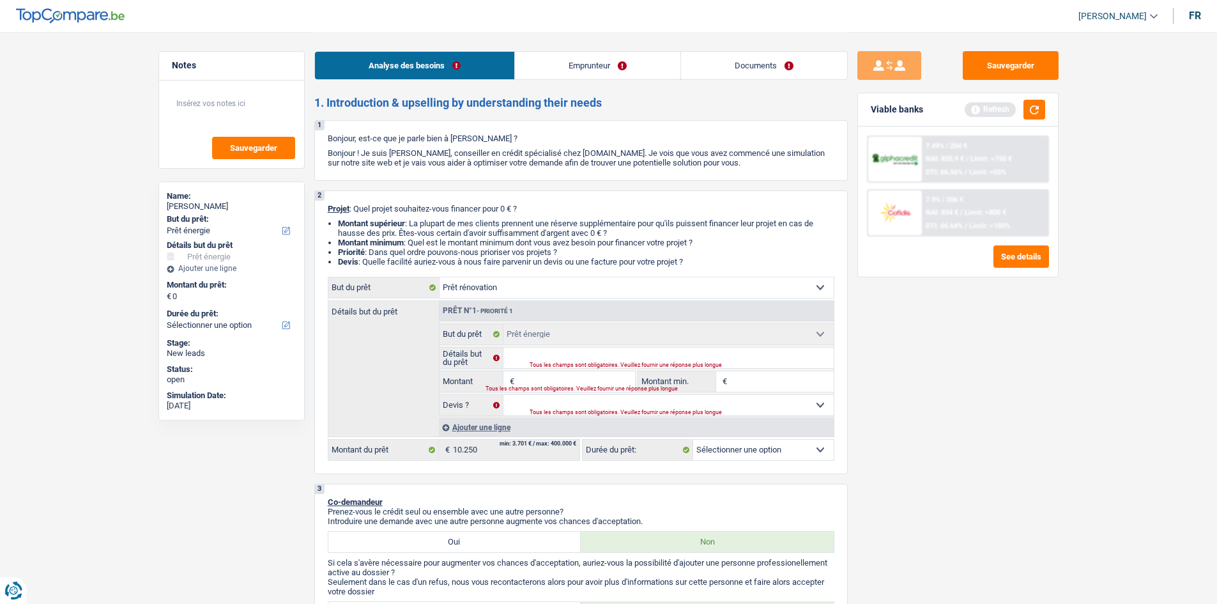
select select
select select "energy"
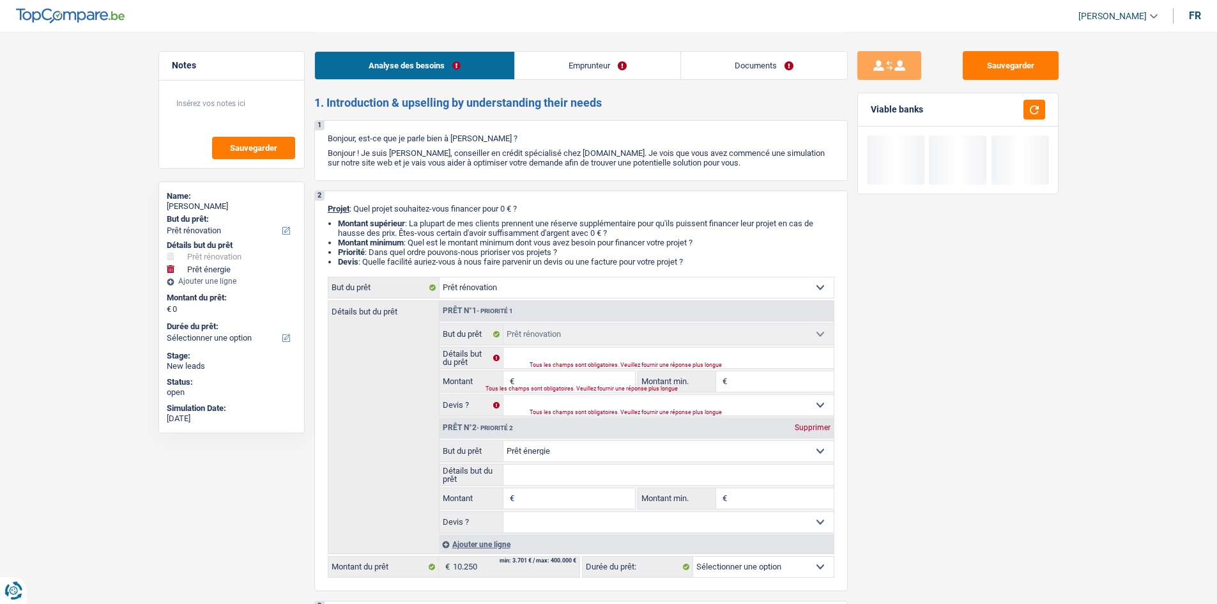
click at [542, 375] on input "Montant" at bounding box center [576, 381] width 117 height 20
click at [813, 429] on div "Supprimer" at bounding box center [813, 428] width 42 height 8
select select
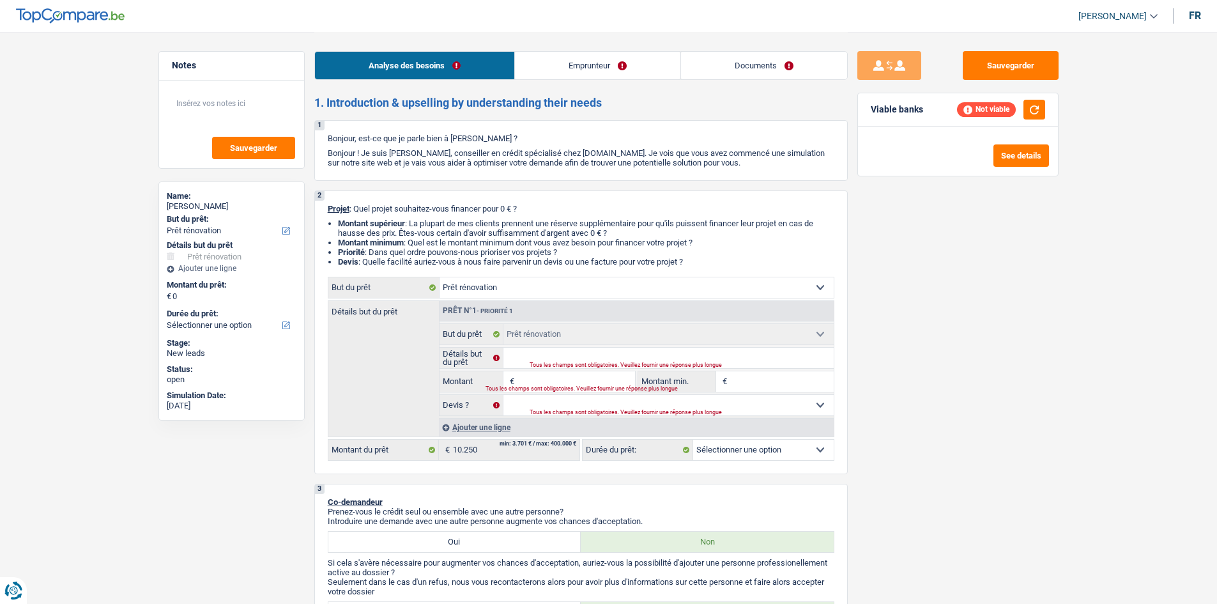
click at [567, 377] on input "Montant" at bounding box center [576, 381] width 117 height 20
type input "1"
type input "15"
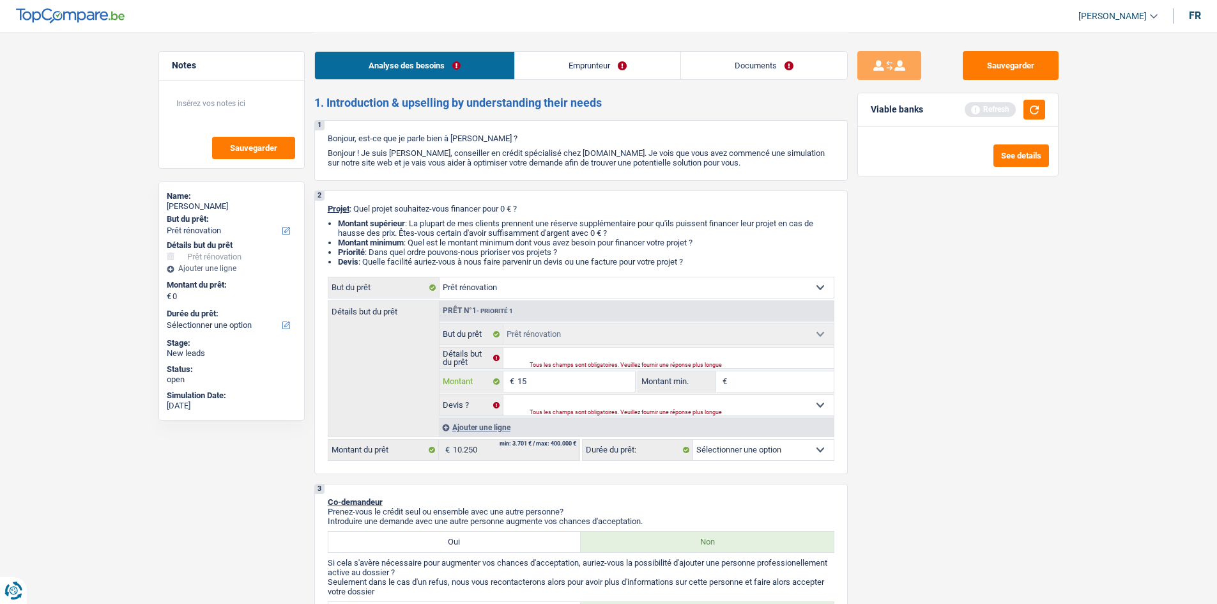
type input "1"
type input "10"
type input "105"
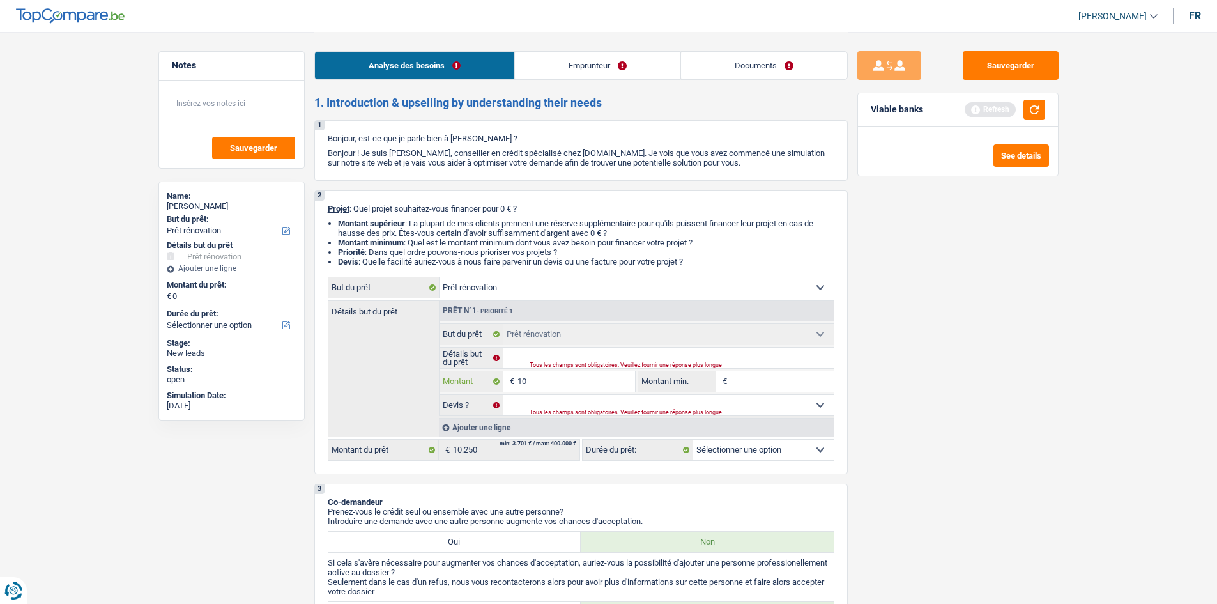
type input "105"
type input "1.050"
type input "10.500"
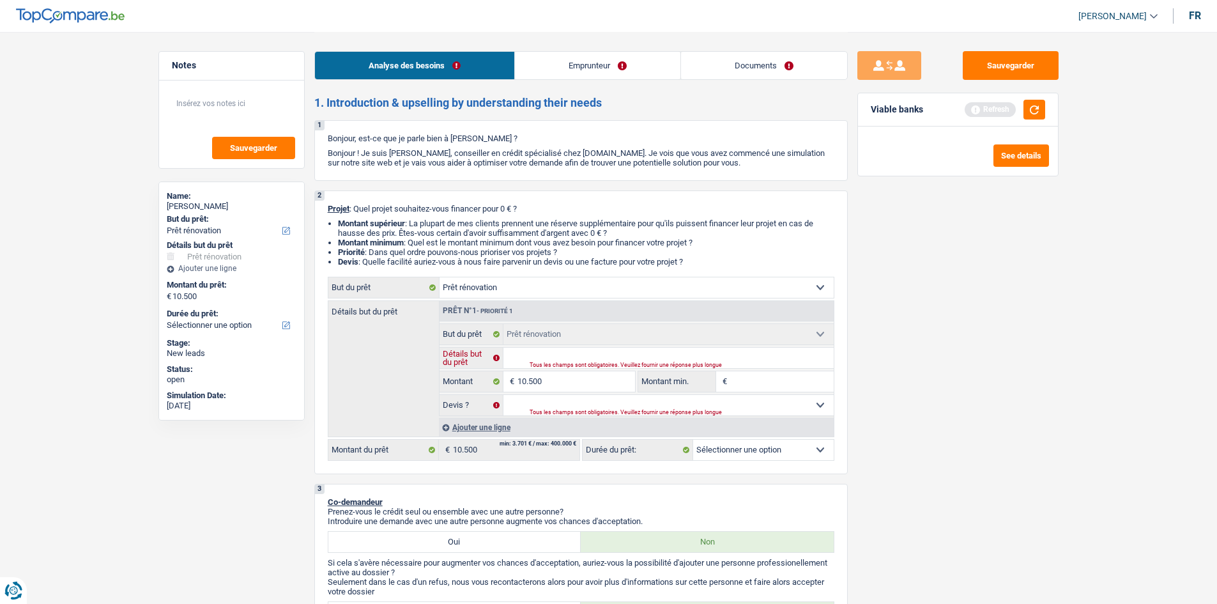
click at [565, 353] on input "Détails but du prêt" at bounding box center [668, 358] width 330 height 20
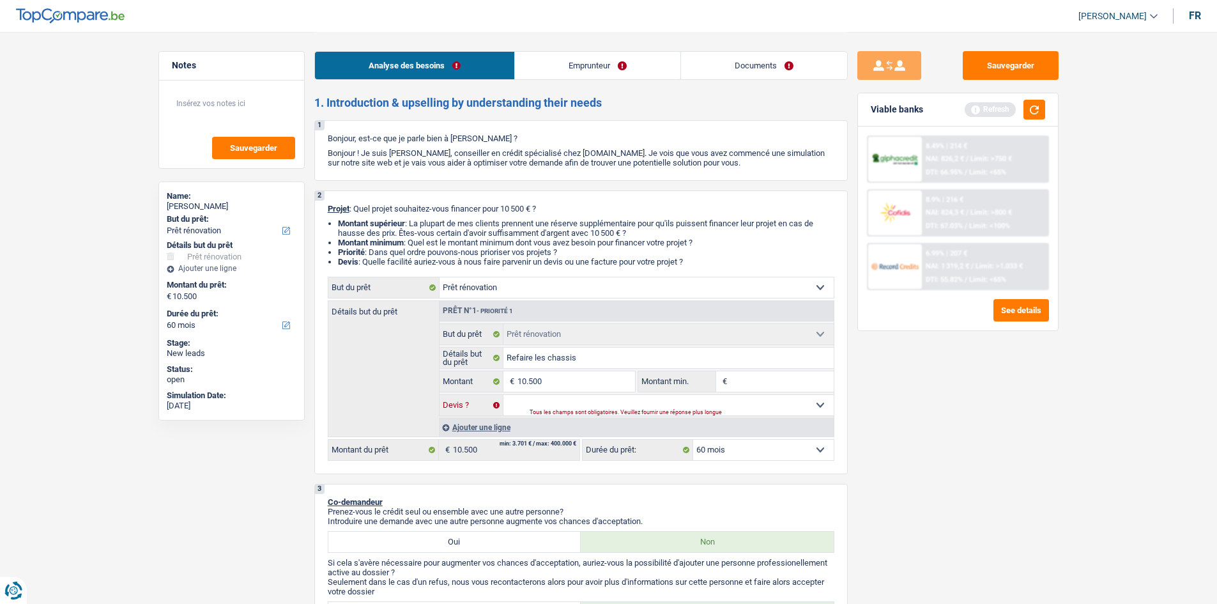
click at [571, 402] on select "Oui Non Non répondu Sélectionner une option" at bounding box center [668, 405] width 330 height 20
click at [503, 395] on select "Oui Non Non répondu Sélectionner une option" at bounding box center [668, 405] width 330 height 20
click at [743, 377] on input "Montant min." at bounding box center [782, 381] width 104 height 20
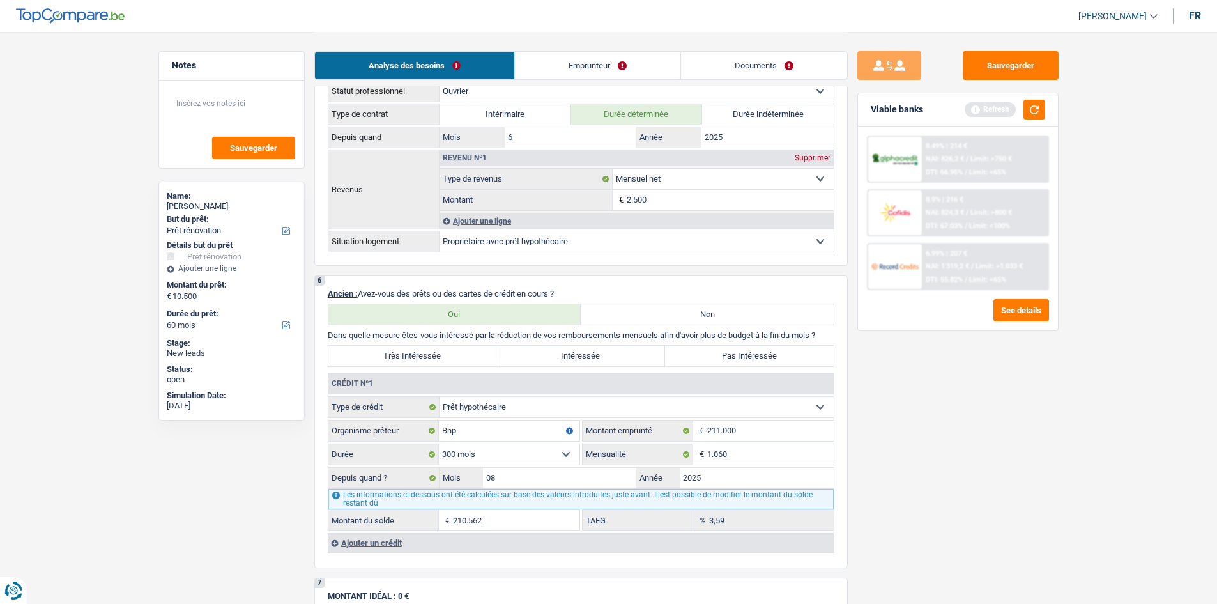
scroll to position [958, 0]
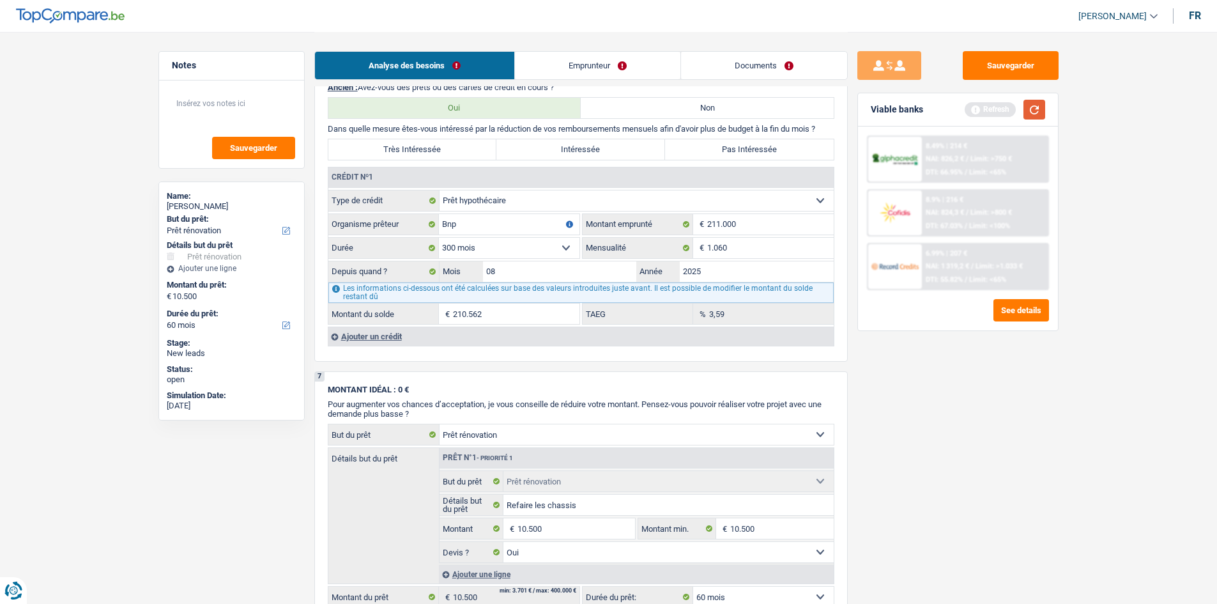
click at [1033, 116] on button "button" at bounding box center [1035, 110] width 22 height 20
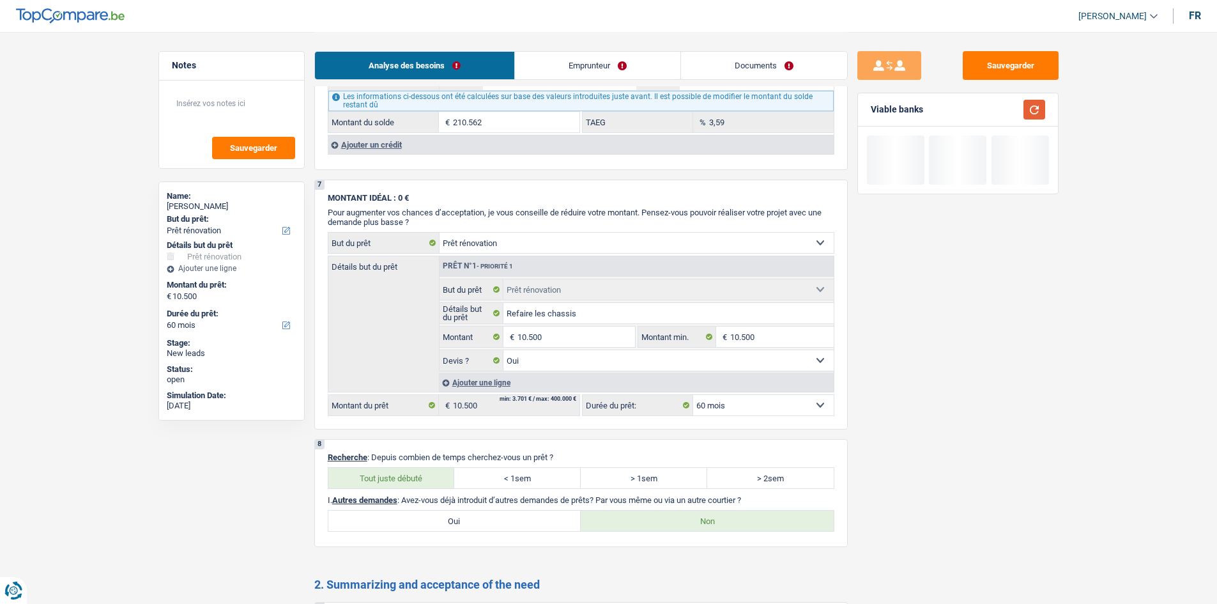
scroll to position [1400, 0]
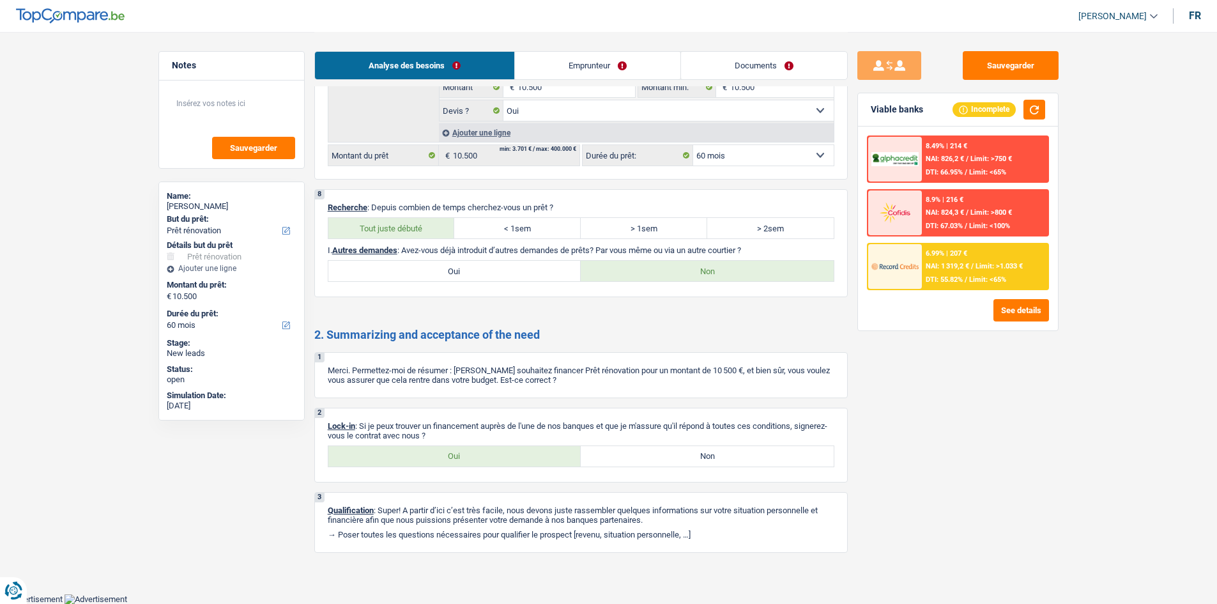
click at [784, 66] on link "Documents" at bounding box center [764, 65] width 166 height 27
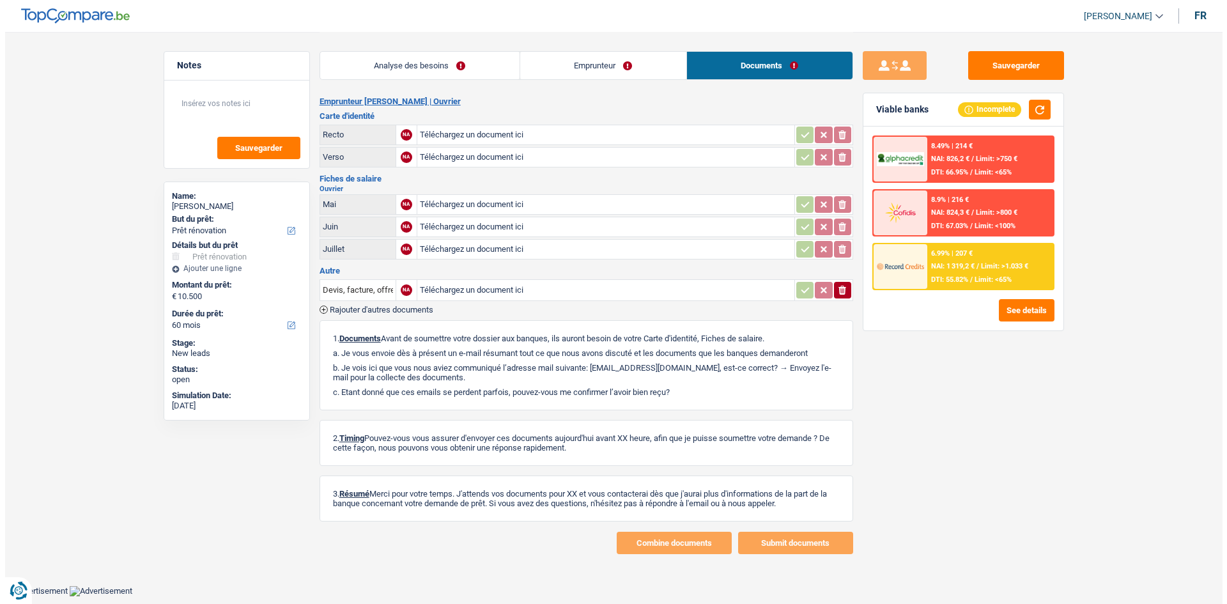
scroll to position [0, 0]
click at [992, 63] on button "Sauvegarder" at bounding box center [1015, 65] width 96 height 29
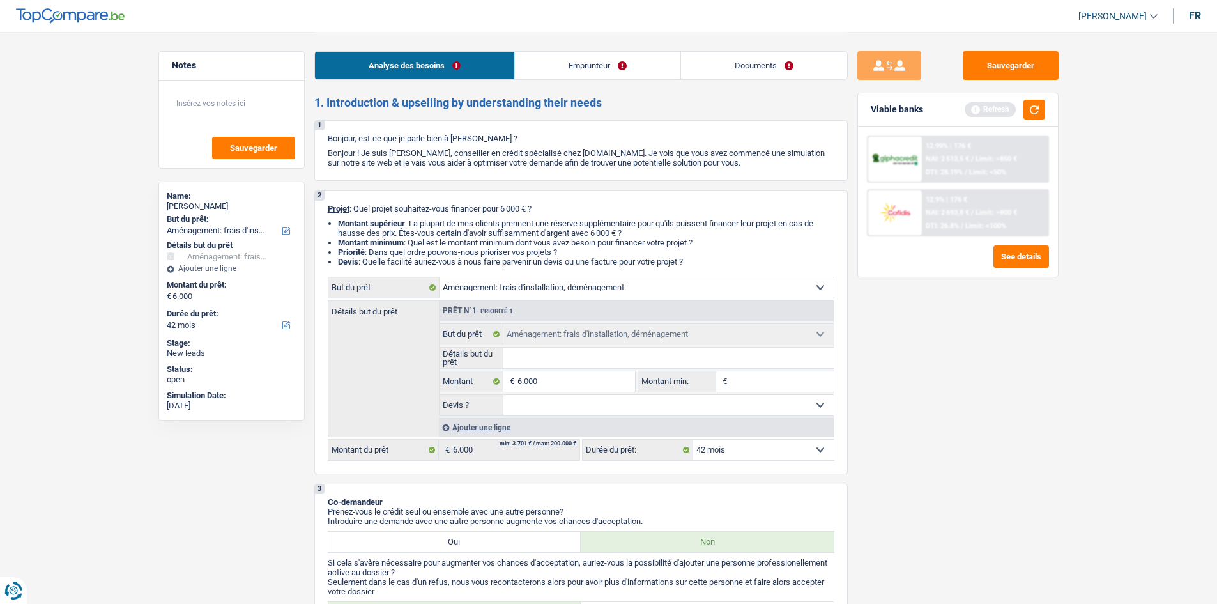
select select "movingOrInstallation"
select select "42"
select select "movingOrInstallation"
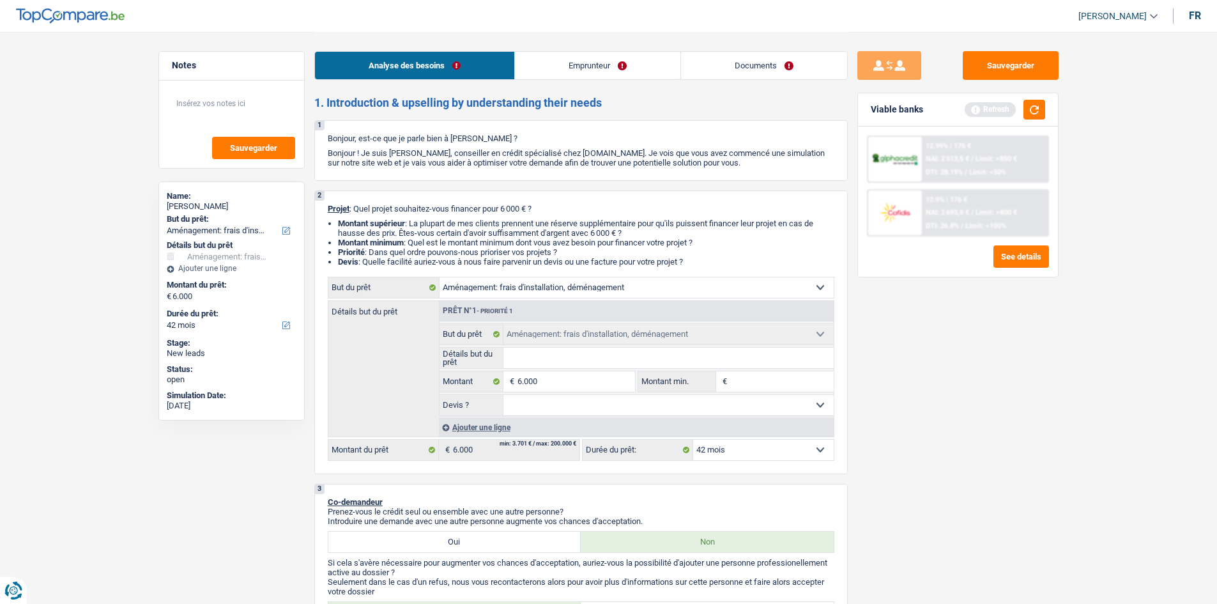
select select "42"
select select "privateEmployee"
select select "netSalary"
select select "mealVouchers"
select select "other"
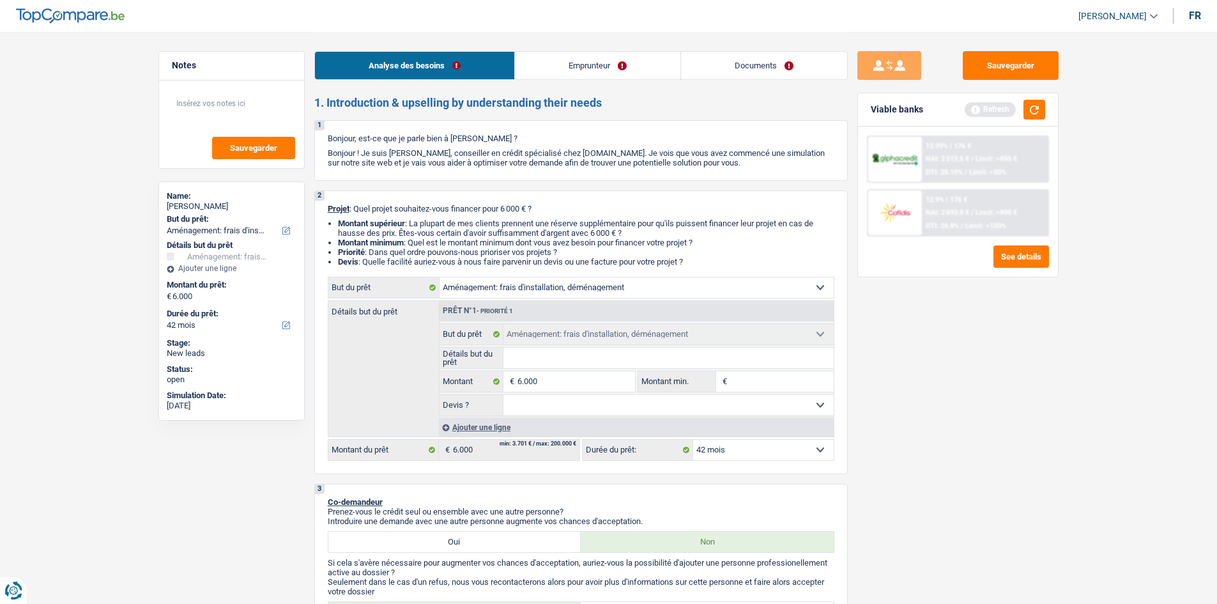
select select "rents"
select select "carLoan"
select select "48"
select select "movingOrInstallation"
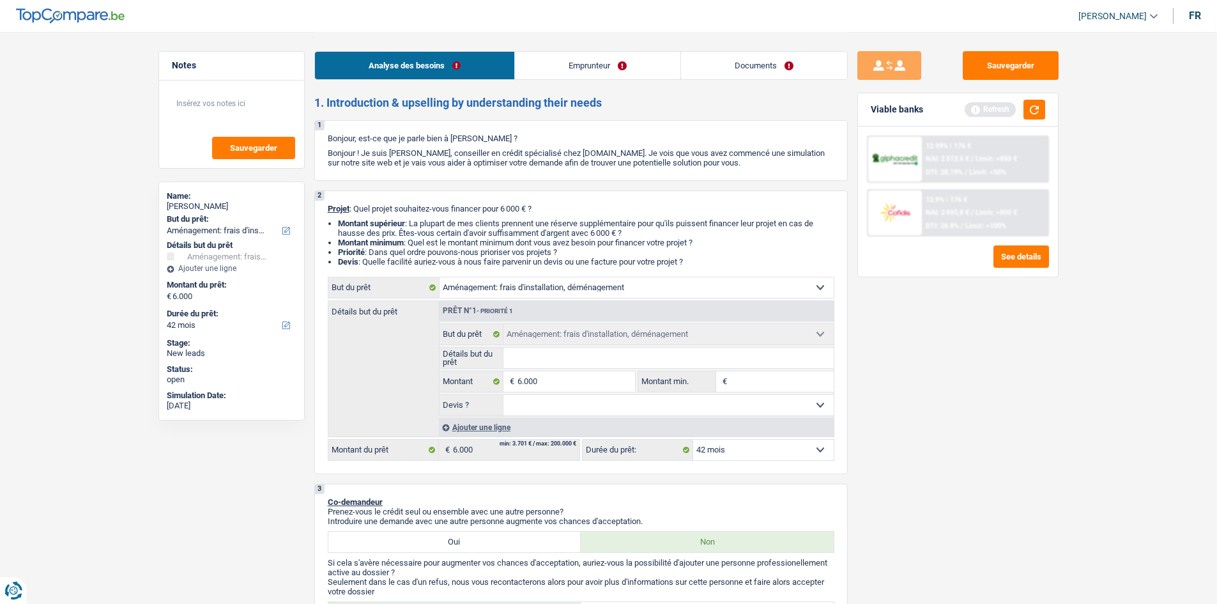
select select "42"
click at [580, 348] on input "Détails but du prêt" at bounding box center [668, 358] width 330 height 20
click at [603, 288] on select "Confort maison: meubles, textile, peinture, électroménager, outillage non-profe…" at bounding box center [637, 287] width 394 height 20
select select "household"
click at [440, 277] on select "Confort maison: meubles, textile, peinture, électroménager, outillage non-profe…" at bounding box center [637, 287] width 394 height 20
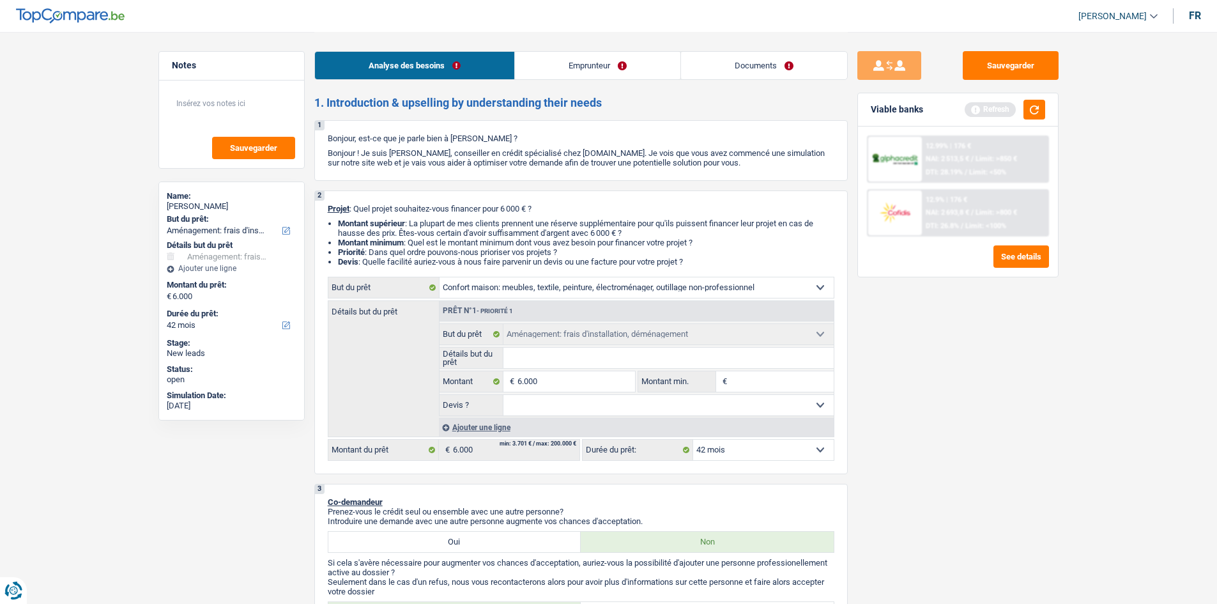
select select "household"
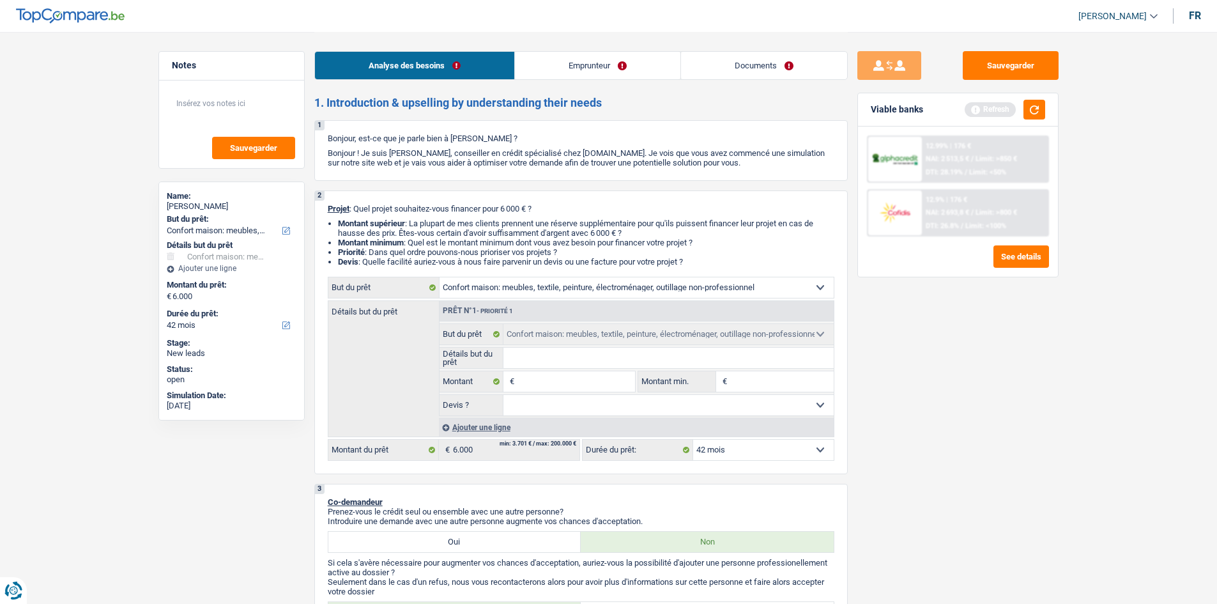
select select "movingOrInstallation"
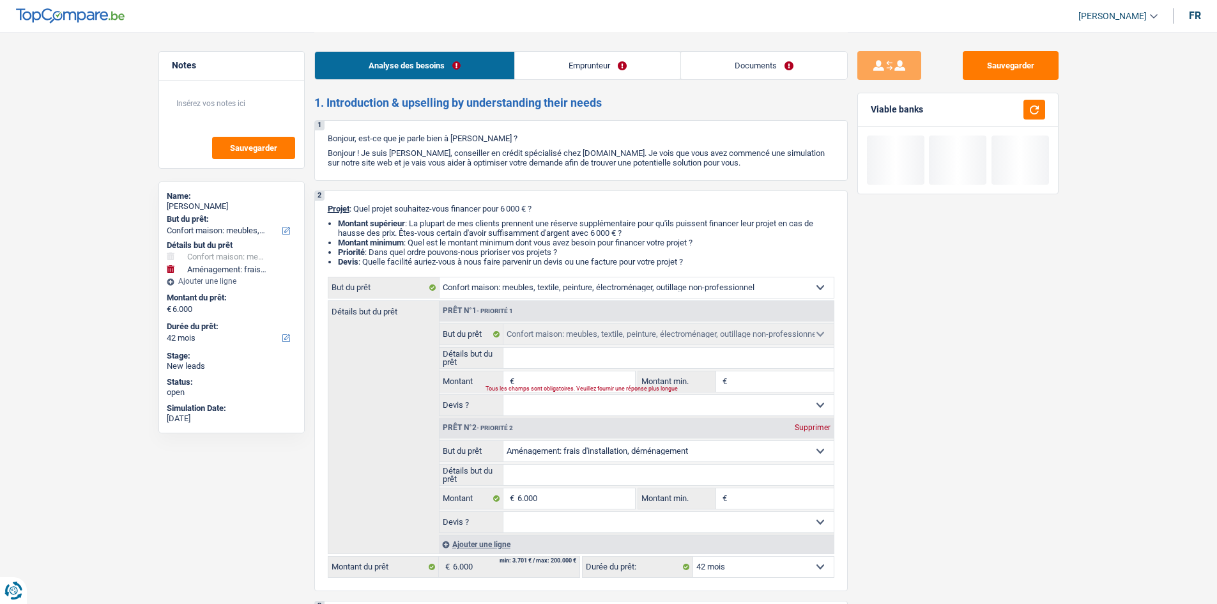
click at [805, 430] on div "Supprimer" at bounding box center [813, 428] width 42 height 8
type input "0"
select select
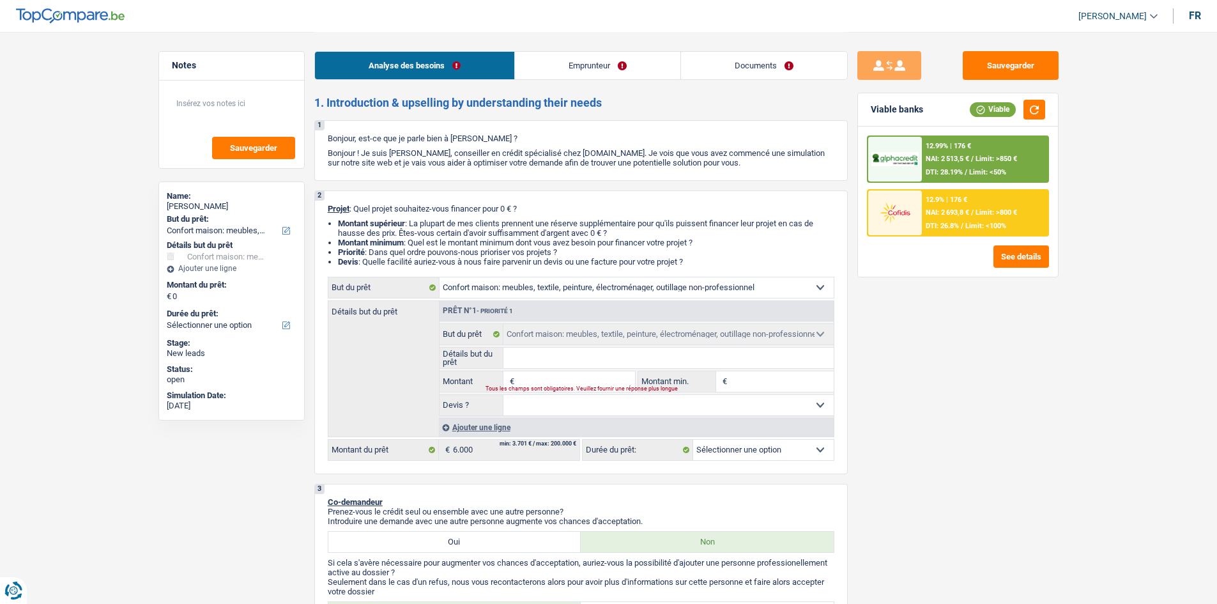
click at [537, 380] on input "Montant" at bounding box center [576, 381] width 117 height 20
type input "6"
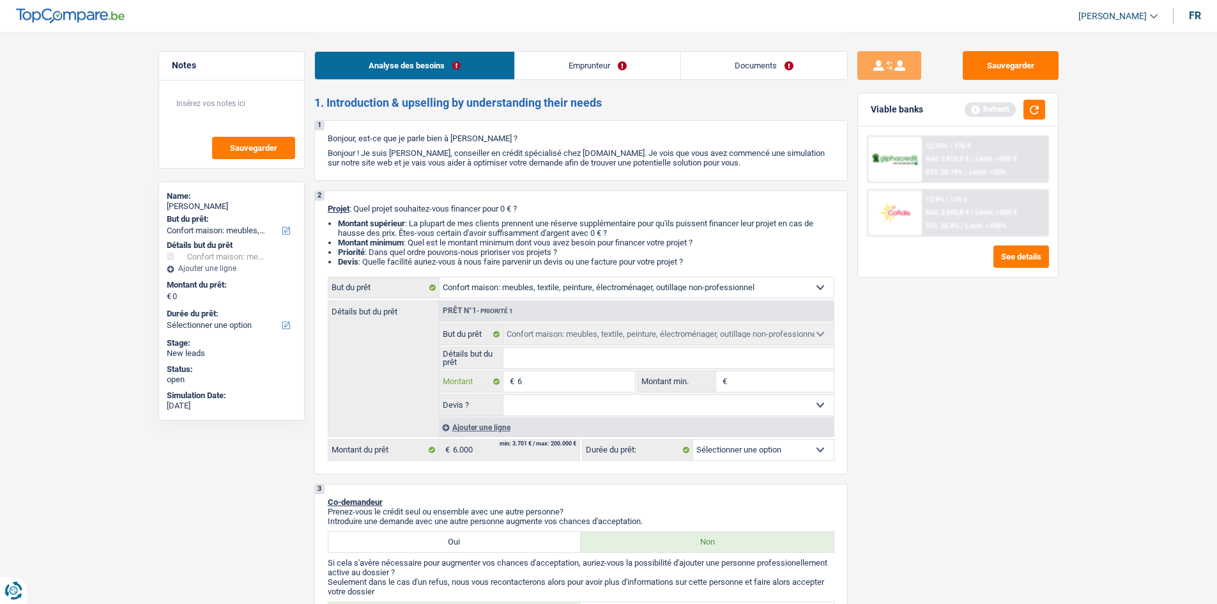
type input "60"
type input "600"
type input "6.000"
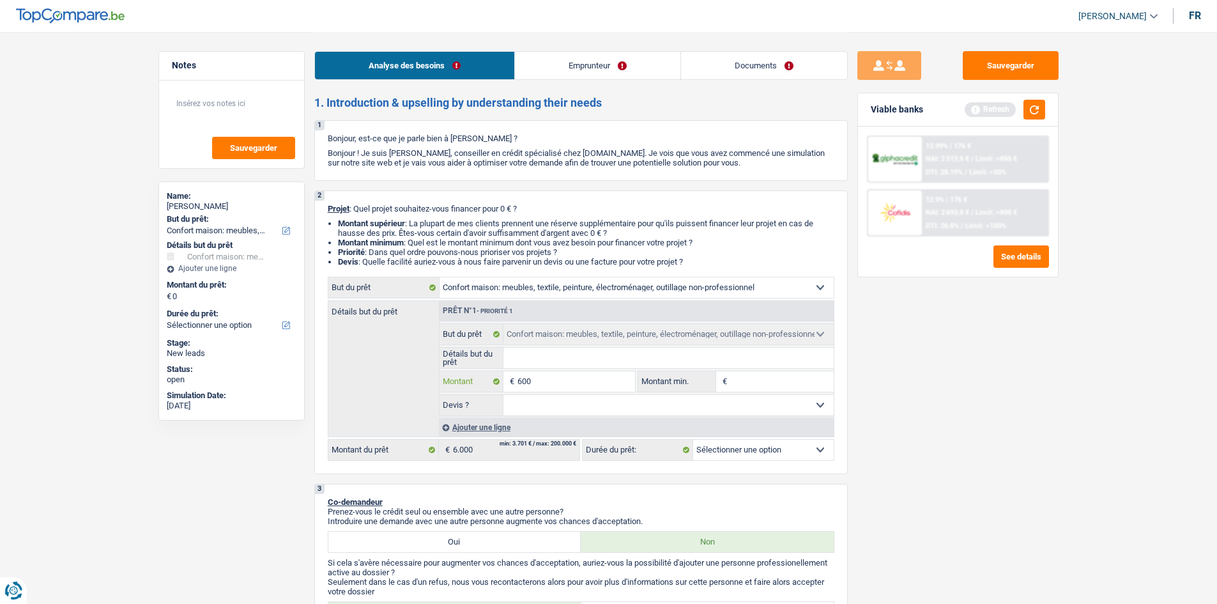
type input "6.000"
click at [762, 380] on input "Montant min." at bounding box center [782, 381] width 104 height 20
type input "6.000"
select select "42"
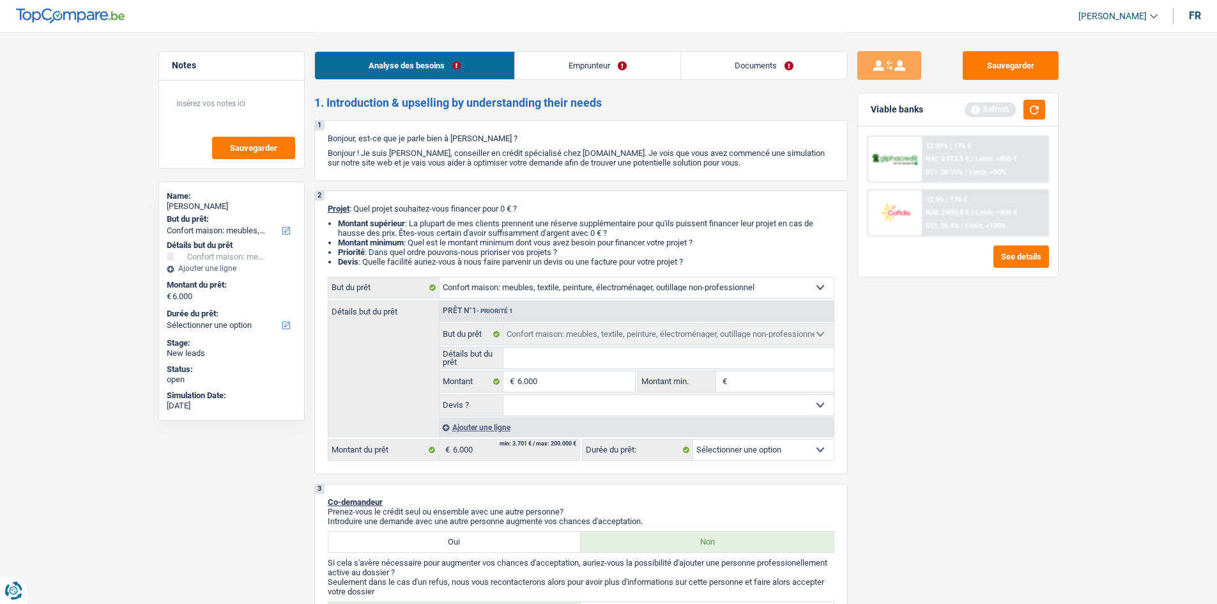
select select "42"
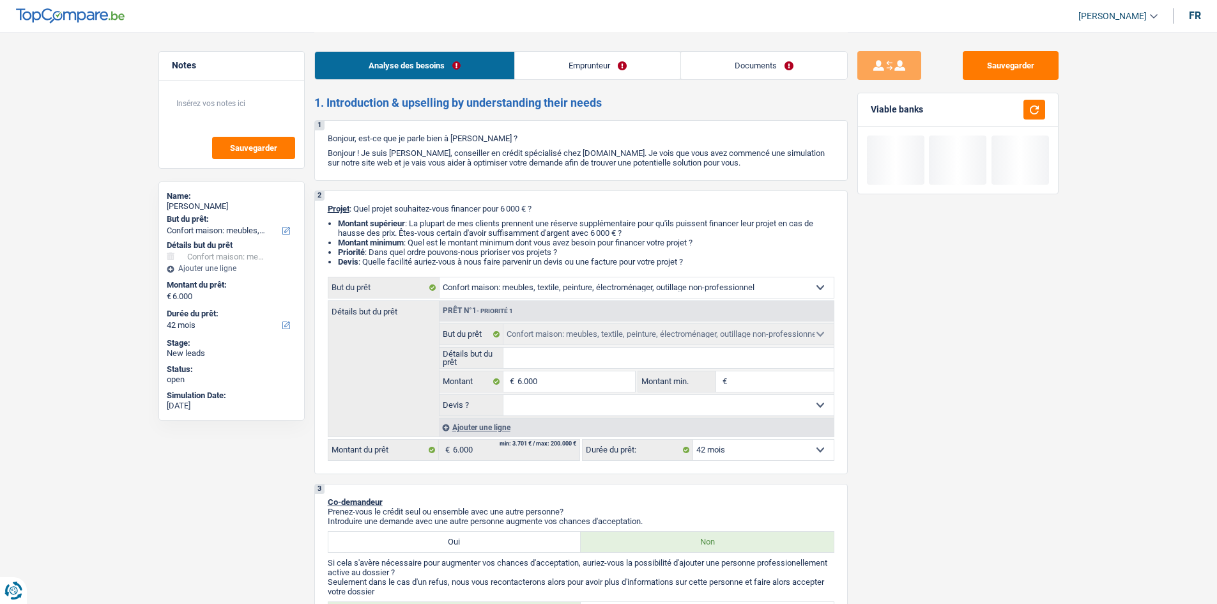
type input "6"
type input "60"
type input "600"
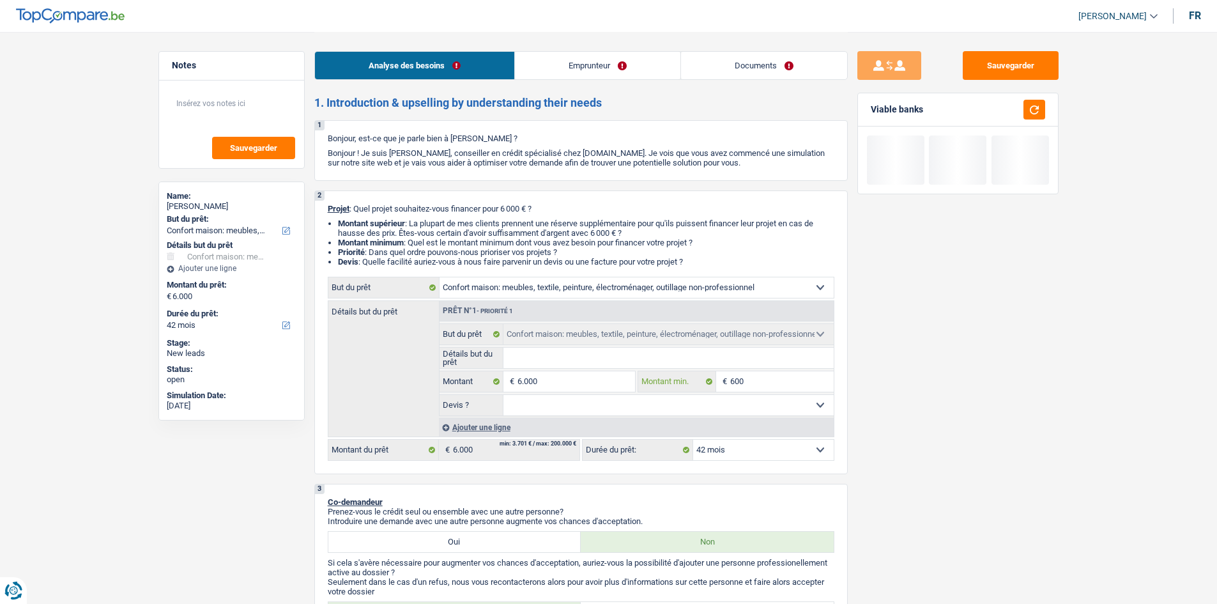
type input "600"
type input "6.000"
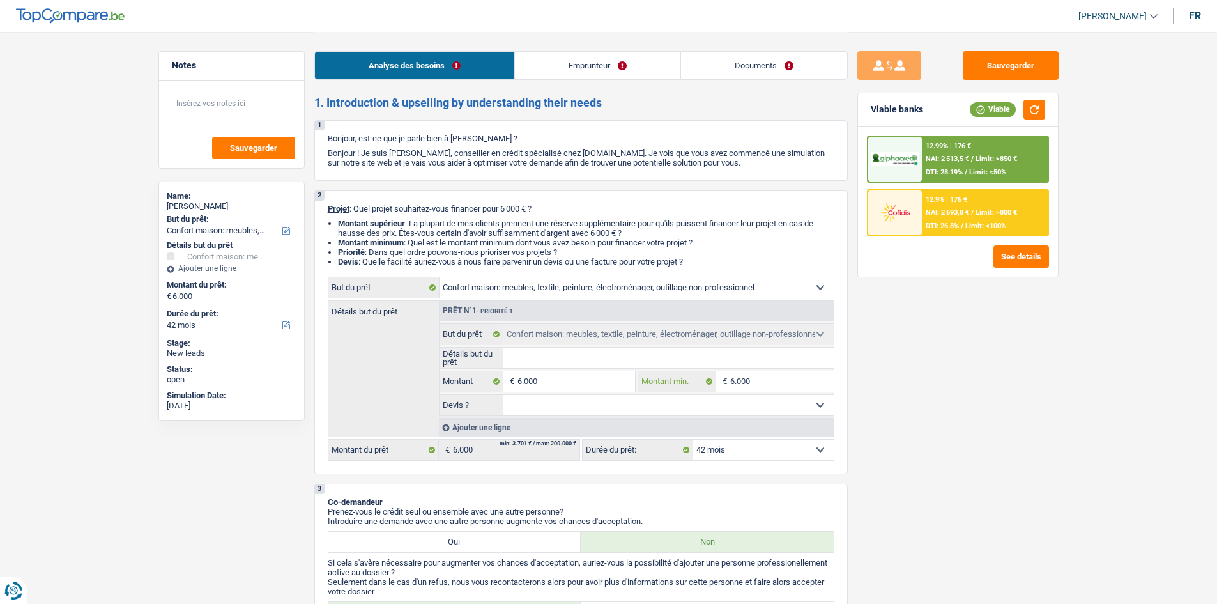
type input "6.000"
click at [611, 356] on input "Détails but du prêt" at bounding box center [668, 358] width 330 height 20
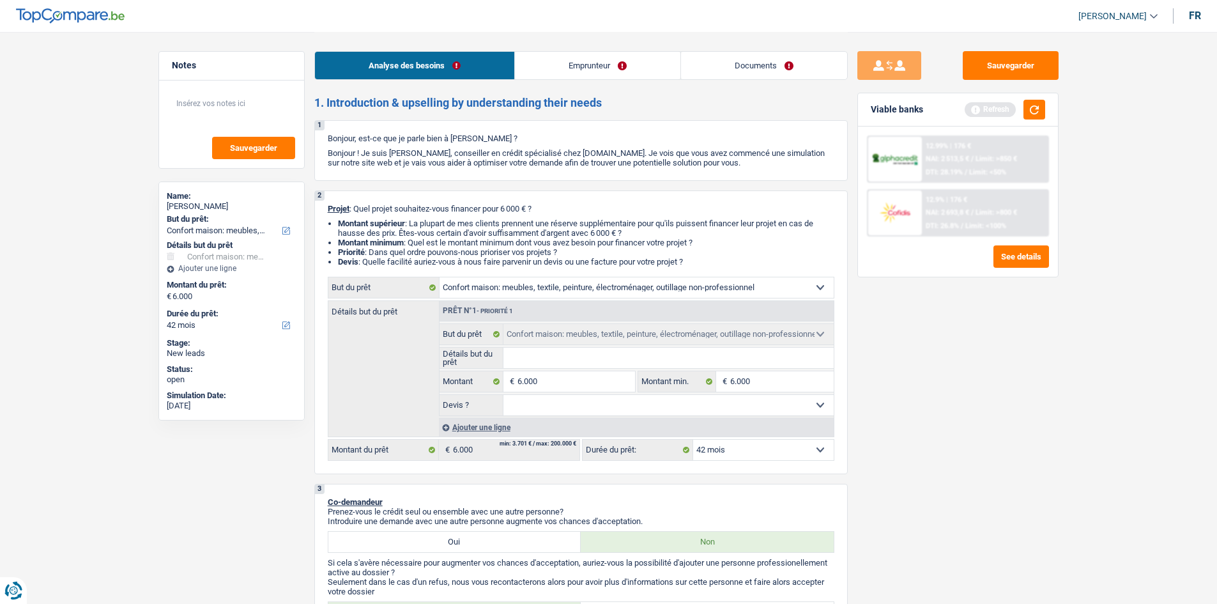
type input "r"
type input "ra"
type input "rac"
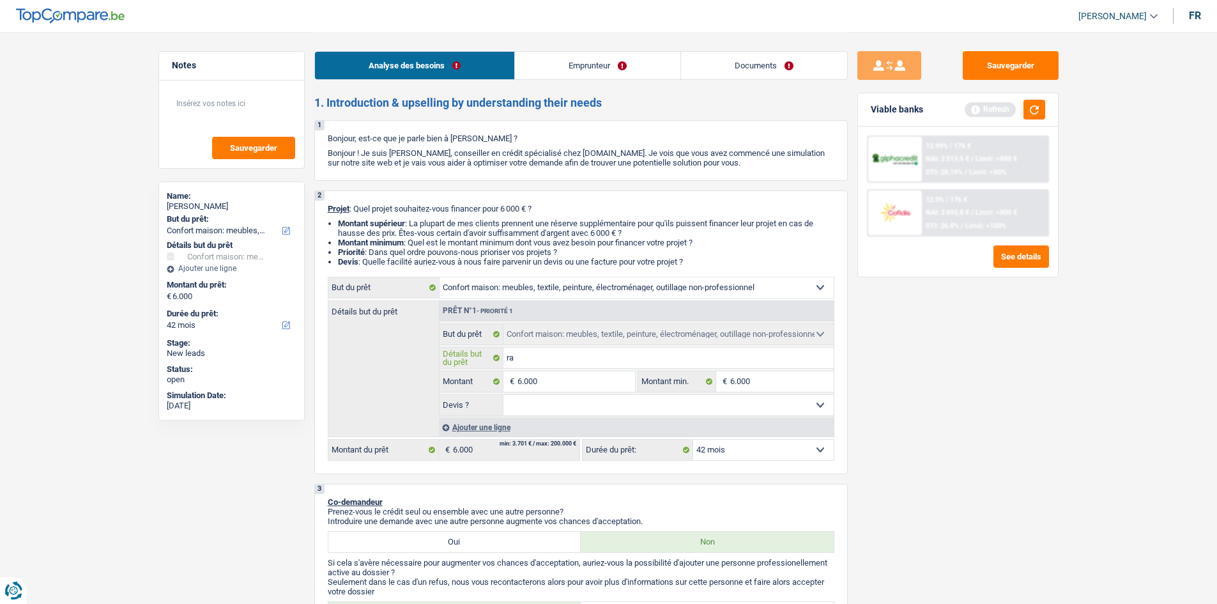
type input "rac"
type input "rach"
type input "rache"
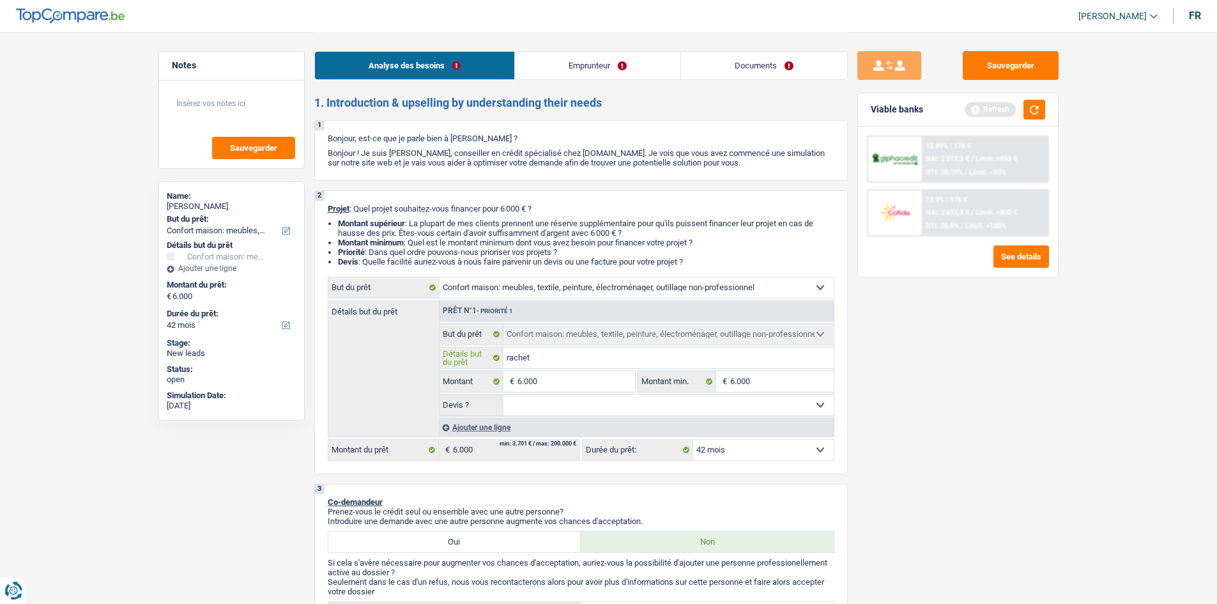
type input "rachete"
type input "racheter"
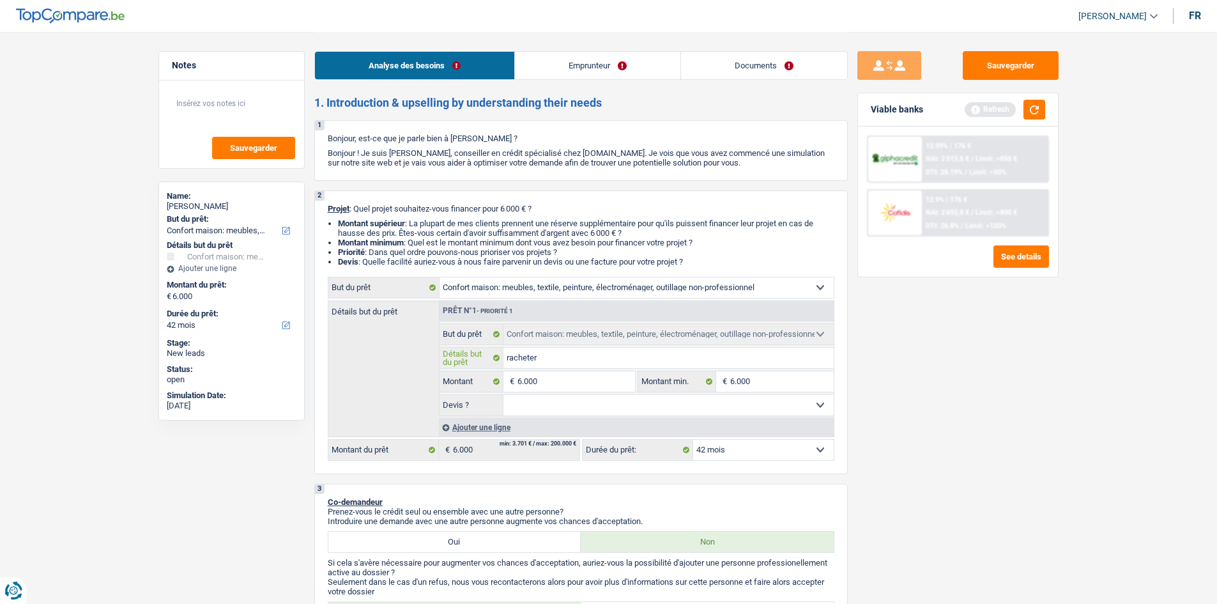
type input "racheter"
type input "racheter d"
type input "racheter de"
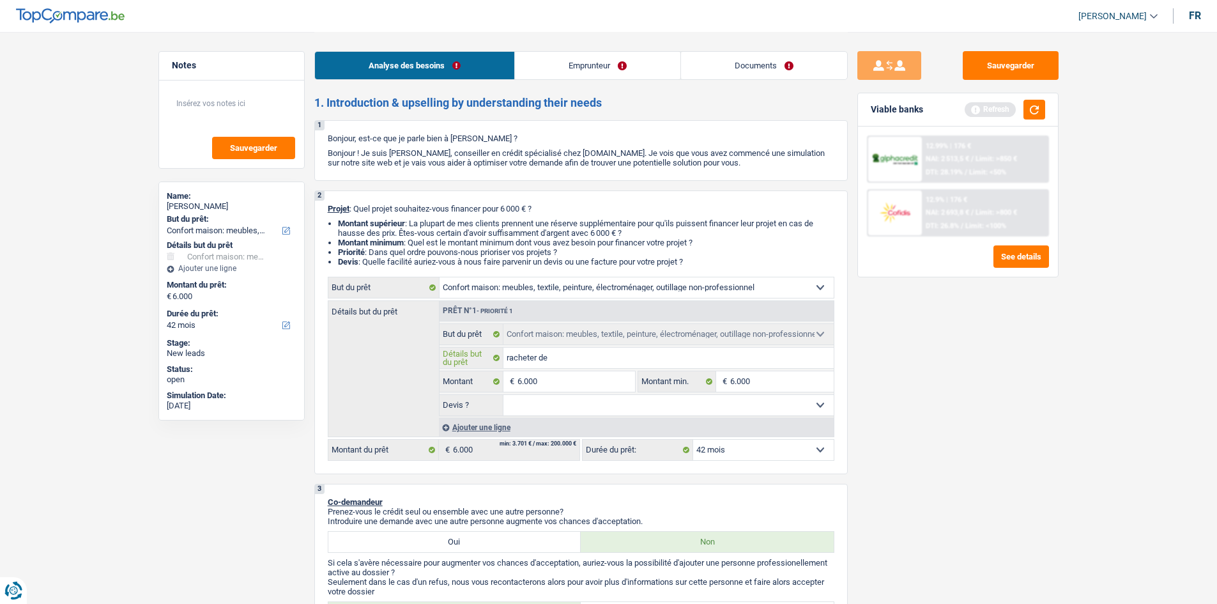
type input "racheter des"
type input "racheter des m"
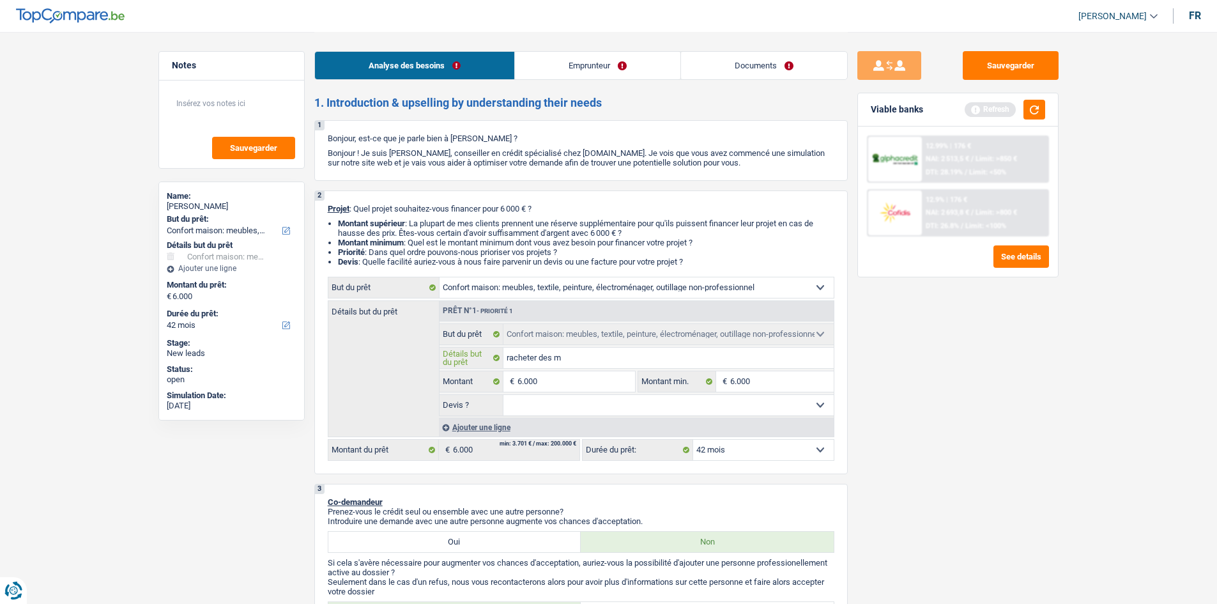
type input "racheter des m"
type input "racheter des me"
type input "racheter des meu"
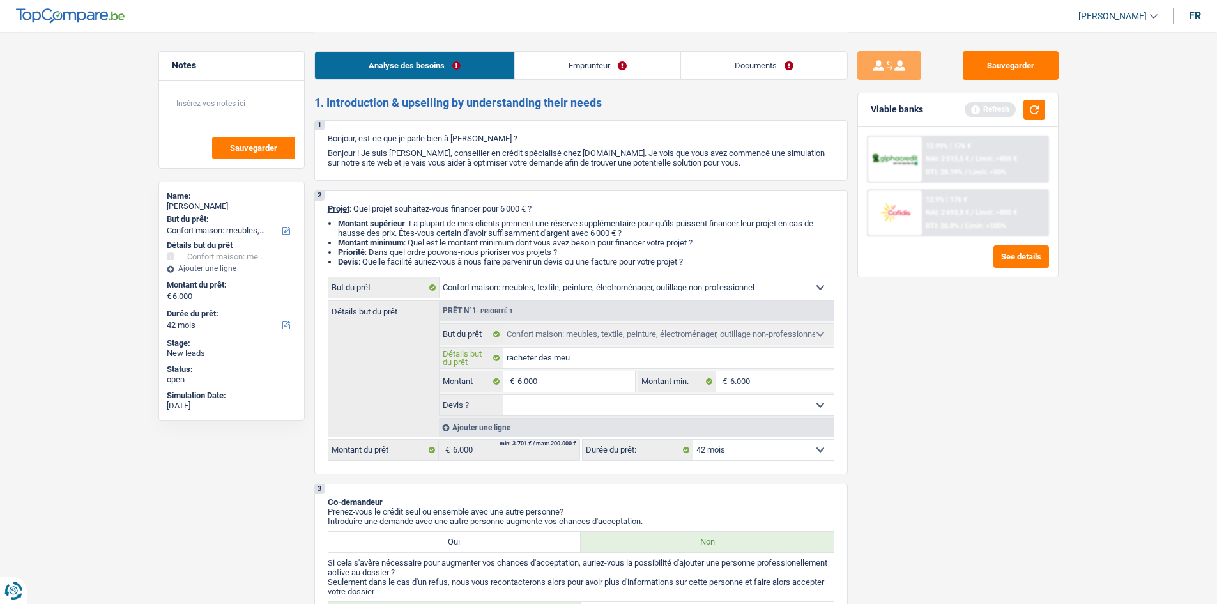
type input "racheter des meub"
type input "racheter des meuble"
type input "racheter des meubles"
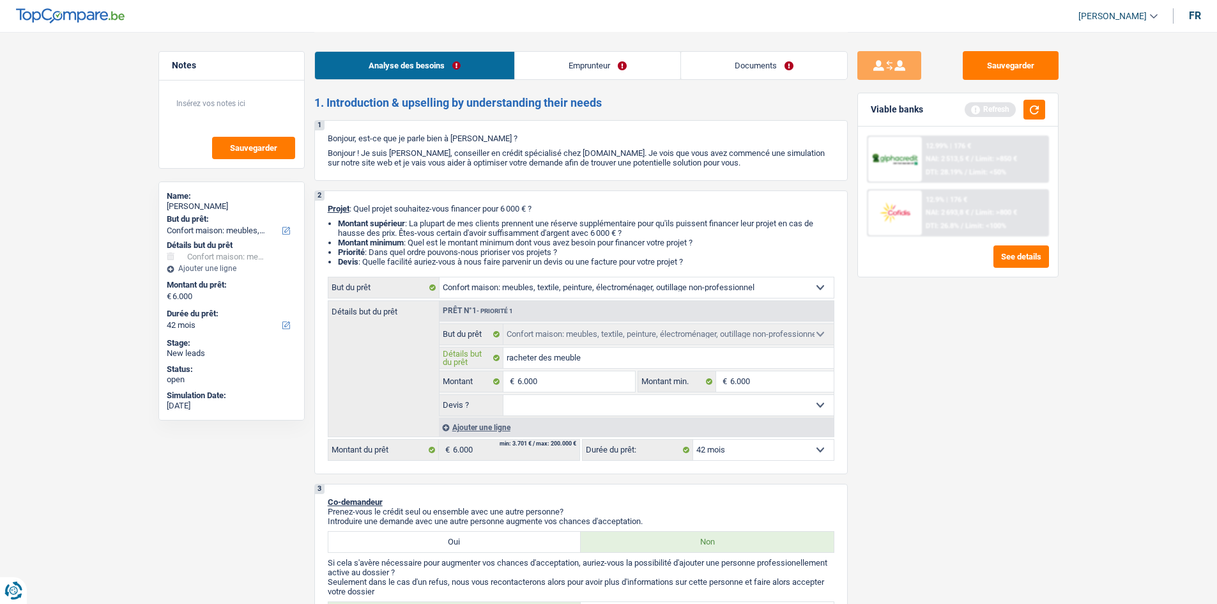
type input "racheter des meubles"
click at [614, 410] on select "Oui Non Non répondu Sélectionner une option" at bounding box center [668, 405] width 330 height 20
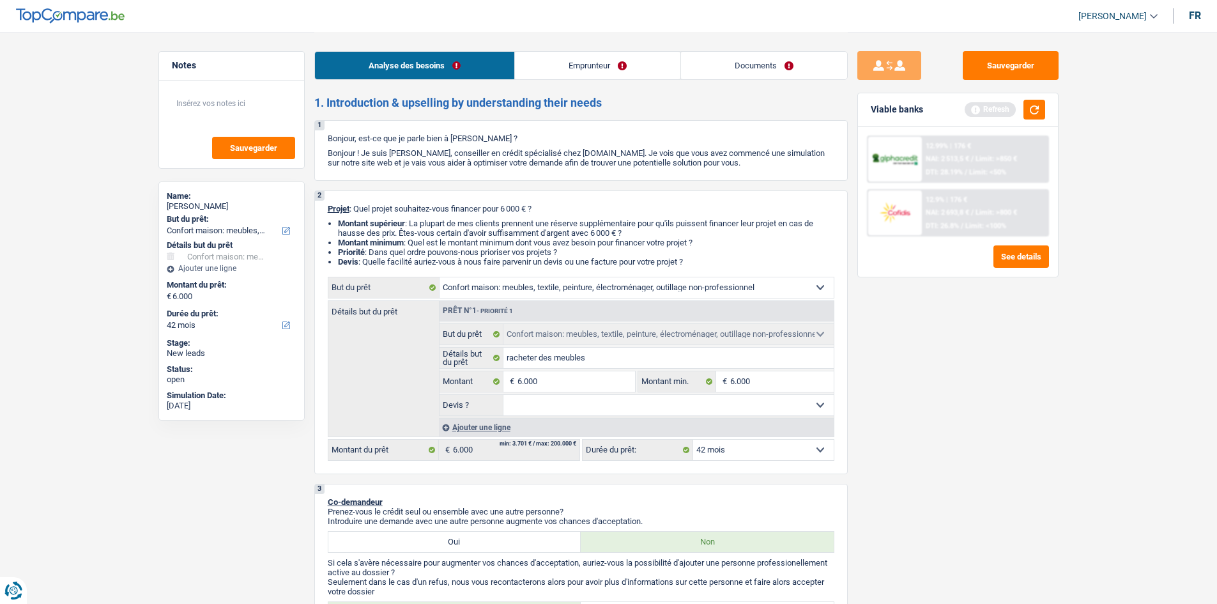
select select "false"
click at [503, 395] on select "Oui Non Non répondu Sélectionner une option" at bounding box center [668, 405] width 330 height 20
select select "false"
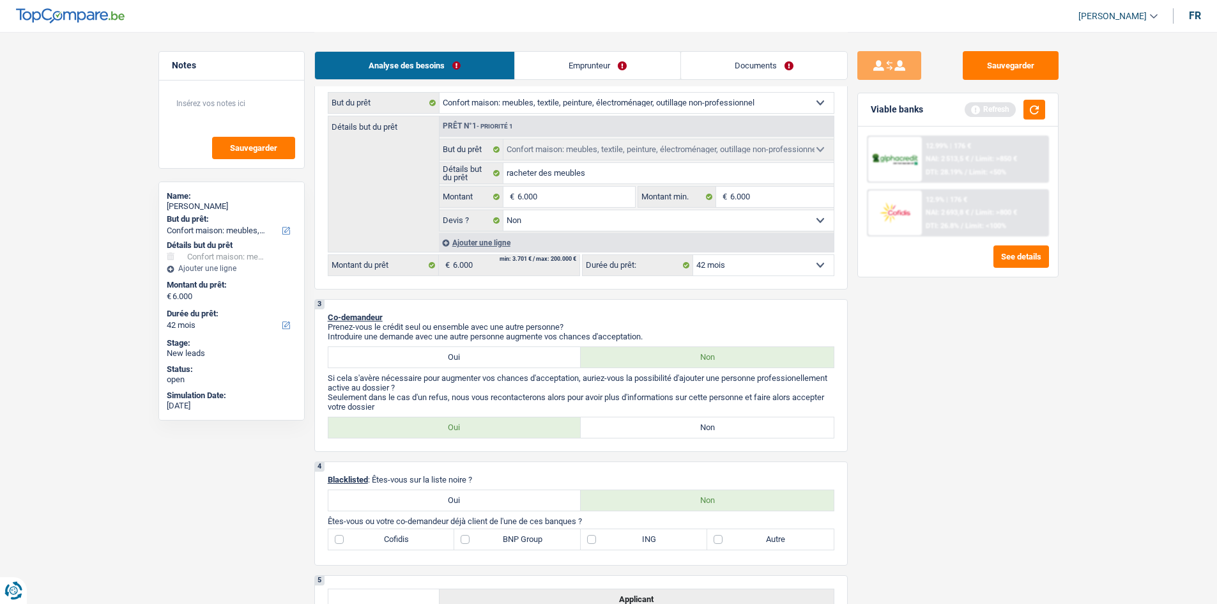
scroll to position [192, 0]
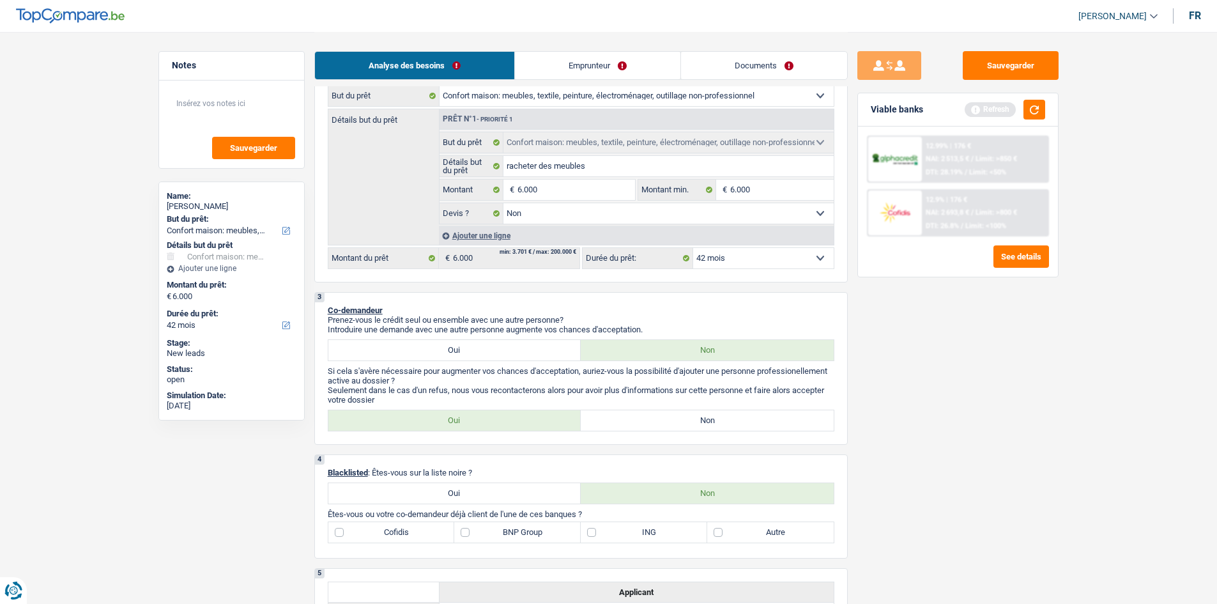
click at [622, 419] on label "Non" at bounding box center [707, 420] width 253 height 20
click at [622, 419] on input "Non" at bounding box center [707, 420] width 253 height 20
radio input "true"
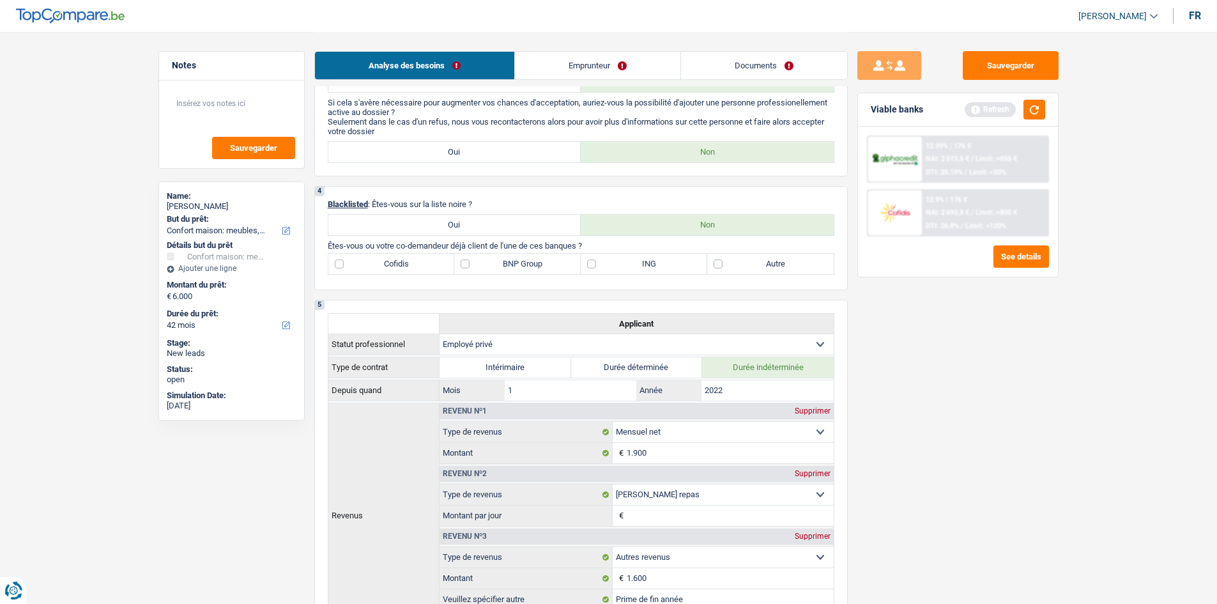
scroll to position [319, 0]
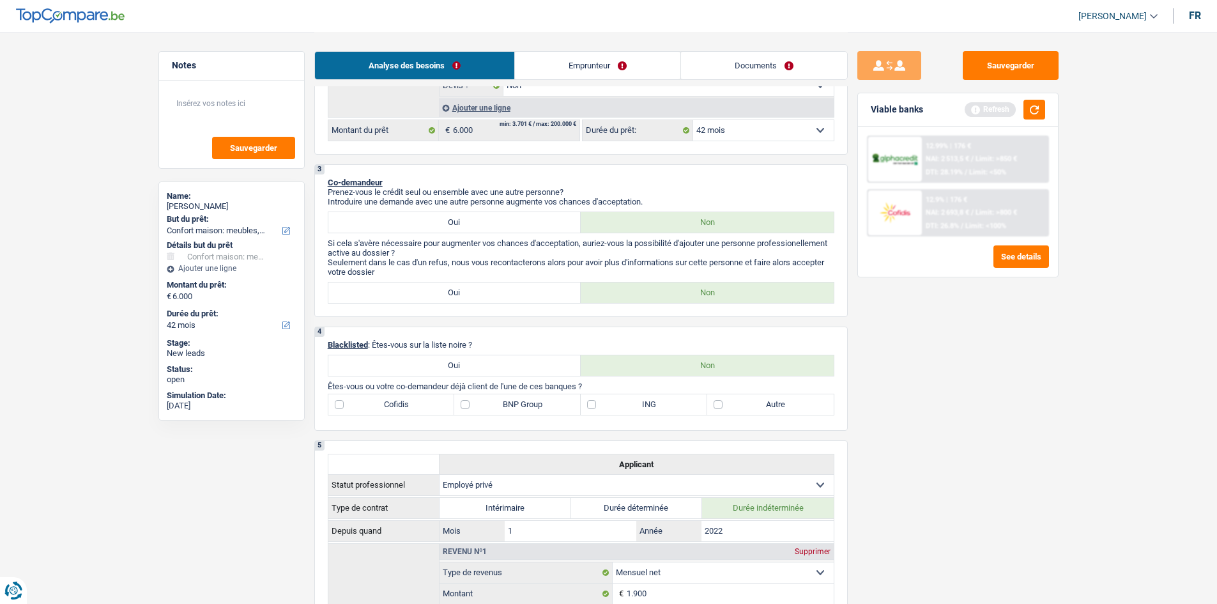
click at [713, 404] on label "Autre" at bounding box center [770, 404] width 127 height 20
click at [713, 404] on input "Autre" at bounding box center [770, 404] width 127 height 20
checkbox input "true"
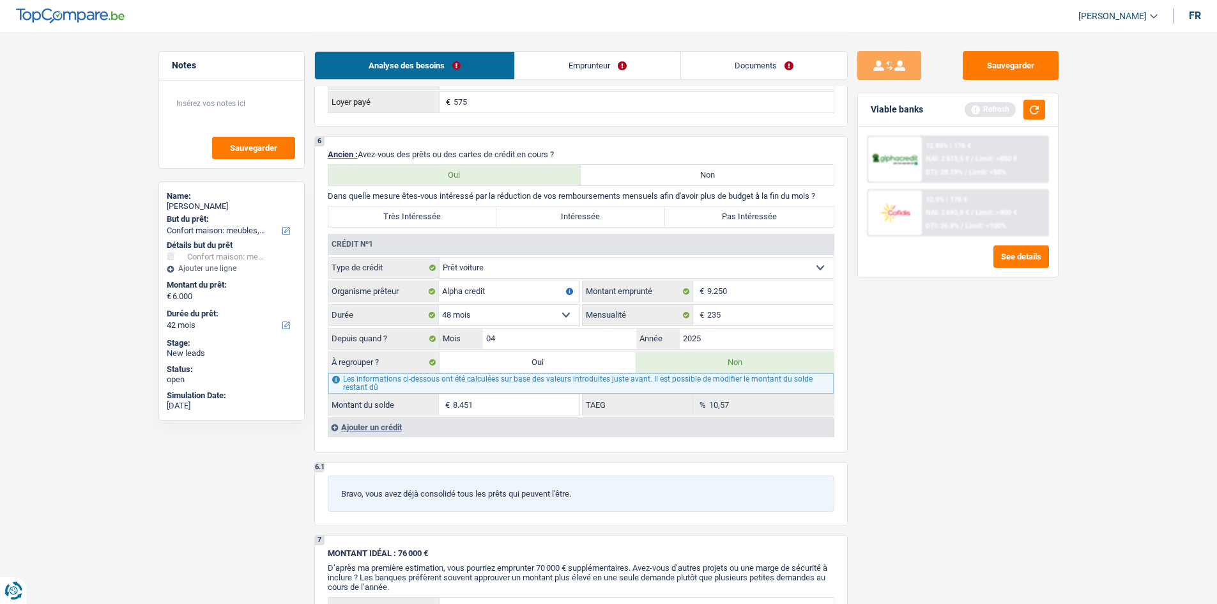
scroll to position [1022, 0]
click at [748, 219] on label "Pas Intéressée" at bounding box center [749, 216] width 169 height 20
click at [748, 219] on input "Pas Intéressée" at bounding box center [749, 216] width 169 height 20
radio input "true"
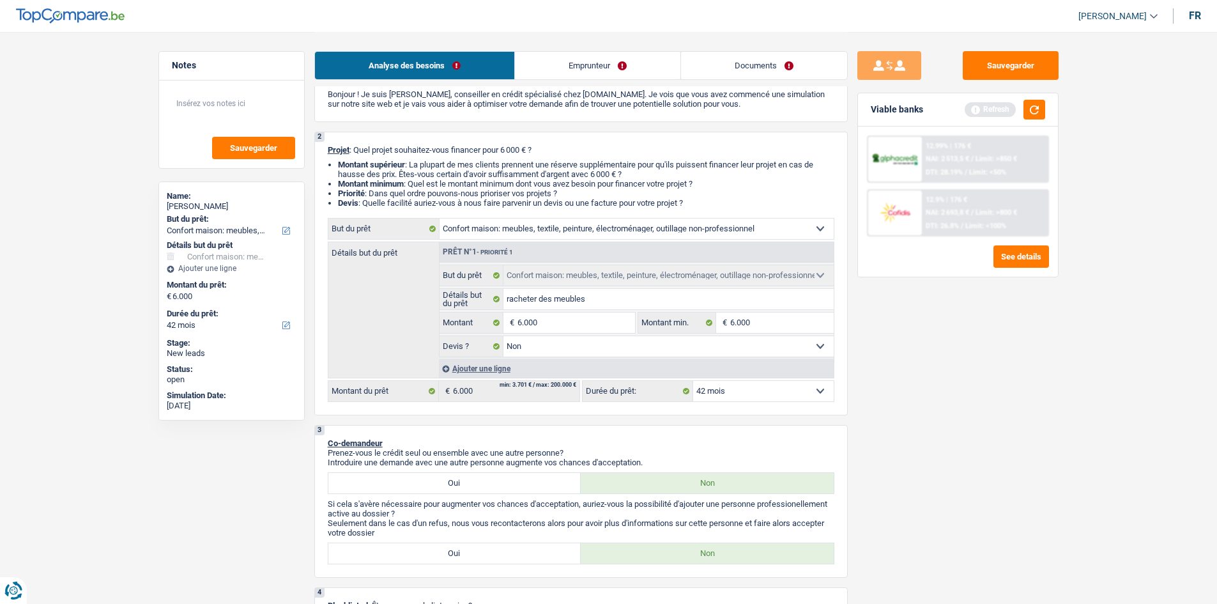
scroll to position [0, 0]
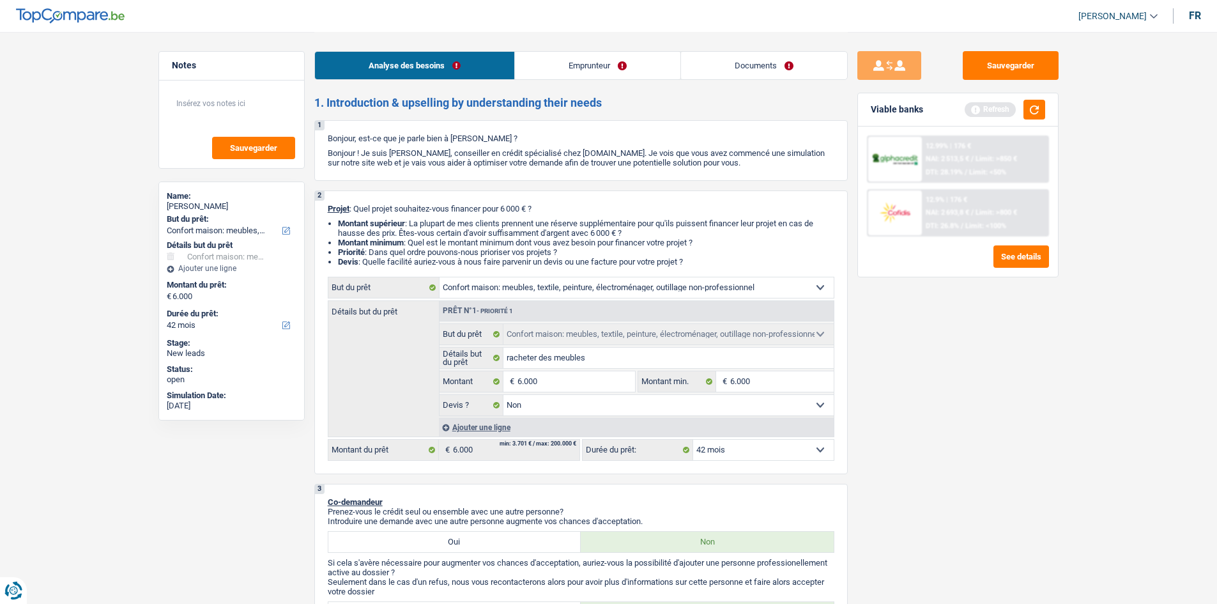
click at [597, 61] on link "Emprunteur" at bounding box center [597, 65] width 165 height 27
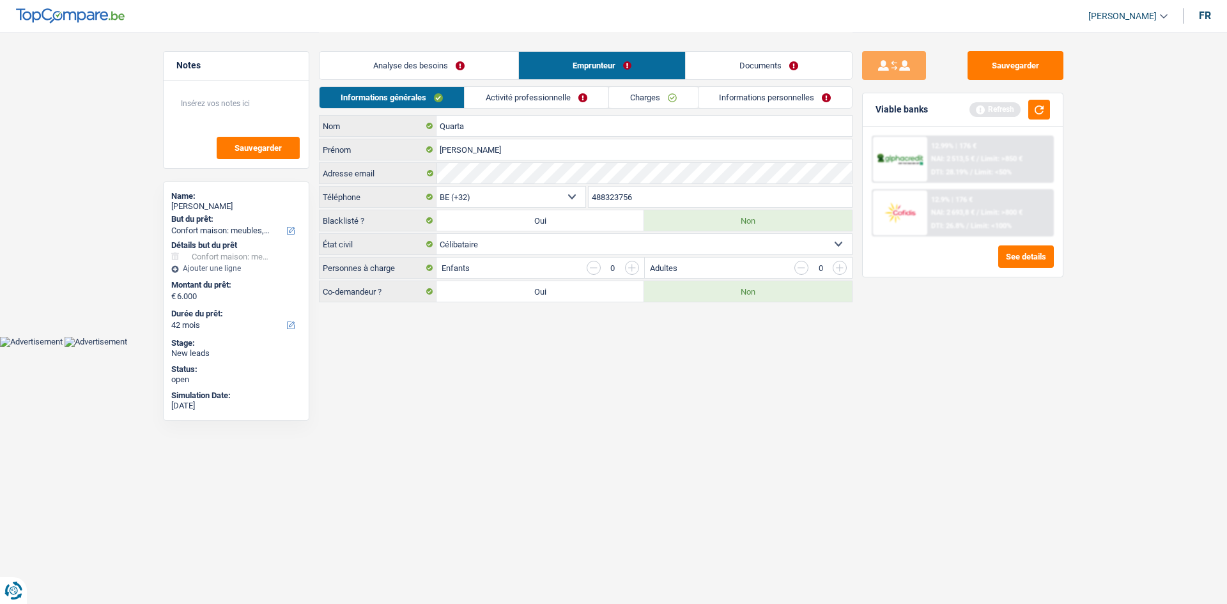
click at [537, 248] on select "Célibataire Marié(e) Cohabitant(e) légal(e) Divorcé(e) Veuf(ve) Séparé (de fait…" at bounding box center [643, 244] width 415 height 20
click at [436, 234] on select "Célibataire Marié(e) Cohabitant(e) légal(e) Divorcé(e) Veuf(ve) Séparé (de fait…" at bounding box center [643, 244] width 415 height 20
click at [554, 96] on link "Activité professionnelle" at bounding box center [537, 97] width 144 height 21
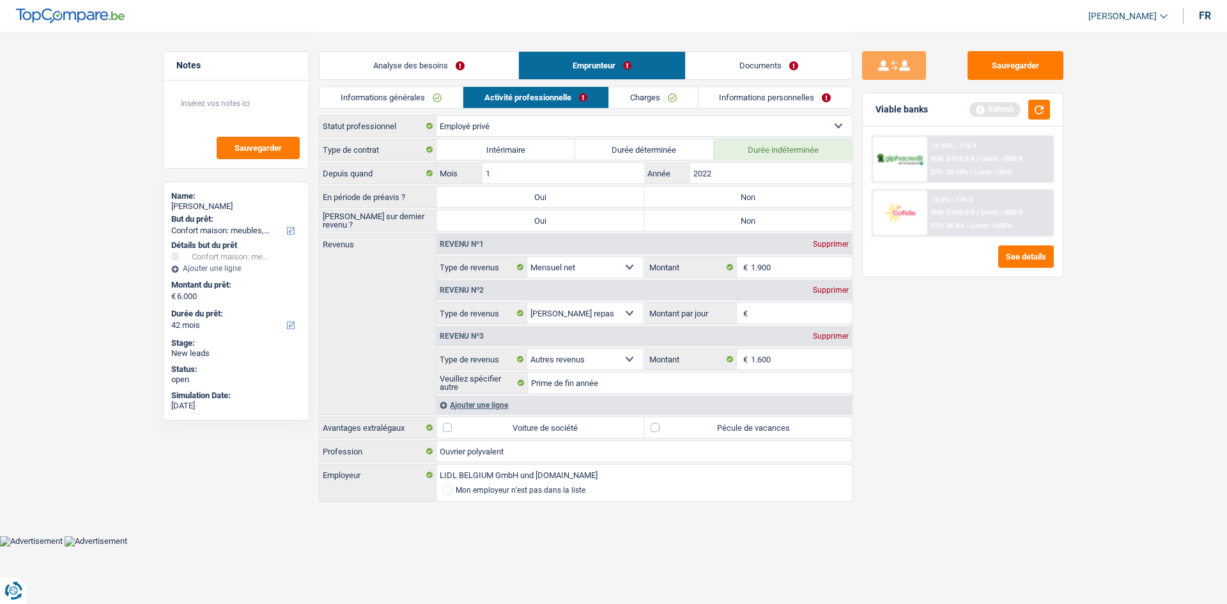
click at [624, 127] on select "Ouvrier Employé privé Employé public Invalide Indépendant Pensionné Chômeur Mut…" at bounding box center [643, 126] width 415 height 20
select select "worker"
click at [436, 116] on select "Ouvrier Employé privé Employé public Invalide Indépendant Pensionné Chômeur Mut…" at bounding box center [643, 126] width 415 height 20
radio input "false"
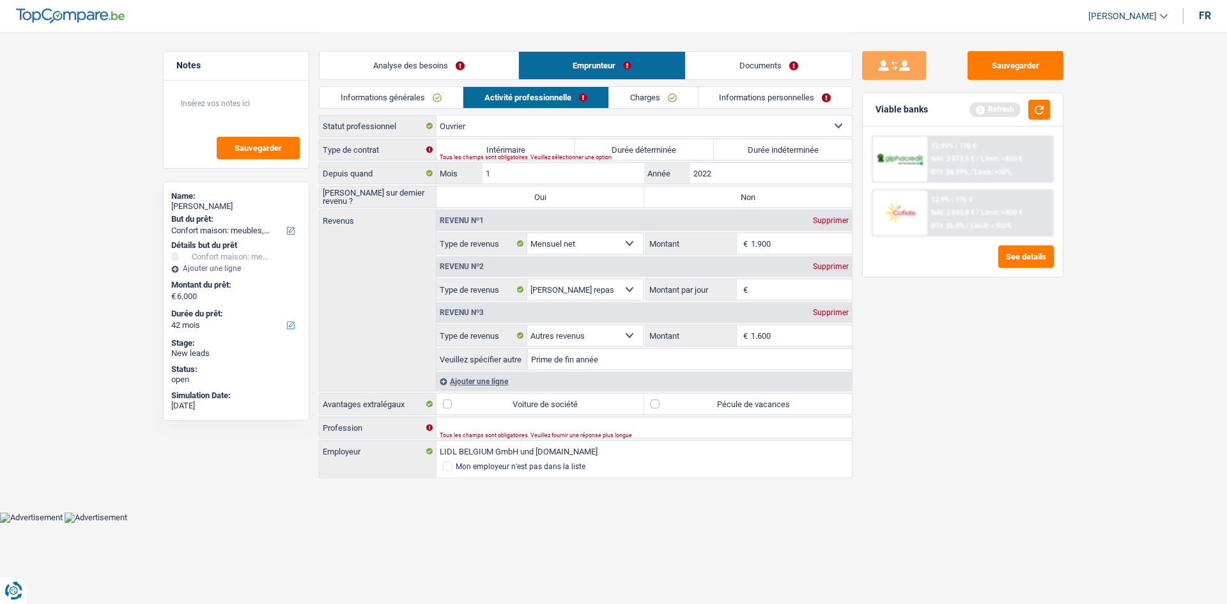
click at [733, 152] on label "Durée indéterminée" at bounding box center [783, 149] width 139 height 20
click at [733, 152] on input "Durée indéterminée" at bounding box center [783, 149] width 139 height 20
radio input "true"
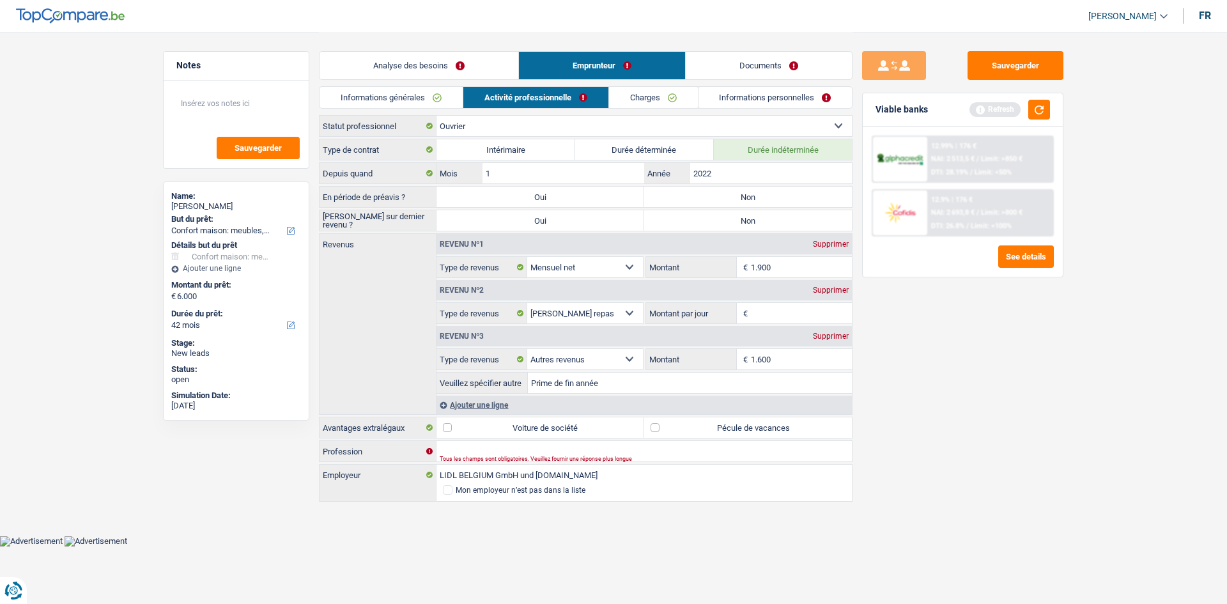
click at [696, 196] on label "Non" at bounding box center [748, 197] width 208 height 20
click at [696, 196] on input "Non" at bounding box center [748, 197] width 208 height 20
radio input "true"
click at [705, 217] on label "Non" at bounding box center [748, 220] width 208 height 20
click at [705, 217] on input "Non" at bounding box center [748, 220] width 208 height 20
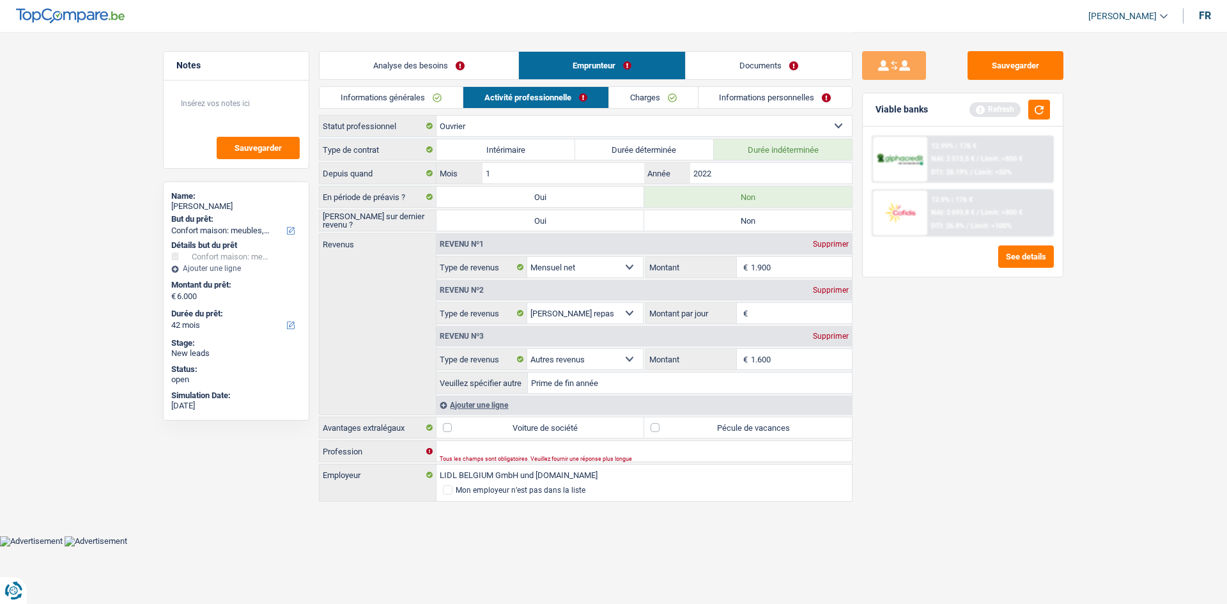
radio input "true"
click at [472, 452] on input "Profession" at bounding box center [643, 451] width 415 height 20
type input "Ouvrier"
click at [794, 316] on input "Montant par jour" at bounding box center [802, 313] width 102 height 20
type input "8,0"
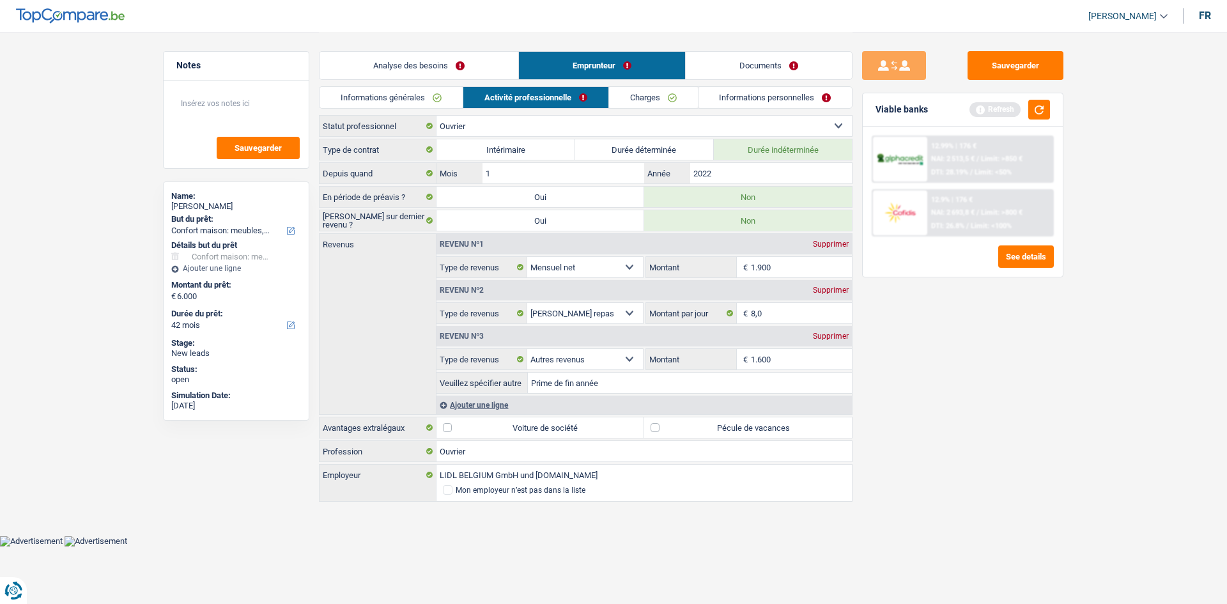
click at [822, 334] on div "Supprimer" at bounding box center [831, 336] width 42 height 8
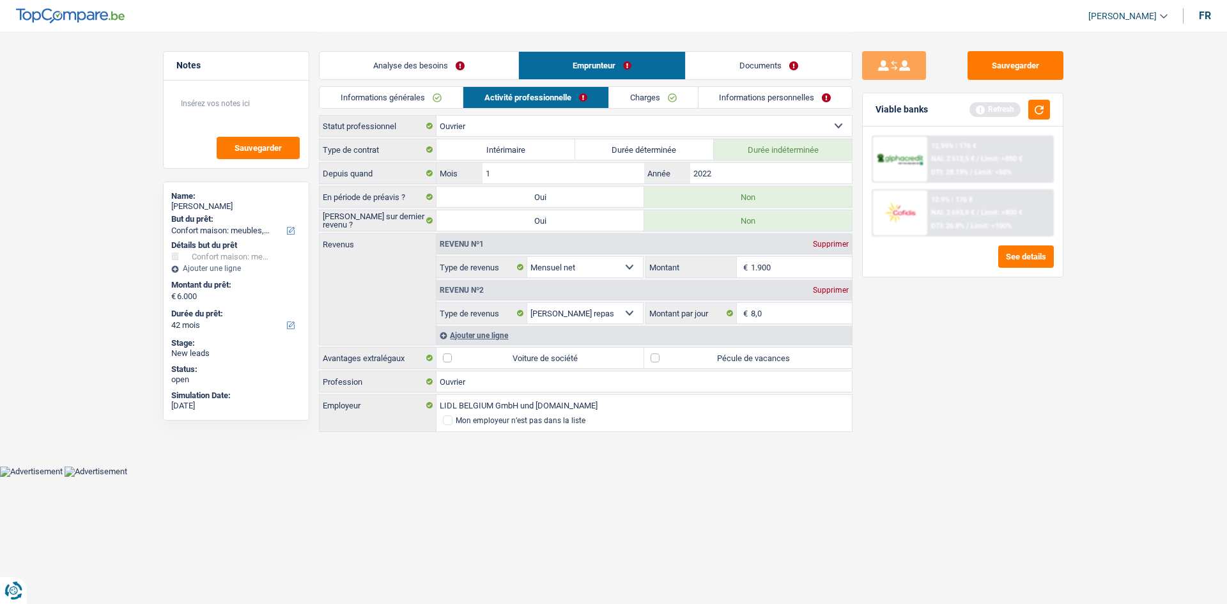
click at [654, 355] on label "Pécule de vacances" at bounding box center [748, 358] width 208 height 20
click at [654, 355] on input "Pécule de vacances" at bounding box center [748, 358] width 208 height 20
checkbox input "true"
click at [647, 95] on link "Charges" at bounding box center [653, 97] width 89 height 21
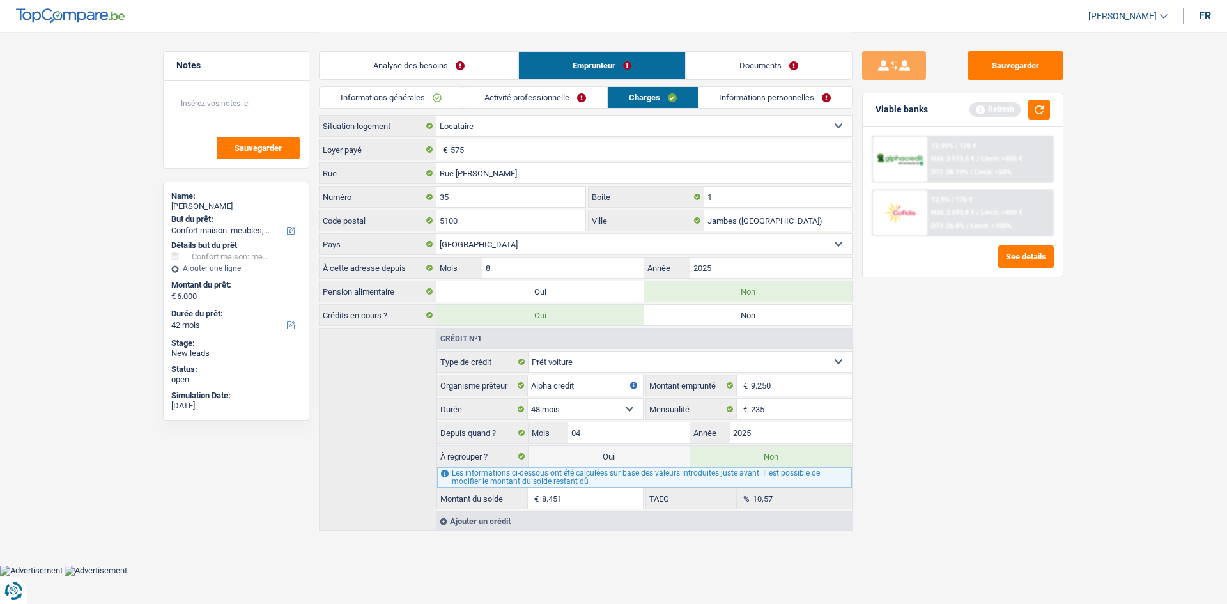
click at [569, 95] on link "Activité professionnelle" at bounding box center [535, 97] width 144 height 21
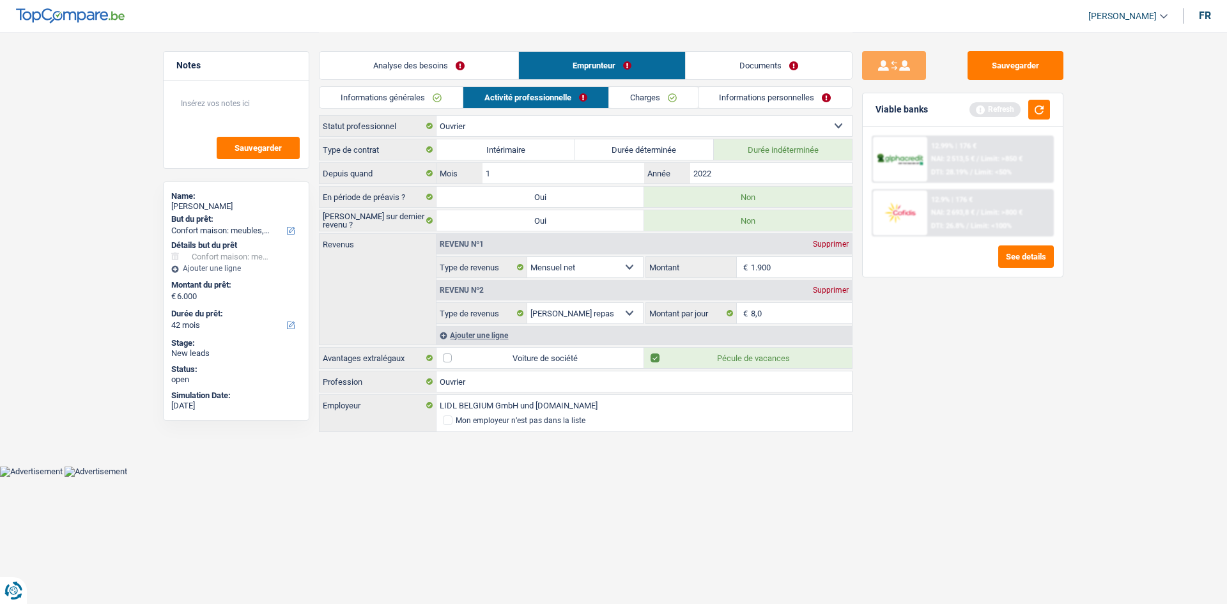
click at [650, 98] on link "Charges" at bounding box center [653, 97] width 89 height 21
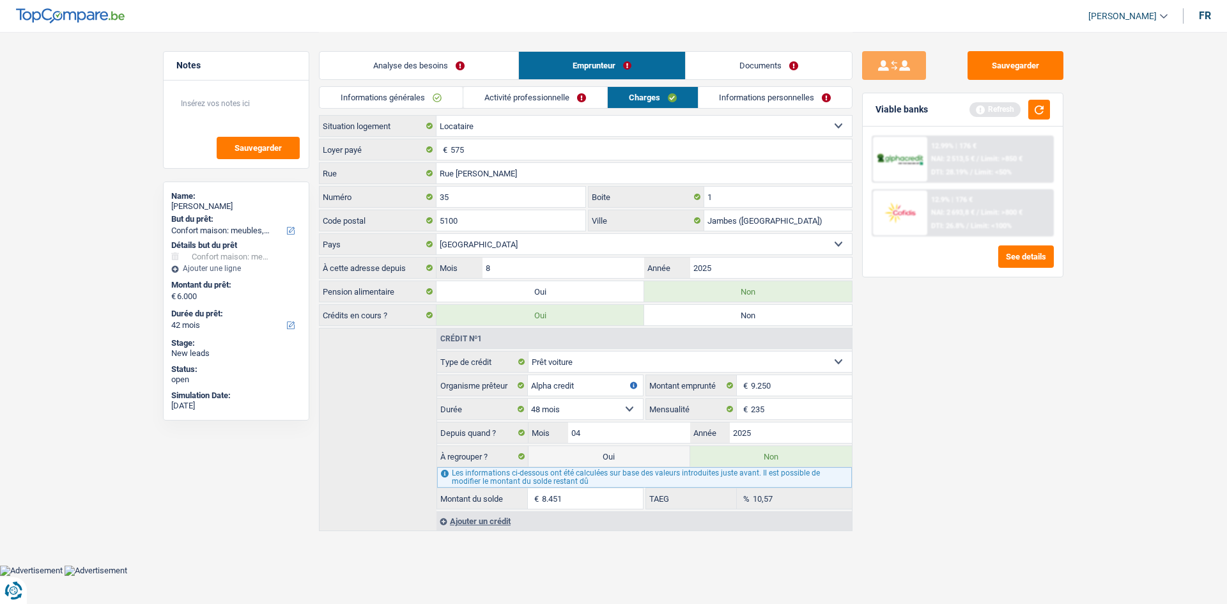
click at [733, 102] on link "Informations personnelles" at bounding box center [775, 97] width 154 height 21
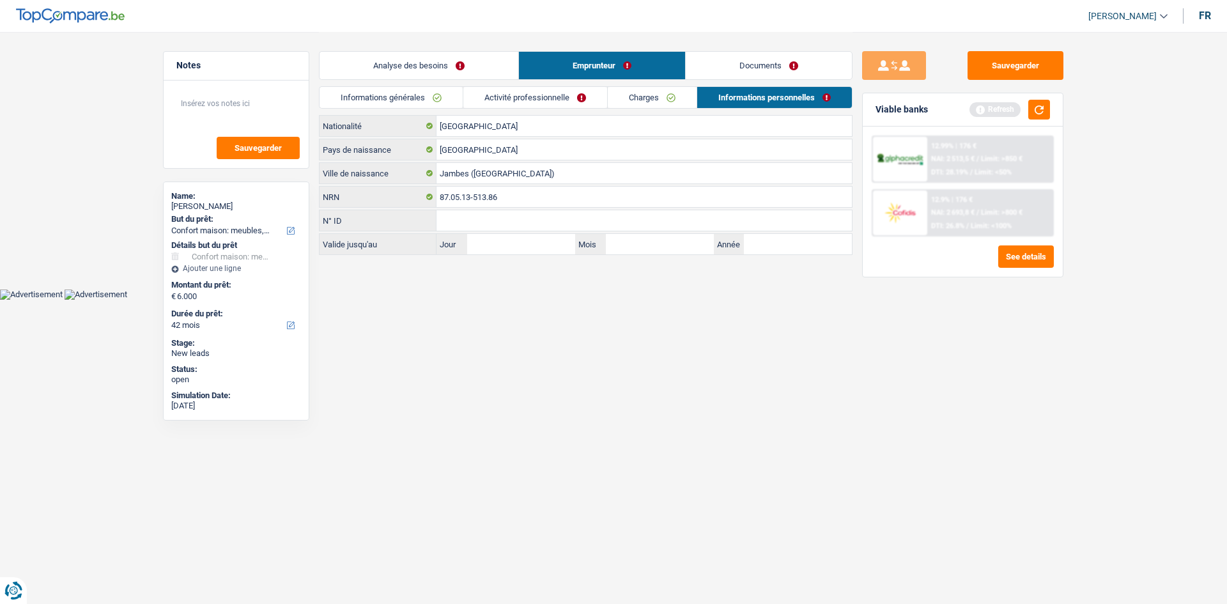
click at [514, 101] on link "Activité professionnelle" at bounding box center [535, 97] width 144 height 21
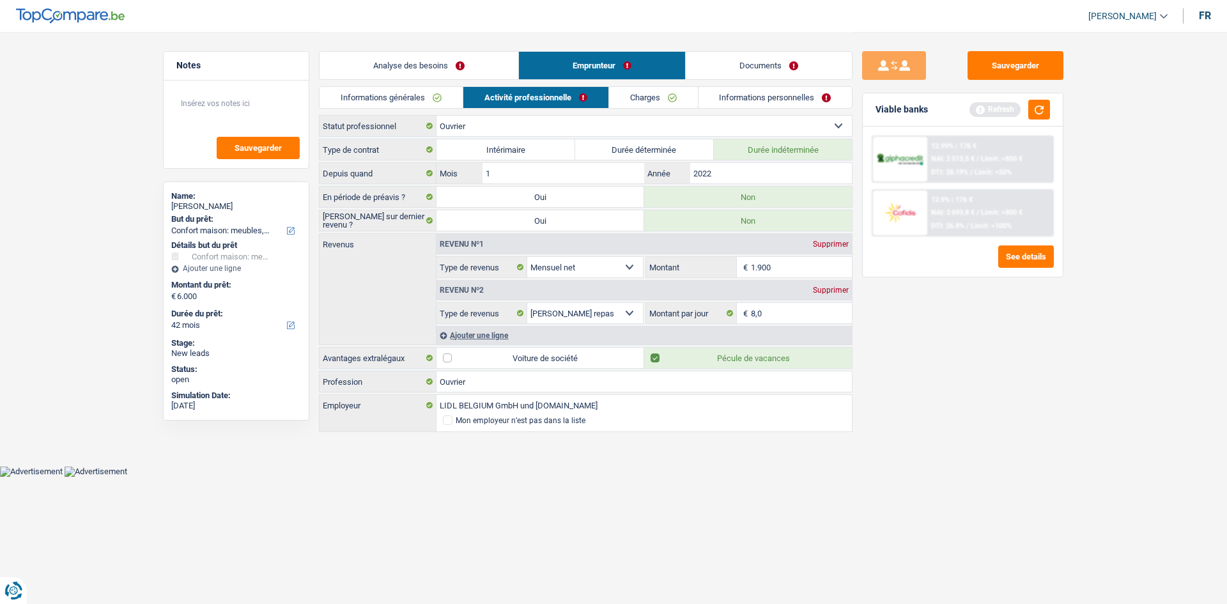
click at [634, 96] on link "Charges" at bounding box center [653, 97] width 89 height 21
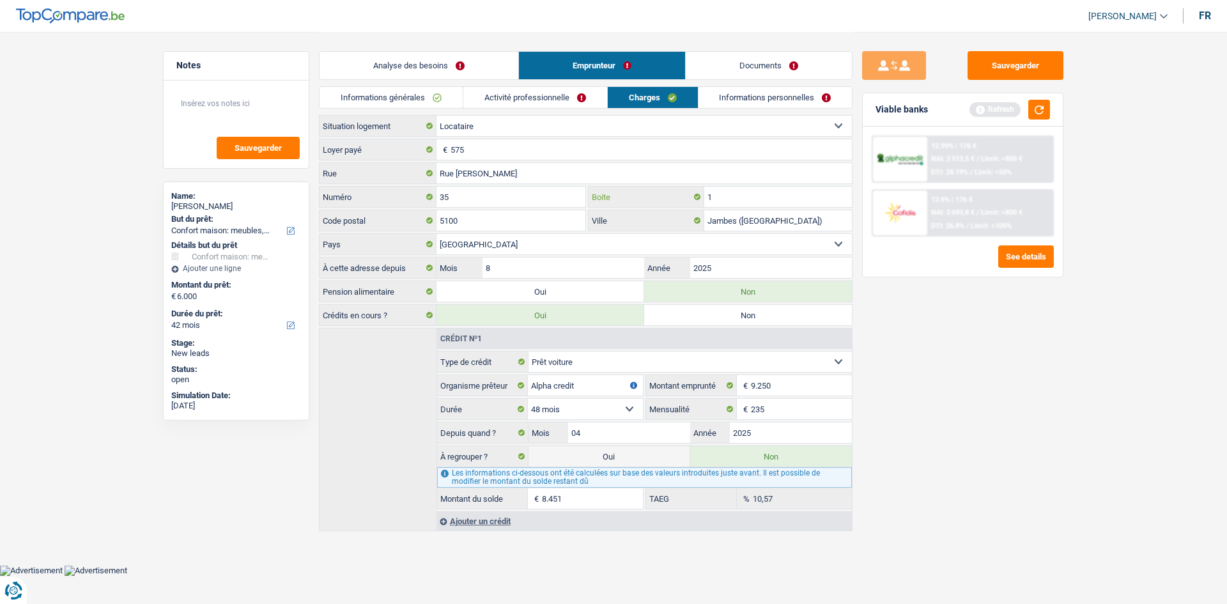
click at [719, 193] on input "1" at bounding box center [778, 197] width 148 height 20
click at [563, 285] on label "Oui" at bounding box center [540, 291] width 208 height 20
click at [563, 285] on input "Oui" at bounding box center [540, 291] width 208 height 20
radio input "true"
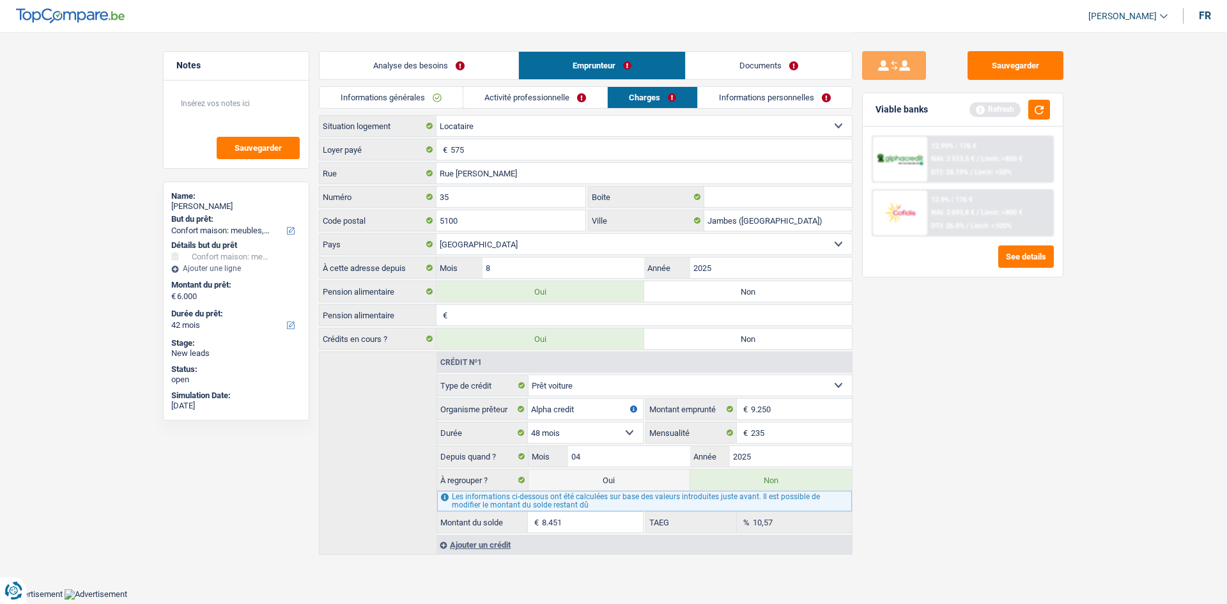
click at [534, 317] on input "Pension alimentaire" at bounding box center [650, 315] width 401 height 20
type input "150"
click at [757, 93] on link "Informations personnelles" at bounding box center [775, 97] width 154 height 21
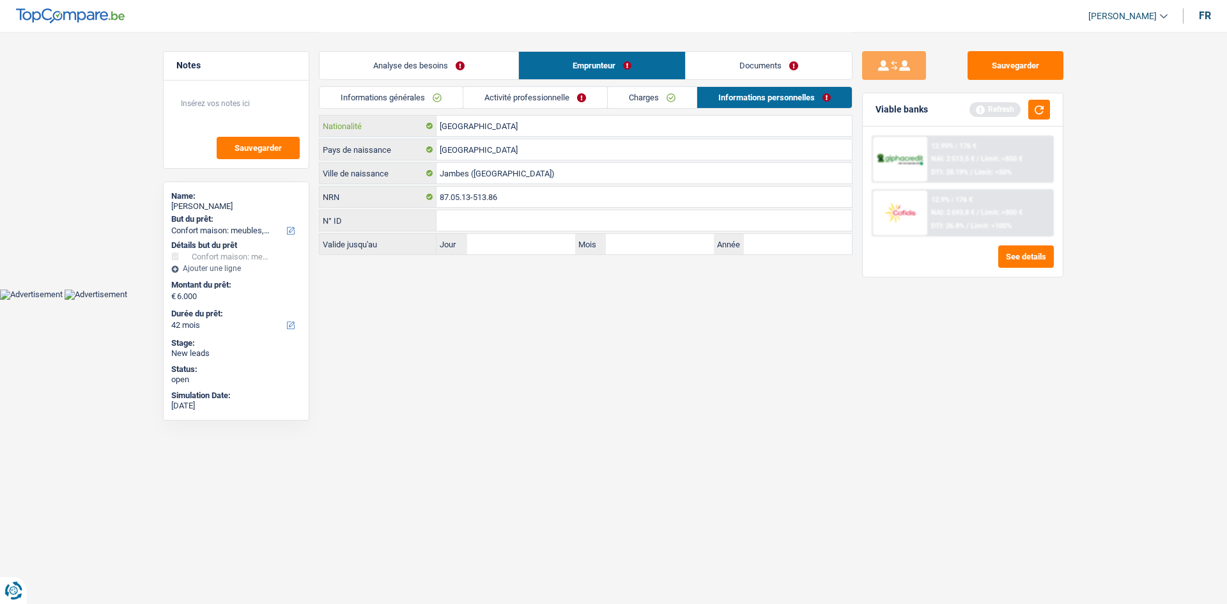
click at [490, 125] on input "[GEOGRAPHIC_DATA]" at bounding box center [643, 126] width 415 height 20
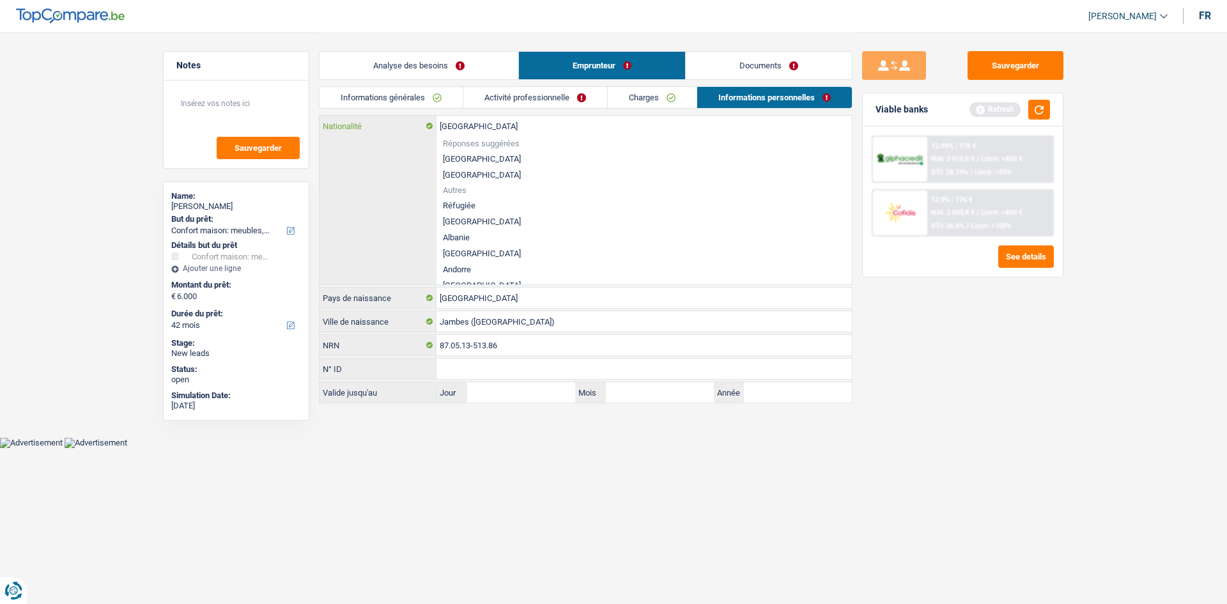
type input "Belgiqu"
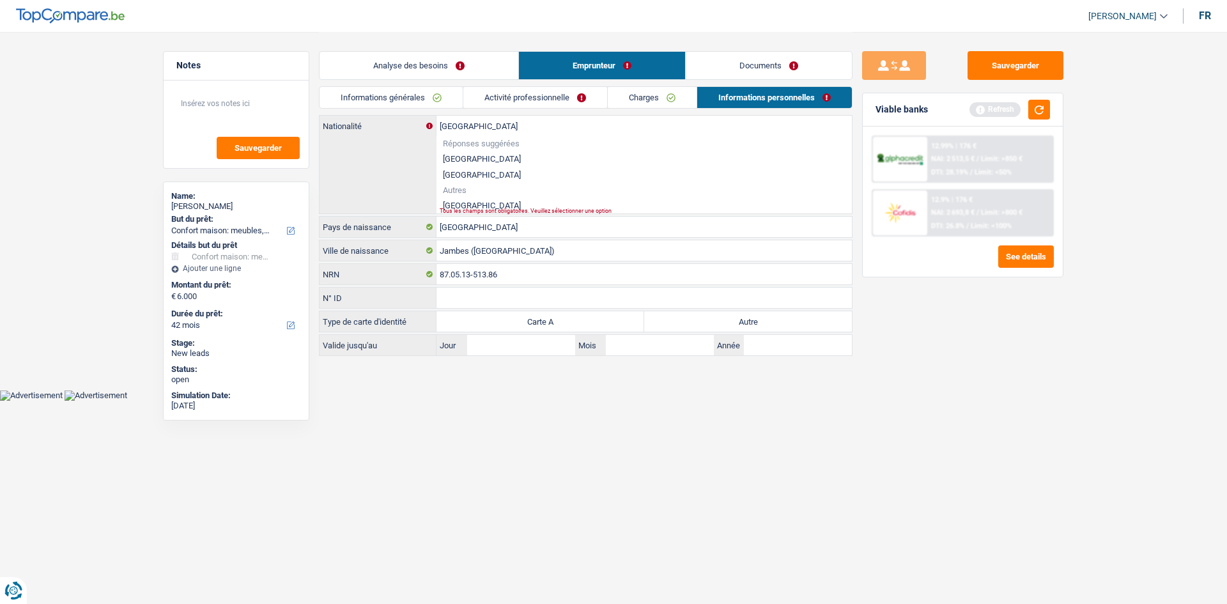
click at [465, 203] on li "[GEOGRAPHIC_DATA]" at bounding box center [643, 205] width 415 height 16
type input "[GEOGRAPHIC_DATA]"
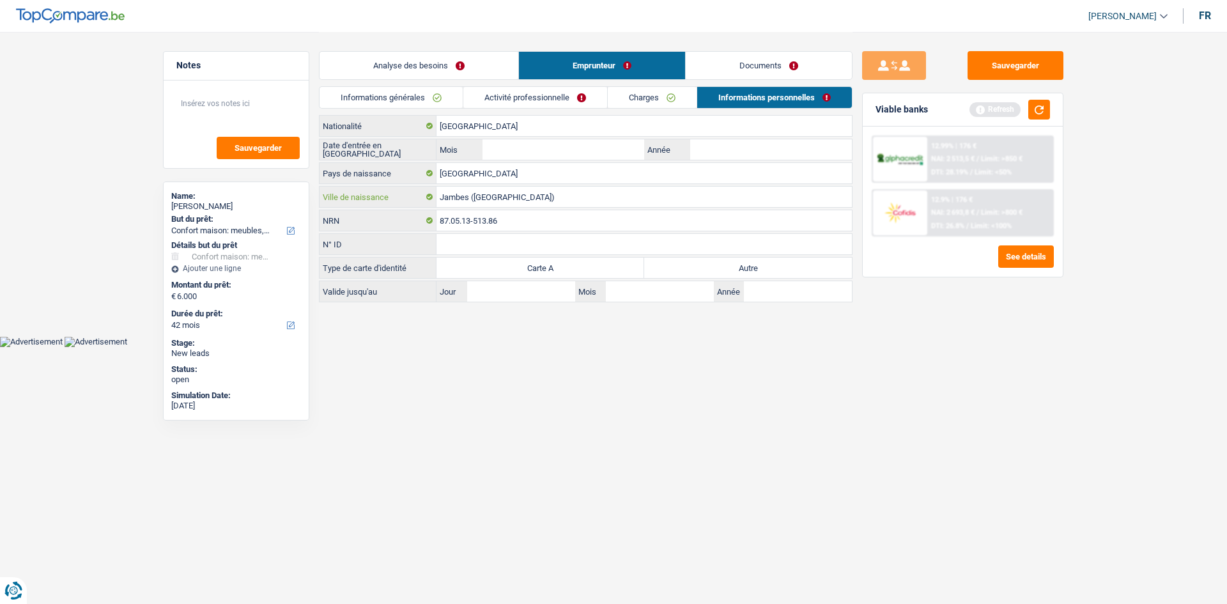
click at [516, 192] on input "Jambes ([GEOGRAPHIC_DATA])" at bounding box center [643, 197] width 415 height 20
type input "J"
type input "[GEOGRAPHIC_DATA]"
click at [534, 151] on input "Mois" at bounding box center [563, 149] width 162 height 20
click at [715, 151] on input "Année" at bounding box center [771, 149] width 162 height 20
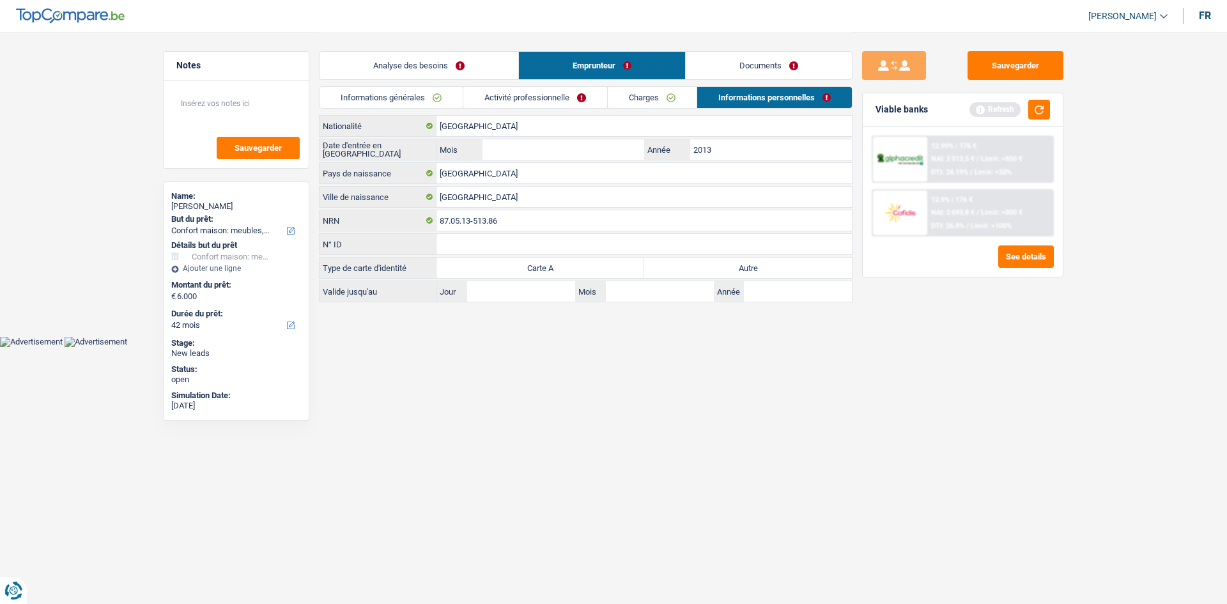
type input "2013"
click at [704, 265] on label "Autre" at bounding box center [748, 267] width 208 height 20
click at [704, 265] on input "Autre" at bounding box center [748, 267] width 208 height 20
radio input "true"
click at [549, 90] on link "Activité professionnelle" at bounding box center [535, 97] width 144 height 21
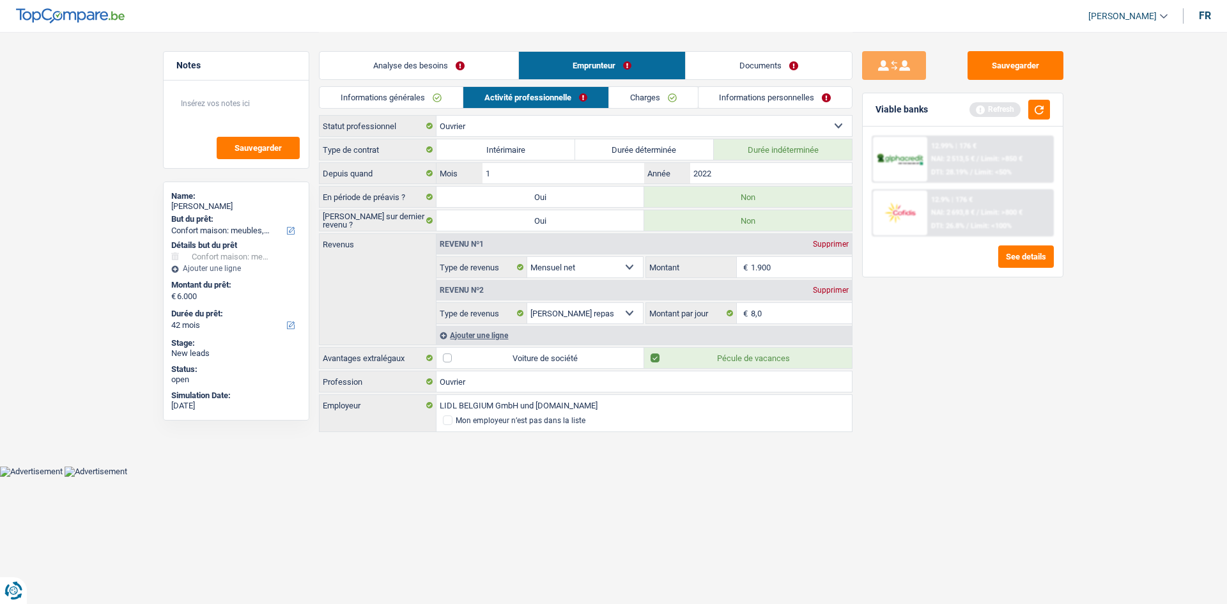
click at [700, 103] on link "Informations personnelles" at bounding box center [775, 97] width 154 height 21
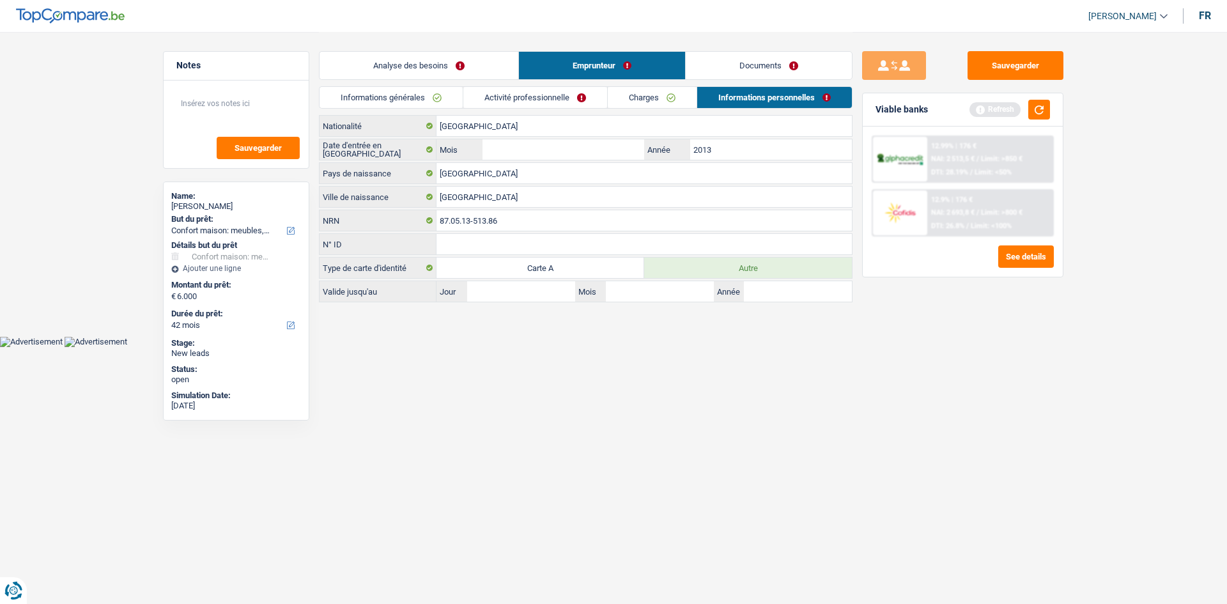
click at [749, 96] on link "Informations personnelles" at bounding box center [774, 97] width 155 height 21
click at [753, 64] on link "Documents" at bounding box center [769, 65] width 166 height 27
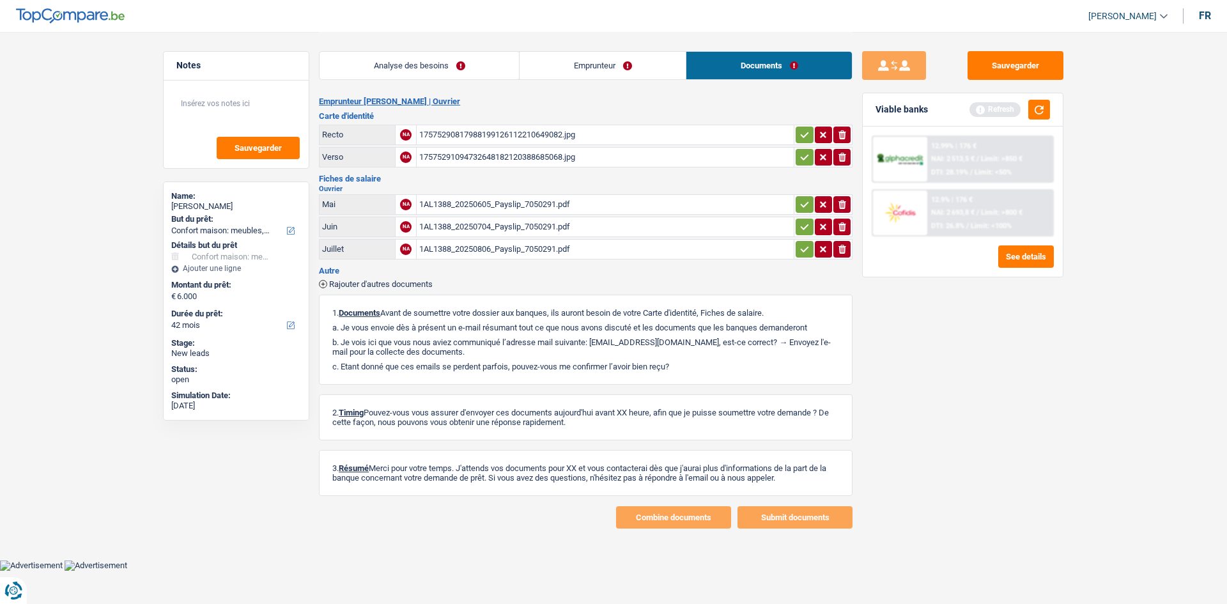
click at [514, 133] on div "17575290817988199126112210649082.jpg" at bounding box center [605, 134] width 372 height 19
click at [561, 67] on link "Emprunteur" at bounding box center [602, 65] width 166 height 27
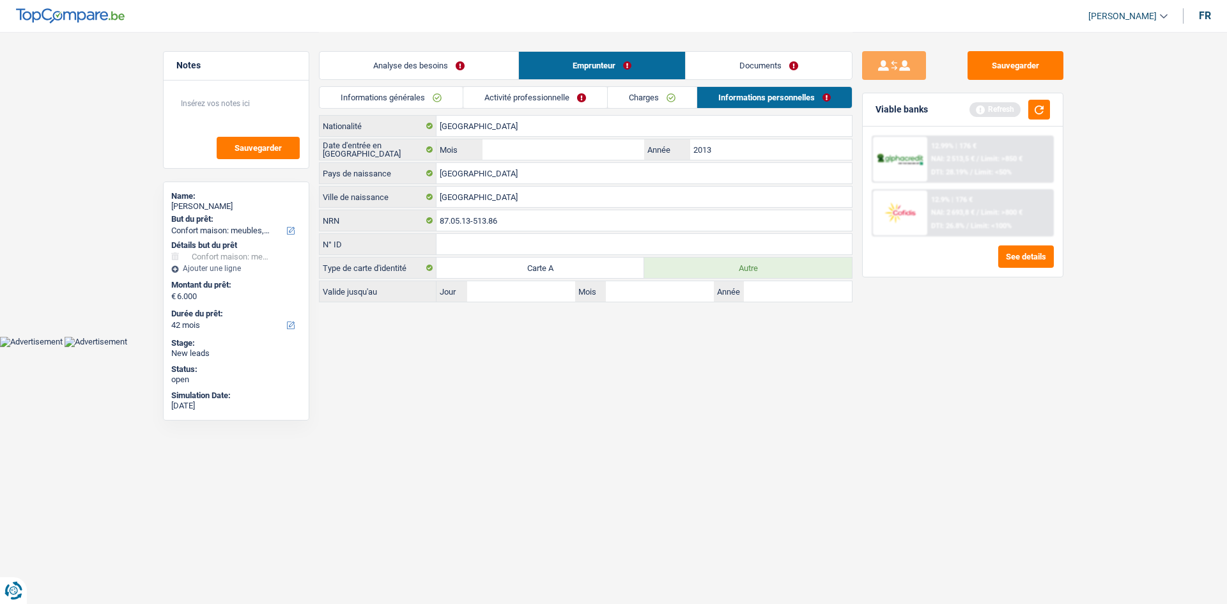
click at [730, 65] on link "Documents" at bounding box center [769, 65] width 166 height 27
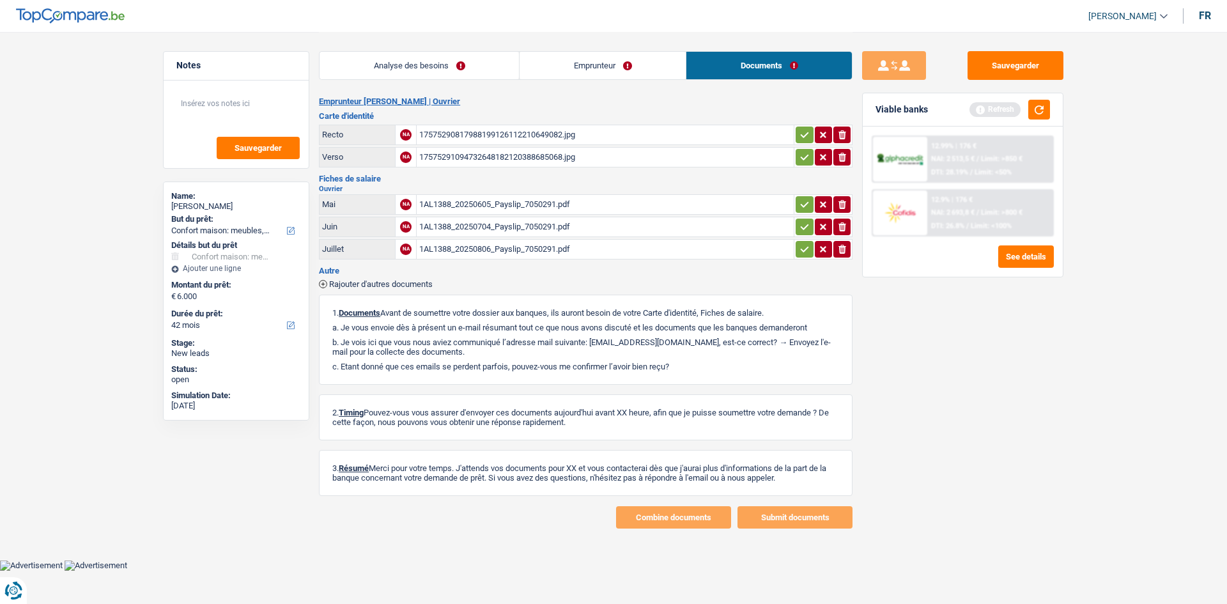
click at [528, 155] on div "17575291094732648182120388685068.jpg" at bounding box center [605, 157] width 372 height 19
click at [519, 132] on div "17575290817988199126112210649082.jpg" at bounding box center [605, 134] width 372 height 19
click at [568, 65] on link "Emprunteur" at bounding box center [602, 65] width 166 height 27
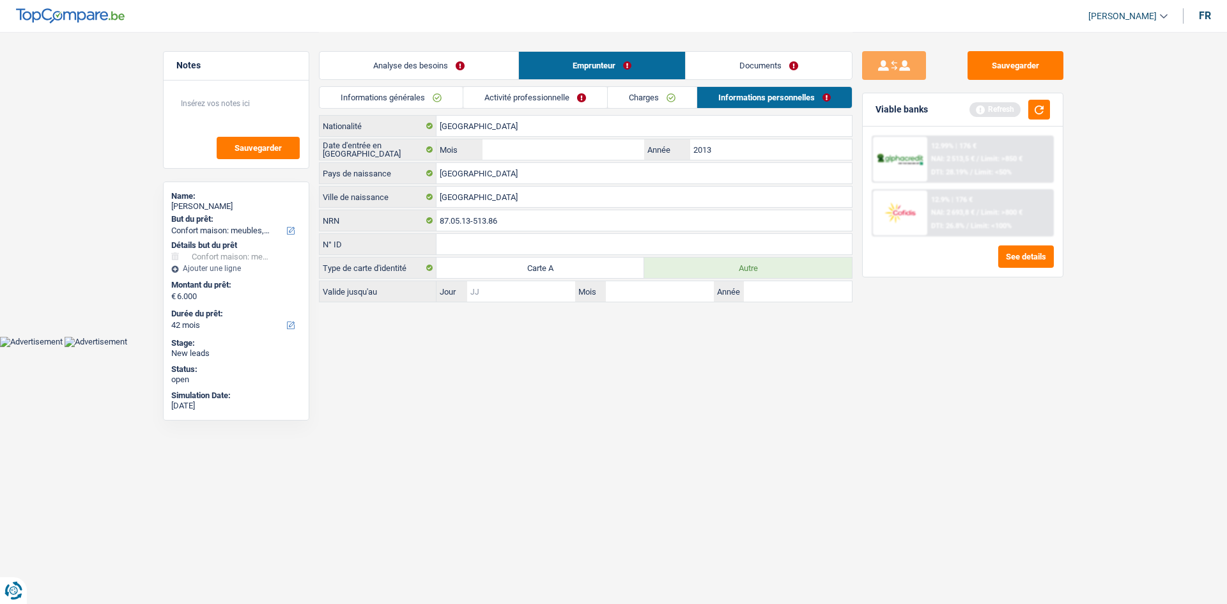
click at [546, 293] on input "Jour" at bounding box center [521, 291] width 108 height 20
type input "26"
type input "01"
type input "2028"
click at [1036, 113] on button "button" at bounding box center [1039, 110] width 22 height 20
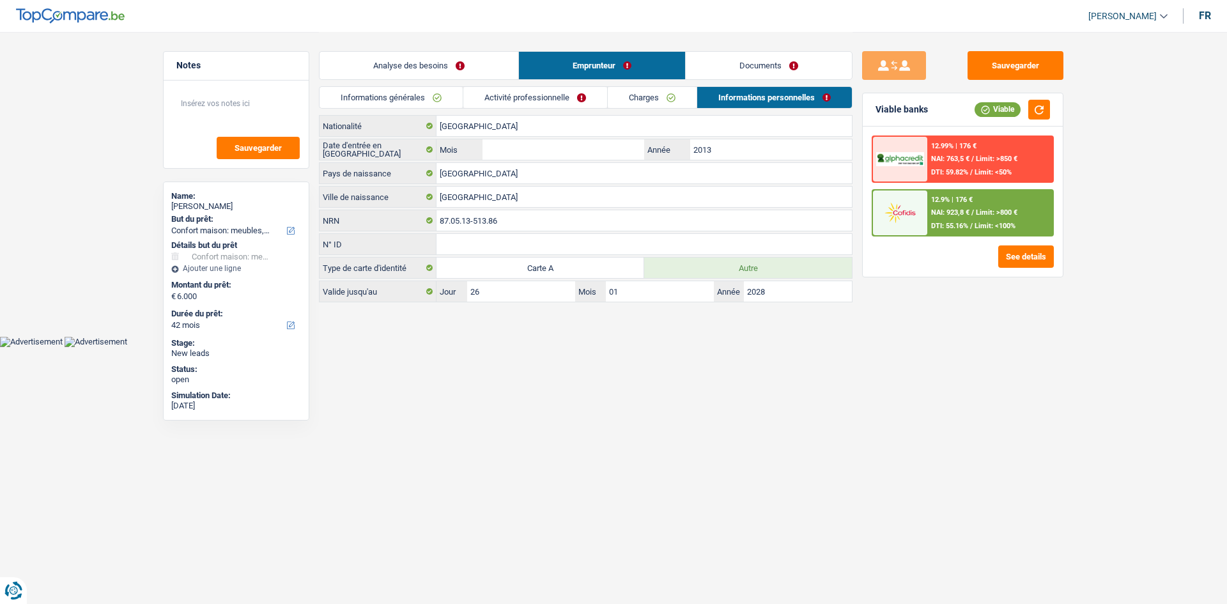
click at [448, 65] on link "Analyse des besoins" at bounding box center [418, 65] width 199 height 27
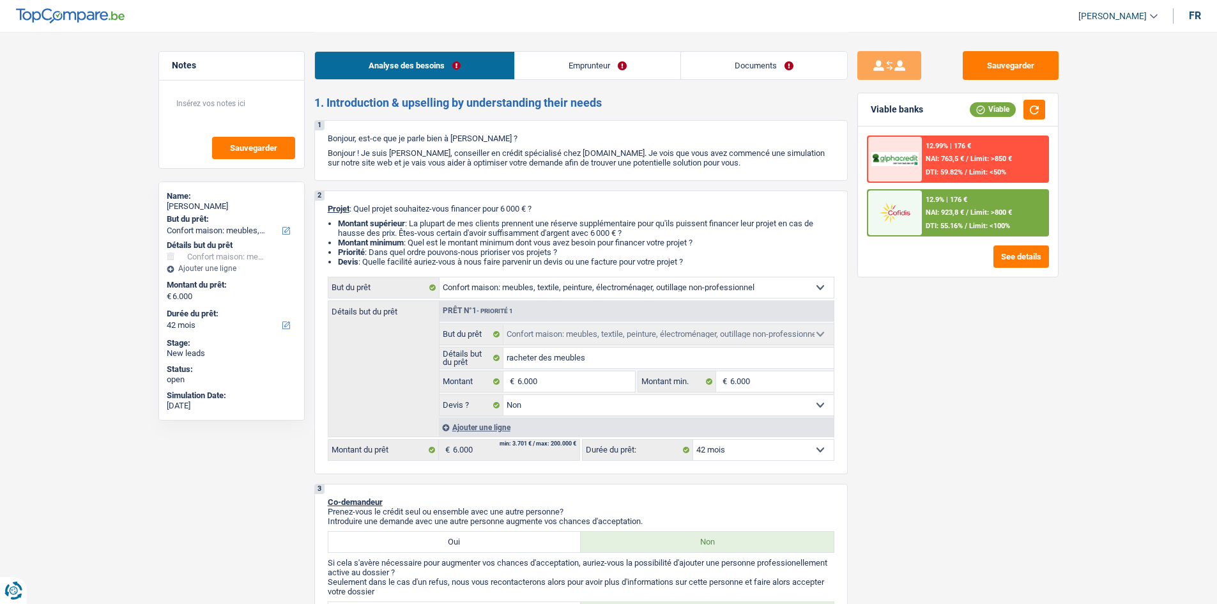
scroll to position [64, 0]
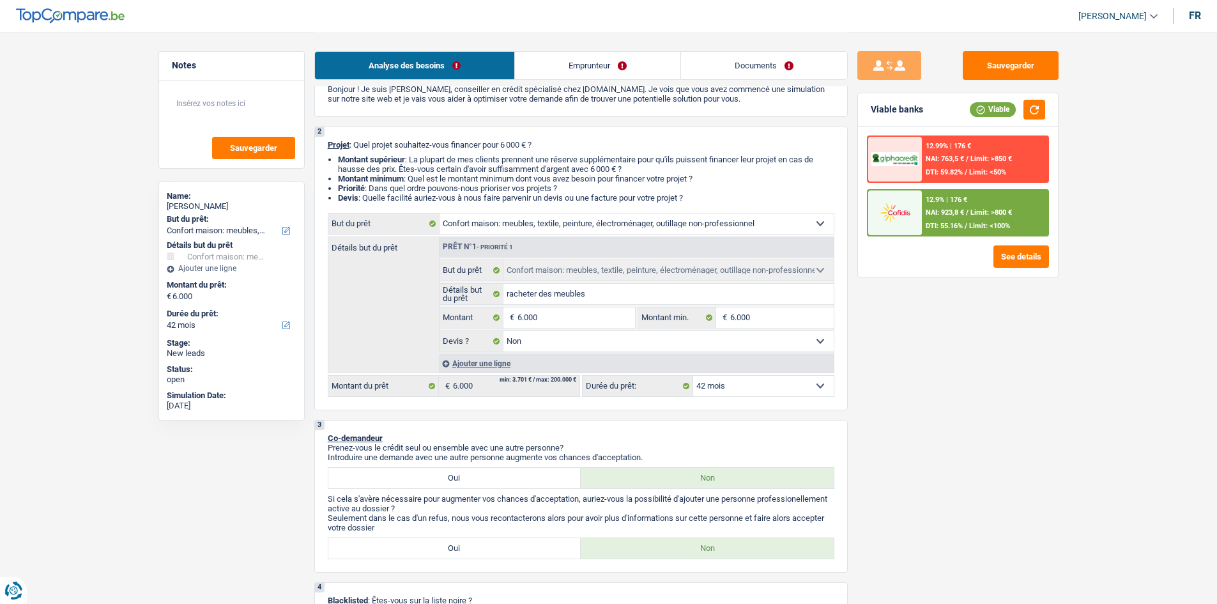
click at [1002, 210] on span "Limit: >800 €" at bounding box center [992, 212] width 42 height 8
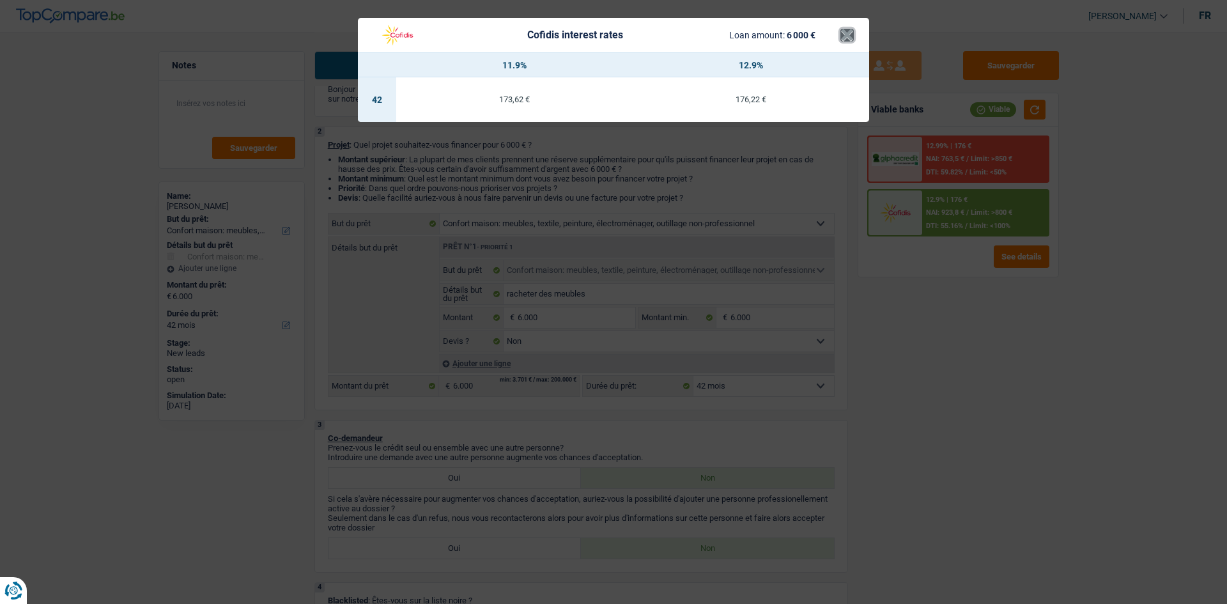
click at [849, 29] on button "×" at bounding box center [846, 35] width 13 height 13
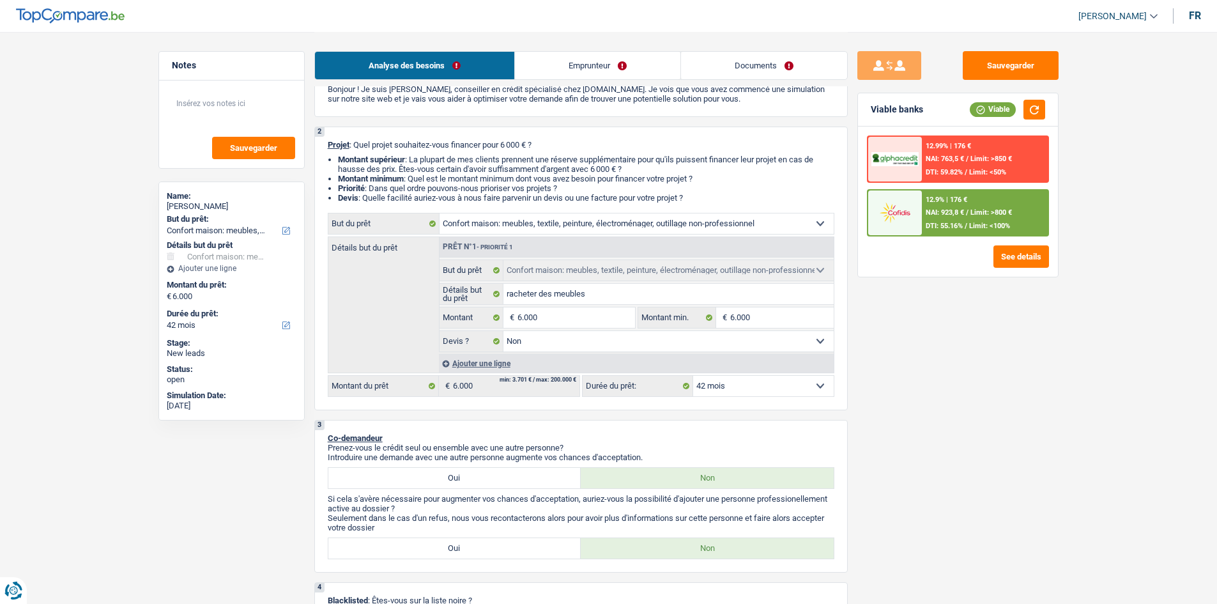
click at [735, 379] on select "12 mois 18 mois 24 mois 30 mois 36 mois 42 mois Sélectionner une option" at bounding box center [763, 386] width 141 height 20
click at [693, 376] on select "12 mois 18 mois 24 mois 30 mois 36 mois 42 mois Sélectionner une option" at bounding box center [763, 386] width 141 height 20
click at [1004, 210] on span "Limit: >800 €" at bounding box center [992, 212] width 42 height 8
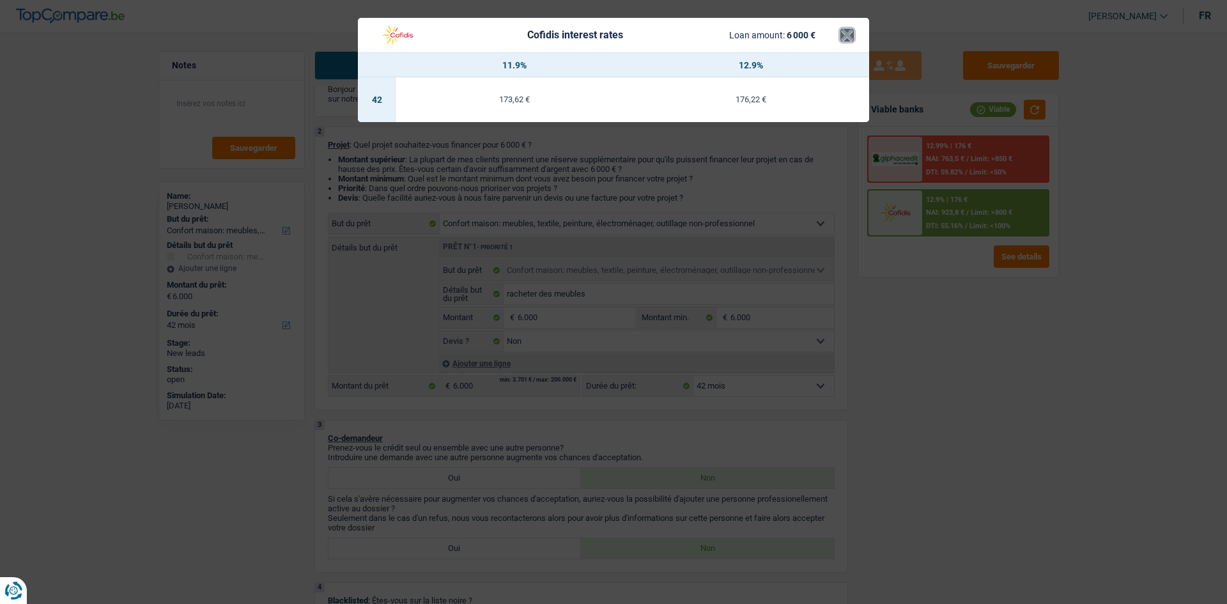
click at [842, 33] on button "×" at bounding box center [846, 35] width 13 height 13
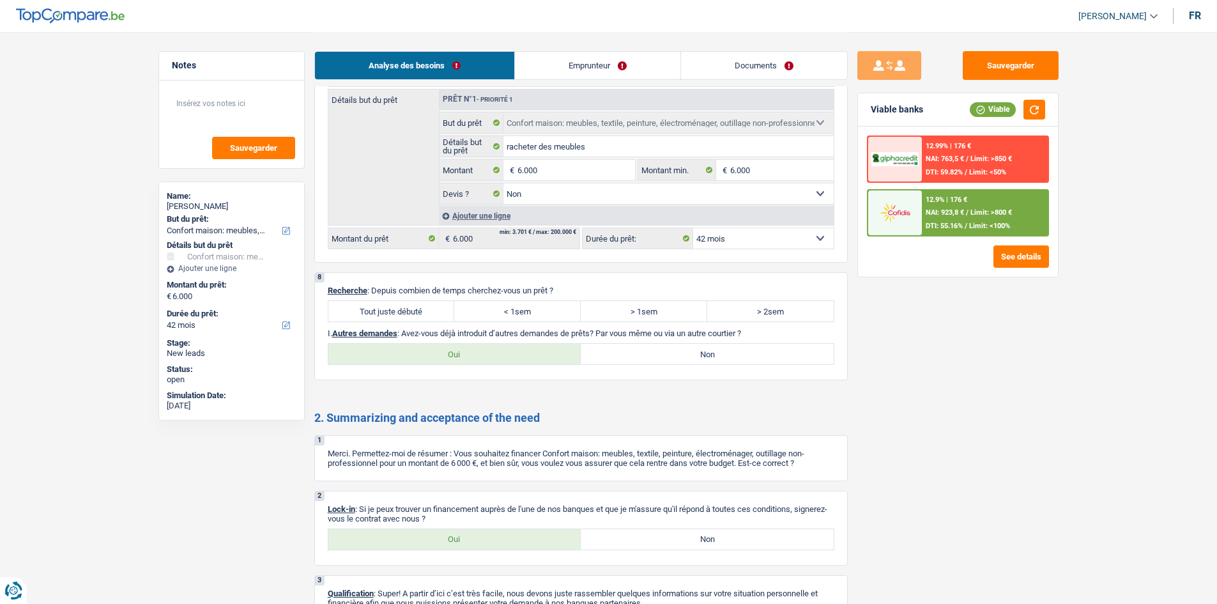
scroll to position [1553, 0]
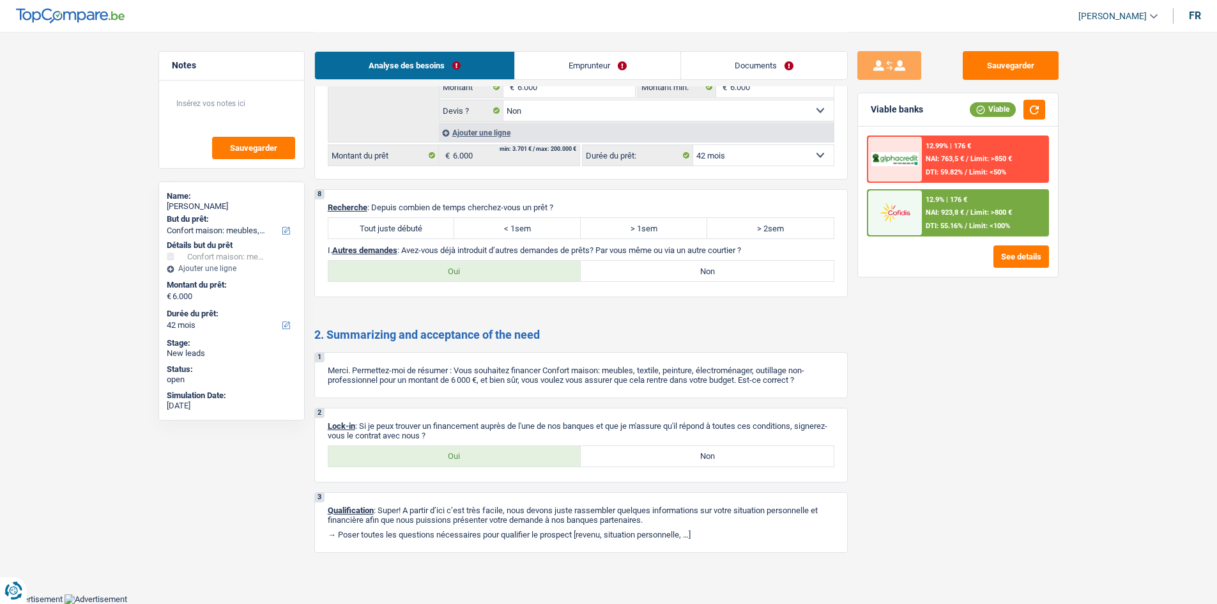
click at [463, 448] on label "Oui" at bounding box center [454, 456] width 253 height 20
click at [463, 448] on input "Oui" at bounding box center [454, 456] width 253 height 20
radio input "true"
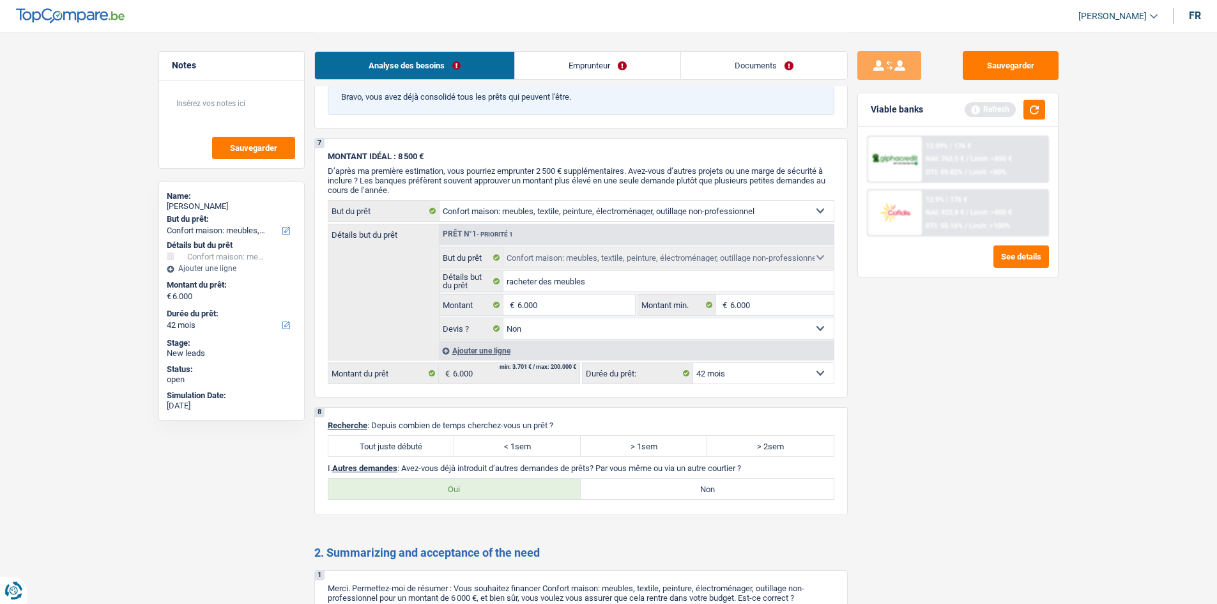
scroll to position [1105, 0]
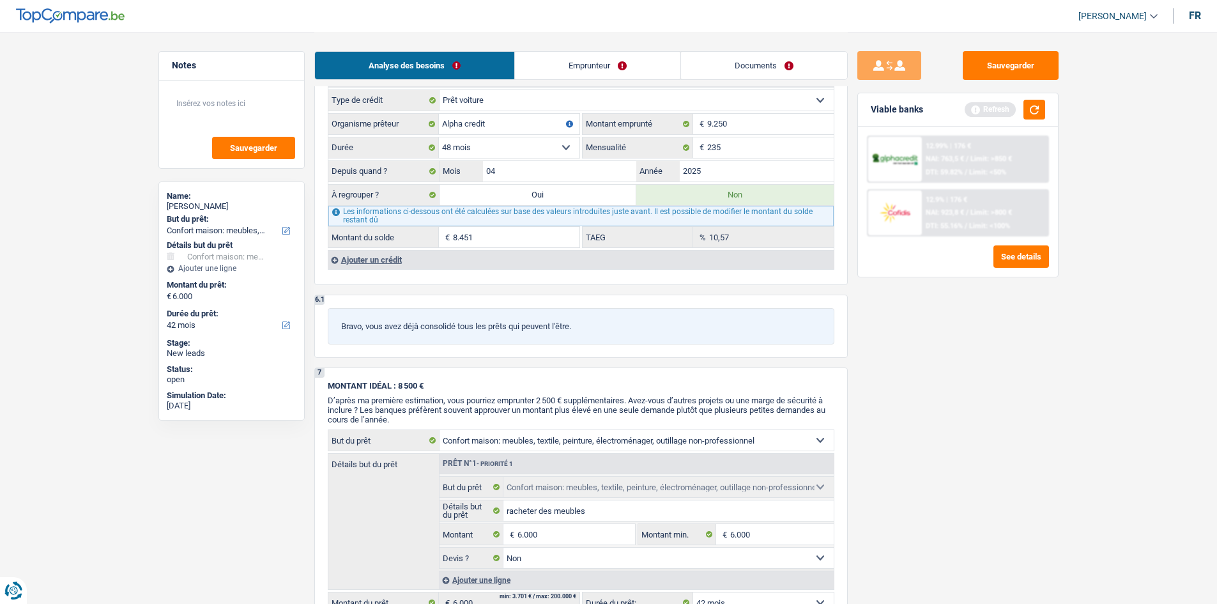
click at [744, 61] on link "Documents" at bounding box center [764, 65] width 166 height 27
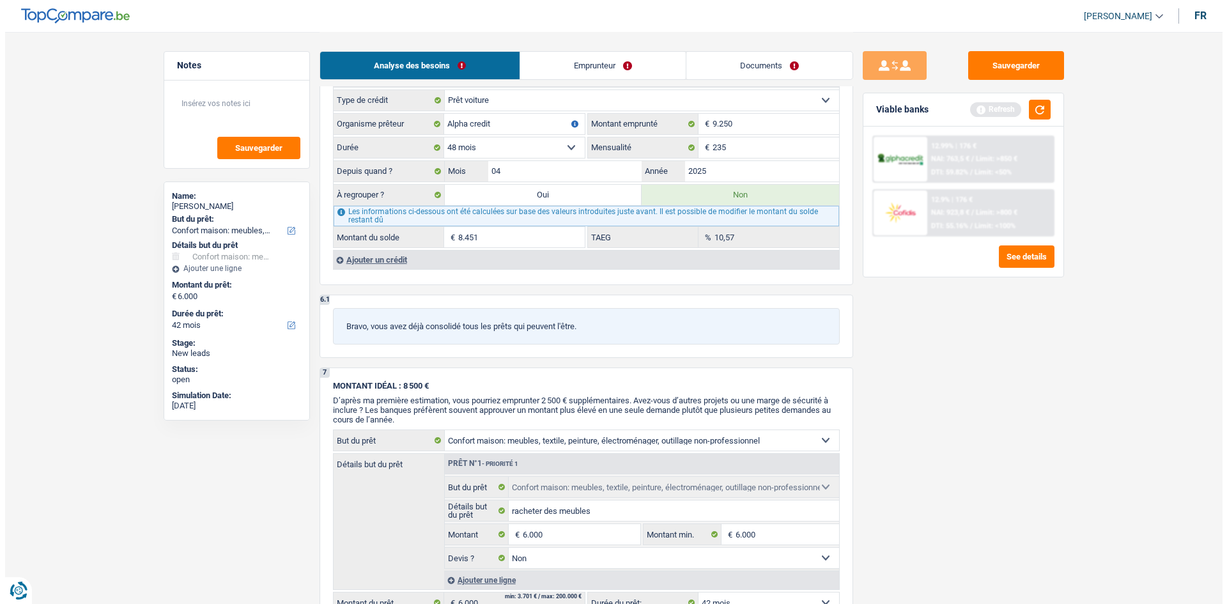
scroll to position [0, 0]
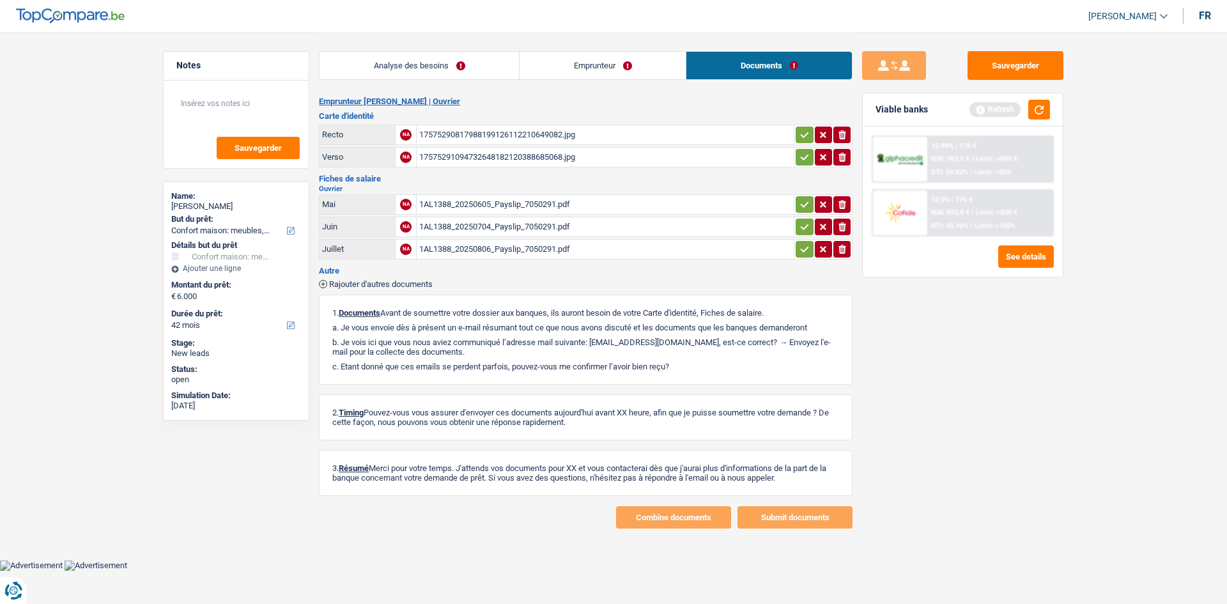
click at [505, 201] on div "1AL1388_20250605_Payslip_7050291.pdf" at bounding box center [605, 204] width 372 height 19
click at [194, 103] on textarea at bounding box center [236, 108] width 127 height 38
type textarea "S"
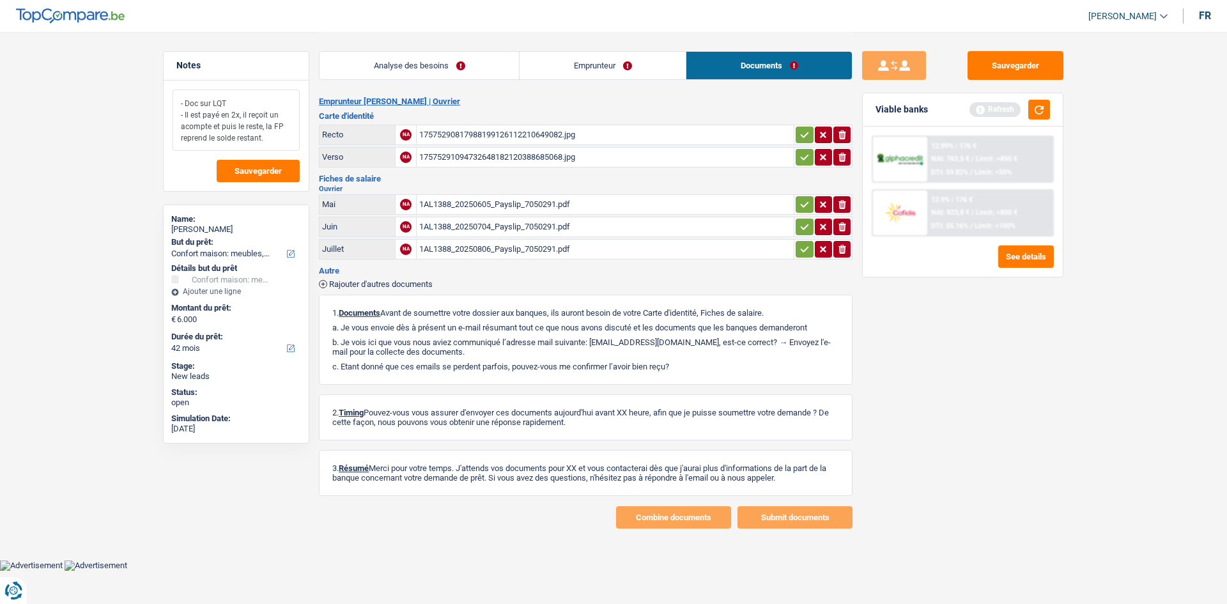
click at [266, 133] on textarea "- Doc sur LQT - Il est payé en 2x, il reçoit un acompte et puis le reste, la FP…" at bounding box center [236, 119] width 127 height 61
click at [266, 136] on textarea "- Doc sur LQT - Il est payé en 2x, il reçoit un acompte et puis le reste, la FP…" at bounding box center [236, 119] width 127 height 61
type textarea "- Doc sur LQT - Il est payé en 2x, il reçoit un acompte et puis le reste, la FP…"
click at [268, 170] on span "Sauvegarder" at bounding box center [257, 171] width 47 height 8
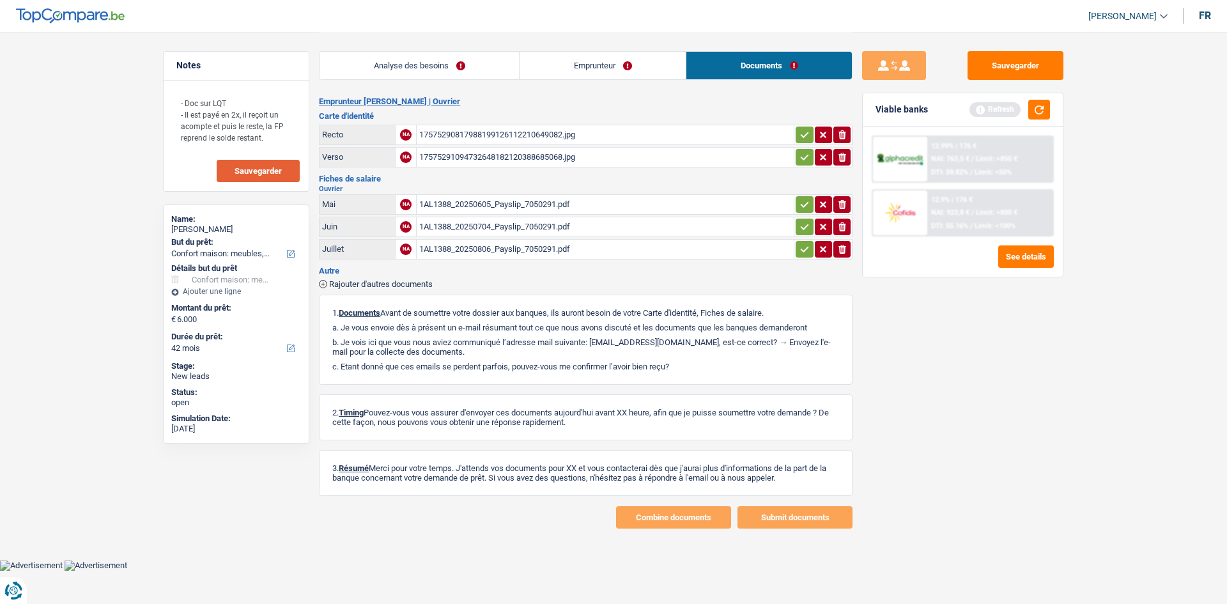
click at [268, 170] on span "Sauvegarder" at bounding box center [257, 171] width 47 height 8
click at [974, 62] on button "Sauvegarder" at bounding box center [1015, 65] width 96 height 29
click at [482, 224] on div "1AL1388_20250704_Payslip_7050291.pdf" at bounding box center [605, 226] width 372 height 19
click at [528, 197] on div "1AL1388_20250605_Payslip_7050291.pdf" at bounding box center [605, 204] width 372 height 19
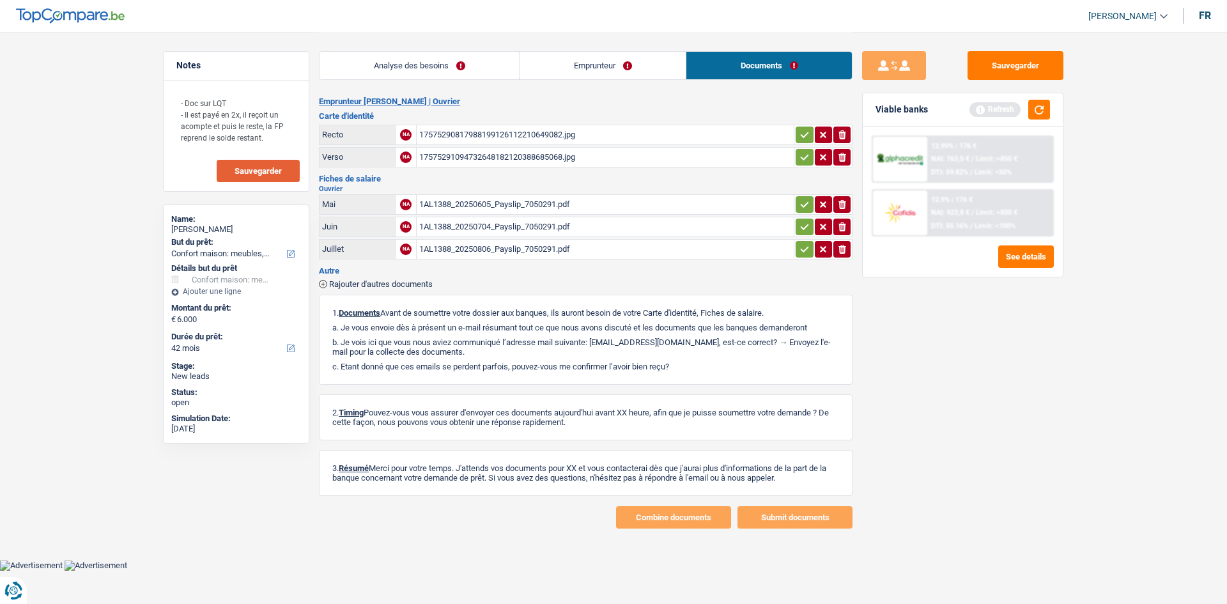
click at [496, 245] on div "1AL1388_20250806_Payslip_7050291.pdf" at bounding box center [605, 249] width 372 height 19
click at [268, 180] on button "Sauvegarder" at bounding box center [258, 171] width 83 height 22
click at [985, 54] on button "Sauvegarder" at bounding box center [1015, 65] width 96 height 29
